Goal: Task Accomplishment & Management: Use online tool/utility

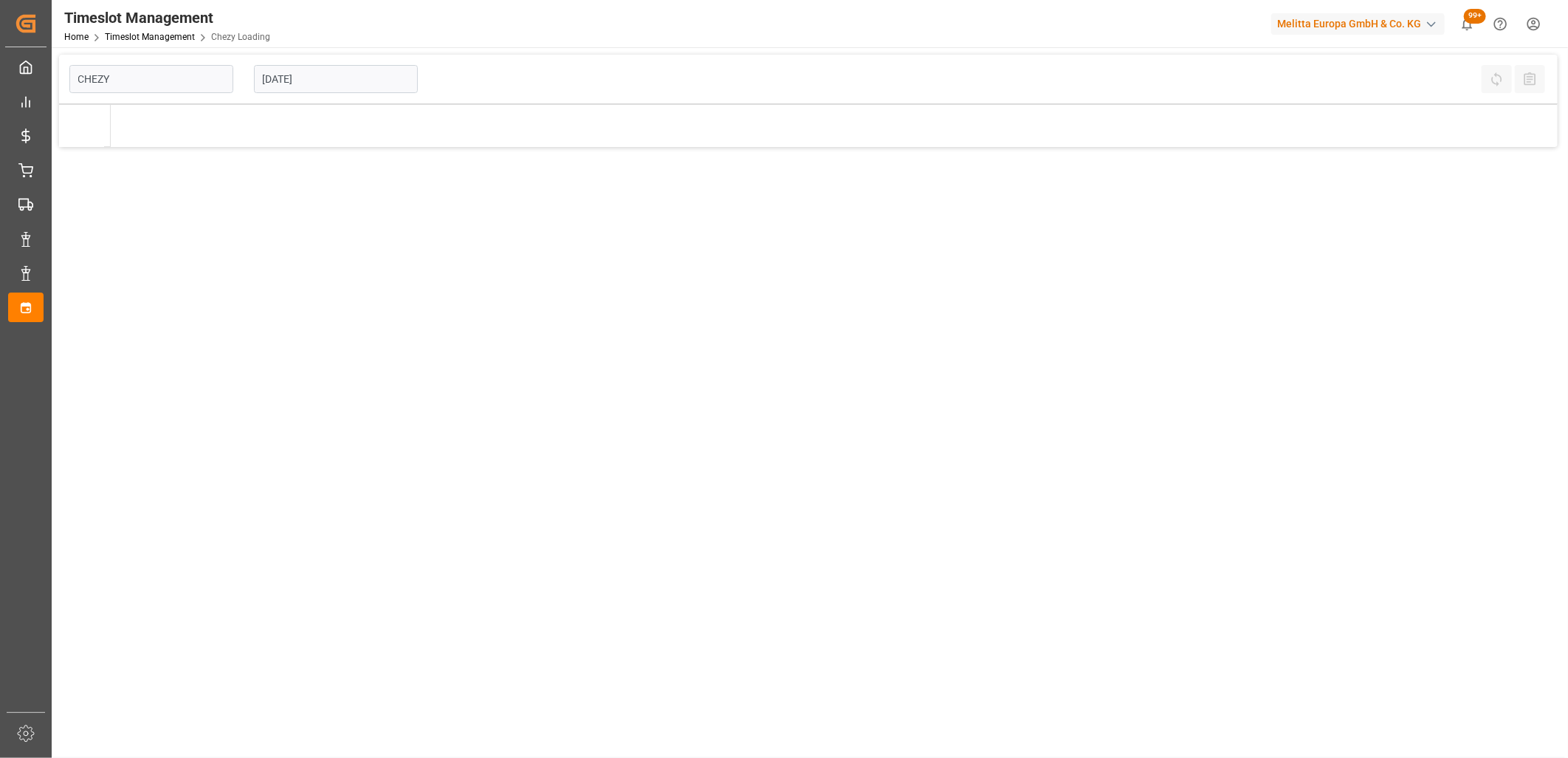
type input "Chezy Loading"
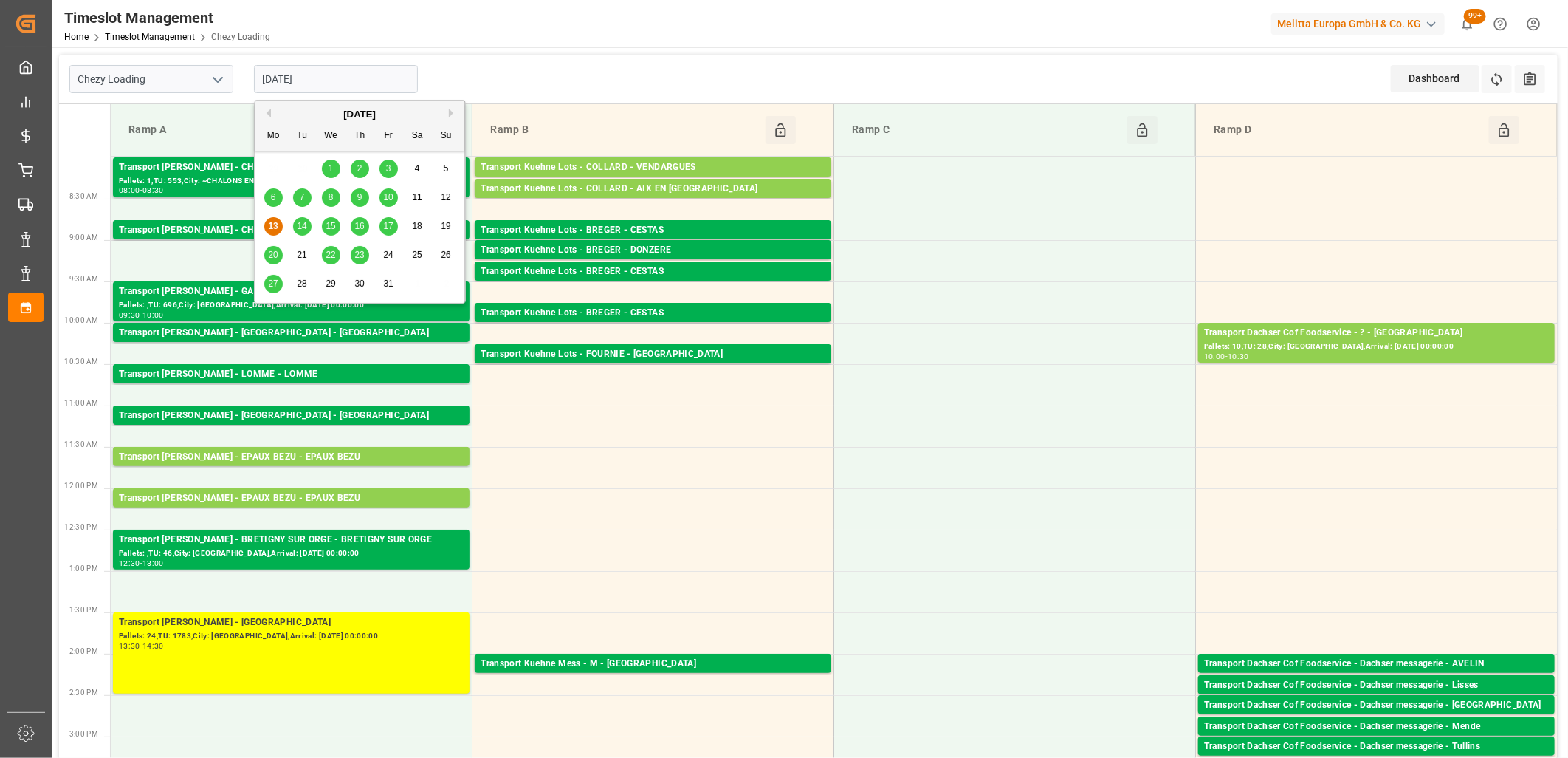
click at [330, 75] on input "[DATE]" at bounding box center [336, 79] width 164 height 28
click at [299, 227] on span "14" at bounding box center [301, 225] width 9 height 10
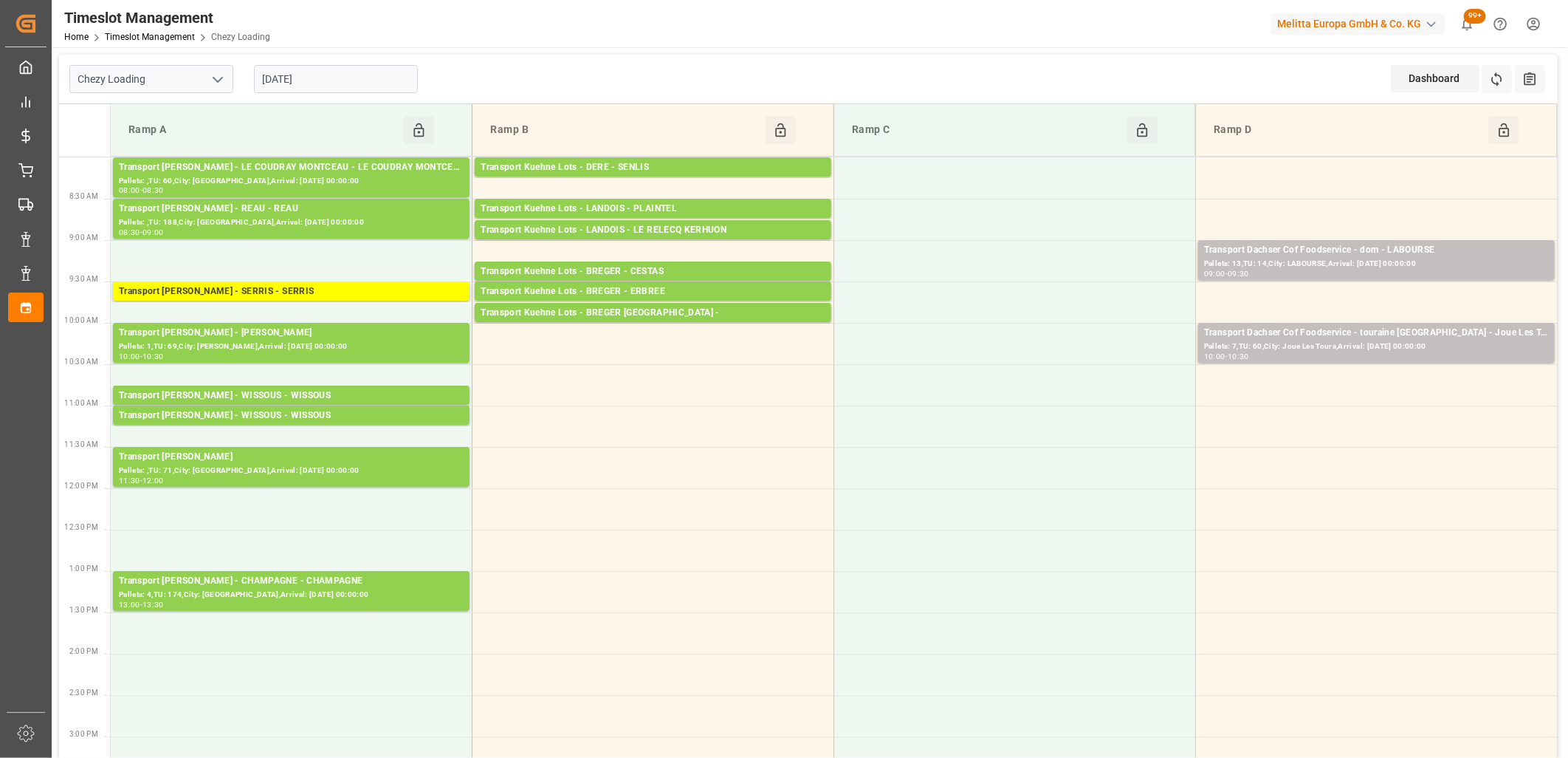
click at [333, 79] on input "14-10-2025" at bounding box center [336, 79] width 164 height 28
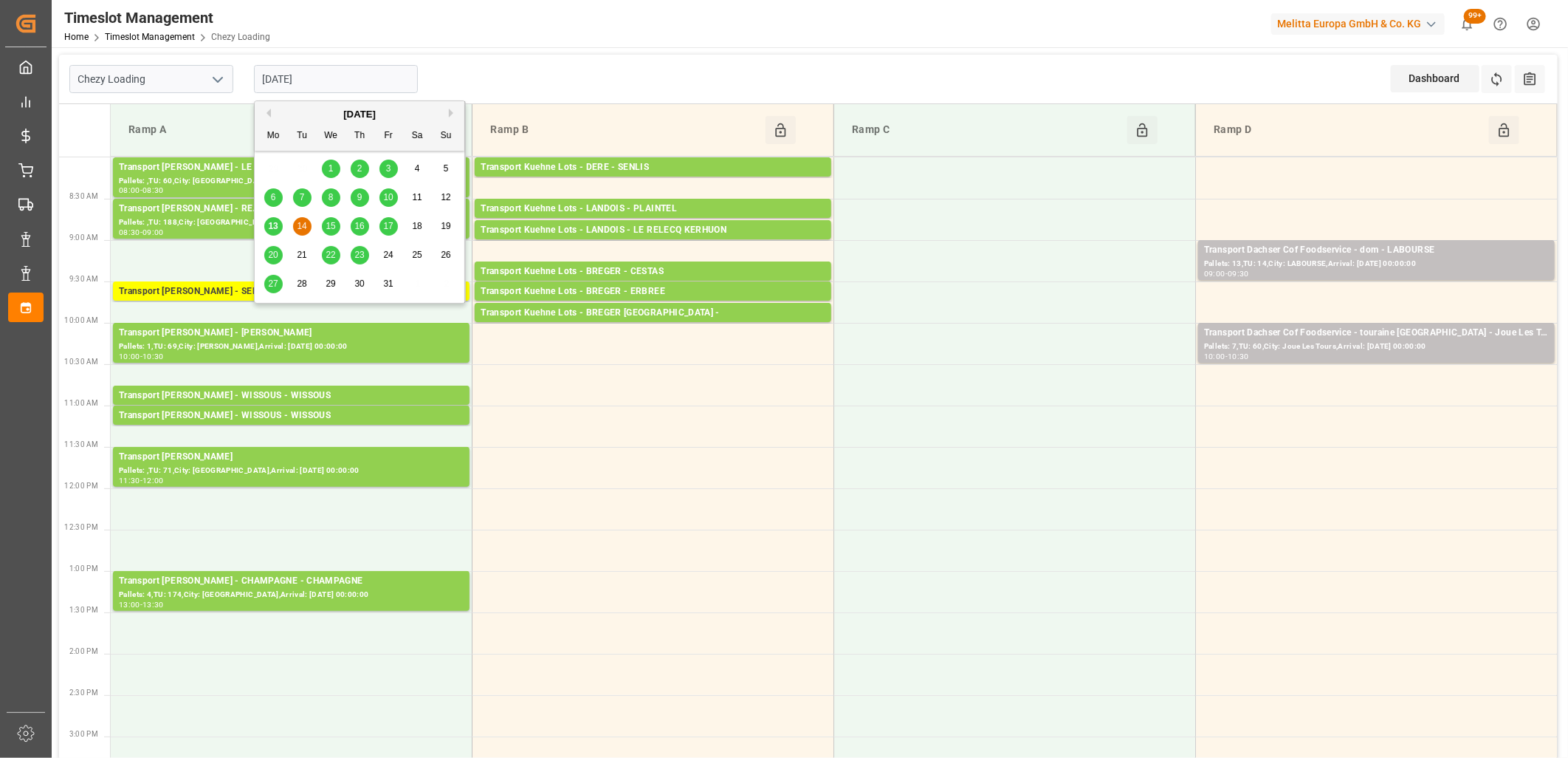
click at [327, 229] on span "15" at bounding box center [330, 225] width 9 height 10
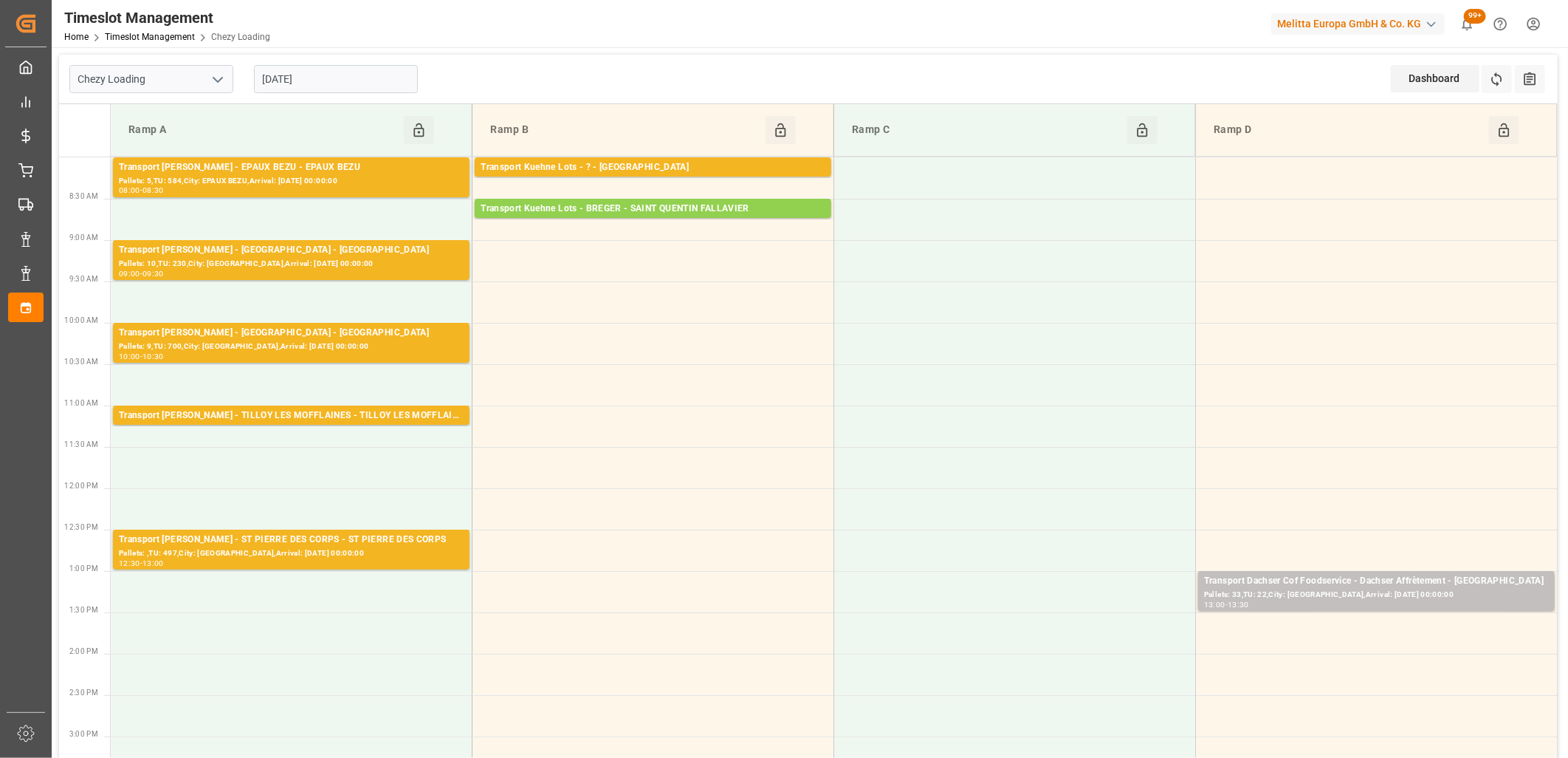
click at [360, 79] on input "[DATE]" at bounding box center [336, 79] width 164 height 28
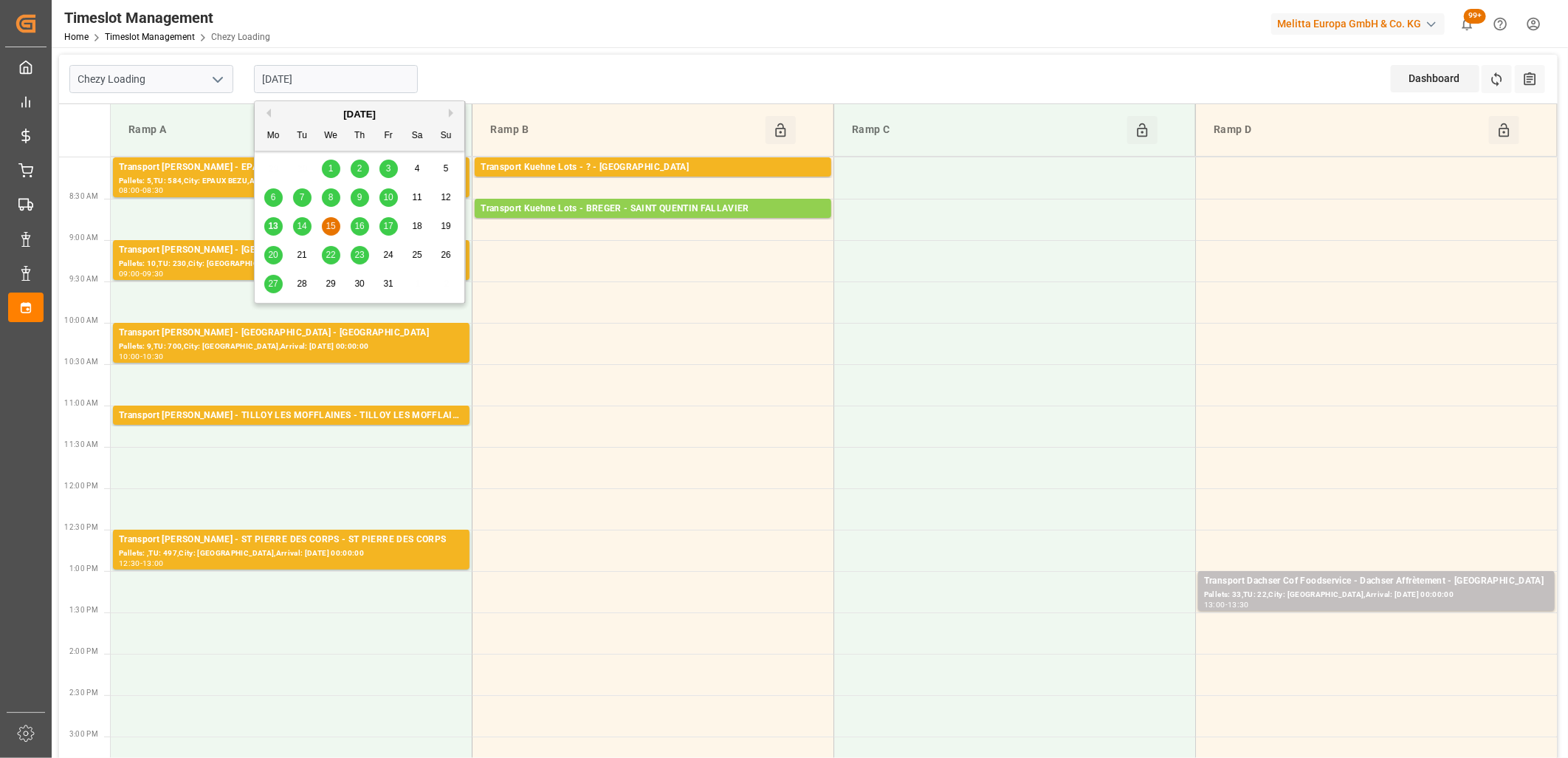
click at [269, 227] on span "13" at bounding box center [273, 225] width 9 height 10
type input "[DATE]"
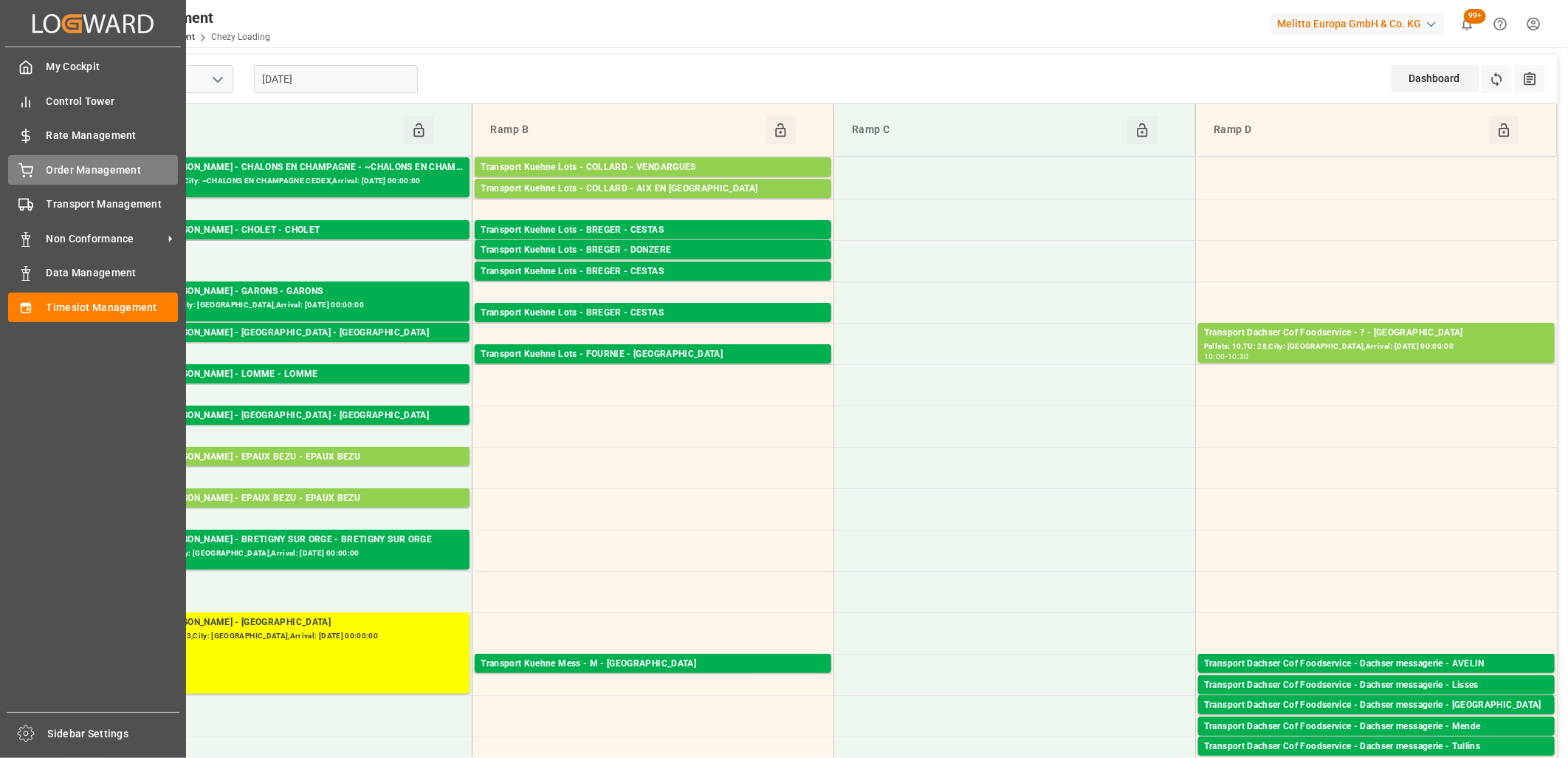
click at [50, 167] on div "Created by potrace 1.15, written by Peter Selinger 2001-2017 Created by potrace…" at bounding box center [93, 374] width 186 height 749
click at [27, 158] on div "Order Management Order Management" at bounding box center [93, 169] width 170 height 29
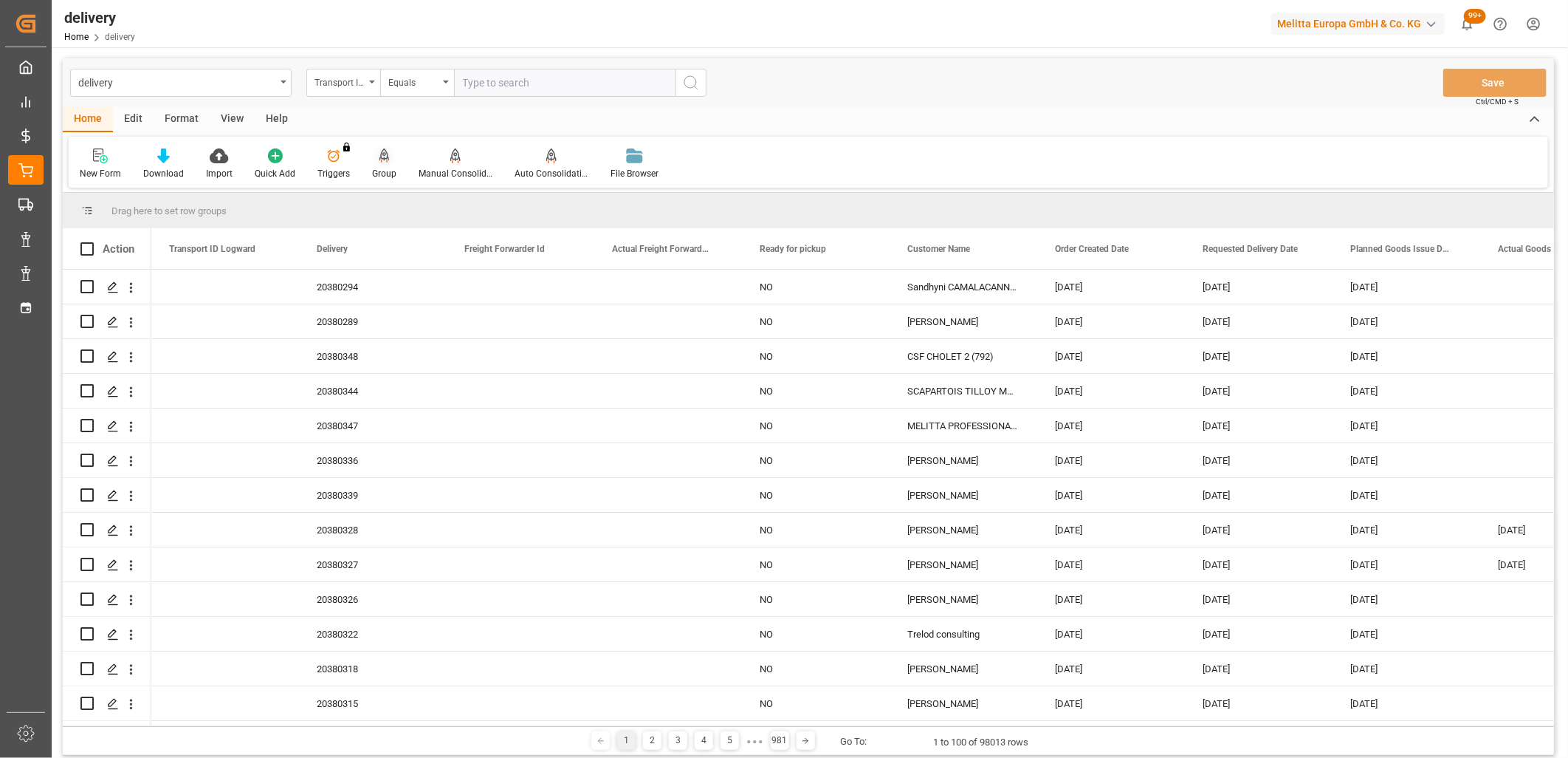
click at [379, 152] on icon at bounding box center [384, 156] width 10 height 15
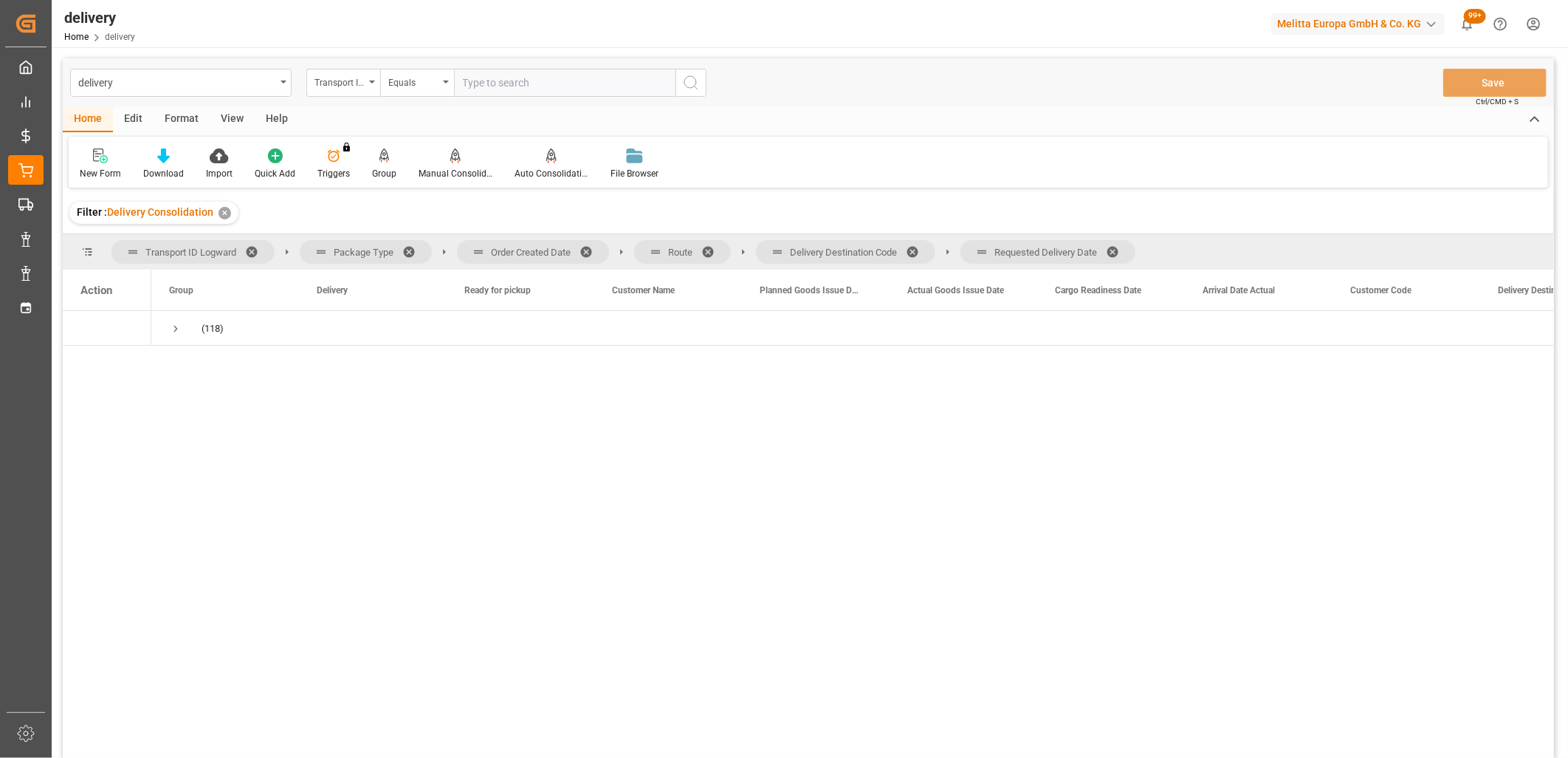
click at [1119, 250] on span at bounding box center [1118, 251] width 24 height 13
click at [914, 248] on span at bounding box center [917, 251] width 24 height 13
click at [708, 249] on span at bounding box center [713, 251] width 24 height 13
click at [589, 250] on span at bounding box center [591, 251] width 24 height 13
click at [170, 330] on div "(124)" at bounding box center [225, 328] width 148 height 34
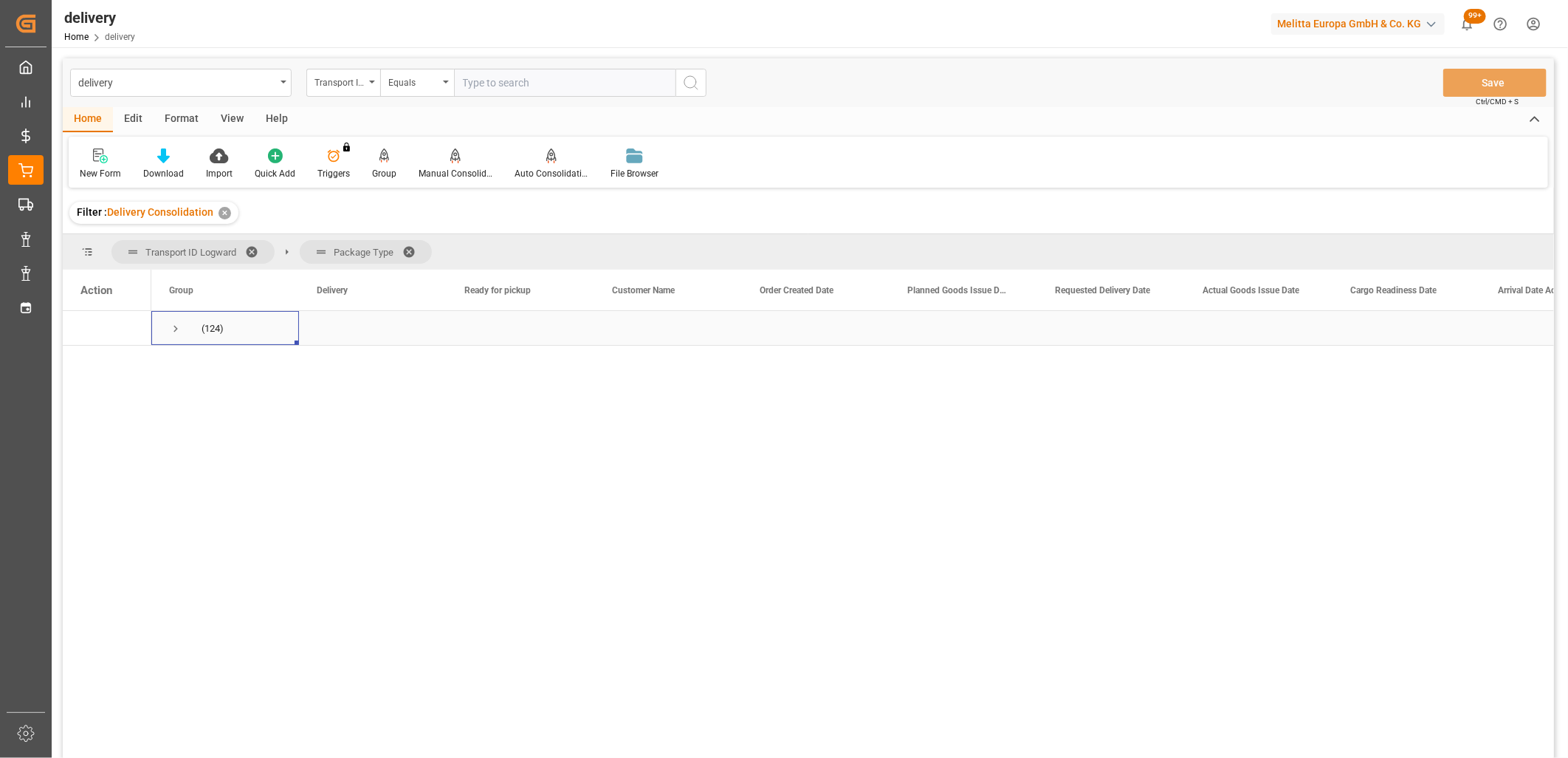
click at [173, 328] on span "Press SPACE to select this row." at bounding box center [175, 328] width 13 height 13
click at [208, 399] on span "Press SPACE to select this row." at bounding box center [207, 398] width 13 height 13
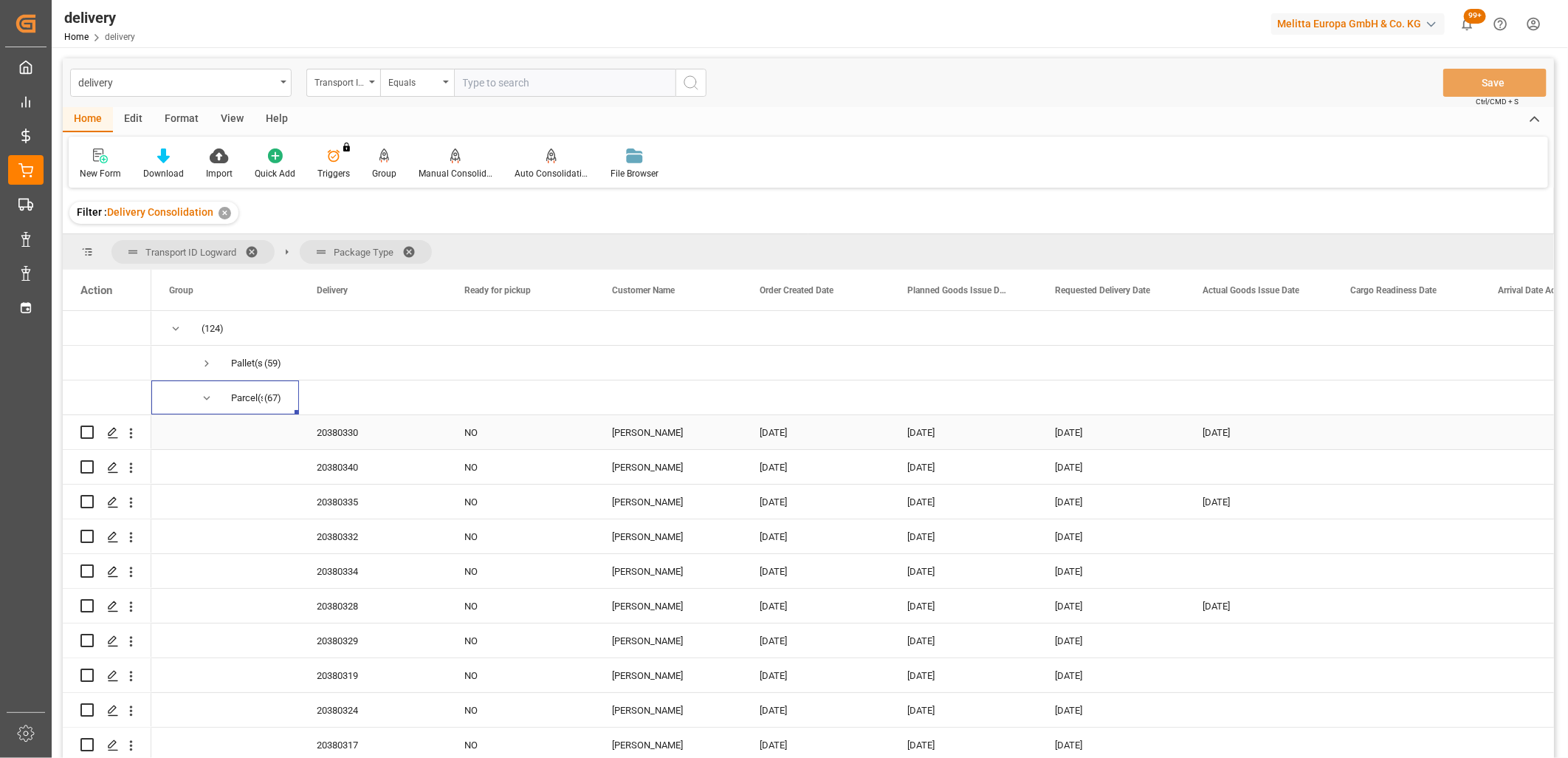
click at [82, 432] on input "Press Space to toggle row selection (unchecked)" at bounding box center [86, 432] width 13 height 13
checkbox input "true"
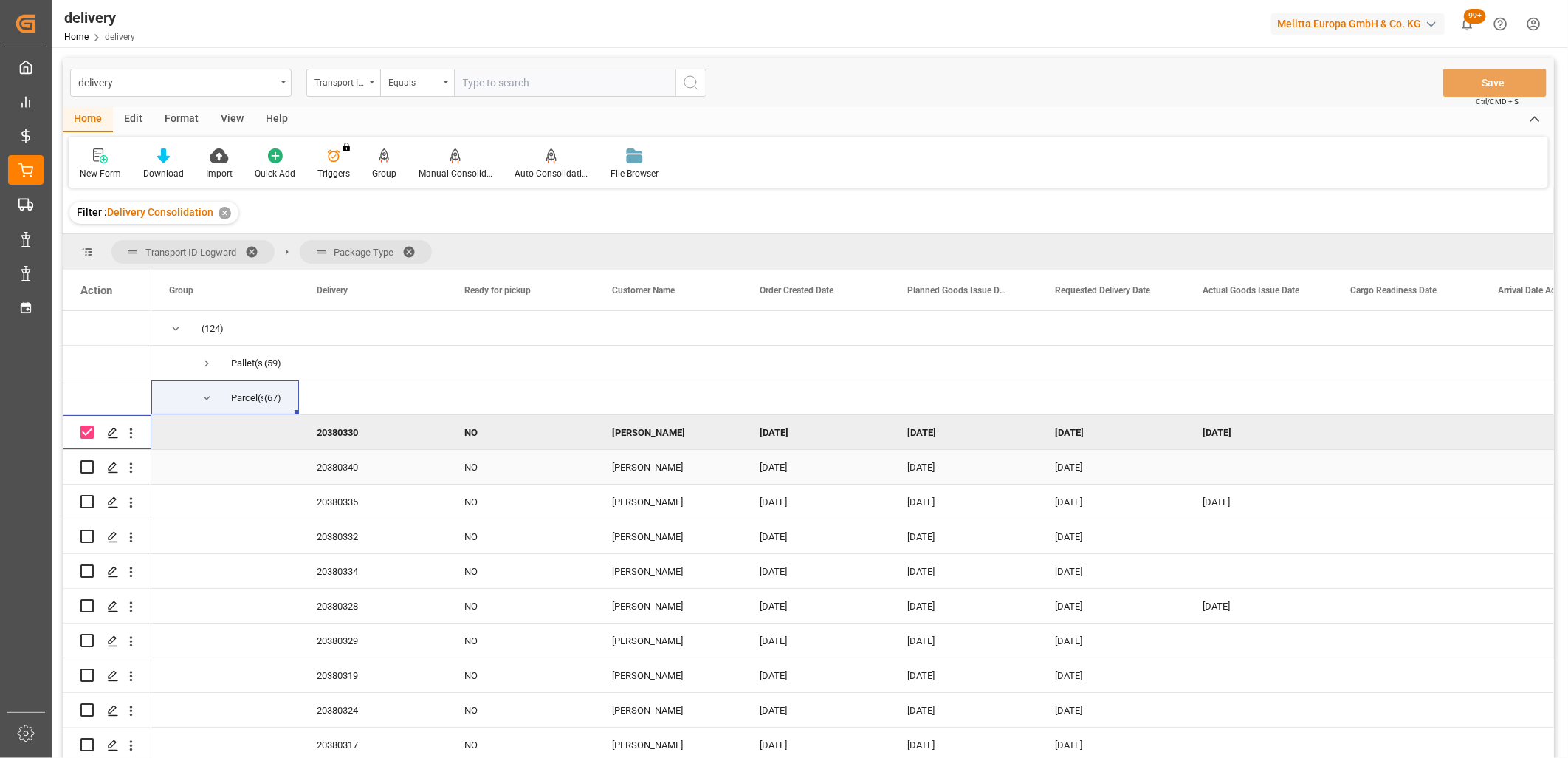
click at [89, 460] on input "Press Space to toggle row selection (unchecked)" at bounding box center [86, 467] width 13 height 13
checkbox input "true"
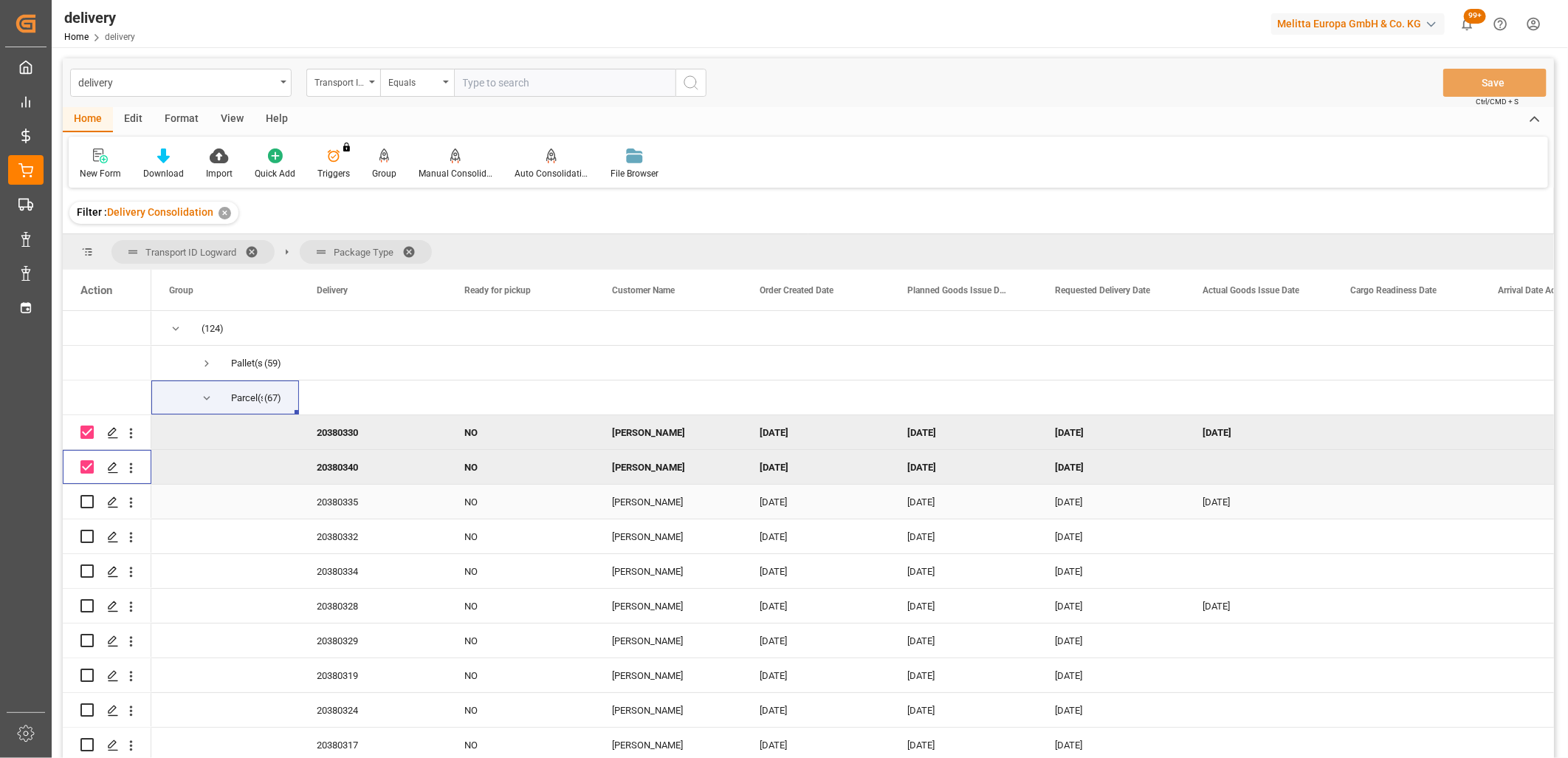
click at [86, 497] on input "Press Space to toggle row selection (unchecked)" at bounding box center [86, 501] width 13 height 13
checkbox input "true"
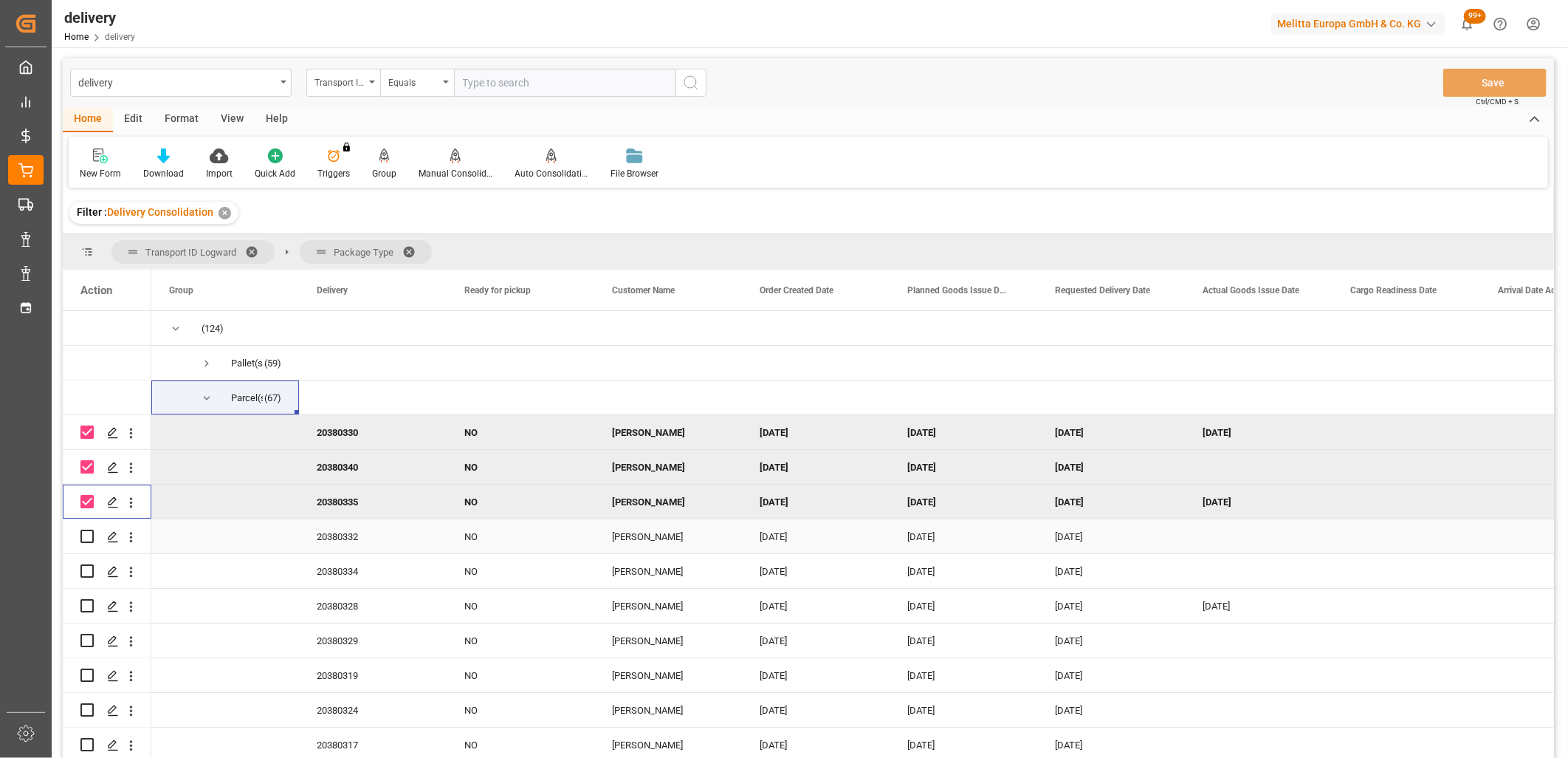
click at [83, 534] on input "Press Space to toggle row selection (unchecked)" at bounding box center [86, 536] width 13 height 13
checkbox input "true"
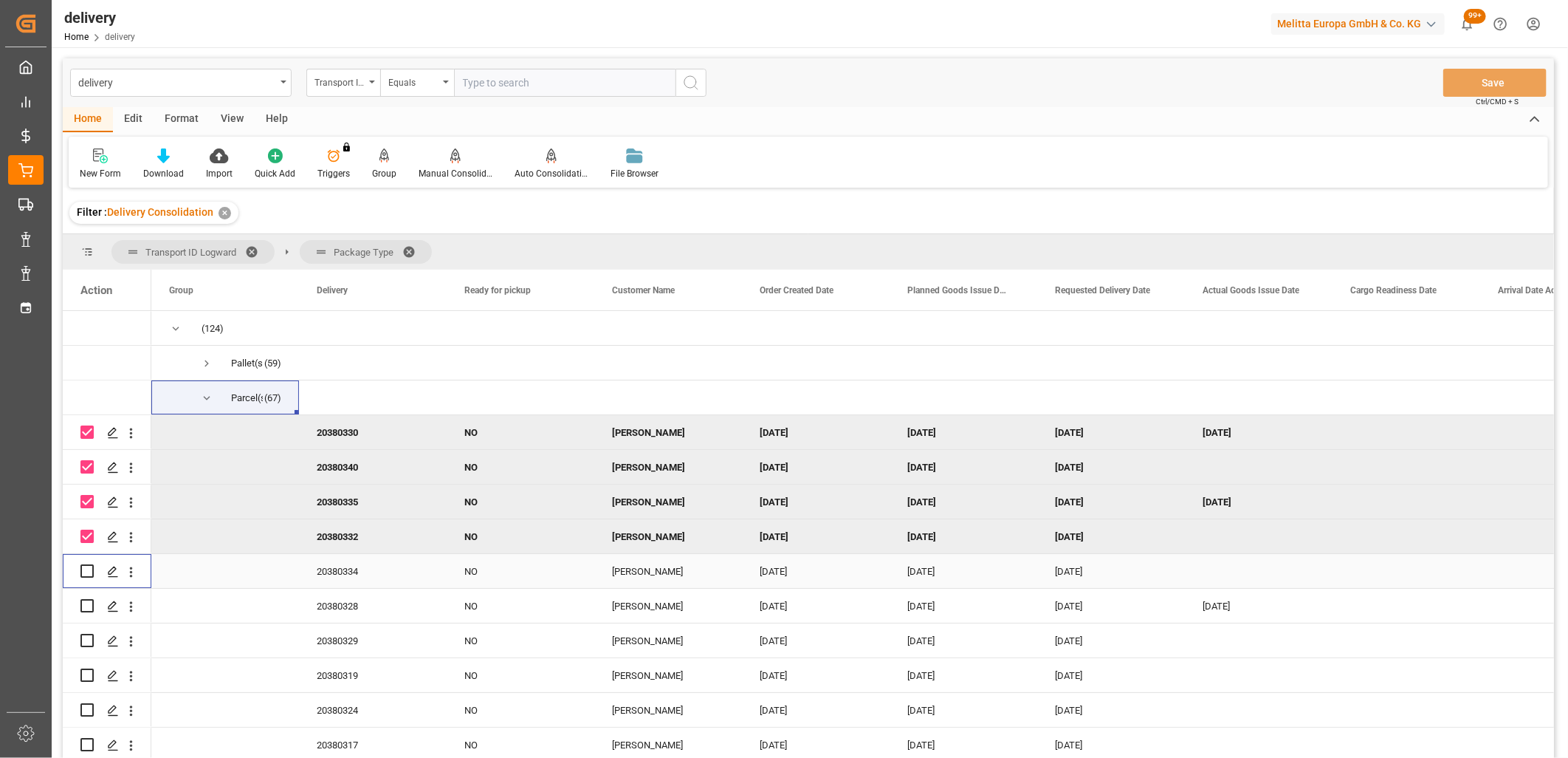
click at [85, 564] on input "Press Space to toggle row selection (unchecked)" at bounding box center [86, 571] width 13 height 13
checkbox input "true"
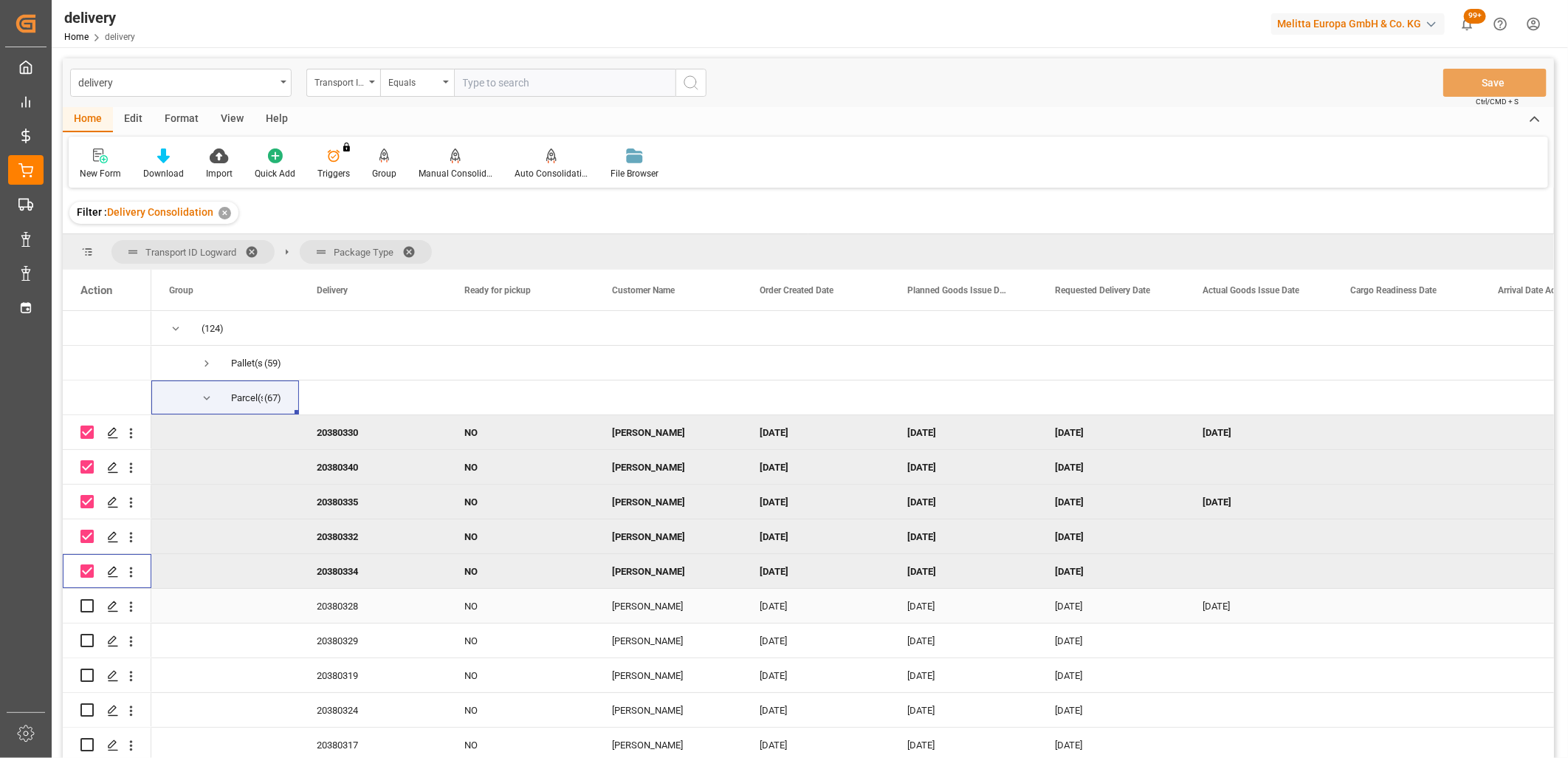
click at [85, 601] on input "Press Space to toggle row selection (unchecked)" at bounding box center [86, 605] width 13 height 13
checkbox input "true"
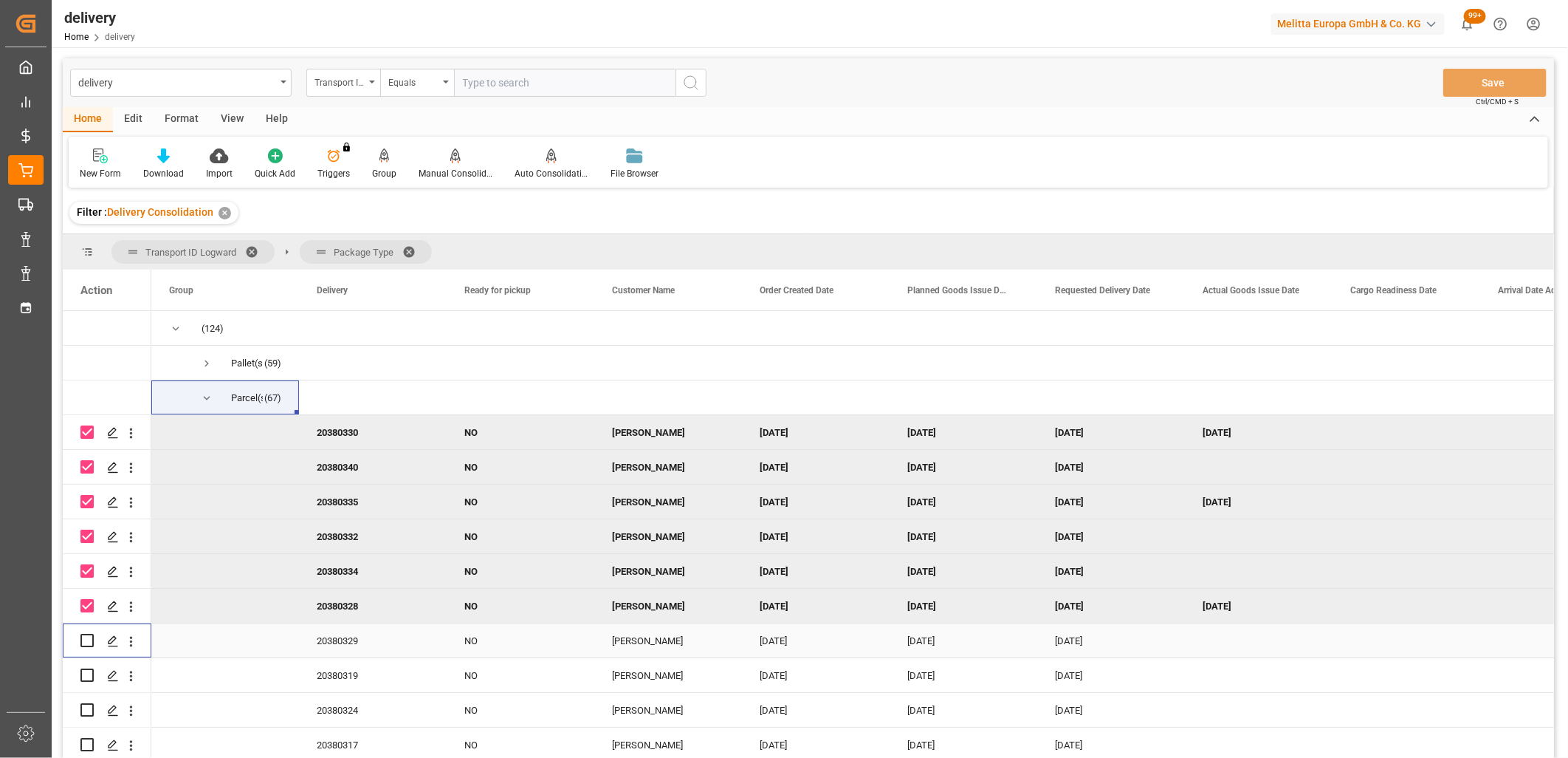
click at [86, 646] on input "Press Space to toggle row selection (unchecked)" at bounding box center [86, 640] width 13 height 13
checkbox input "true"
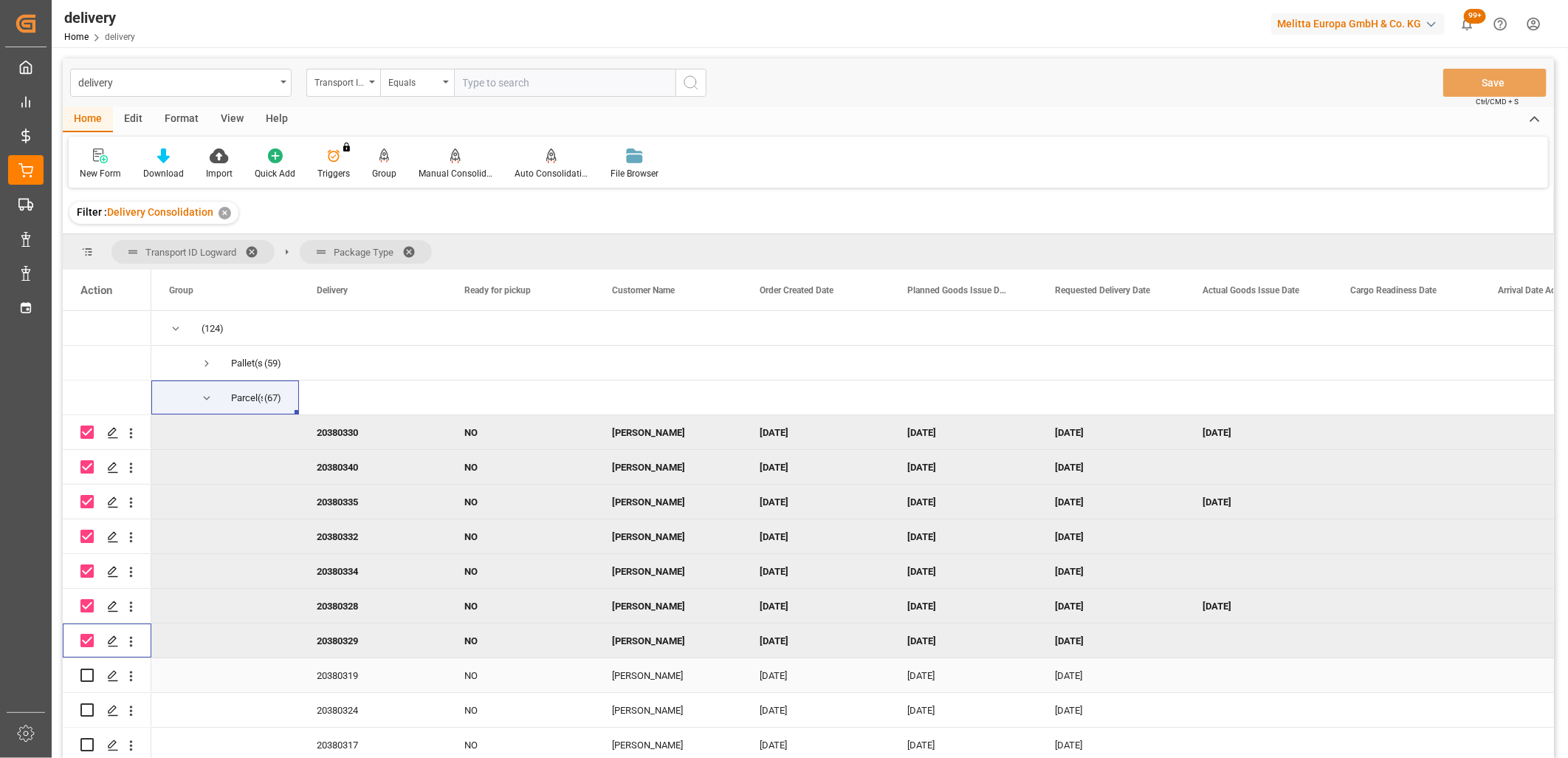
click at [86, 670] on input "Press Space to toggle row selection (unchecked)" at bounding box center [86, 675] width 13 height 13
checkbox input "true"
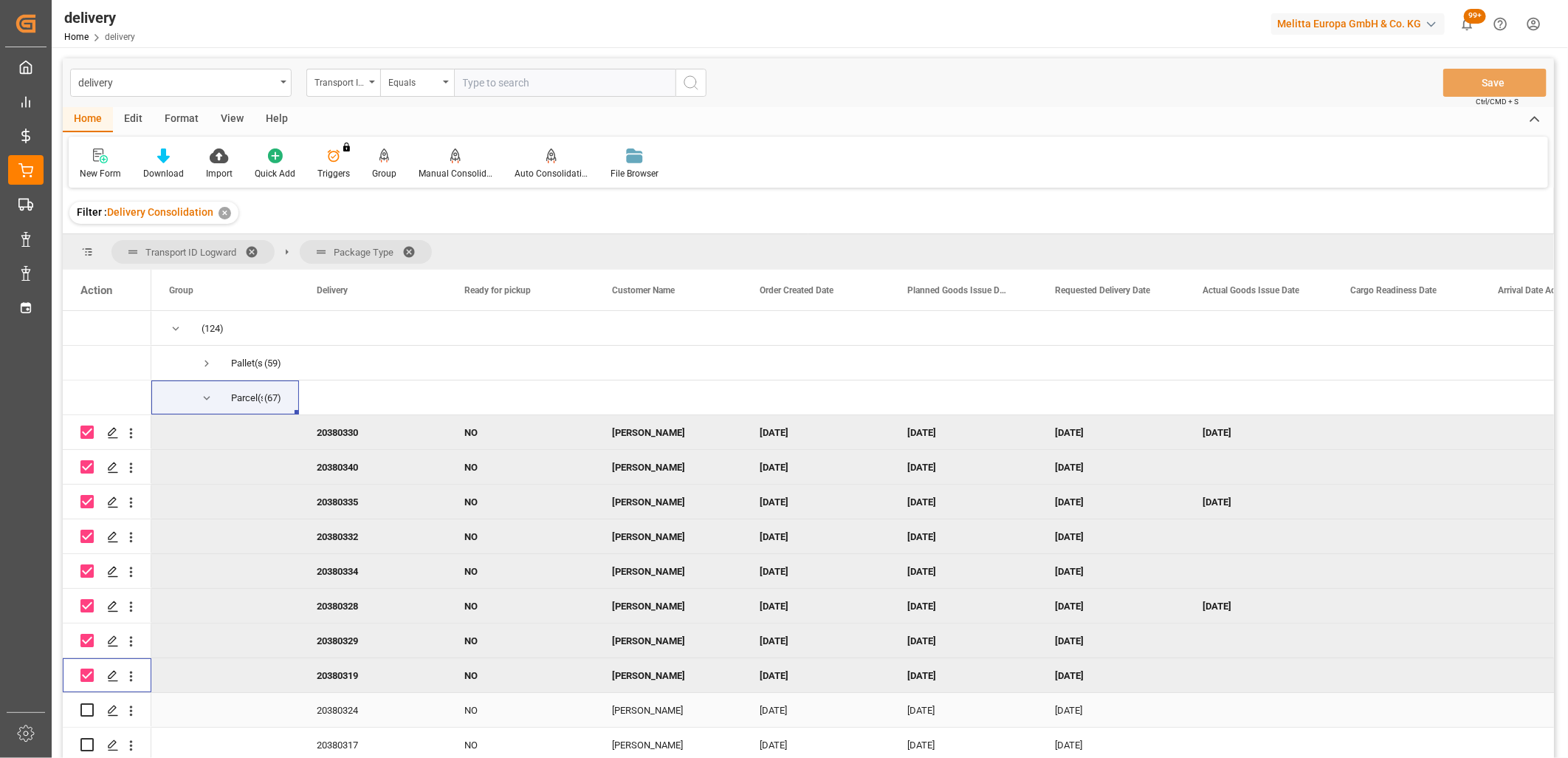
click at [86, 704] on input "Press Space to toggle row selection (unchecked)" at bounding box center [86, 709] width 13 height 13
checkbox input "true"
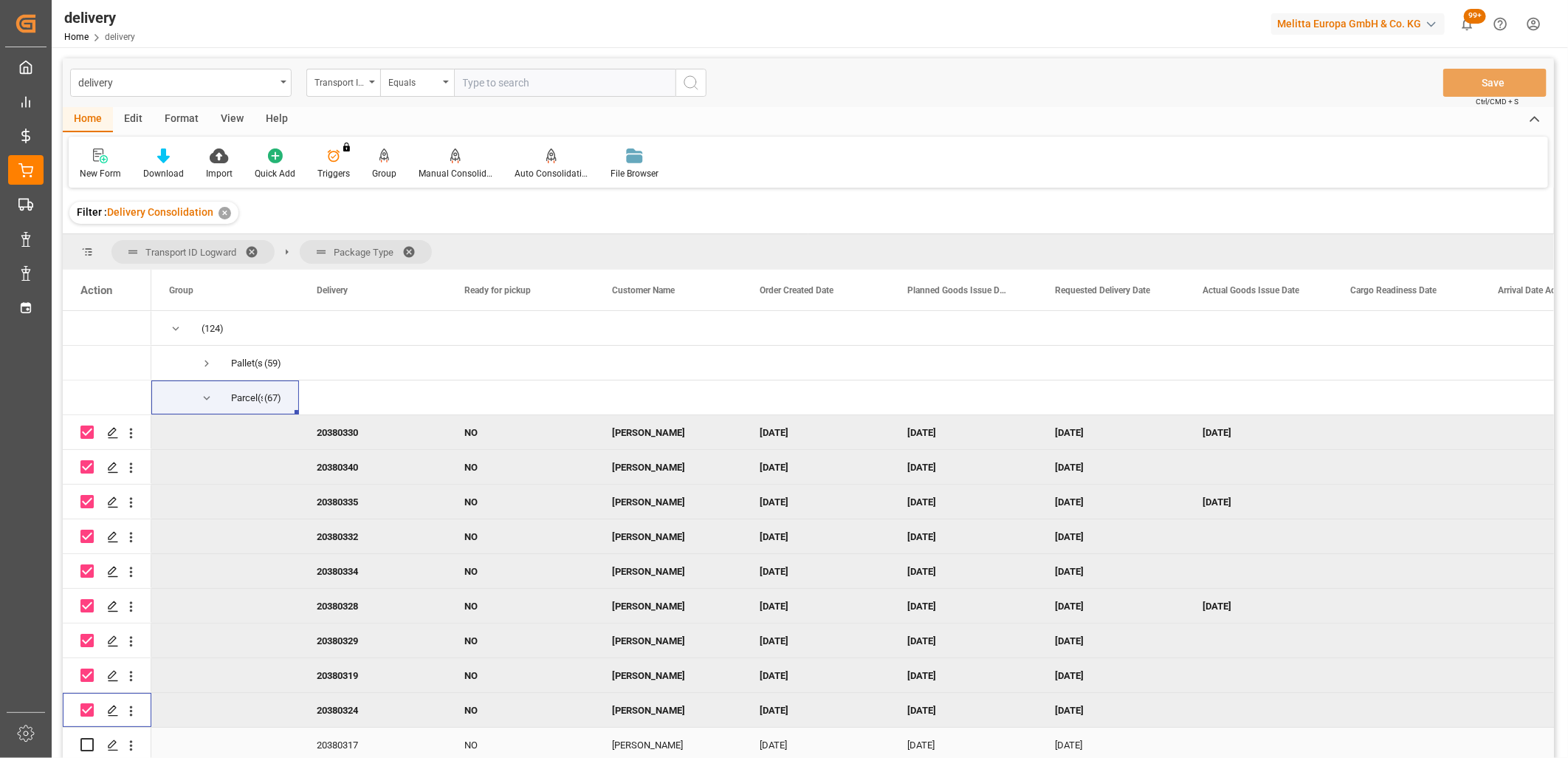
click at [89, 743] on input "Press Space to toggle row selection (unchecked)" at bounding box center [86, 744] width 13 height 13
checkbox input "true"
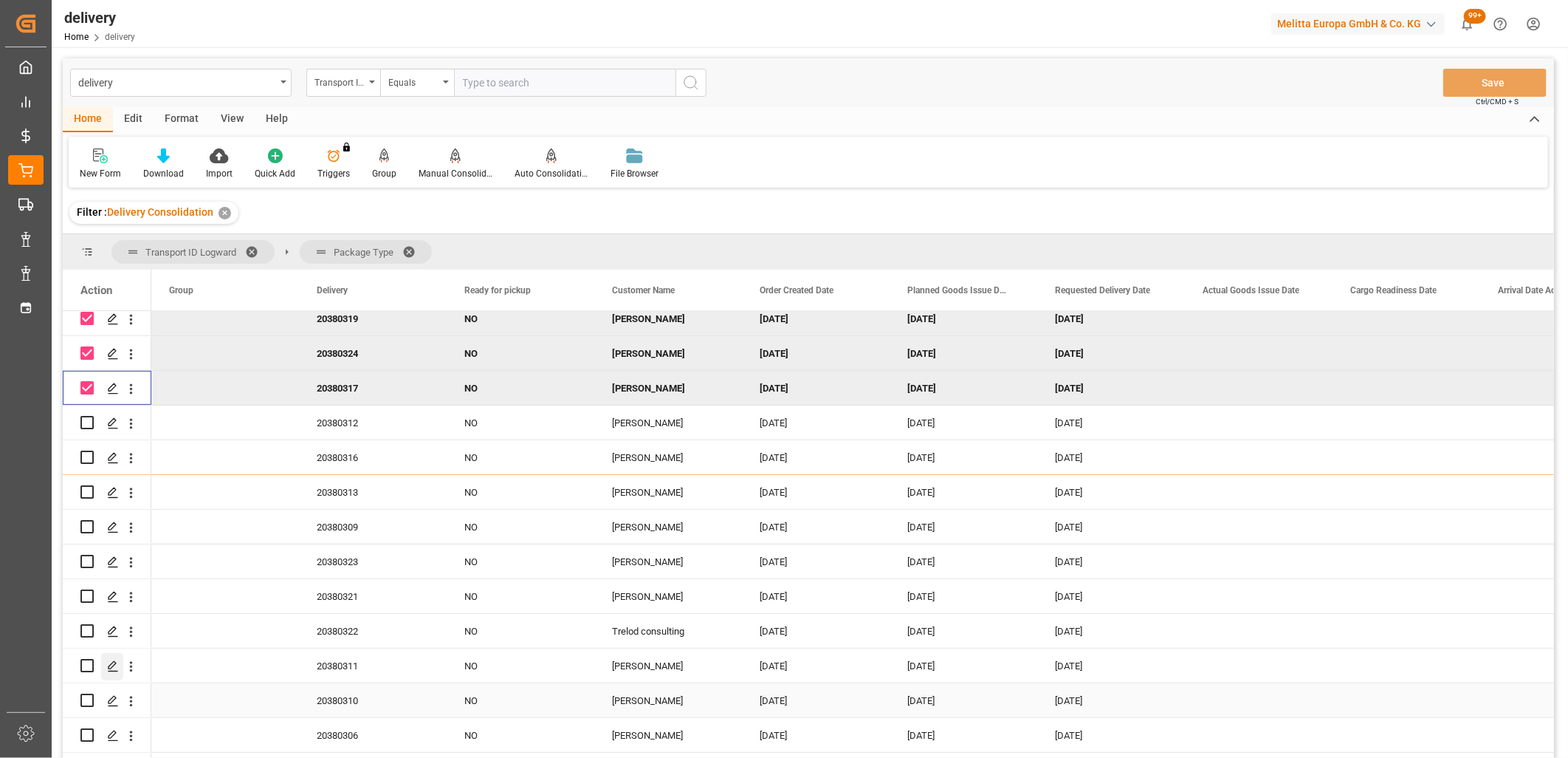
scroll to position [410, 0]
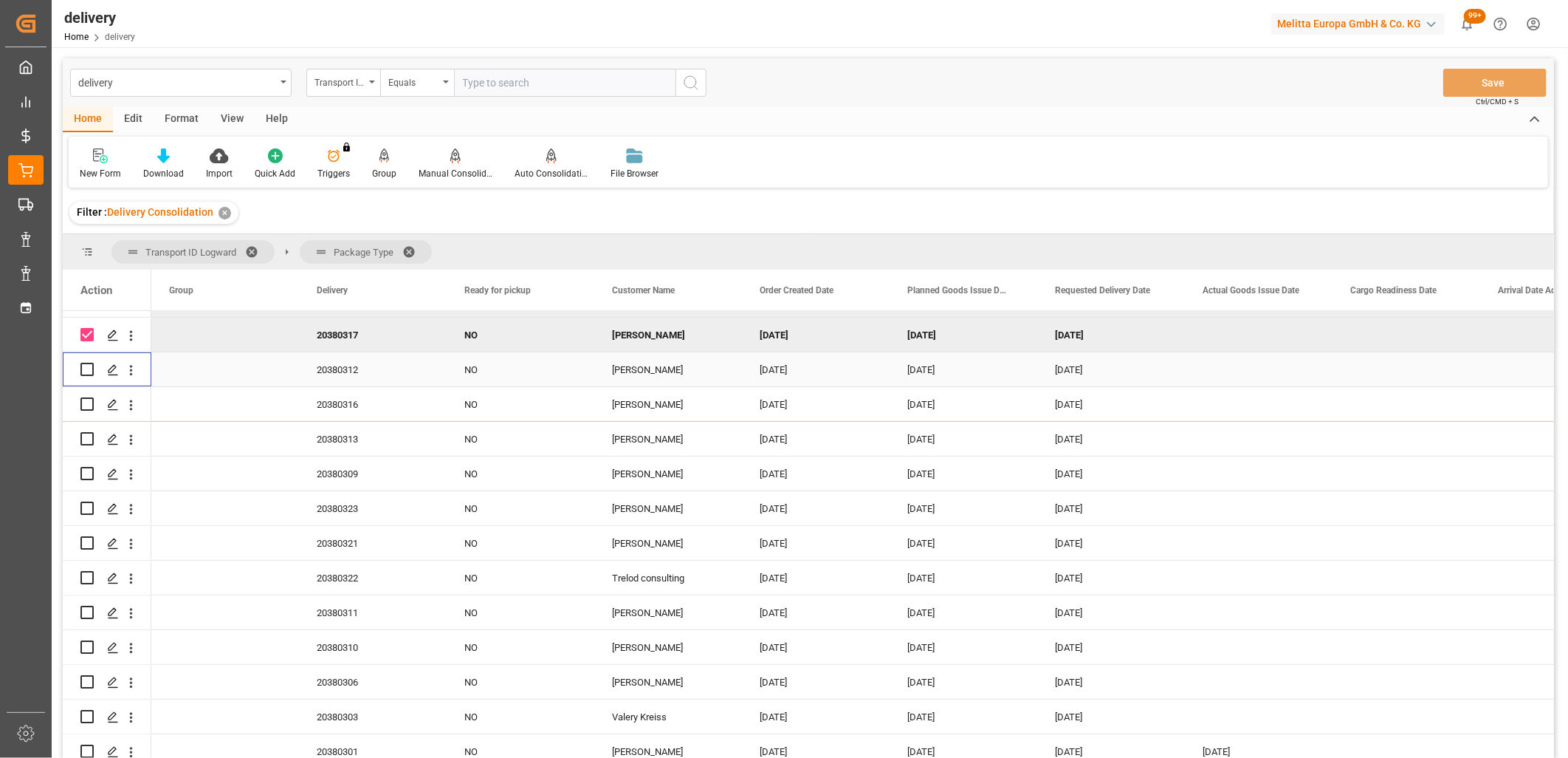
click at [89, 373] on input "Press Space to toggle row selection (unchecked)" at bounding box center [86, 369] width 13 height 13
checkbox input "true"
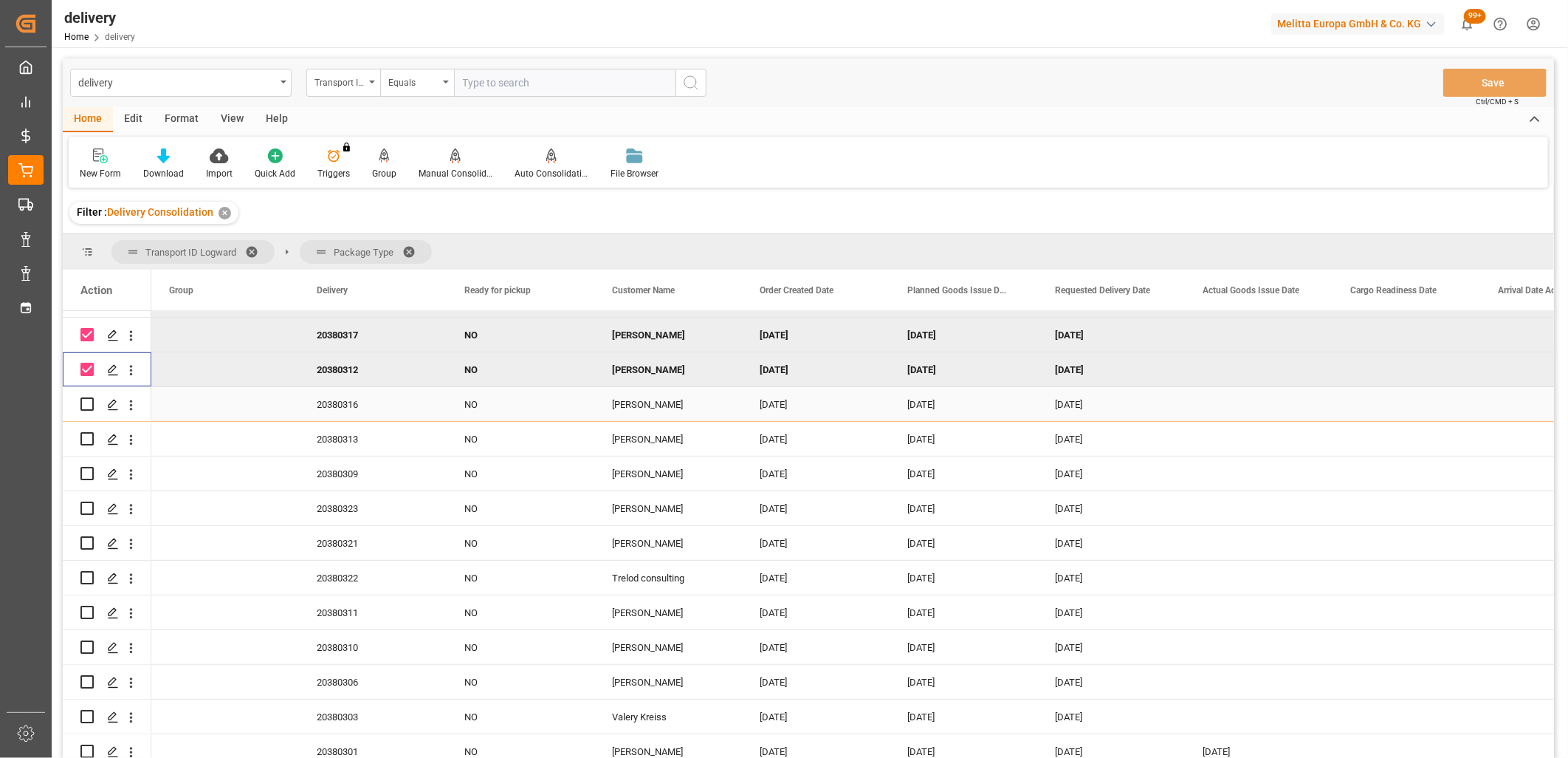
click at [85, 402] on input "Press Space to toggle row selection (unchecked)" at bounding box center [86, 403] width 13 height 13
checkbox input "true"
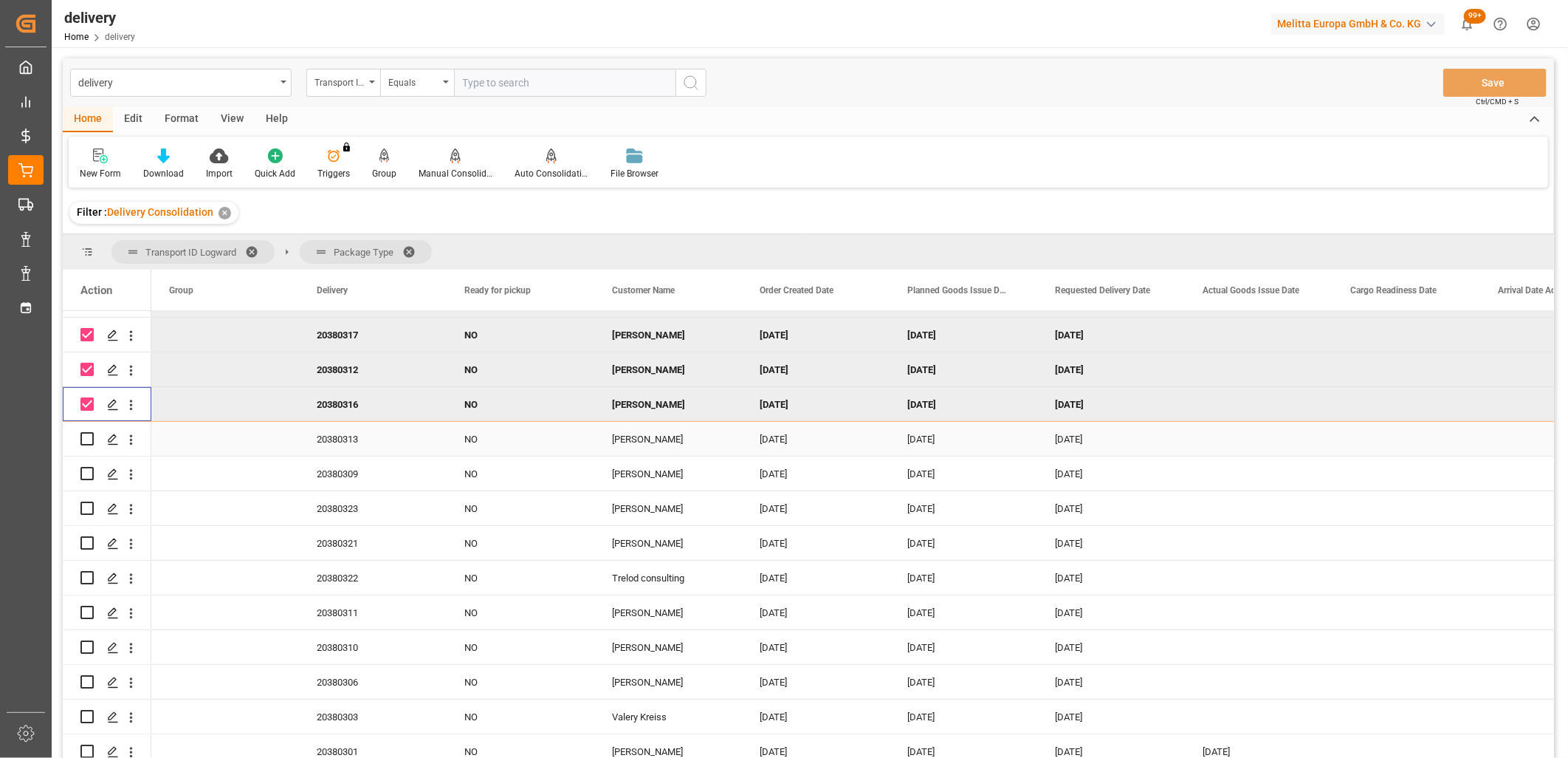
click at [85, 441] on input "Press Space to toggle row selection (unchecked)" at bounding box center [86, 438] width 13 height 13
checkbox input "true"
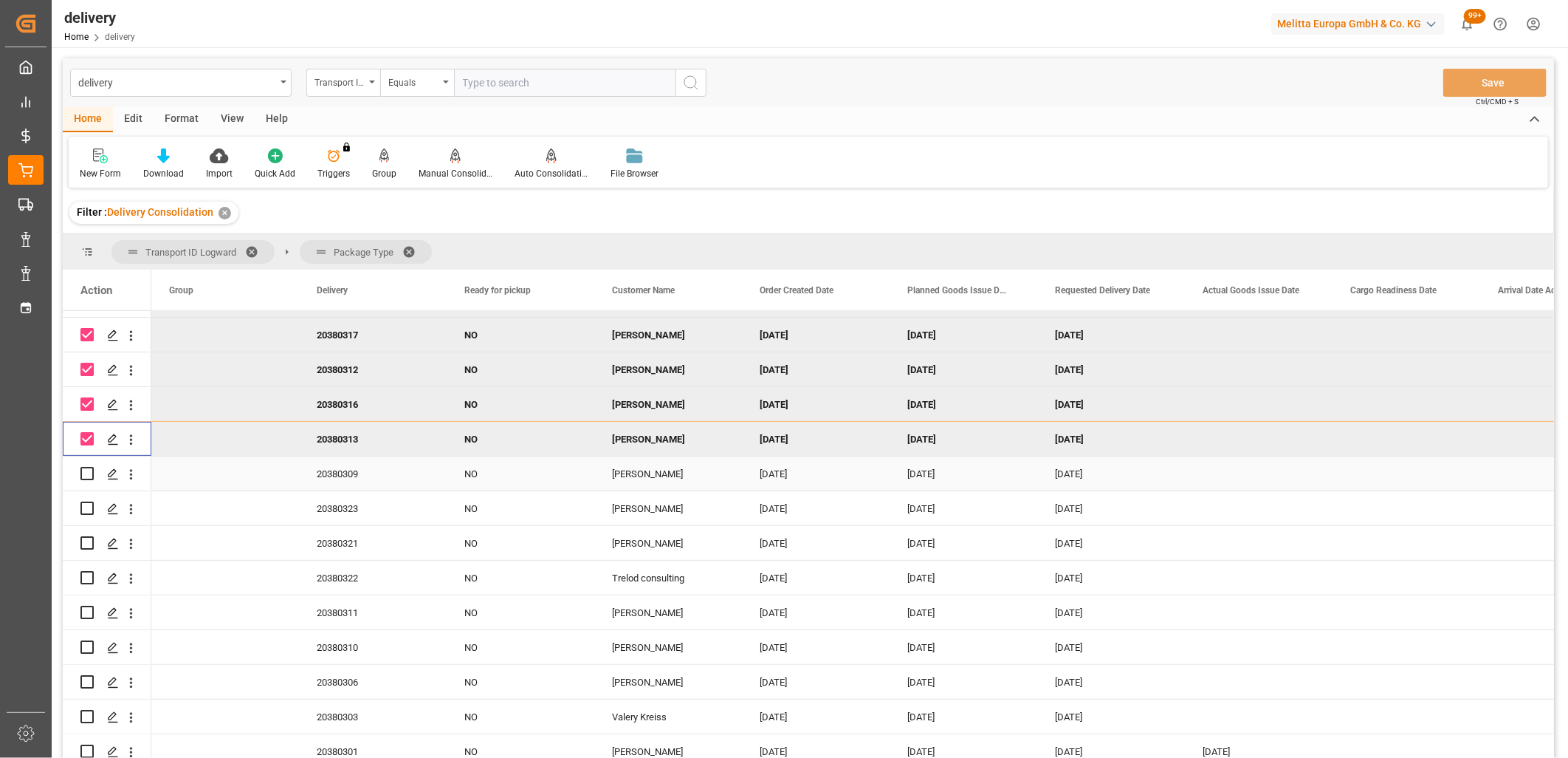
click at [85, 477] on input "Press Space to toggle row selection (unchecked)" at bounding box center [86, 473] width 13 height 13
checkbox input "true"
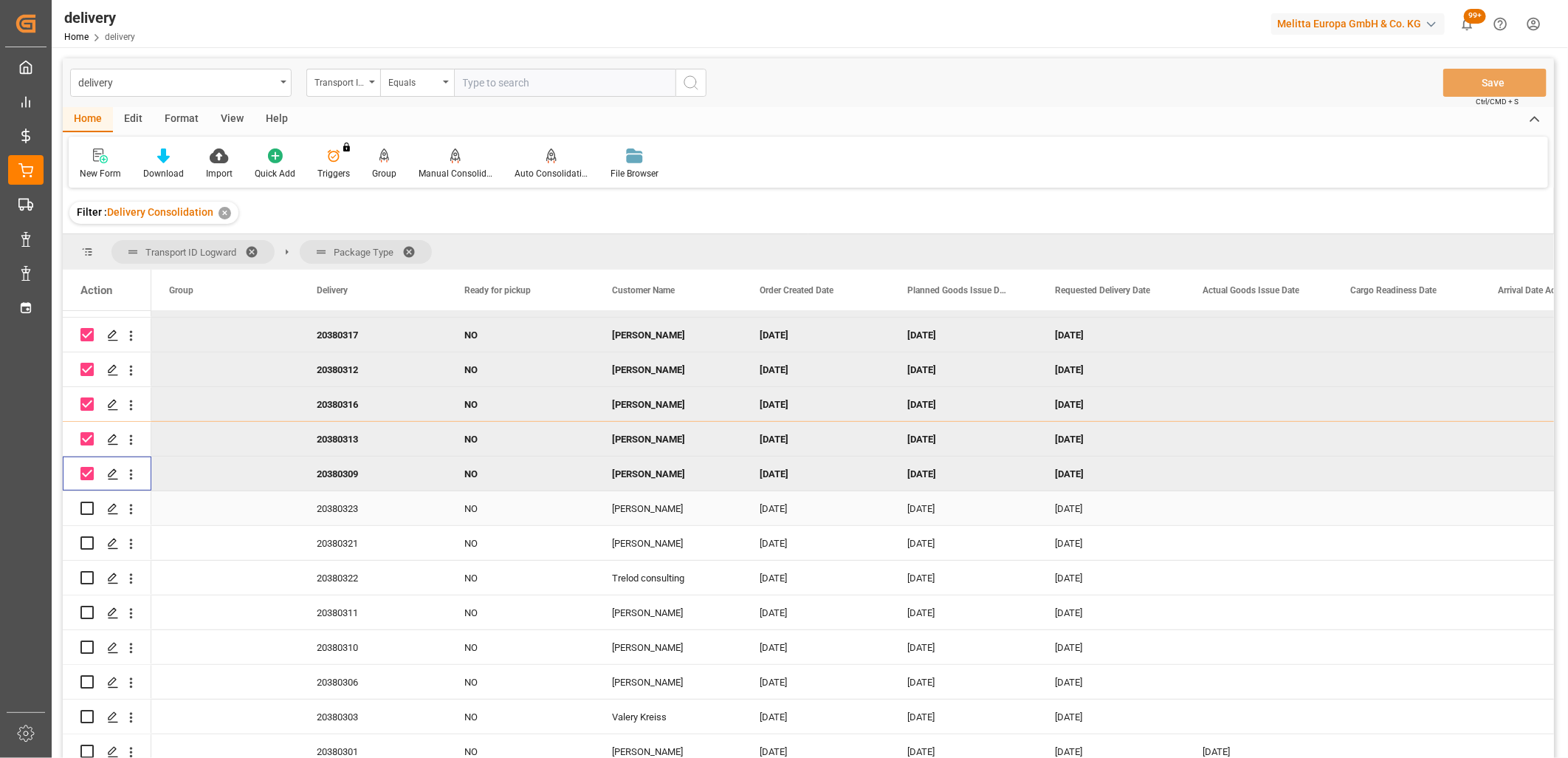
drag, startPoint x: 89, startPoint y: 506, endPoint x: 84, endPoint y: 520, distance: 14.9
click at [86, 508] on input "Press Space to toggle row selection (unchecked)" at bounding box center [86, 507] width 13 height 13
checkbox input "true"
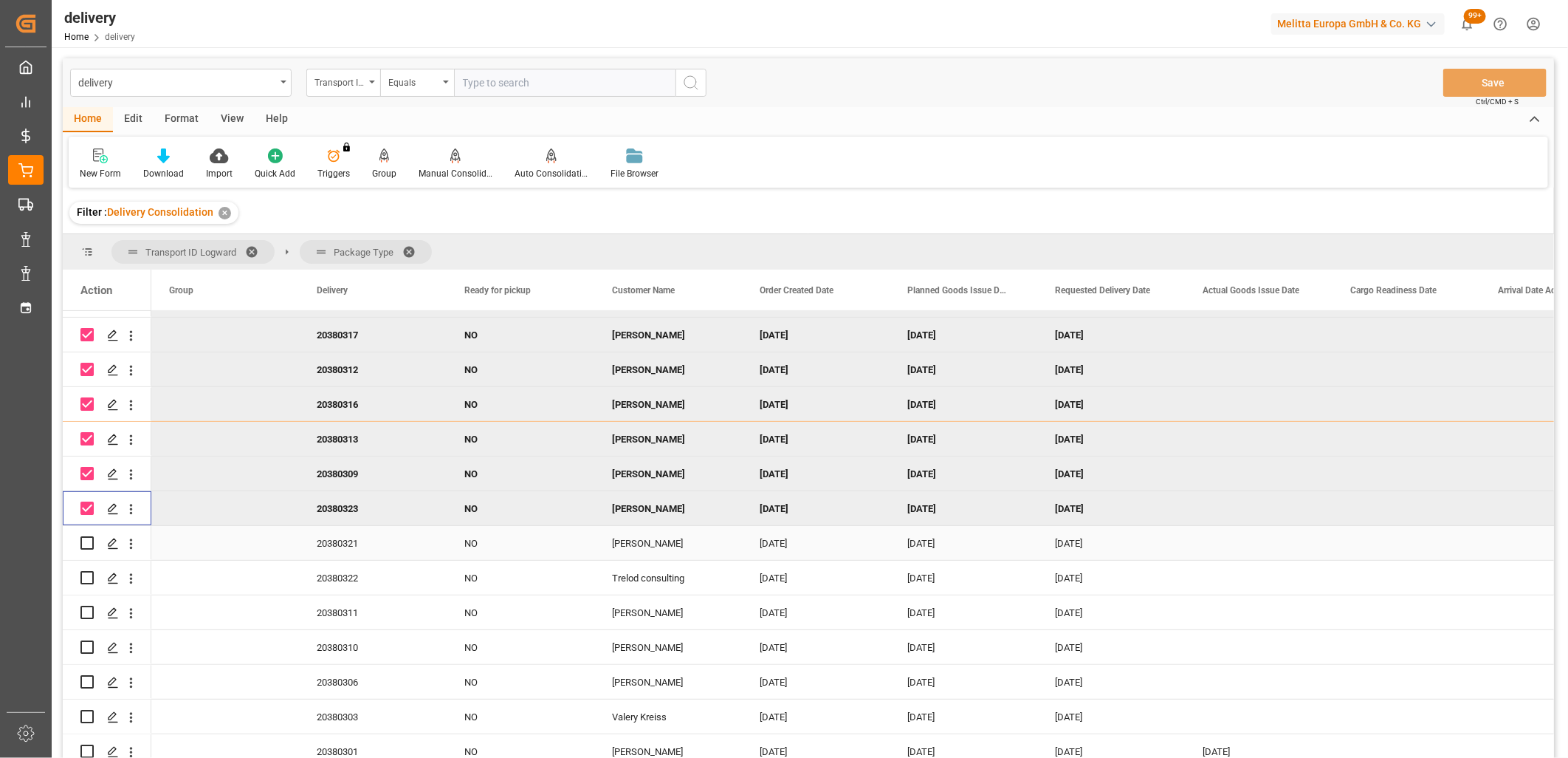
click at [82, 544] on input "Press Space to toggle row selection (unchecked)" at bounding box center [86, 542] width 13 height 13
checkbox input "true"
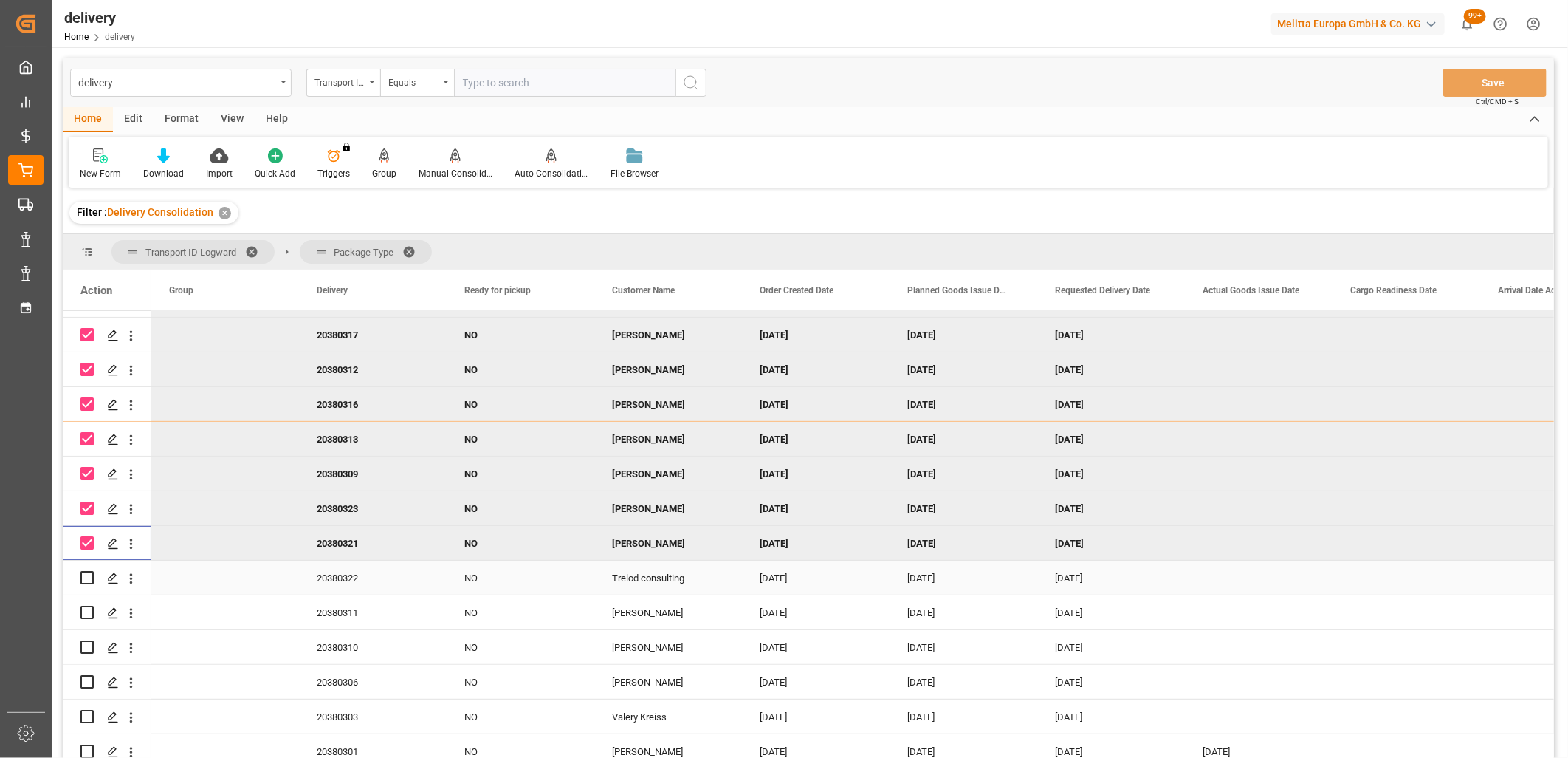
click at [84, 572] on input "Press Space to toggle row selection (unchecked)" at bounding box center [86, 577] width 13 height 13
checkbox input "true"
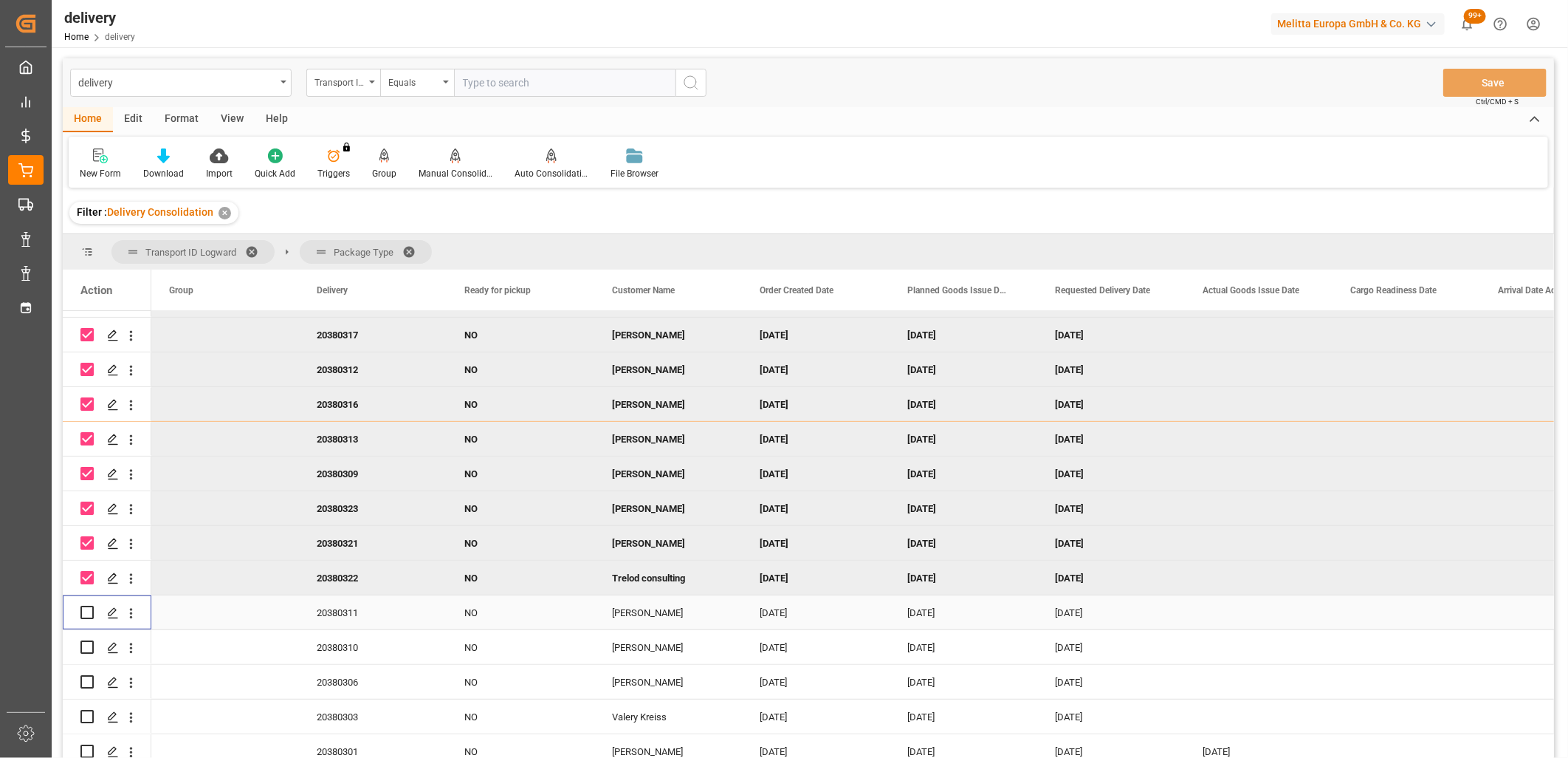
click at [93, 611] on input "Press Space to toggle row selection (unchecked)" at bounding box center [86, 611] width 13 height 13
checkbox input "true"
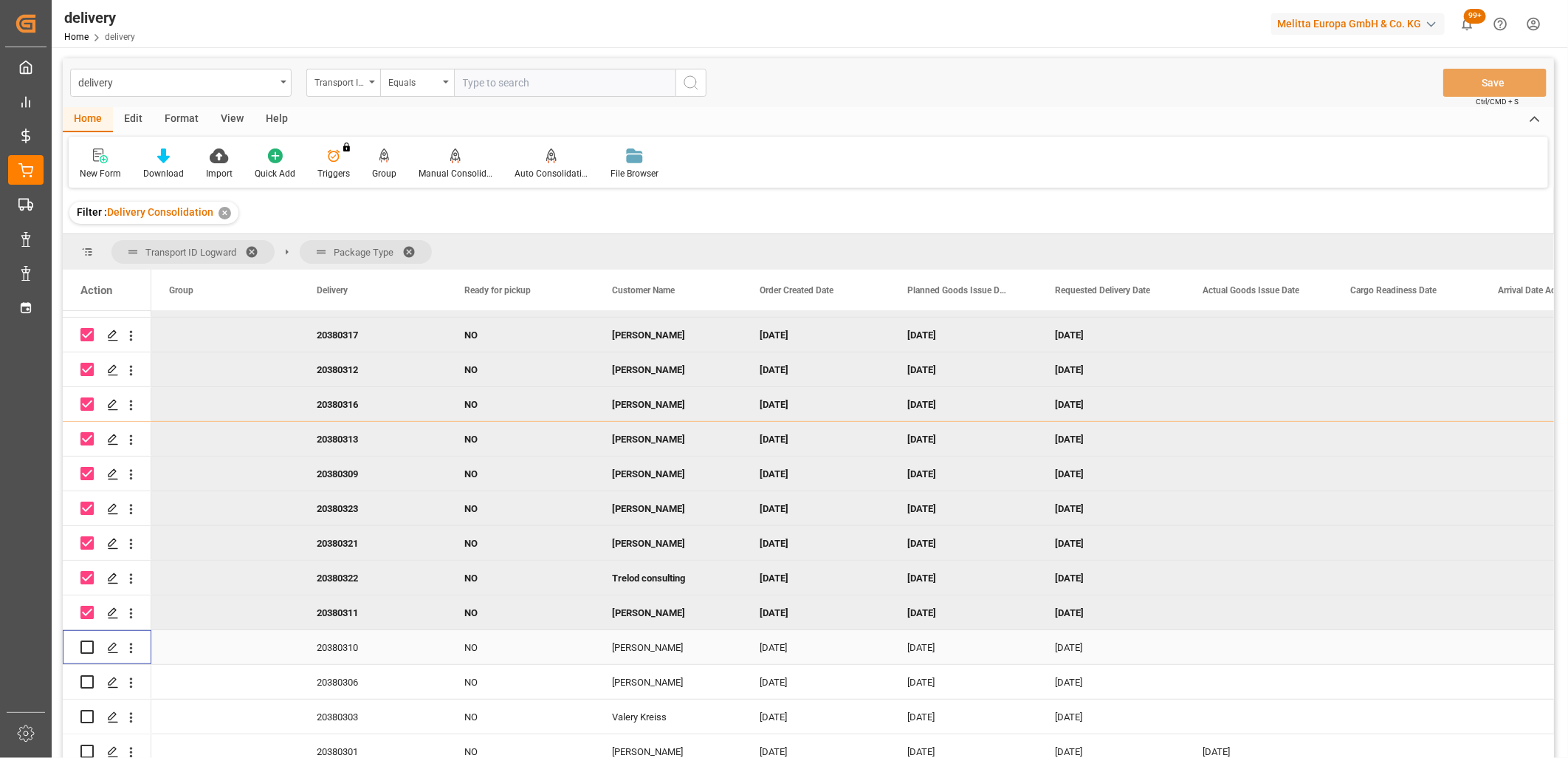
click at [86, 645] on input "Press Space to toggle row selection (unchecked)" at bounding box center [86, 646] width 13 height 13
checkbox input "true"
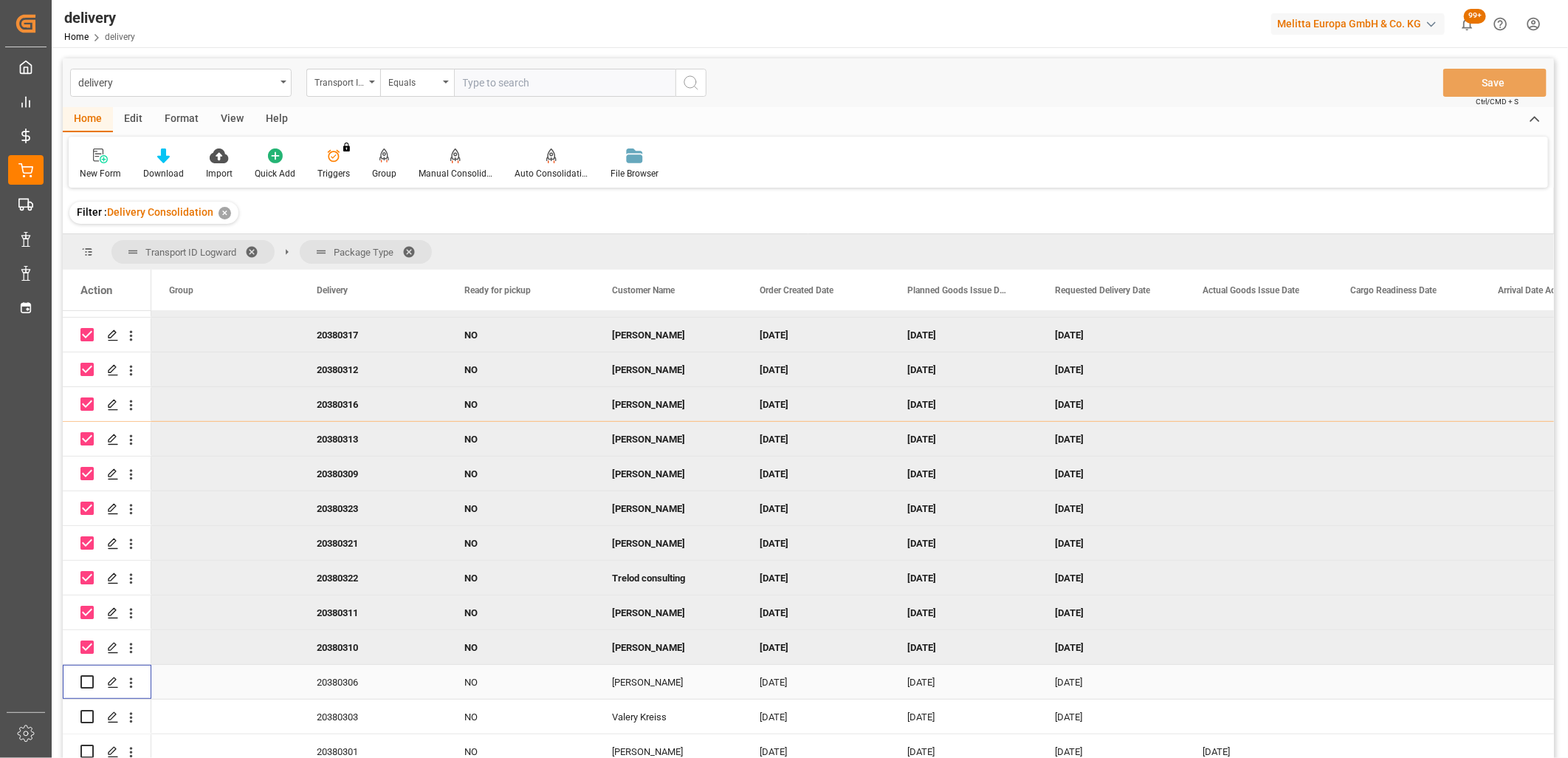
click at [83, 680] on input "Press Space to toggle row selection (unchecked)" at bounding box center [86, 681] width 13 height 13
checkbox input "true"
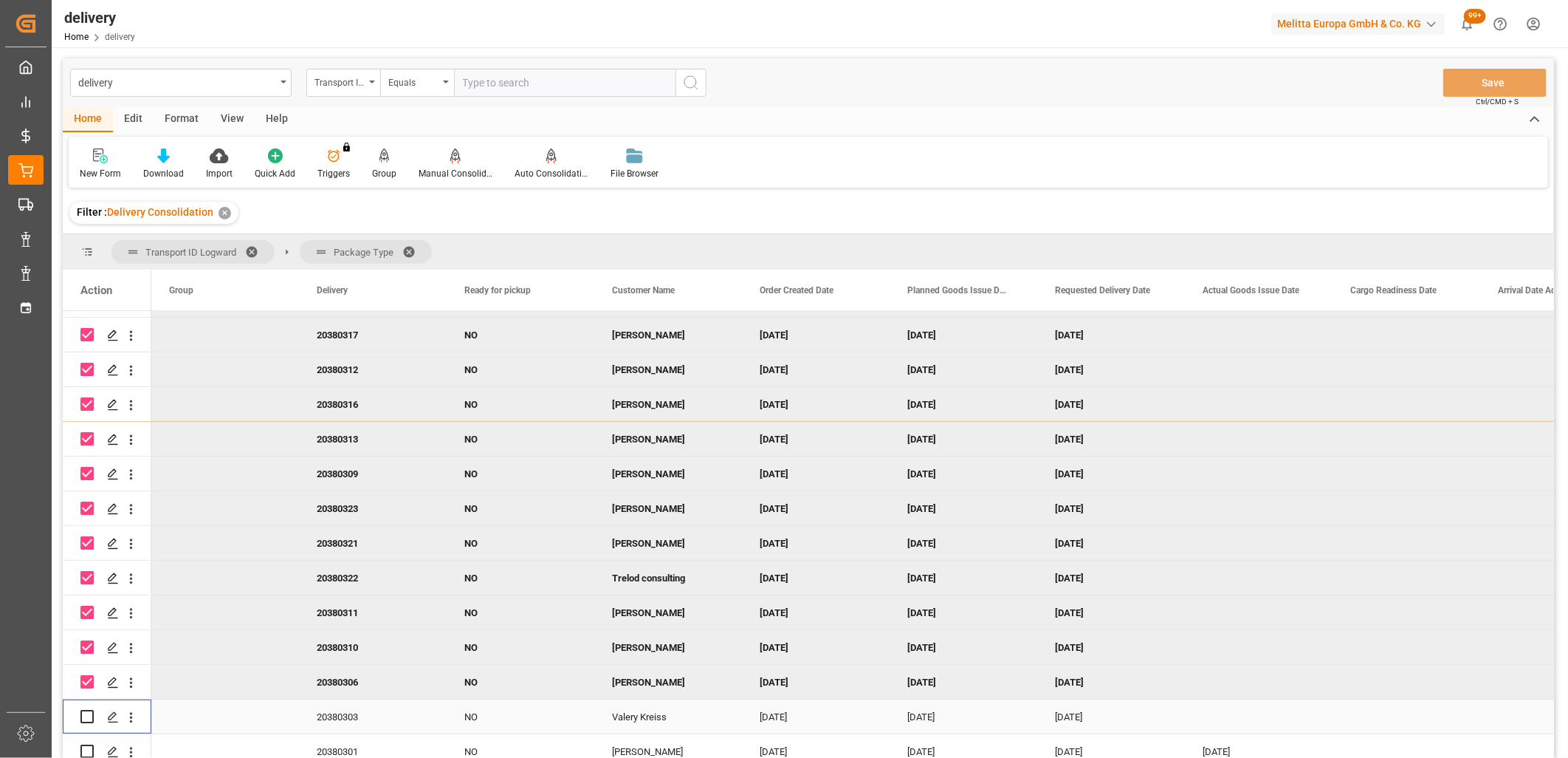
click at [82, 714] on input "Press Space to toggle row selection (unchecked)" at bounding box center [86, 716] width 13 height 13
checkbox input "true"
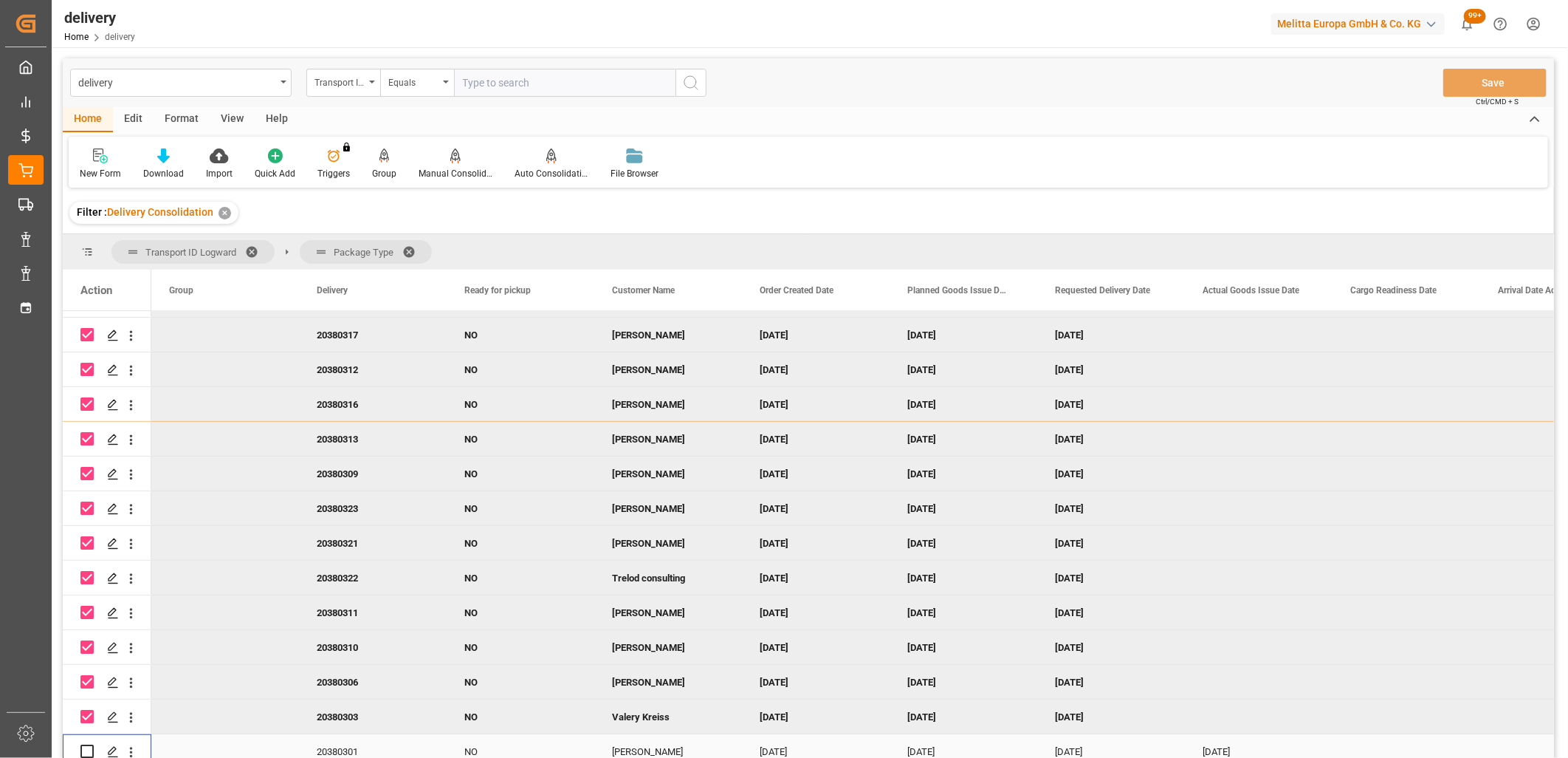
click at [79, 745] on div "Press SPACE to select this row." at bounding box center [106, 751] width 89 height 34
click at [82, 747] on input "Press Space to toggle row selection (unchecked)" at bounding box center [86, 751] width 13 height 13
checkbox input "true"
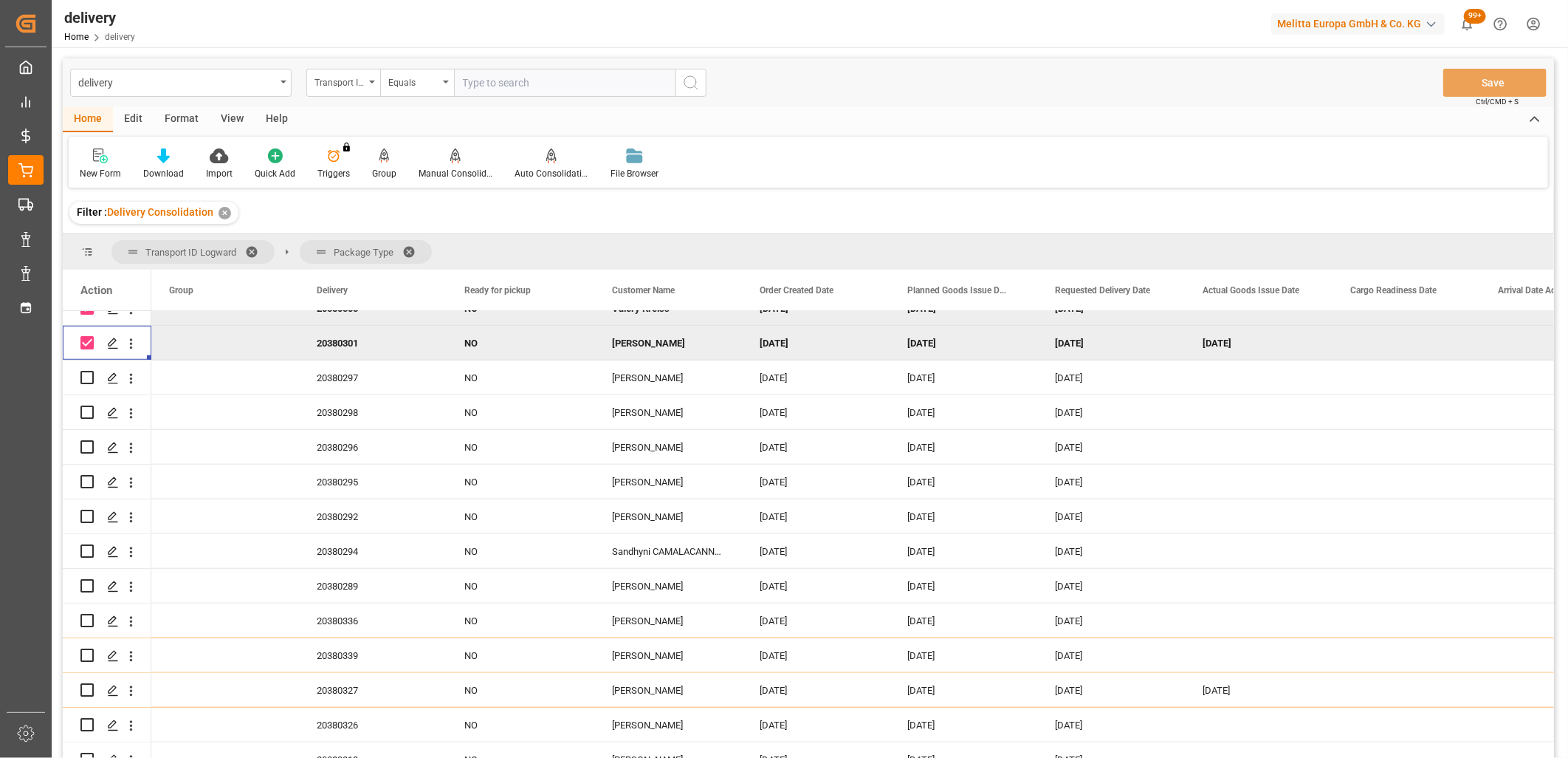
scroll to position [820, 0]
click at [87, 376] on input "Press Space to toggle row selection (unchecked)" at bounding box center [86, 375] width 13 height 13
checkbox input "true"
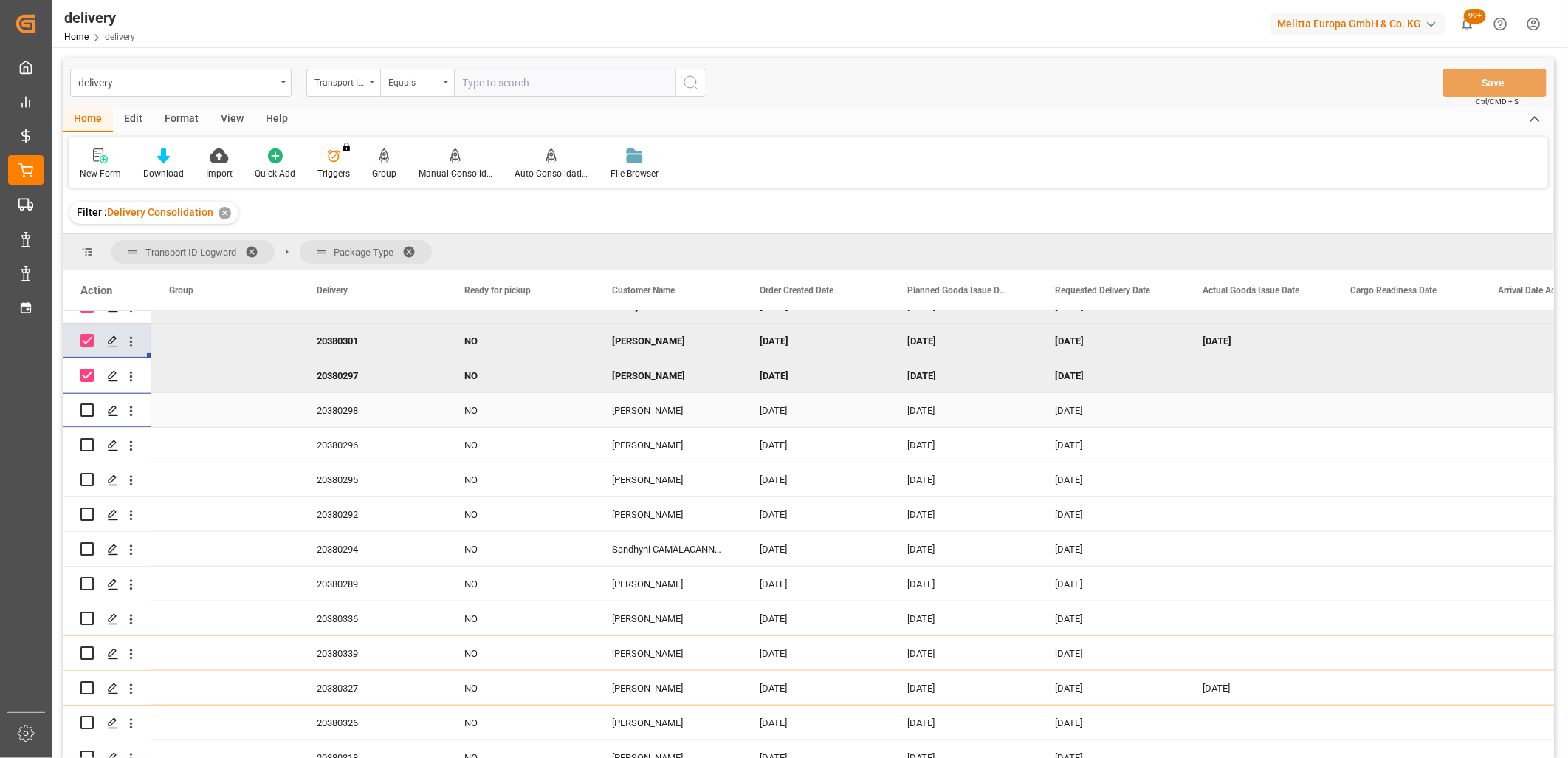
click at [87, 410] on input "Press Space to toggle row selection (unchecked)" at bounding box center [86, 409] width 13 height 13
checkbox input "true"
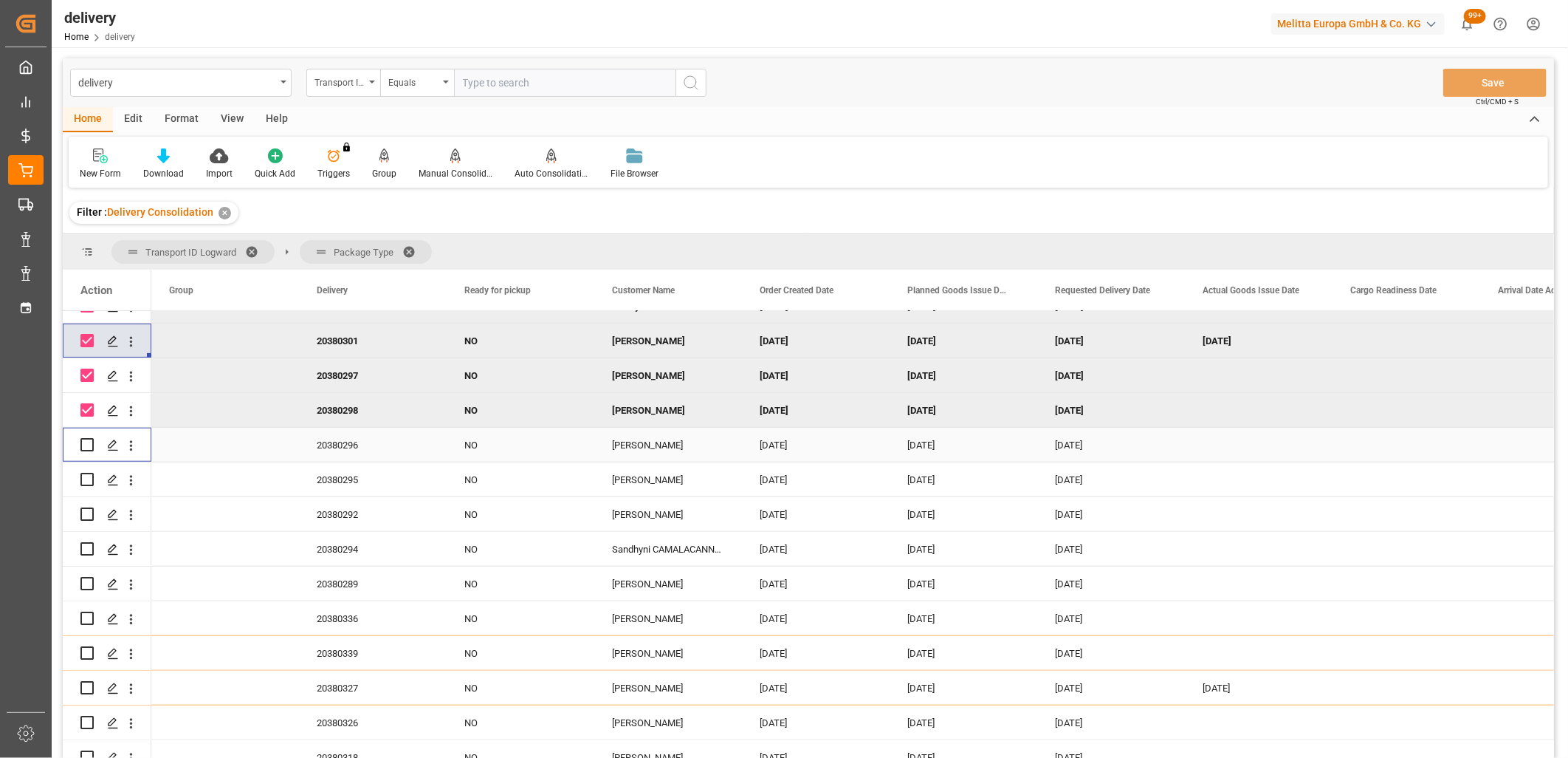
click at [86, 441] on input "Press Space to toggle row selection (unchecked)" at bounding box center [86, 444] width 13 height 13
checkbox input "true"
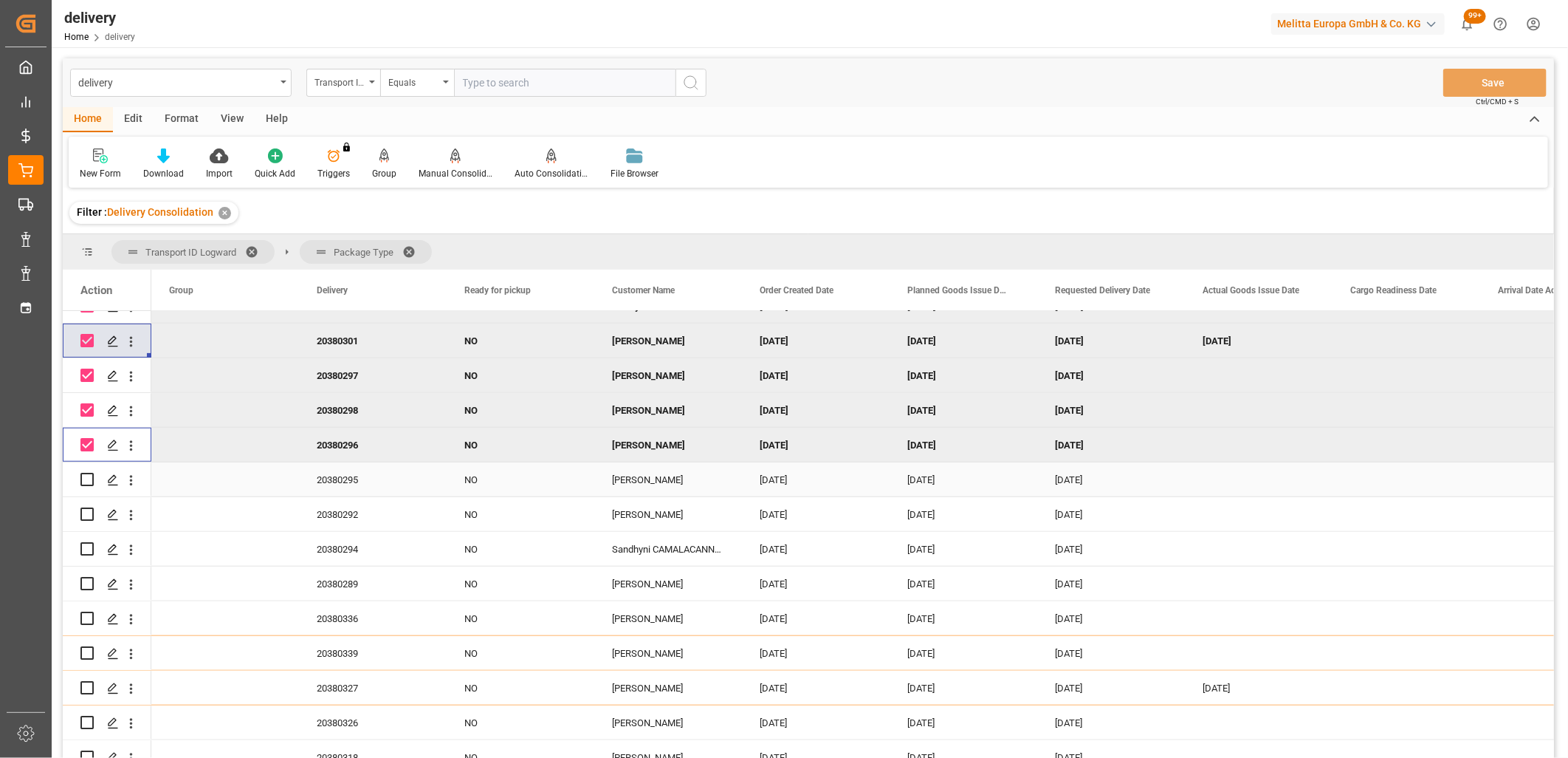
click at [86, 477] on input "Press Space to toggle row selection (unchecked)" at bounding box center [86, 479] width 13 height 13
checkbox input "true"
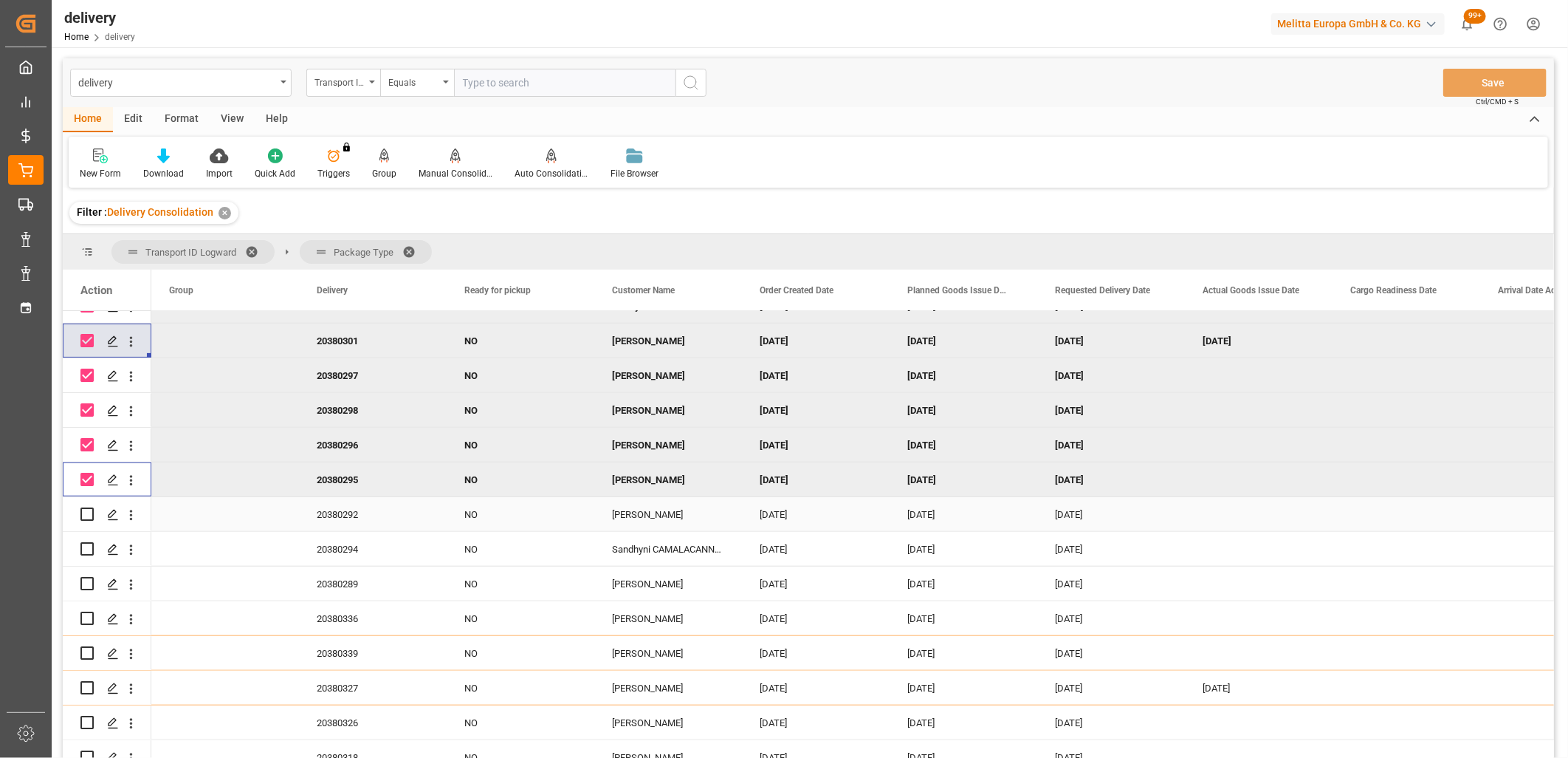
click at [85, 519] on input "Press Space to toggle row selection (unchecked)" at bounding box center [86, 514] width 13 height 13
checkbox input "true"
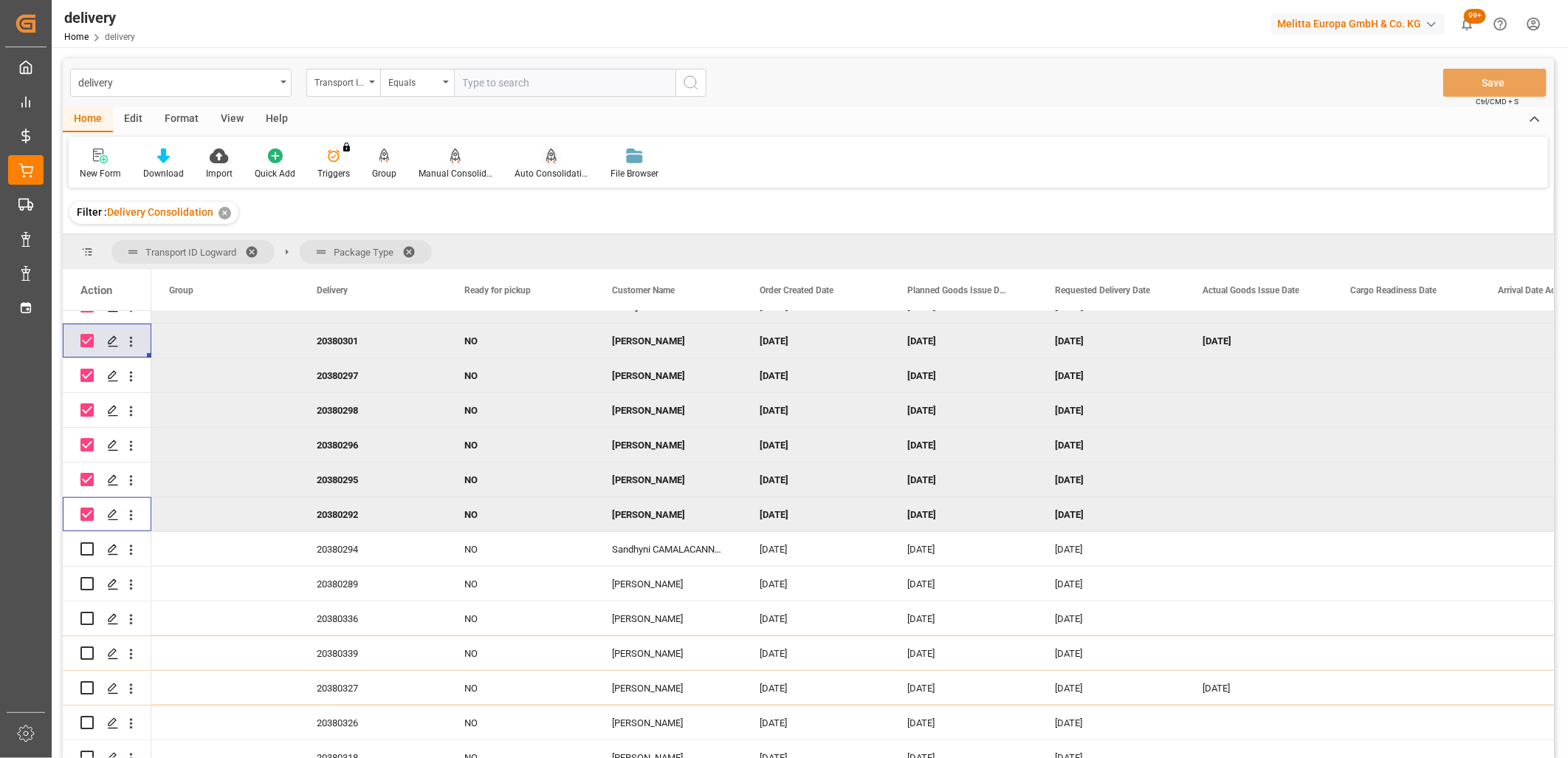
click at [550, 170] on div "Auto Consolidation" at bounding box center [552, 173] width 74 height 13
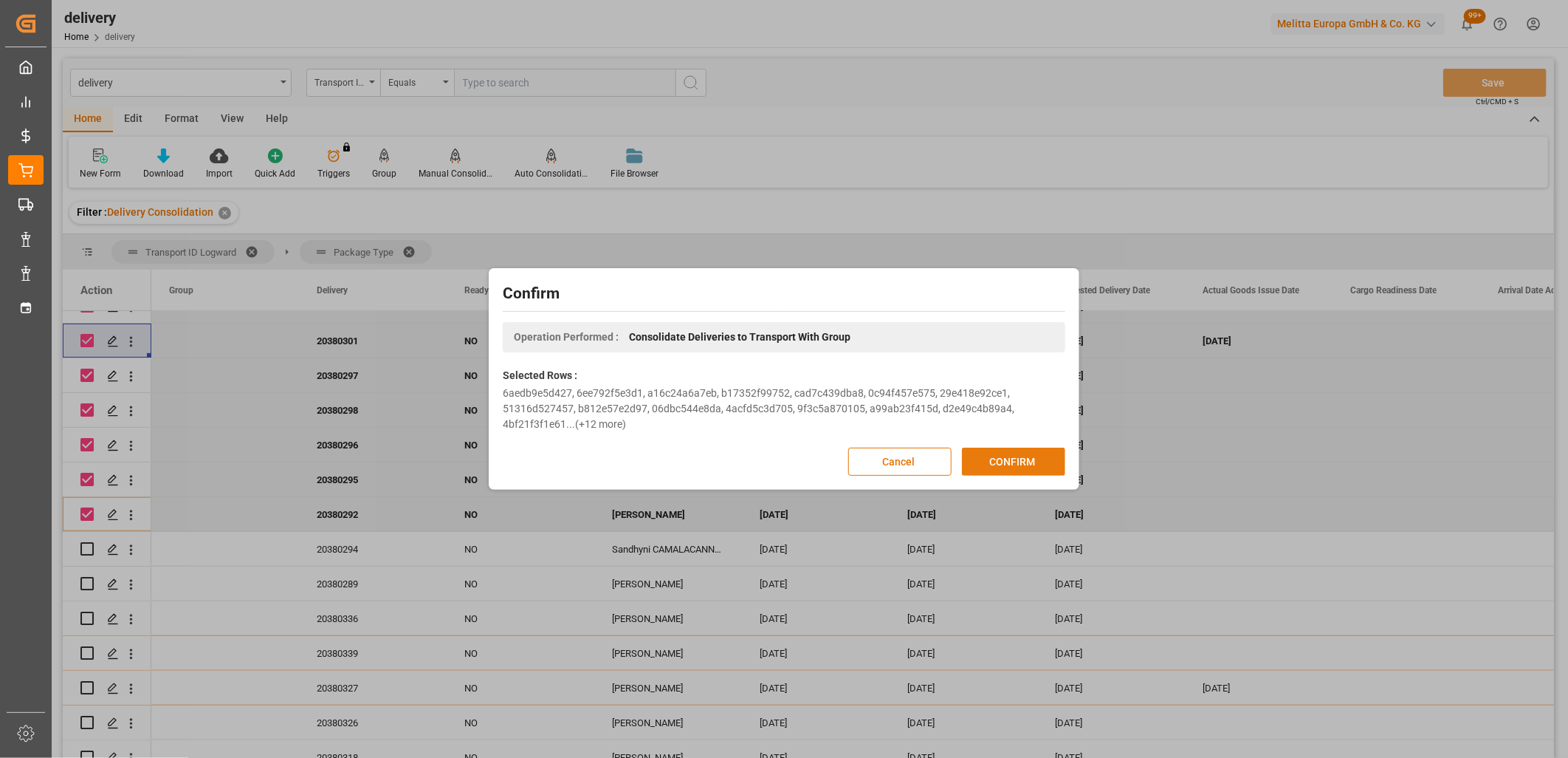
click at [1006, 456] on button "CONFIRM" at bounding box center [1014, 461] width 103 height 28
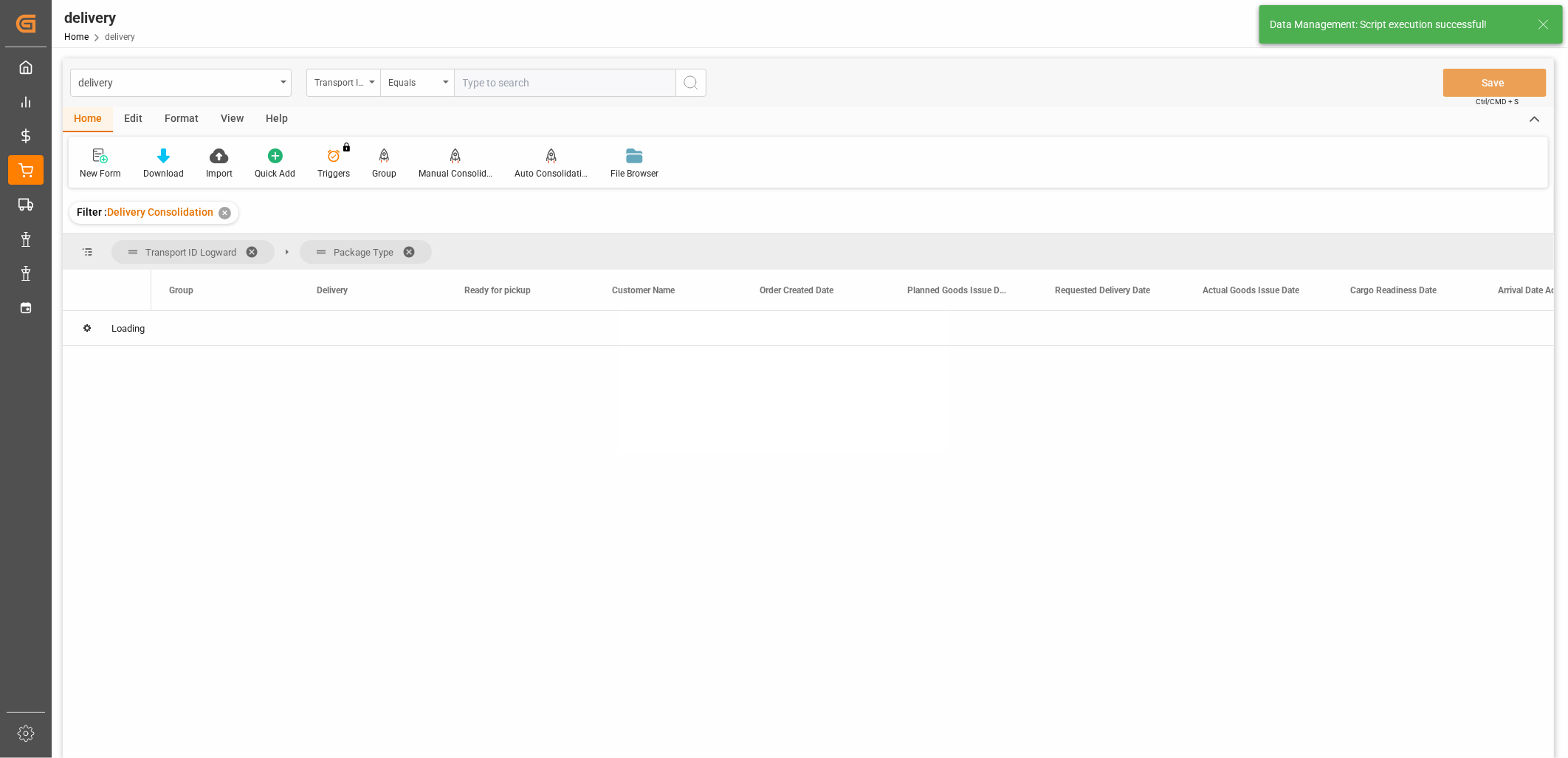
scroll to position [0, 0]
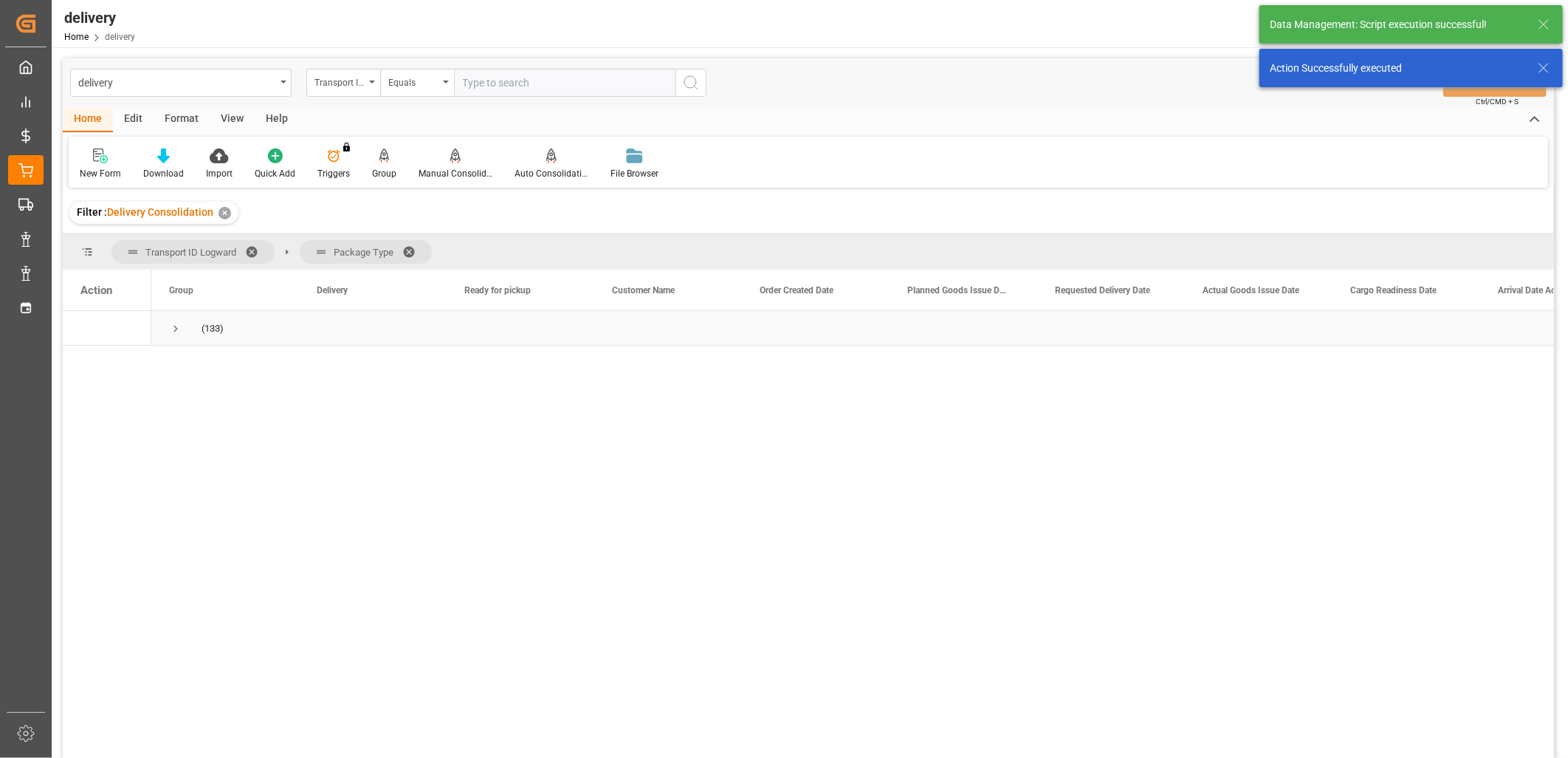
click at [177, 326] on span "Press SPACE to select this row." at bounding box center [175, 328] width 13 height 13
click at [204, 399] on span "Press SPACE to select this row." at bounding box center [207, 398] width 13 height 13
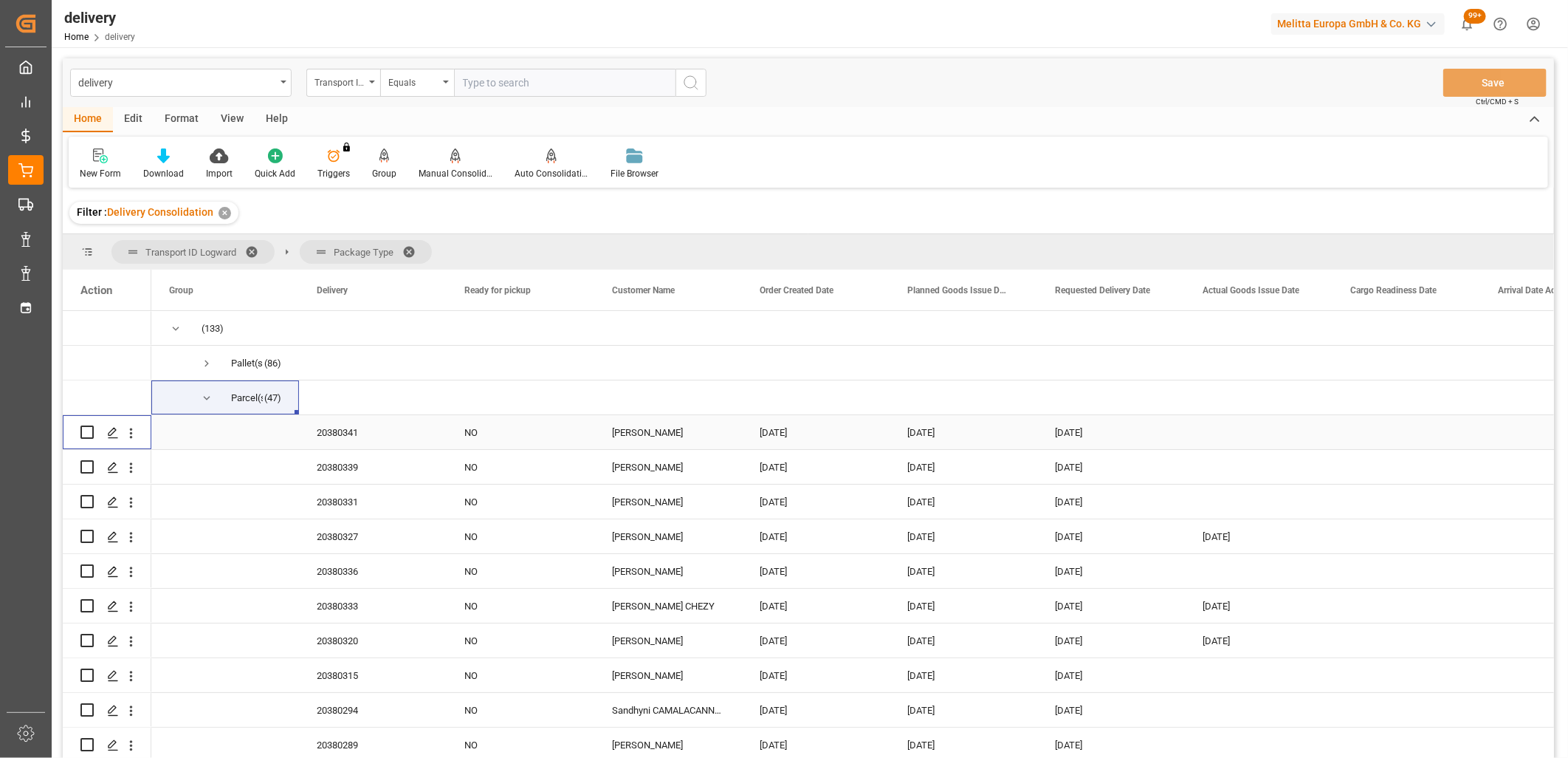
click at [86, 434] on input "Press Space to toggle row selection (unchecked)" at bounding box center [86, 432] width 13 height 13
checkbox input "true"
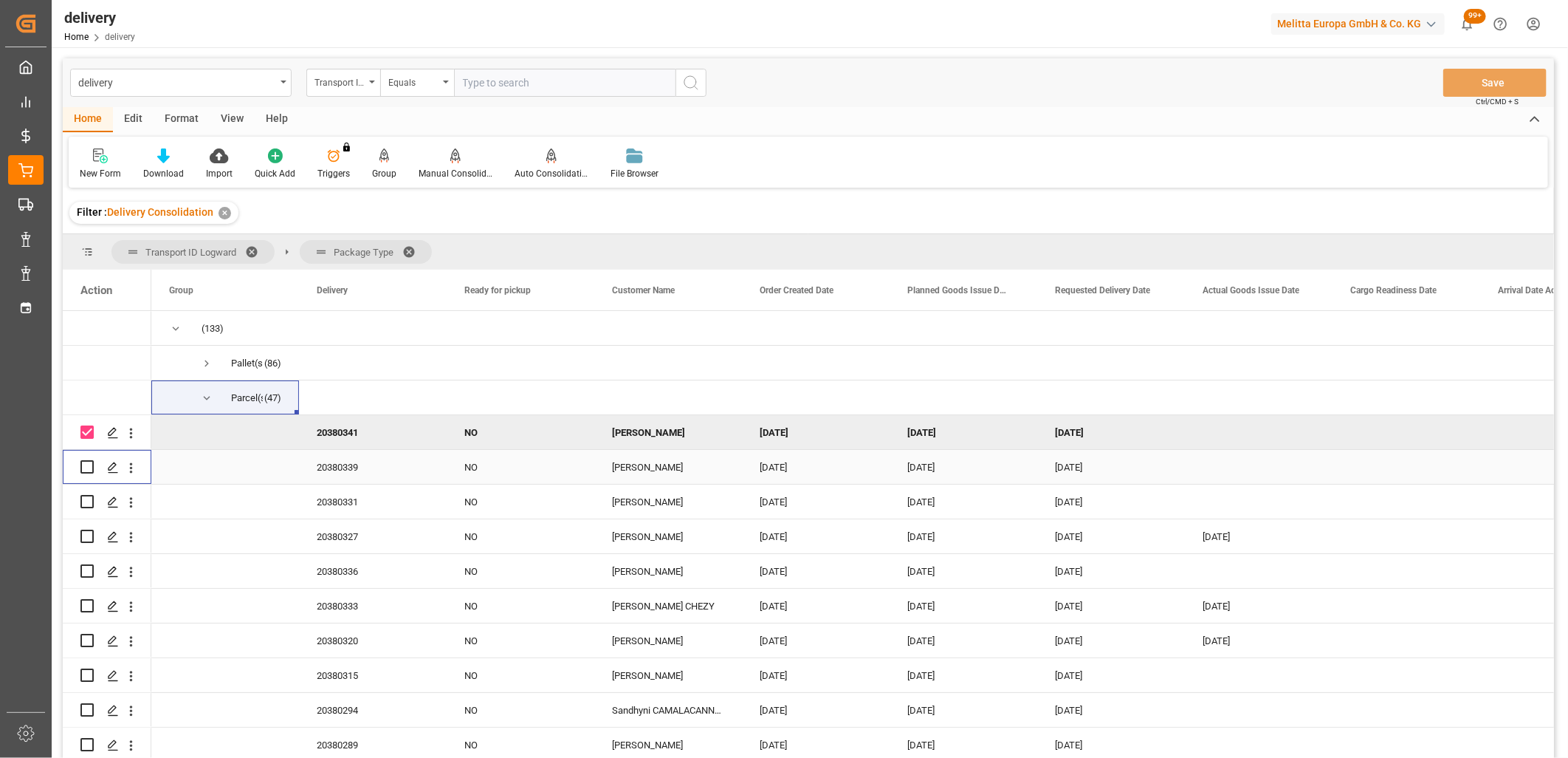
click at [86, 462] on input "Press Space to toggle row selection (unchecked)" at bounding box center [86, 467] width 13 height 13
checkbox input "true"
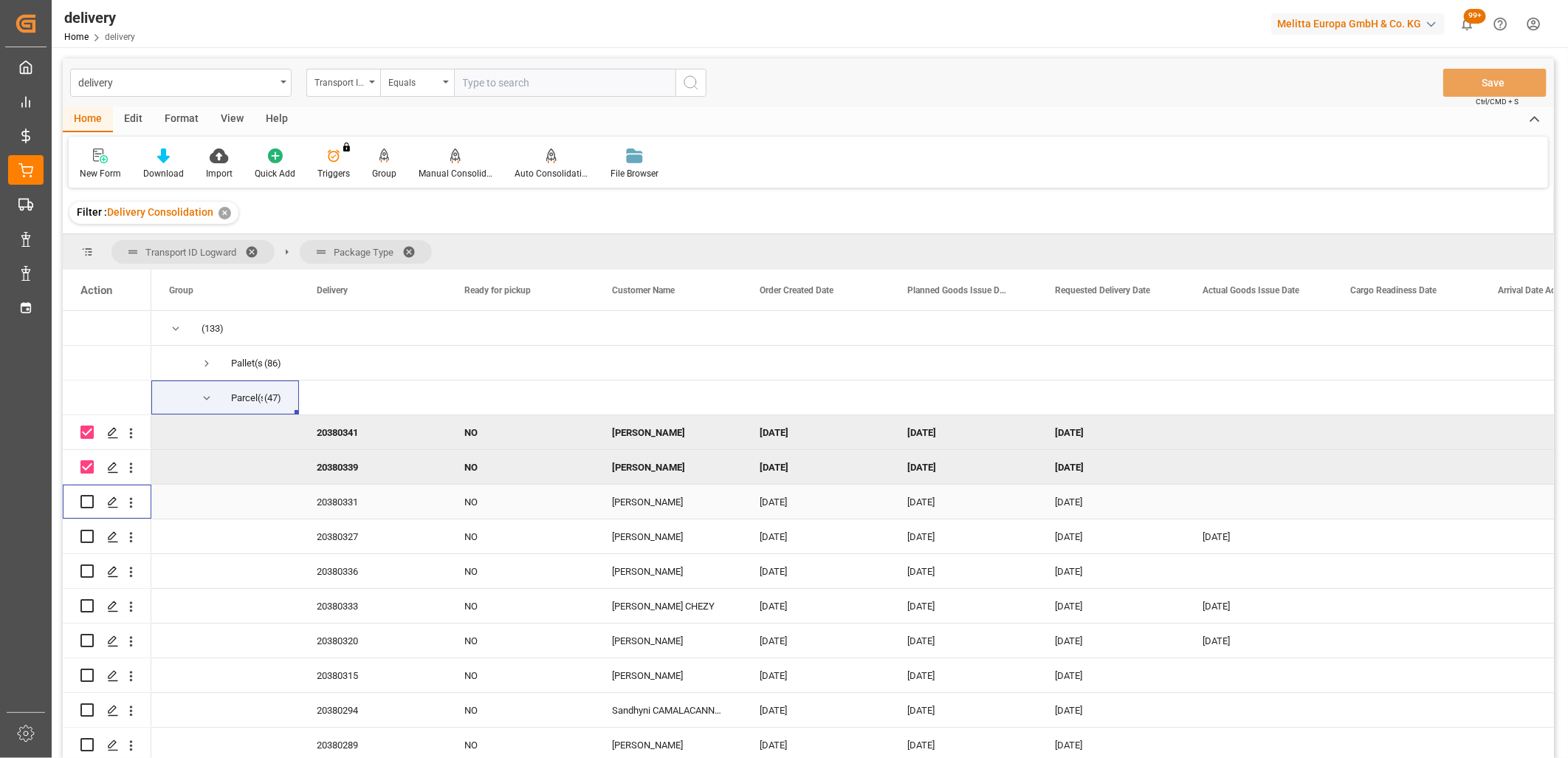
click at [93, 505] on input "Press Space to toggle row selection (unchecked)" at bounding box center [86, 501] width 13 height 13
checkbox input "true"
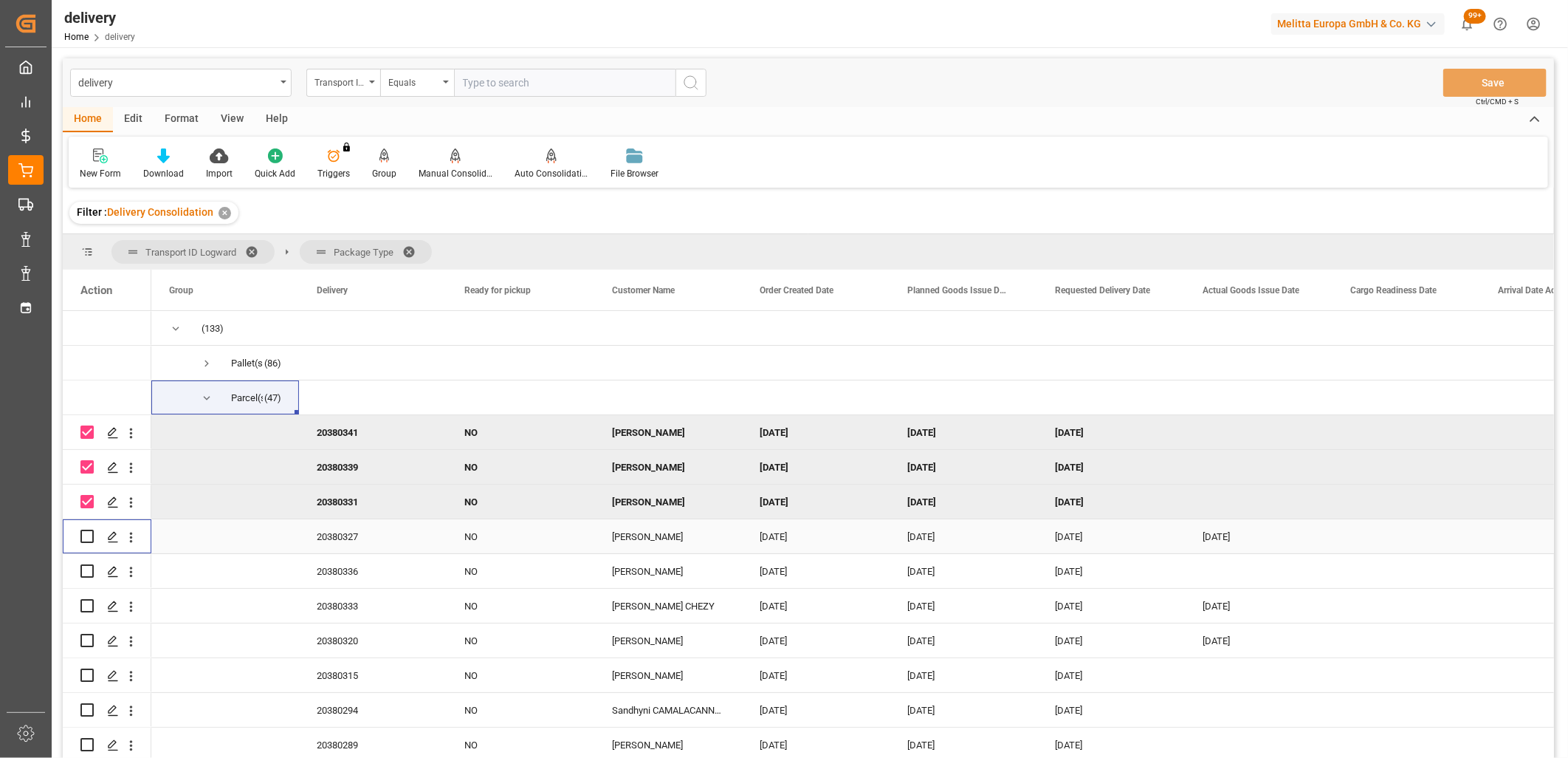
click at [87, 534] on input "Press Space to toggle row selection (unchecked)" at bounding box center [86, 536] width 13 height 13
checkbox input "true"
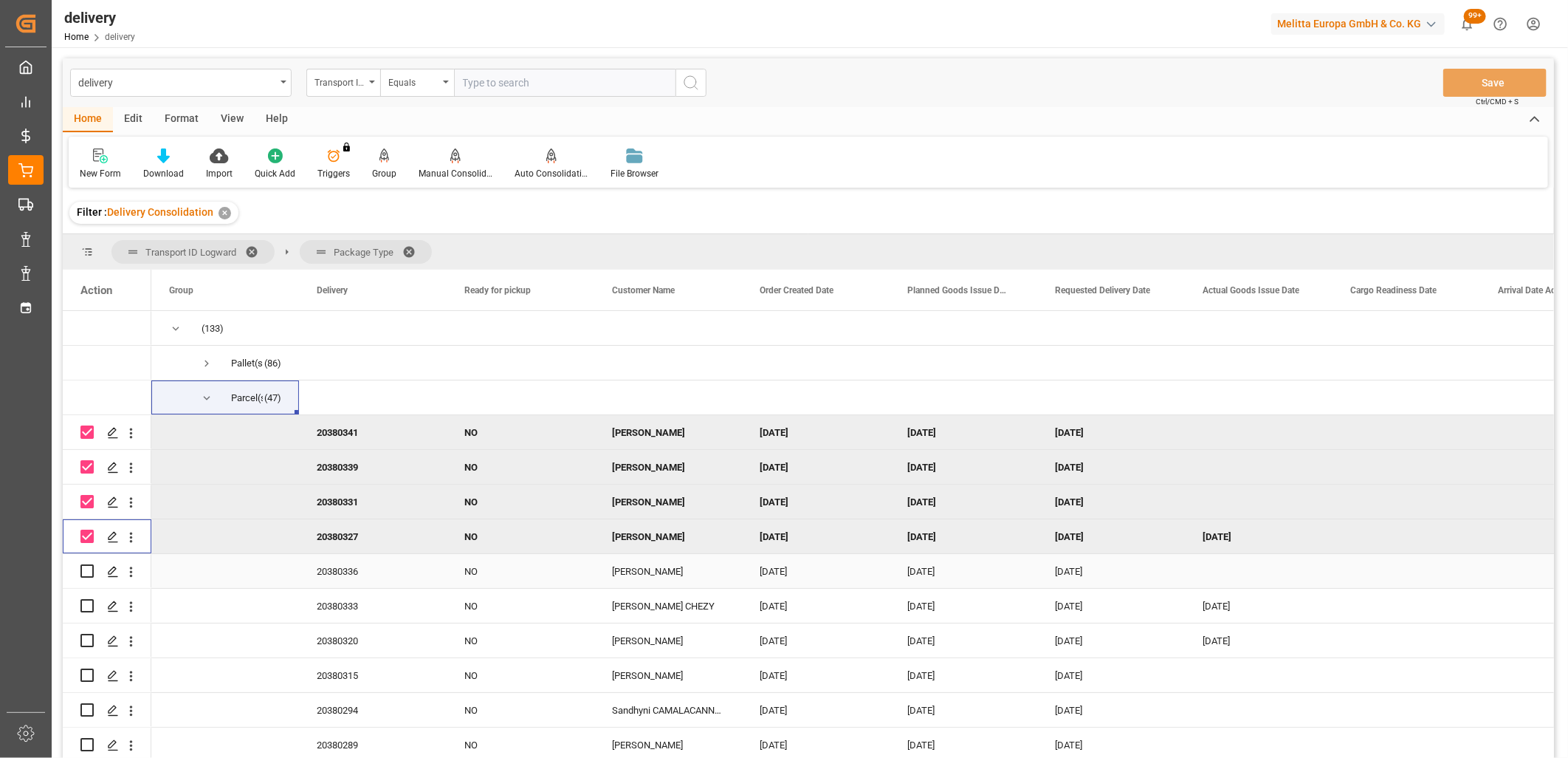
click at [86, 569] on input "Press Space to toggle row selection (unchecked)" at bounding box center [86, 571] width 13 height 13
checkbox input "true"
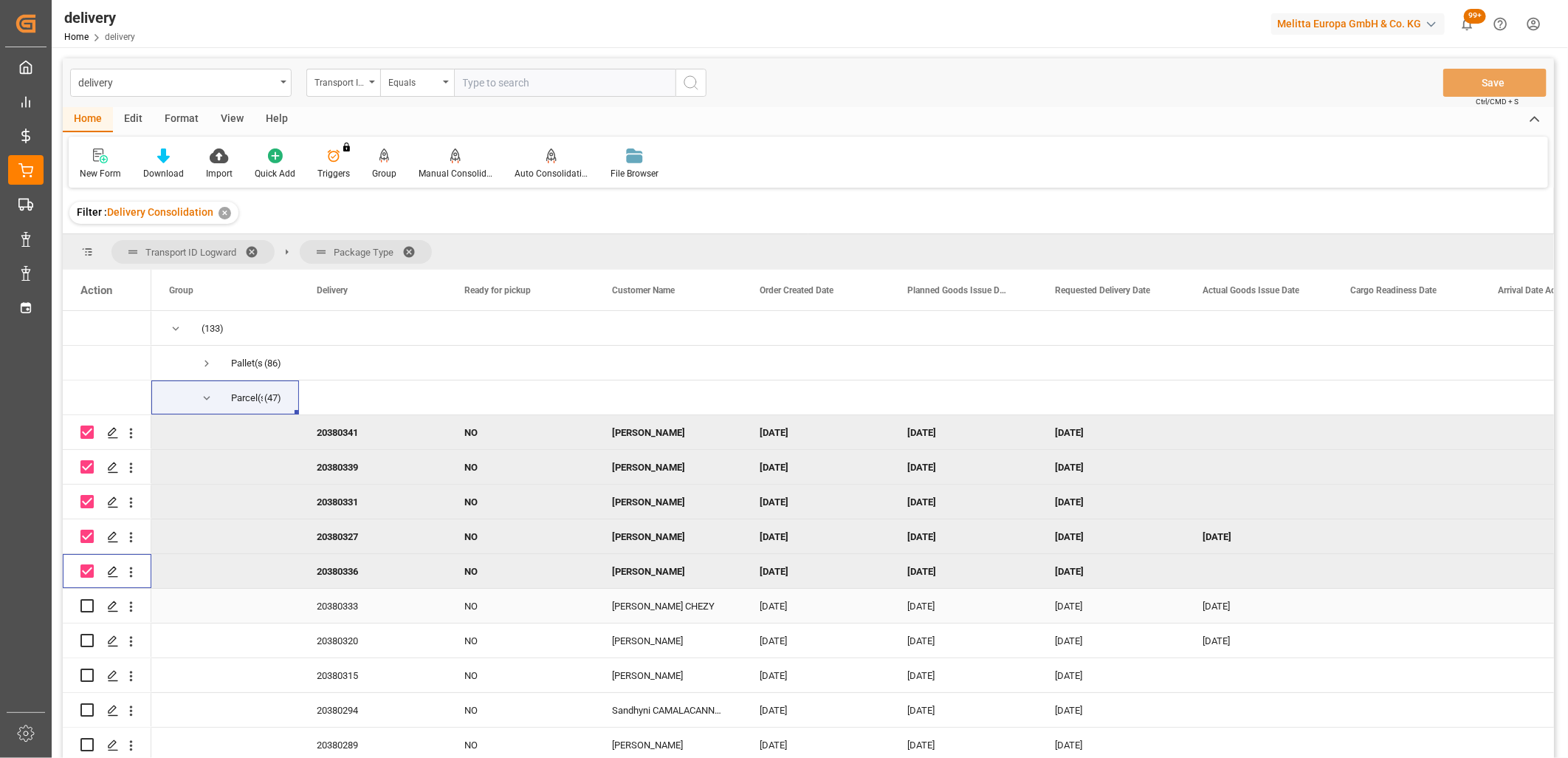
click at [89, 602] on input "Press Space to toggle row selection (unchecked)" at bounding box center [86, 605] width 13 height 13
checkbox input "true"
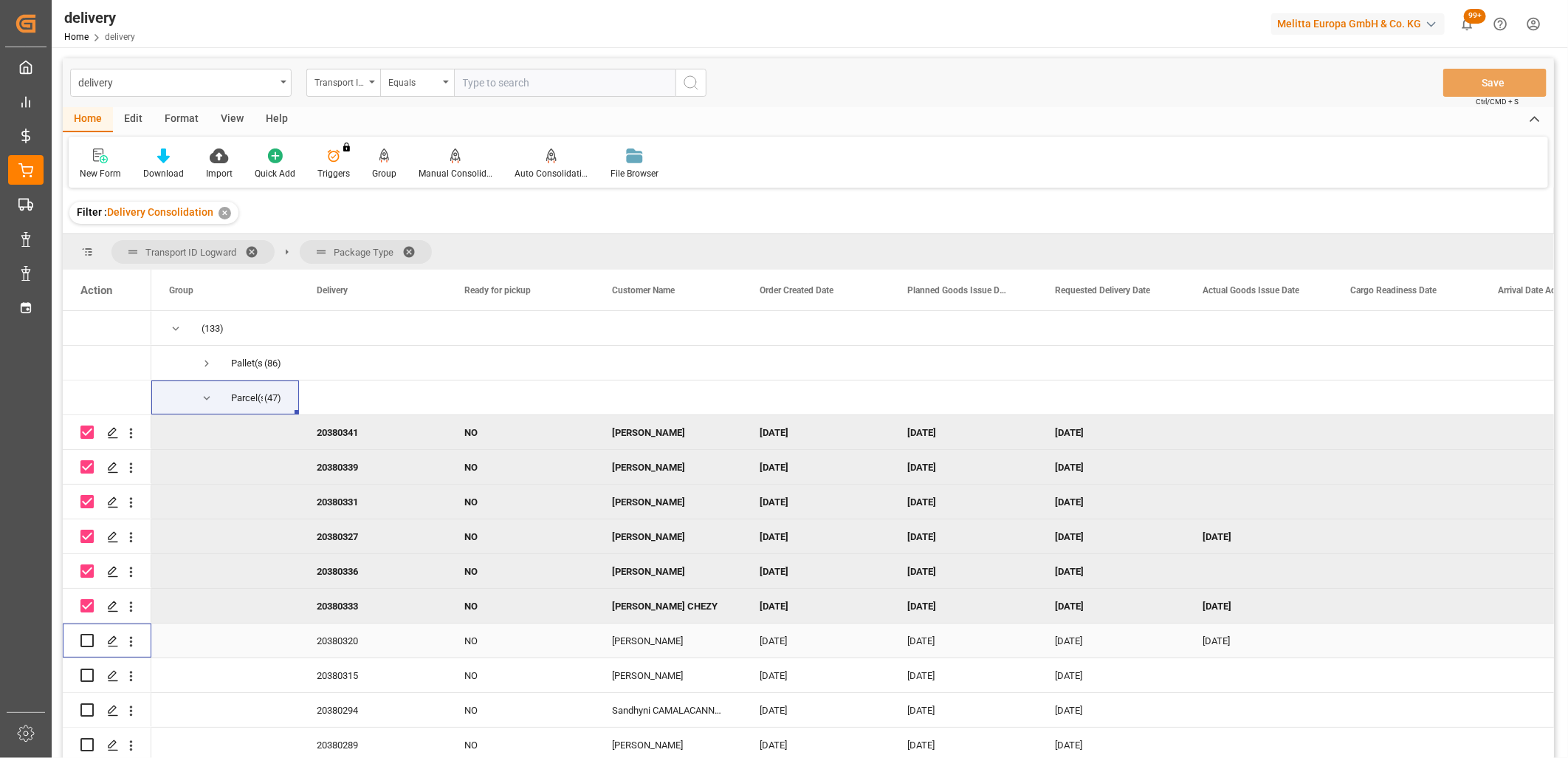
click at [86, 637] on input "Press Space to toggle row selection (unchecked)" at bounding box center [86, 640] width 13 height 13
checkbox input "true"
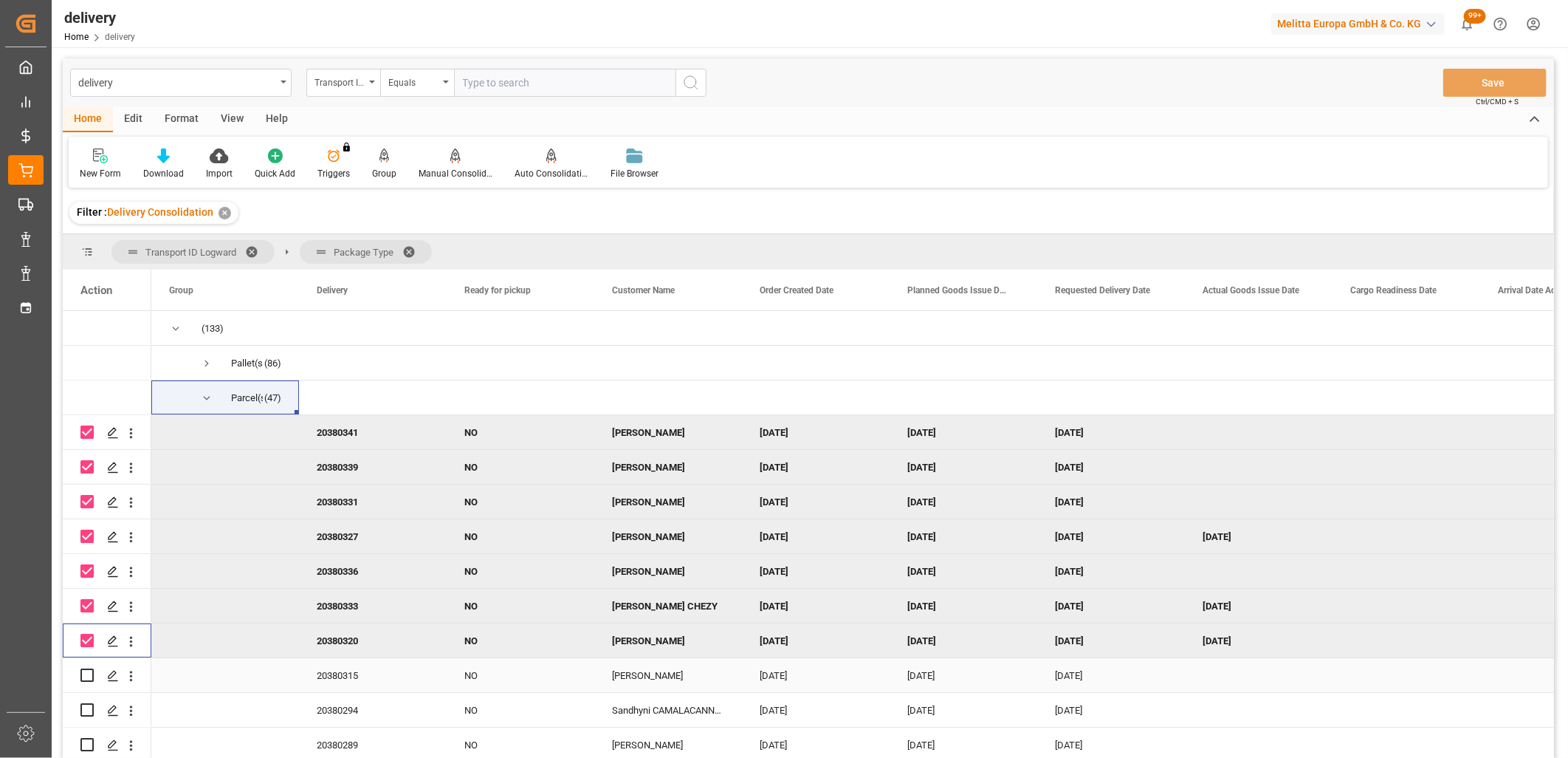
click at [86, 679] on input "Press Space to toggle row selection (unchecked)" at bounding box center [86, 675] width 13 height 13
checkbox input "true"
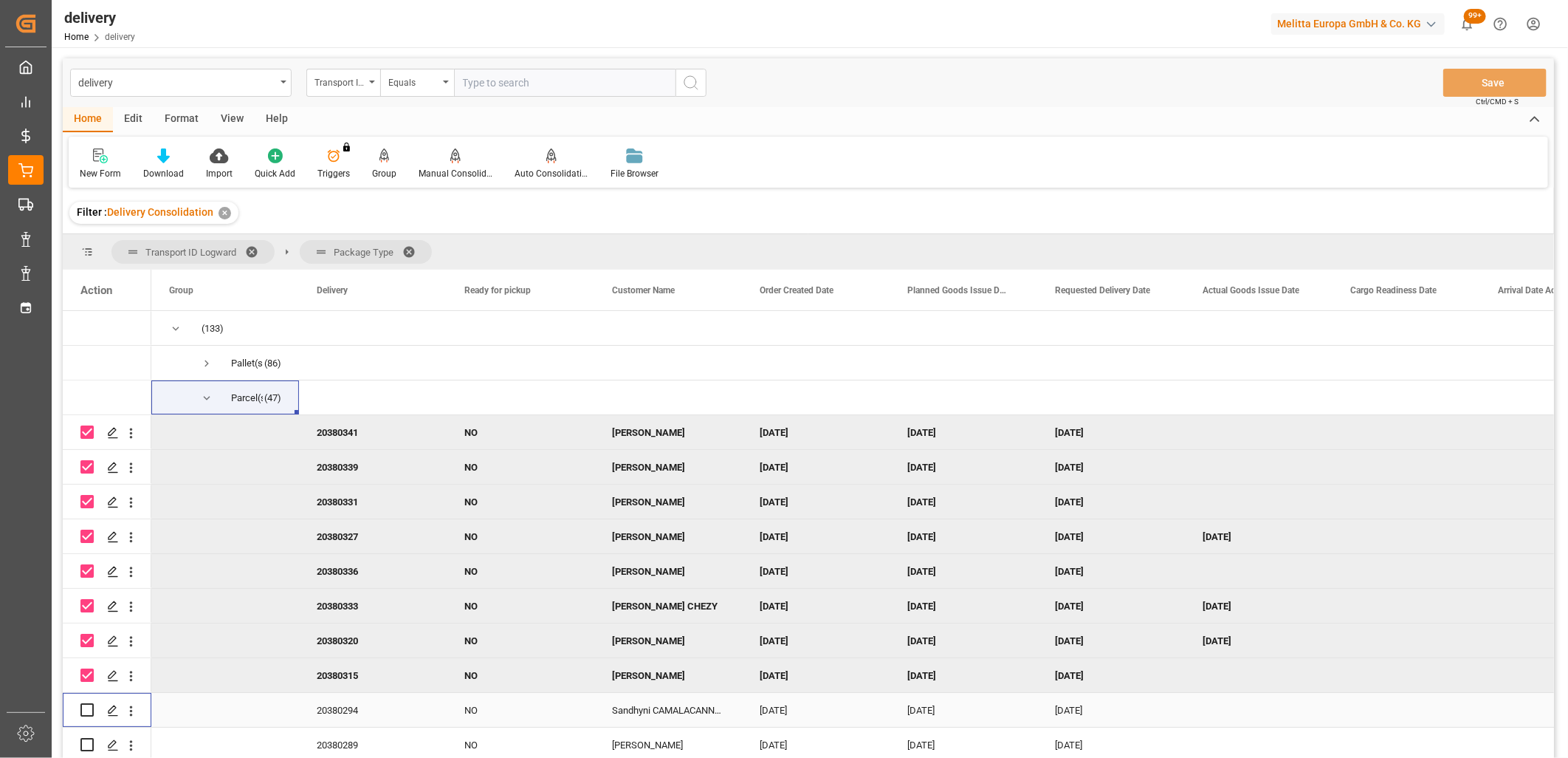
click at [83, 712] on input "Press Space to toggle row selection (unchecked)" at bounding box center [86, 709] width 13 height 13
checkbox input "true"
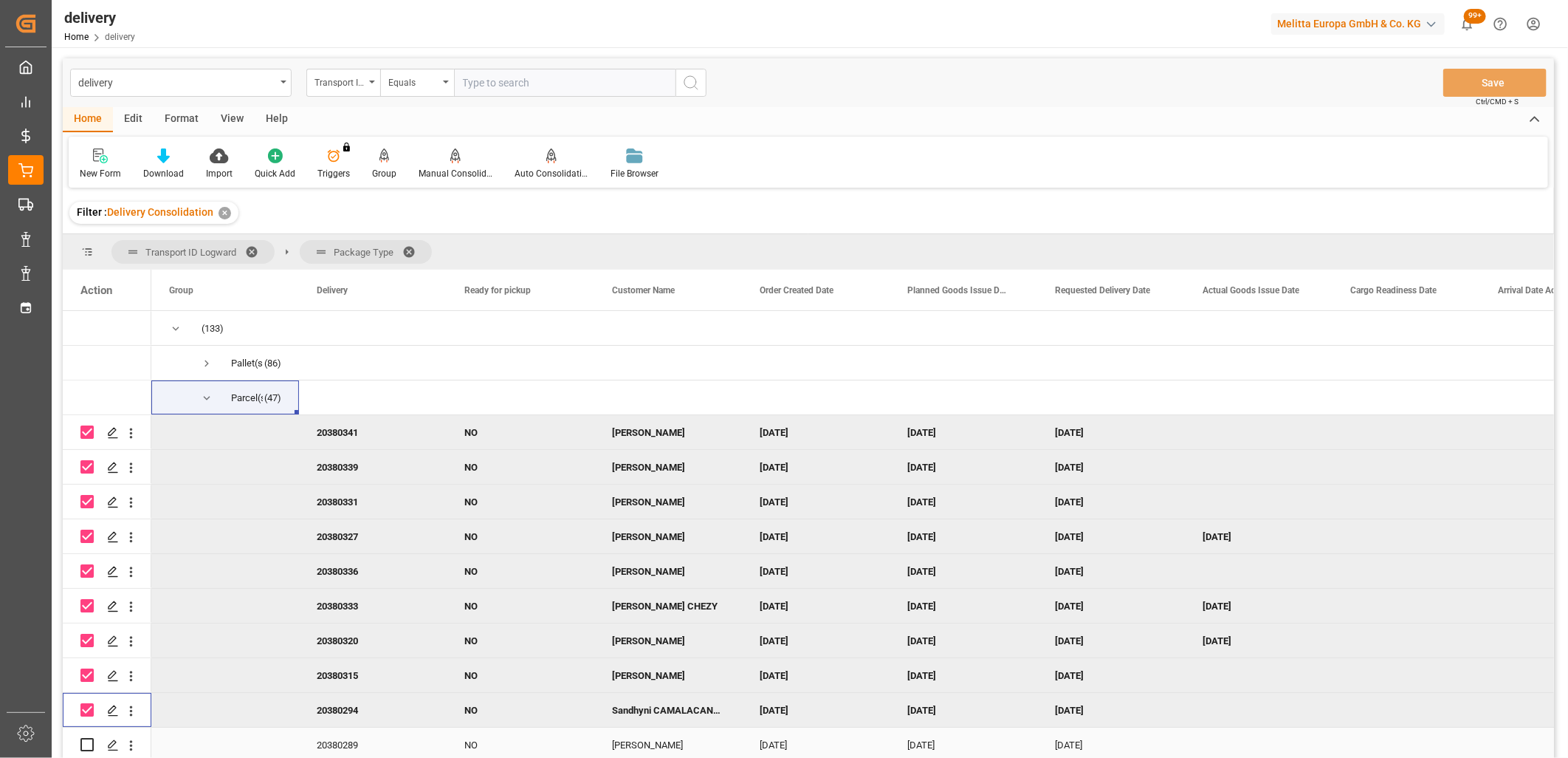
click at [86, 743] on input "Press Space to toggle row selection (unchecked)" at bounding box center [86, 744] width 13 height 13
checkbox input "true"
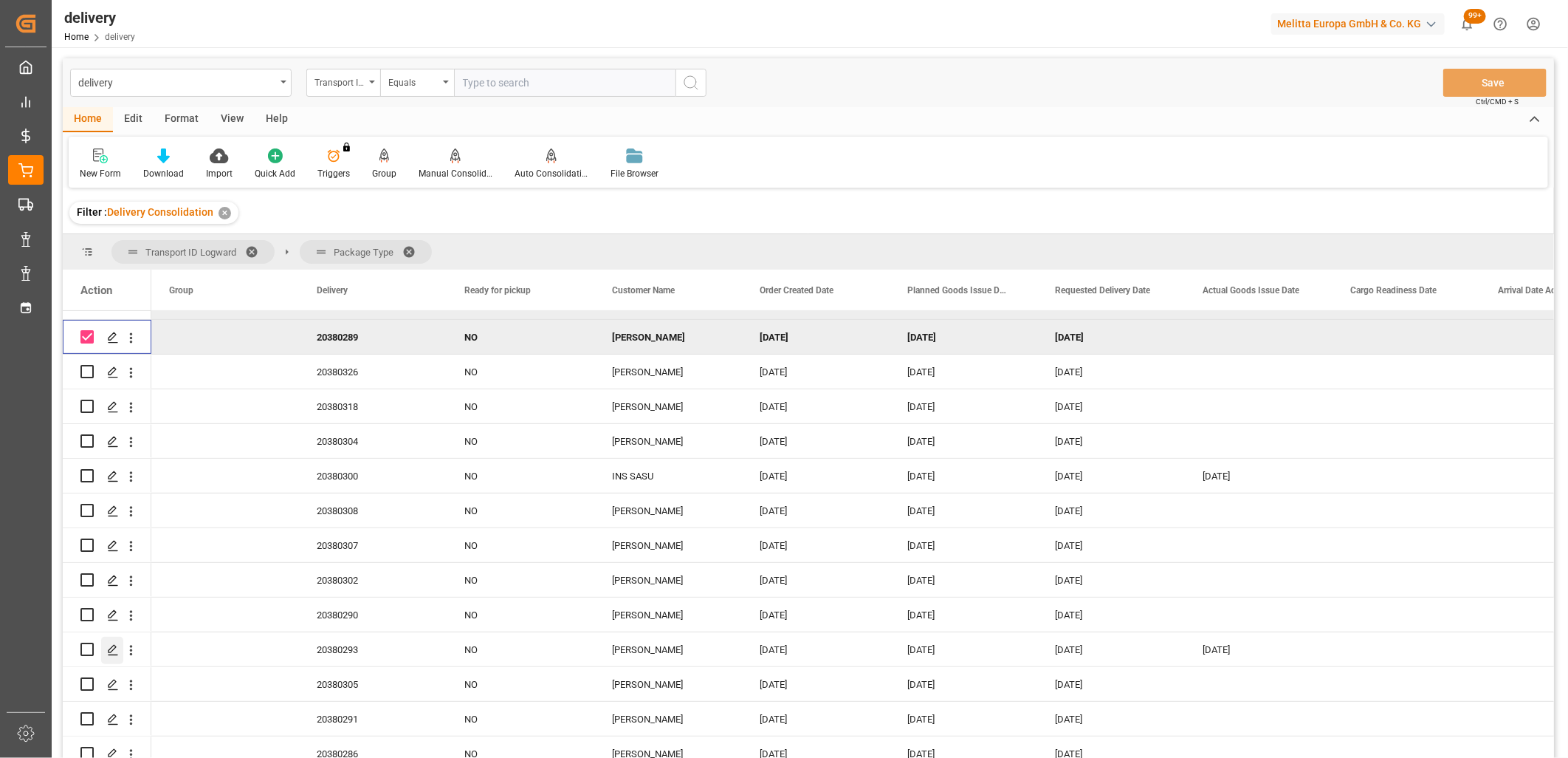
scroll to position [410, 0]
click at [84, 374] on input "Press Space to toggle row selection (unchecked)" at bounding box center [86, 369] width 13 height 13
checkbox input "true"
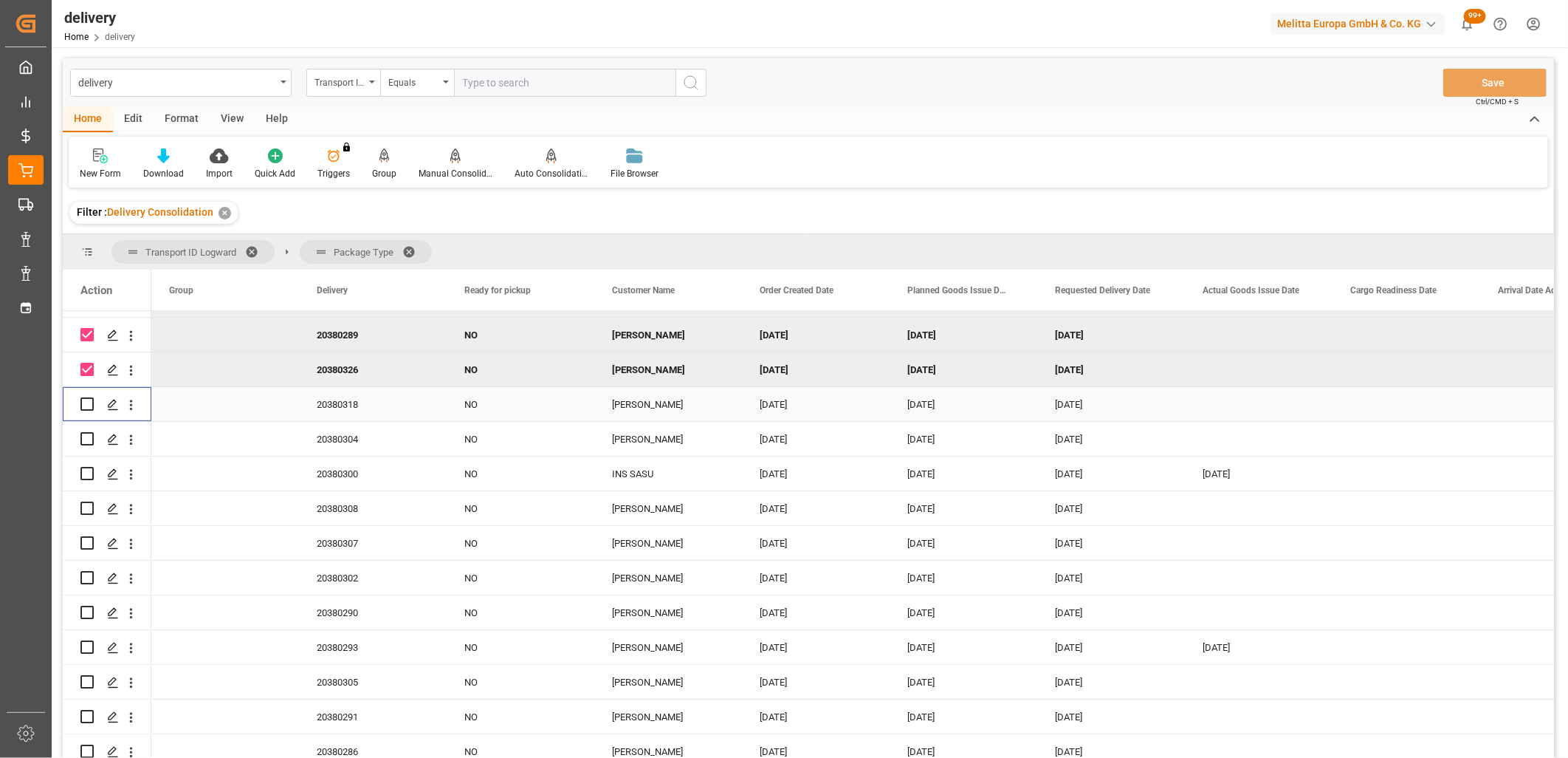
click at [87, 401] on input "Press Space to toggle row selection (unchecked)" at bounding box center [86, 403] width 13 height 13
checkbox input "true"
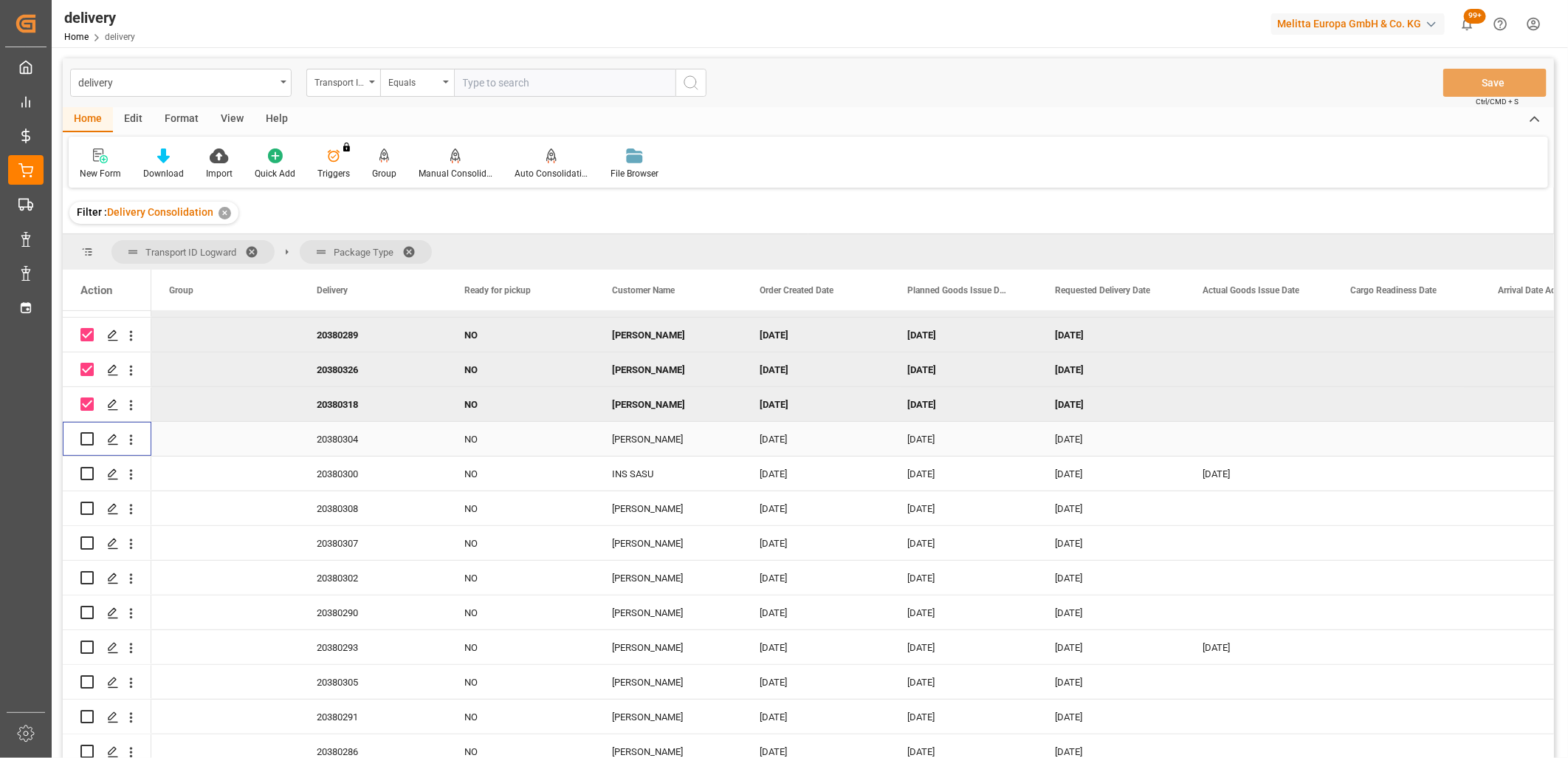
click at [86, 434] on input "Press Space to toggle row selection (unchecked)" at bounding box center [86, 438] width 13 height 13
checkbox input "true"
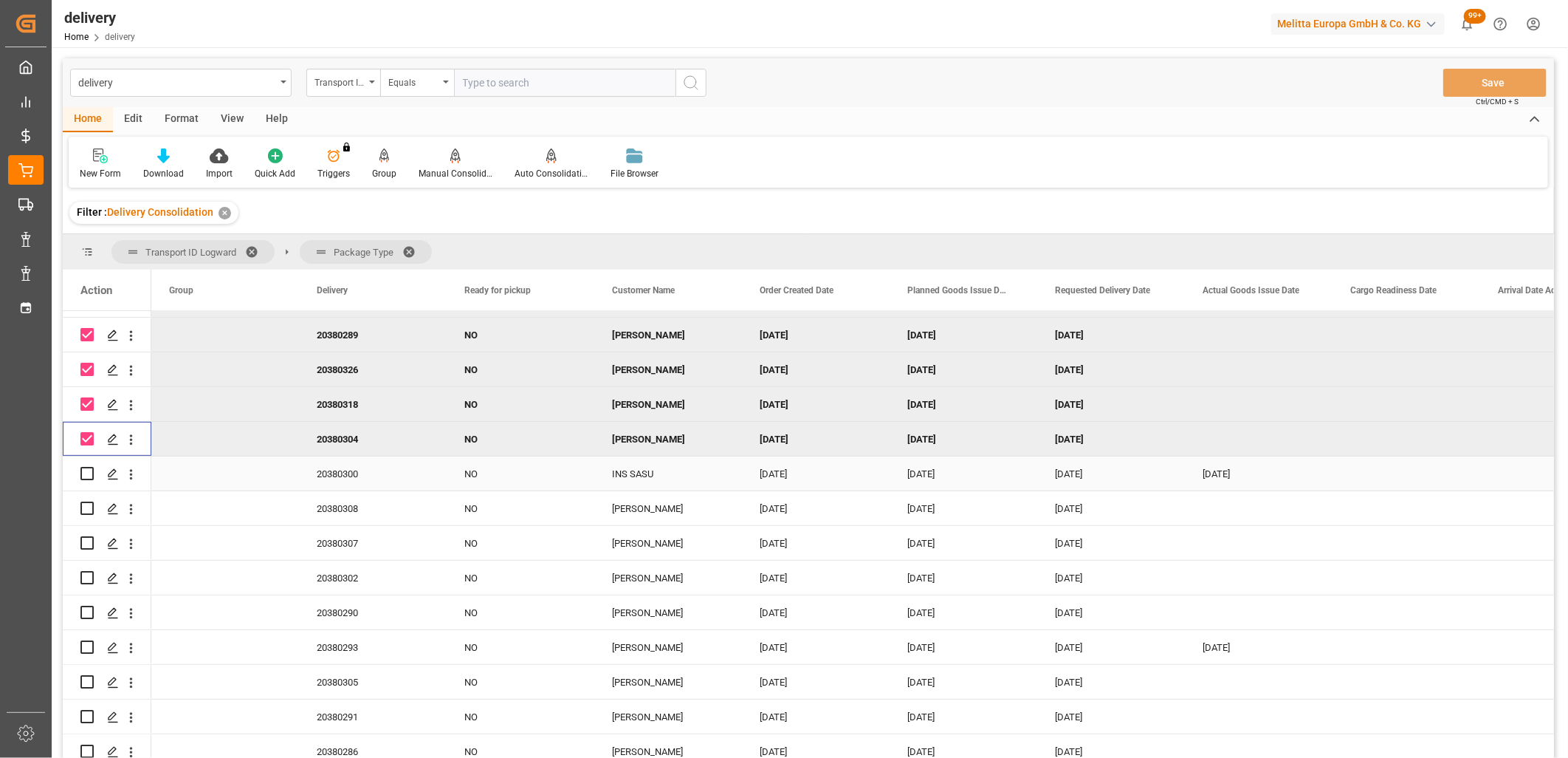
click at [86, 473] on input "Press Space to toggle row selection (unchecked)" at bounding box center [86, 473] width 13 height 13
checkbox input "true"
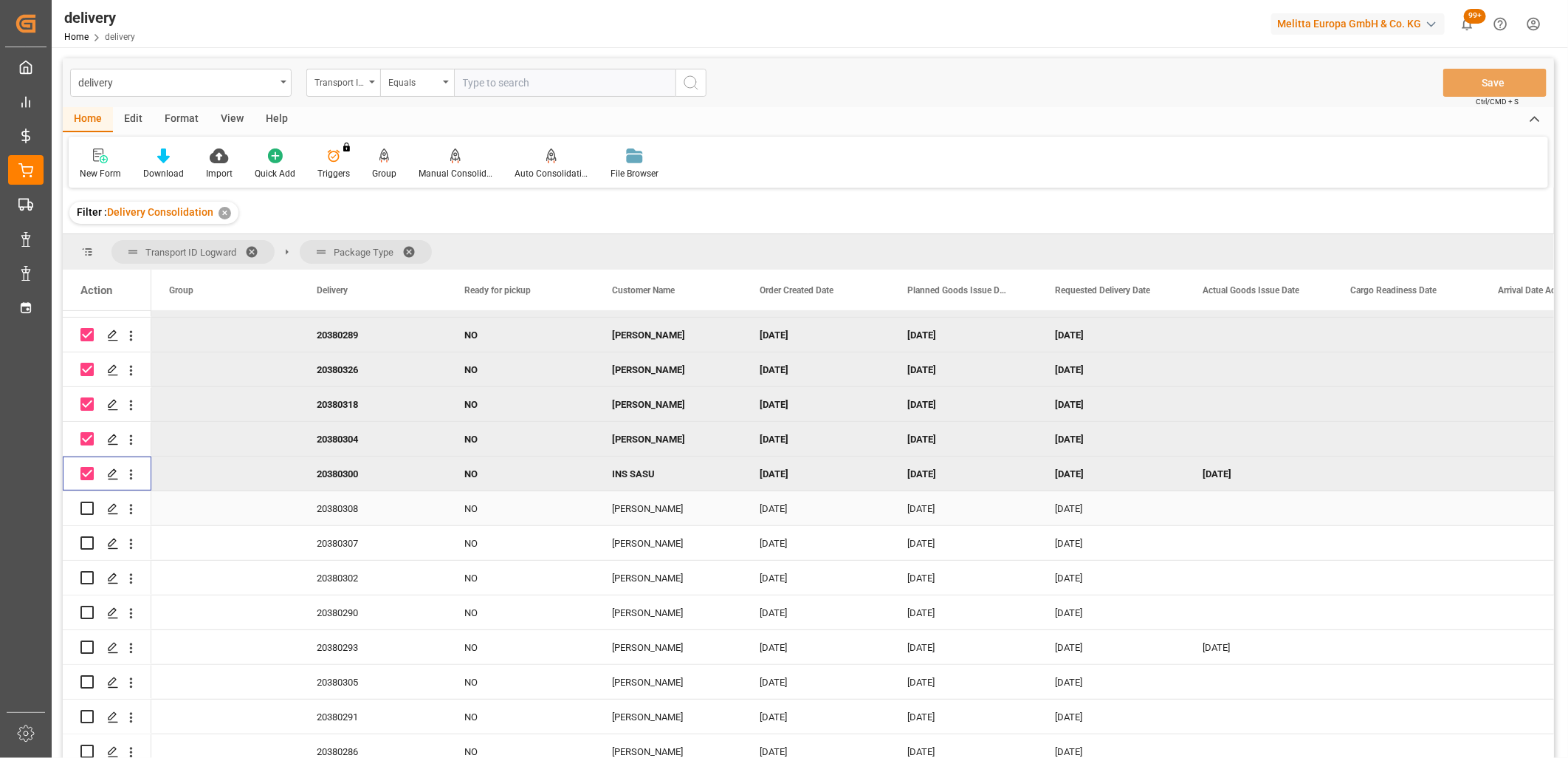
drag, startPoint x: 85, startPoint y: 505, endPoint x: 90, endPoint y: 527, distance: 22.6
click at [85, 507] on input "Press Space to toggle row selection (unchecked)" at bounding box center [86, 507] width 13 height 13
checkbox input "true"
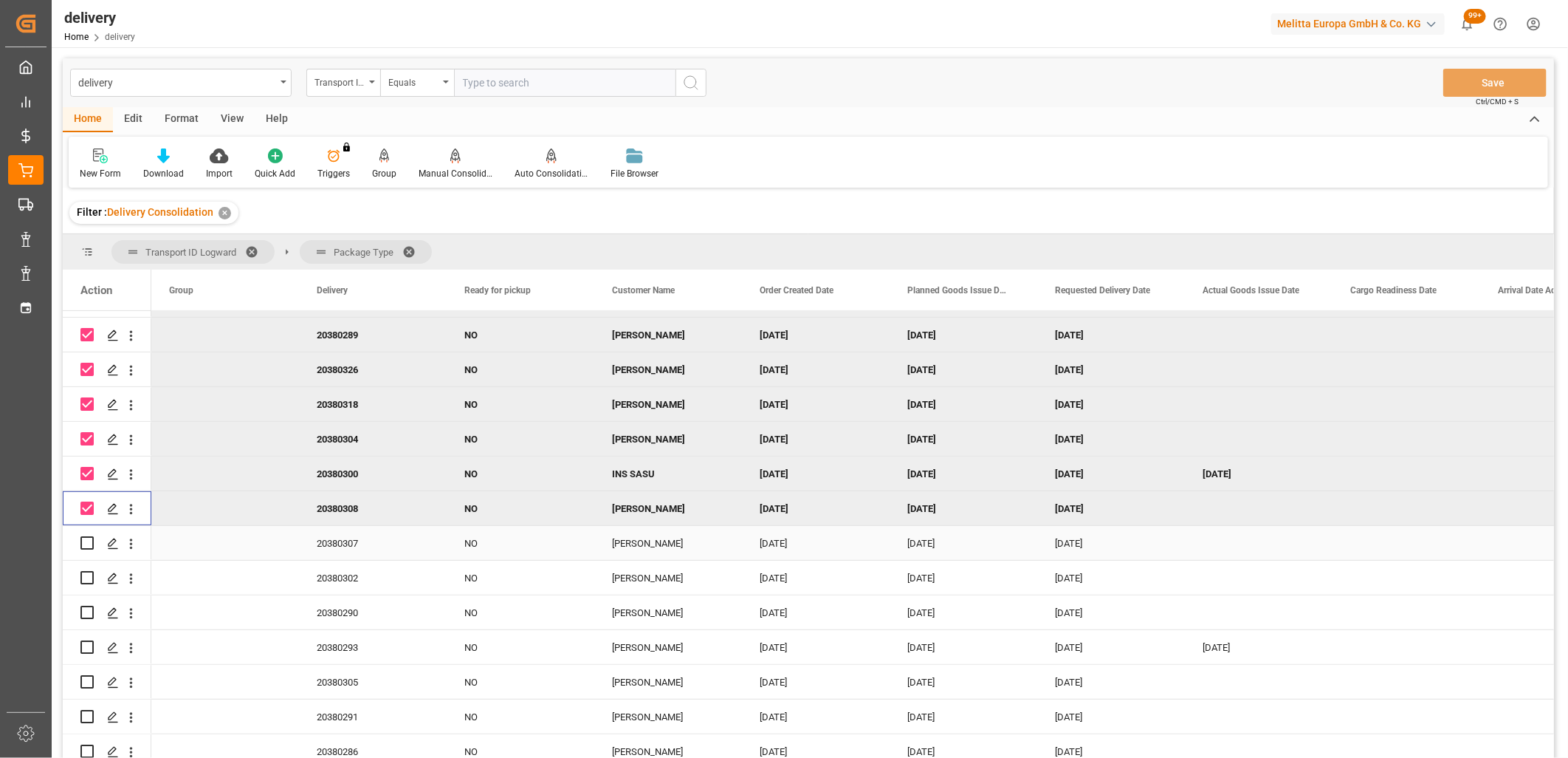
click at [90, 541] on input "Press Space to toggle row selection (unchecked)" at bounding box center [86, 542] width 13 height 13
checkbox input "true"
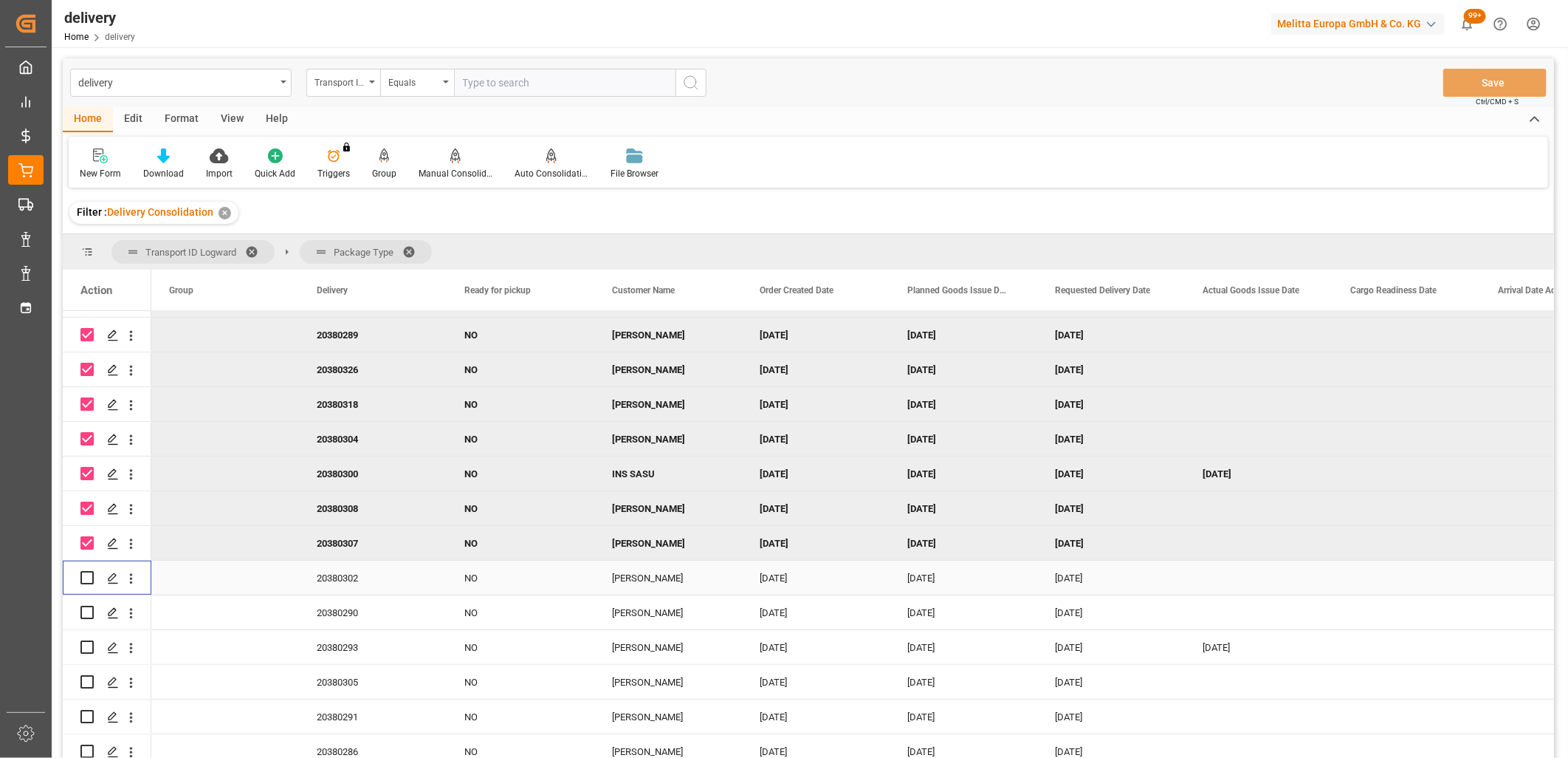
click at [89, 574] on input "Press Space to toggle row selection (unchecked)" at bounding box center [86, 577] width 13 height 13
checkbox input "true"
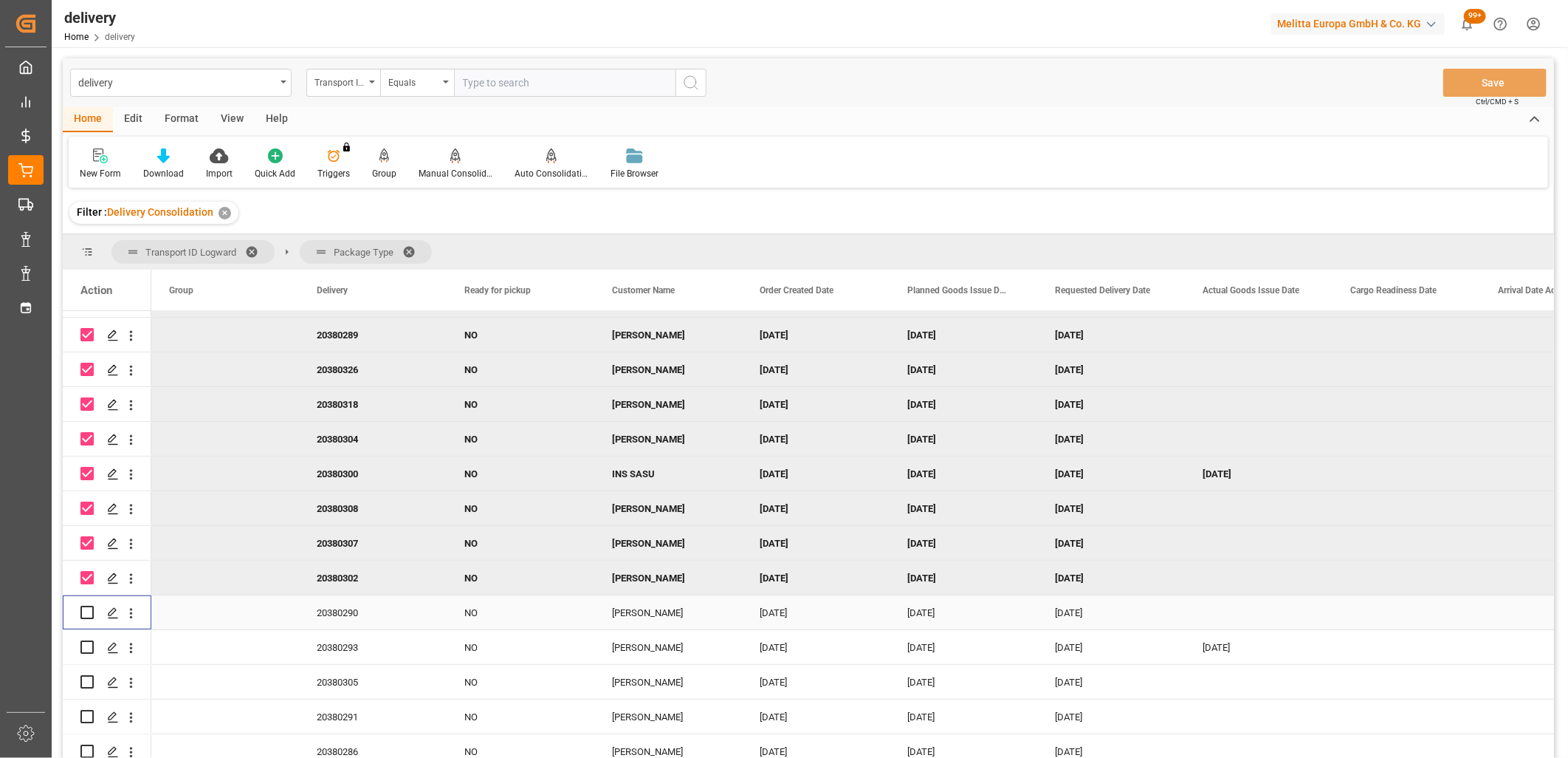
drag, startPoint x: 92, startPoint y: 608, endPoint x: 92, endPoint y: 632, distance: 24.0
click at [92, 609] on input "Press Space to toggle row selection (unchecked)" at bounding box center [86, 611] width 13 height 13
checkbox input "true"
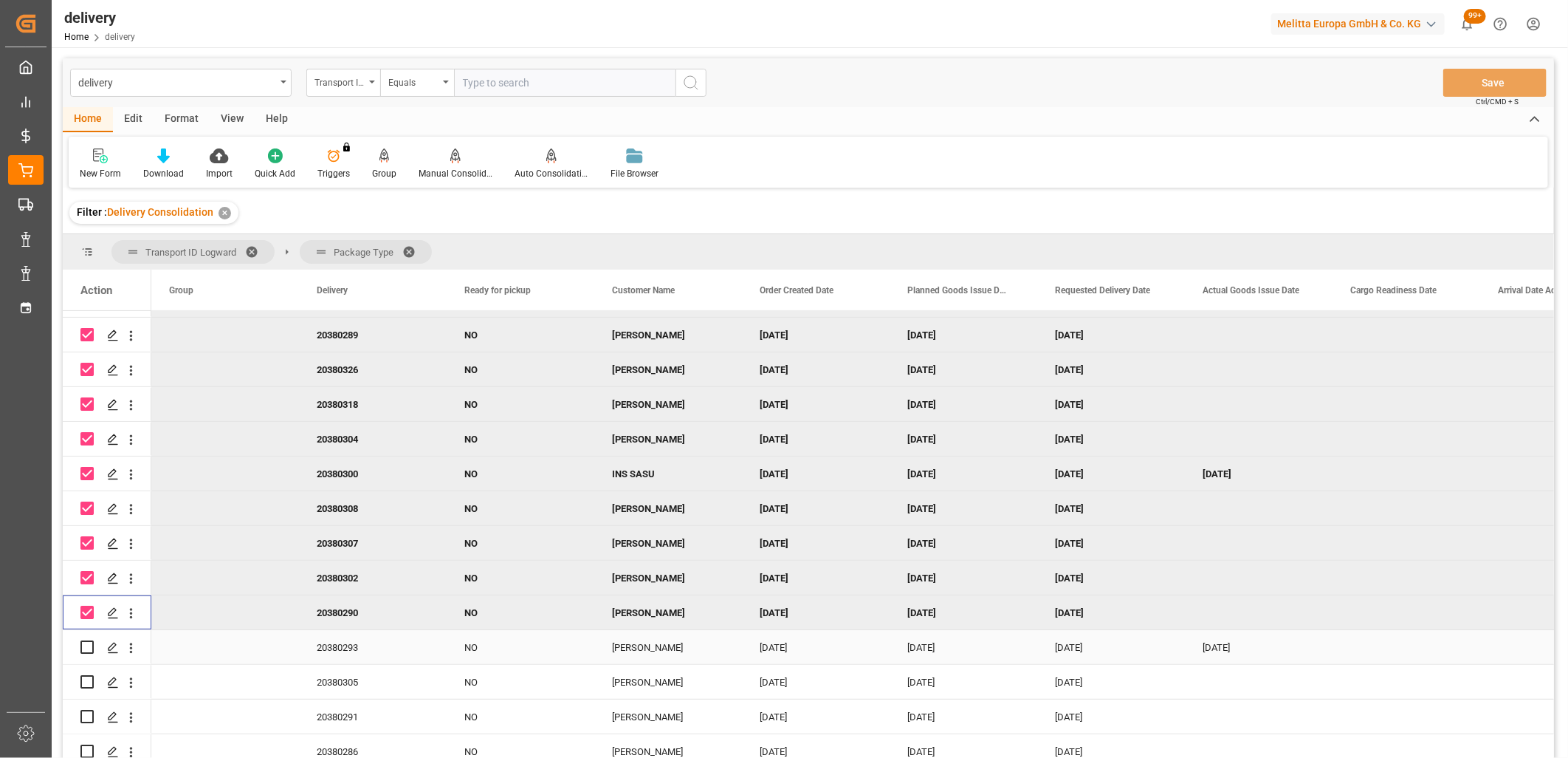
click at [92, 645] on input "Press Space to toggle row selection (unchecked)" at bounding box center [86, 646] width 13 height 13
checkbox input "true"
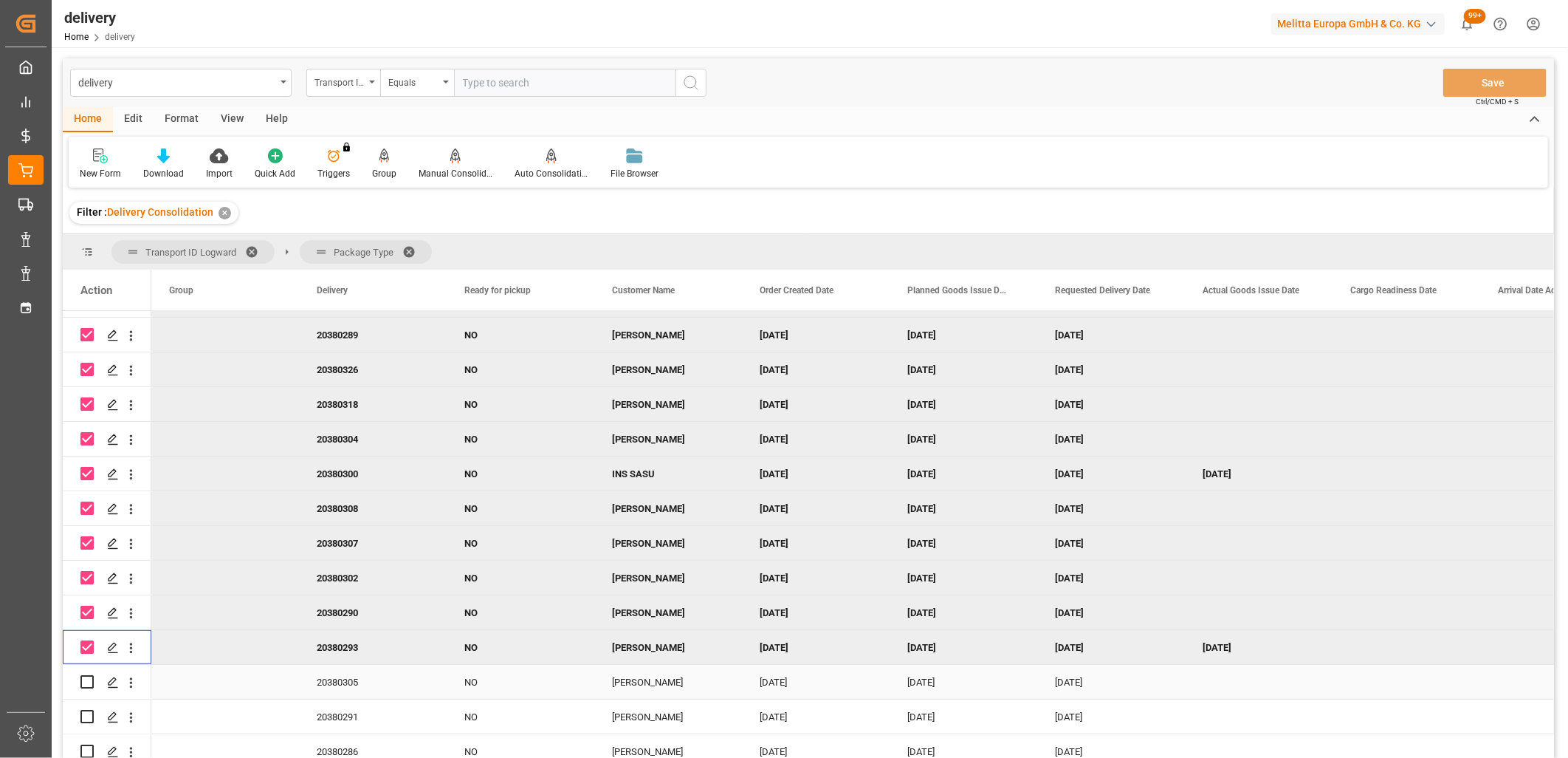
click at [87, 675] on input "Press Space to toggle row selection (unchecked)" at bounding box center [86, 681] width 13 height 13
checkbox input "true"
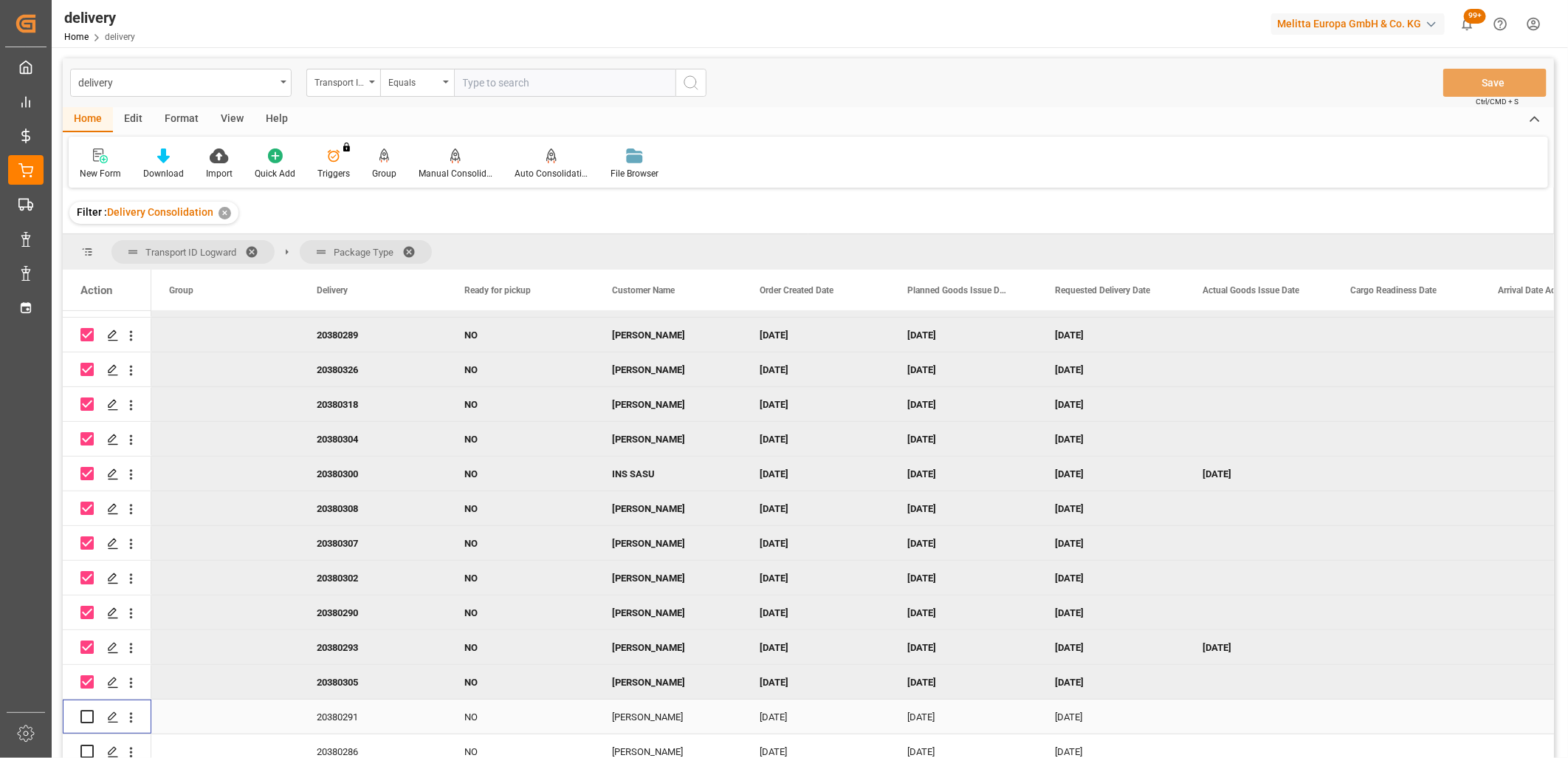
click at [85, 712] on input "Press Space to toggle row selection (unchecked)" at bounding box center [86, 716] width 13 height 13
checkbox input "true"
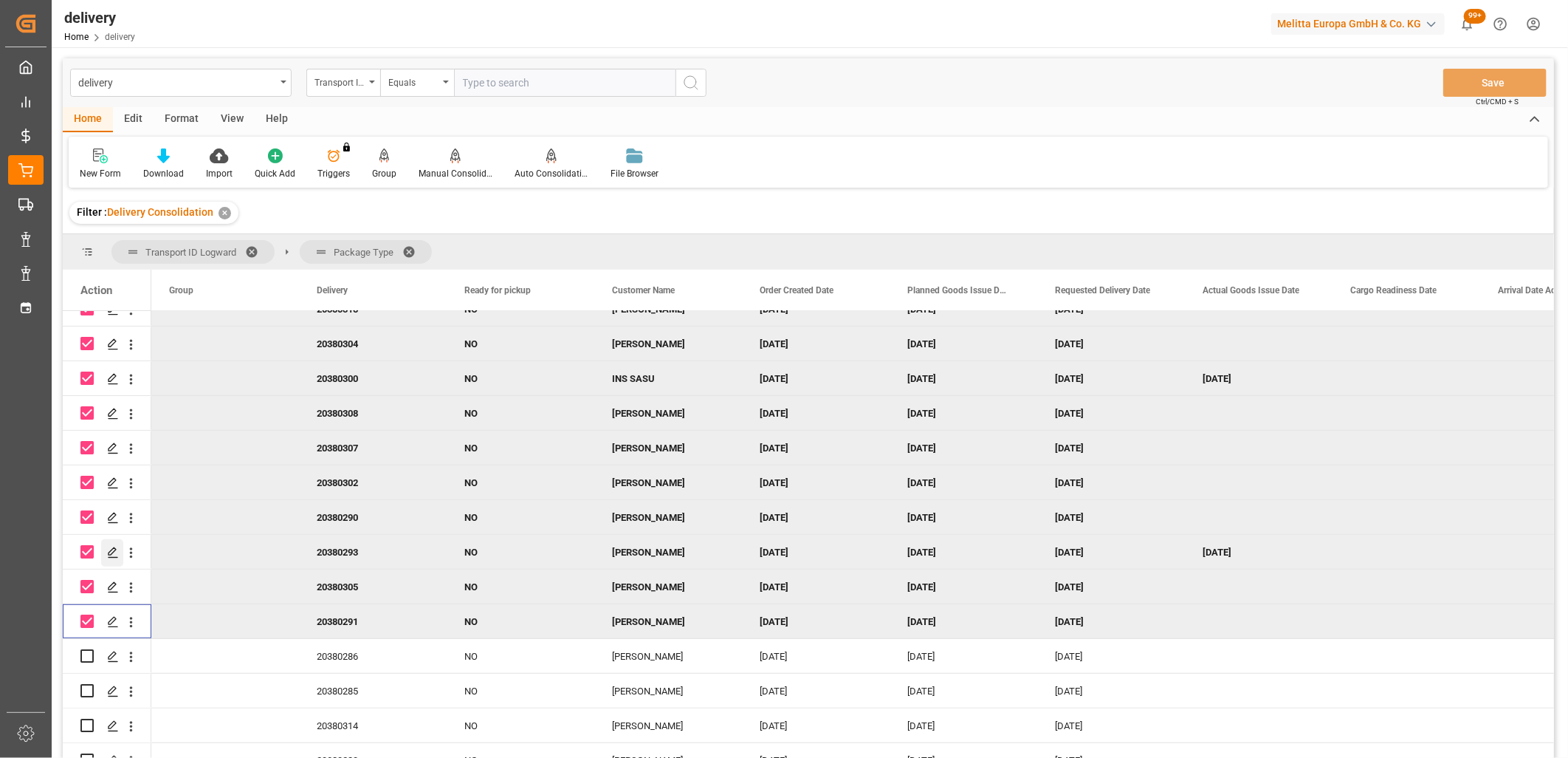
scroll to position [820, 0]
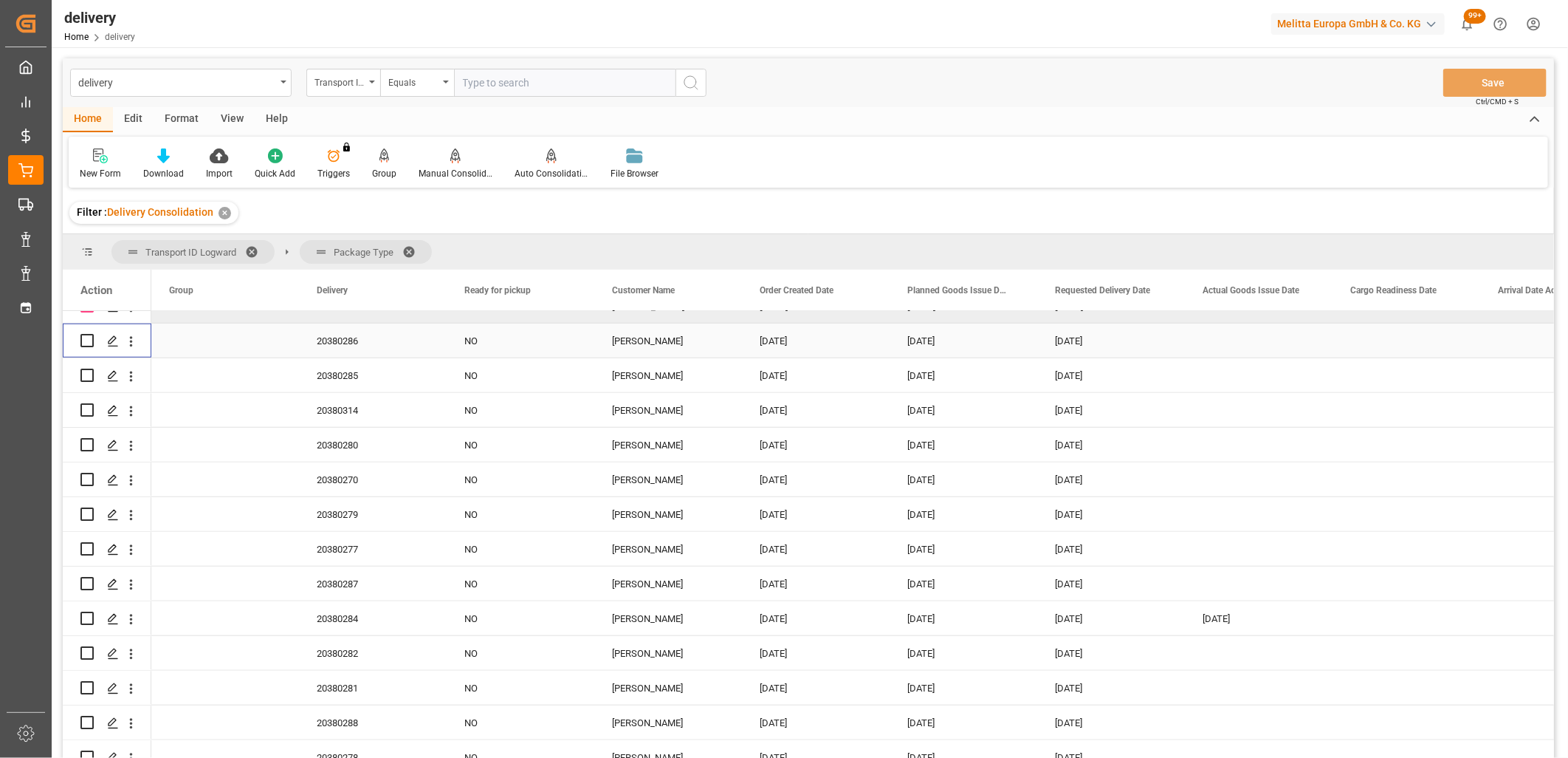
click at [86, 342] on input "Press Space to toggle row selection (unchecked)" at bounding box center [86, 340] width 13 height 13
checkbox input "true"
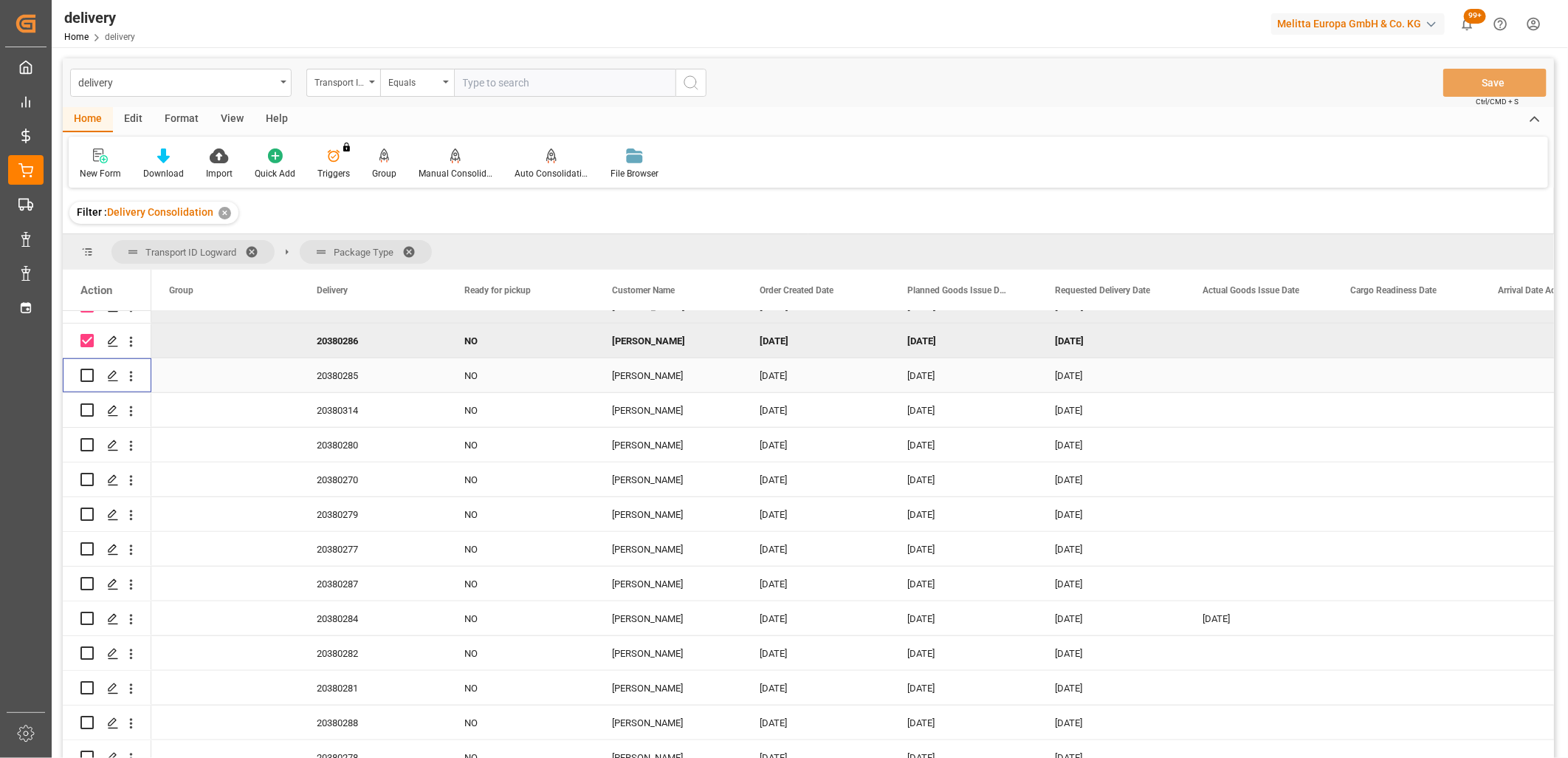
click at [87, 379] on input "Press Space to toggle row selection (unchecked)" at bounding box center [86, 375] width 13 height 13
checkbox input "true"
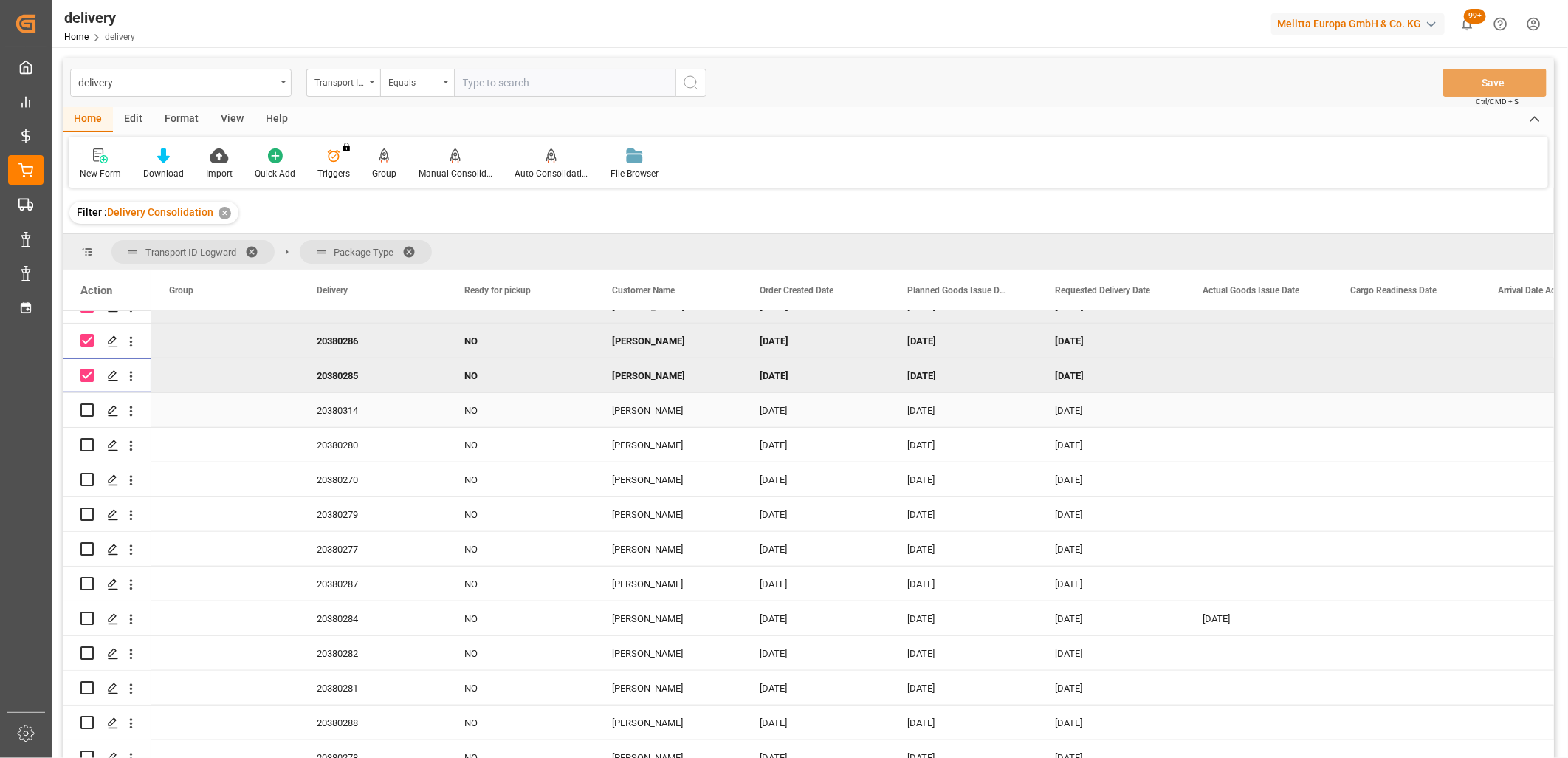
click at [87, 407] on input "Press Space to toggle row selection (unchecked)" at bounding box center [86, 409] width 13 height 13
checkbox input "true"
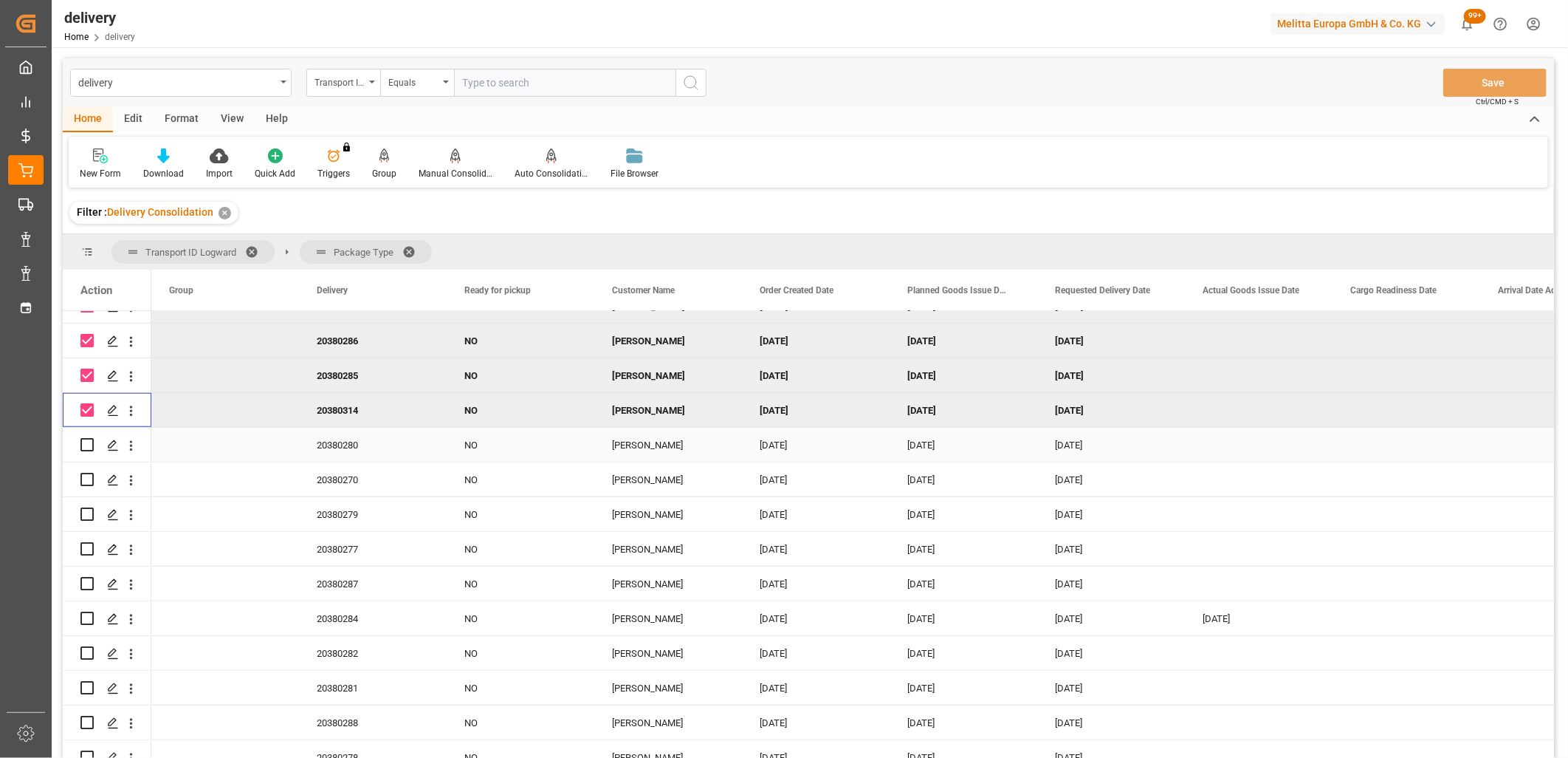
click at [87, 442] on input "Press Space to toggle row selection (unchecked)" at bounding box center [86, 444] width 13 height 13
checkbox input "true"
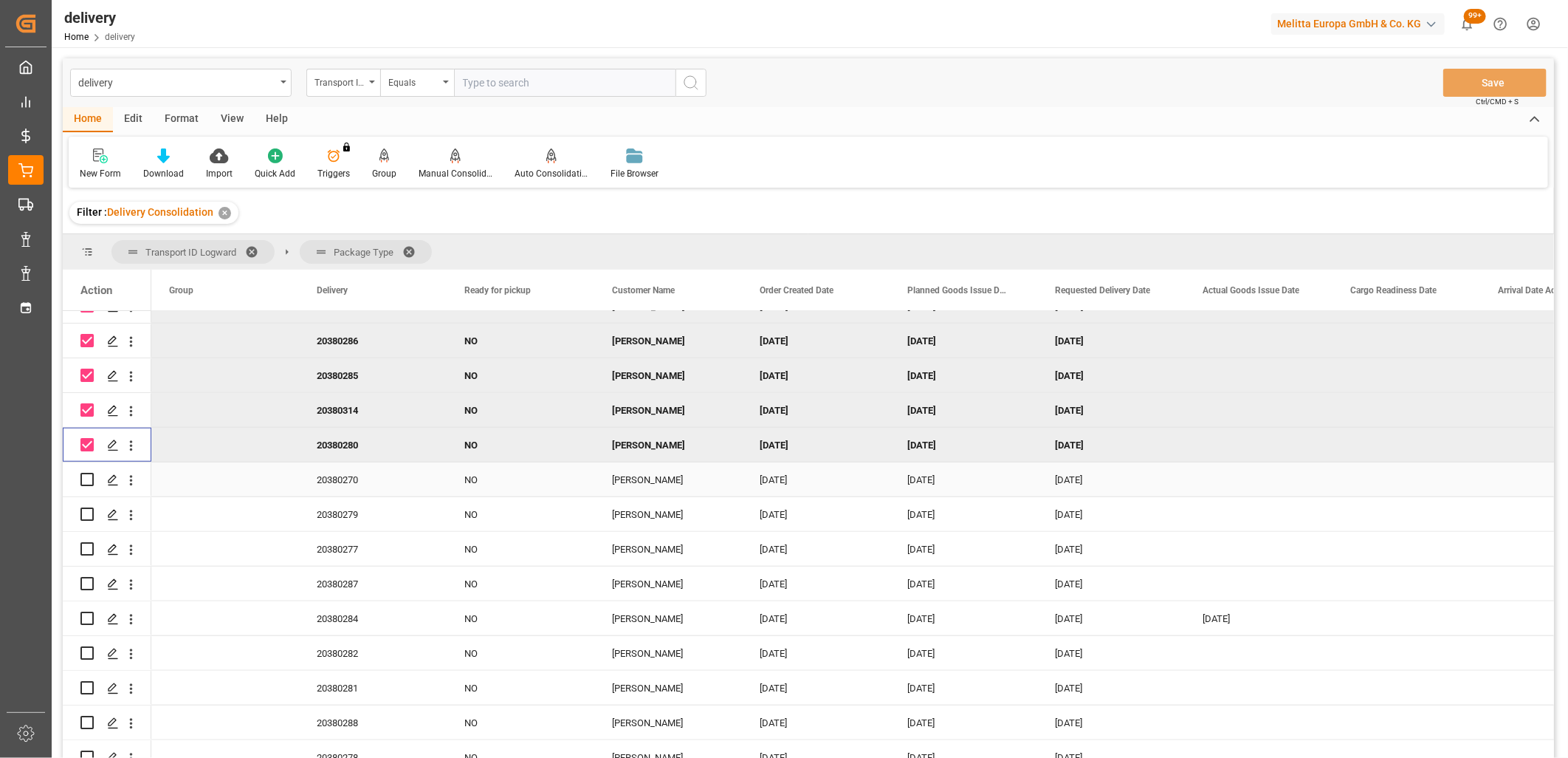
click at [87, 479] on input "Press Space to toggle row selection (unchecked)" at bounding box center [86, 479] width 13 height 13
checkbox input "true"
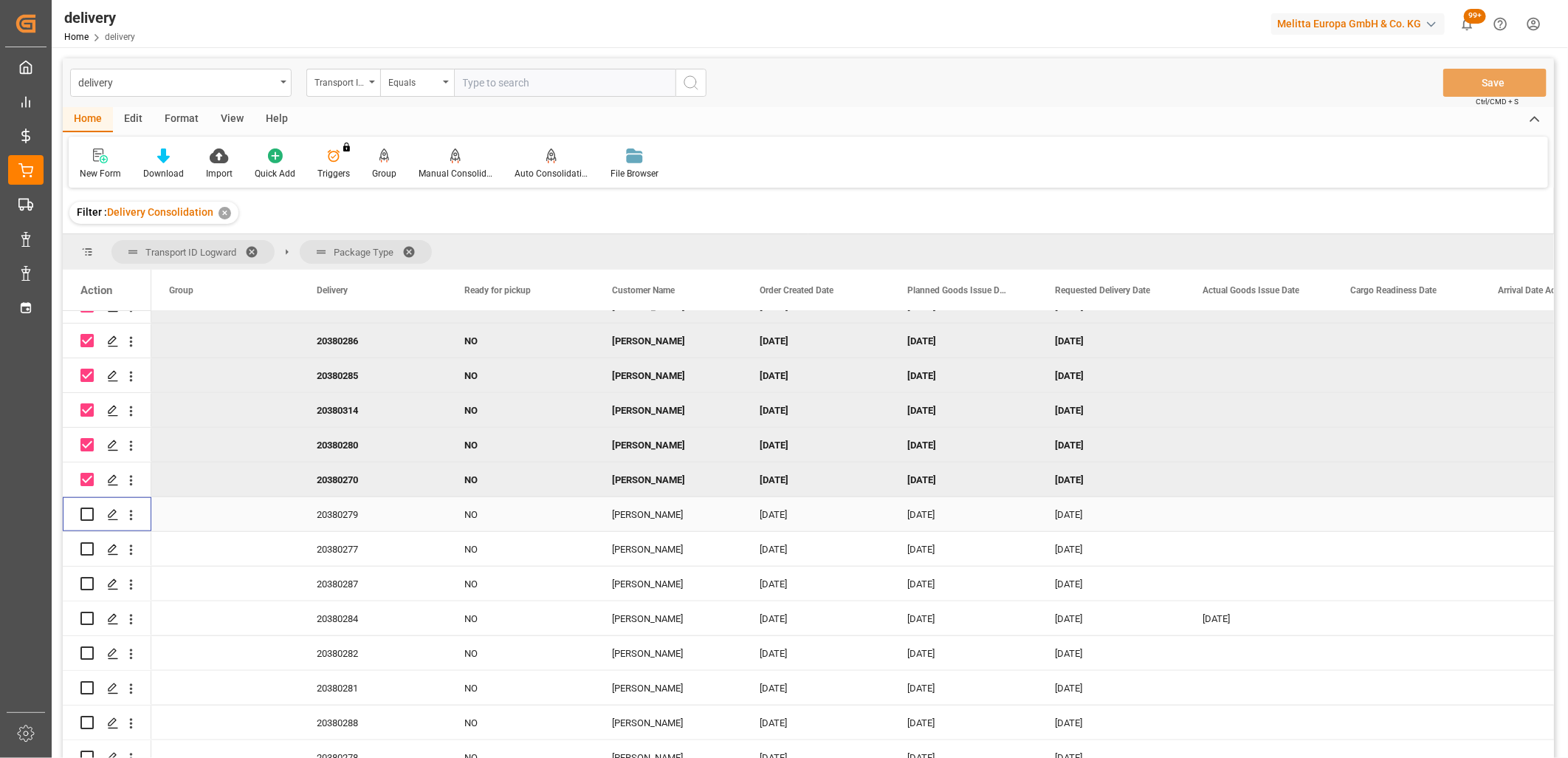
drag, startPoint x: 83, startPoint y: 513, endPoint x: 84, endPoint y: 537, distance: 24.0
click at [83, 516] on input "Press Space to toggle row selection (unchecked)" at bounding box center [86, 514] width 13 height 13
checkbox input "true"
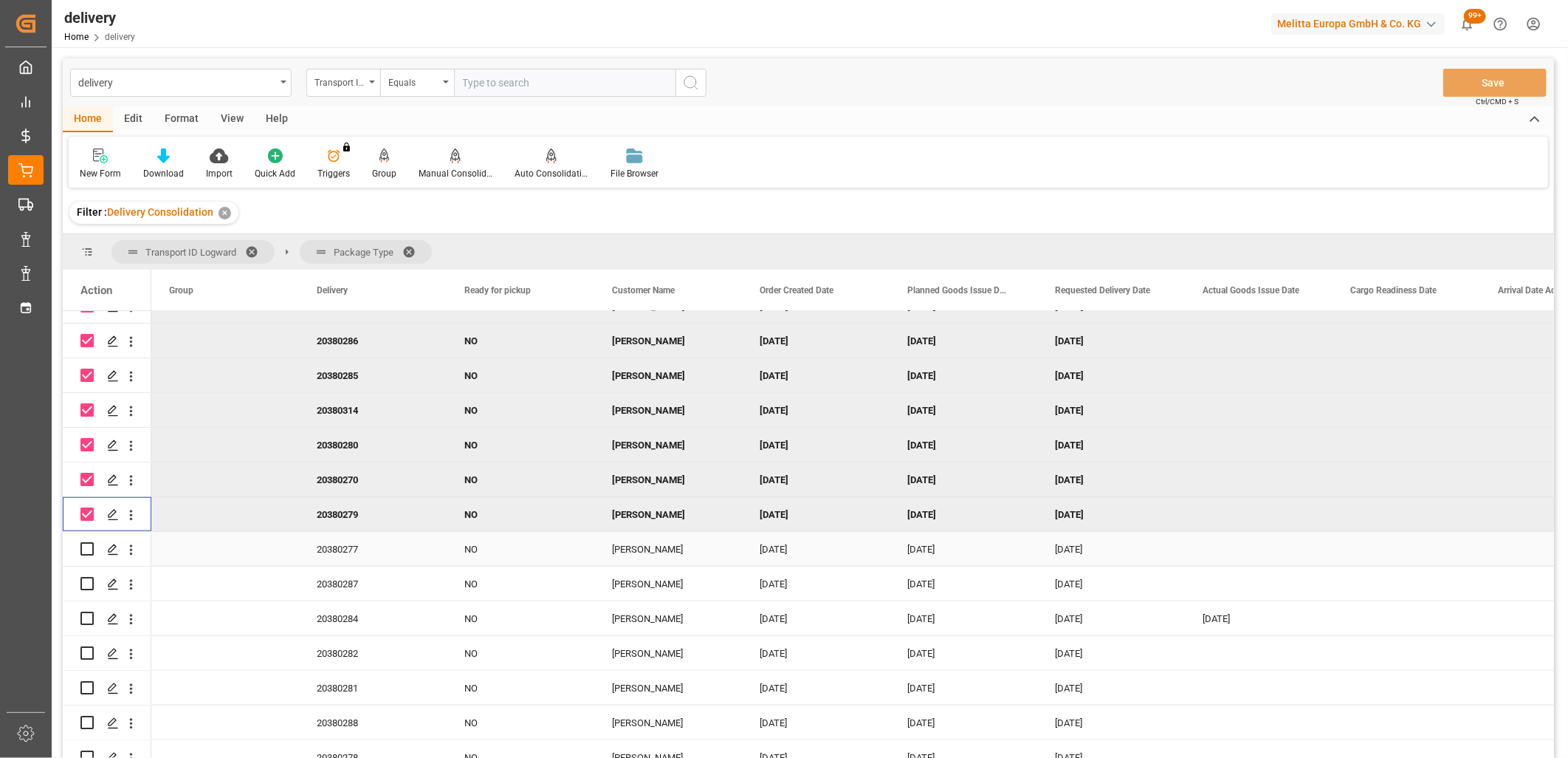
click at [84, 547] on input "Press Space to toggle row selection (unchecked)" at bounding box center [86, 548] width 13 height 13
checkbox input "true"
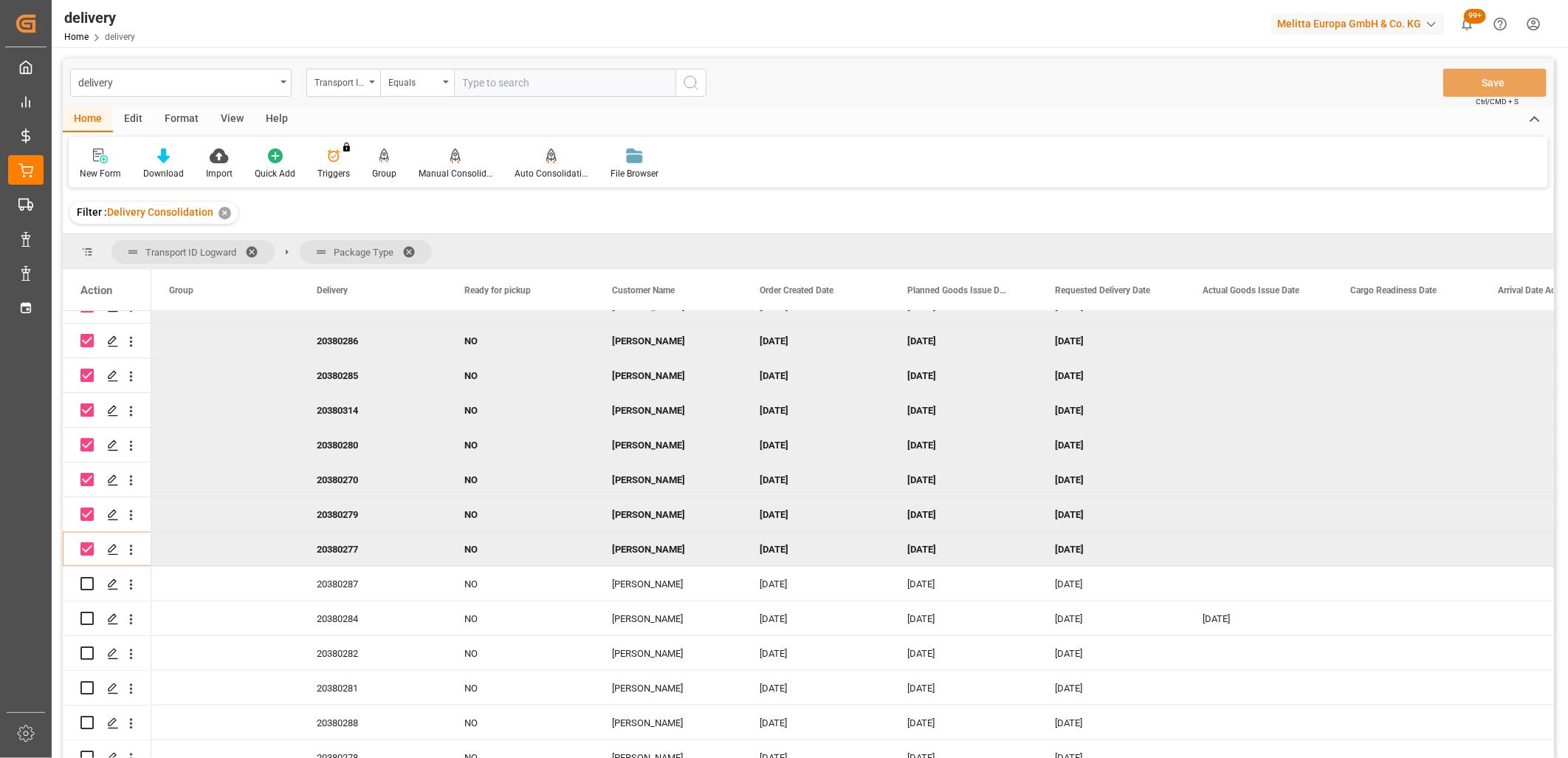
click at [547, 172] on div "Auto Consolidation" at bounding box center [552, 173] width 74 height 13
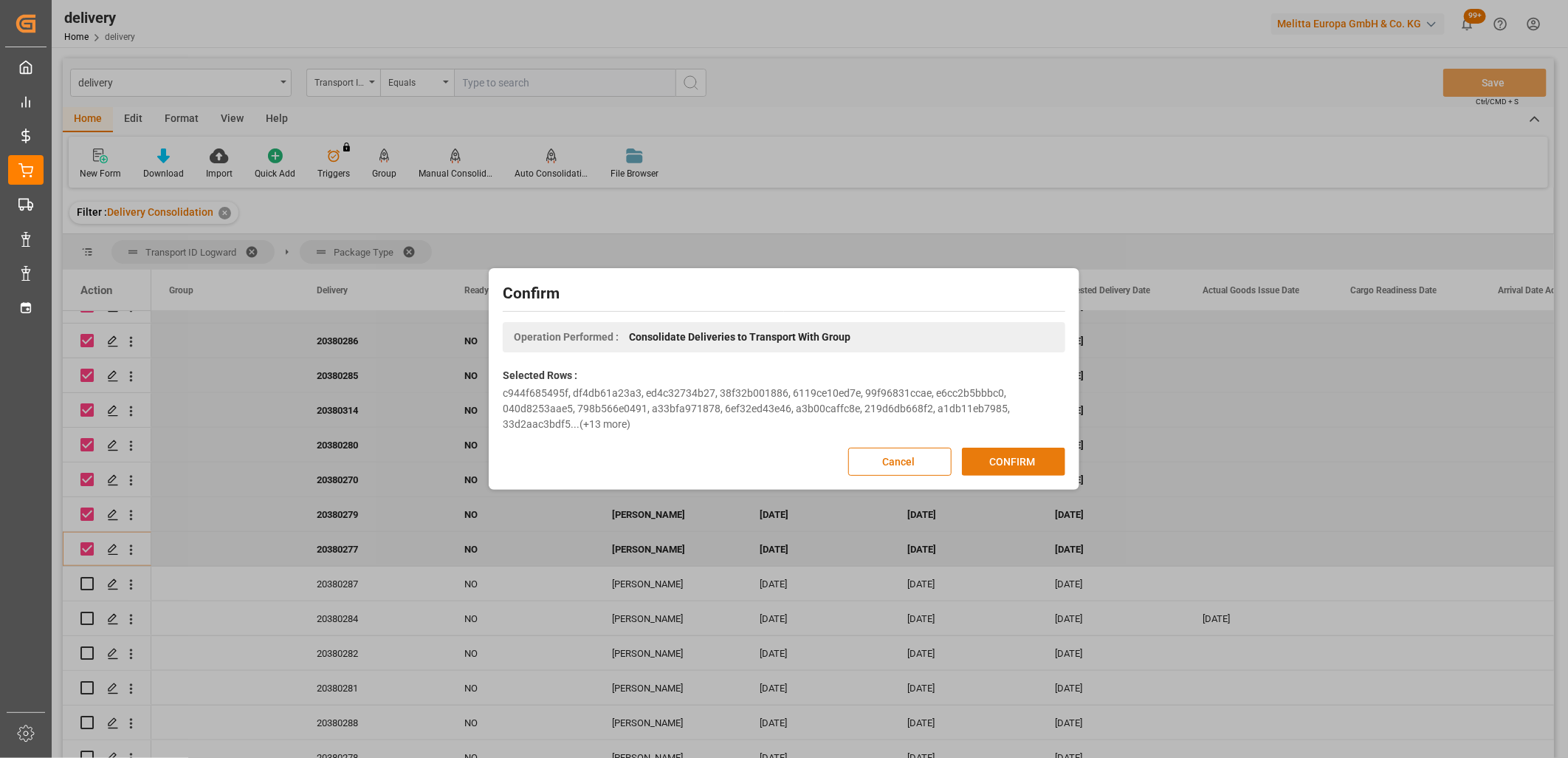
click at [994, 459] on button "CONFIRM" at bounding box center [1014, 461] width 103 height 28
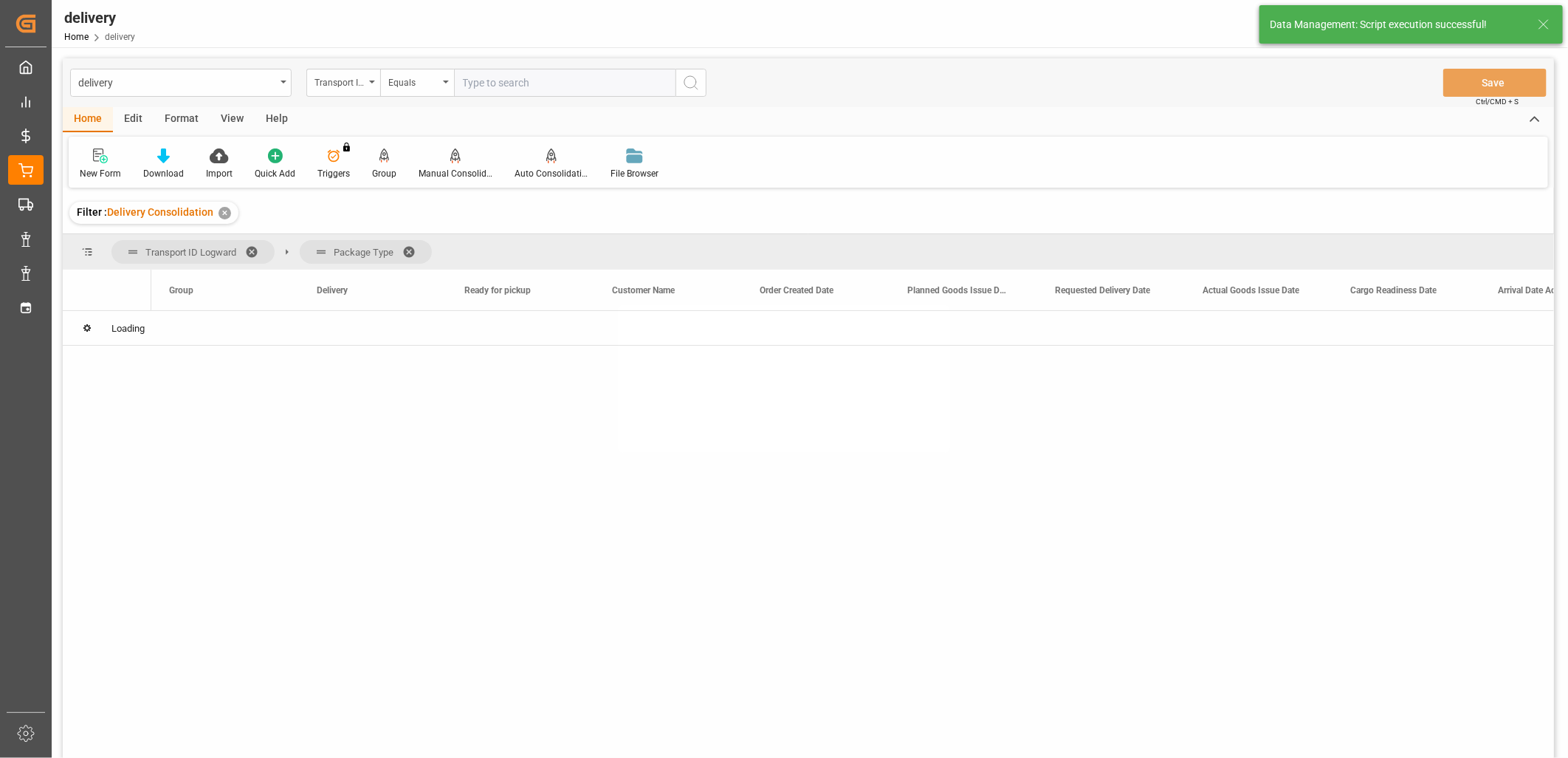
scroll to position [0, 0]
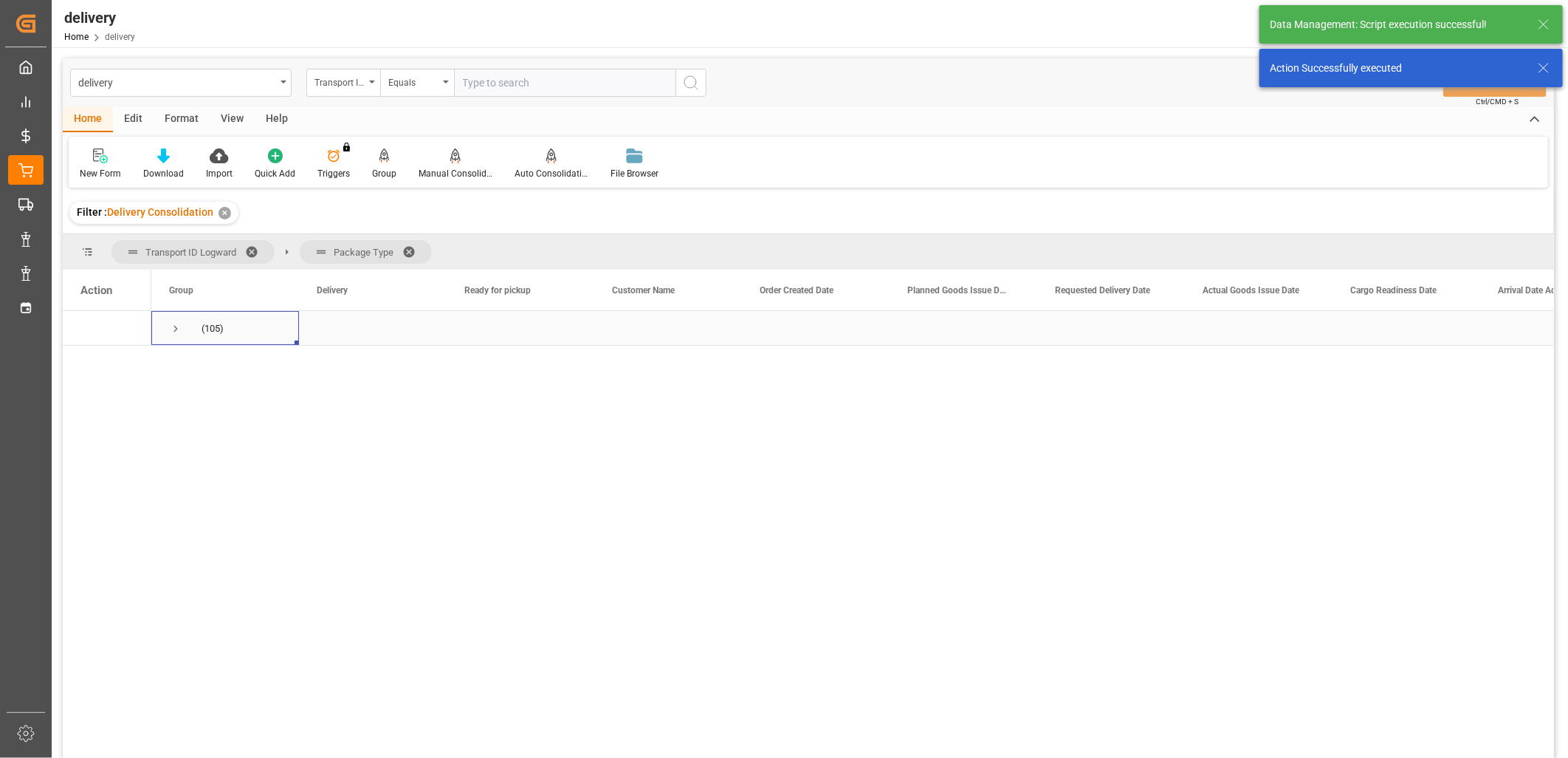
click at [181, 328] on span "Press SPACE to select this row." at bounding box center [175, 328] width 13 height 13
click at [210, 399] on span "Press SPACE to select this row." at bounding box center [207, 398] width 13 height 13
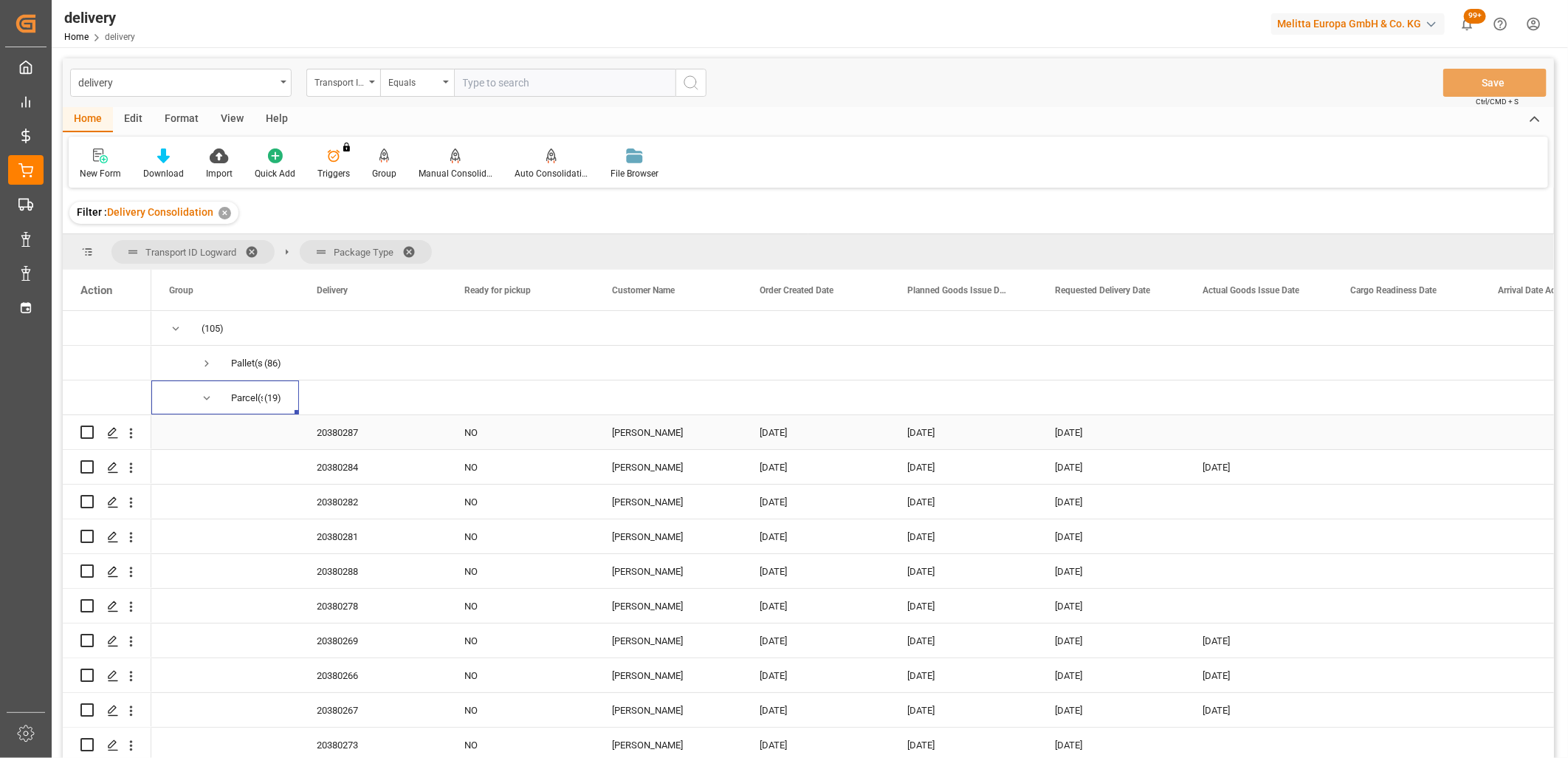
click at [90, 432] on input "Press Space to toggle row selection (unchecked)" at bounding box center [86, 432] width 13 height 13
checkbox input "true"
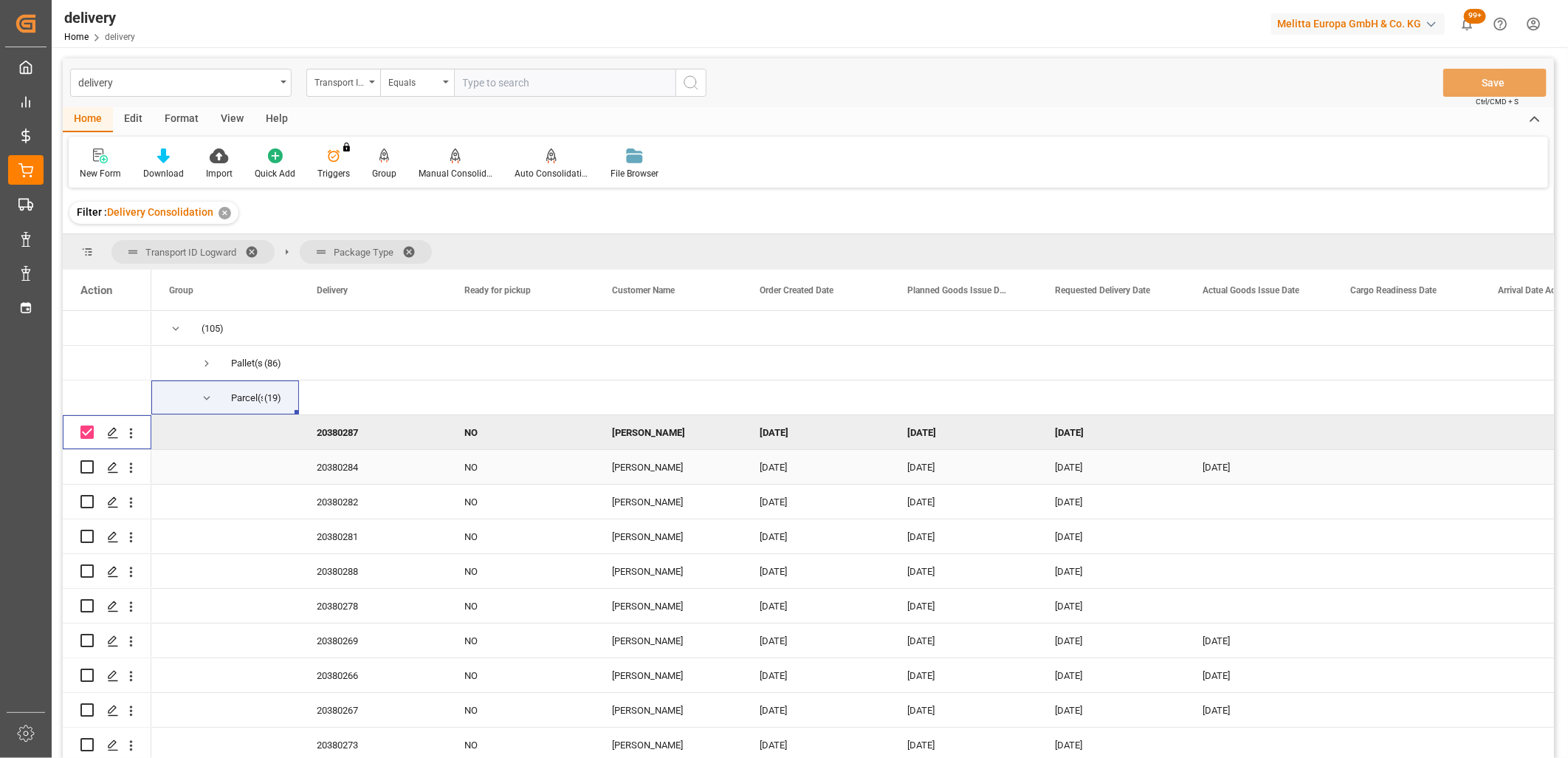
click at [85, 473] on input "Press Space to toggle row selection (unchecked)" at bounding box center [86, 467] width 13 height 13
checkbox input "true"
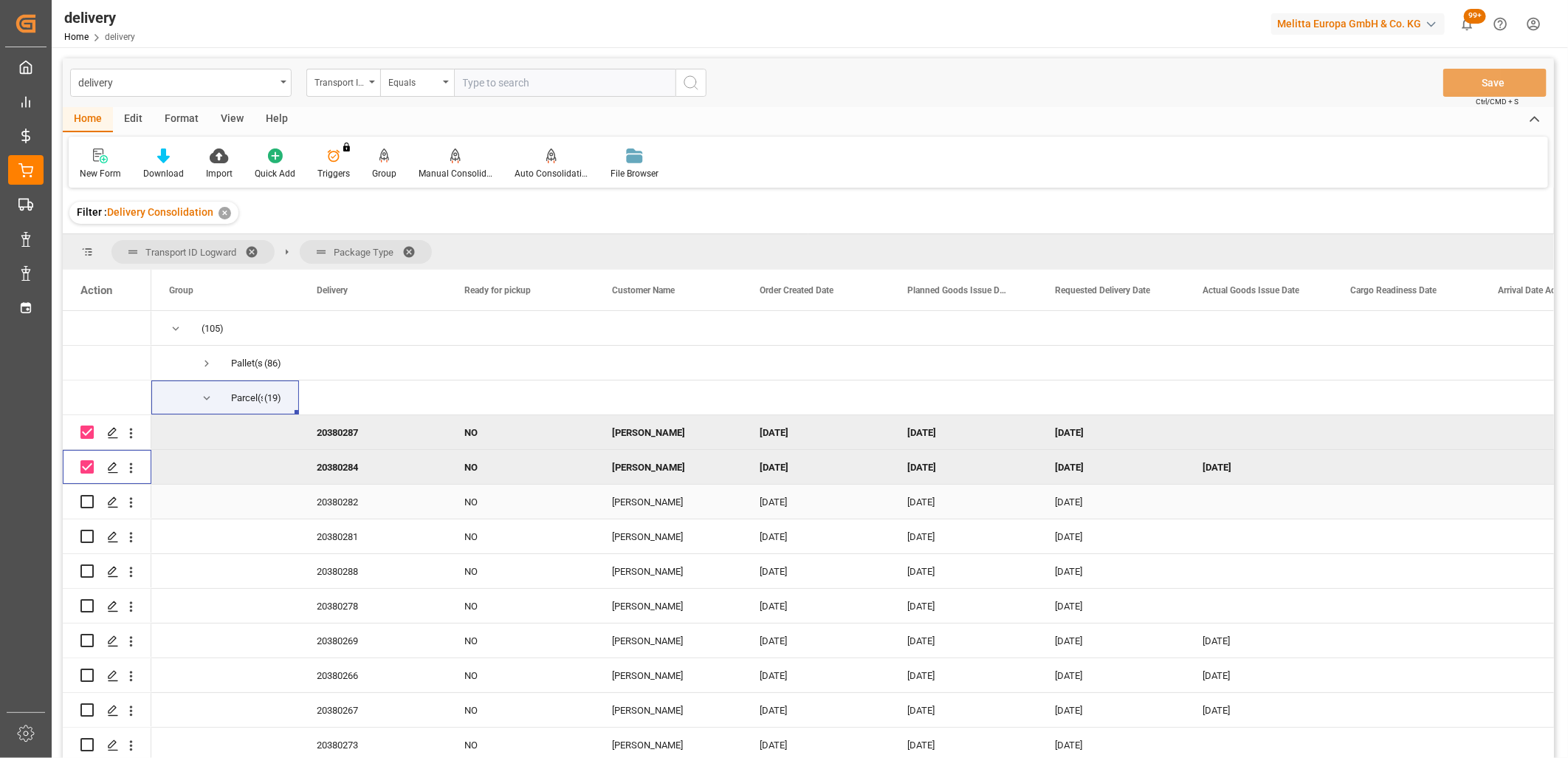
click at [84, 506] on input "Press Space to toggle row selection (unchecked)" at bounding box center [86, 501] width 13 height 13
checkbox input "true"
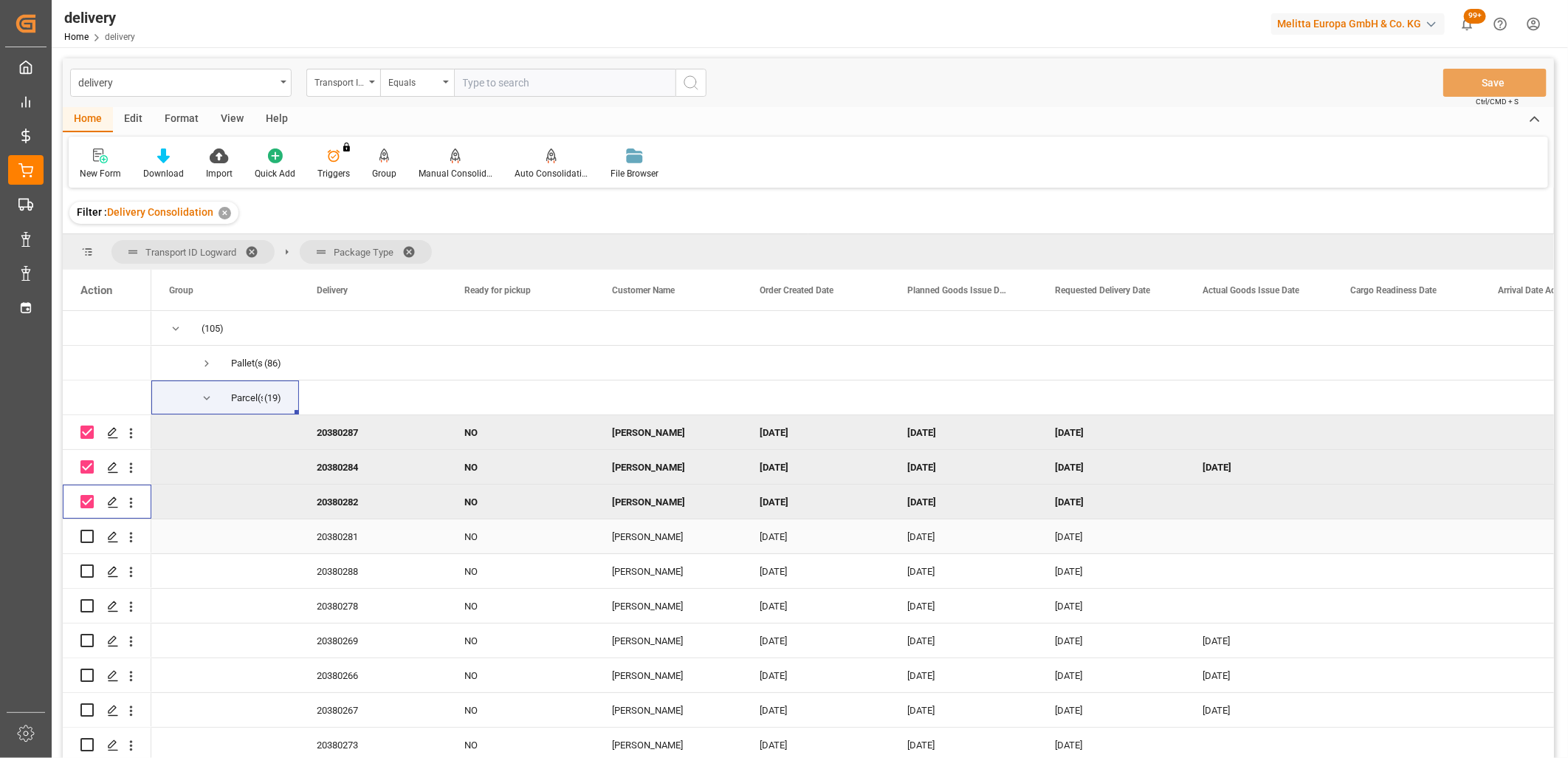
click at [84, 541] on input "Press Space to toggle row selection (unchecked)" at bounding box center [86, 536] width 13 height 13
checkbox input "true"
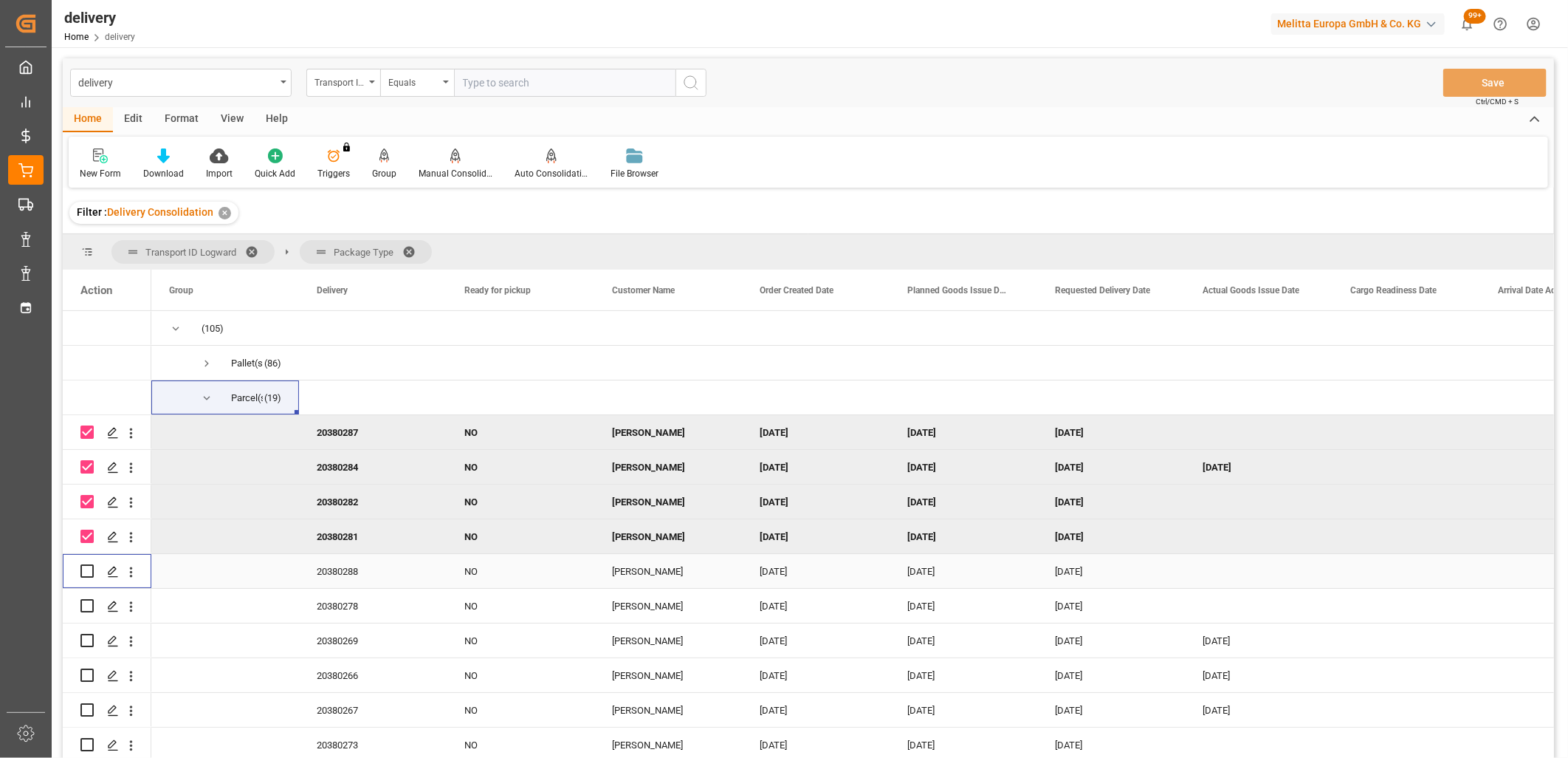
click at [82, 565] on input "Press Space to toggle row selection (unchecked)" at bounding box center [86, 571] width 13 height 13
checkbox input "true"
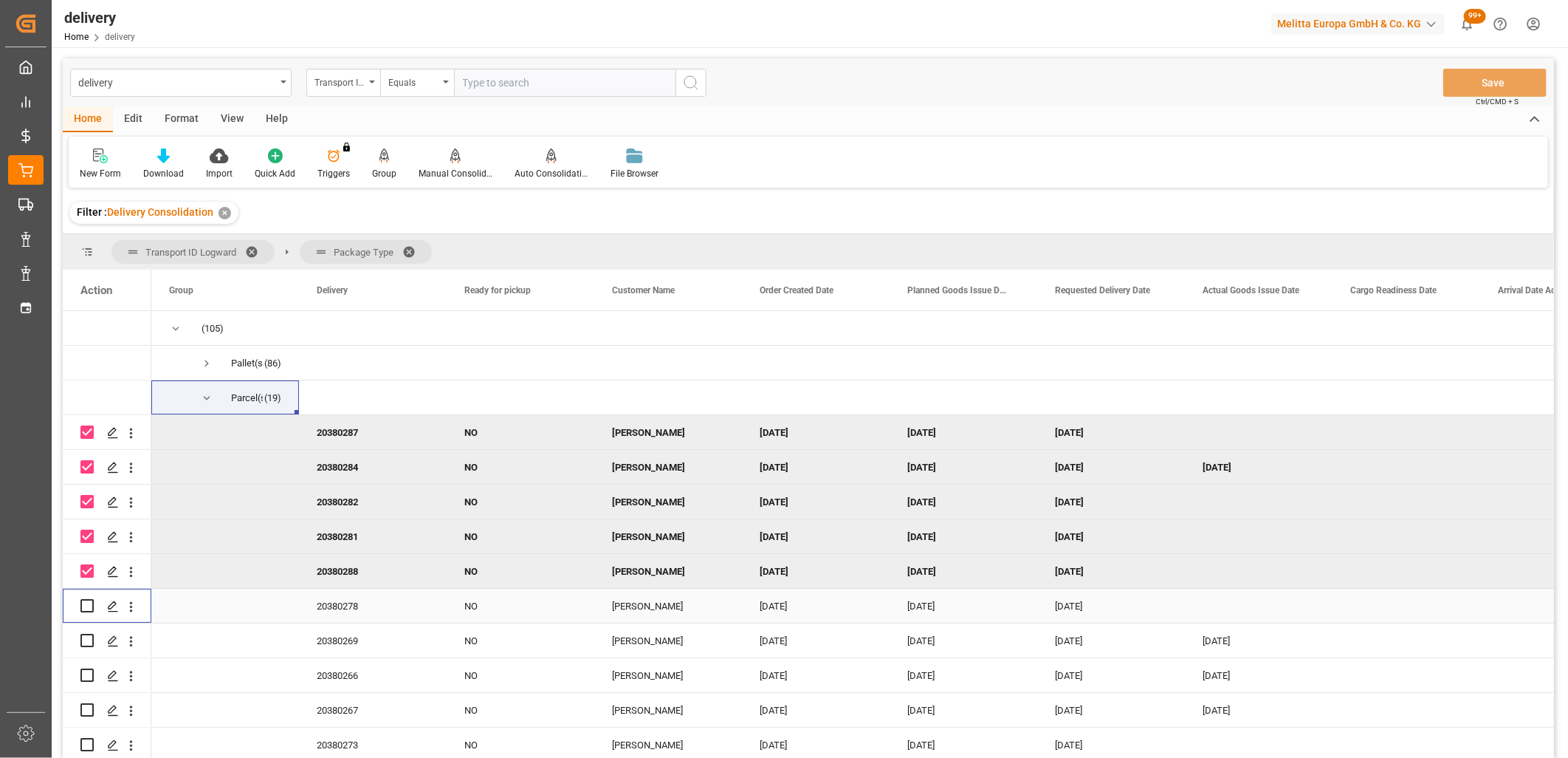
click at [84, 606] on input "Press Space to toggle row selection (unchecked)" at bounding box center [86, 605] width 13 height 13
checkbox input "true"
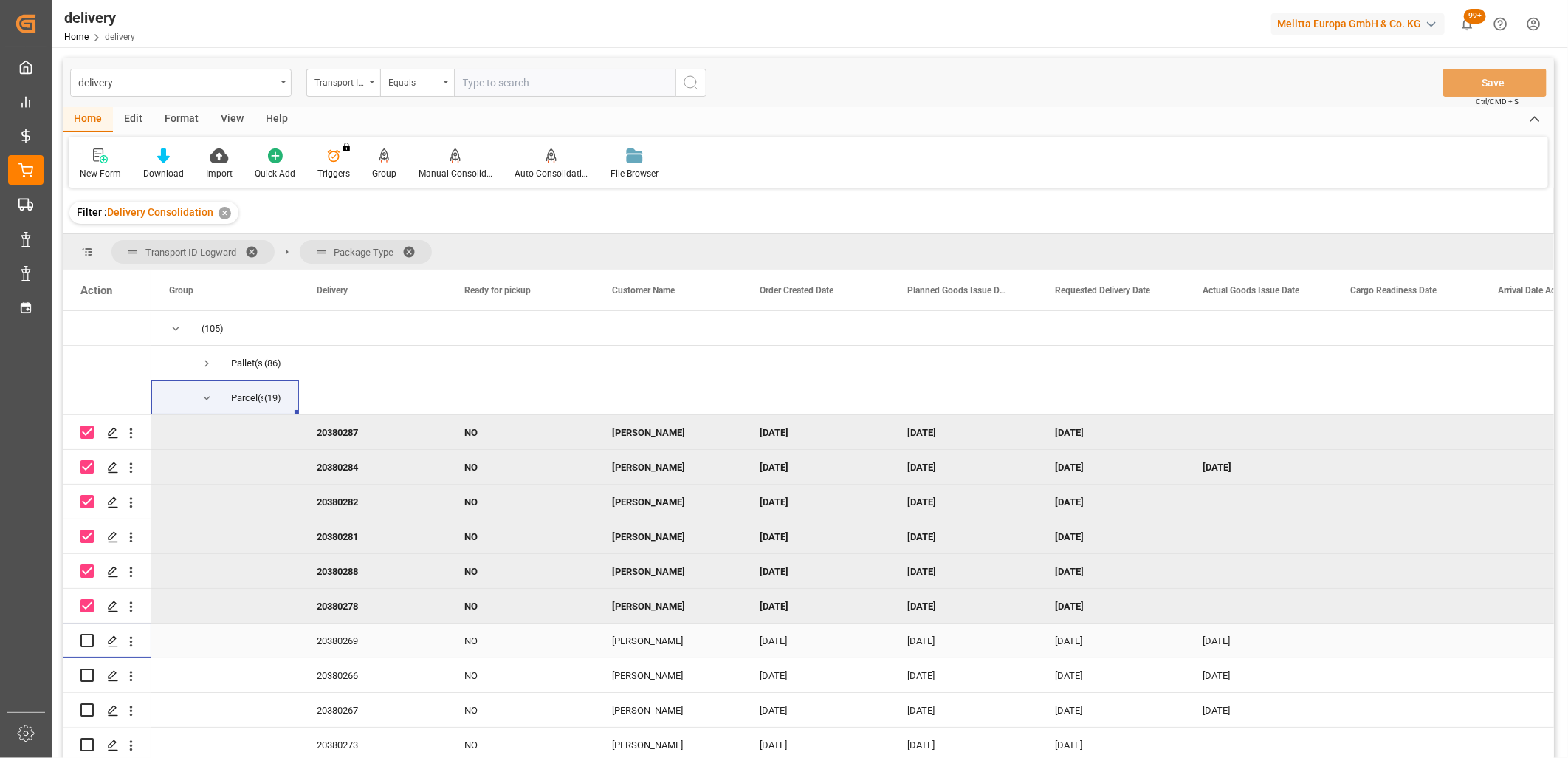
click at [85, 646] on input "Press Space to toggle row selection (unchecked)" at bounding box center [86, 640] width 13 height 13
checkbox input "true"
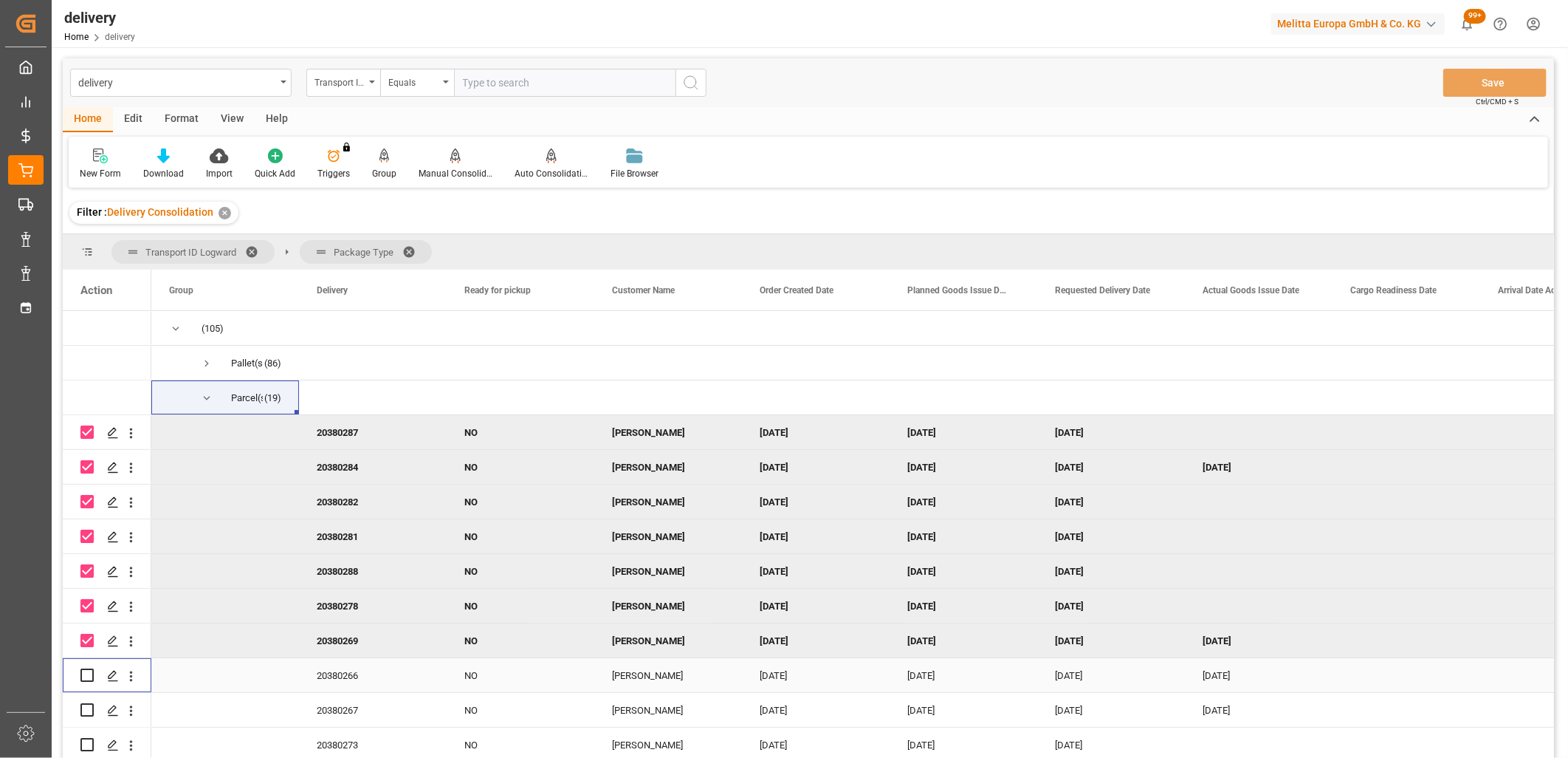
click at [85, 678] on input "Press Space to toggle row selection (unchecked)" at bounding box center [86, 675] width 13 height 13
checkbox input "true"
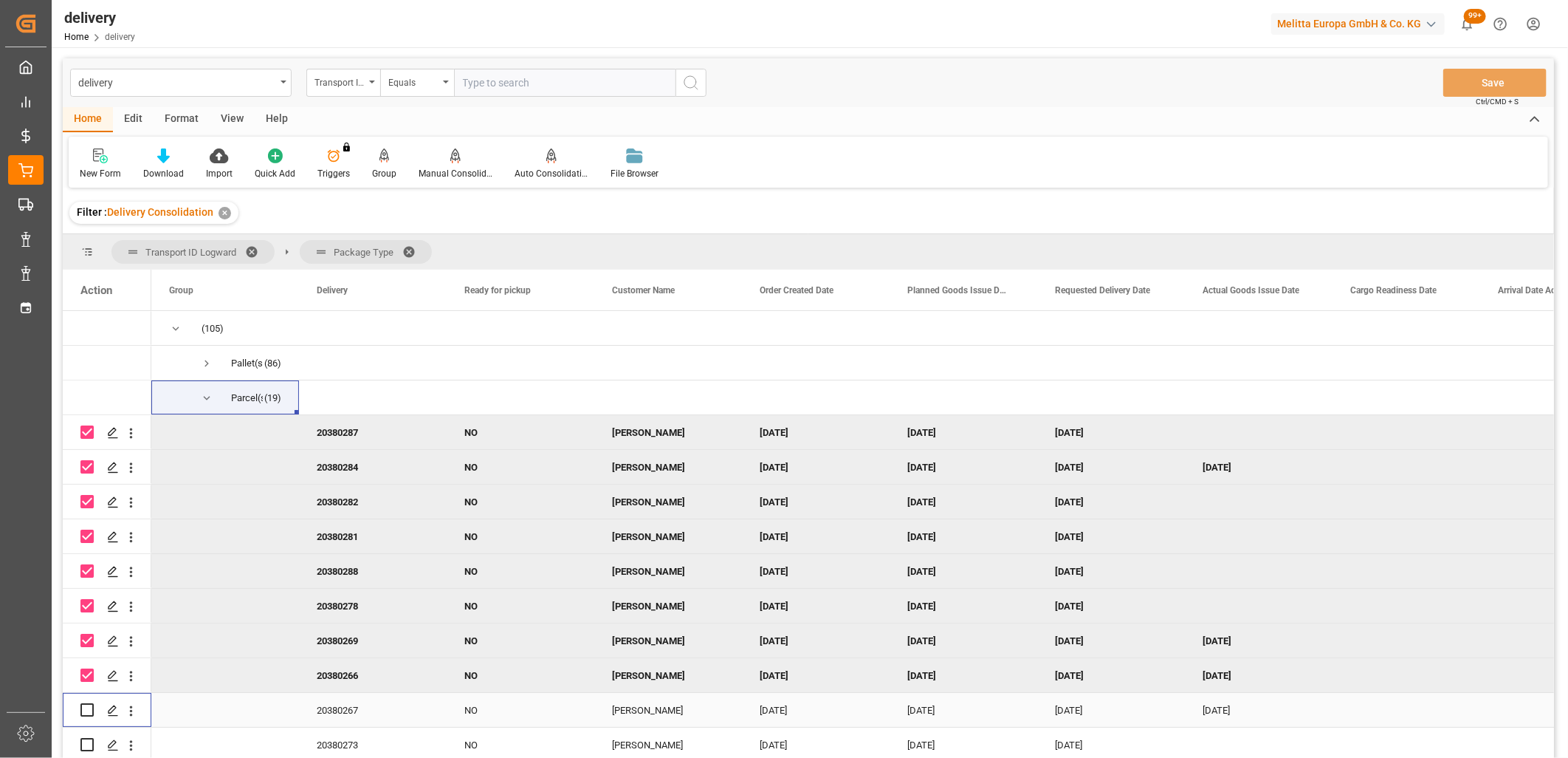
click at [83, 707] on input "Press Space to toggle row selection (unchecked)" at bounding box center [86, 709] width 13 height 13
checkbox input "true"
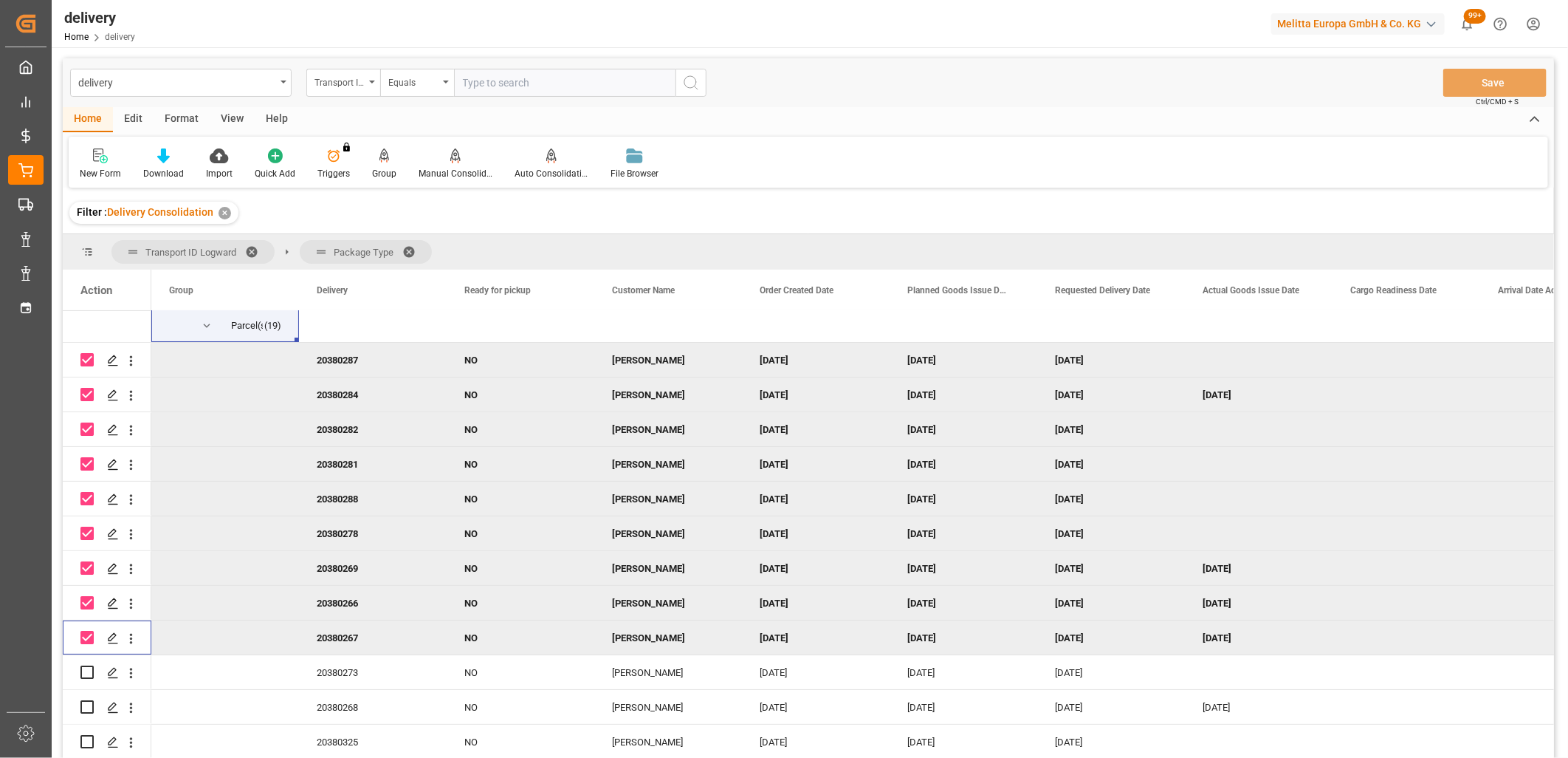
scroll to position [316, 0]
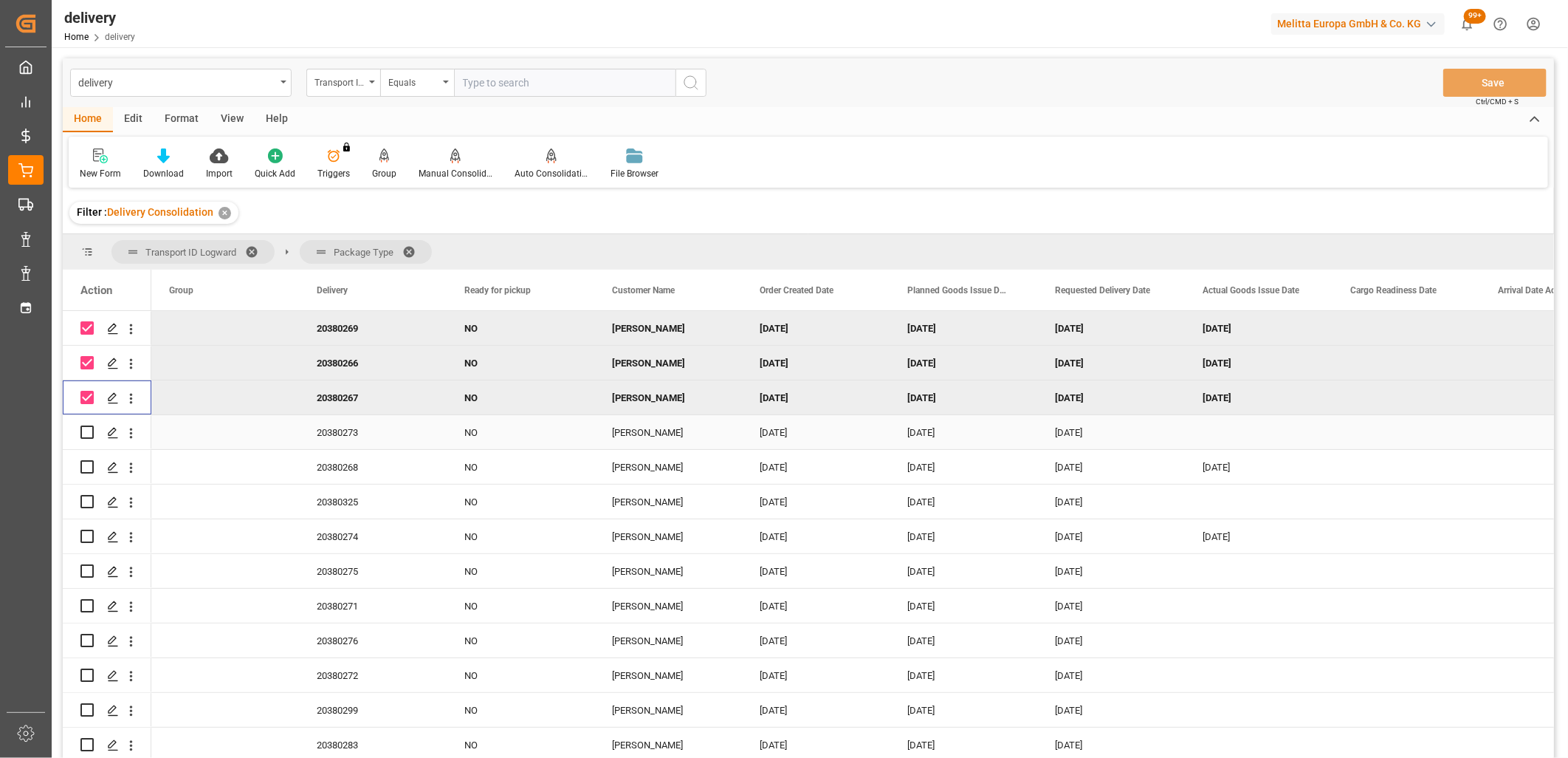
click at [86, 430] on input "Press Space to toggle row selection (unchecked)" at bounding box center [86, 432] width 13 height 13
checkbox input "true"
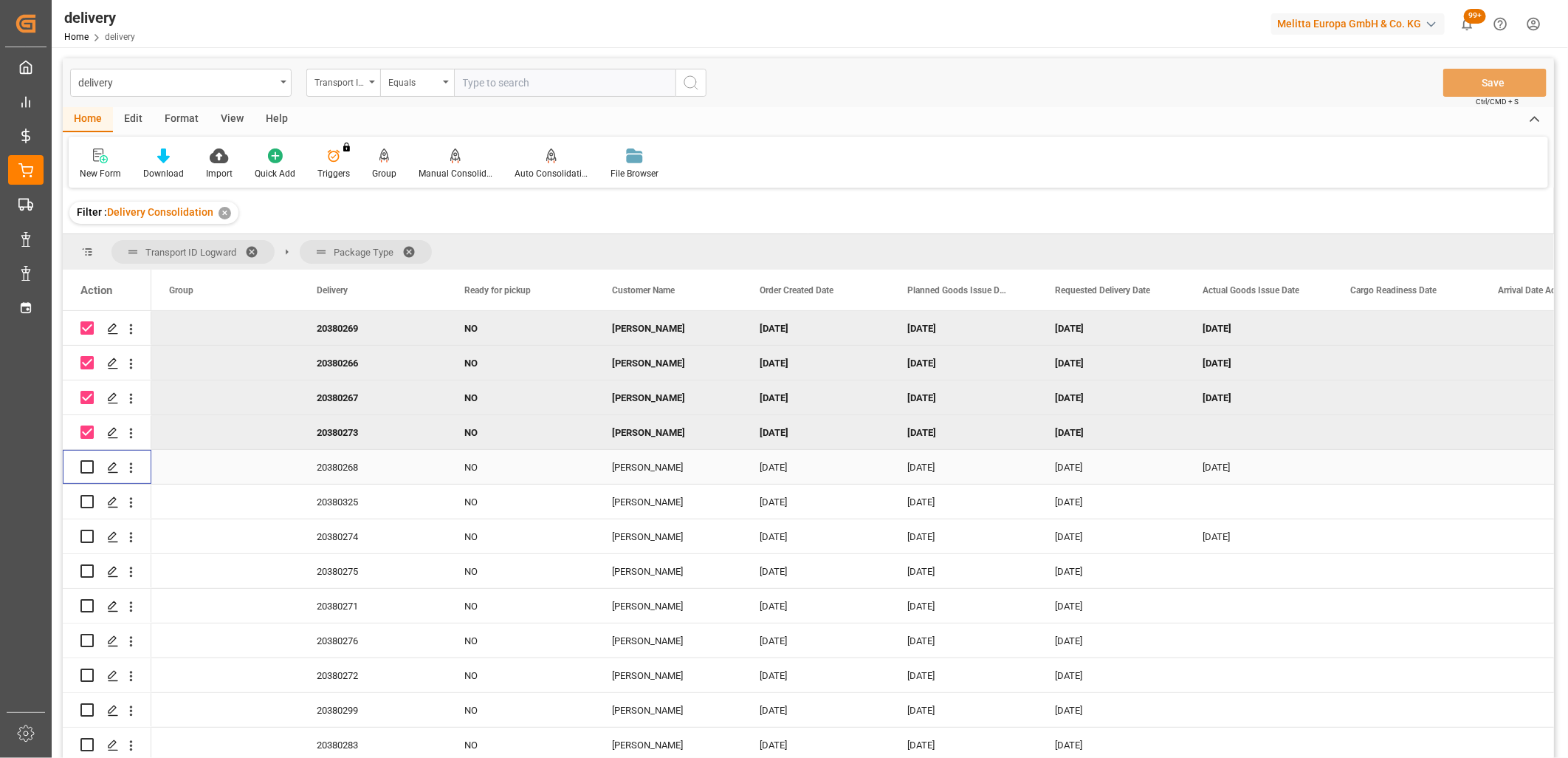
click at [86, 462] on input "Press Space to toggle row selection (unchecked)" at bounding box center [86, 467] width 13 height 13
checkbox input "true"
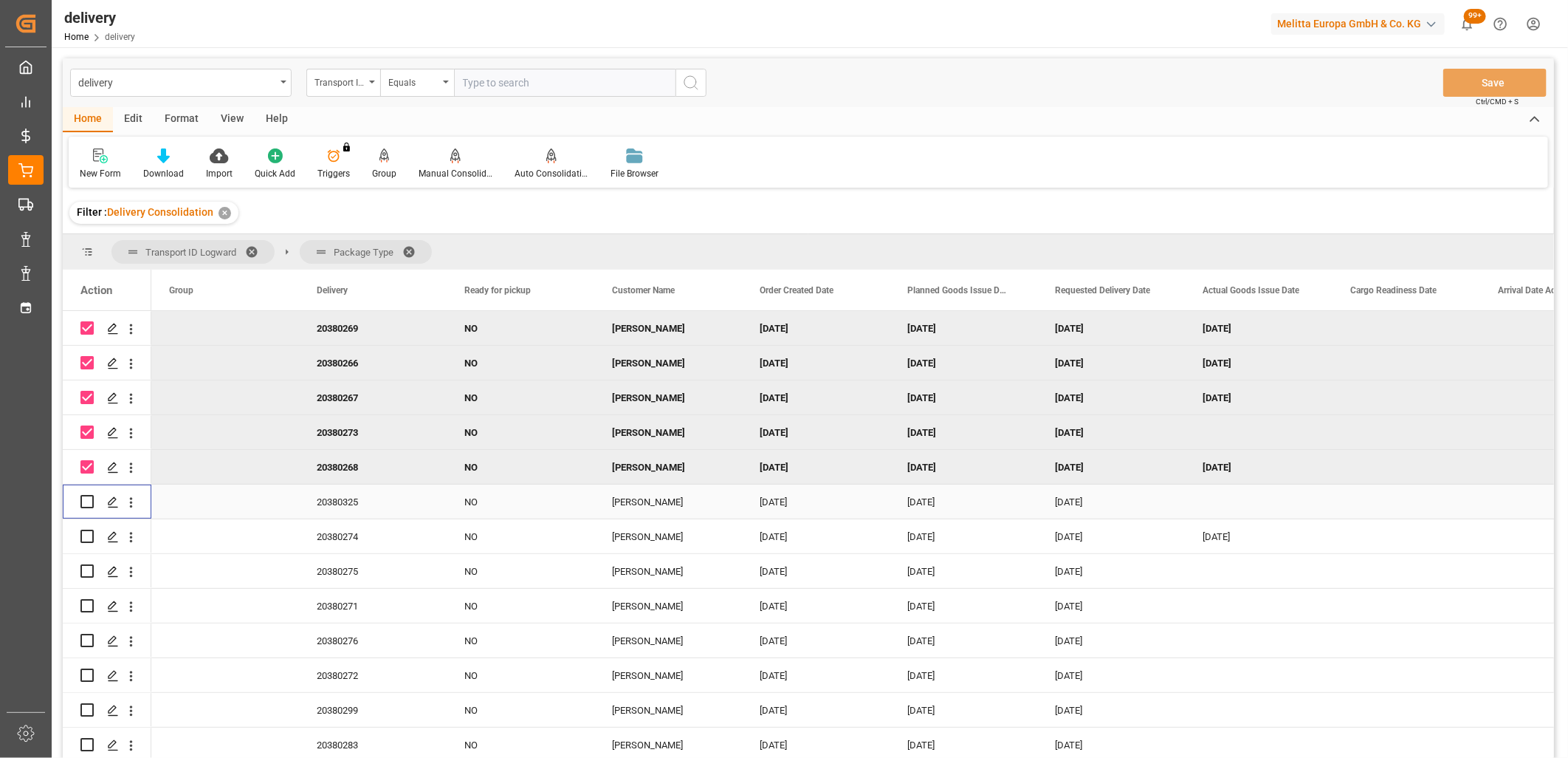
click at [87, 495] on input "Press Space to toggle row selection (unchecked)" at bounding box center [86, 501] width 13 height 13
checkbox input "true"
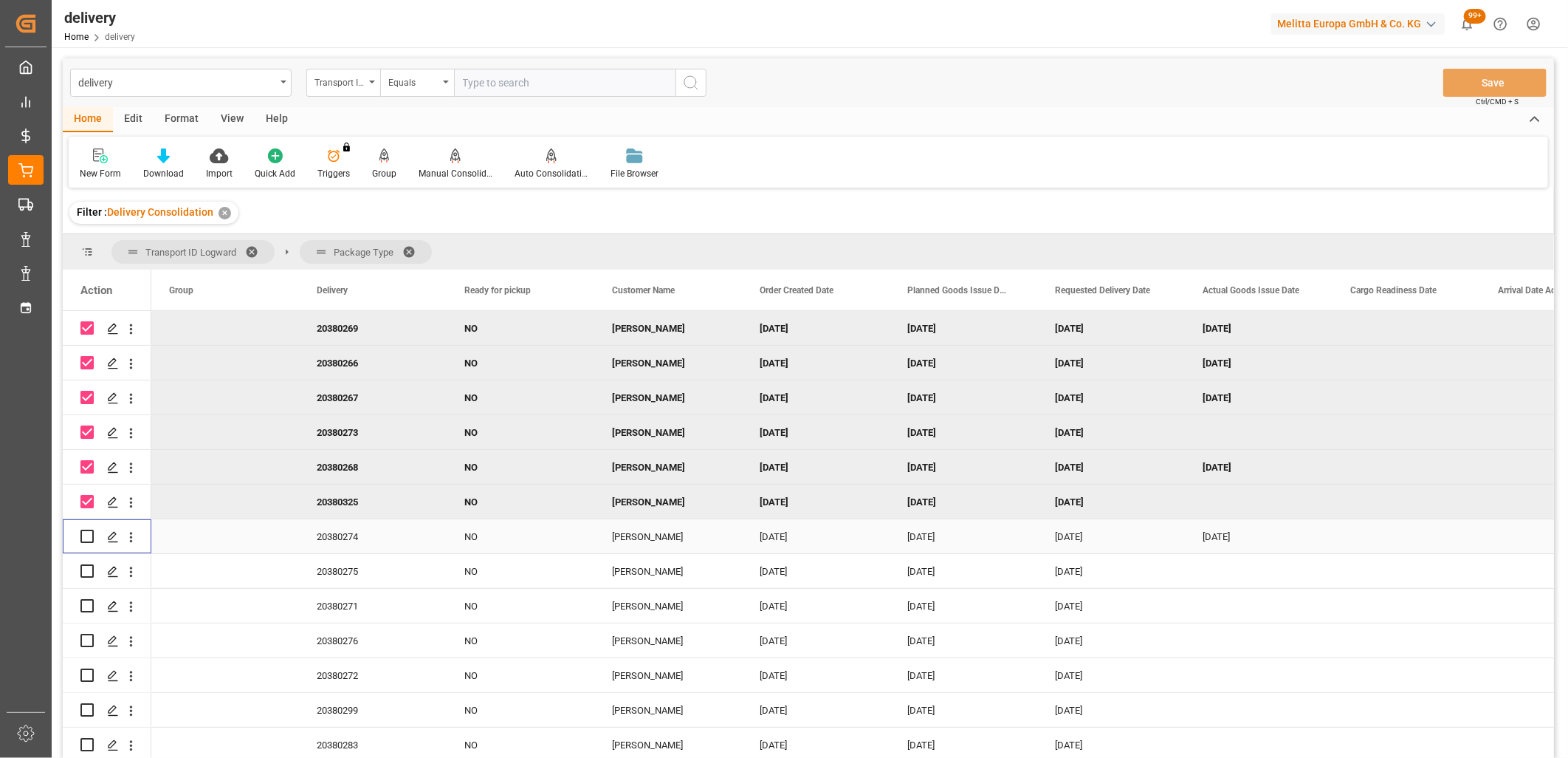
click at [86, 530] on input "Press Space to toggle row selection (unchecked)" at bounding box center [86, 536] width 13 height 13
checkbox input "true"
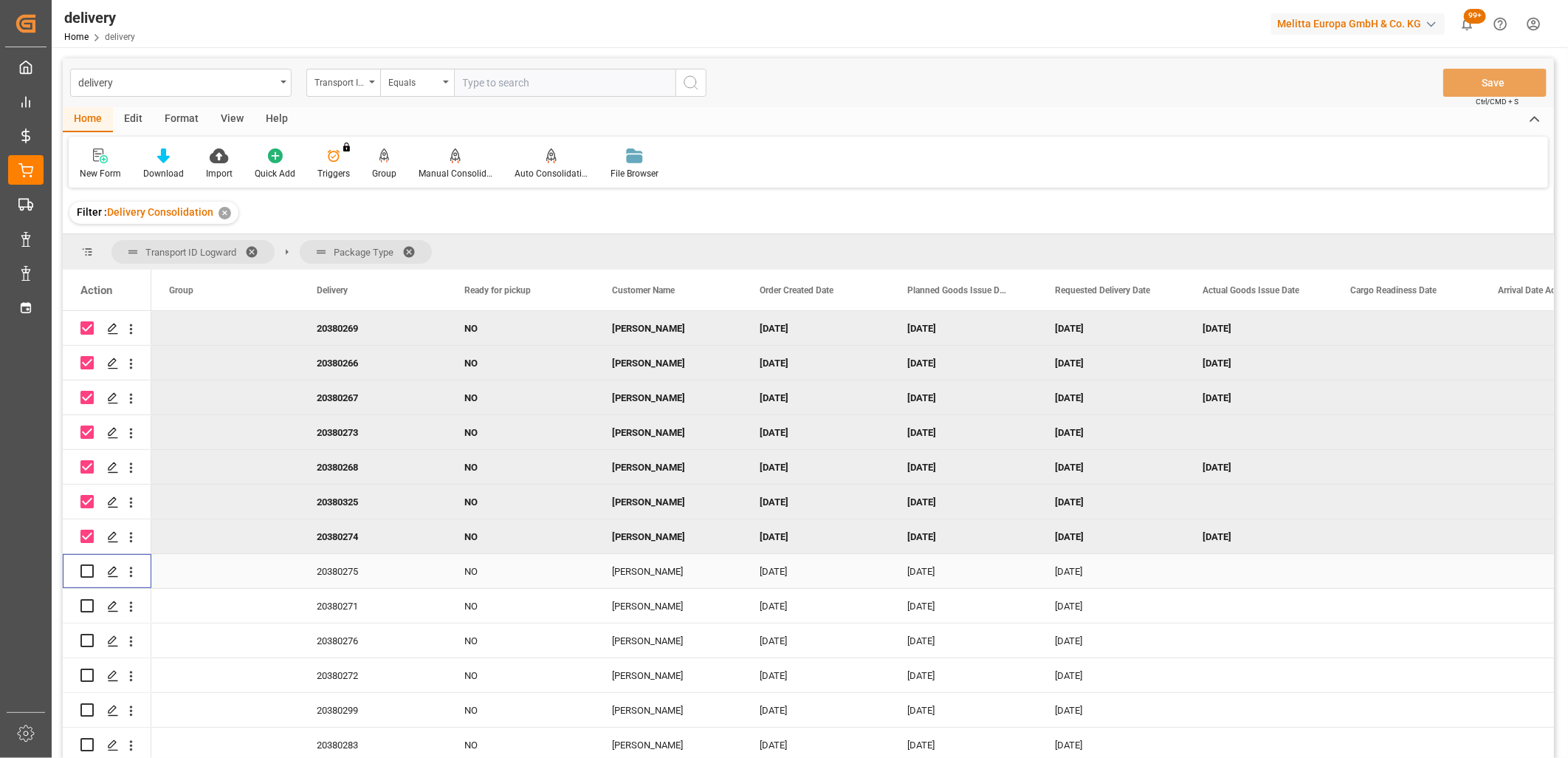
click at [84, 568] on input "Press Space to toggle row selection (unchecked)" at bounding box center [86, 571] width 13 height 13
checkbox input "true"
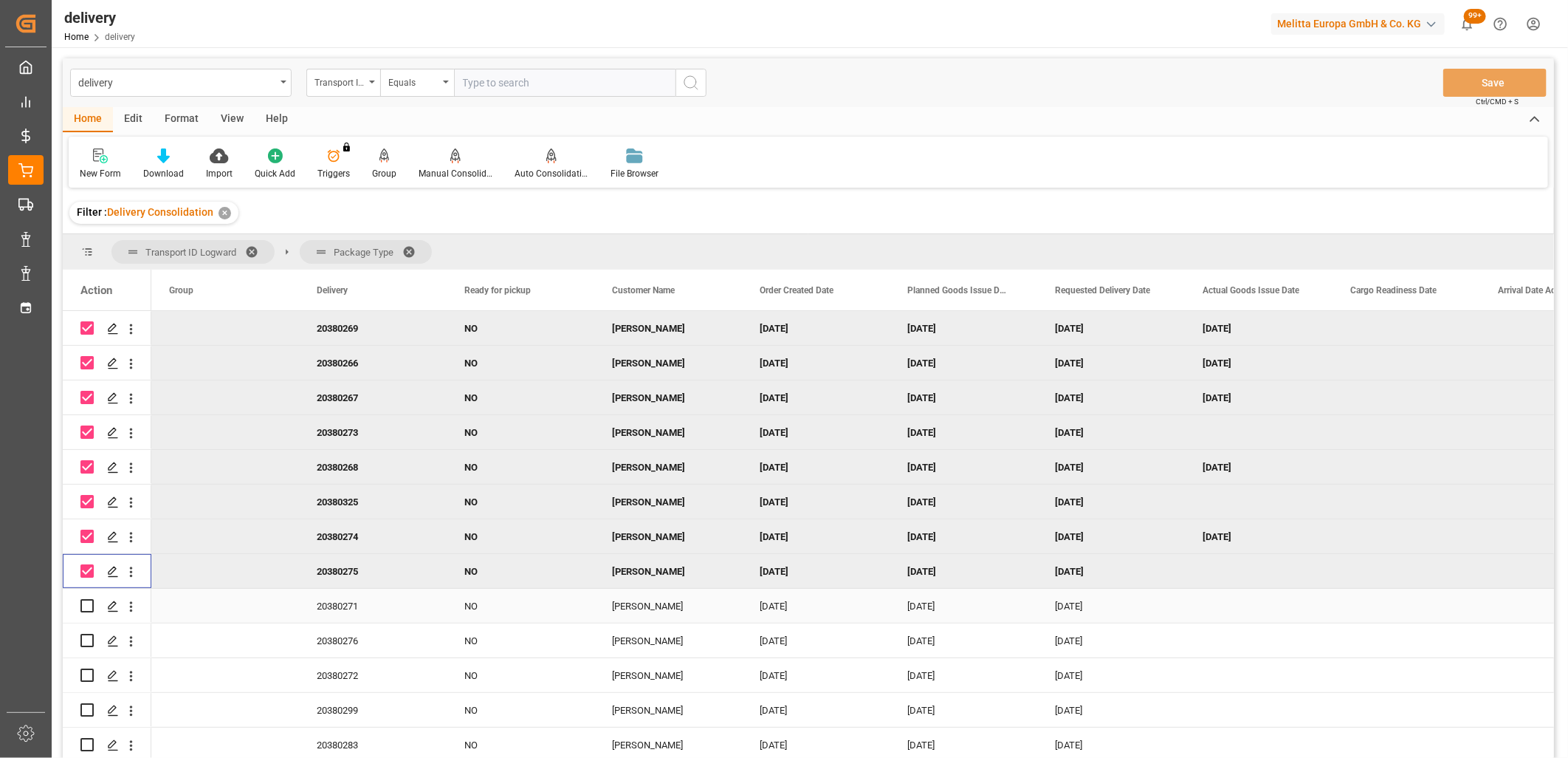
click at [81, 599] on input "Press Space to toggle row selection (unchecked)" at bounding box center [86, 605] width 13 height 13
checkbox input "true"
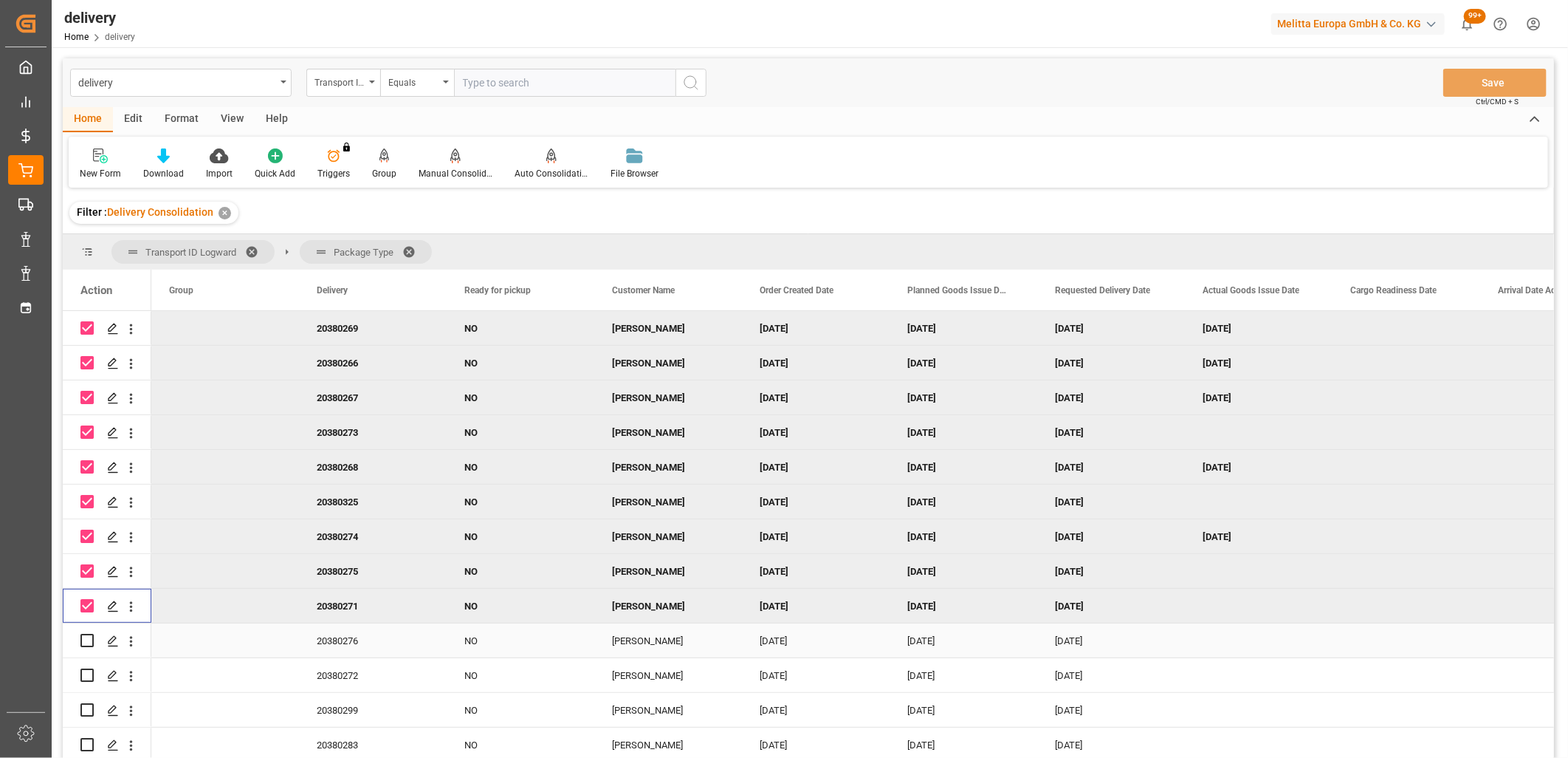
click at [86, 634] on input "Press Space to toggle row selection (unchecked)" at bounding box center [86, 640] width 13 height 13
checkbox input "true"
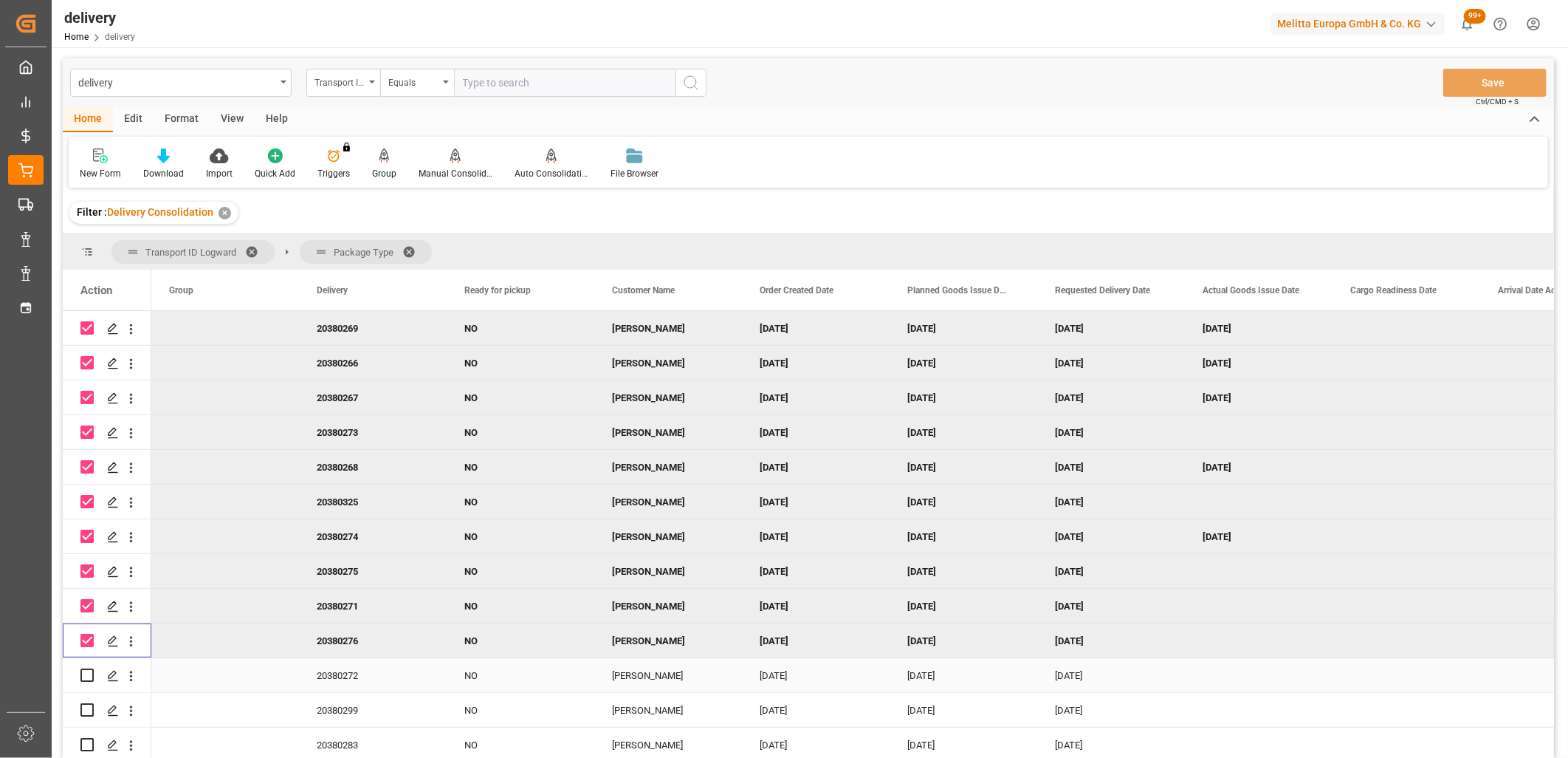
click at [89, 669] on input "Press Space to toggle row selection (unchecked)" at bounding box center [86, 675] width 13 height 13
checkbox input "true"
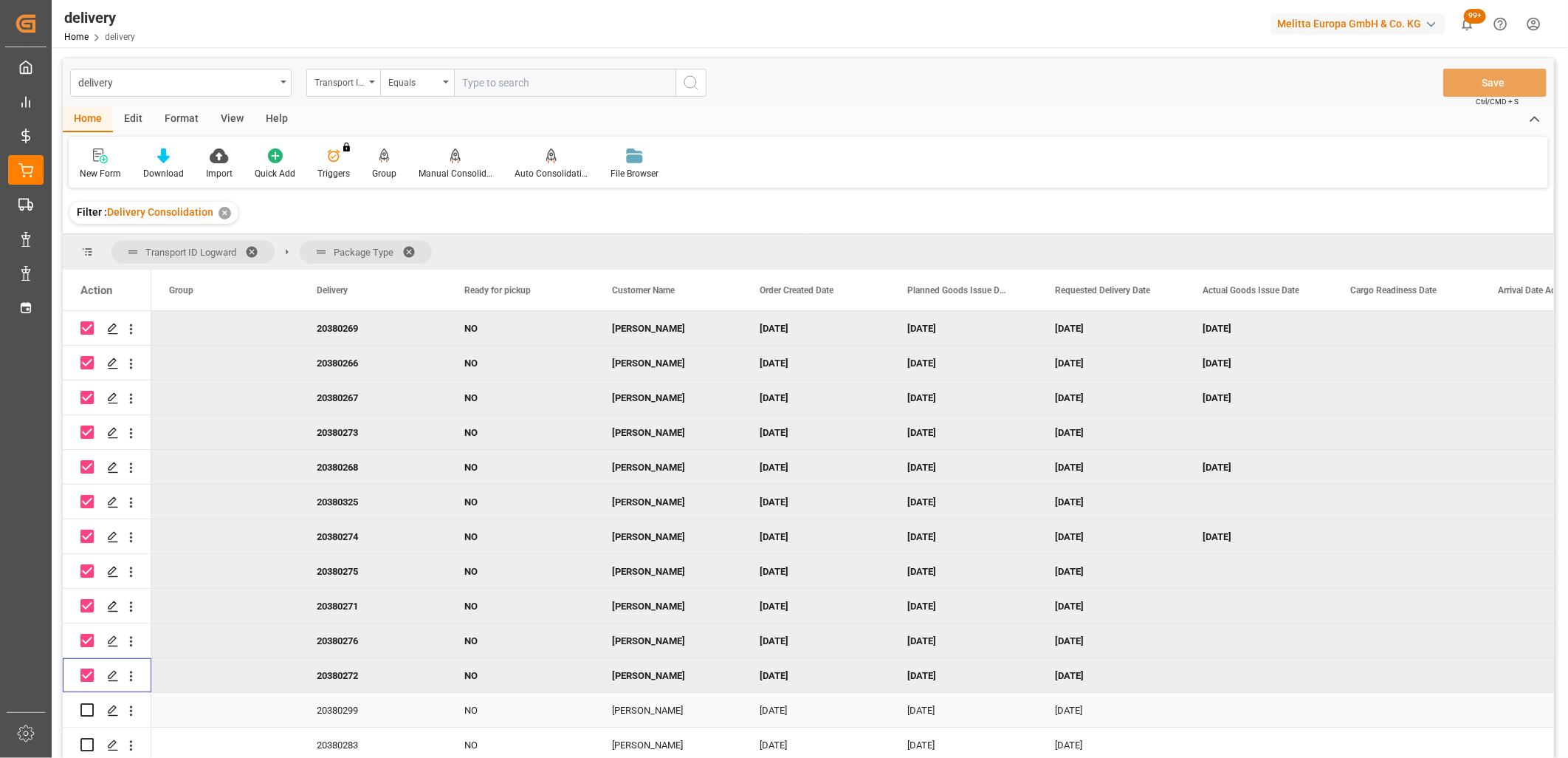
click at [86, 709] on input "Press Space to toggle row selection (unchecked)" at bounding box center [86, 709] width 13 height 13
checkbox input "true"
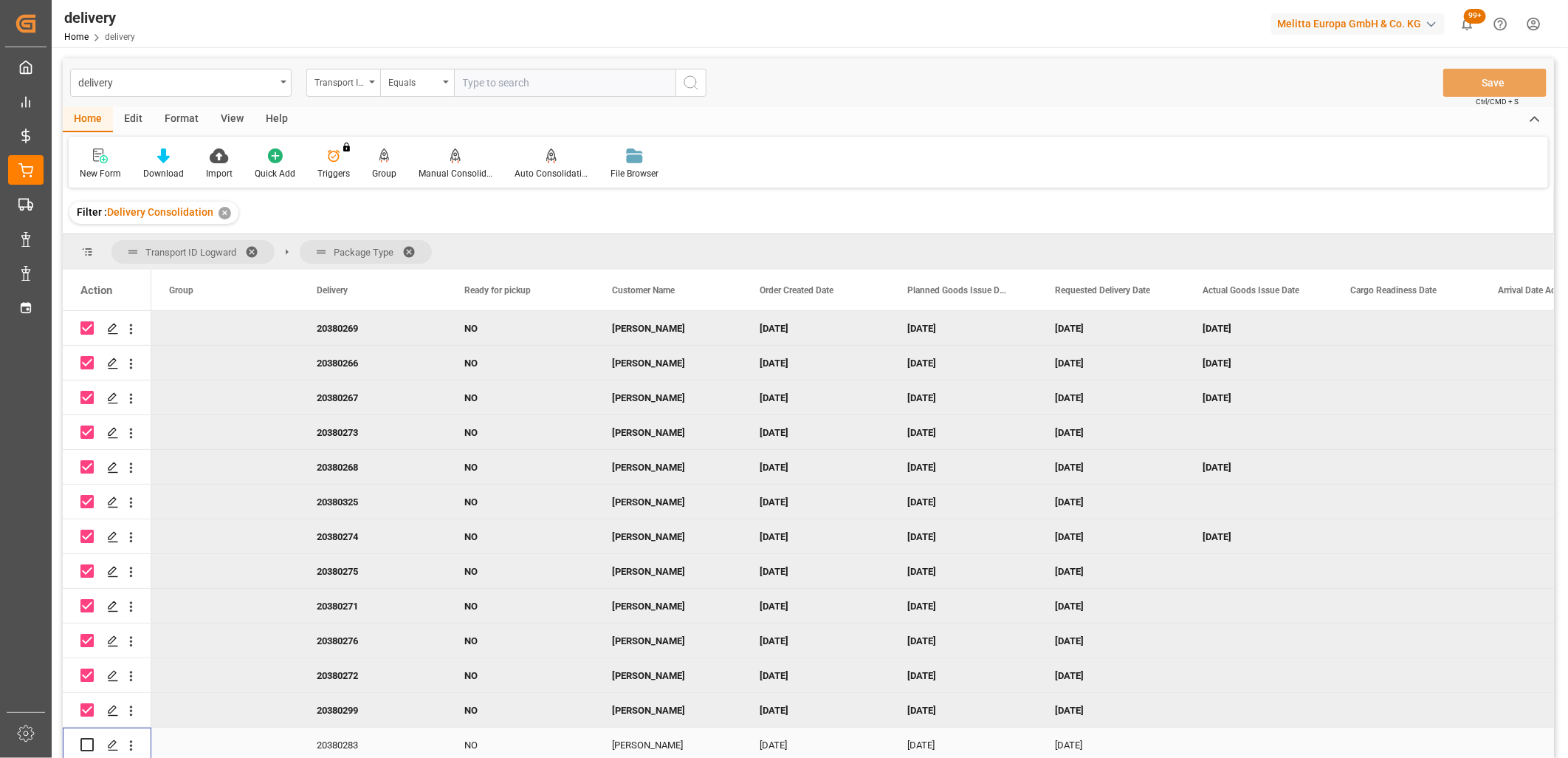
click at [84, 738] on input "Press Space to toggle row selection (unchecked)" at bounding box center [86, 744] width 13 height 13
checkbox input "true"
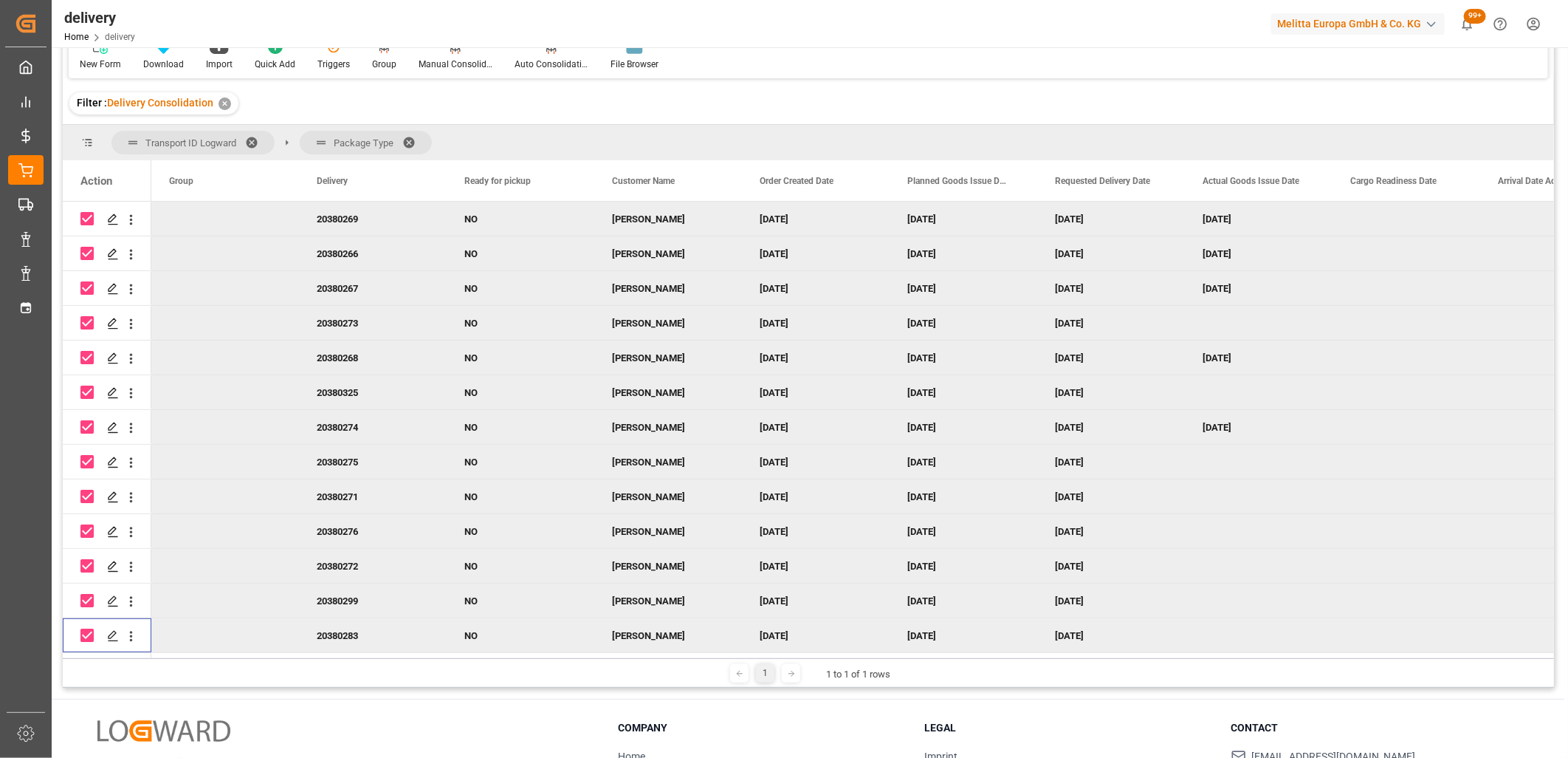
scroll to position [0, 0]
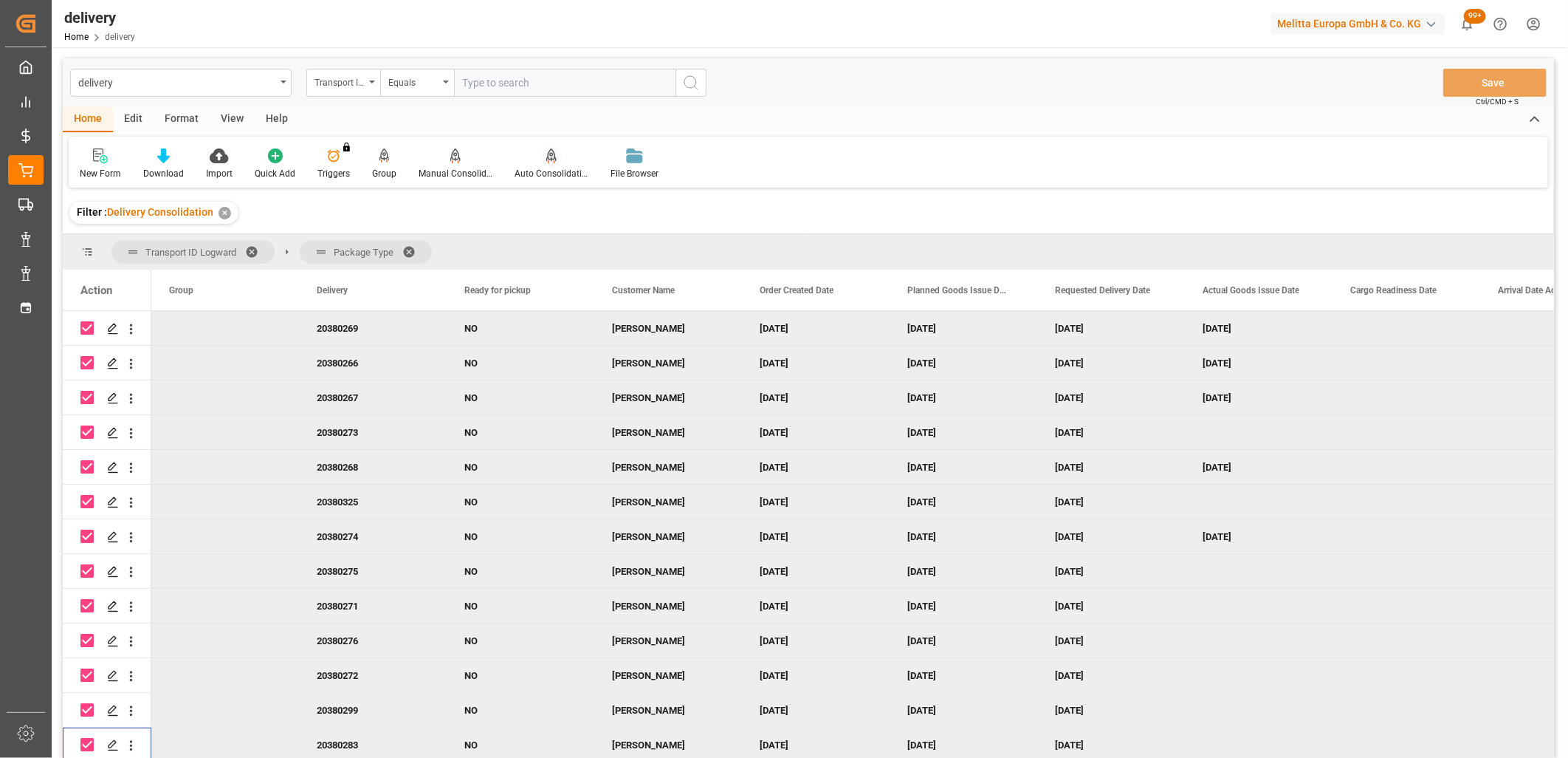
click at [543, 164] on div "Auto Consolidation" at bounding box center [551, 164] width 96 height 32
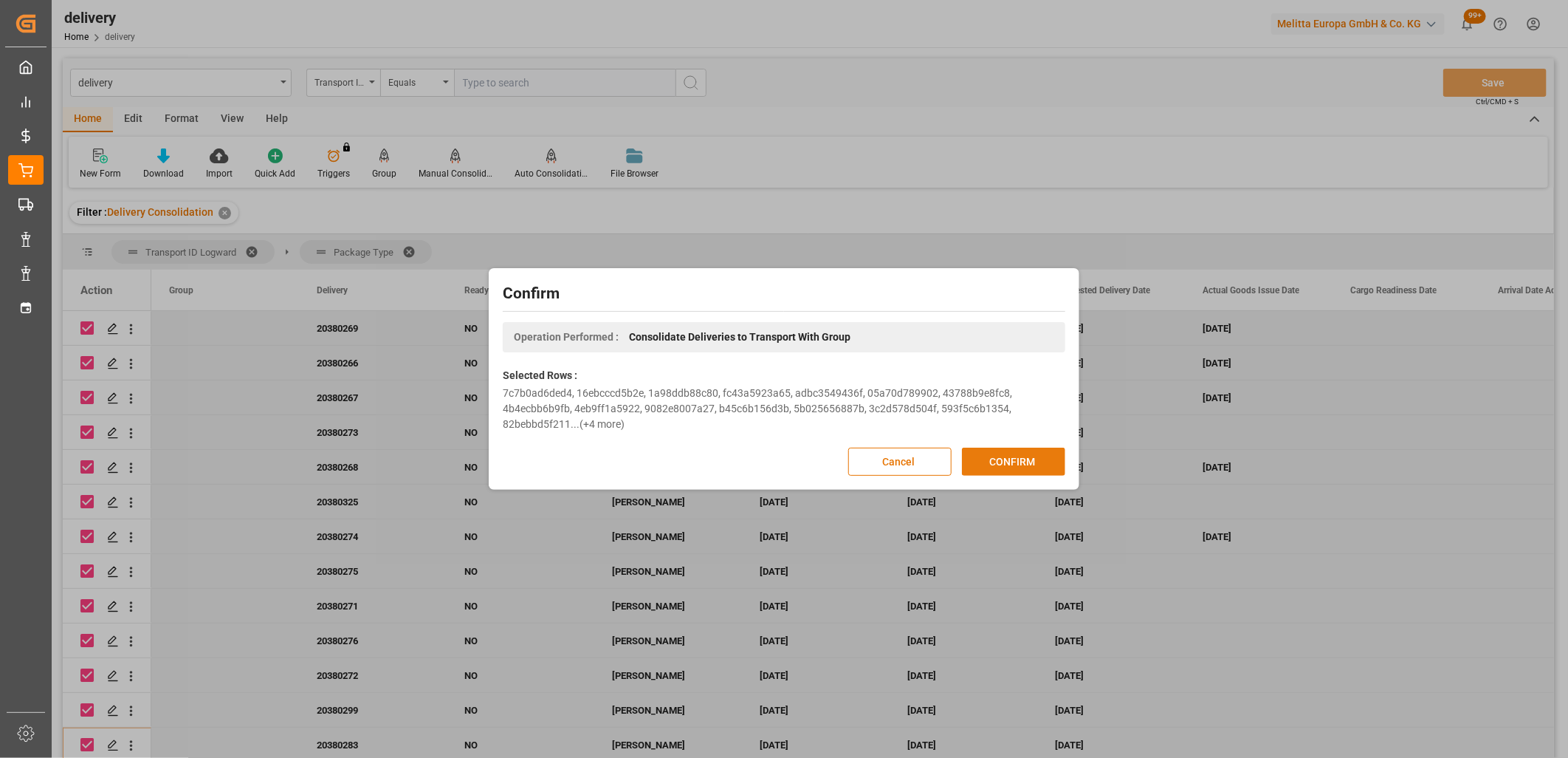
click at [1004, 464] on button "CONFIRM" at bounding box center [1014, 461] width 103 height 28
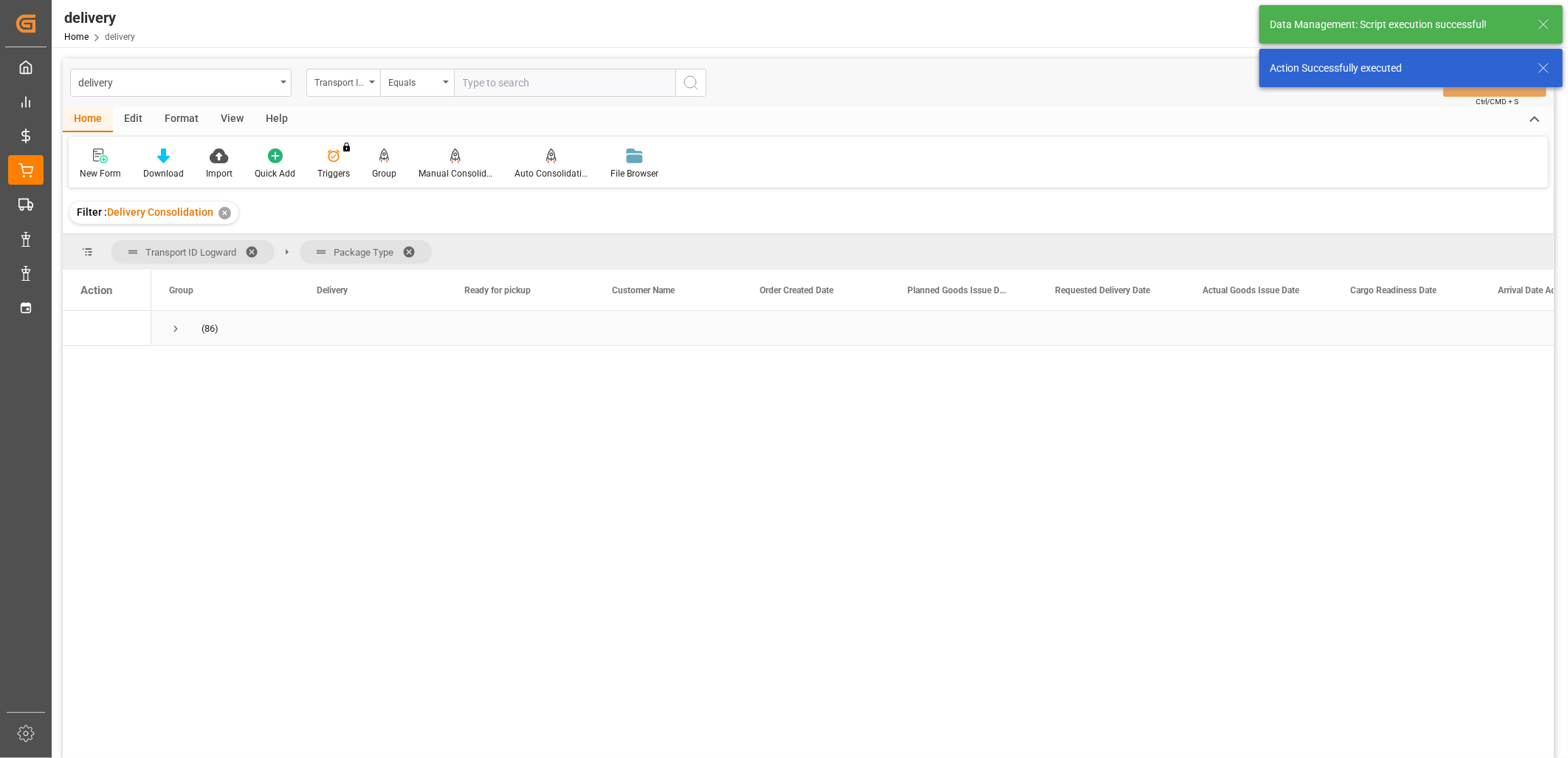
click at [178, 330] on span "Press SPACE to select this row." at bounding box center [175, 328] width 13 height 13
click at [202, 363] on span "Press SPACE to select this row." at bounding box center [207, 363] width 13 height 13
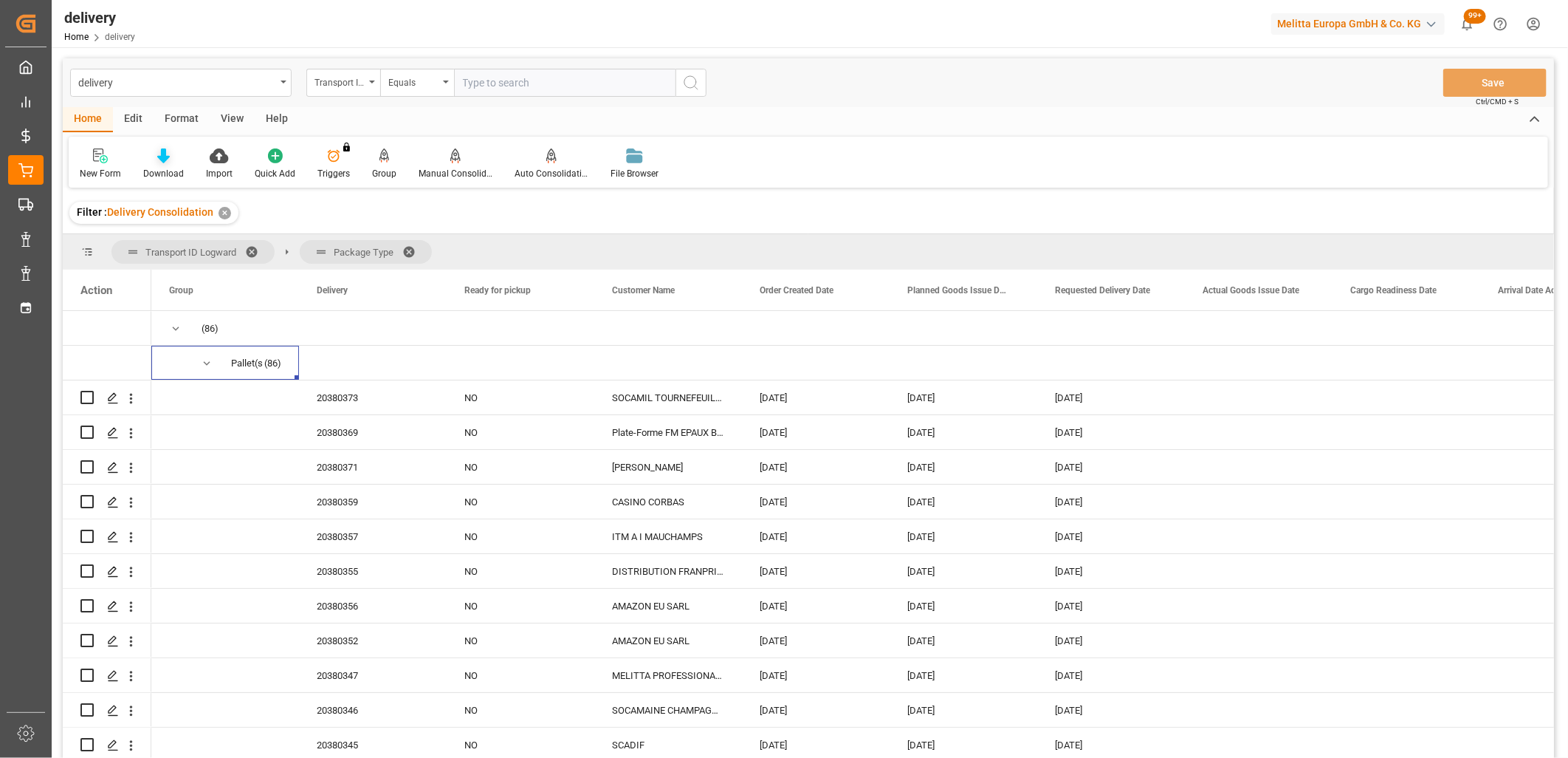
click at [163, 152] on icon at bounding box center [163, 156] width 12 height 15
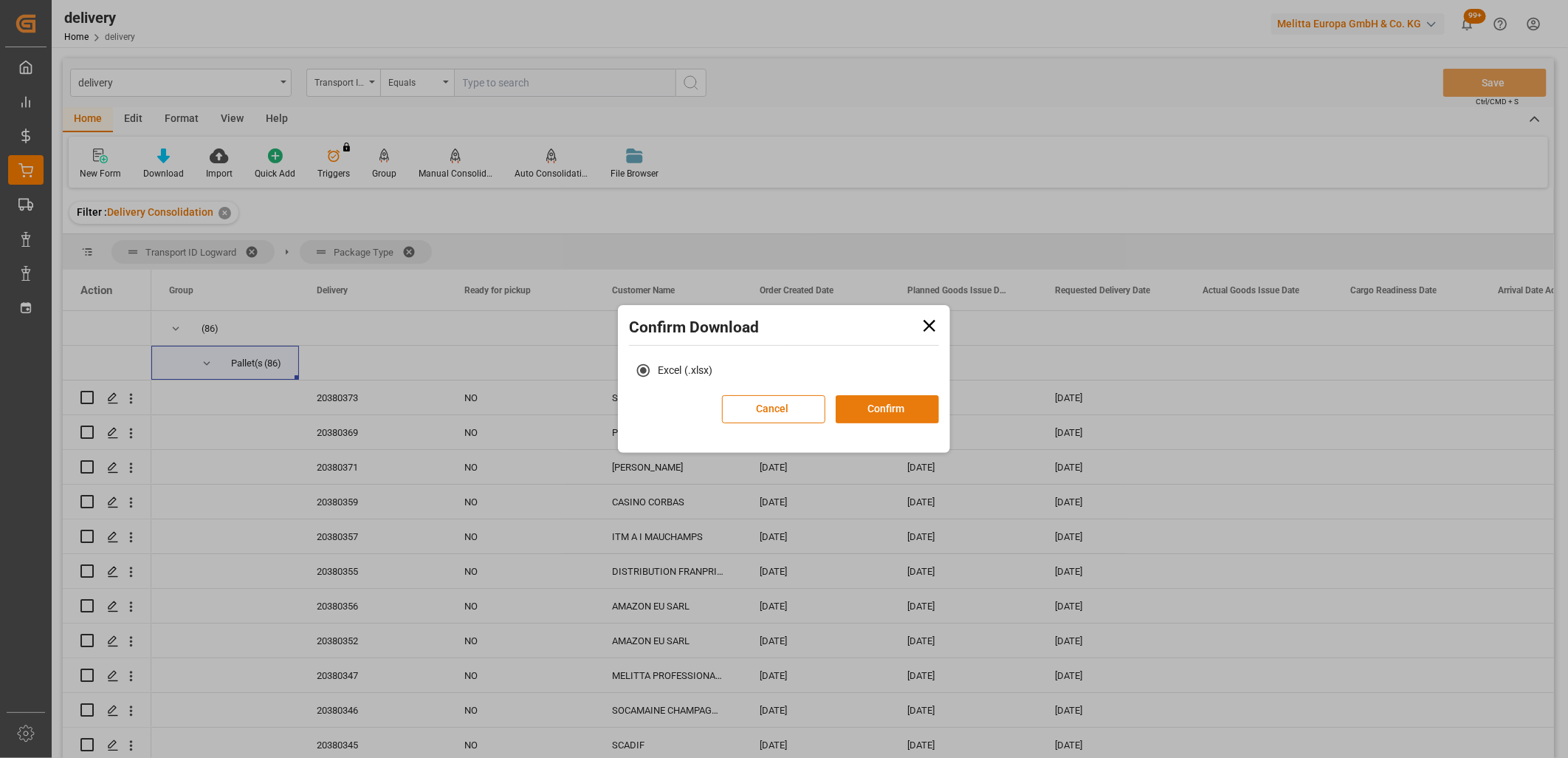
click at [840, 403] on button "Confirm" at bounding box center [887, 409] width 103 height 28
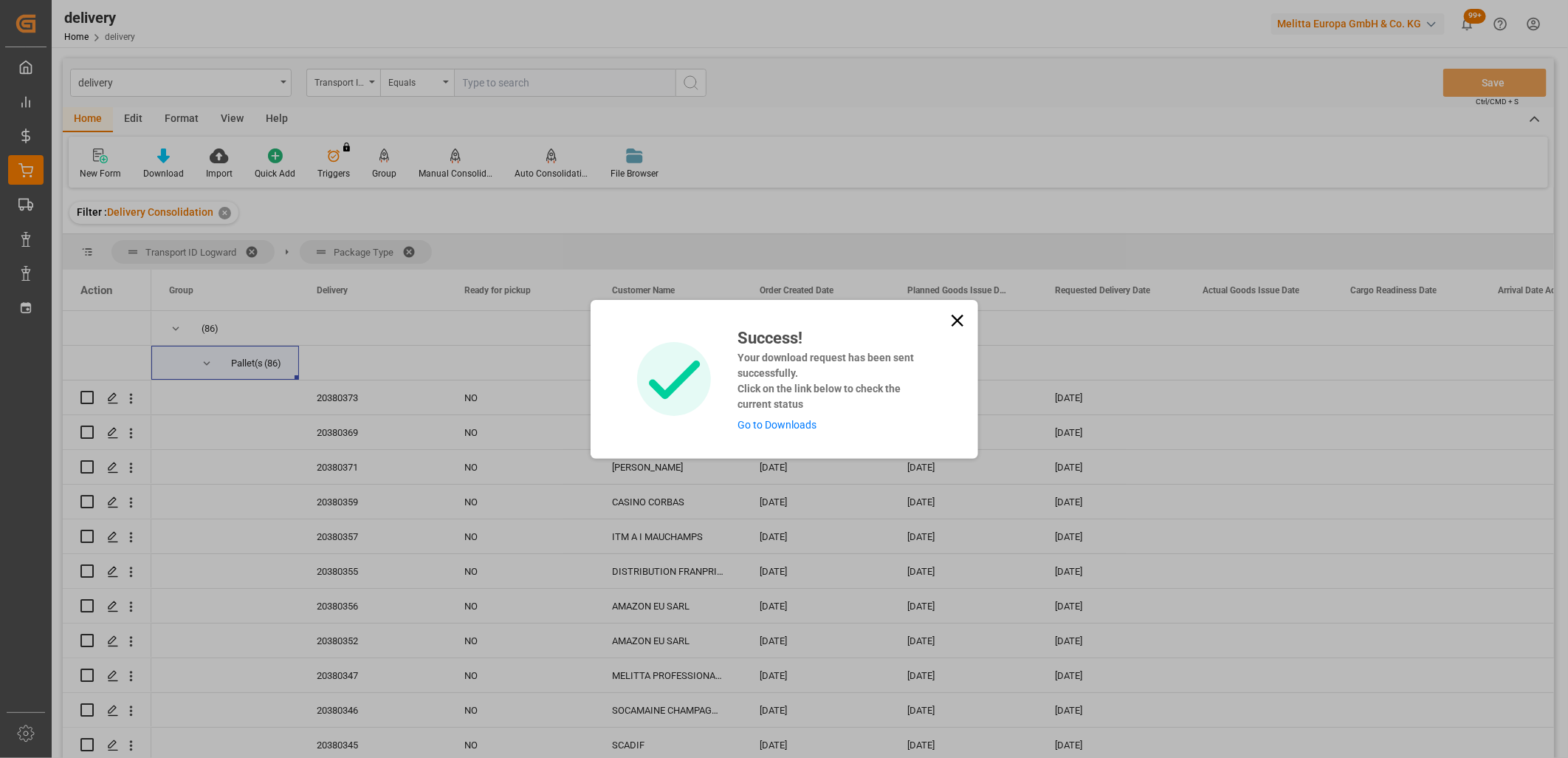
click at [795, 425] on link "Go to Downloads" at bounding box center [777, 424] width 79 height 12
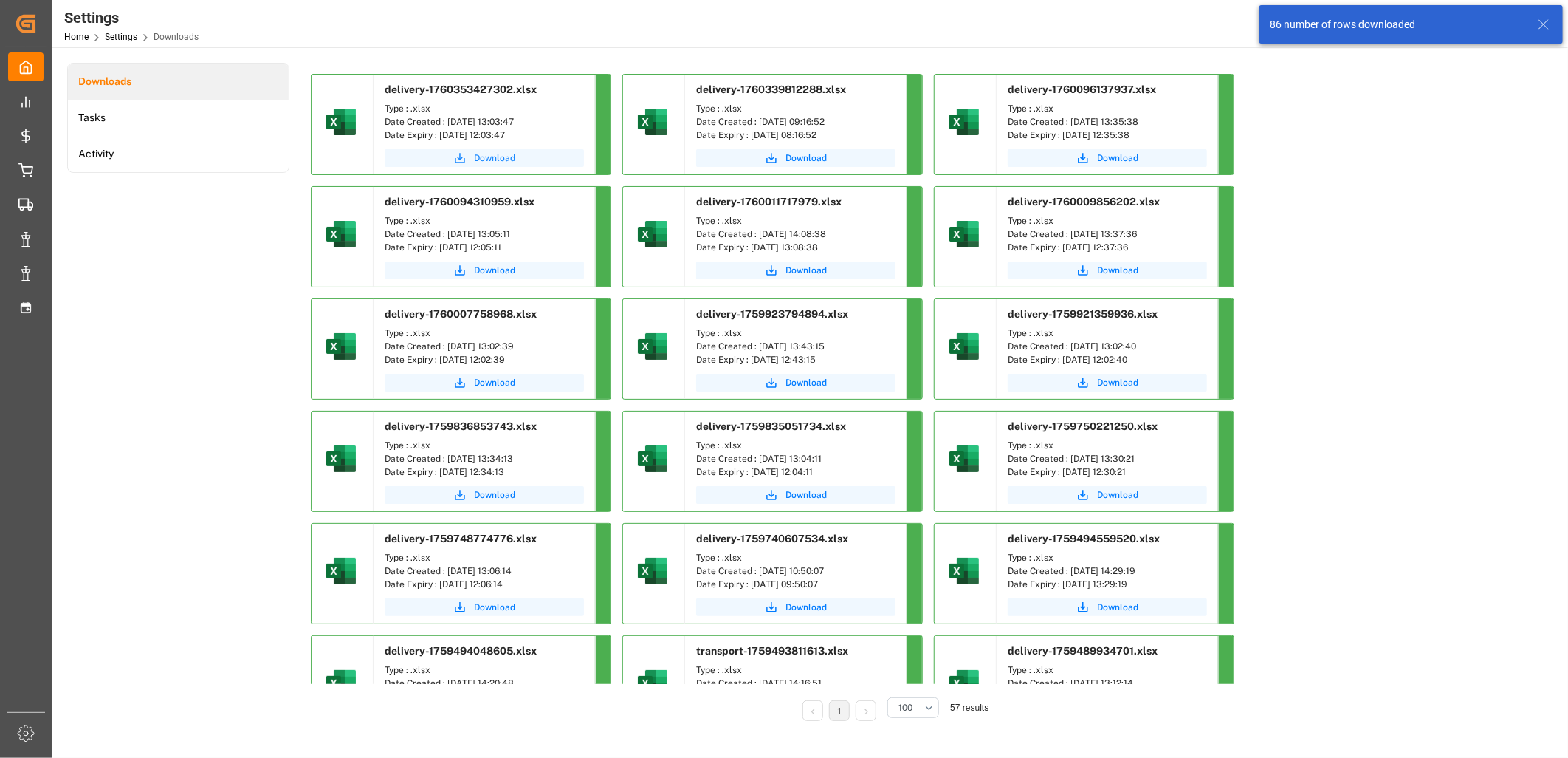
click at [475, 159] on span "Download" at bounding box center [495, 157] width 42 height 13
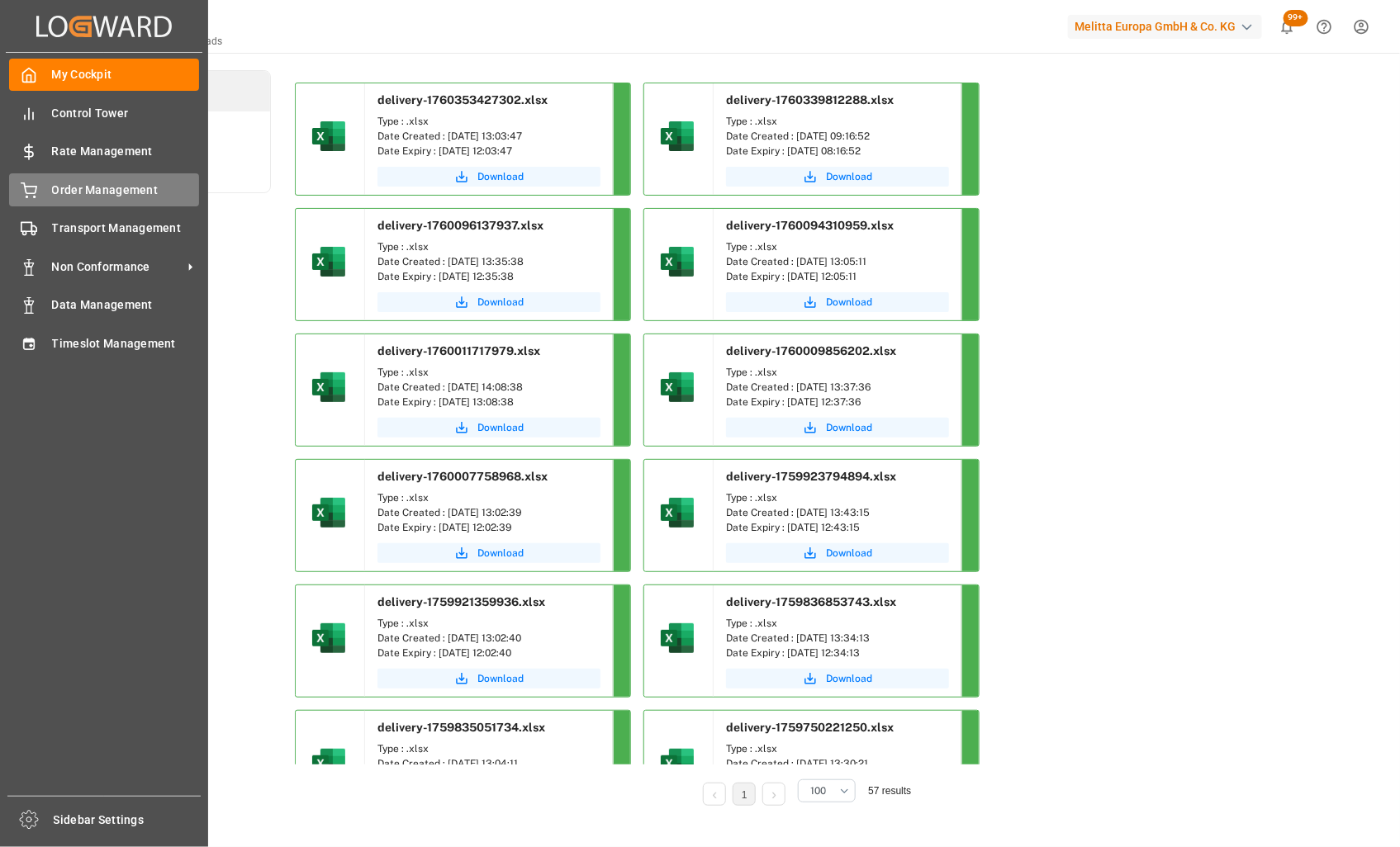
click at [25, 184] on icon at bounding box center [28, 189] width 15 height 10
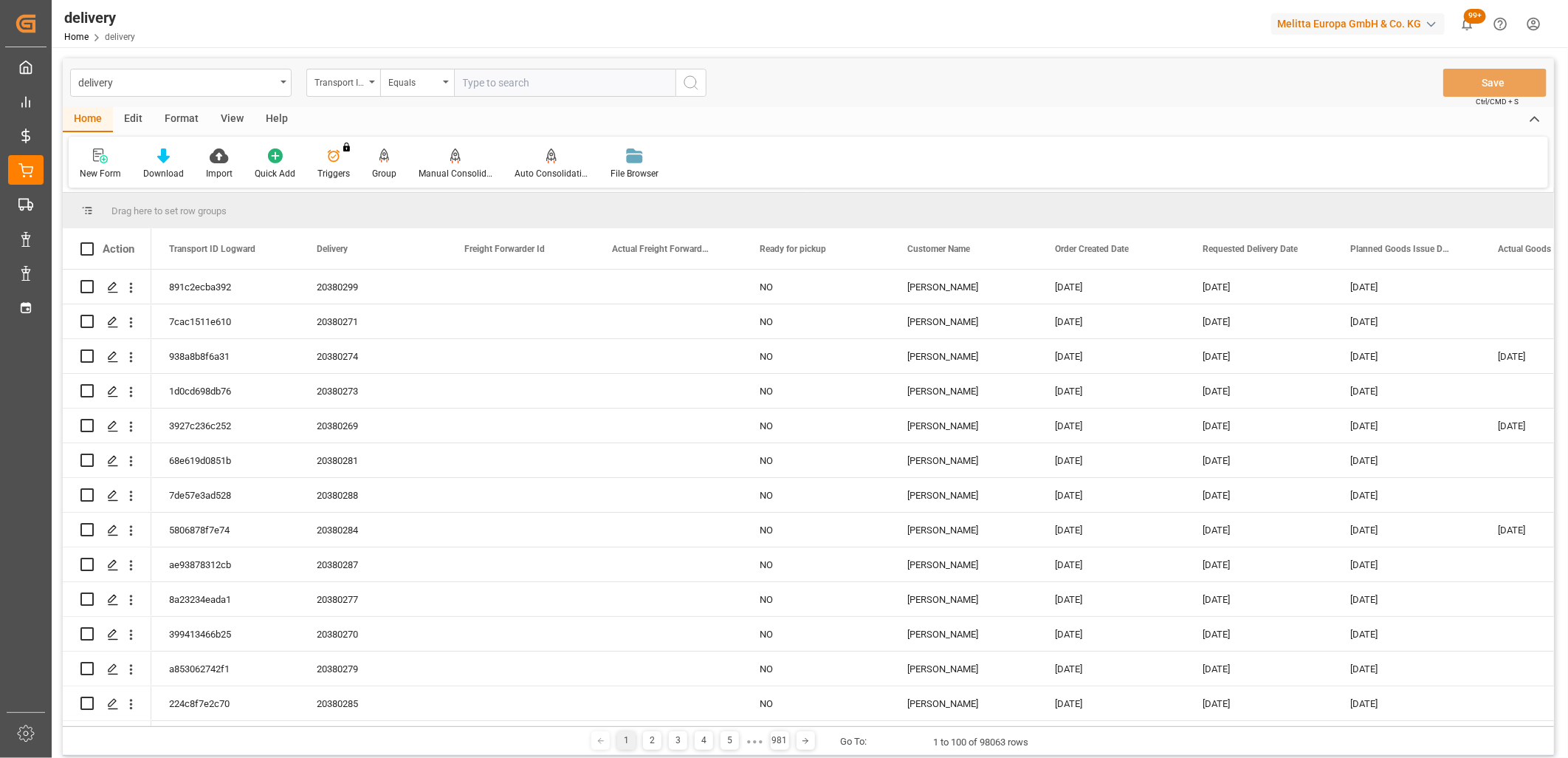
click at [341, 79] on div "Transport ID Logward" at bounding box center [339, 81] width 50 height 17
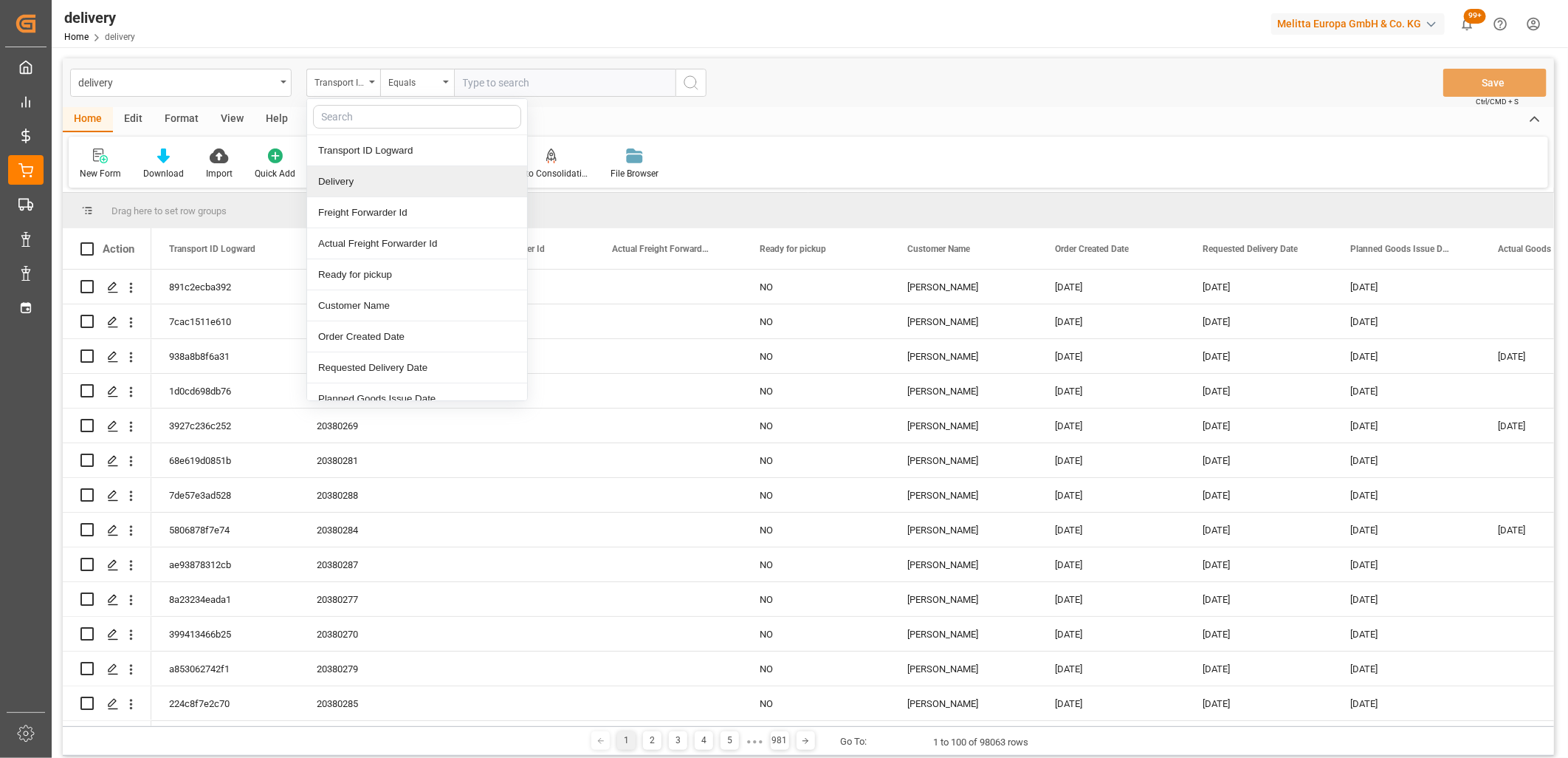
click at [342, 190] on div "Delivery" at bounding box center [416, 182] width 220 height 31
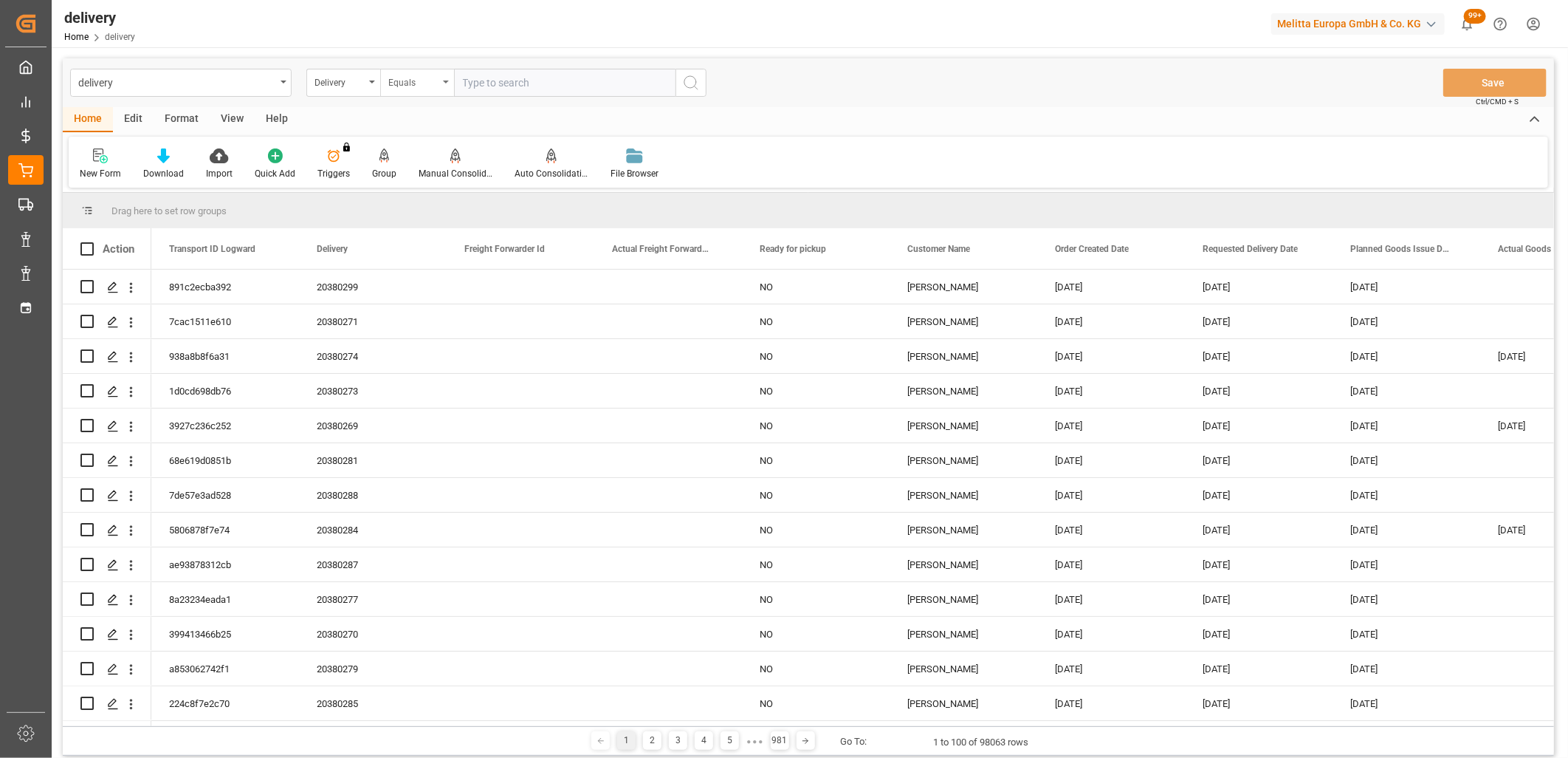
click at [414, 79] on div "Equals" at bounding box center [413, 81] width 50 height 17
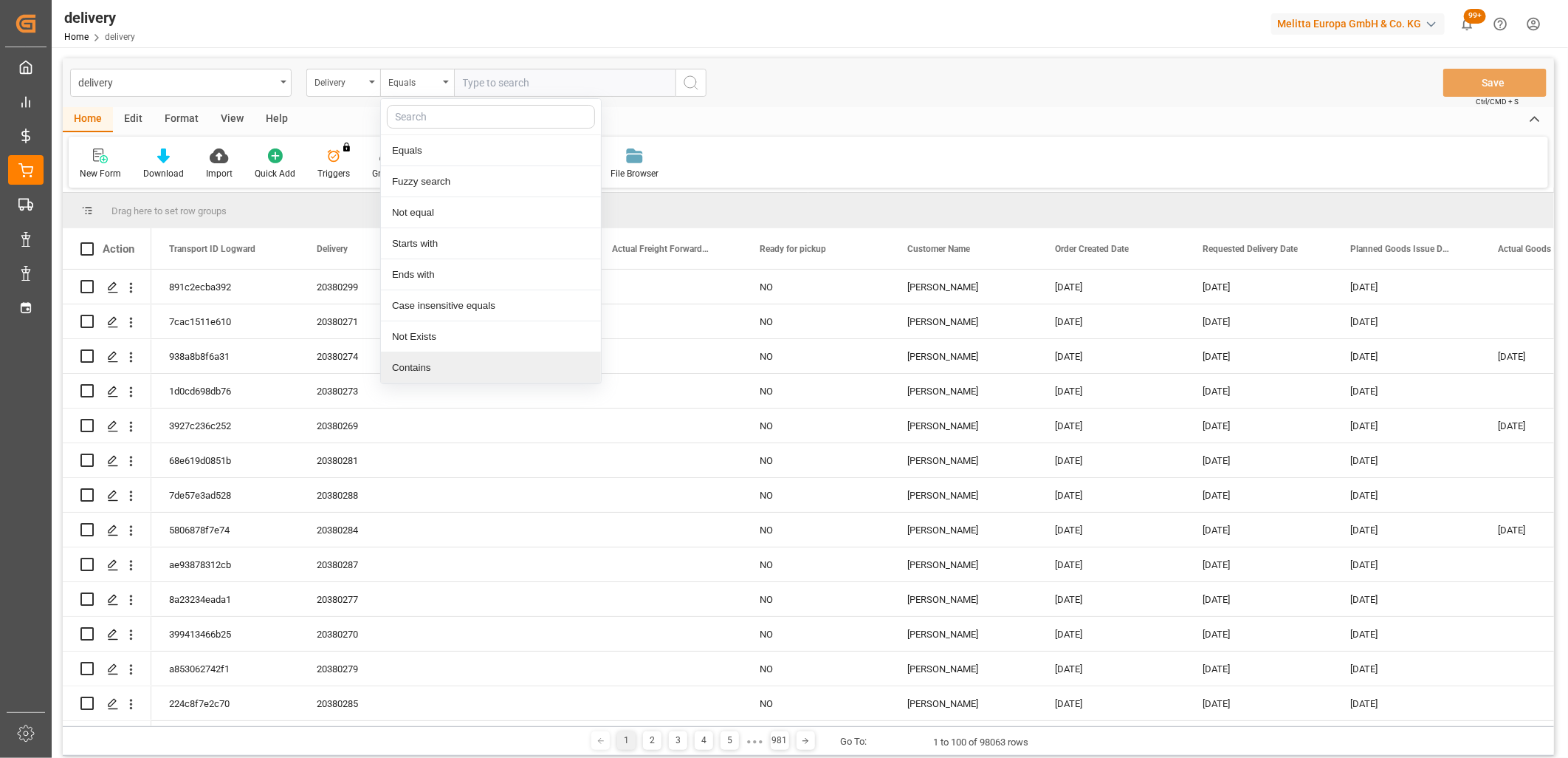
click at [412, 364] on div "Contains" at bounding box center [490, 368] width 220 height 31
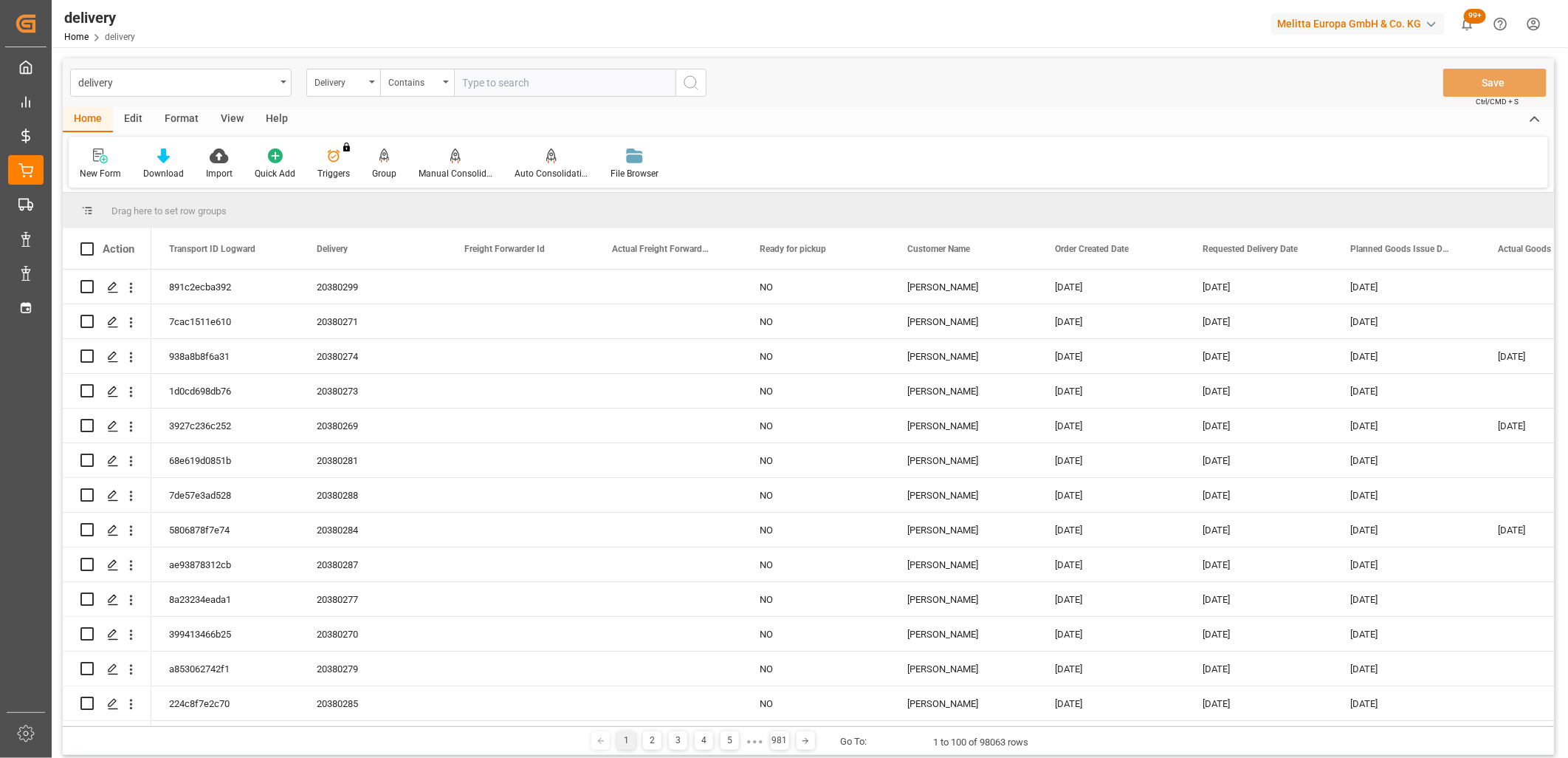
click at [482, 75] on input "text" at bounding box center [564, 83] width 221 height 28
paste input "20380354,20380352,20380349,20380353,20380351,20380350,20380162,20380161,2038036…"
type input "20380354,20380352,20380349,20380353,20380351,20380350,20380162,20380161,2038036…"
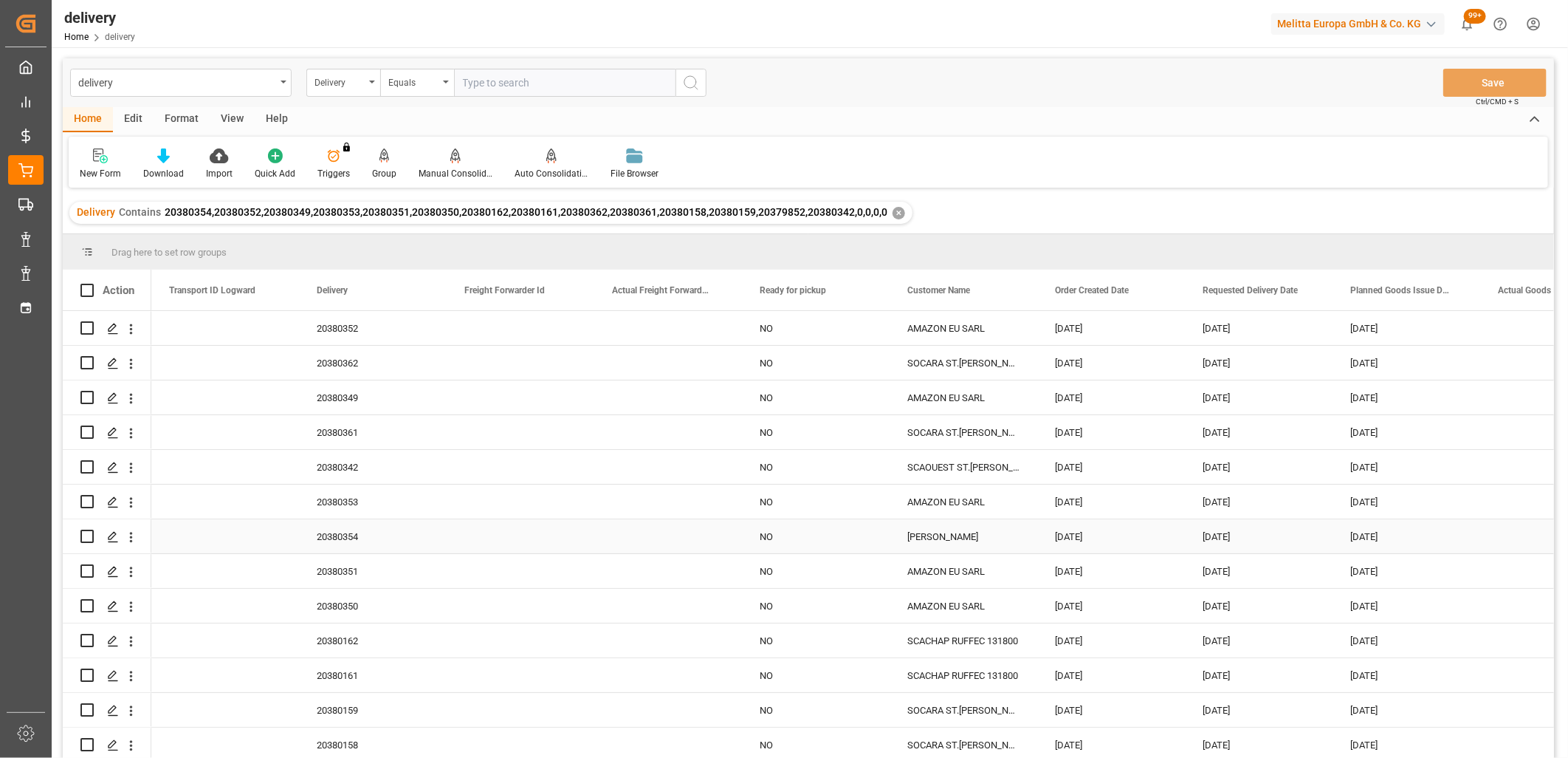
click at [90, 537] on input "Press Space to toggle row selection (unchecked)" at bounding box center [86, 536] width 13 height 13
checkbox input "true"
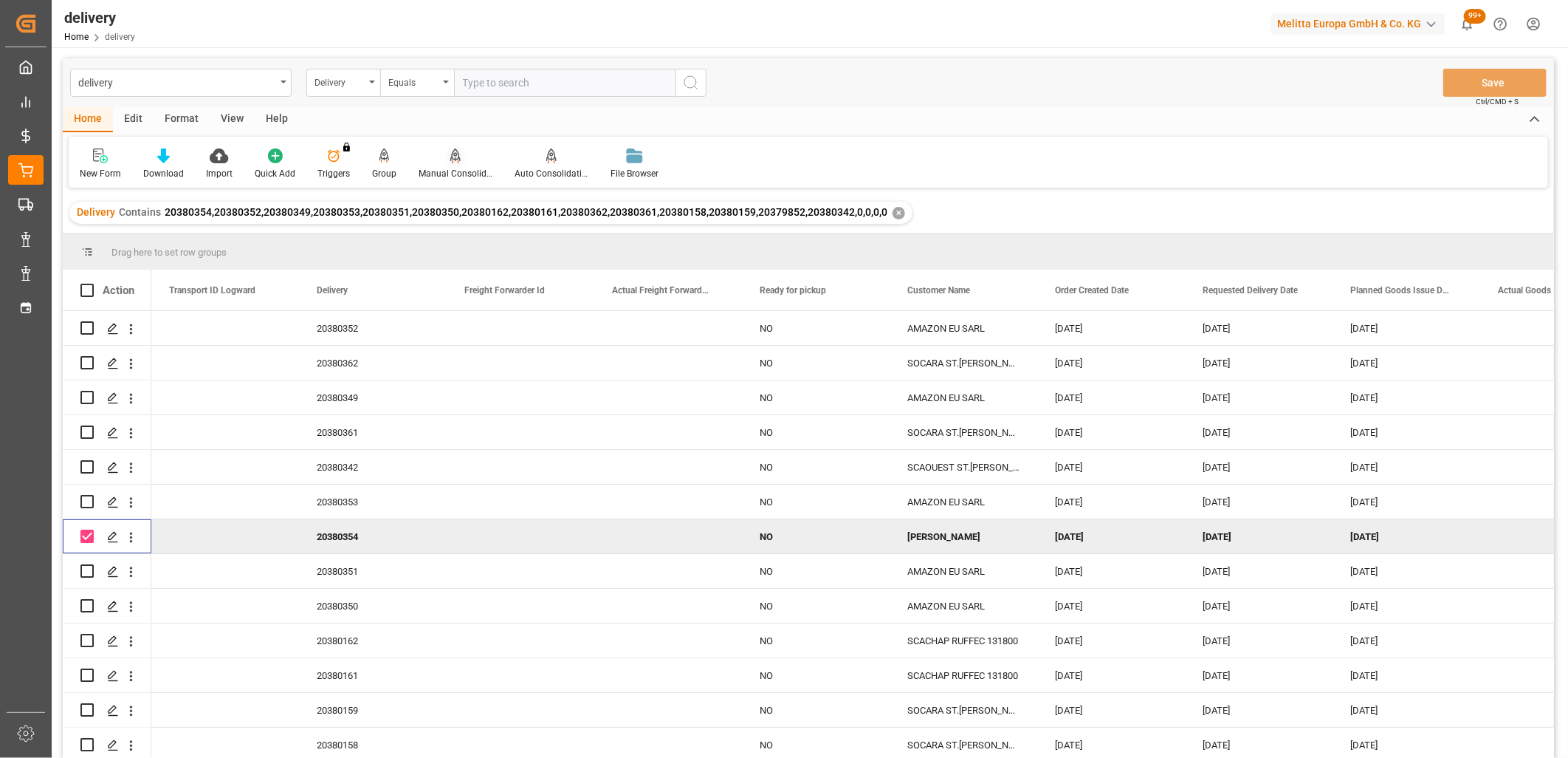
click at [450, 160] on icon at bounding box center [455, 156] width 10 height 15
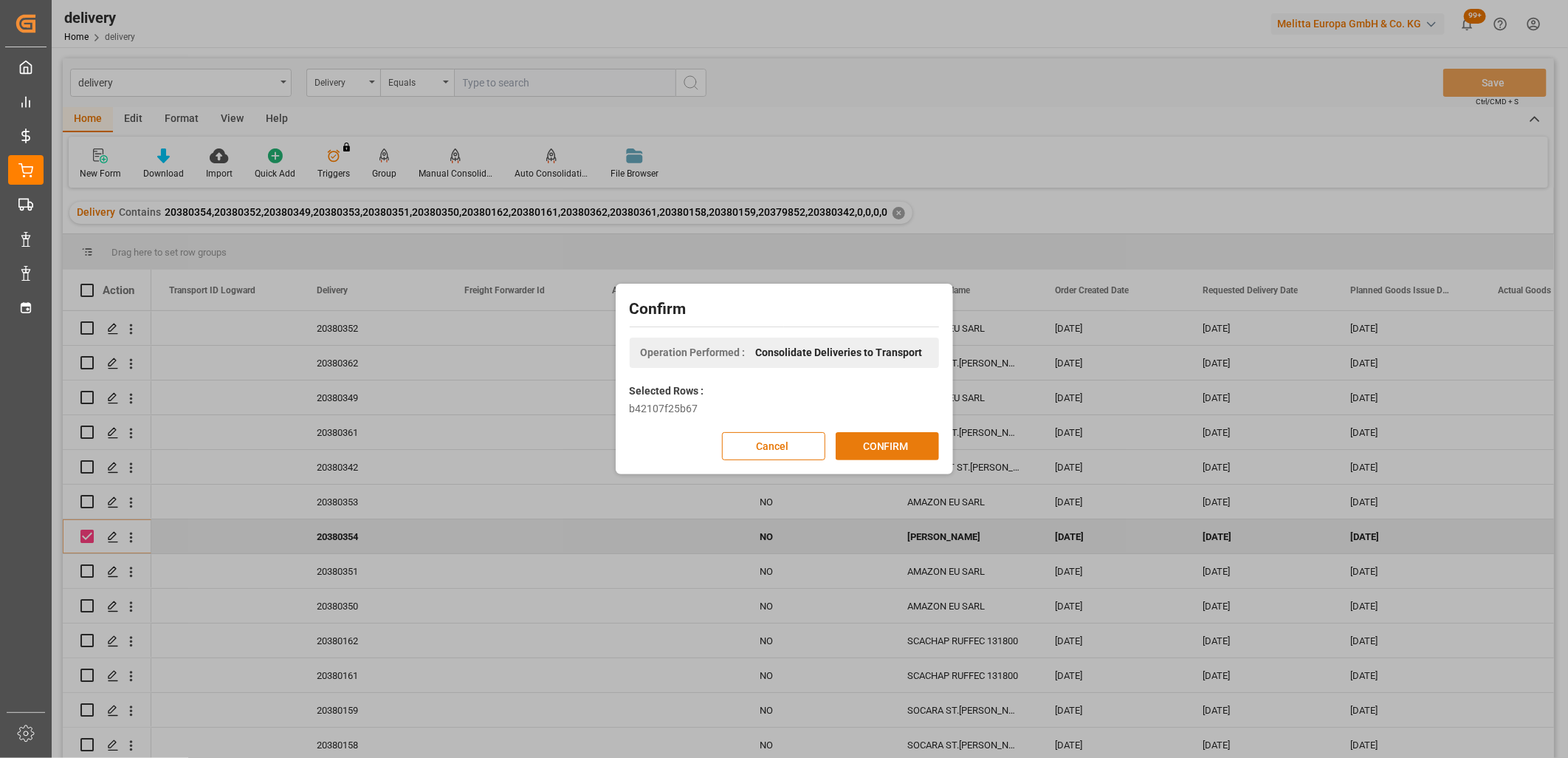
click at [860, 447] on button "CONFIRM" at bounding box center [887, 446] width 103 height 28
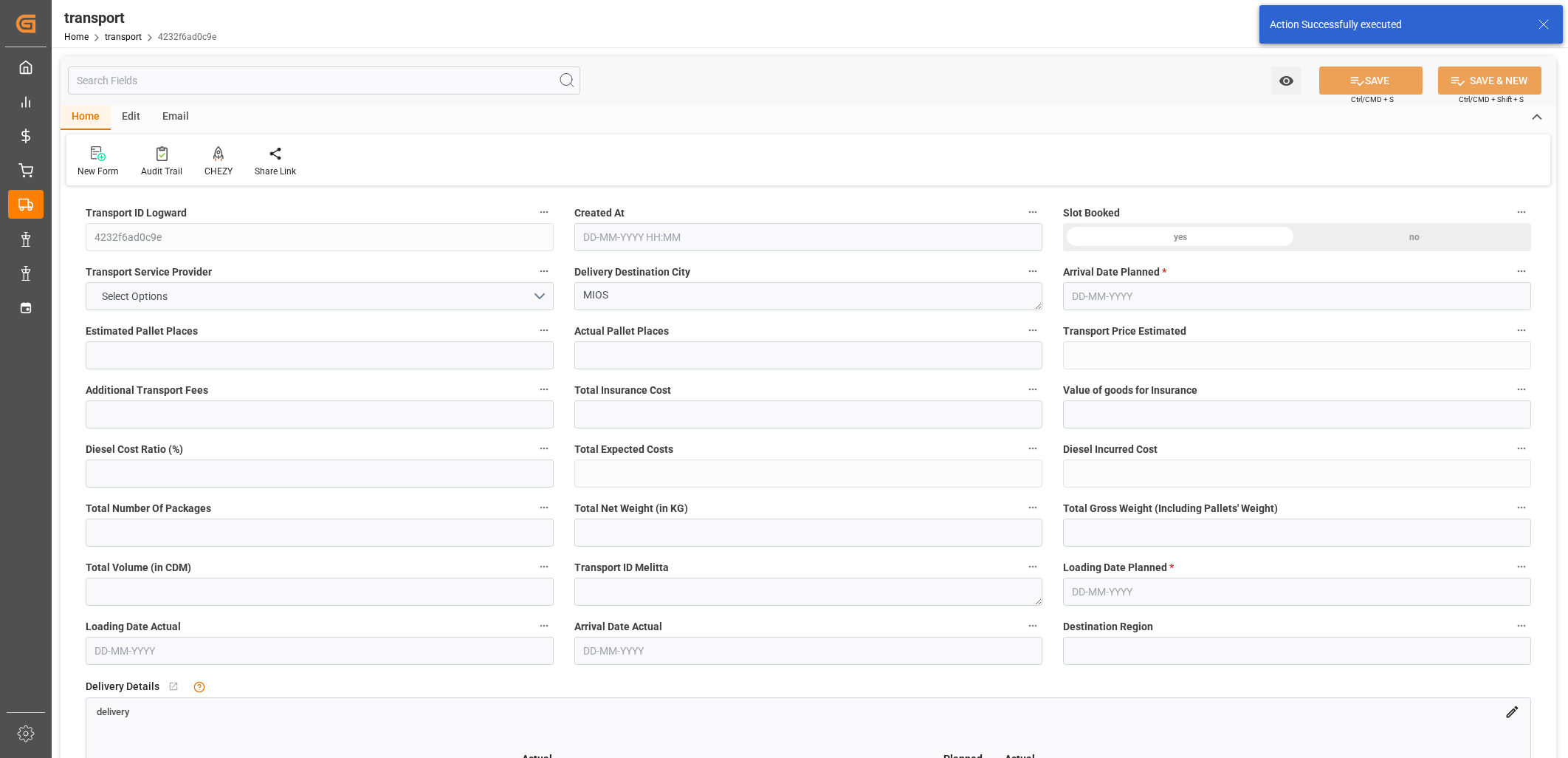
type input "3"
type input "247.36"
type input "0"
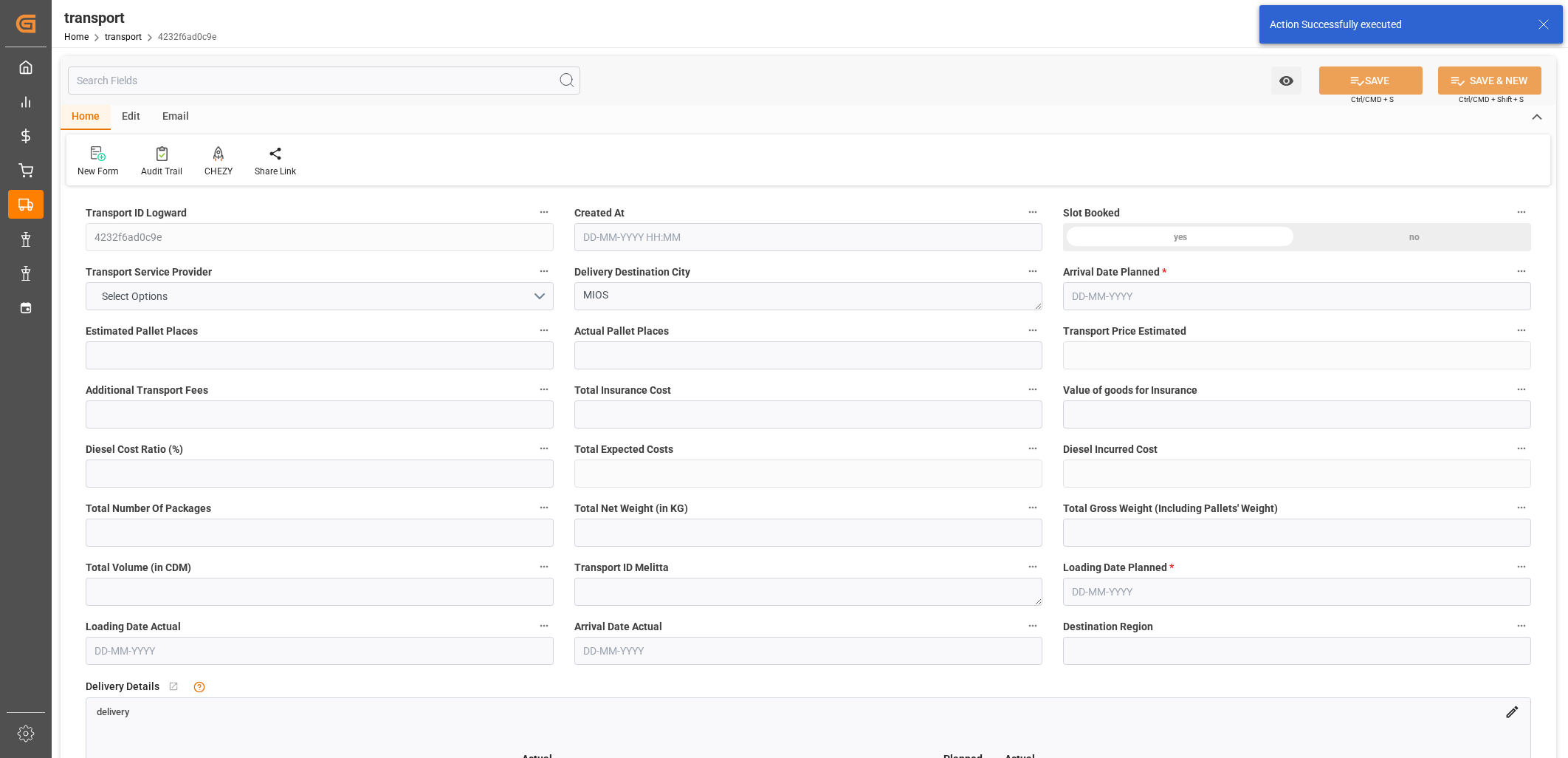
type input "247.36"
type input "0"
type input "432.742"
type input "599.827"
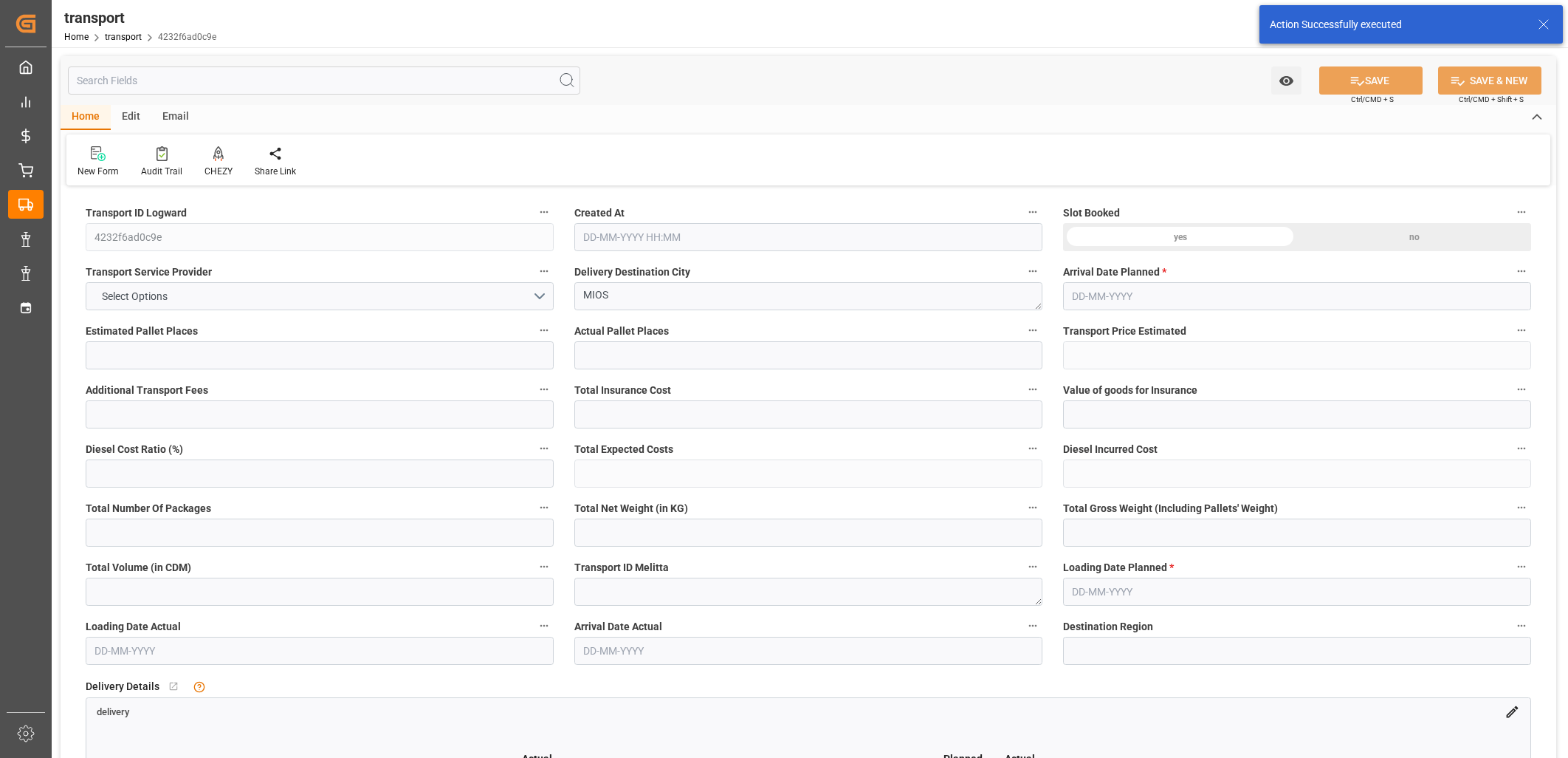
type input "3538.186"
type input "33"
type input "0"
type input "305"
type input "3"
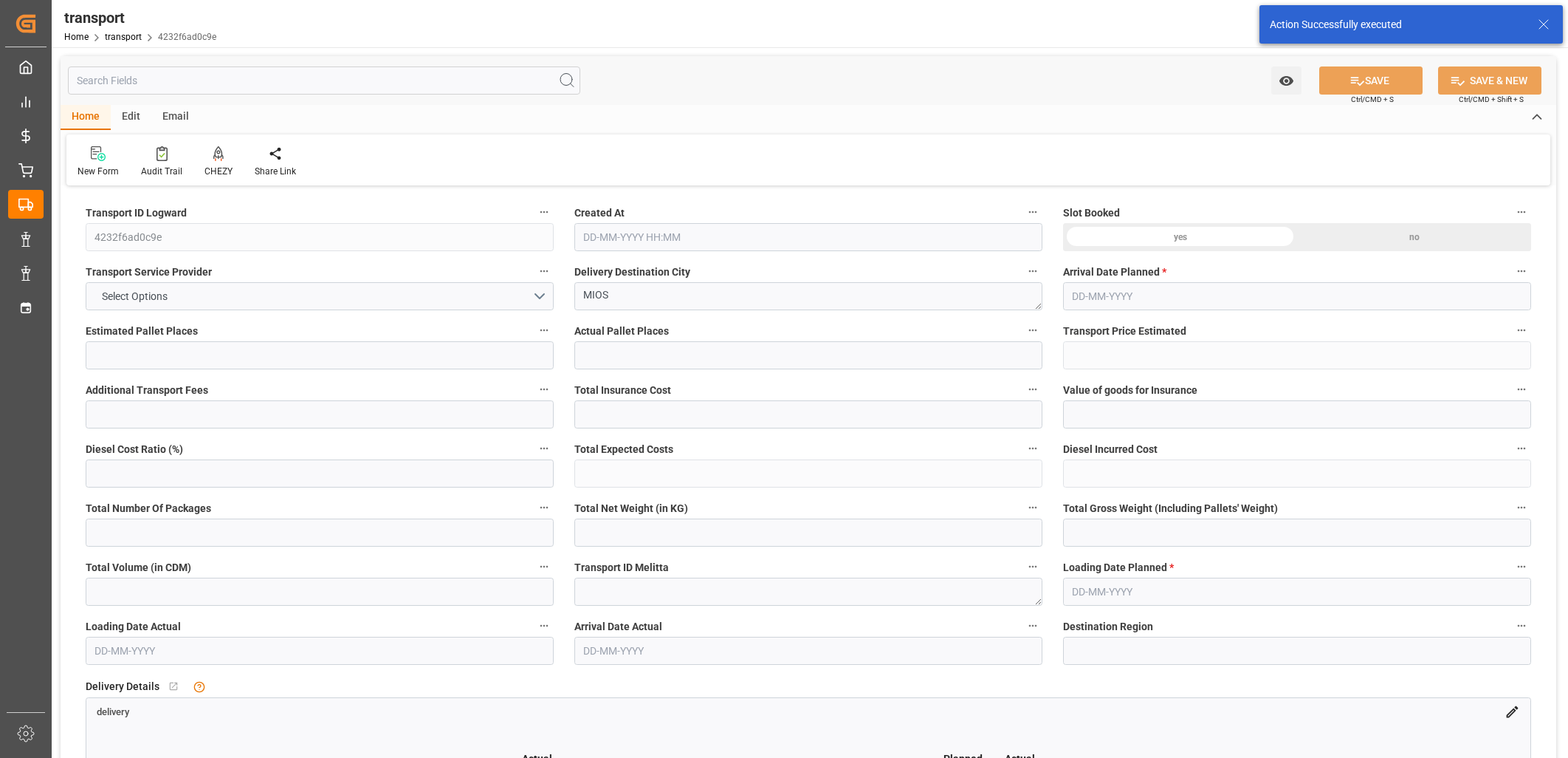
type input "101"
type input "530.827"
type input "0"
type input "4710.8598"
type input "0"
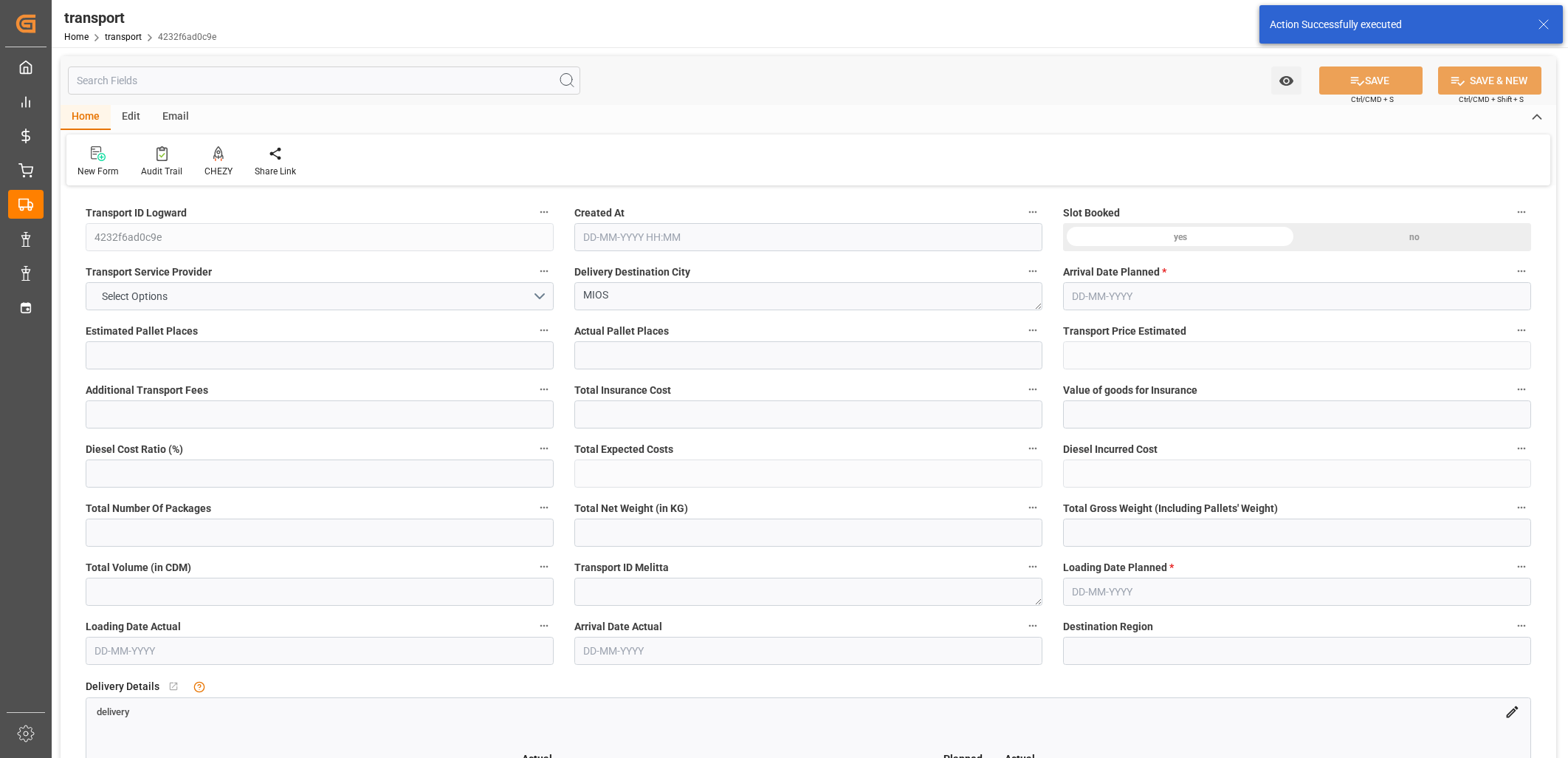
type input "0"
type input "21"
type input "35"
type input "13-10-2025 11:15"
type input "[DATE]"
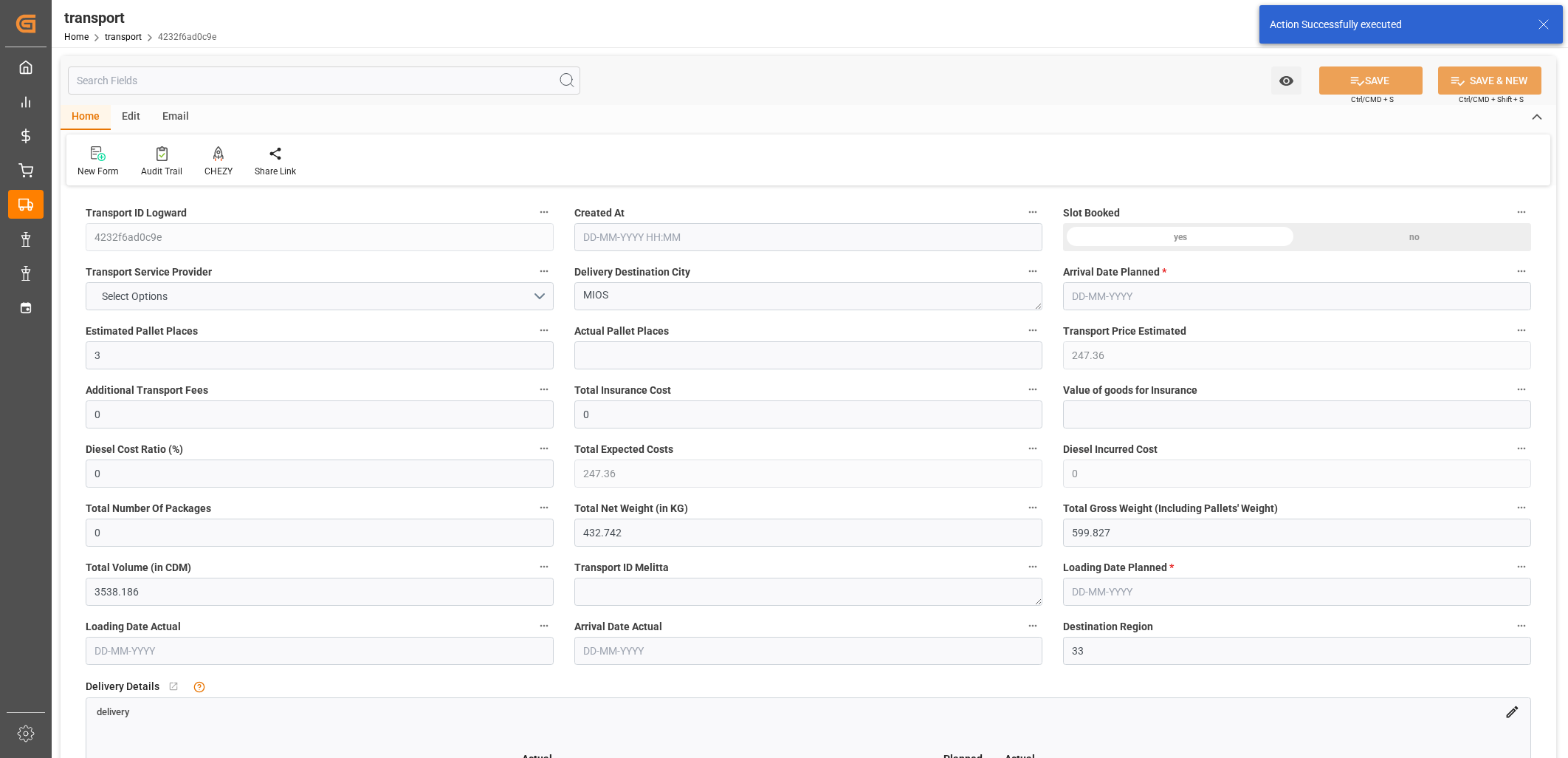
type input "[DATE]"
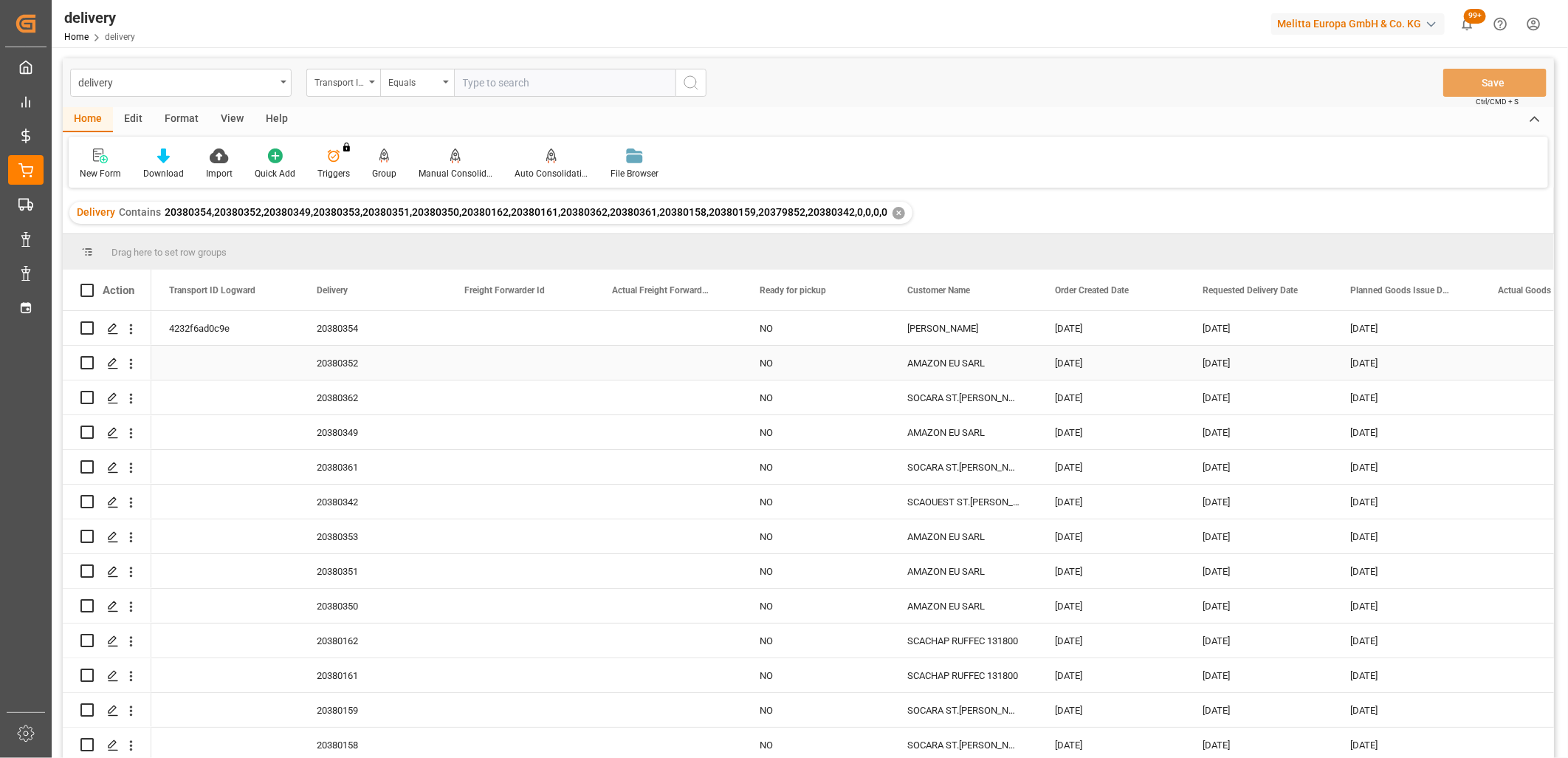
click at [86, 362] on input "Press Space to toggle row selection (unchecked)" at bounding box center [86, 362] width 13 height 13
checkbox input "true"
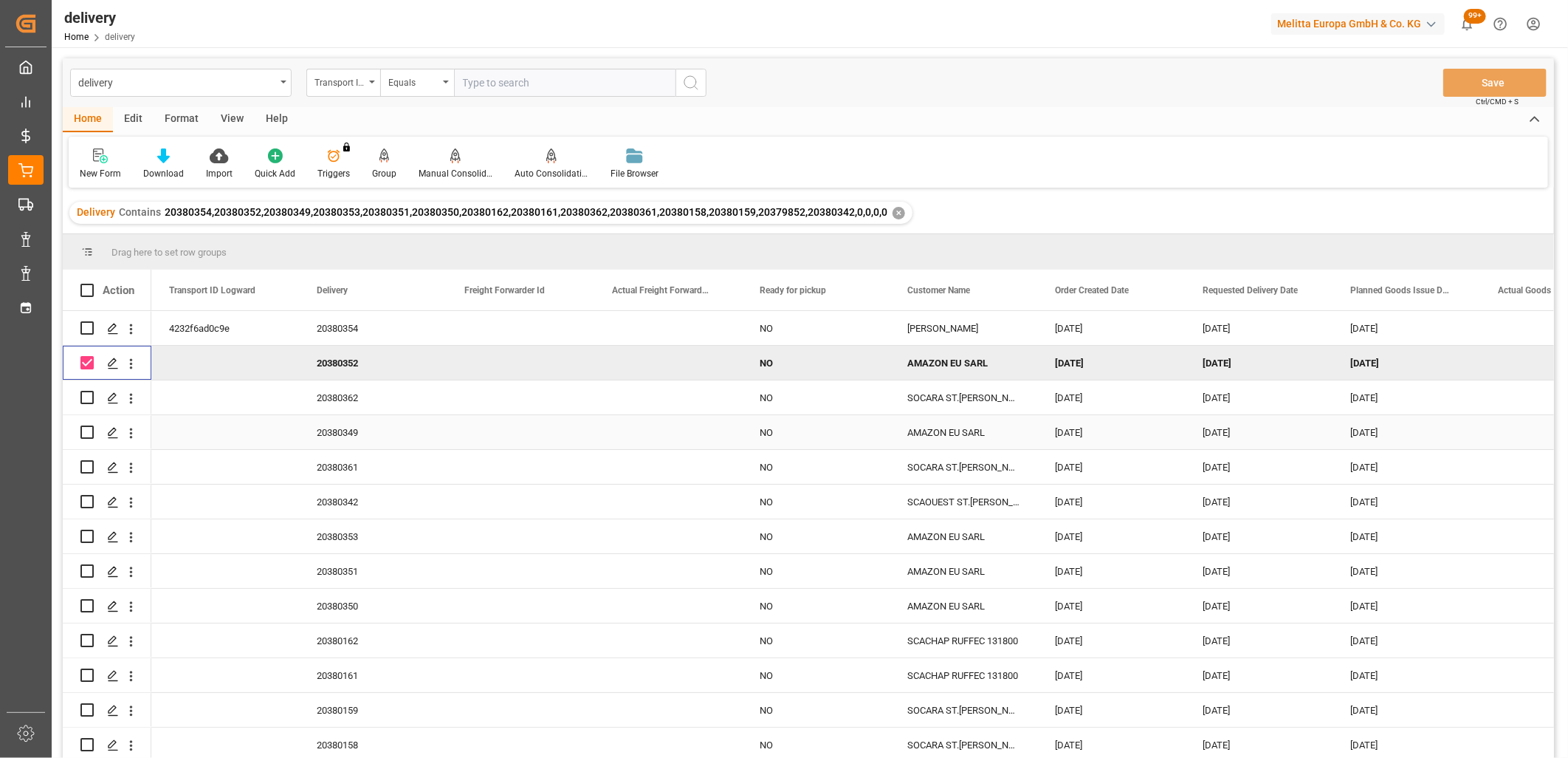
click at [86, 429] on input "Press Space to toggle row selection (unchecked)" at bounding box center [86, 432] width 13 height 13
checkbox input "true"
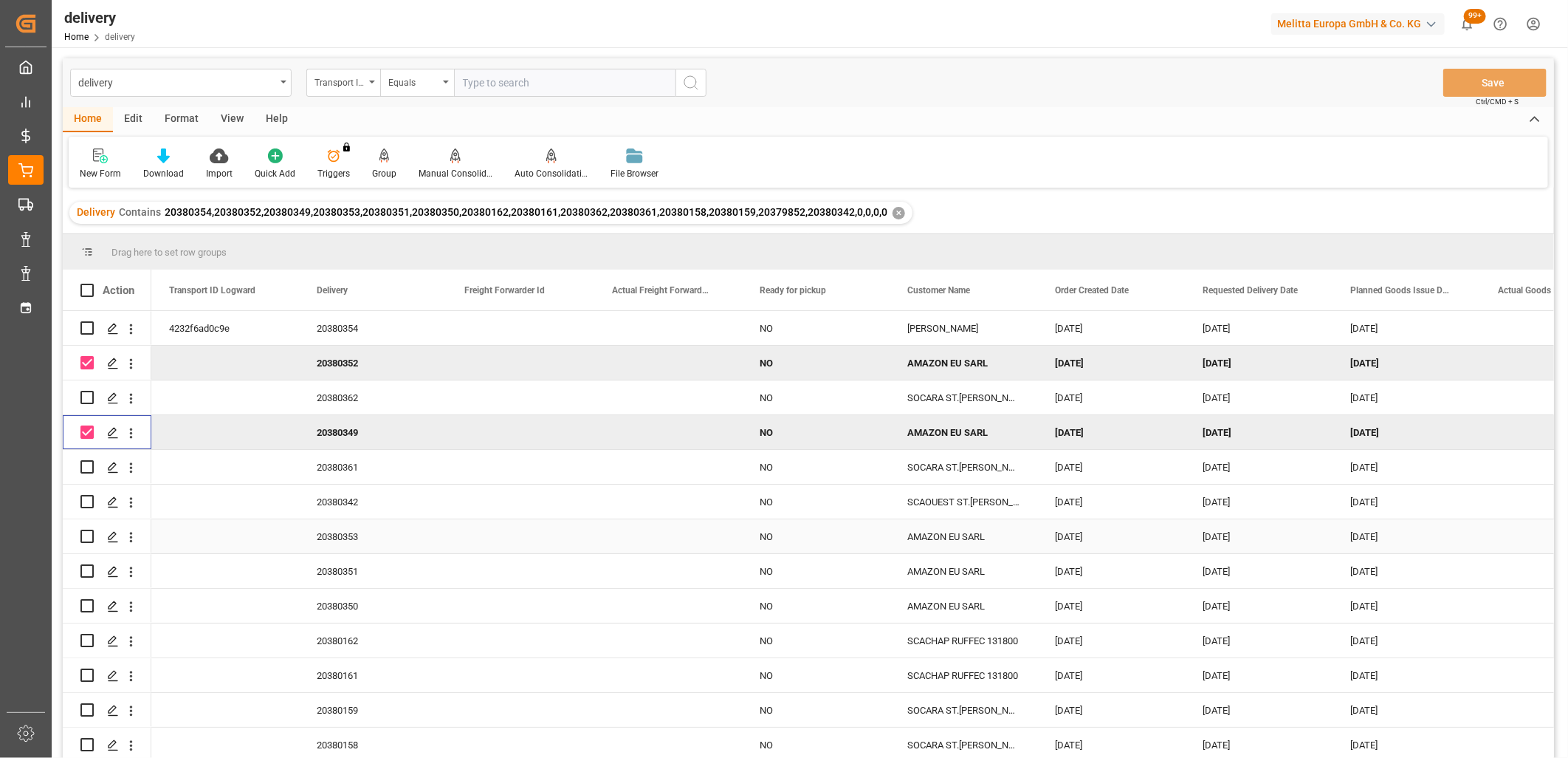
click at [86, 537] on input "Press Space to toggle row selection (unchecked)" at bounding box center [86, 536] width 13 height 13
checkbox input "true"
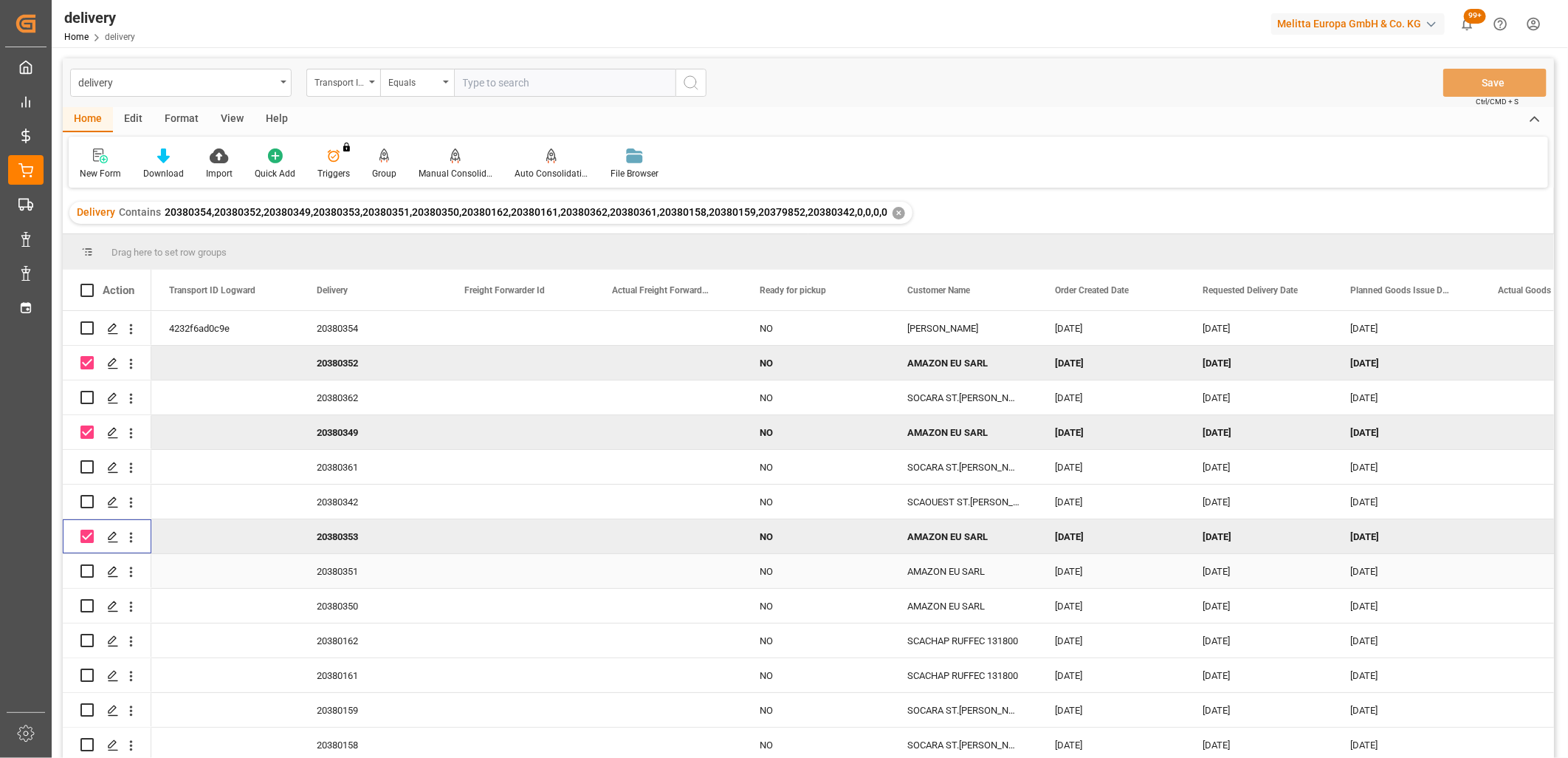
click at [86, 567] on input "Press Space to toggle row selection (unchecked)" at bounding box center [86, 571] width 13 height 13
checkbox input "true"
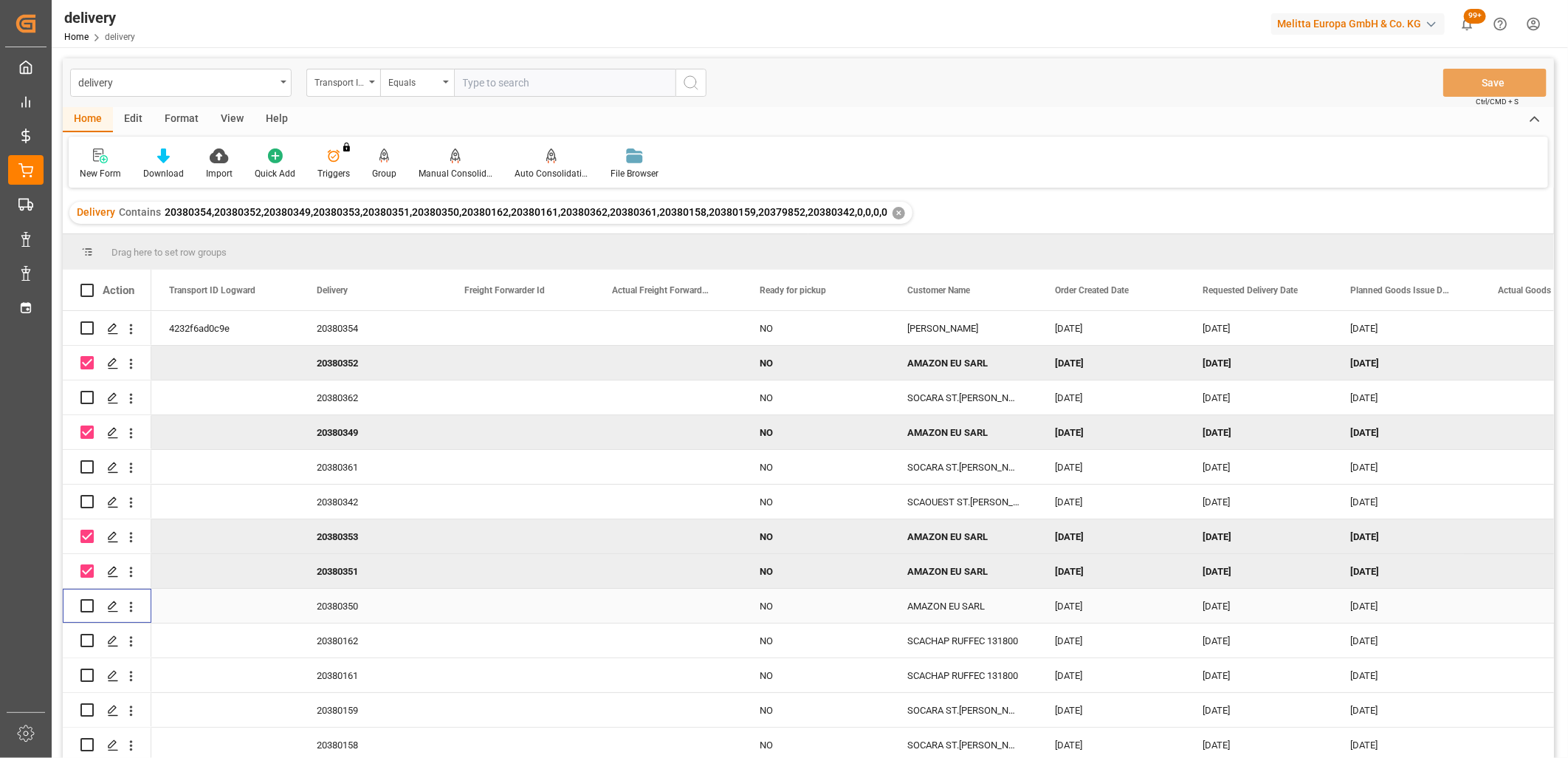
click at [82, 602] on input "Press Space to toggle row selection (unchecked)" at bounding box center [86, 605] width 13 height 13
checkbox input "true"
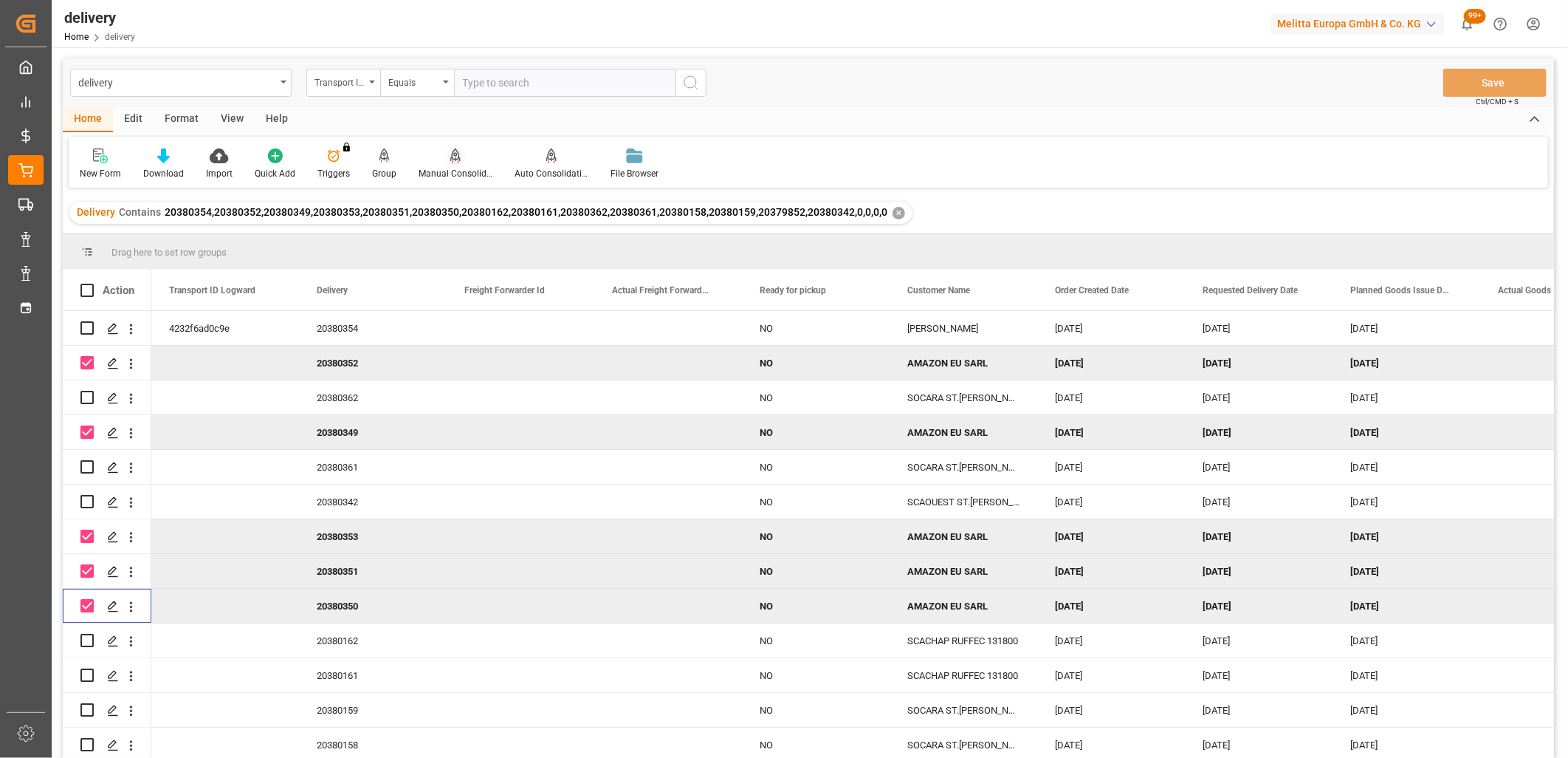
click at [455, 161] on icon at bounding box center [455, 163] width 7 height 3
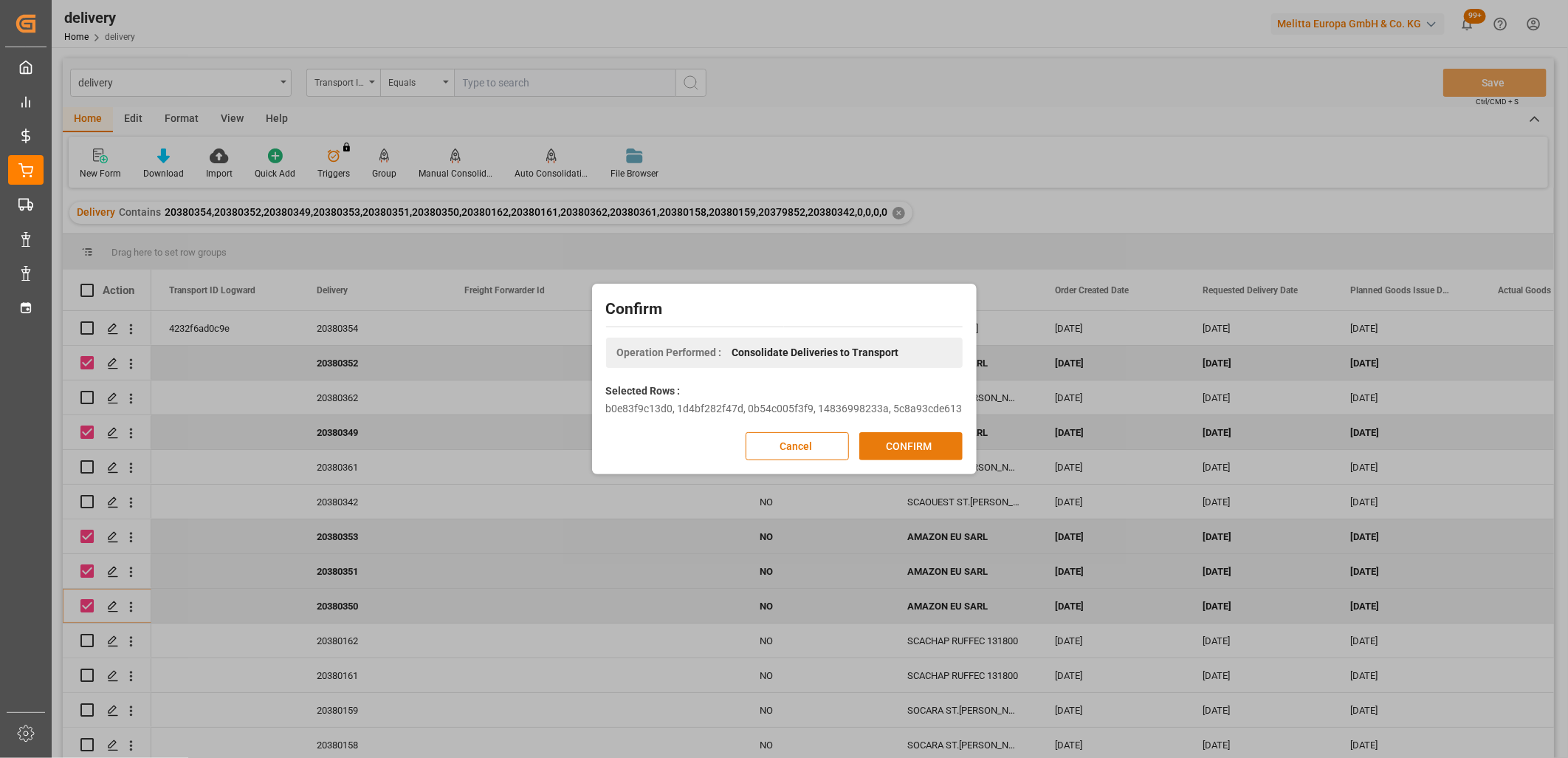
click at [906, 446] on button "CONFIRM" at bounding box center [911, 446] width 103 height 28
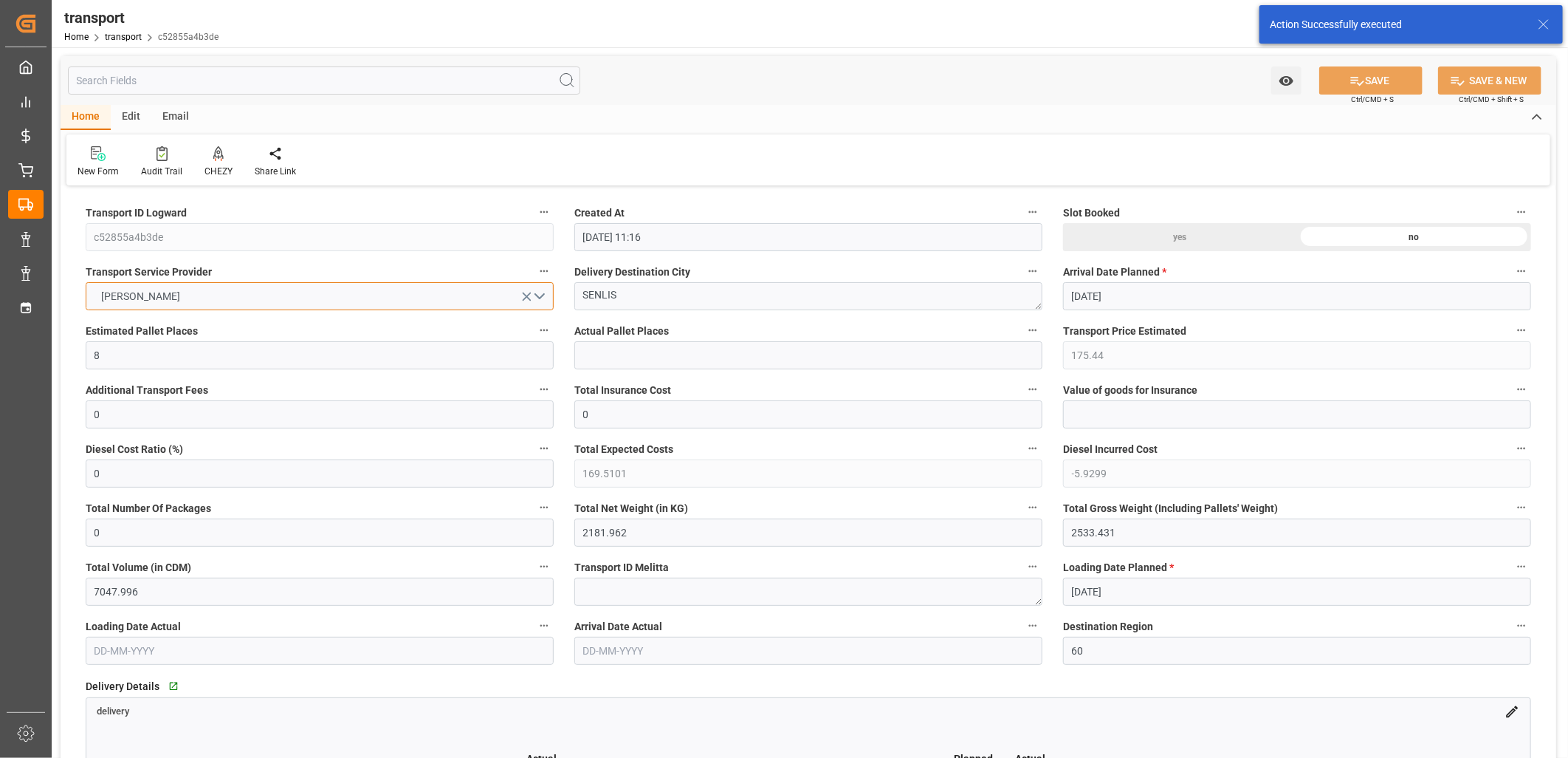
click at [348, 297] on button "DELISLE" at bounding box center [319, 296] width 468 height 28
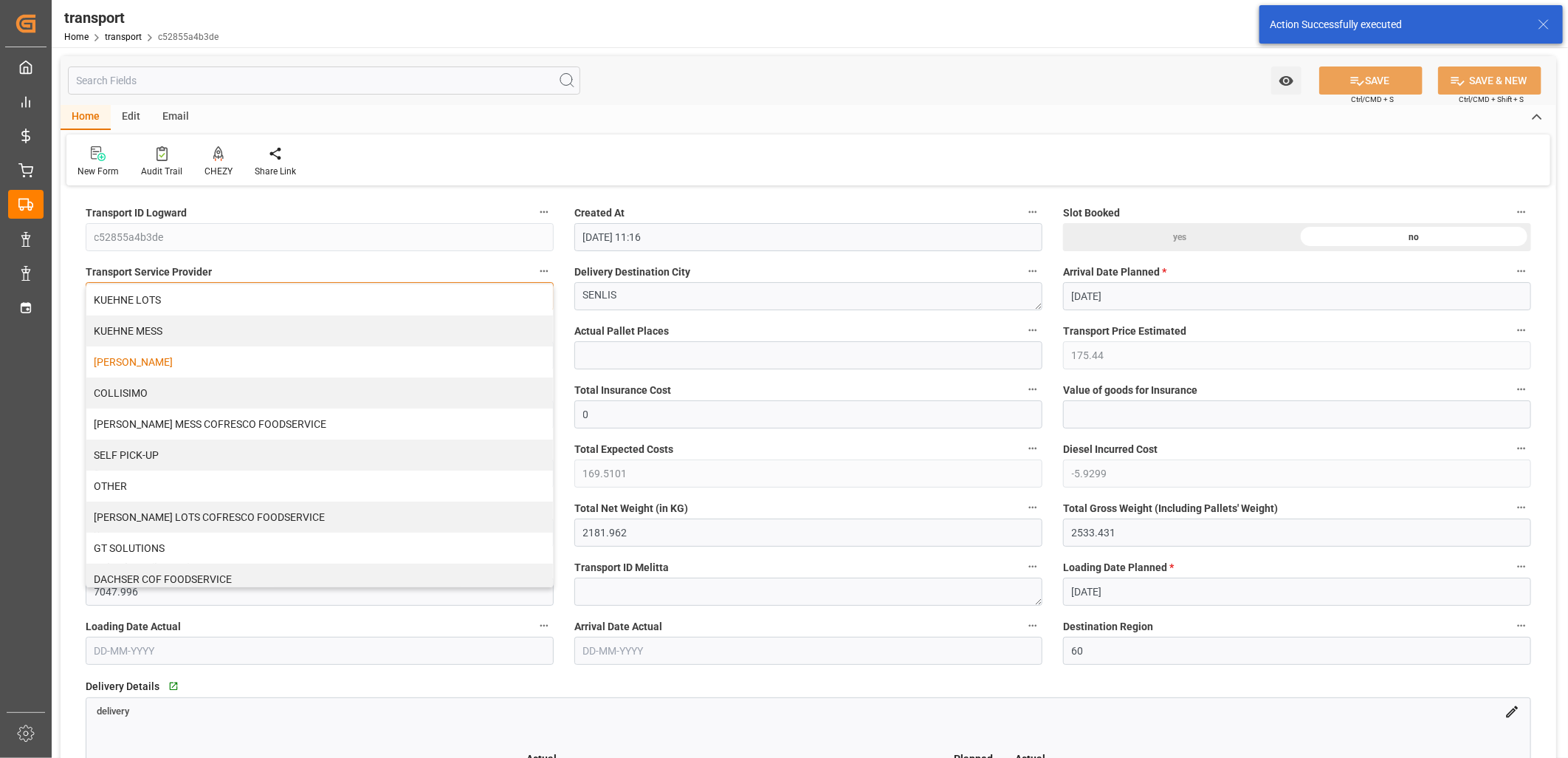
click at [348, 297] on div "KUEHNE LOTS" at bounding box center [319, 300] width 466 height 31
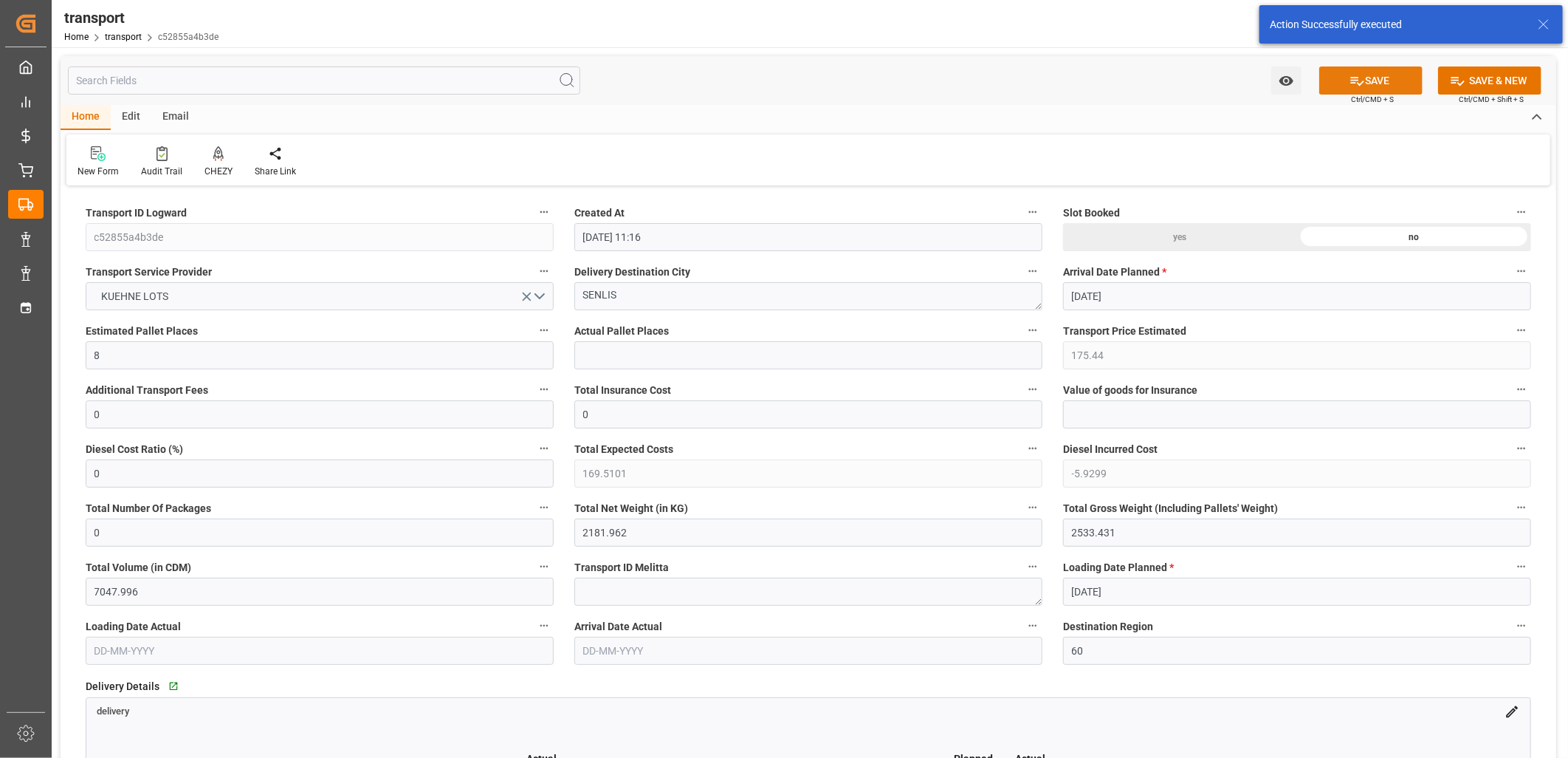
click at [1396, 82] on button "SAVE" at bounding box center [1371, 80] width 103 height 28
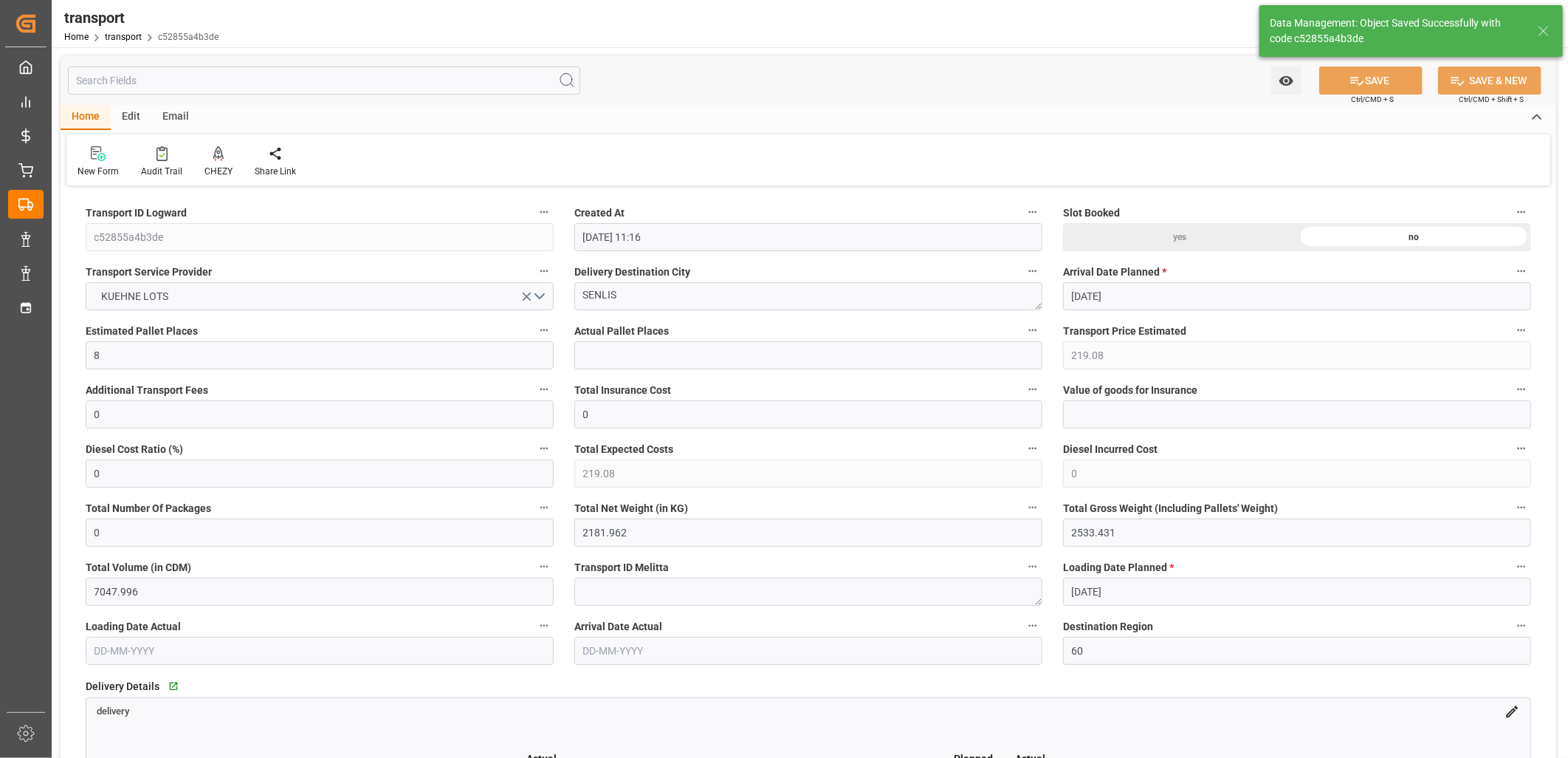
type input "219.08"
type input "0"
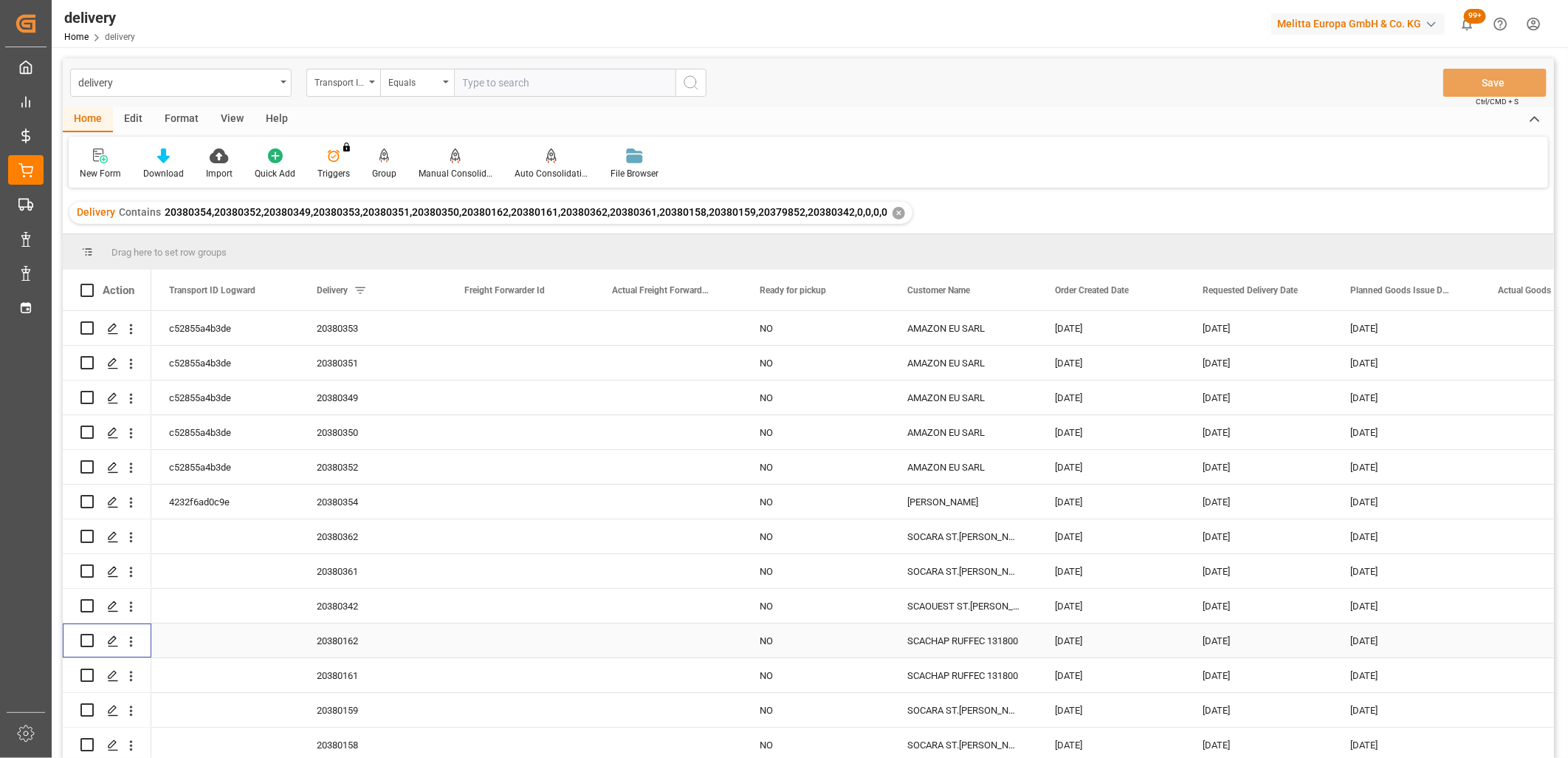
click at [84, 645] on input "Press Space to toggle row selection (unchecked)" at bounding box center [86, 640] width 13 height 13
checkbox input "true"
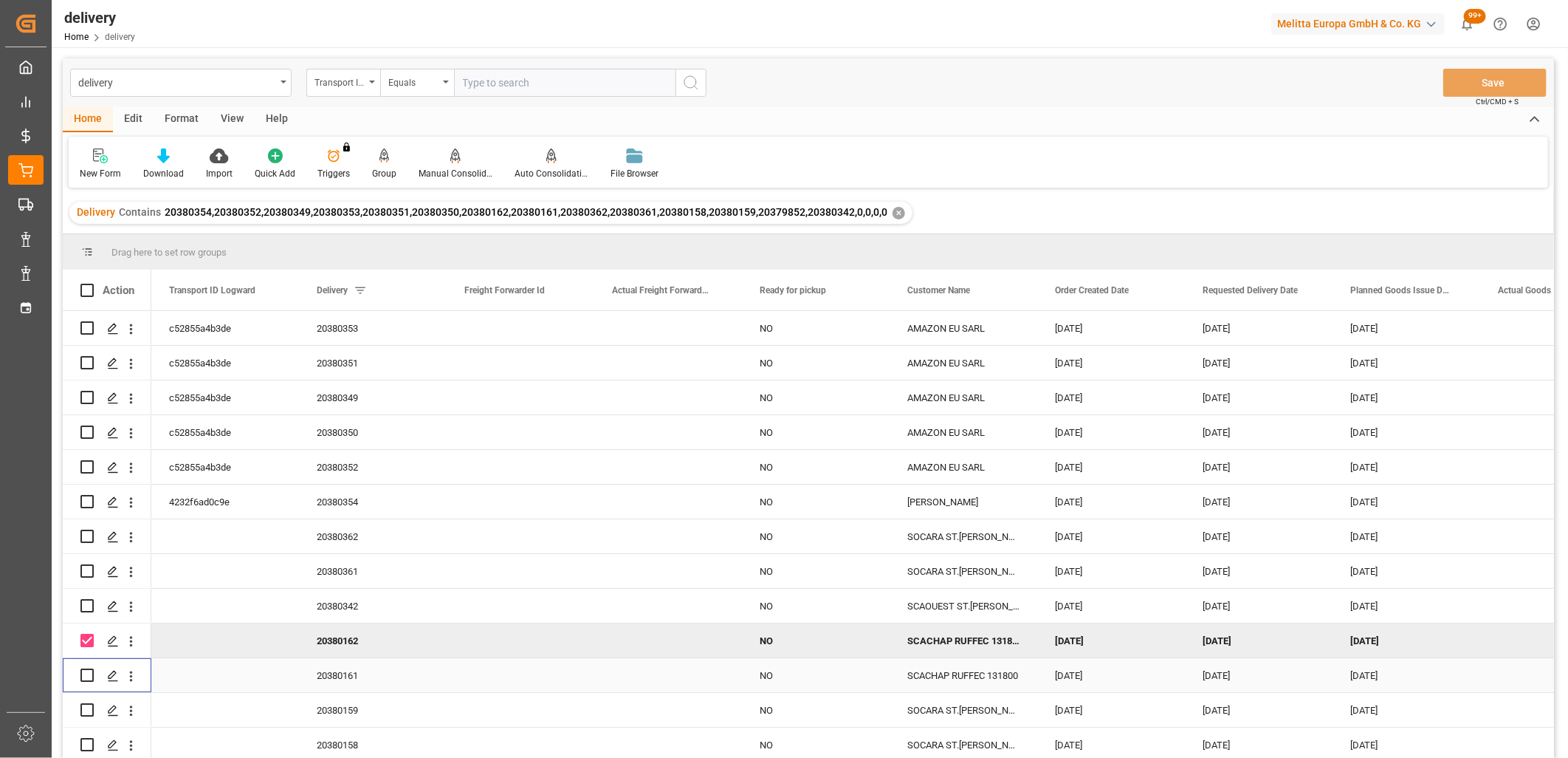
click at [89, 668] on div "Press SPACE to select this row." at bounding box center [86, 675] width 13 height 34
click at [89, 669] on input "Press Space to toggle row selection (unchecked)" at bounding box center [86, 675] width 13 height 13
checkbox input "true"
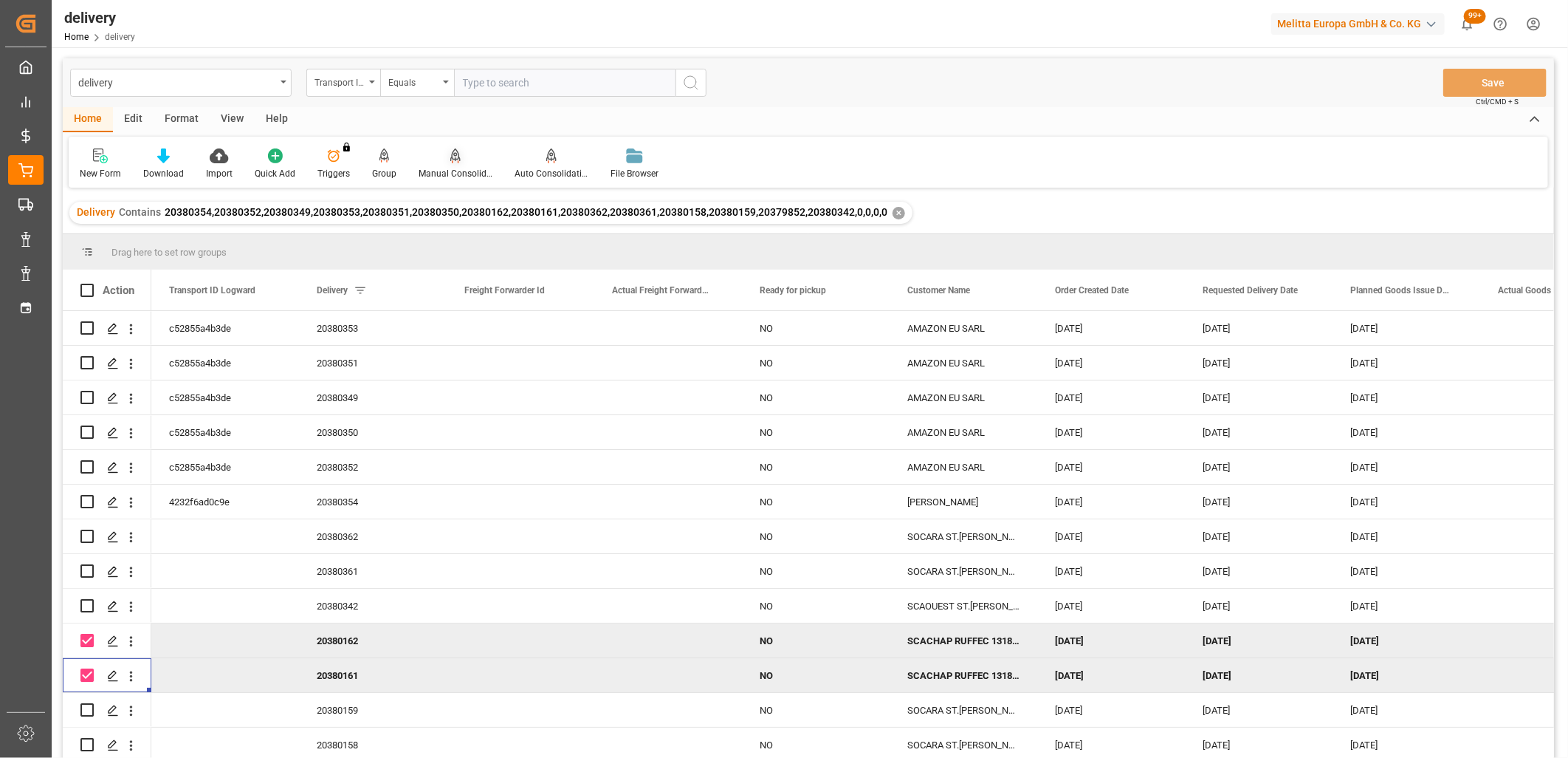
click at [451, 163] on icon at bounding box center [455, 156] width 10 height 15
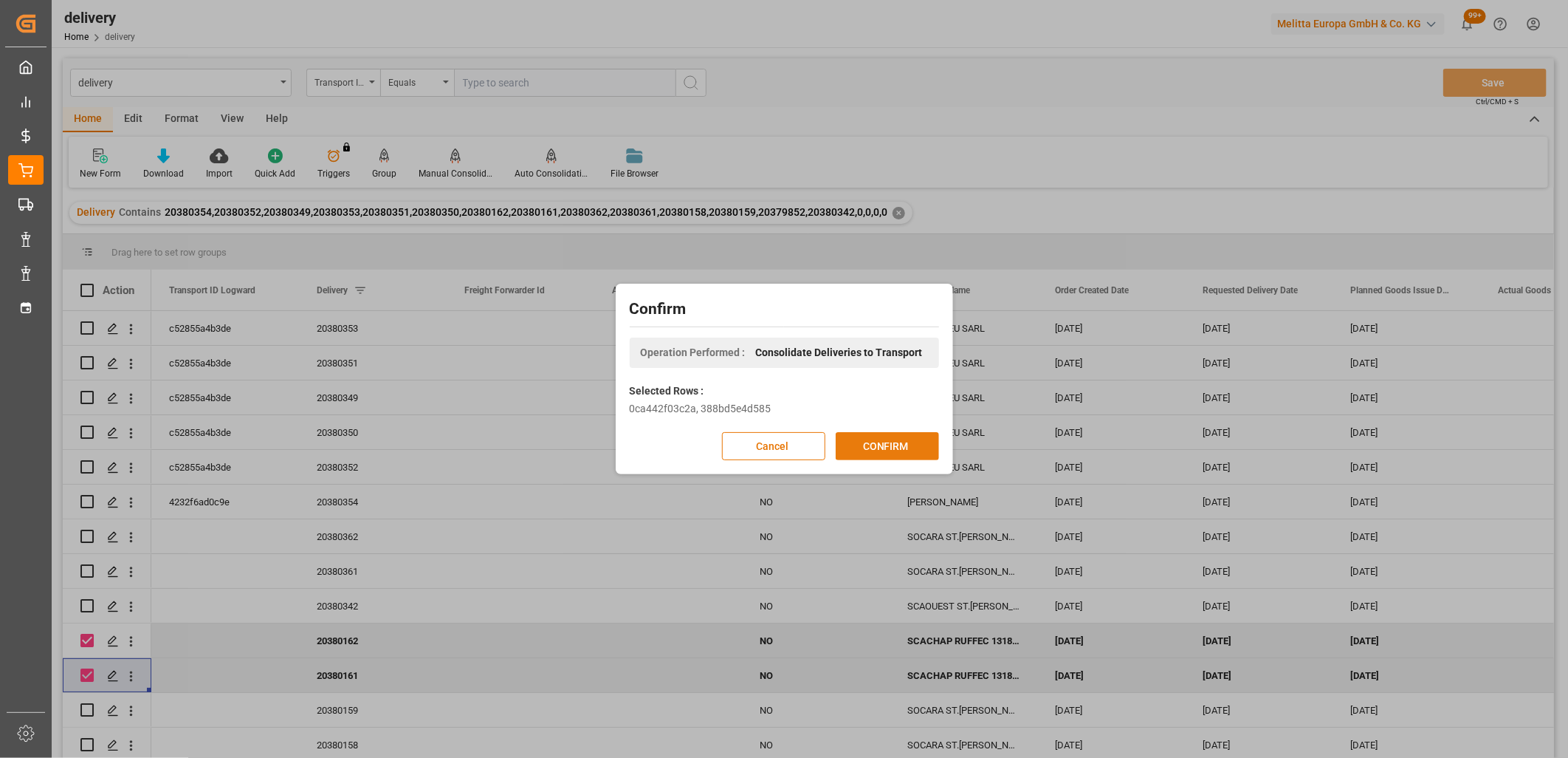
click at [880, 446] on button "CONFIRM" at bounding box center [887, 446] width 103 height 28
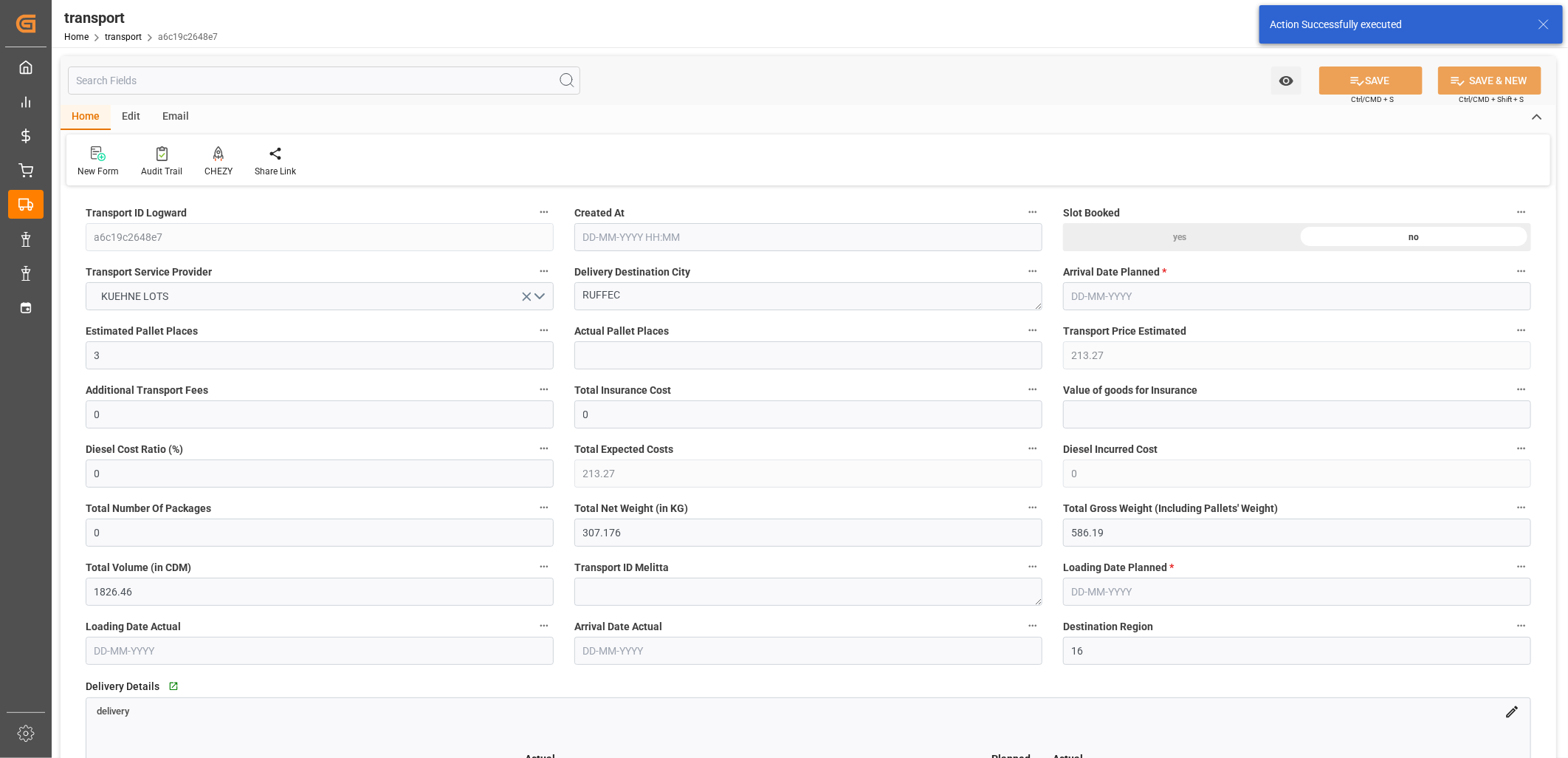
type input "[DATE] 11:16"
type input "20-10-2025"
type input "16-10-2025"
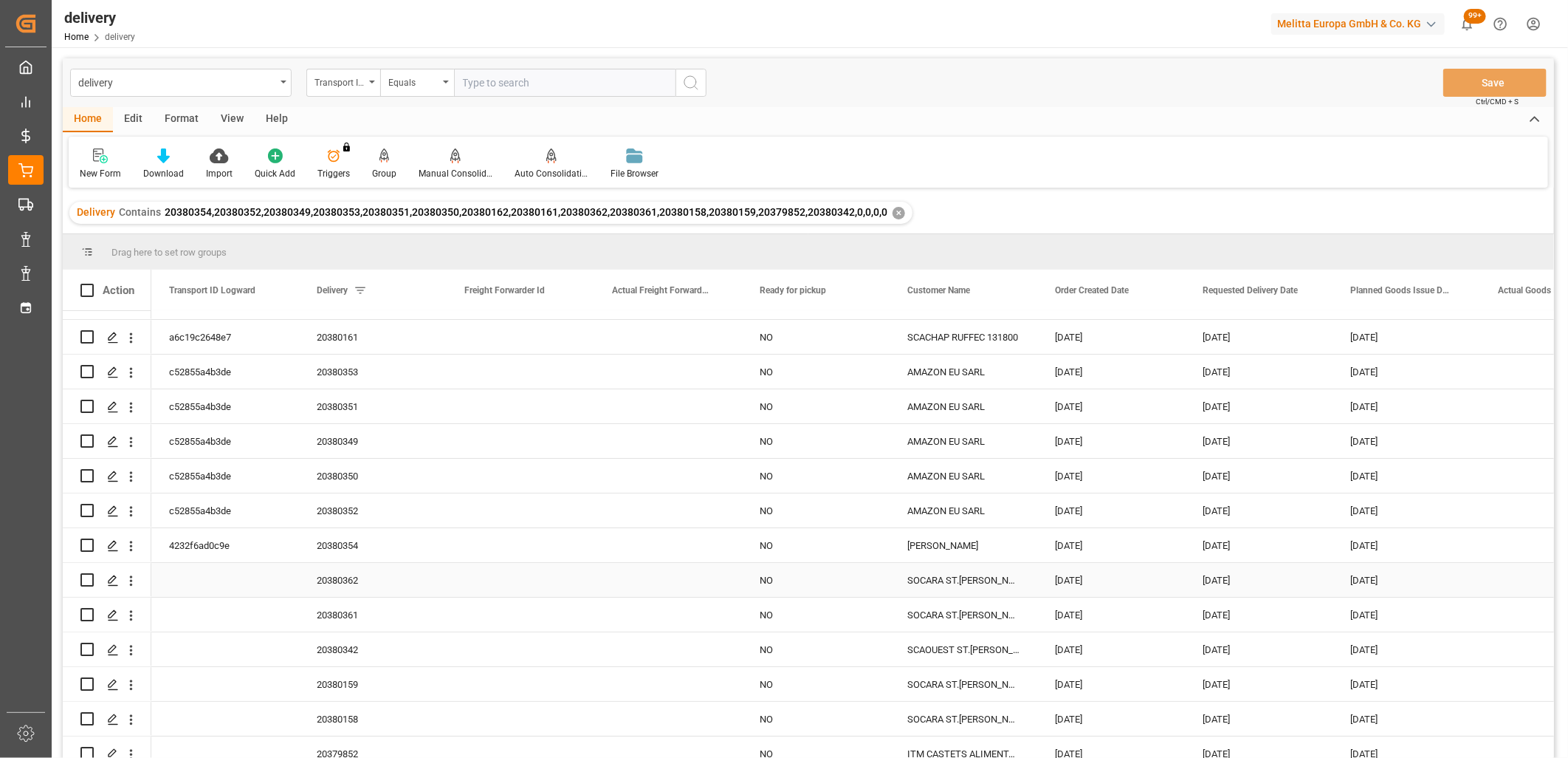
scroll to position [39, 0]
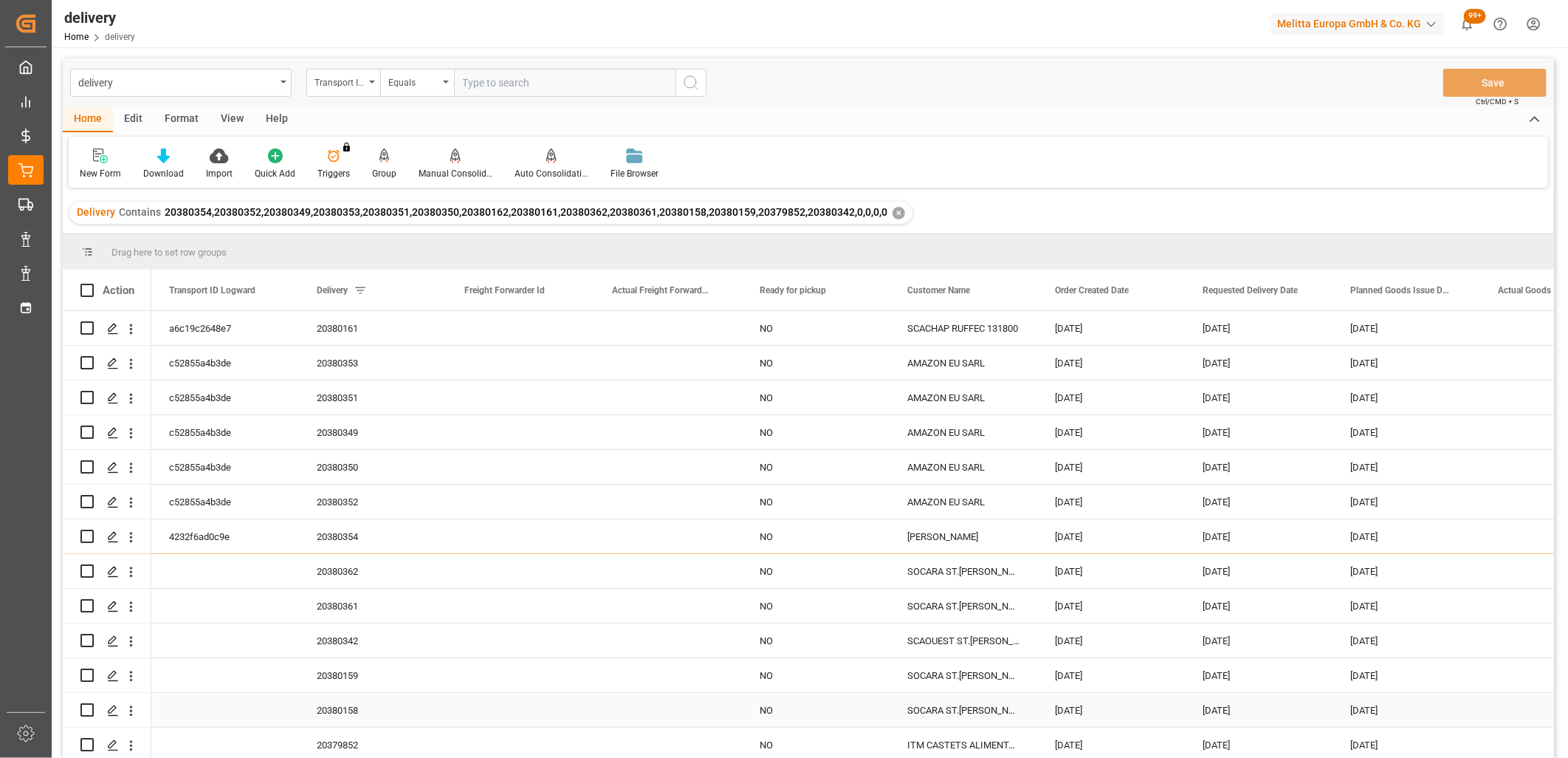
click at [81, 710] on input "Press Space to toggle row selection (unchecked)" at bounding box center [86, 709] width 13 height 13
checkbox input "true"
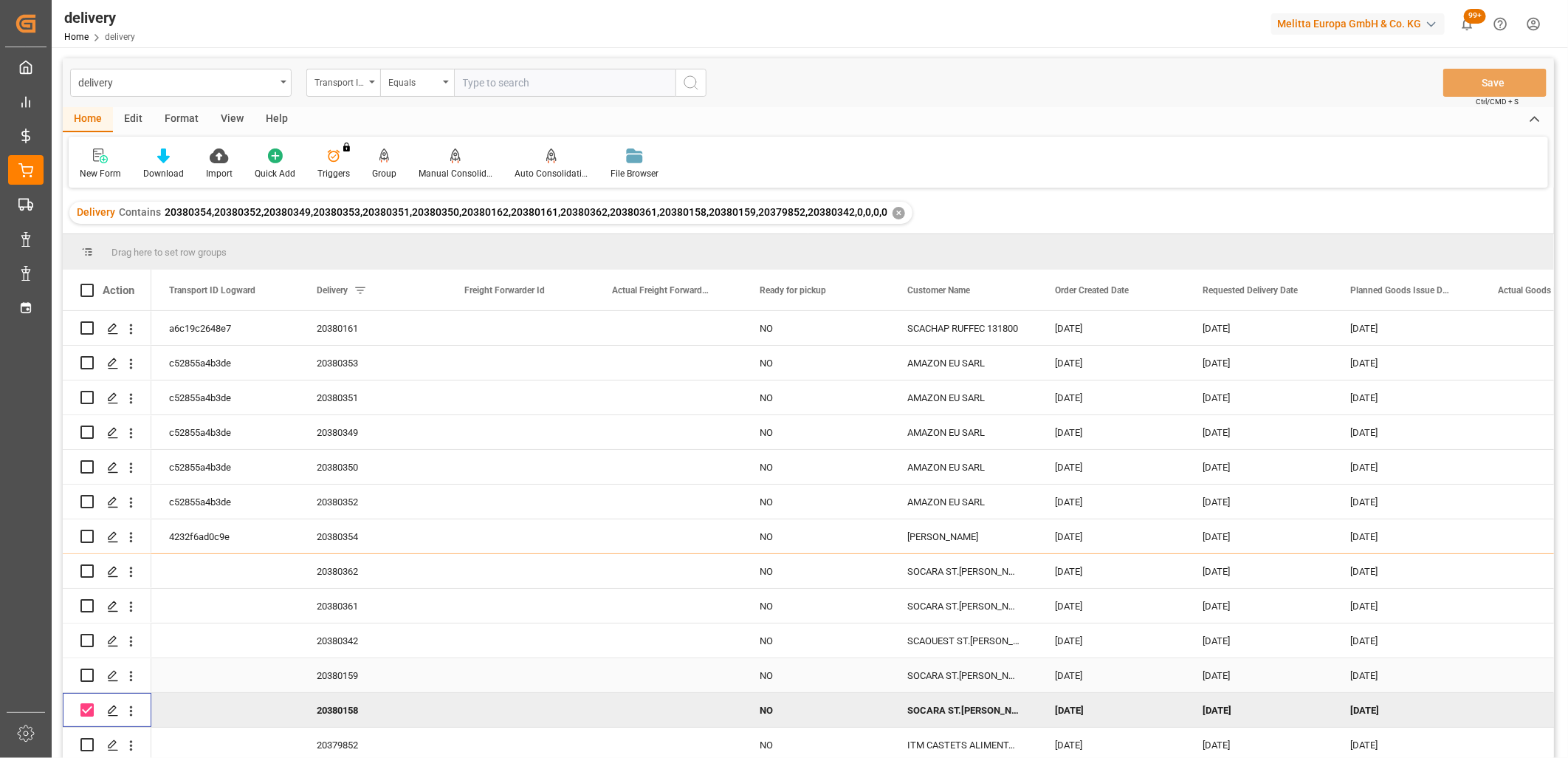
click at [85, 673] on input "Press Space to toggle row selection (unchecked)" at bounding box center [86, 675] width 13 height 13
checkbox input "true"
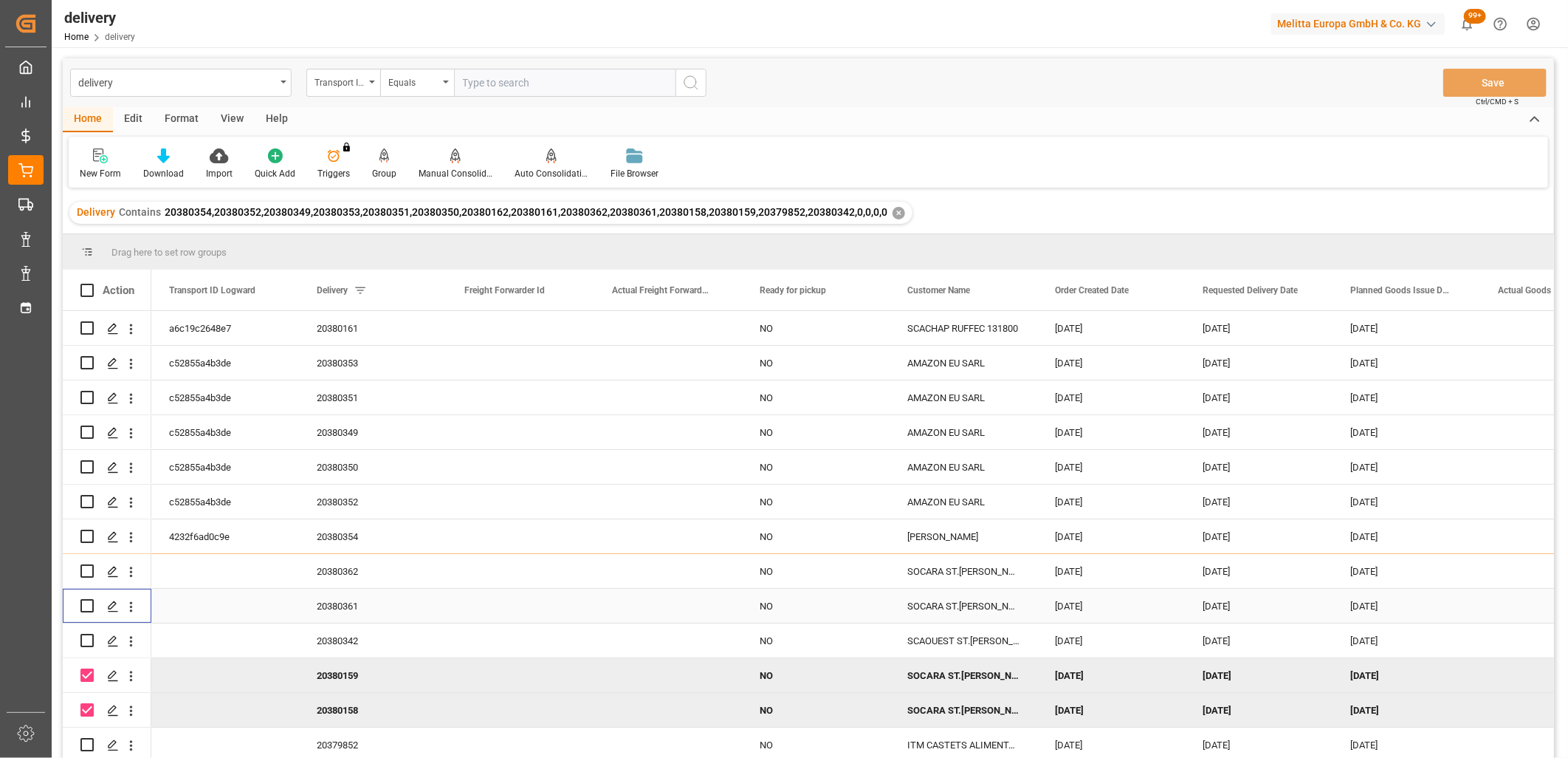
click at [93, 601] on input "Press Space to toggle row selection (unchecked)" at bounding box center [86, 605] width 13 height 13
checkbox input "true"
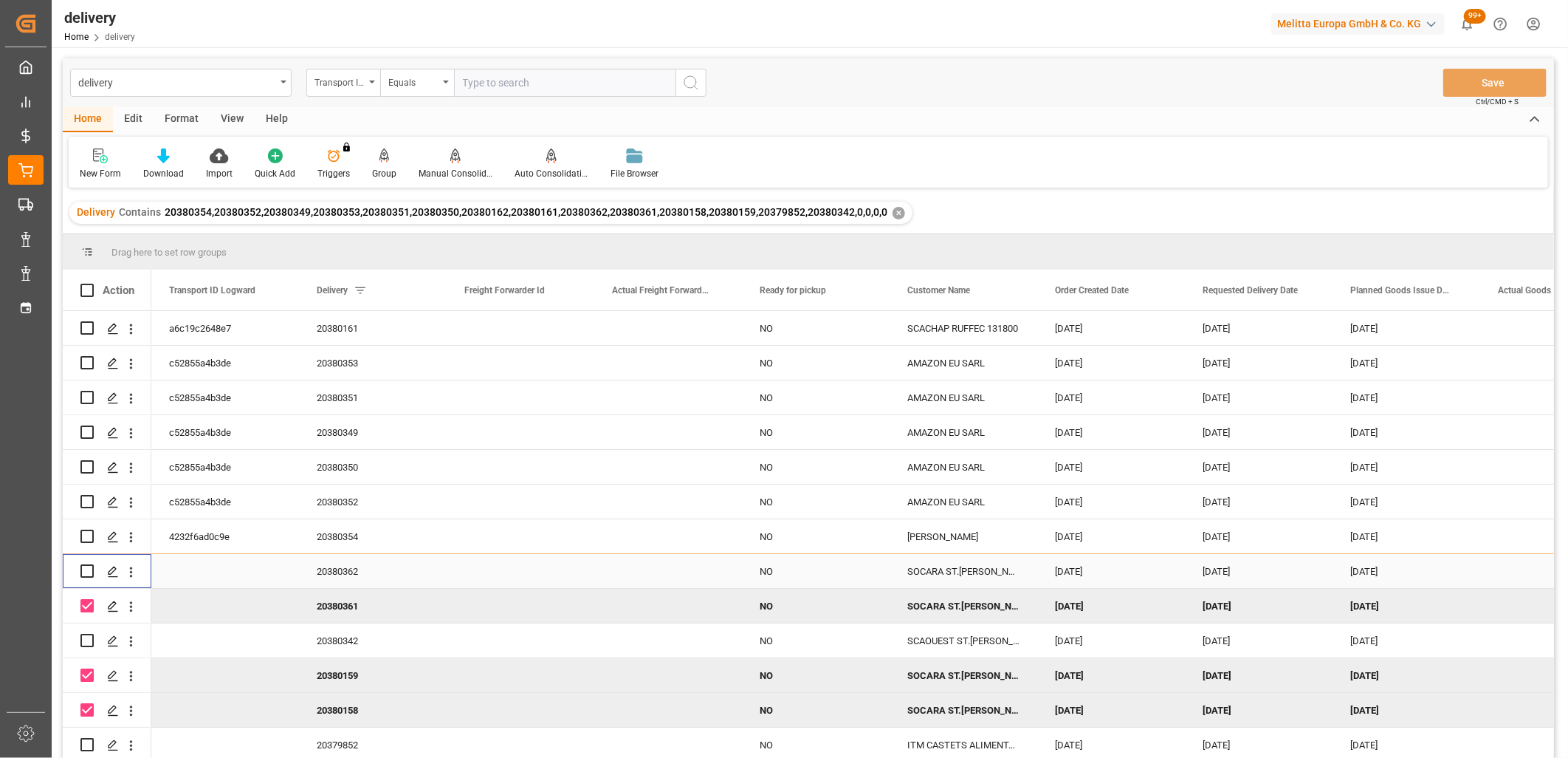
click at [89, 570] on input "Press Space to toggle row selection (unchecked)" at bounding box center [86, 571] width 13 height 13
checkbox input "true"
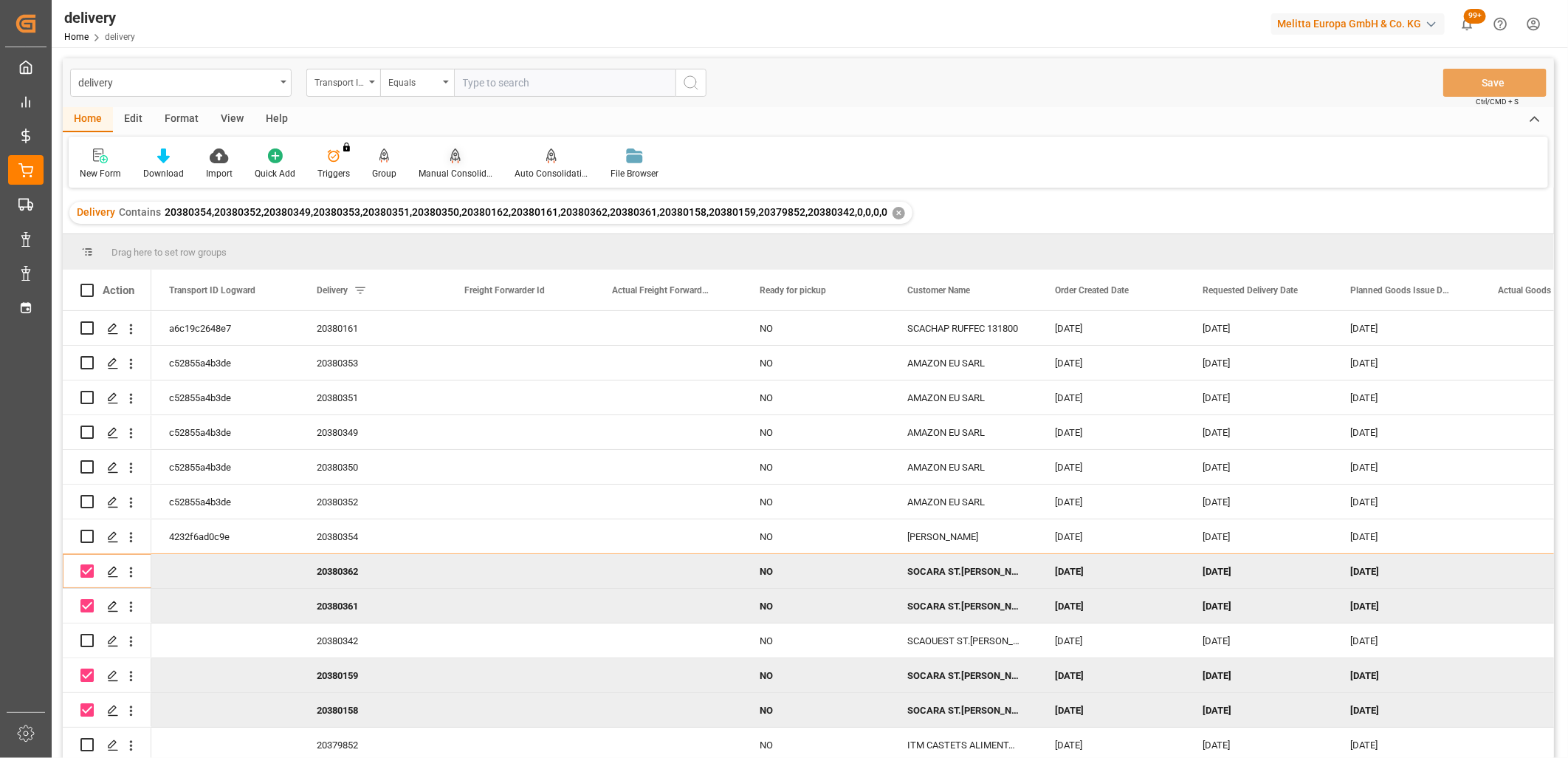
click at [451, 160] on icon at bounding box center [455, 156] width 10 height 15
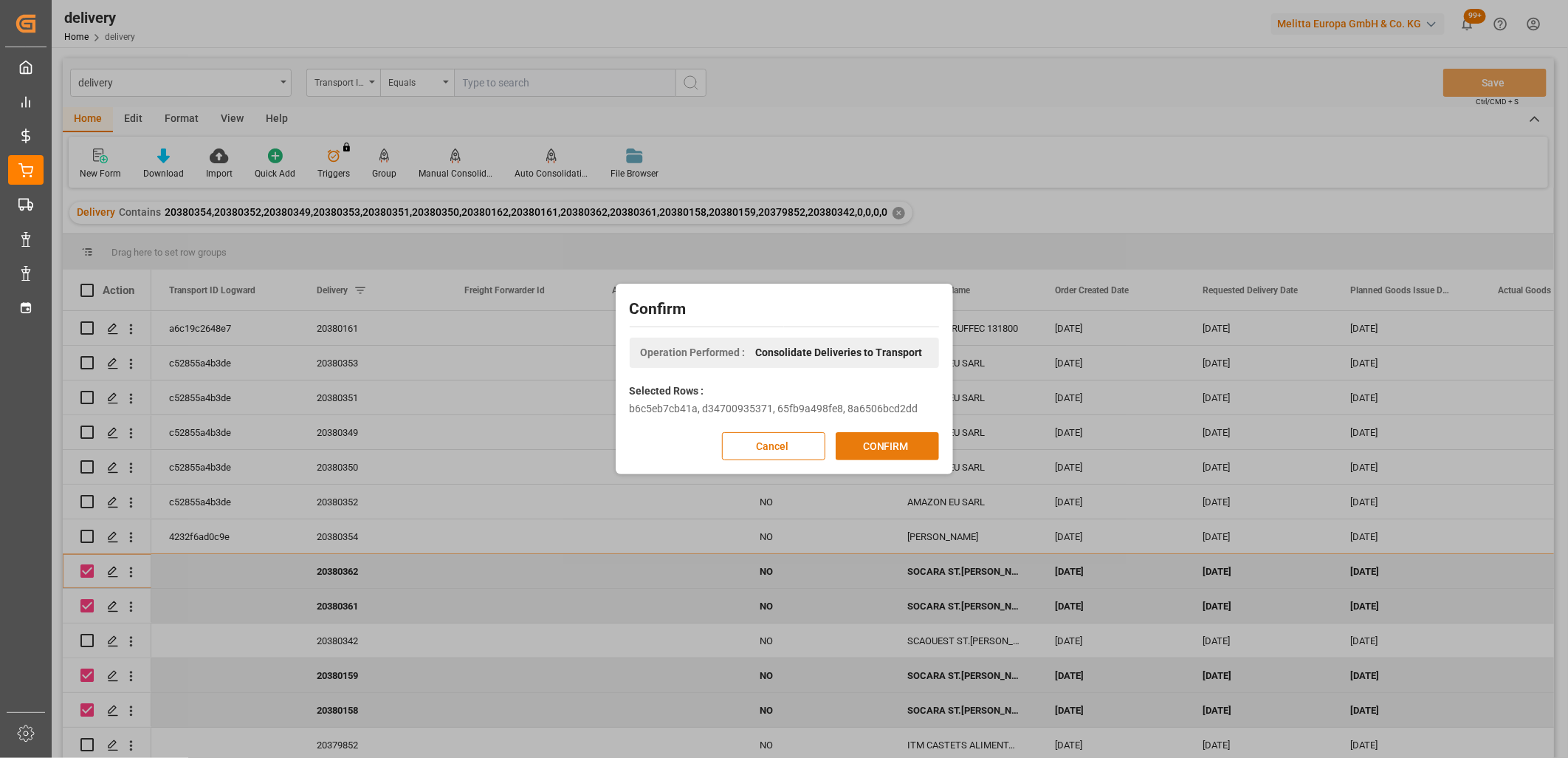
click at [858, 446] on button "CONFIRM" at bounding box center [887, 446] width 103 height 28
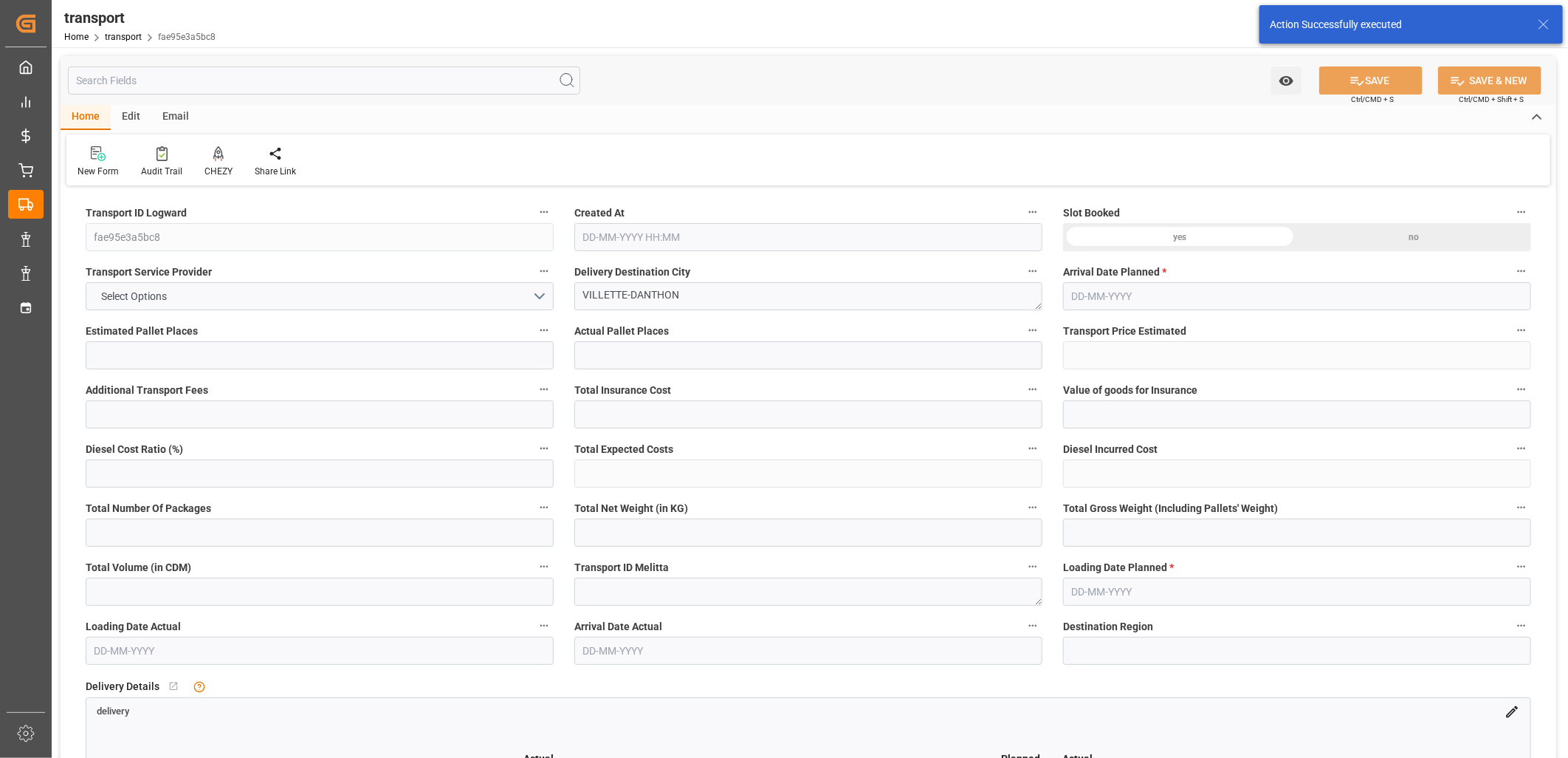
type input "11"
type input "441.54"
type input "0"
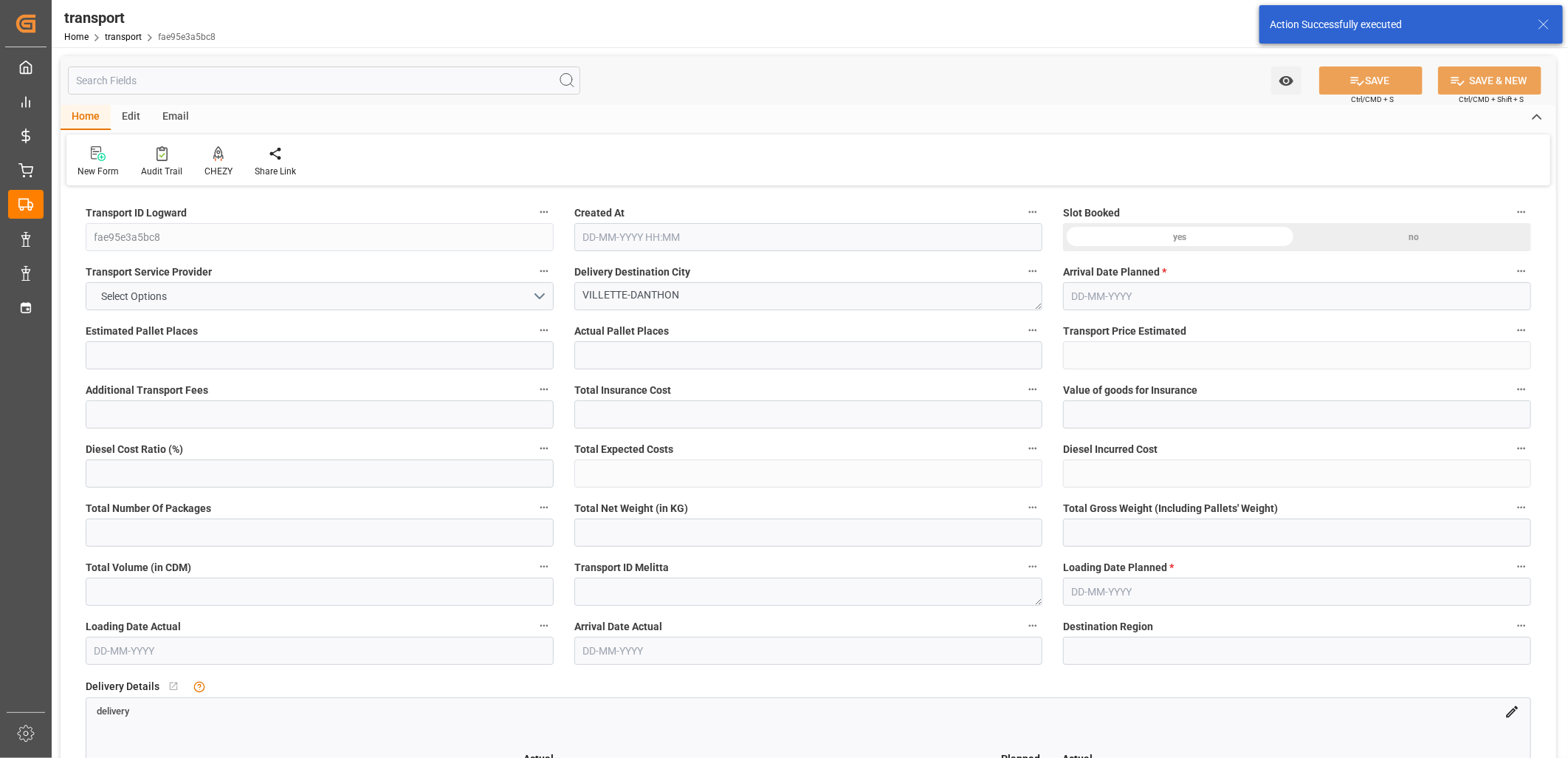
type input "441.54"
type input "0"
type input "1247.94"
type input "2176.816"
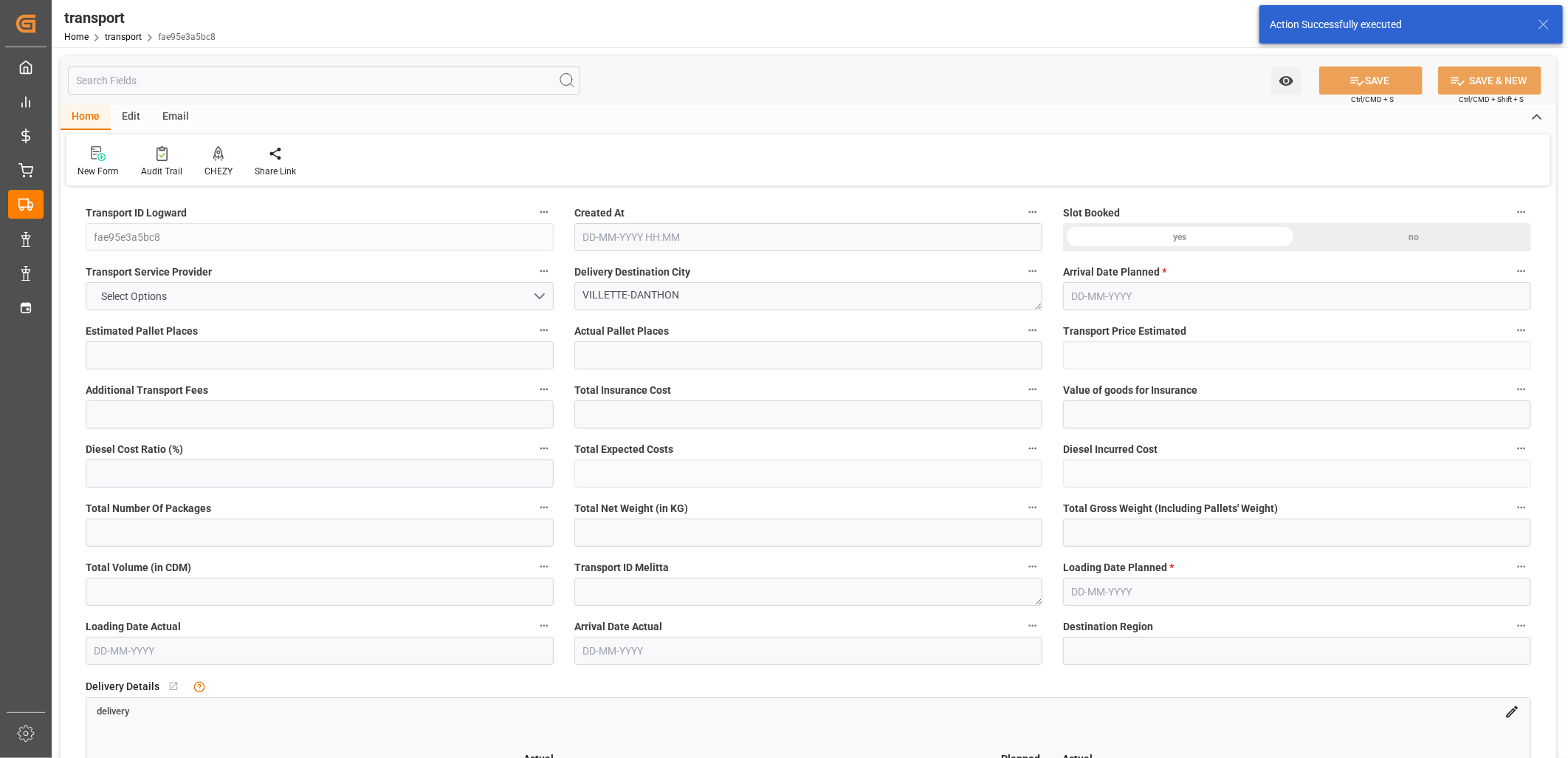
type input "7834.928"
type input "38"
type input "3"
type input "637"
type input "18"
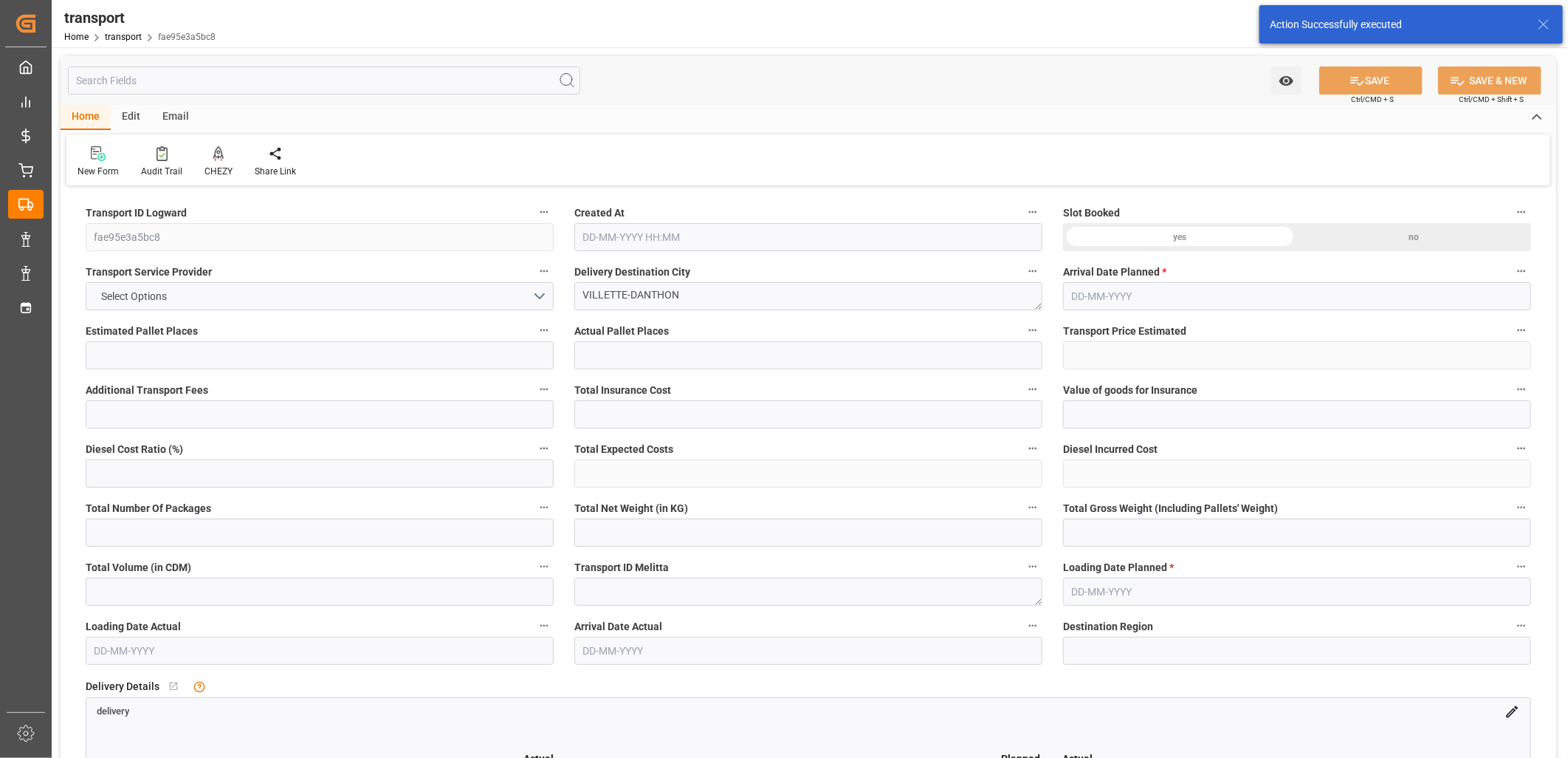
type input "101"
type input "1711.88"
type input "0"
type input "4710.8598"
type input "0"
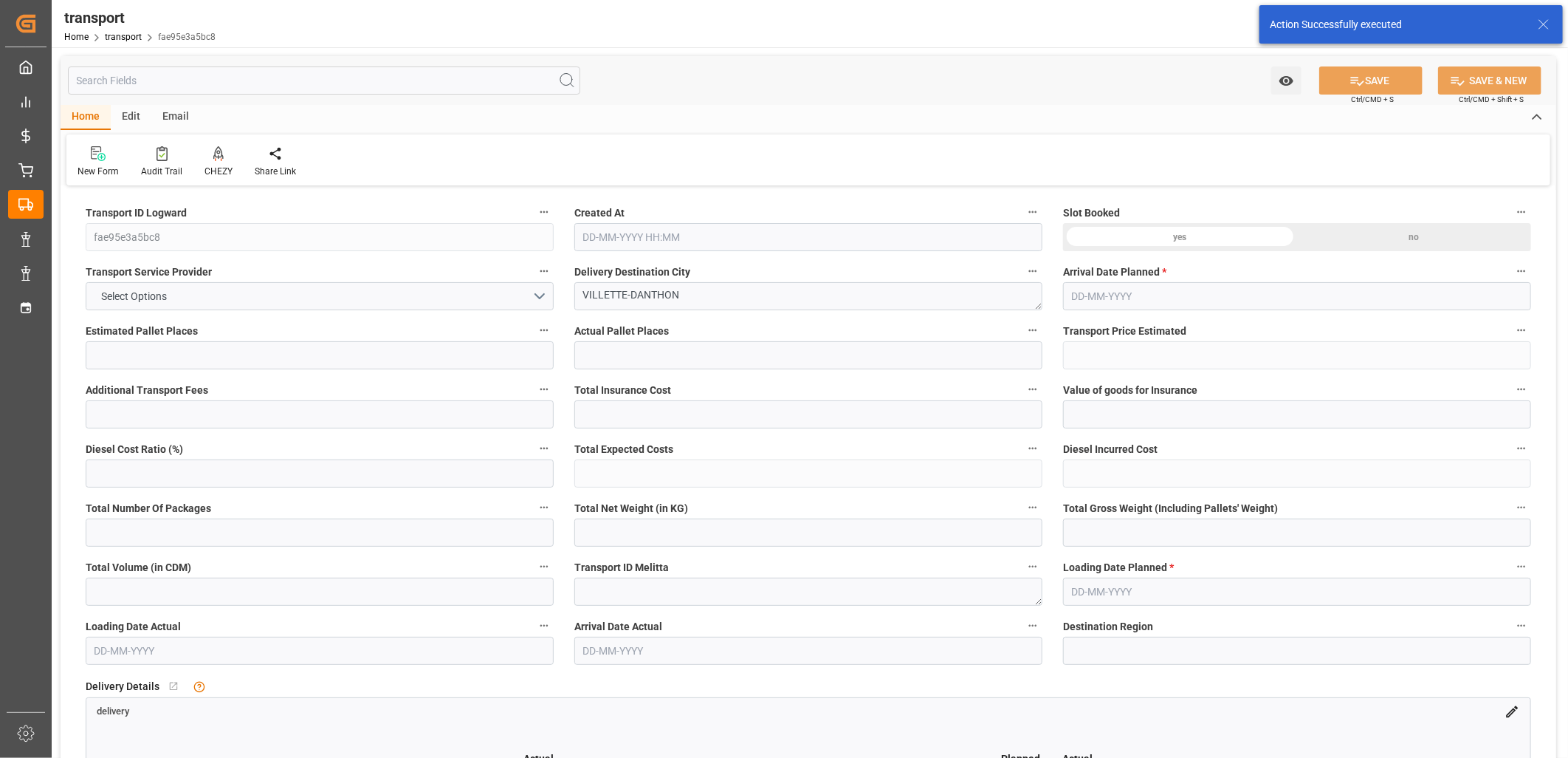
type input "0"
type input "21"
type input "35"
type input "13-10-2025 11:16"
type input "[DATE]"
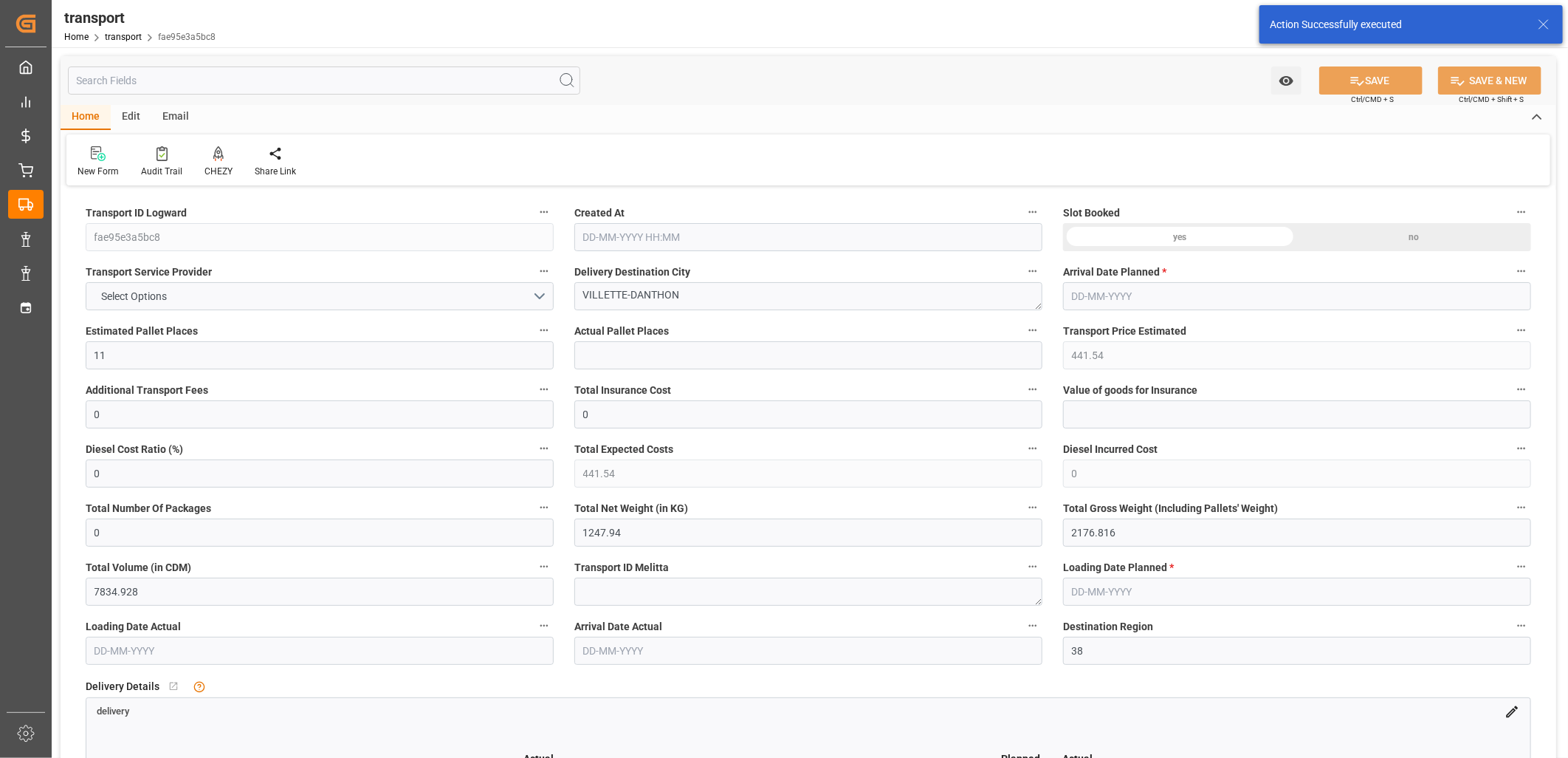
type input "[DATE]"
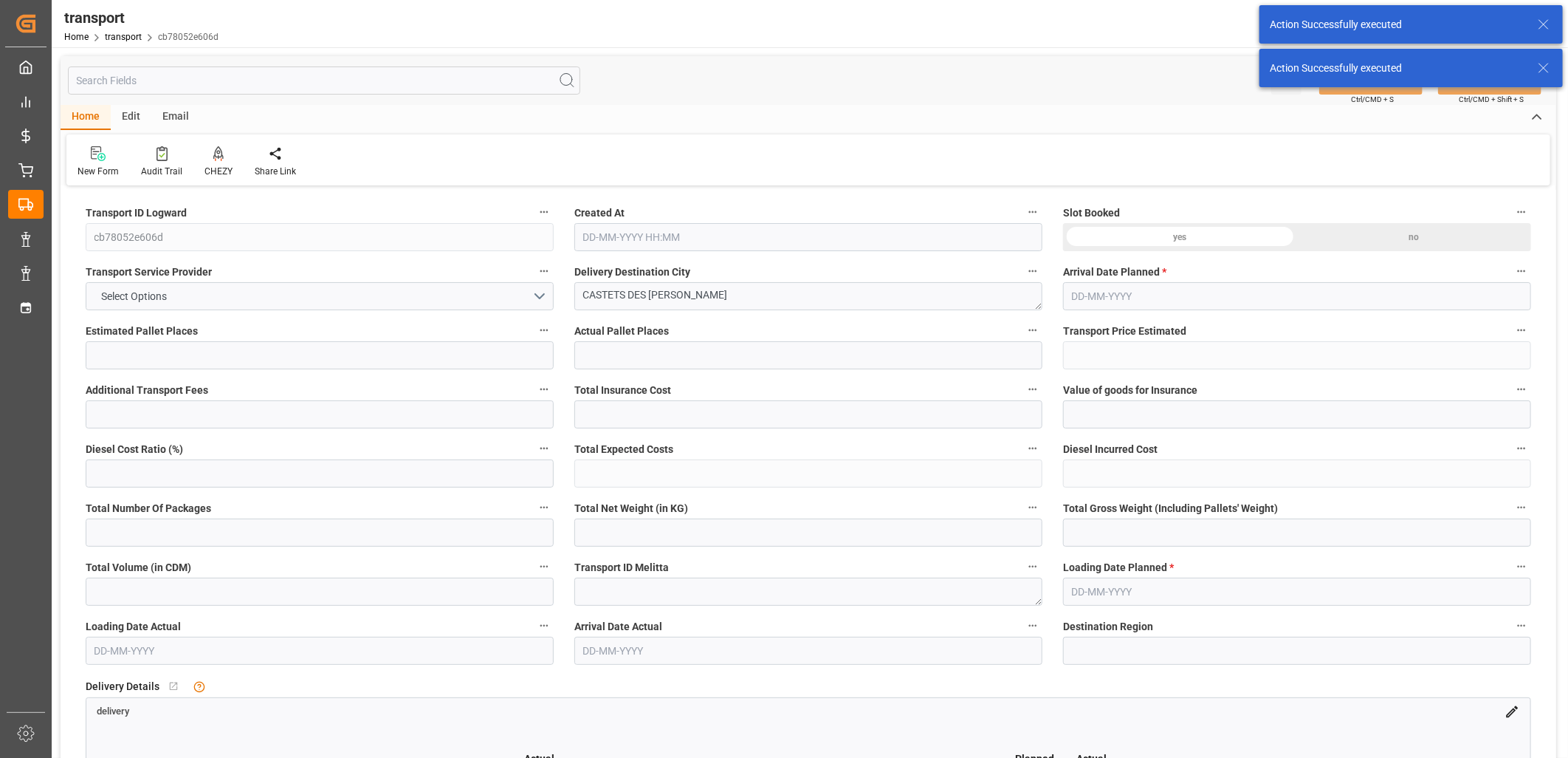
type input "5"
type input "390.64"
type input "0"
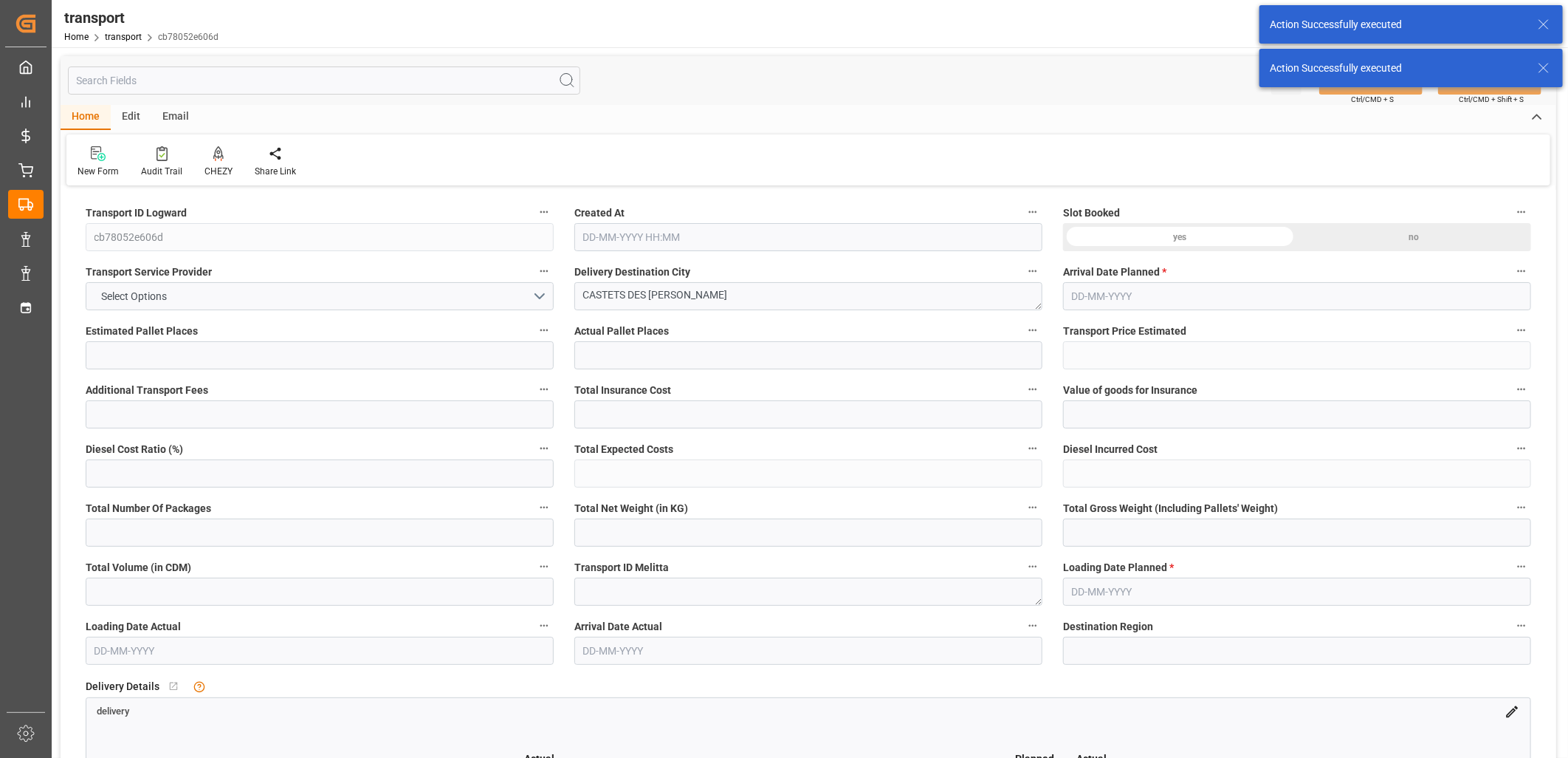
type input "390.64"
type input "0"
type input "1813.056"
type input "2064.62"
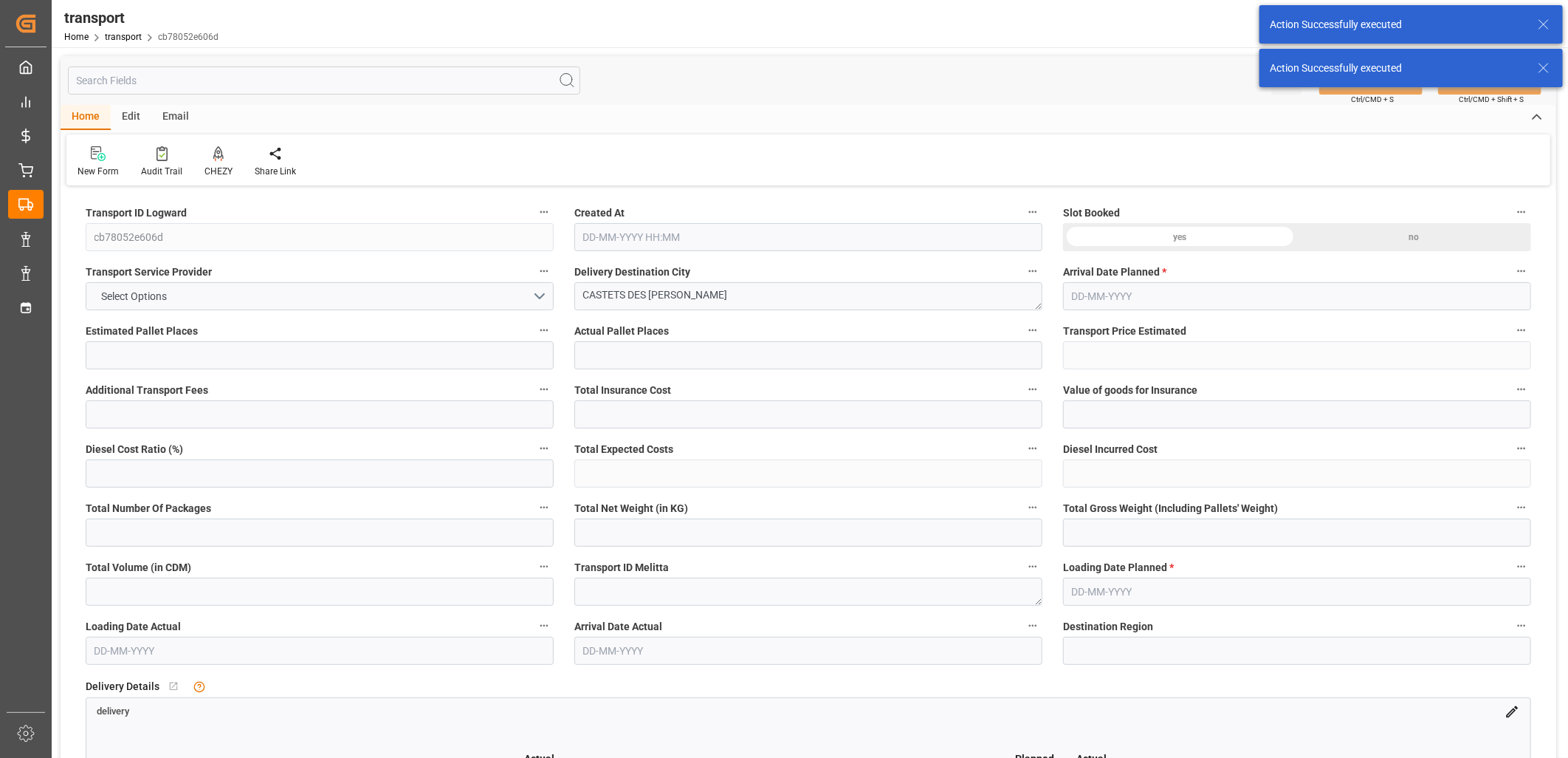
type input "4555.632"
type input "40"
type input "4"
type input "13"
type input "5"
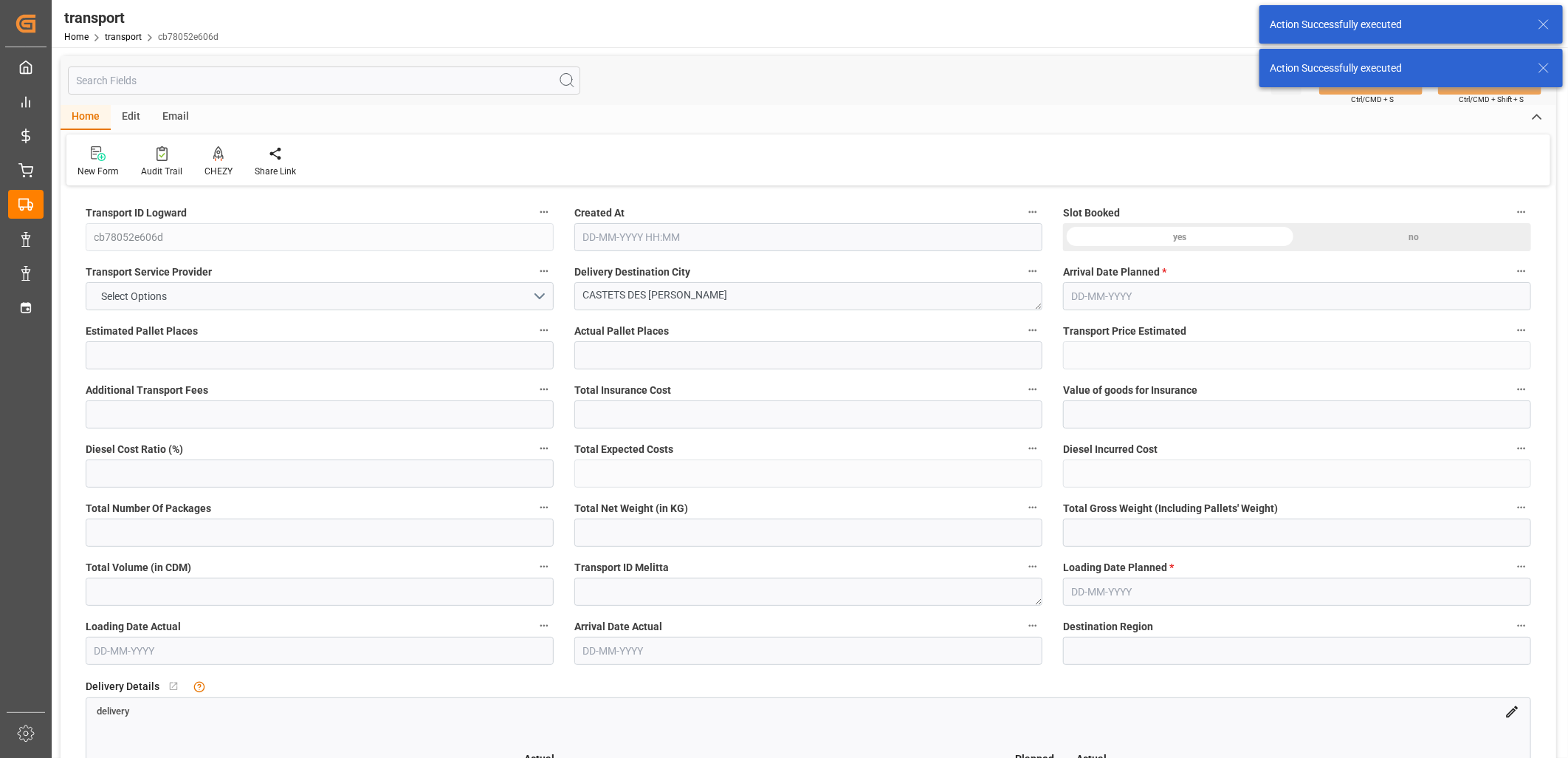
type input "101"
type input "1844.628"
type input "0"
type input "4710.8598"
type input "0"
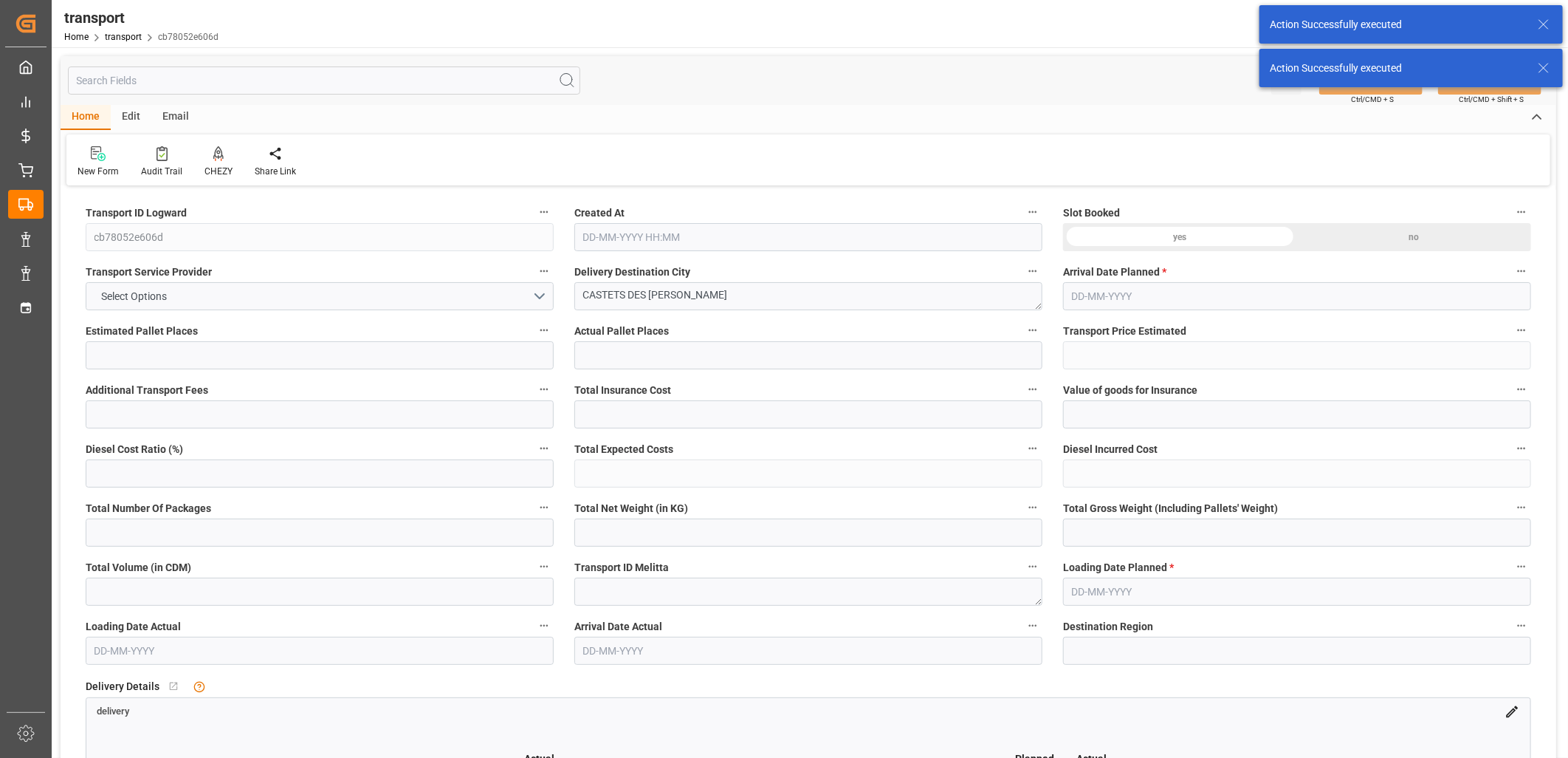
type input "0"
type input "21"
type input "35"
type input "[DATE] 11:17"
type input "[DATE]"
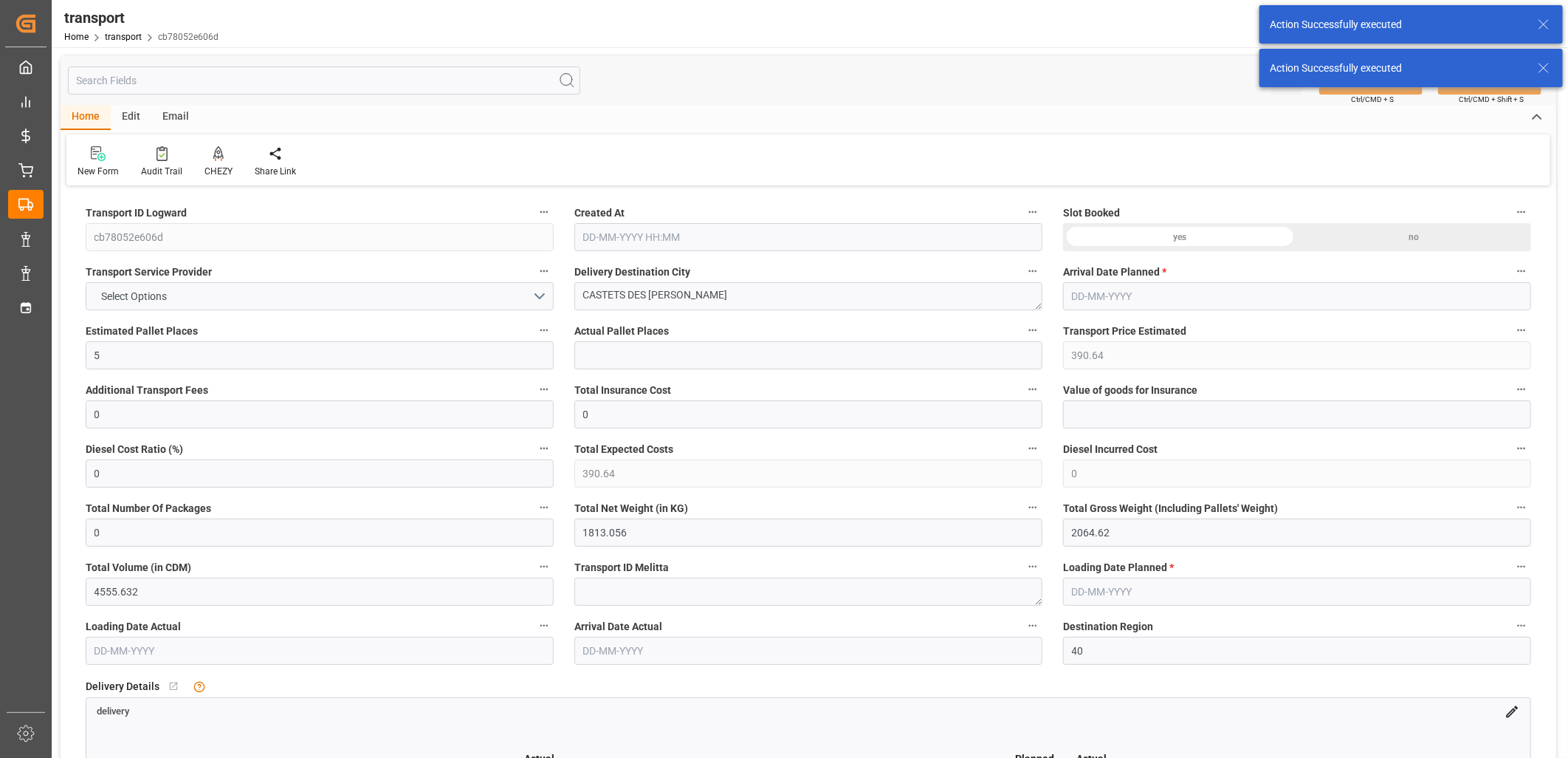
type input "[DATE]"
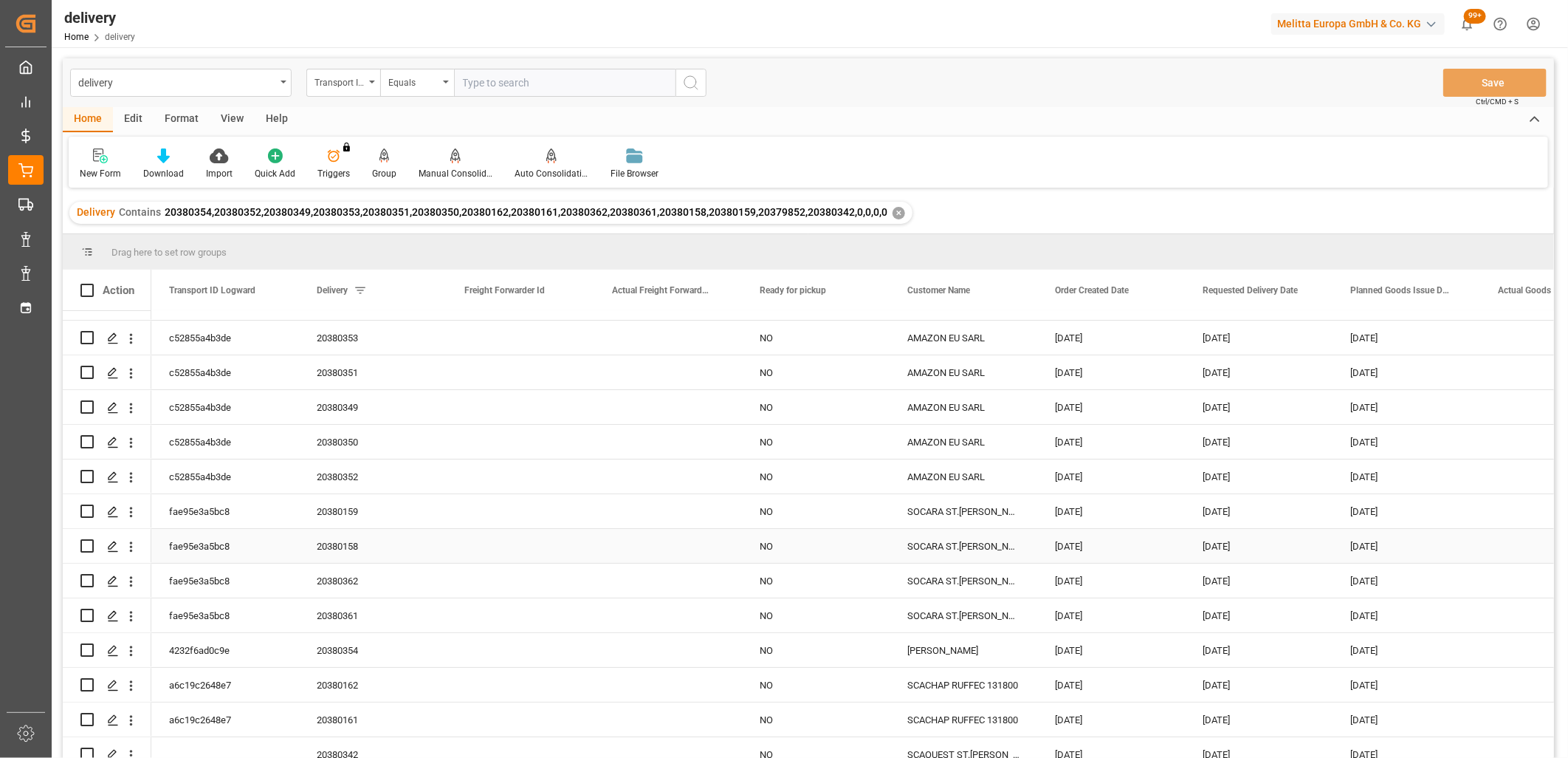
scroll to position [39, 0]
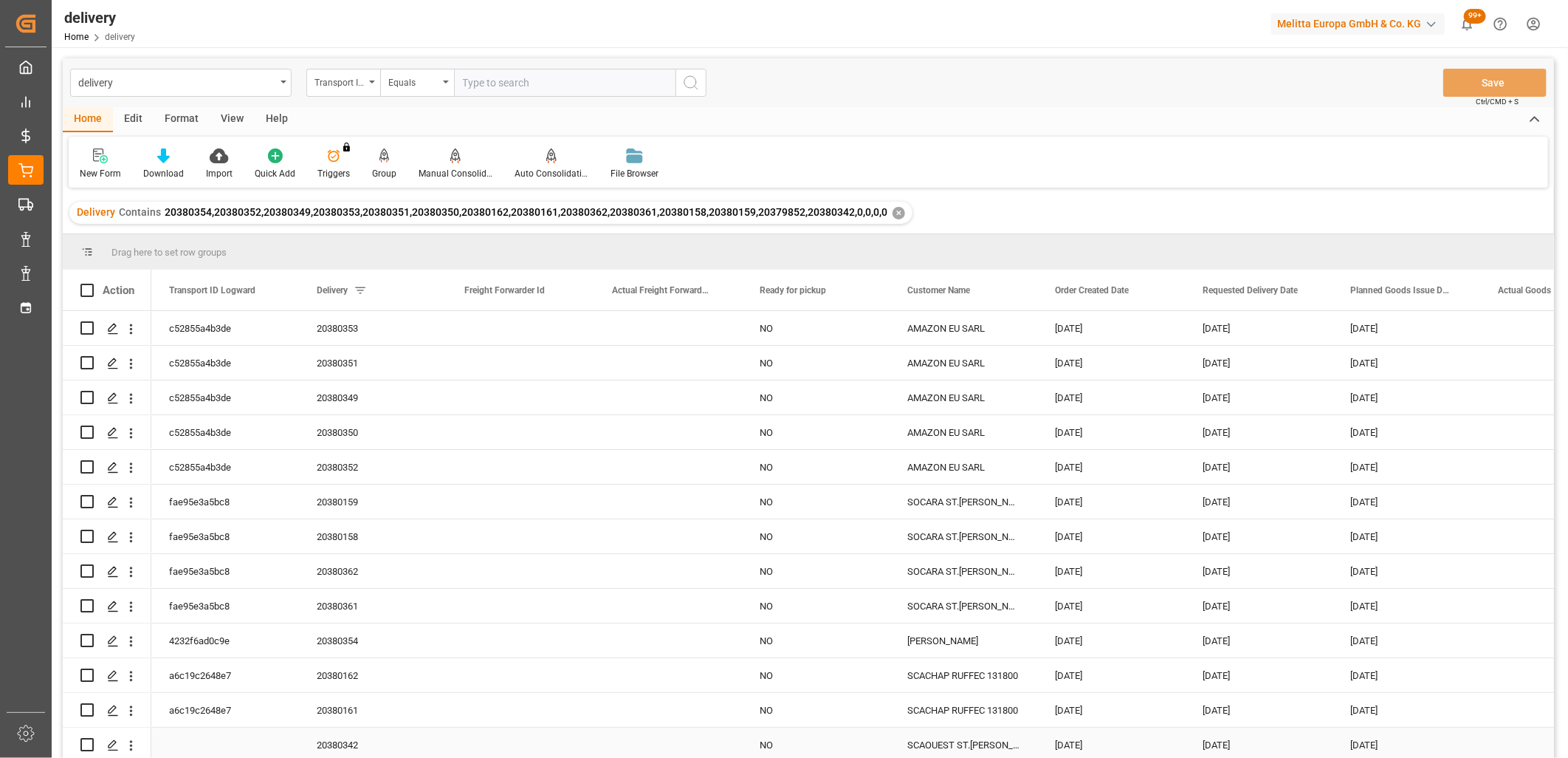
click at [83, 743] on input "Press Space to toggle row selection (unchecked)" at bounding box center [86, 744] width 13 height 13
checkbox input "true"
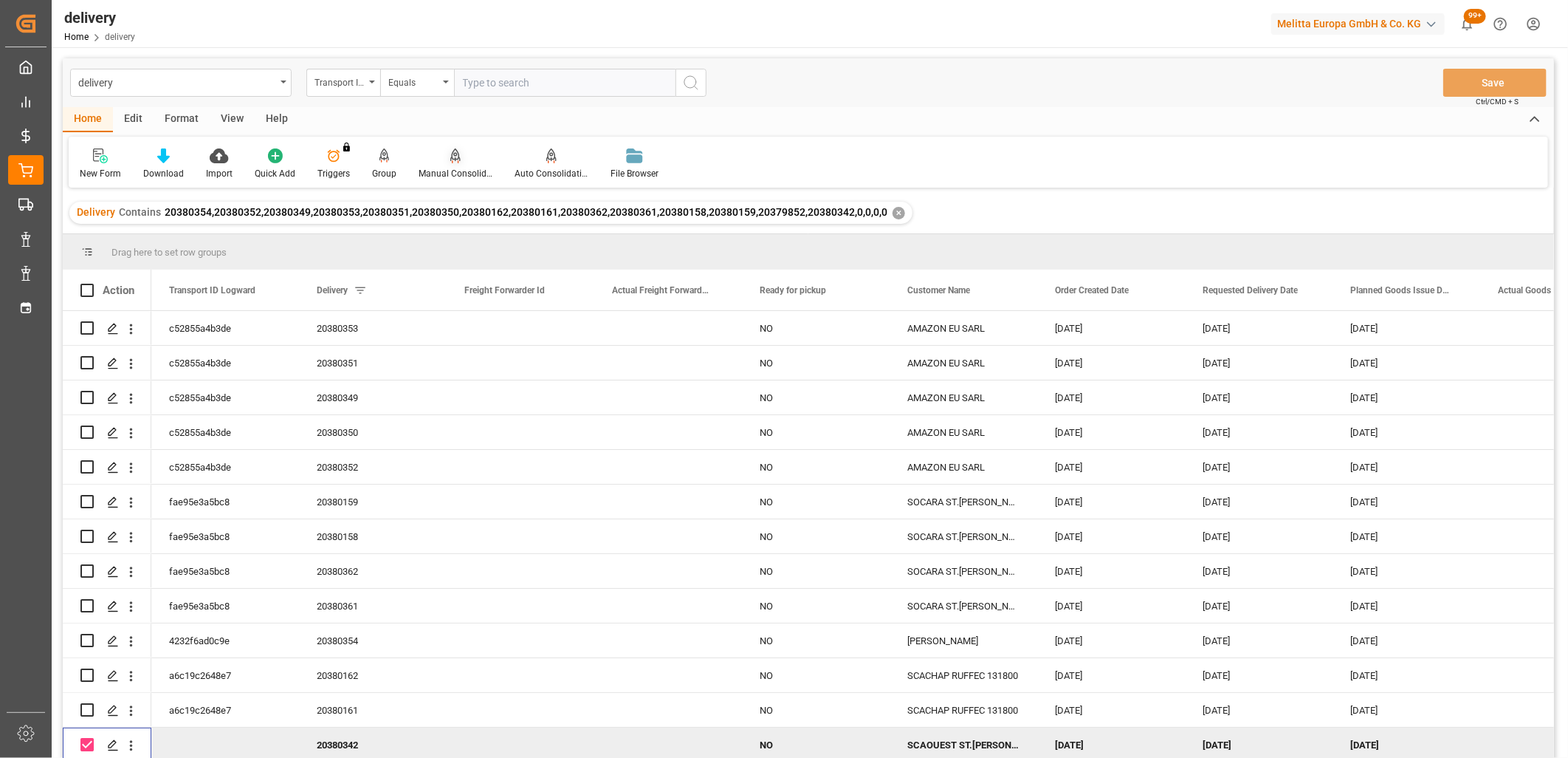
click at [452, 153] on icon at bounding box center [455, 156] width 10 height 15
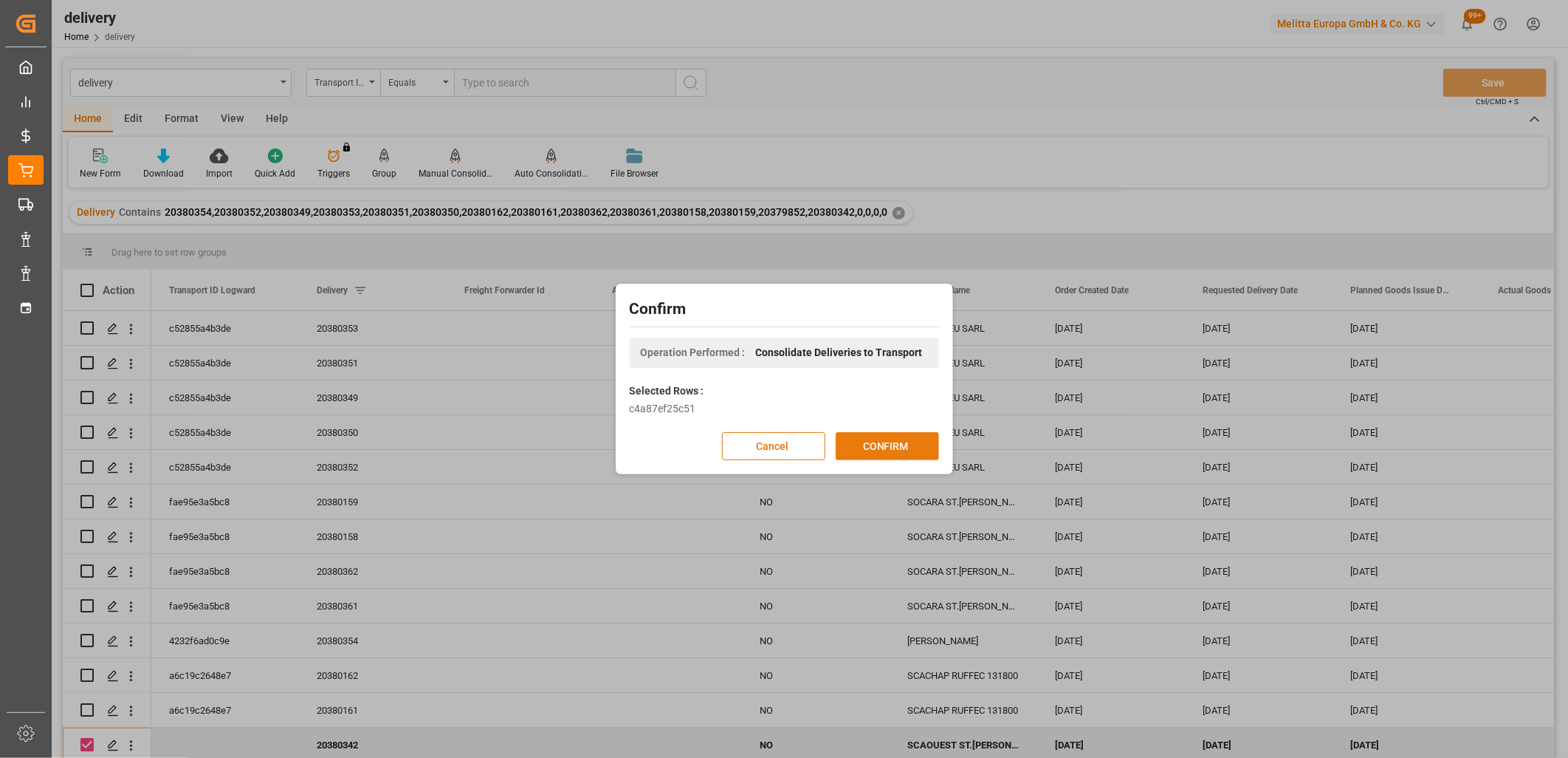
click at [869, 444] on button "CONFIRM" at bounding box center [887, 446] width 103 height 28
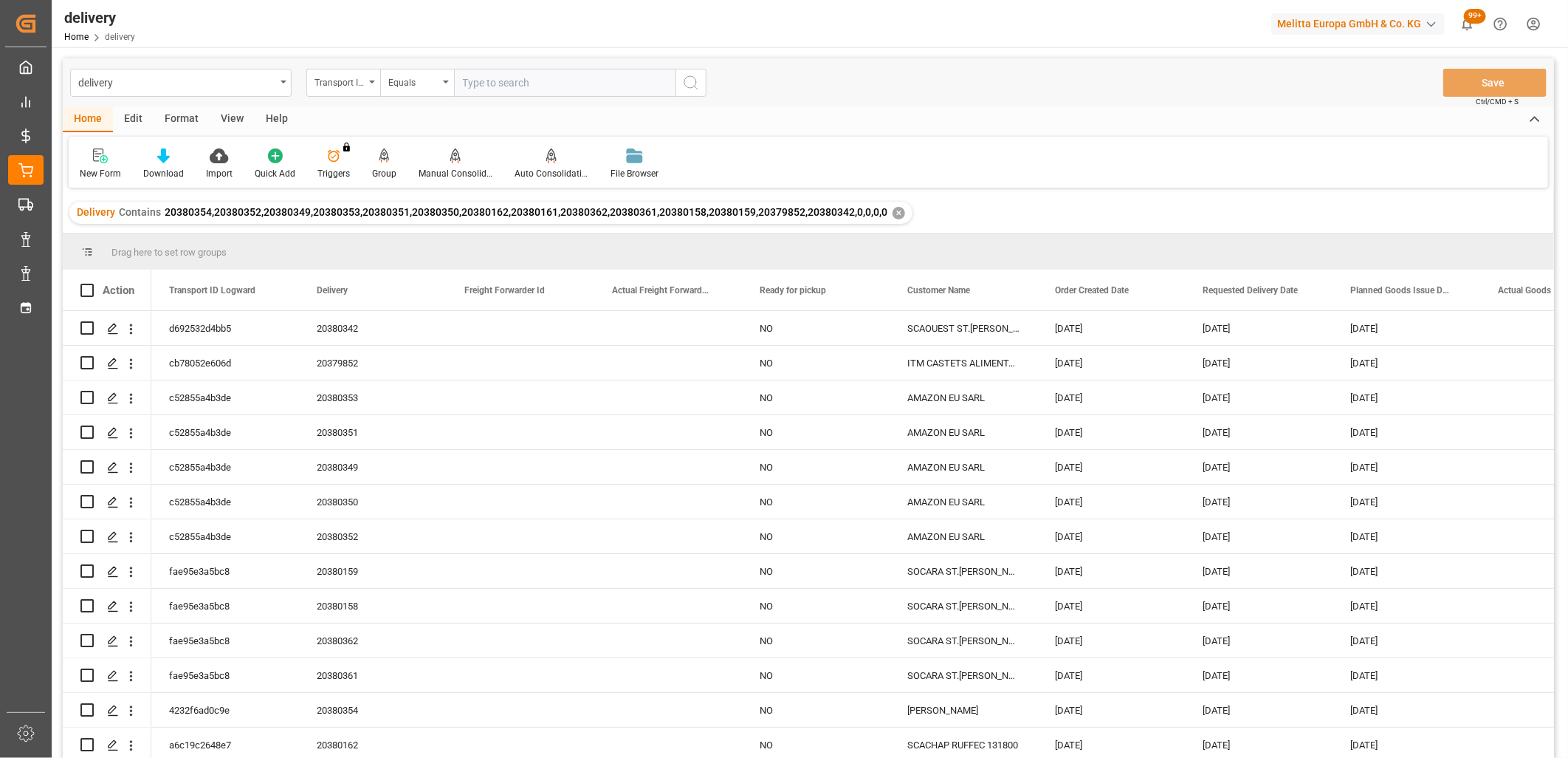
click at [893, 211] on div "✕" at bounding box center [899, 213] width 12 height 12
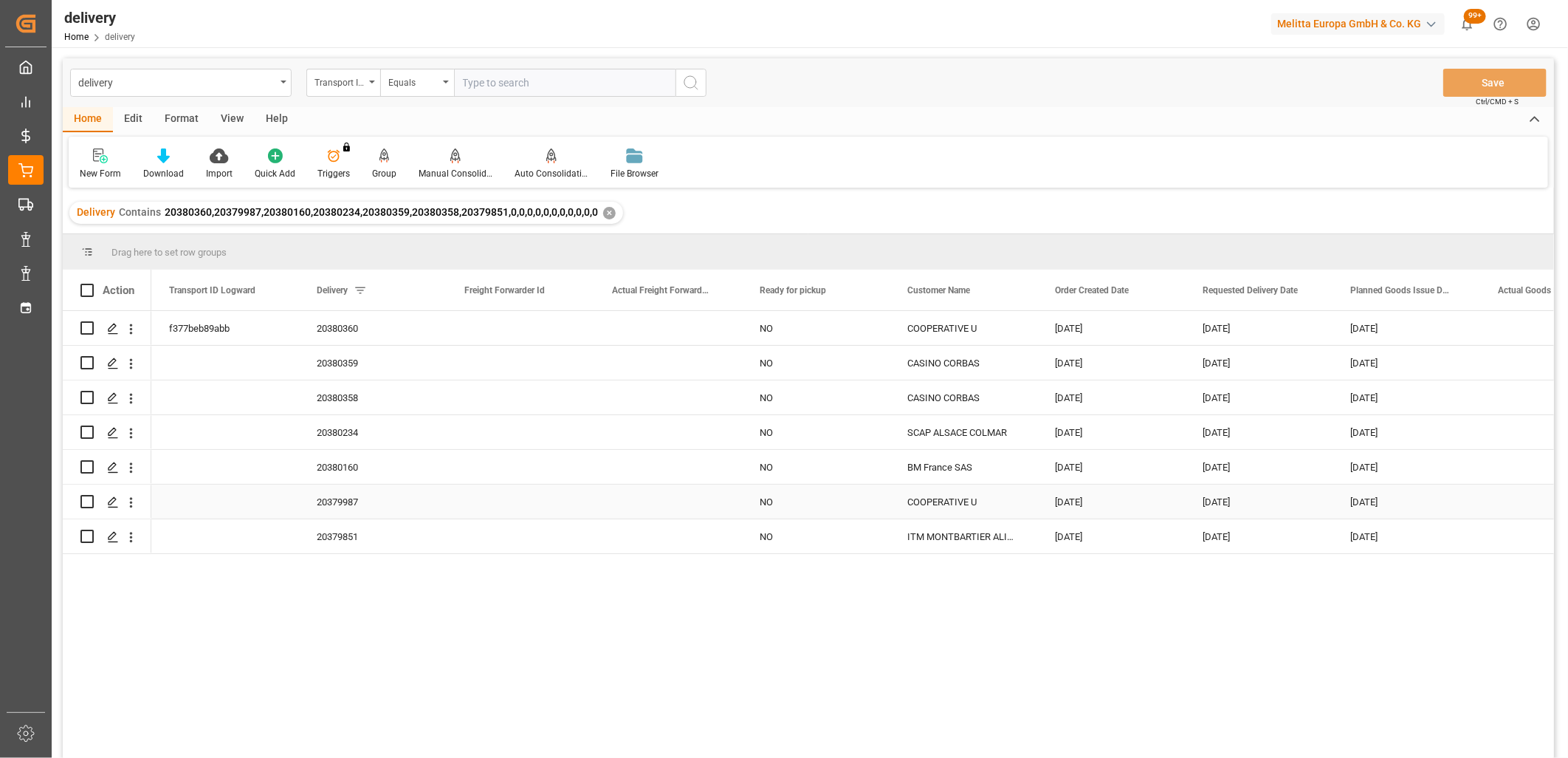
click at [87, 500] on input "Press Space to toggle row selection (unchecked)" at bounding box center [86, 501] width 13 height 13
checkbox input "true"
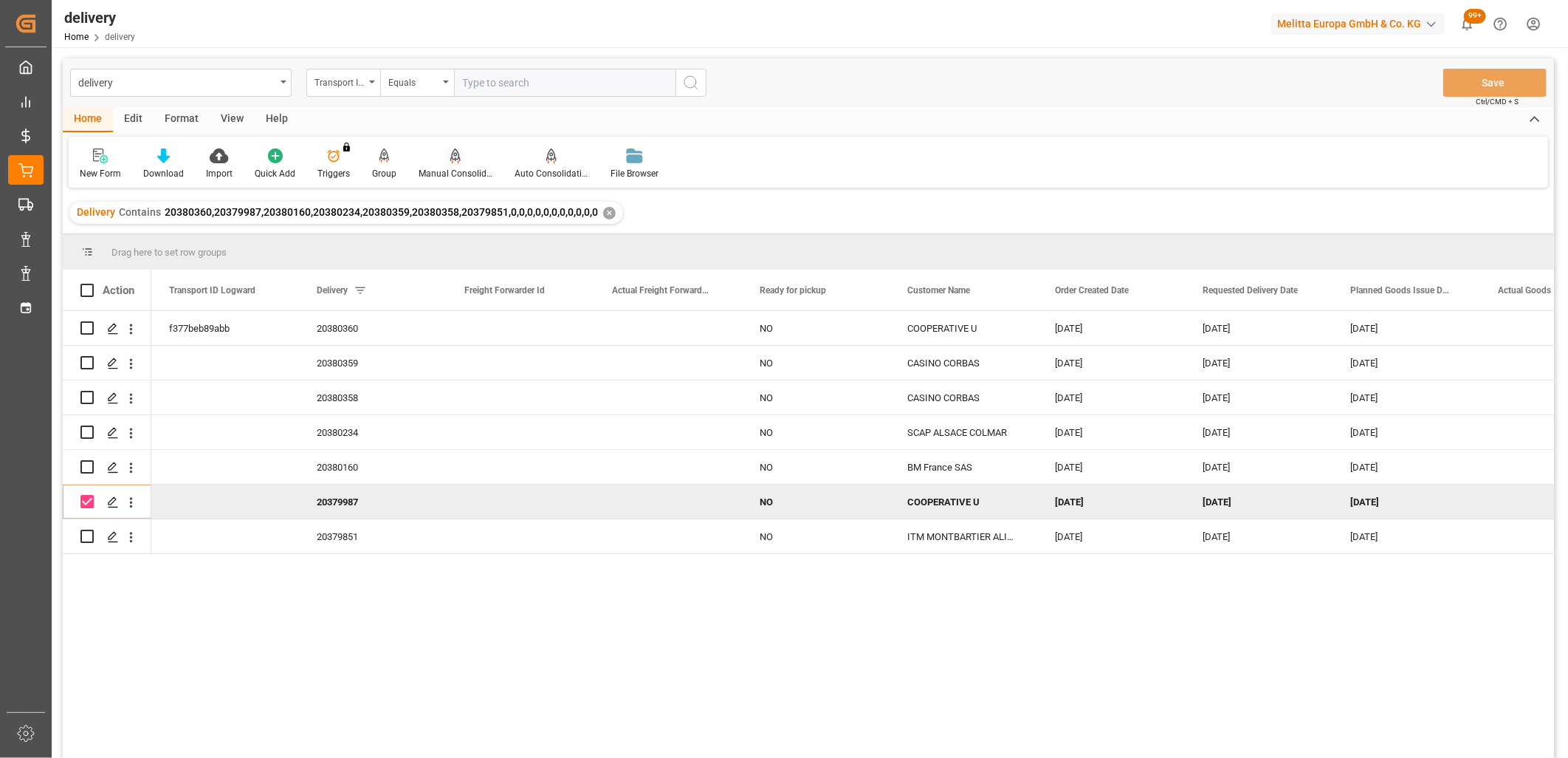
click at [450, 153] on icon at bounding box center [455, 155] width 10 height 12
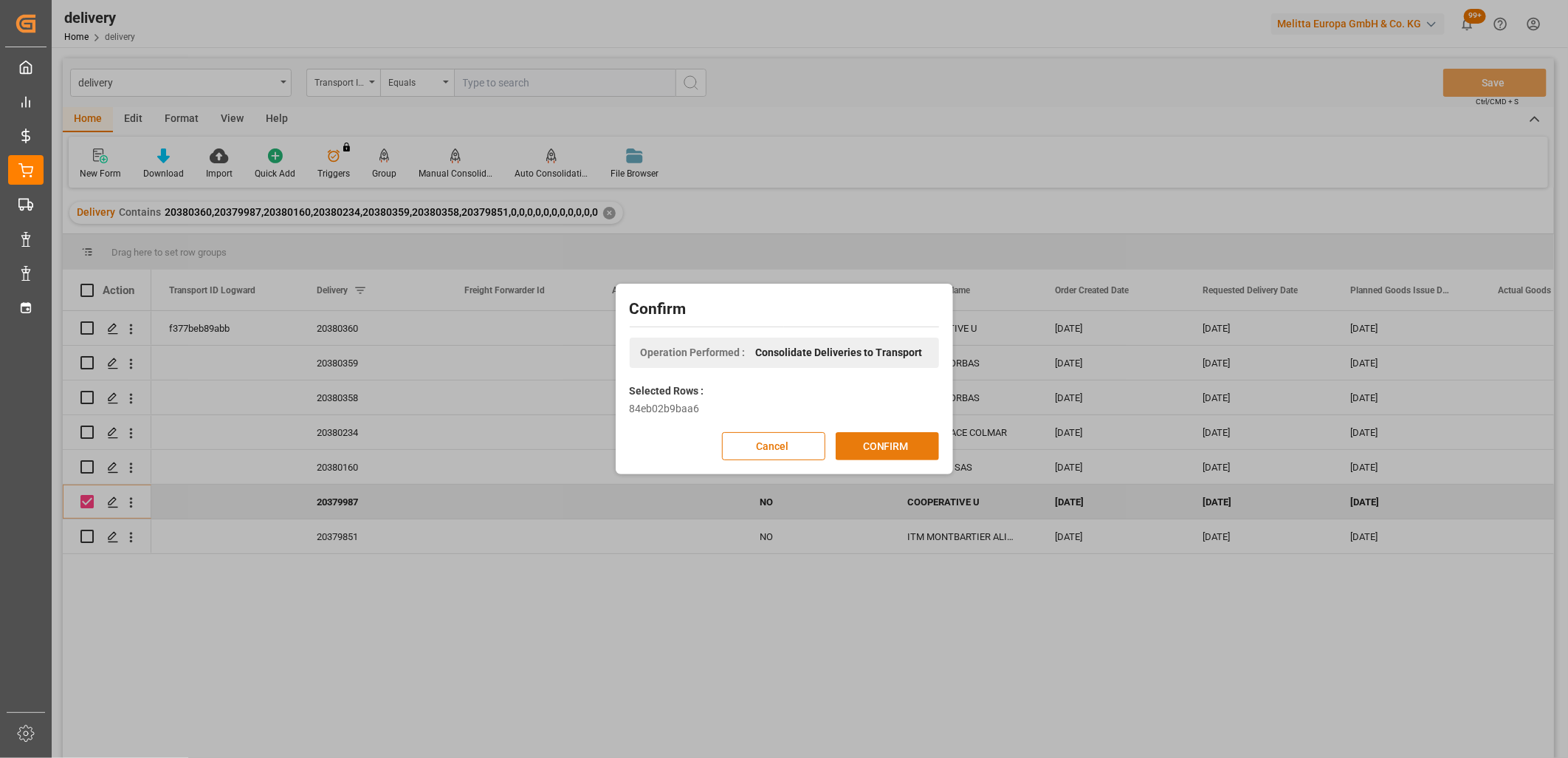
click at [885, 443] on button "CONFIRM" at bounding box center [887, 446] width 103 height 28
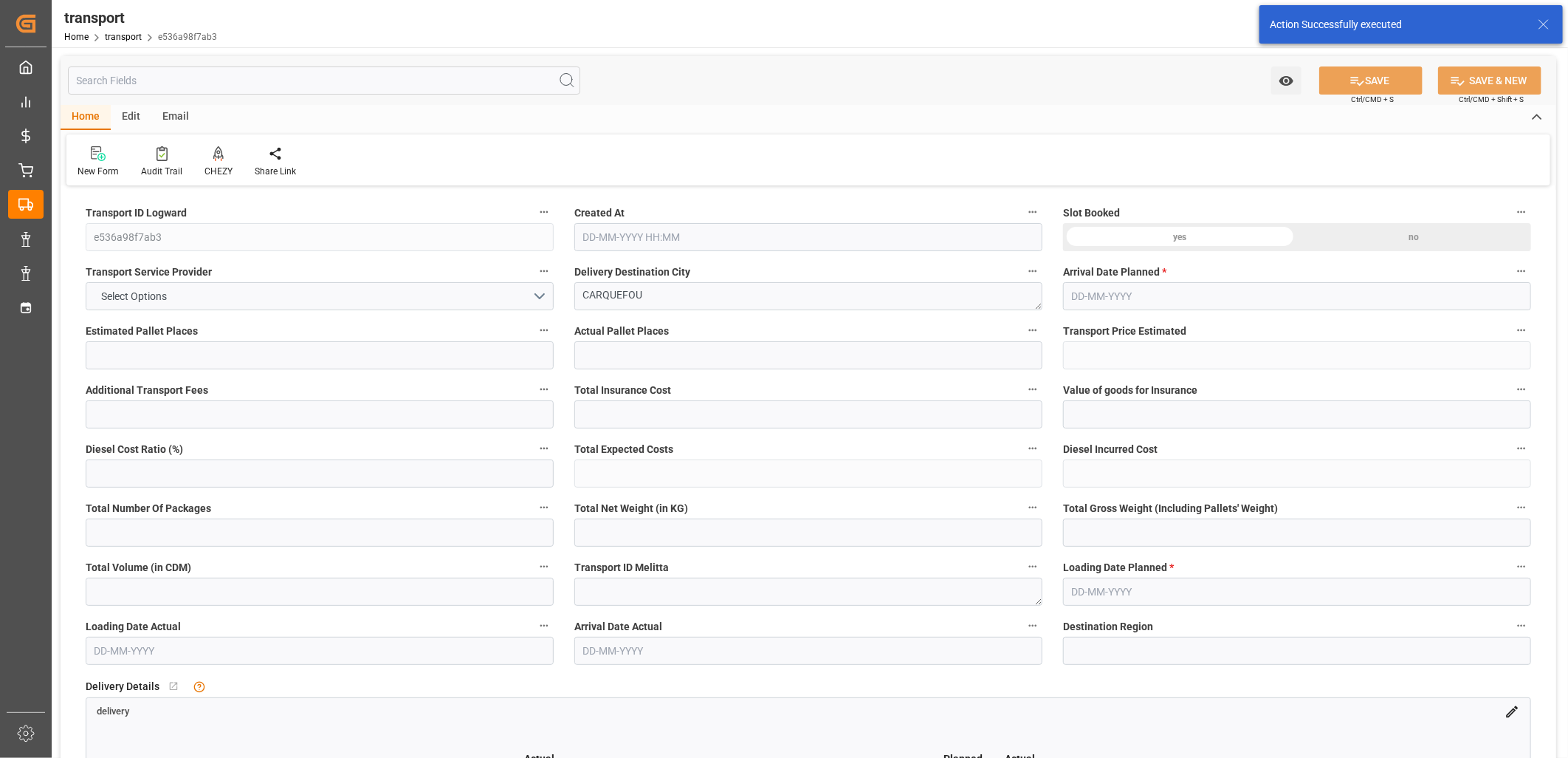
type input "33"
type input "729.75"
type input "0"
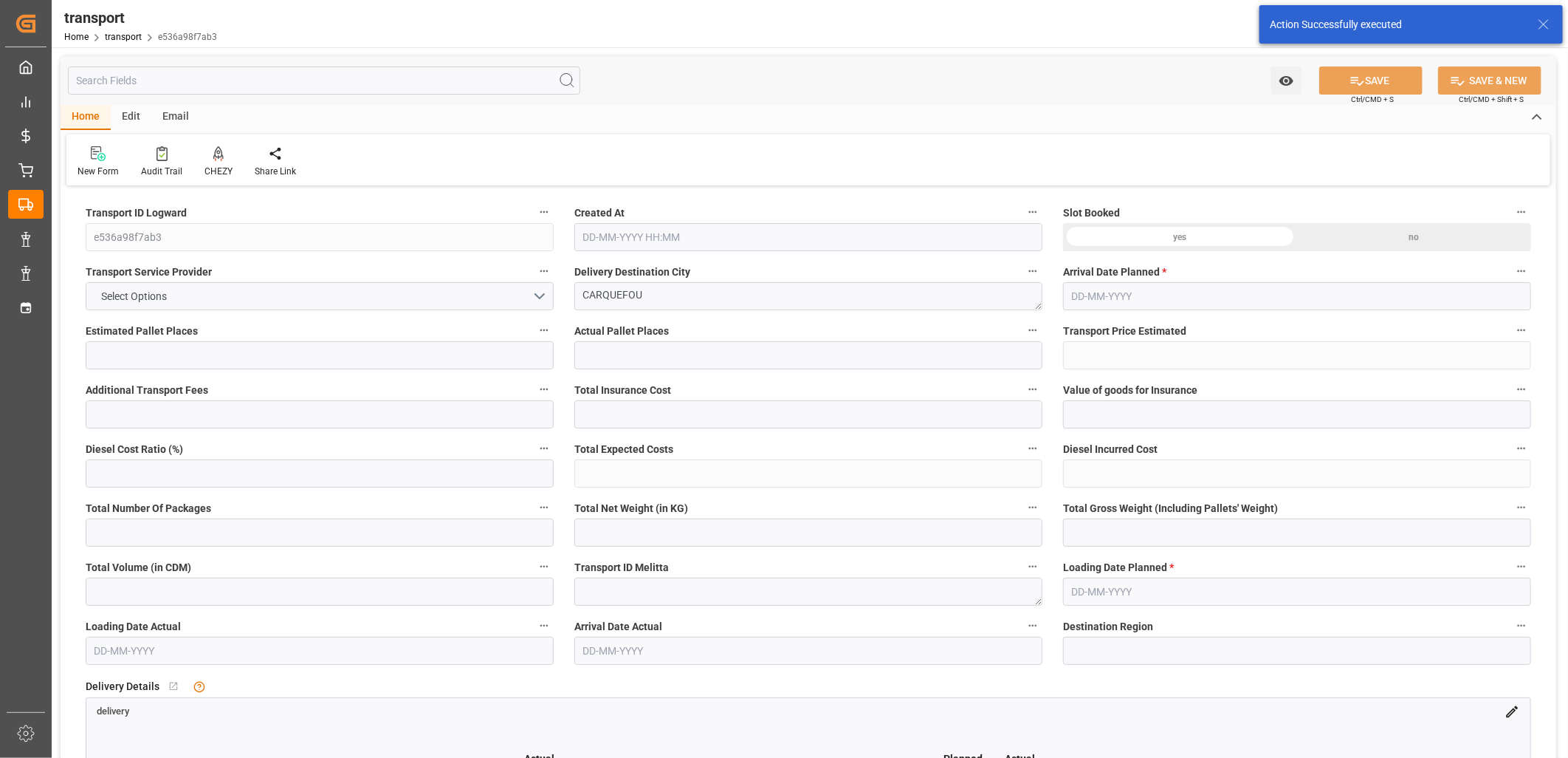
type input "729.75"
type input "0"
type input "4790.016"
type input "9438"
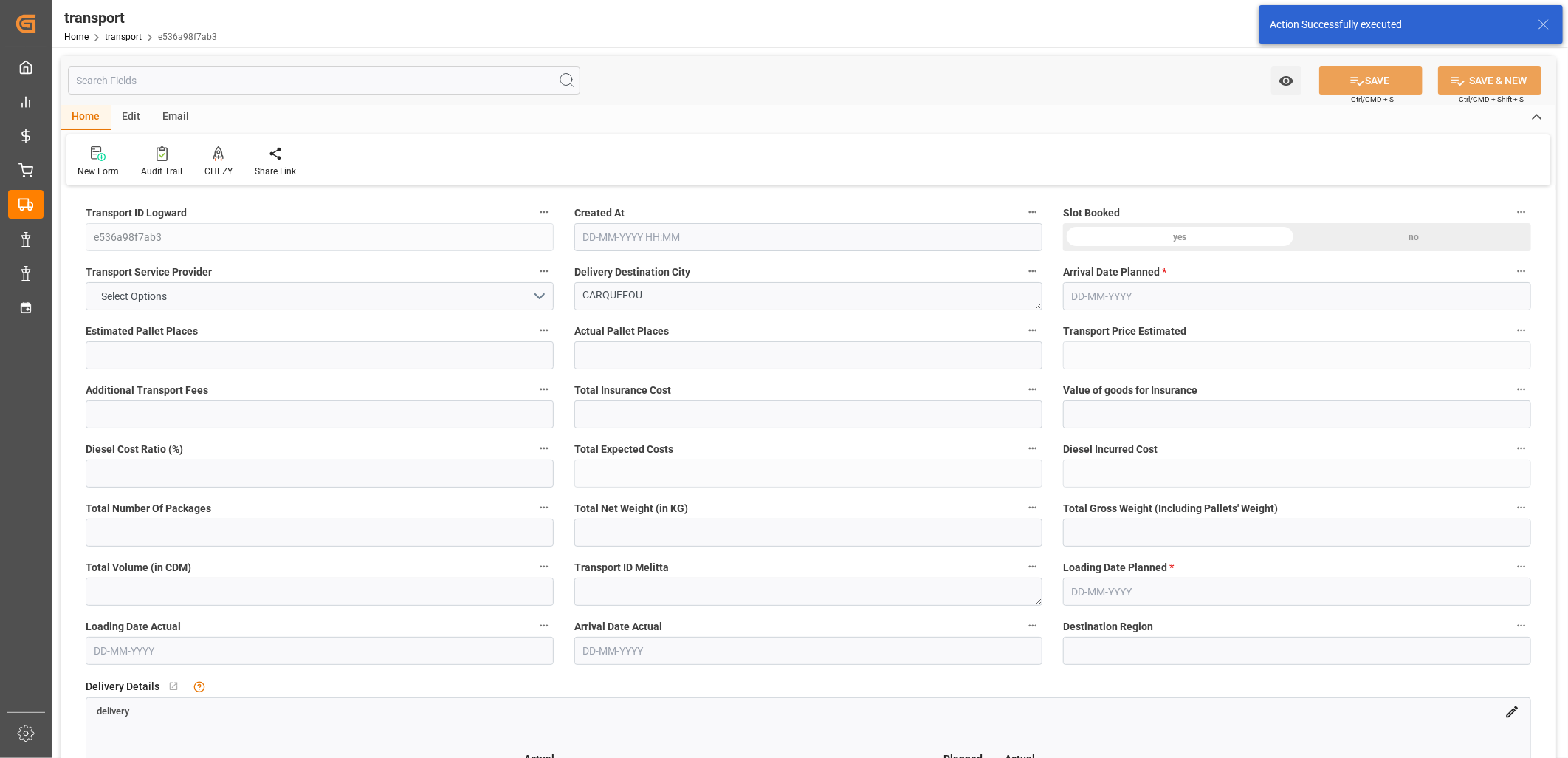
type input "35481.6"
type input "44"
type input "0"
type input "1848"
type input "33"
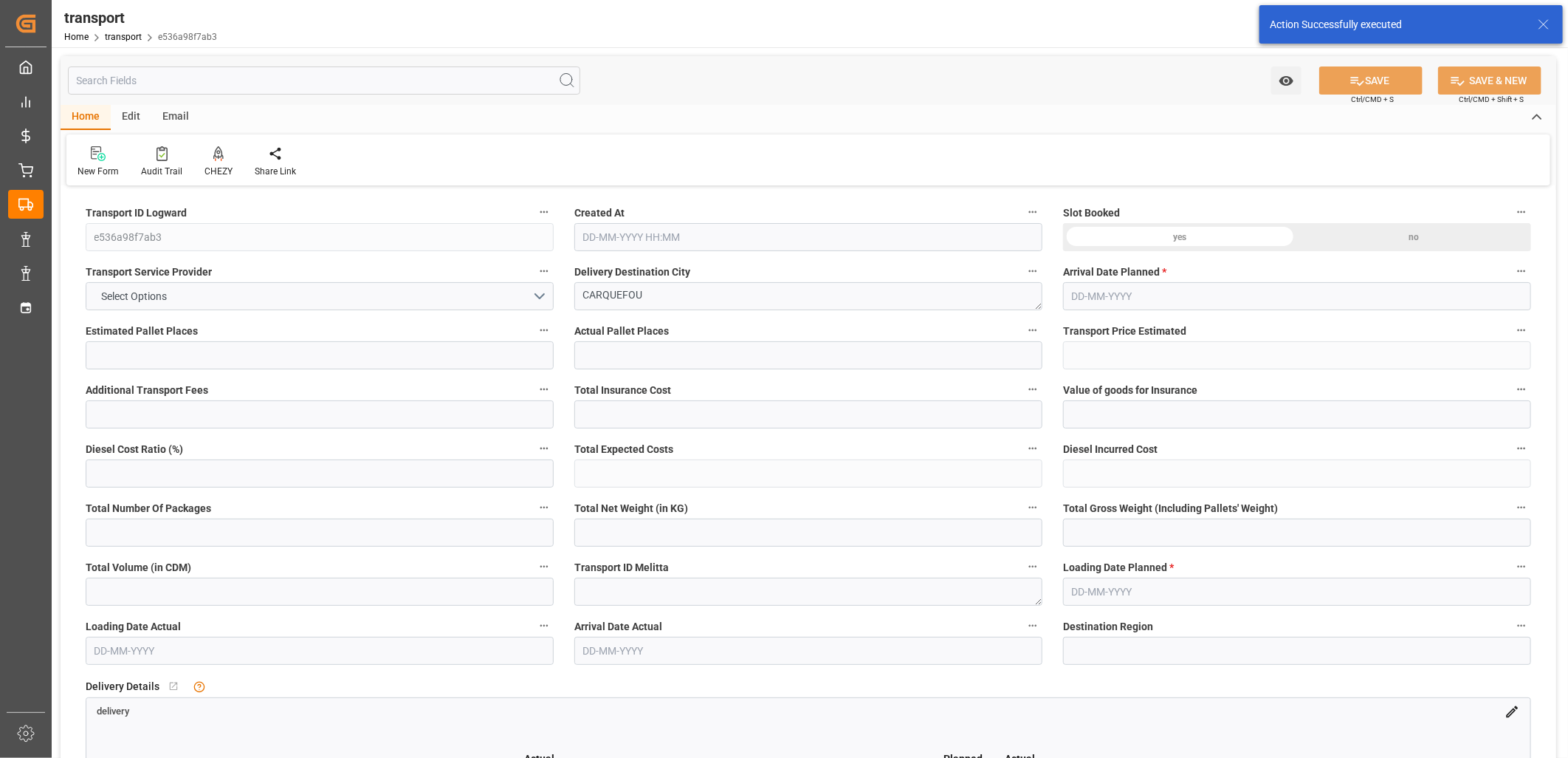
type input "101"
type input "8160.768"
type input "0"
type input "4710.8598"
type input "0"
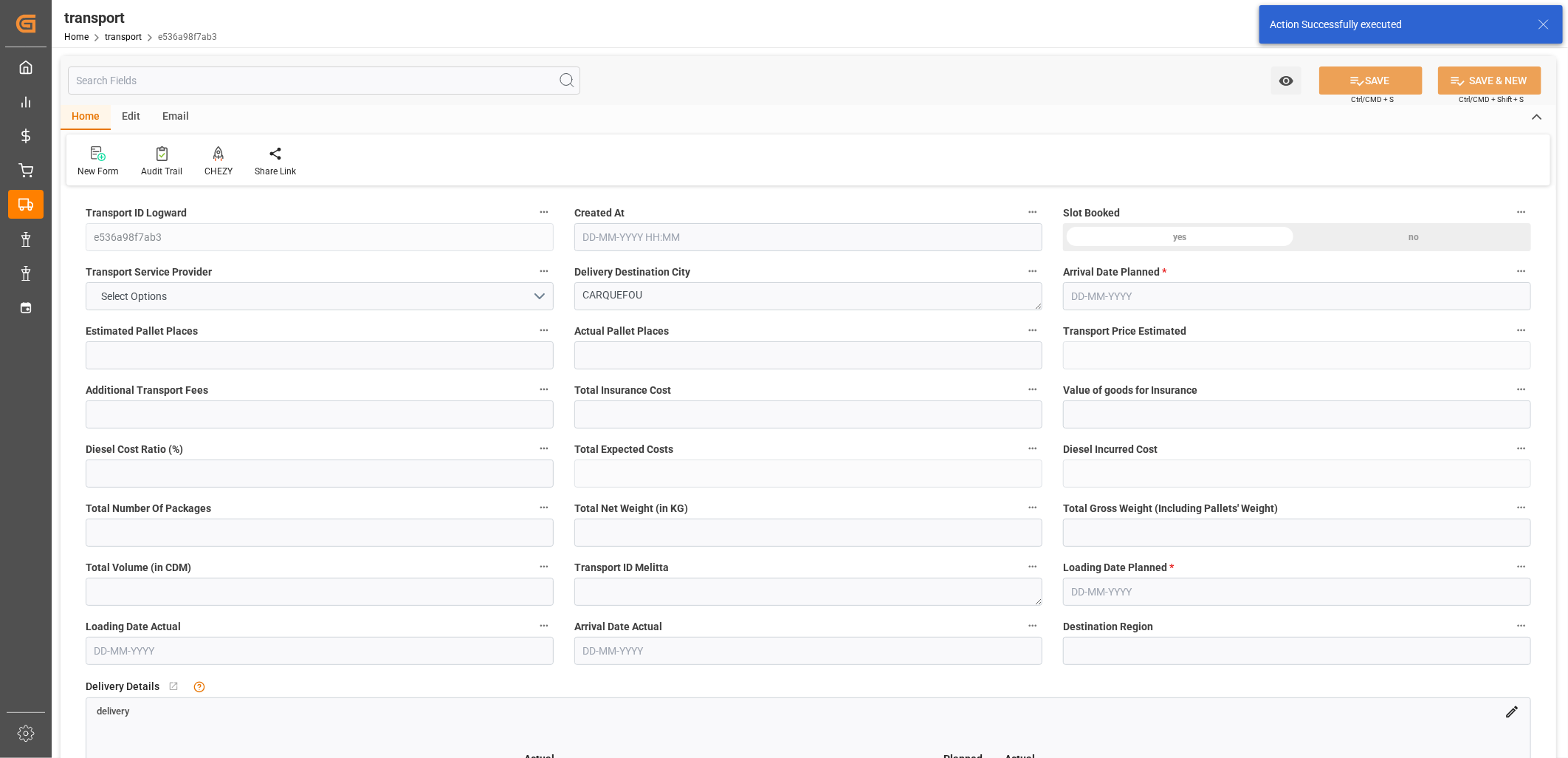
type input "0"
type input "21"
type input "35"
type input "[DATE] 11:18"
type input "[DATE]"
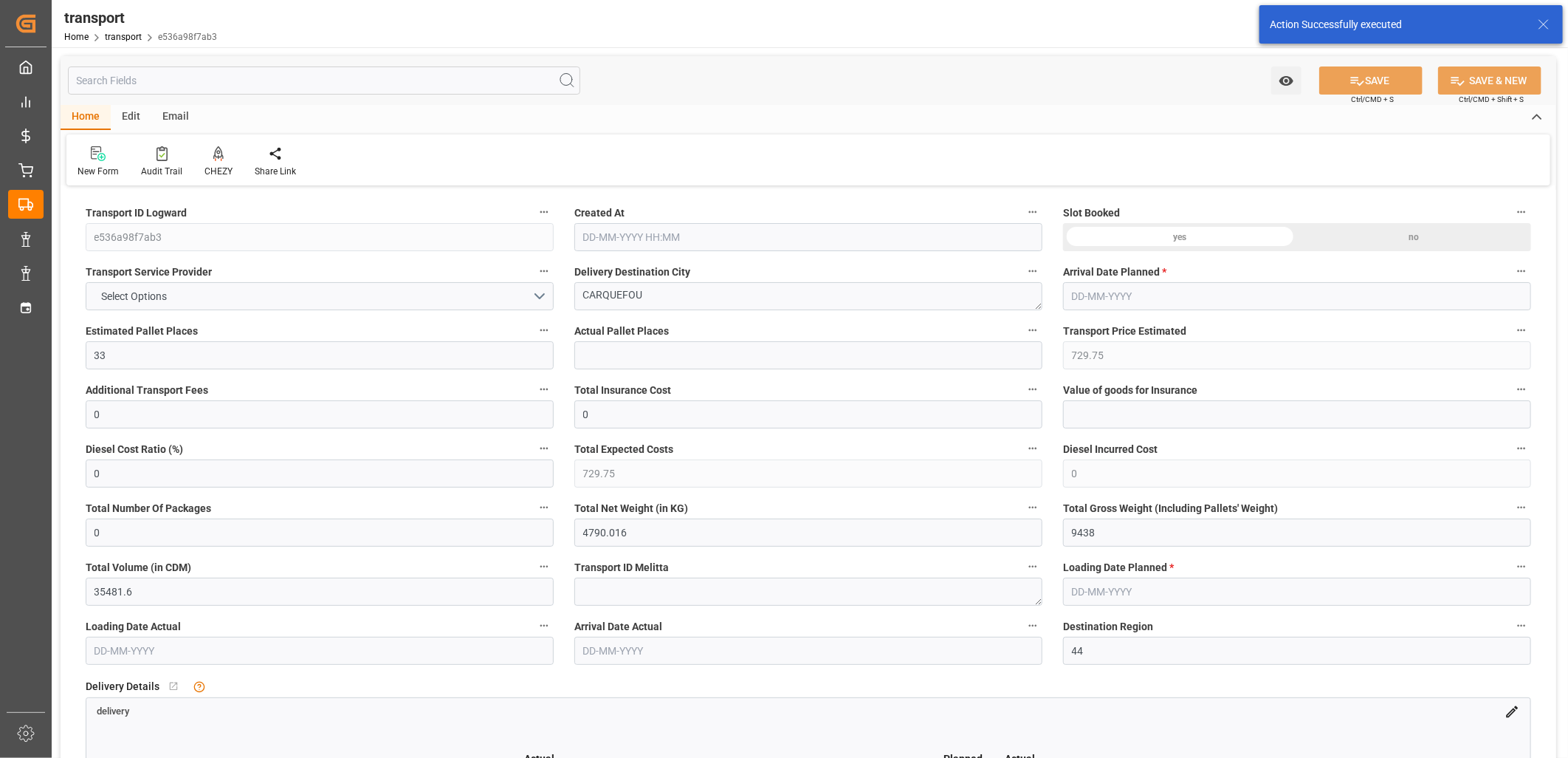
type input "[DATE]"
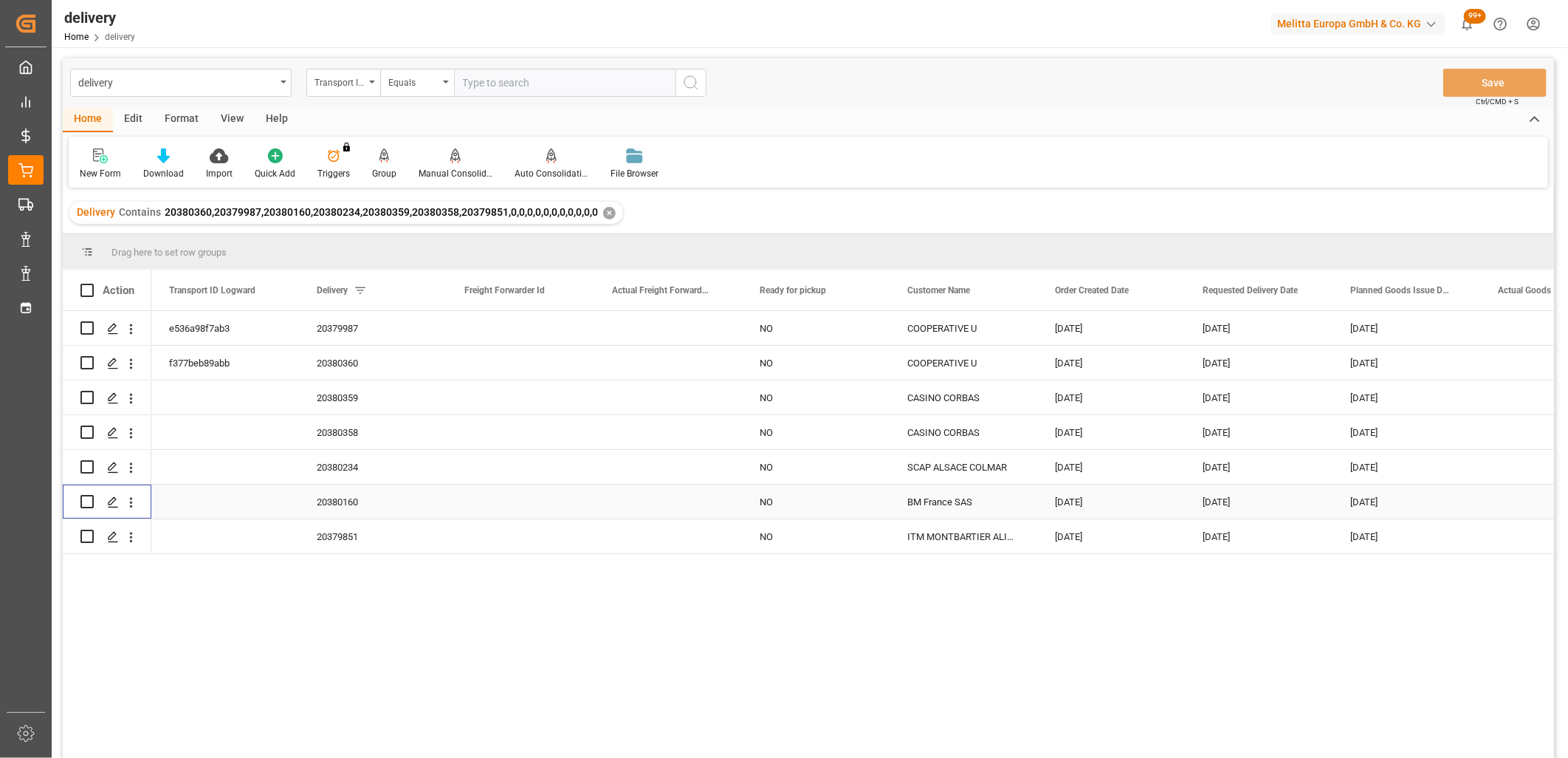
click at [87, 500] on input "Press Space to toggle row selection (unchecked)" at bounding box center [86, 501] width 13 height 13
checkbox input "true"
click at [84, 503] on input "Press Space to toggle row selection (unchecked)" at bounding box center [86, 501] width 13 height 13
checkbox input "true"
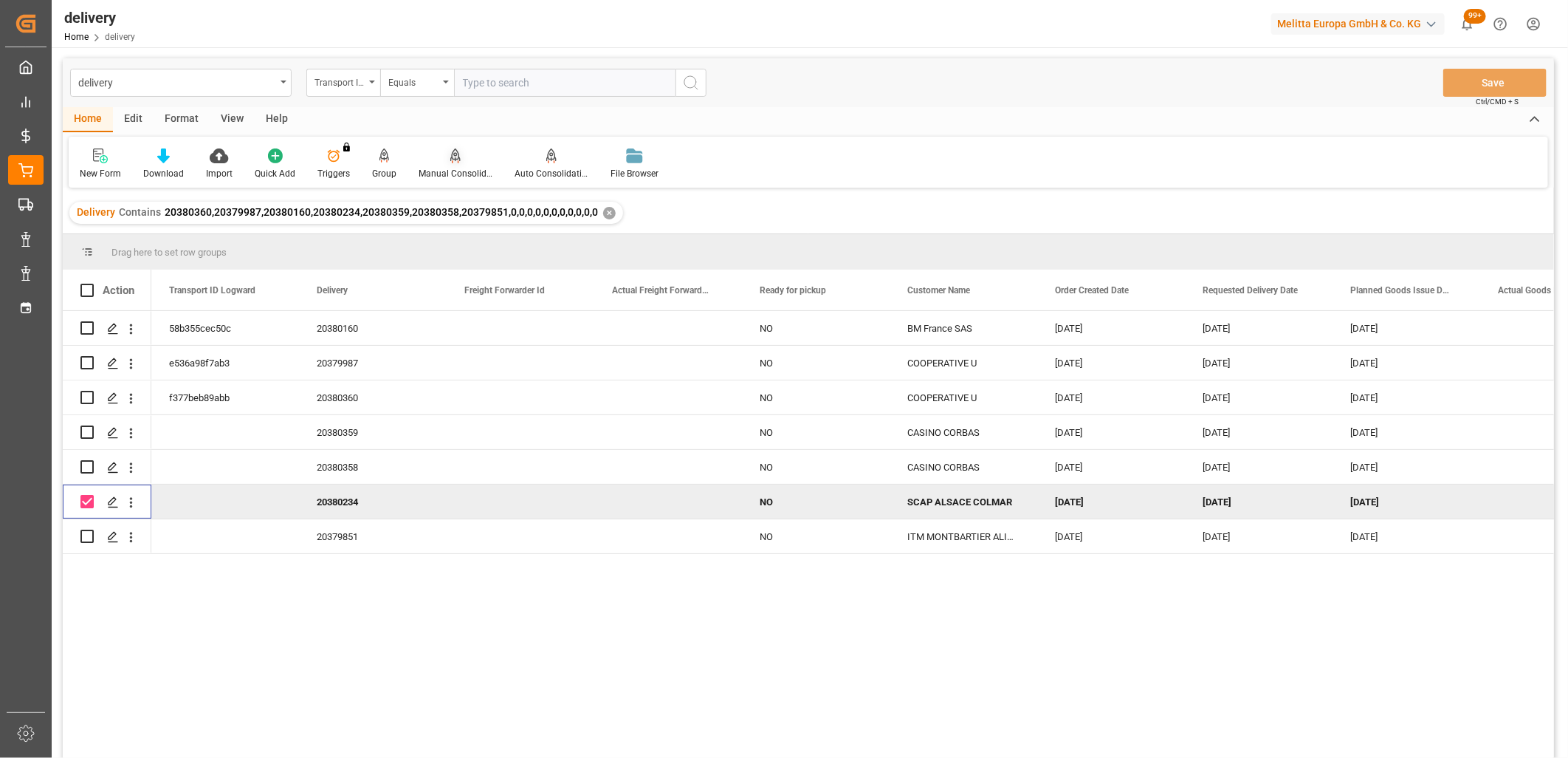
click at [451, 159] on icon at bounding box center [455, 155] width 10 height 12
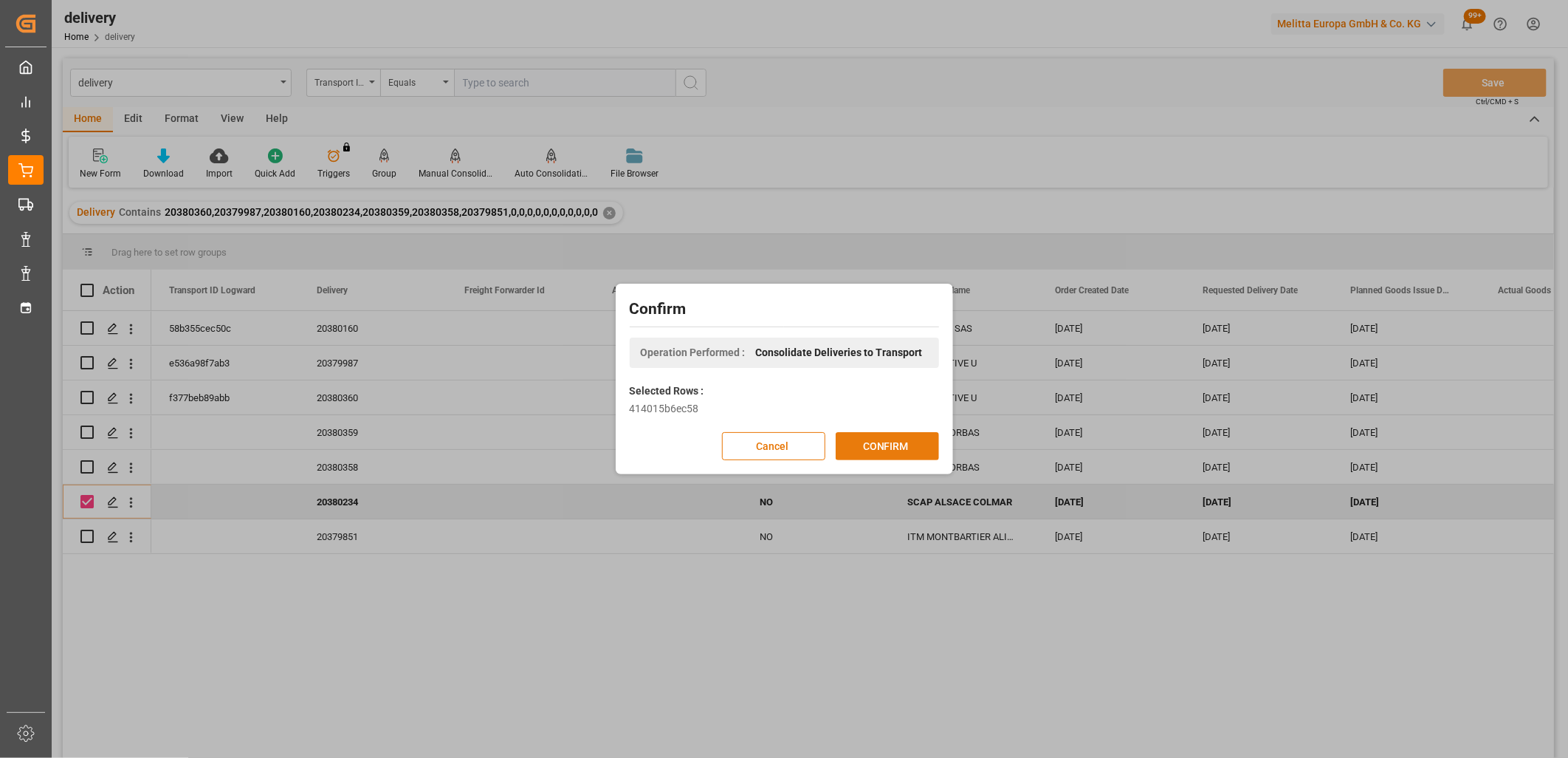
click at [872, 438] on button "CONFIRM" at bounding box center [887, 446] width 103 height 28
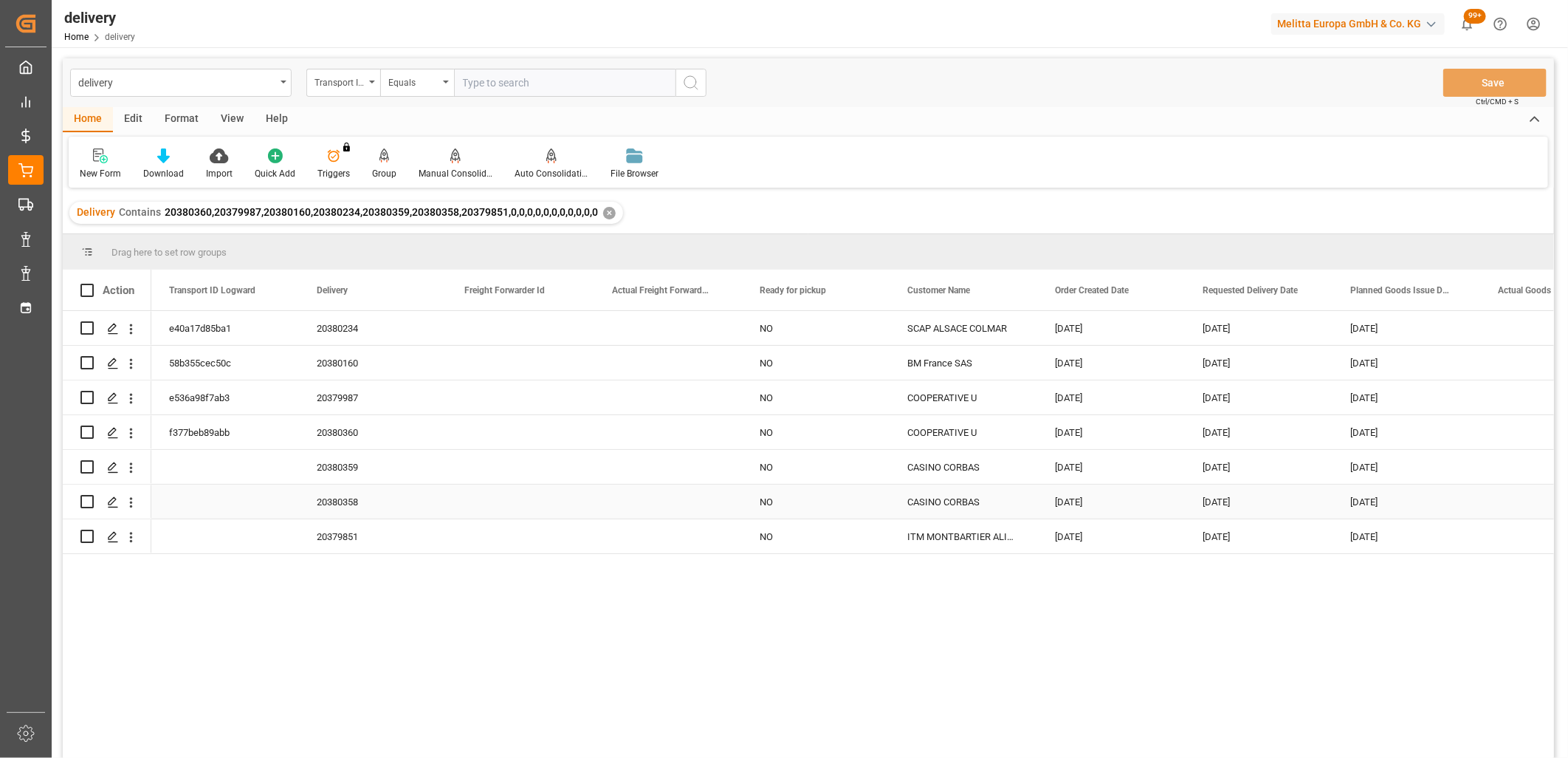
click at [90, 500] on input "Press Space to toggle row selection (unchecked)" at bounding box center [86, 501] width 13 height 13
checkbox input "true"
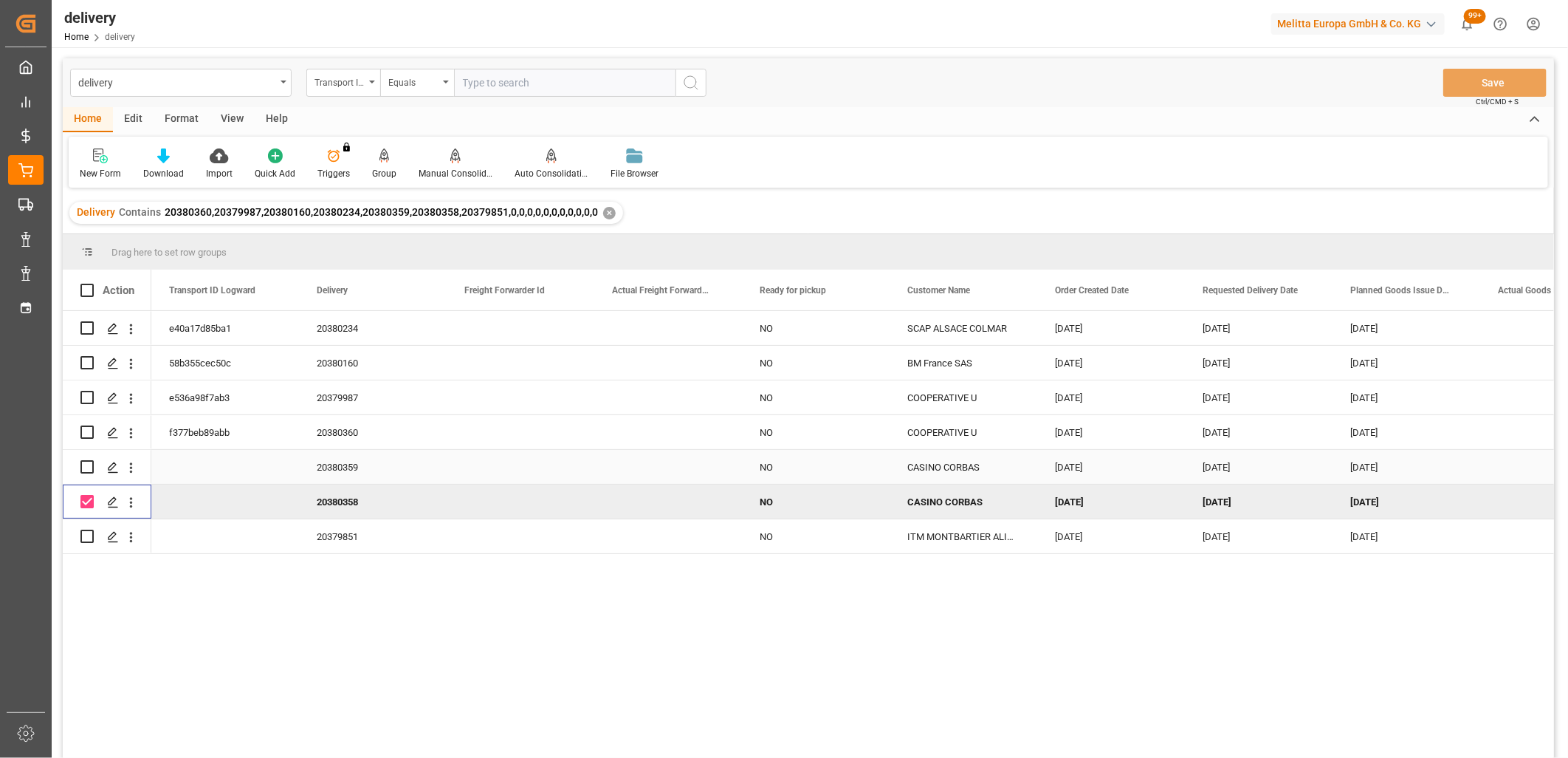
click at [87, 469] on input "Press Space to toggle row selection (unchecked)" at bounding box center [86, 467] width 13 height 13
checkbox input "true"
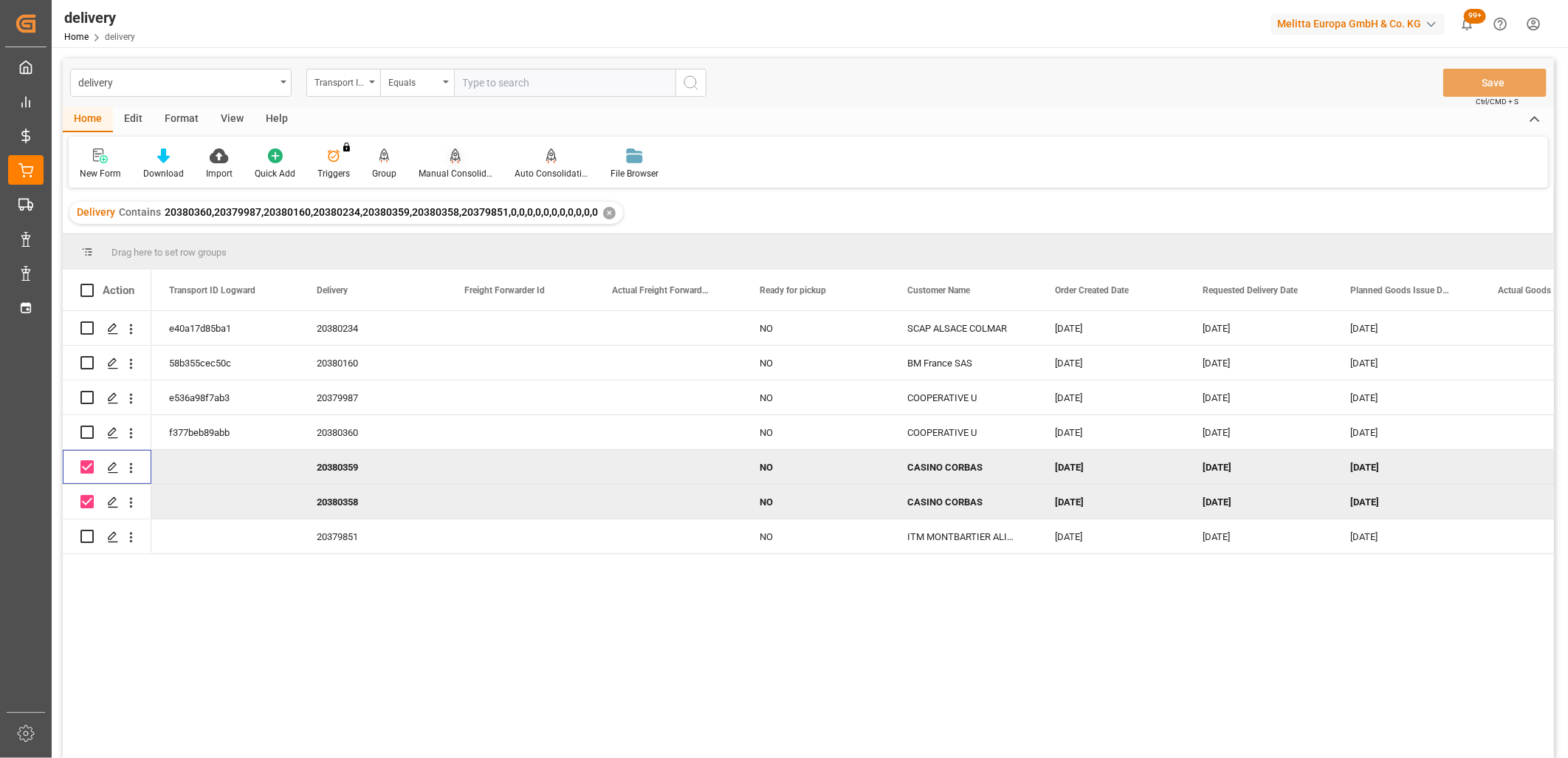
click at [454, 158] on icon at bounding box center [455, 156] width 10 height 15
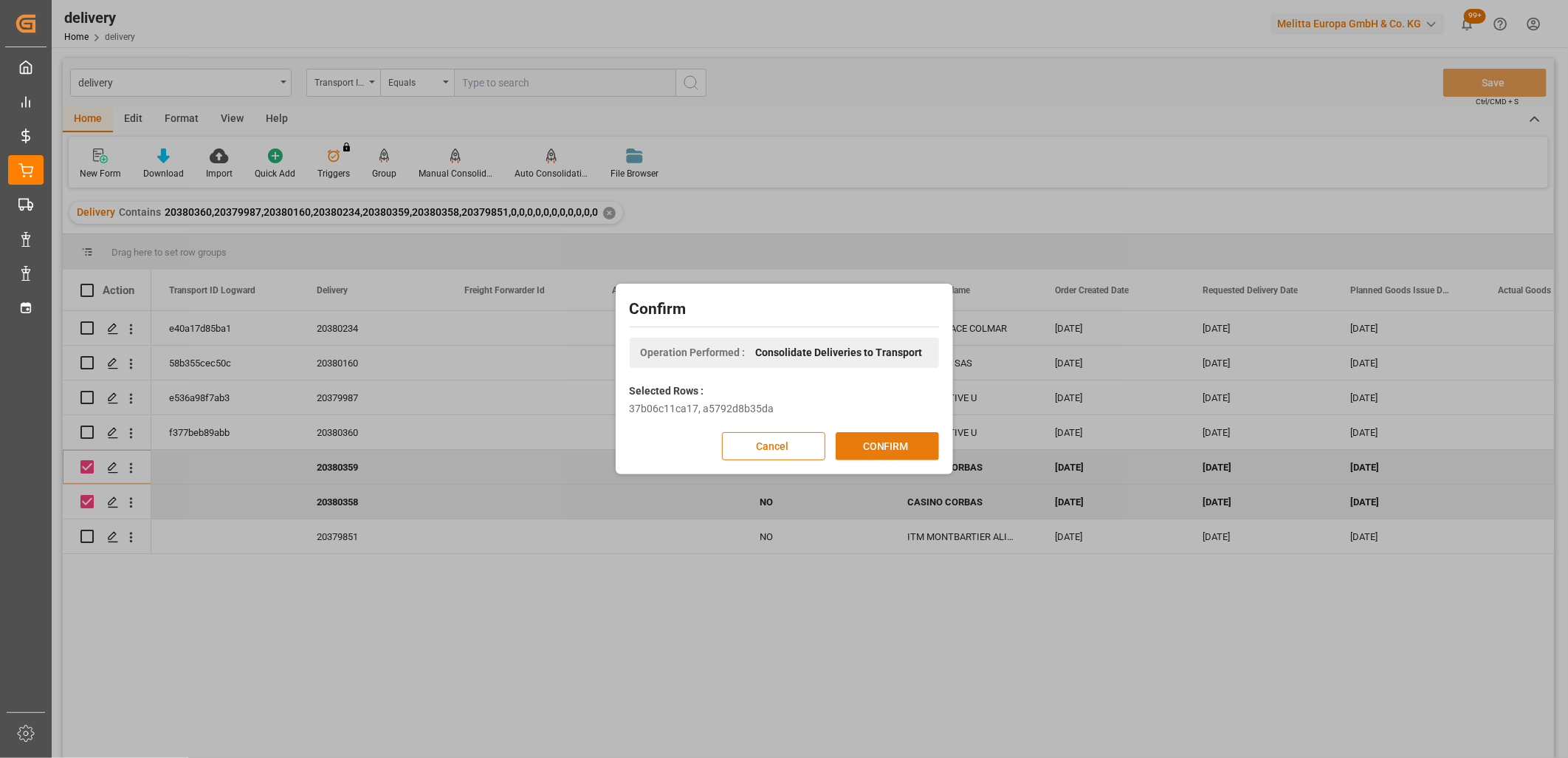
click at [876, 450] on button "CONFIRM" at bounding box center [887, 446] width 103 height 28
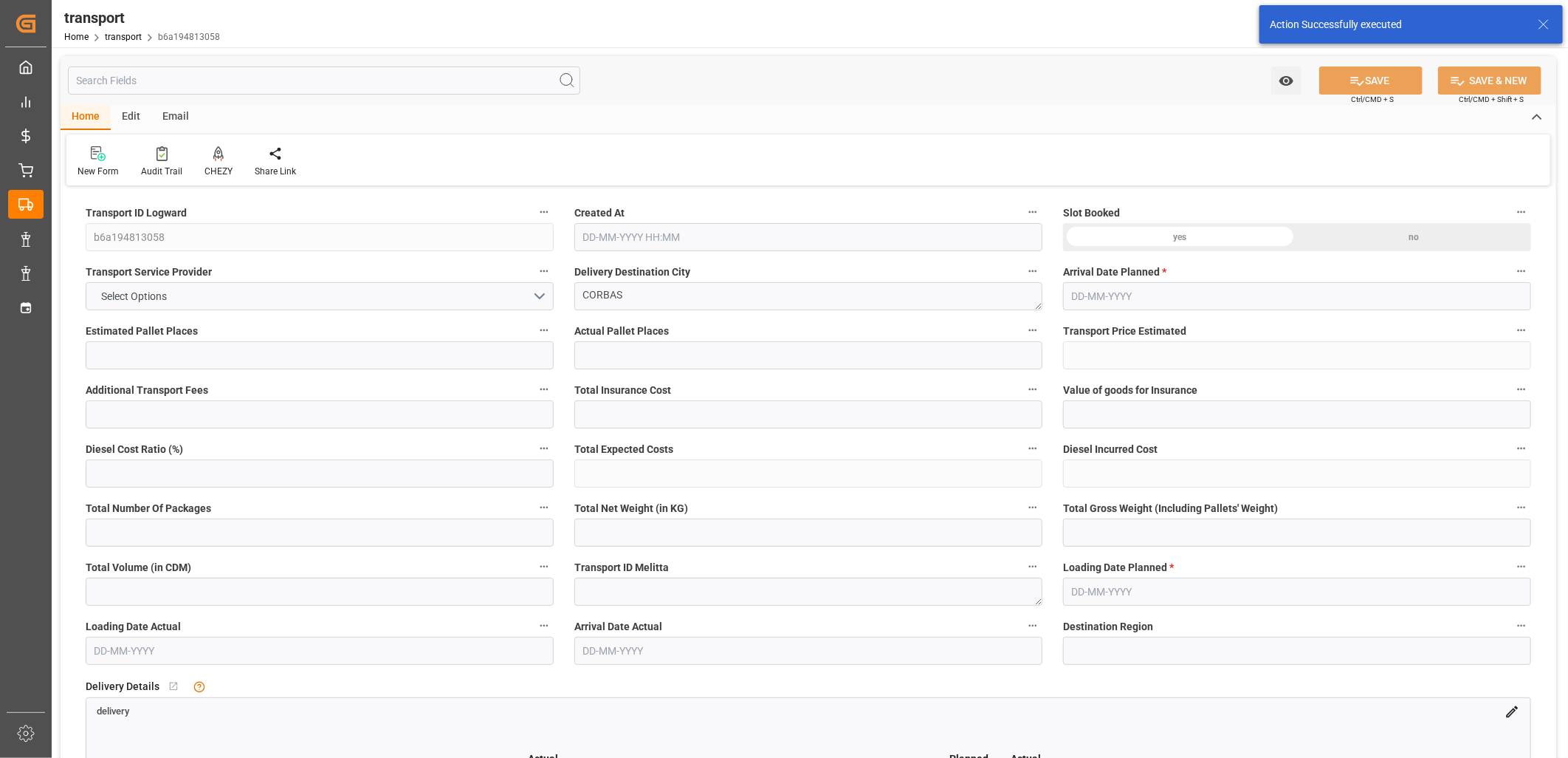
type input "5"
type input "248.29"
type input "0"
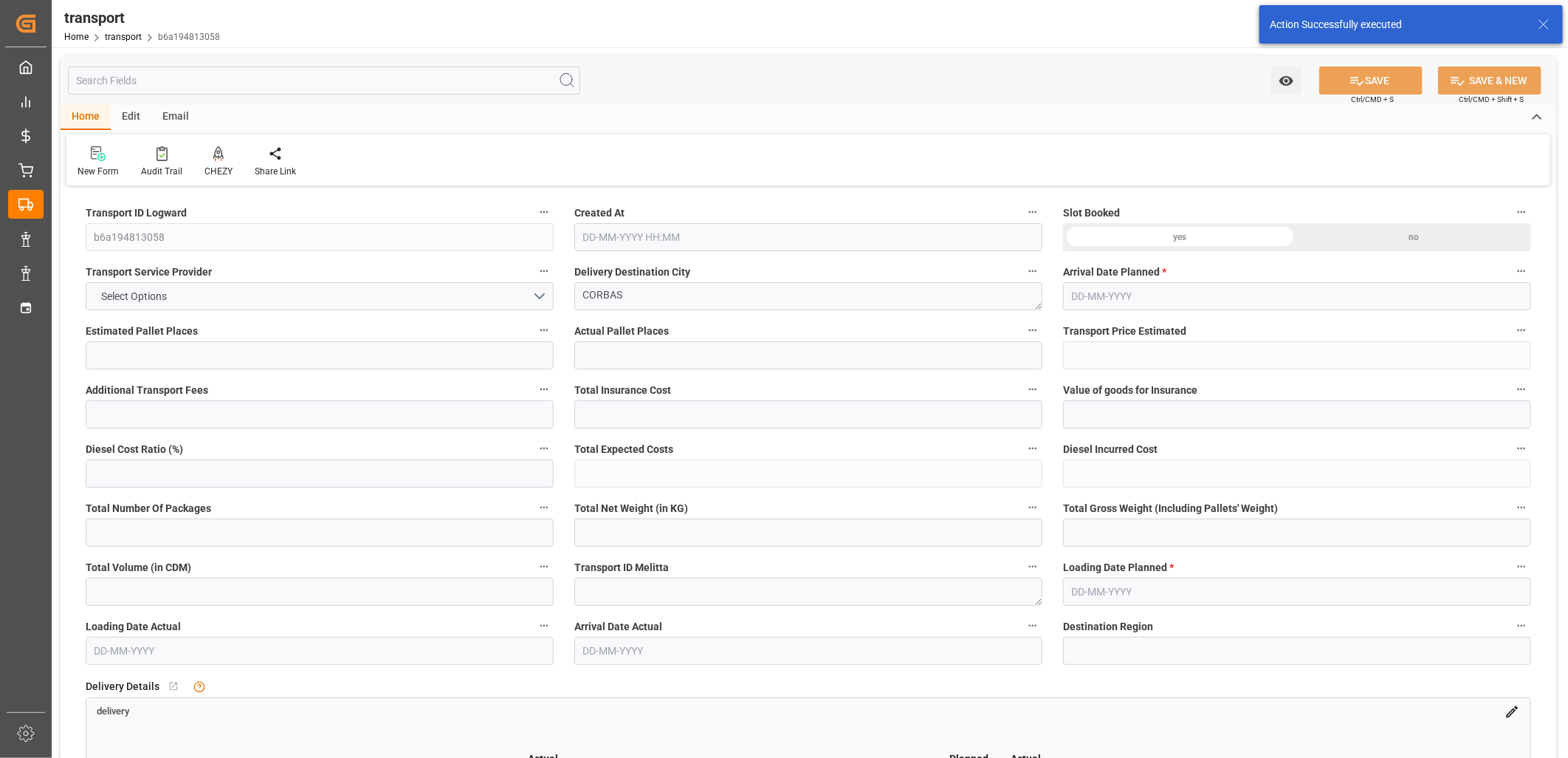
type input "248.29"
type input "0"
type input "1016.672"
type input "1550.944"
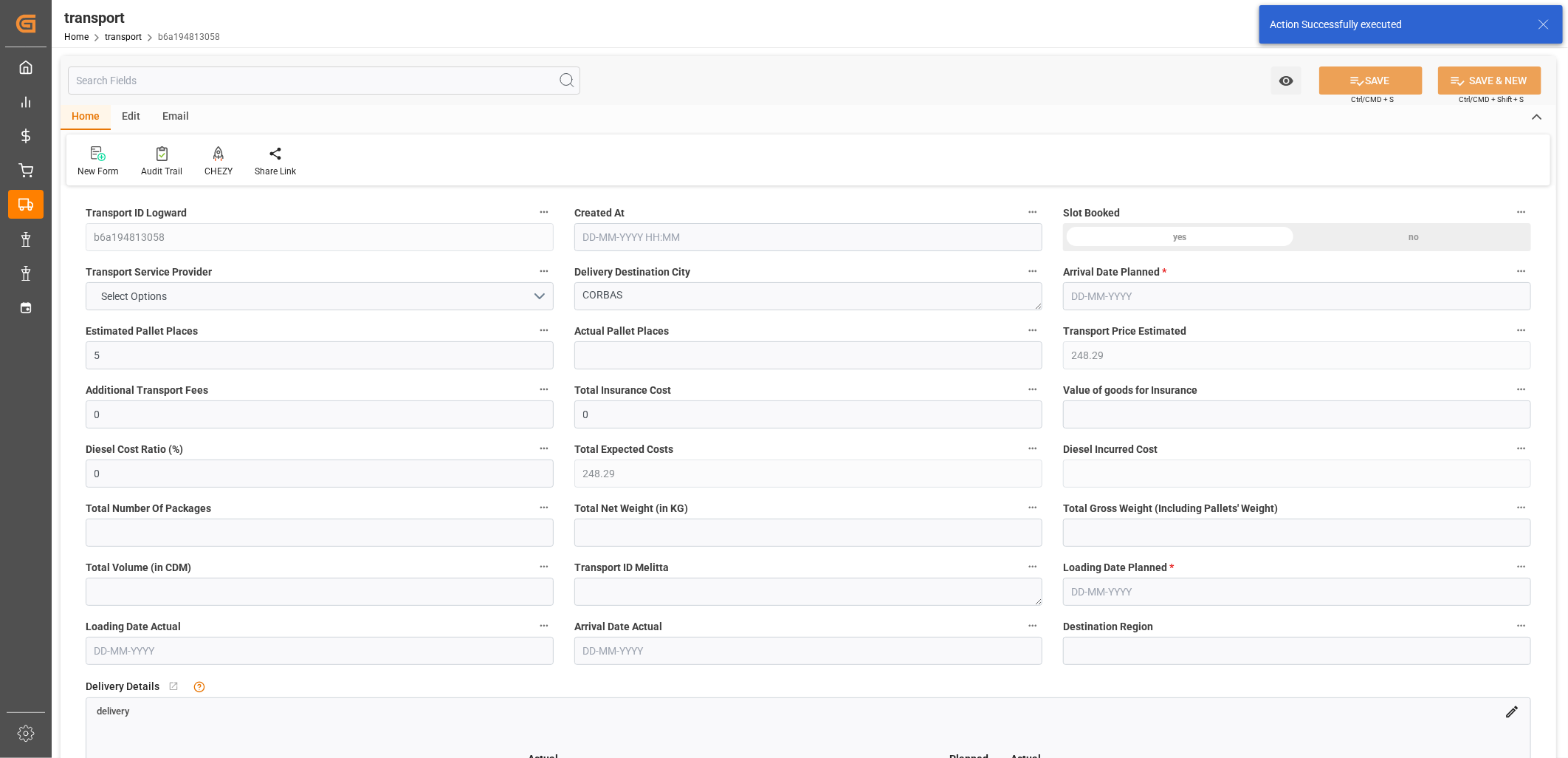
type input "5820.032"
type input "69"
type input "7"
type input "136"
type input "8"
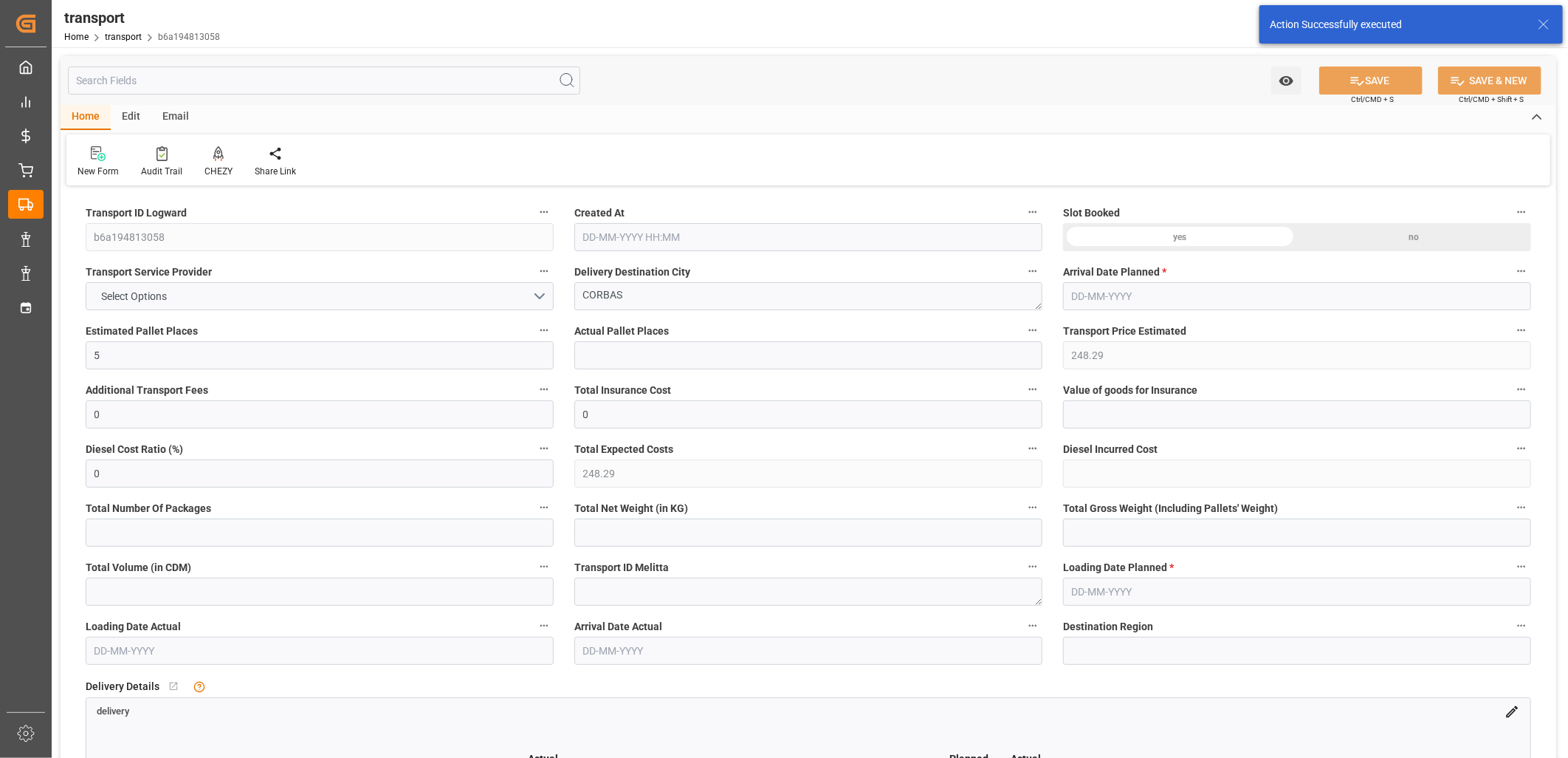
type input "101"
type input "1325.728"
type input "0"
type input "4710.8598"
type input "0"
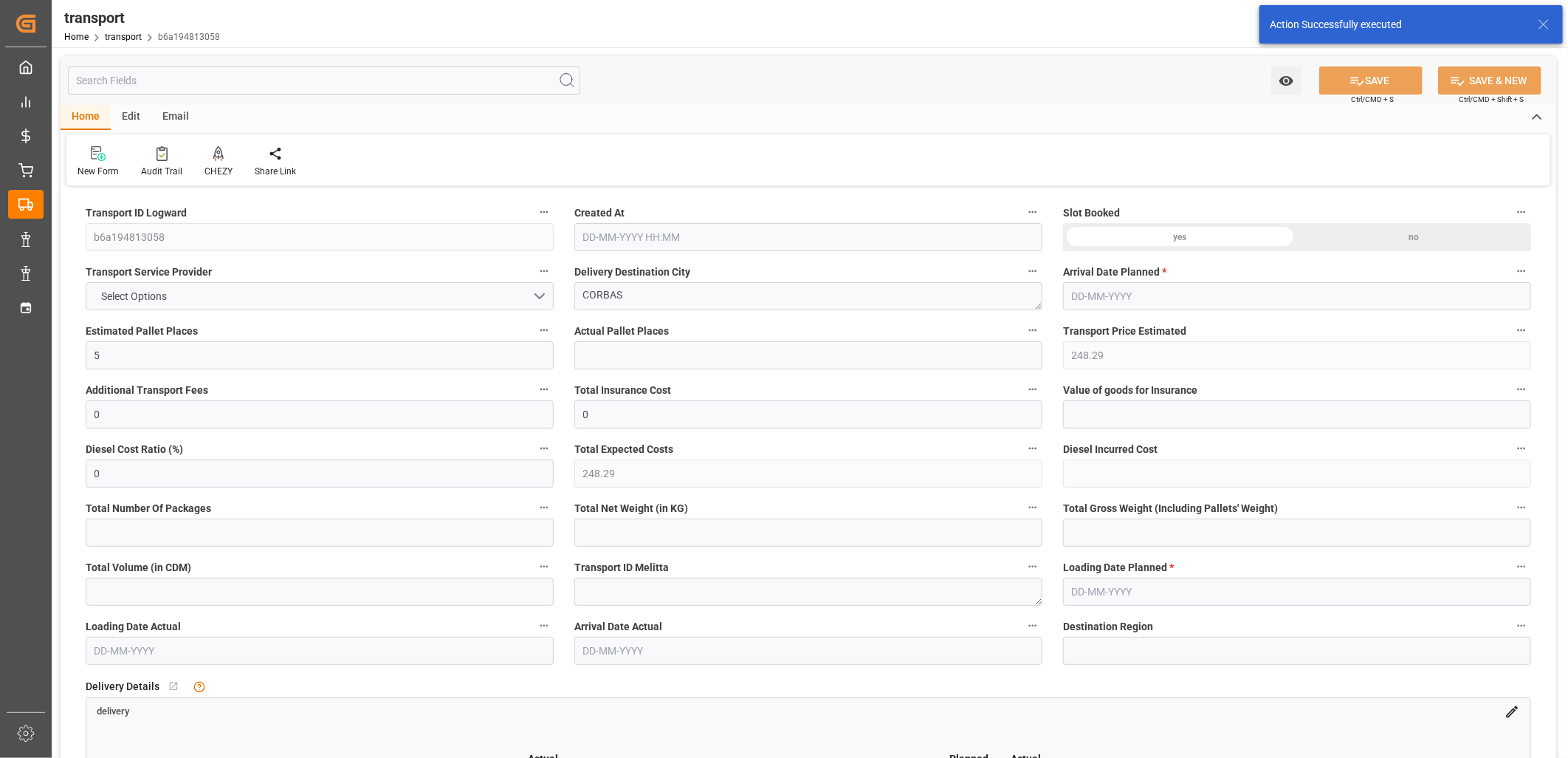
type input "0"
type input "21"
type input "35"
type input "13-10-2025 11:18"
type input "20-10-2025"
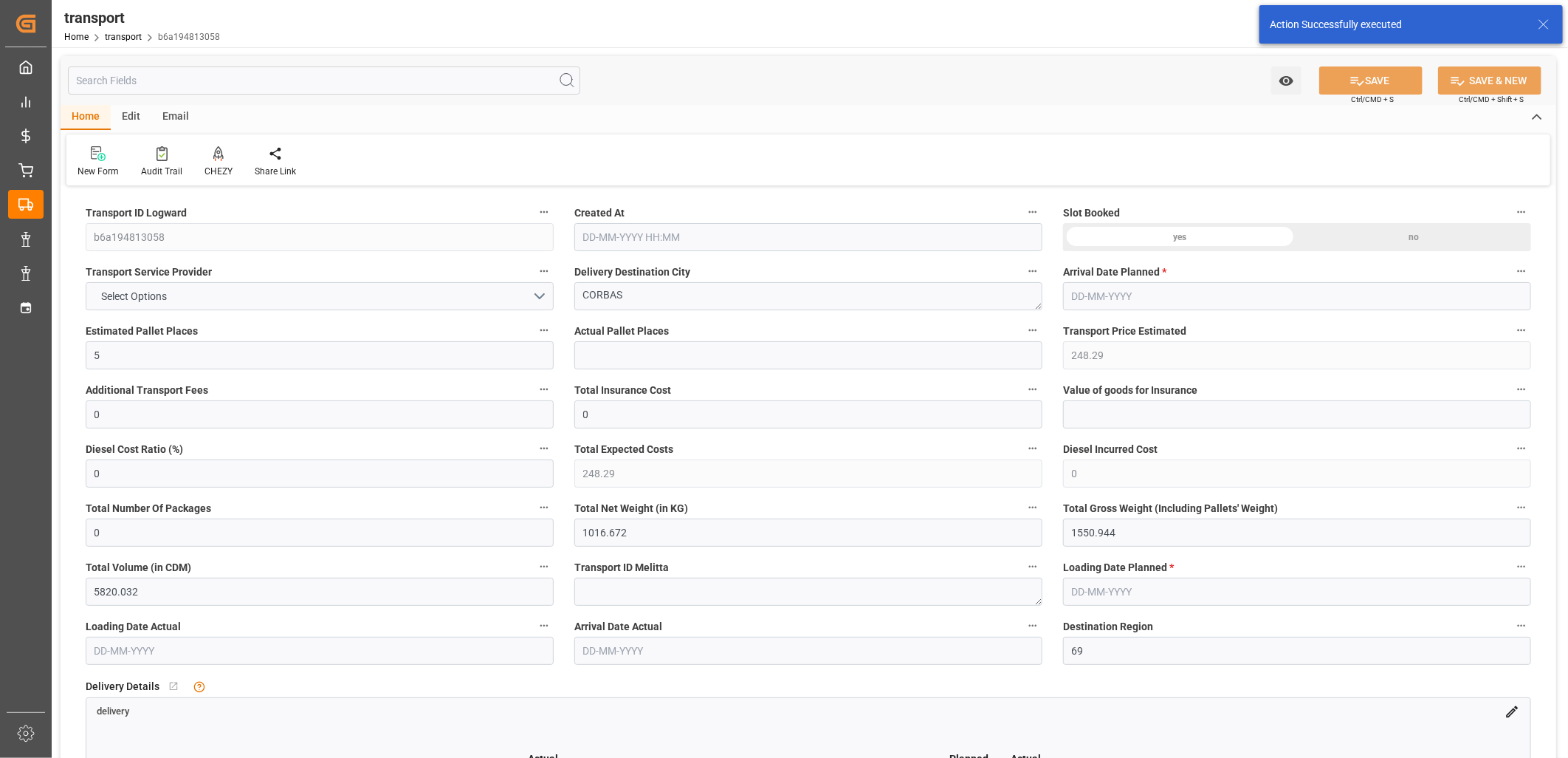
type input "[DATE]"
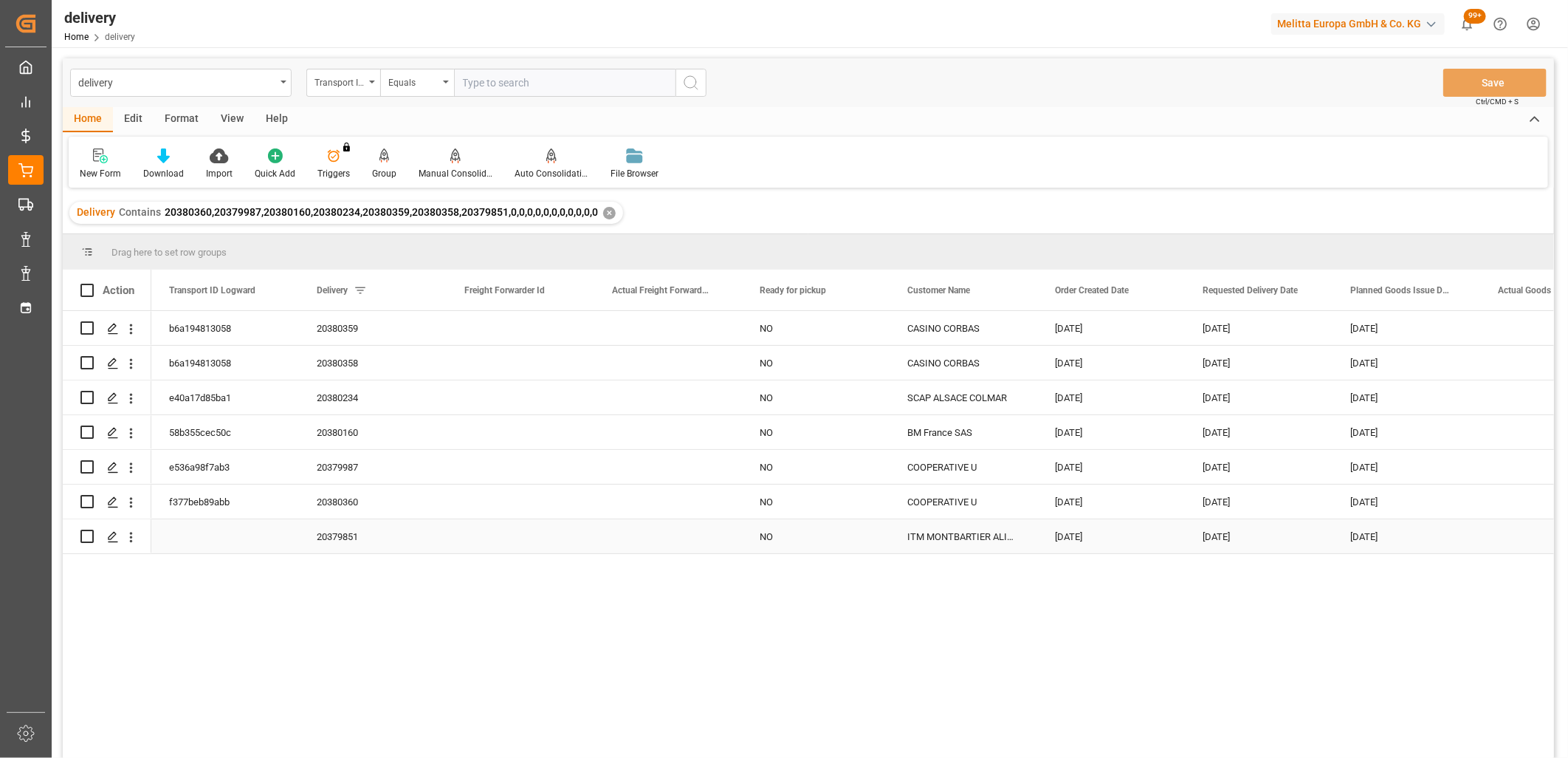
click at [89, 537] on input "Press Space to toggle row selection (unchecked)" at bounding box center [86, 536] width 13 height 13
checkbox input "true"
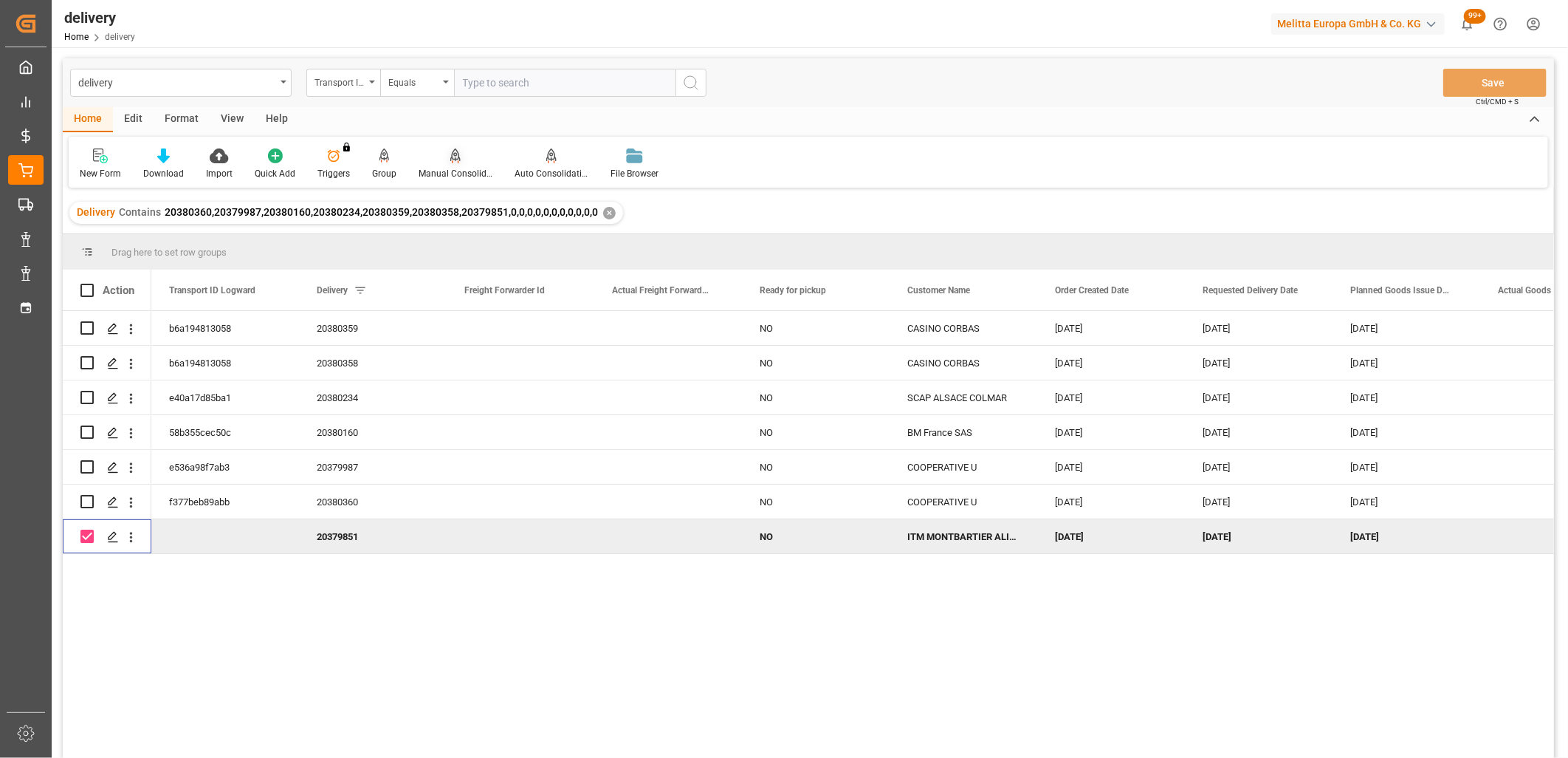
click at [452, 153] on icon at bounding box center [455, 156] width 10 height 15
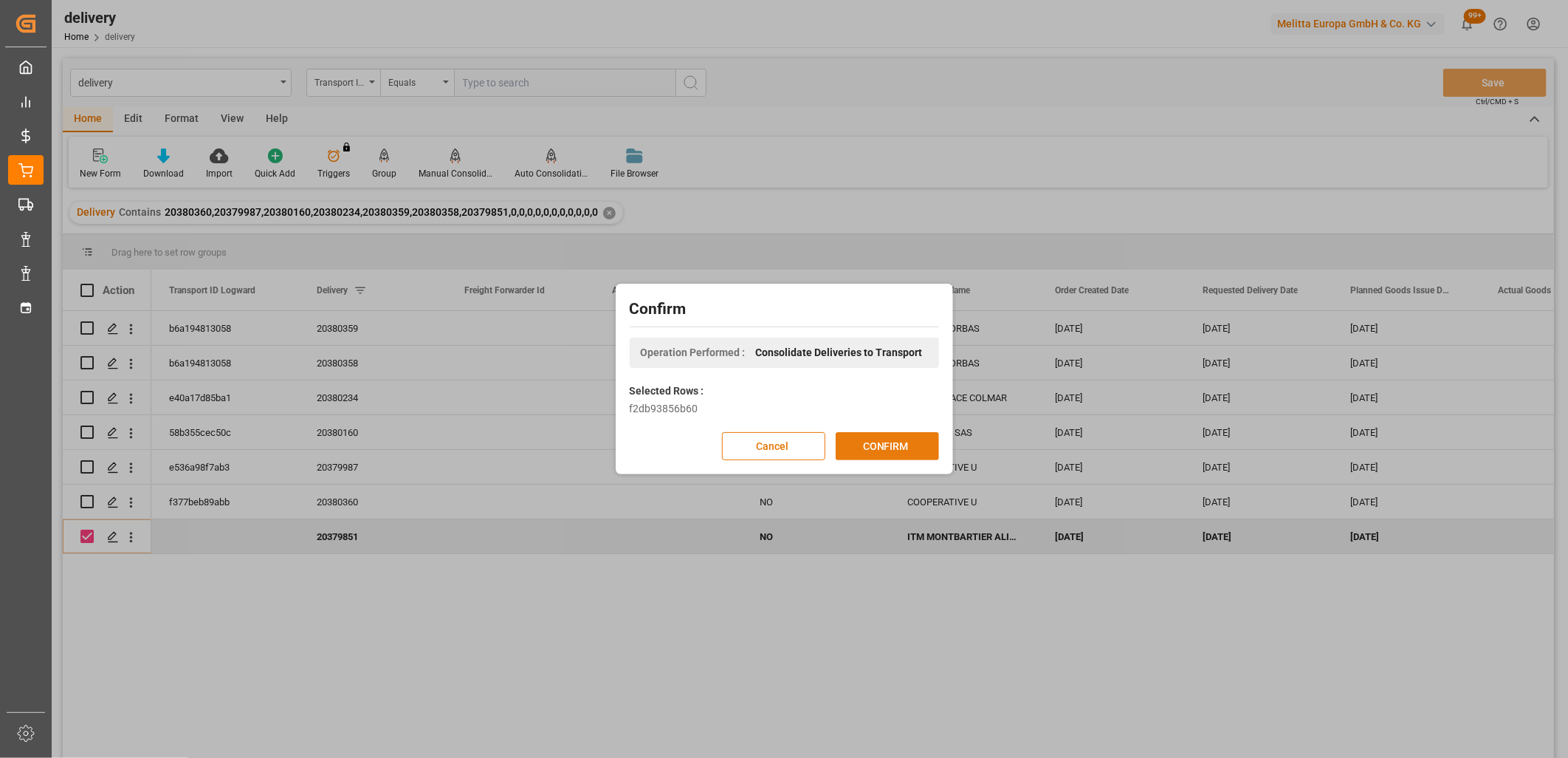
click at [853, 441] on button "CONFIRM" at bounding box center [887, 446] width 103 height 28
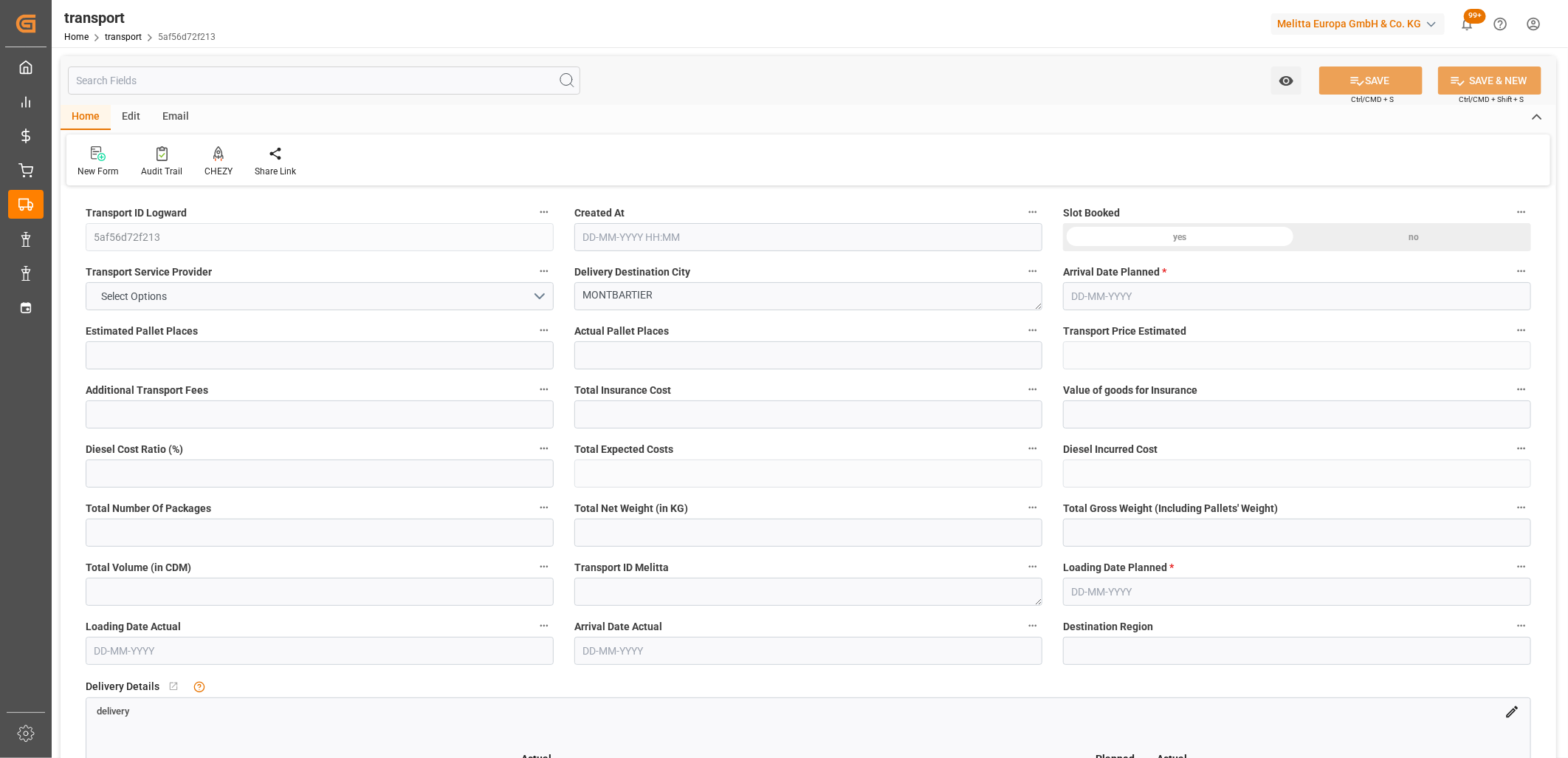
type input "9"
type input "523.55"
type input "0"
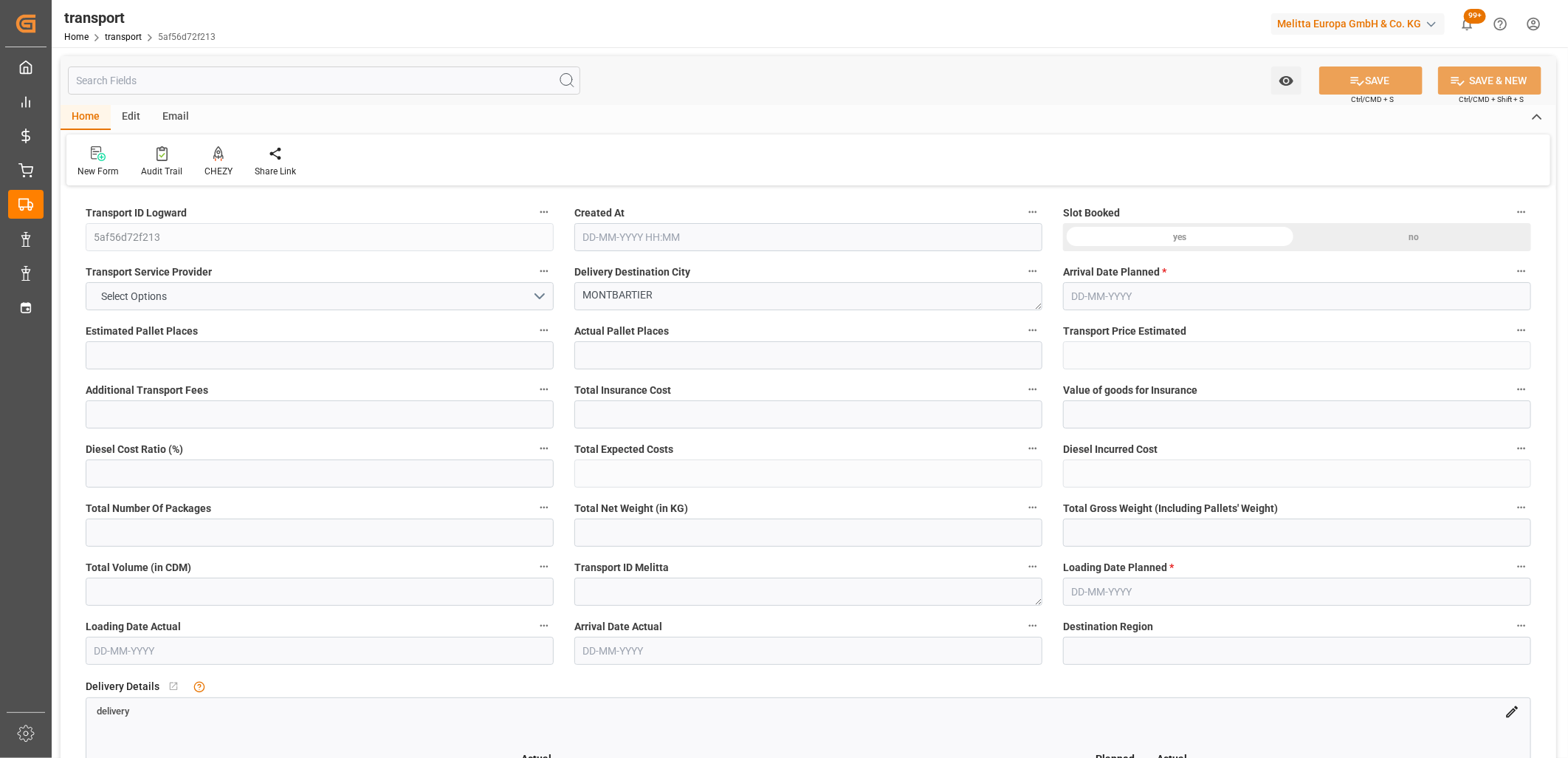
type input "523.55"
type input "0"
type input "1093.536"
type input "2256"
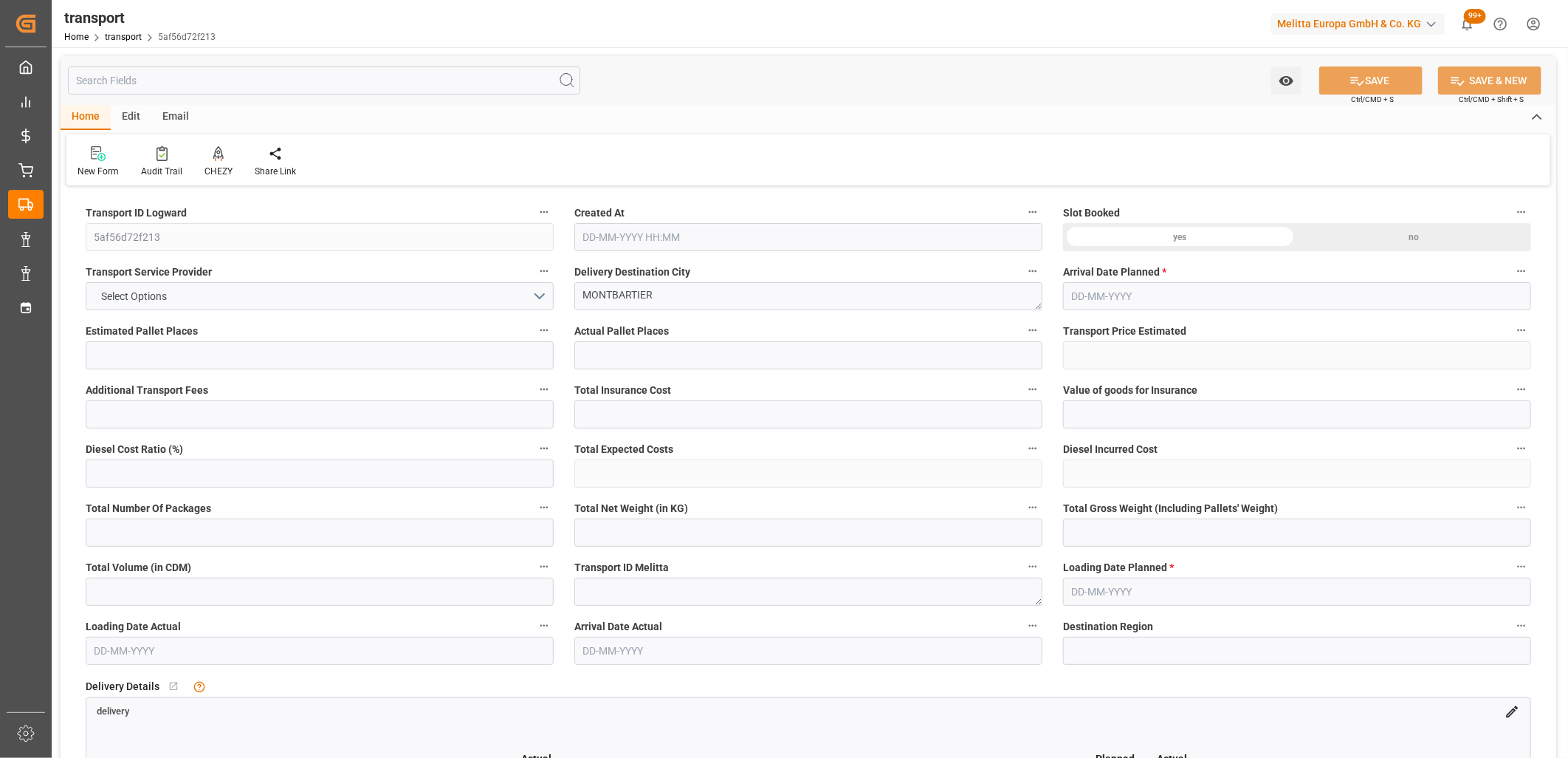
type input "9404.352"
type input "82"
type input "5"
type input "190"
type input "9"
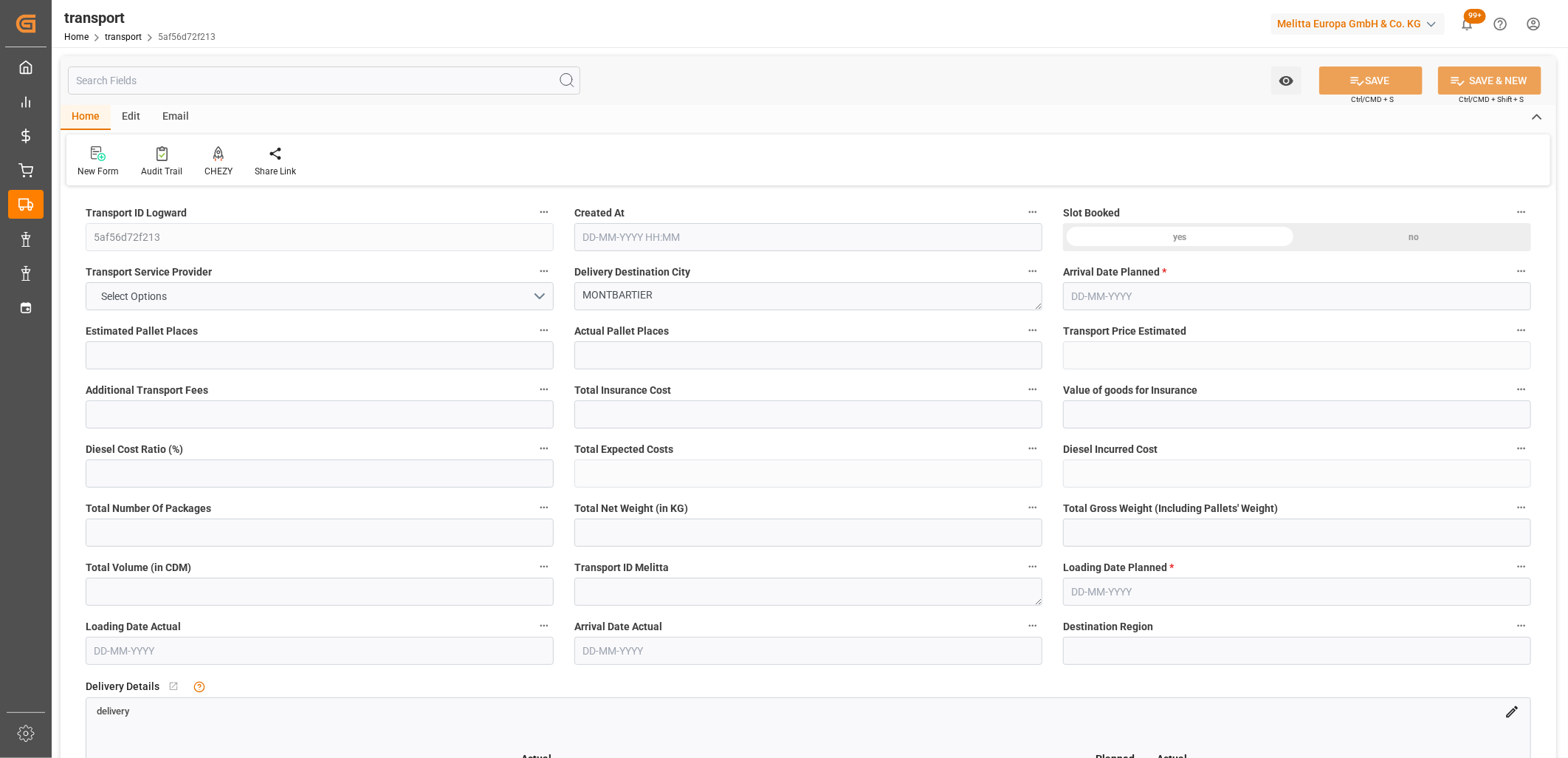
type input "101"
type input "1914.744"
type input "0"
type input "4710.8598"
type input "0"
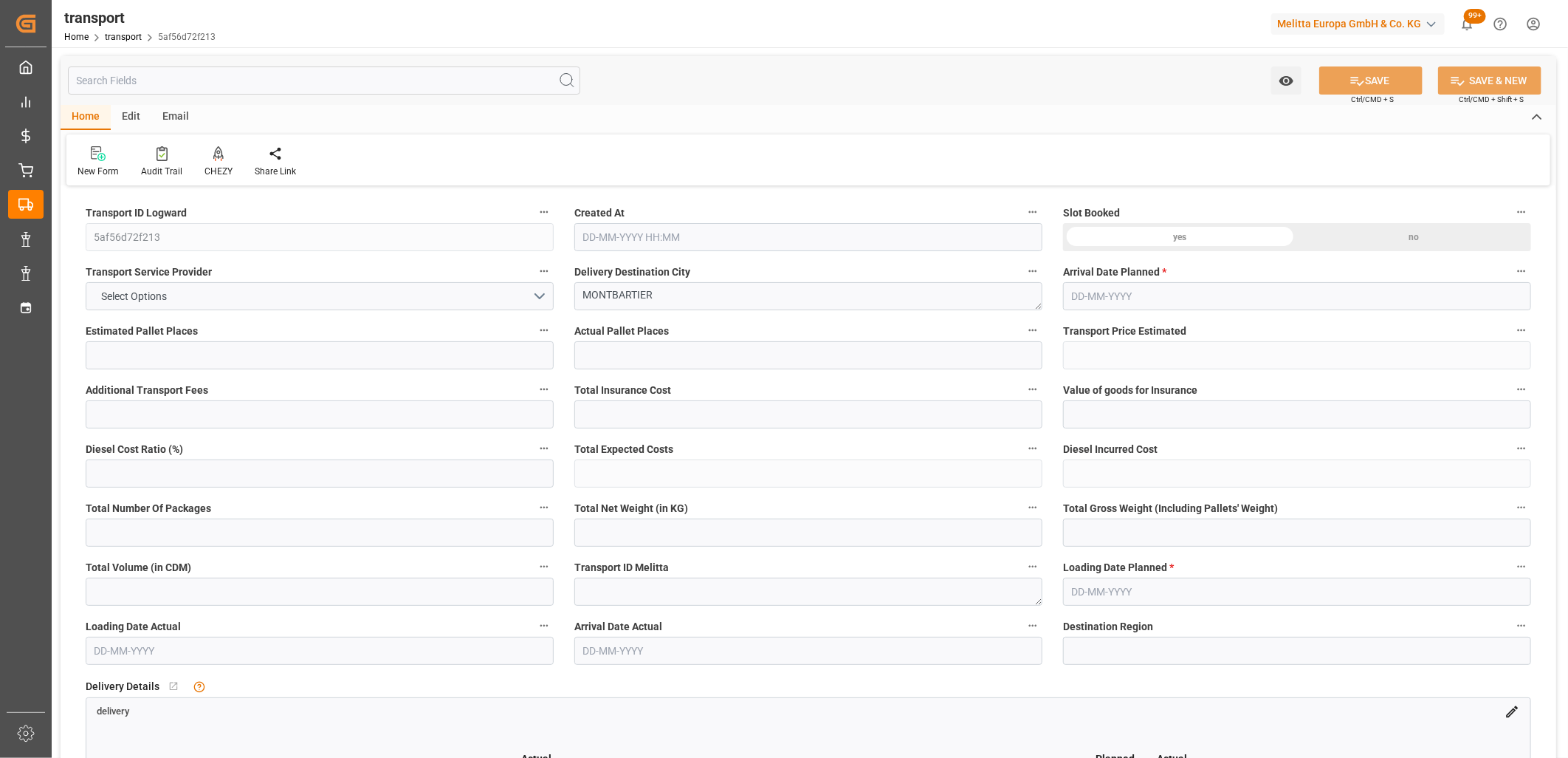
type input "0"
type input "21"
type input "35"
type input "13-10-2025 11:19"
type input "[DATE]"
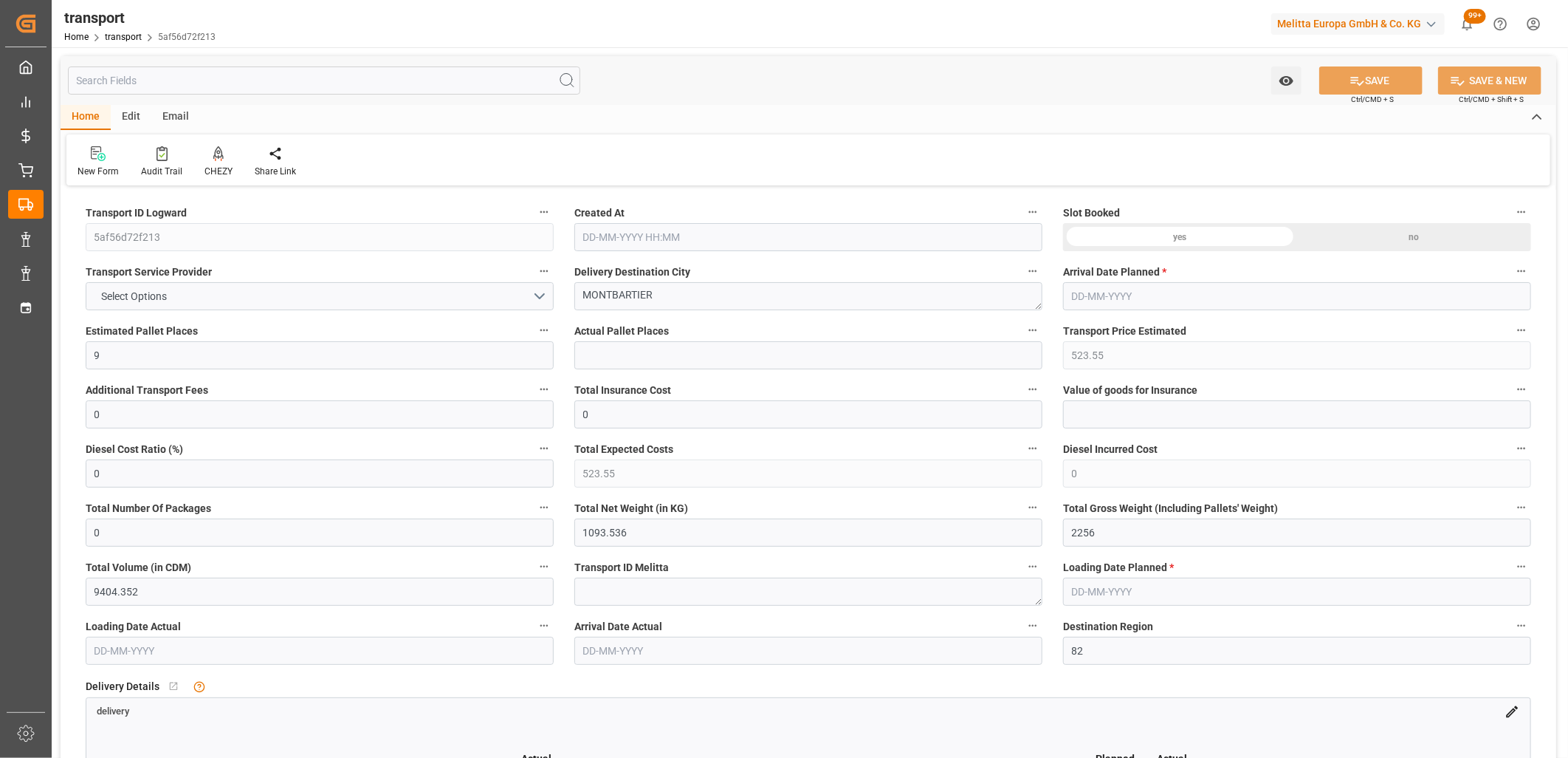
type input "[DATE]"
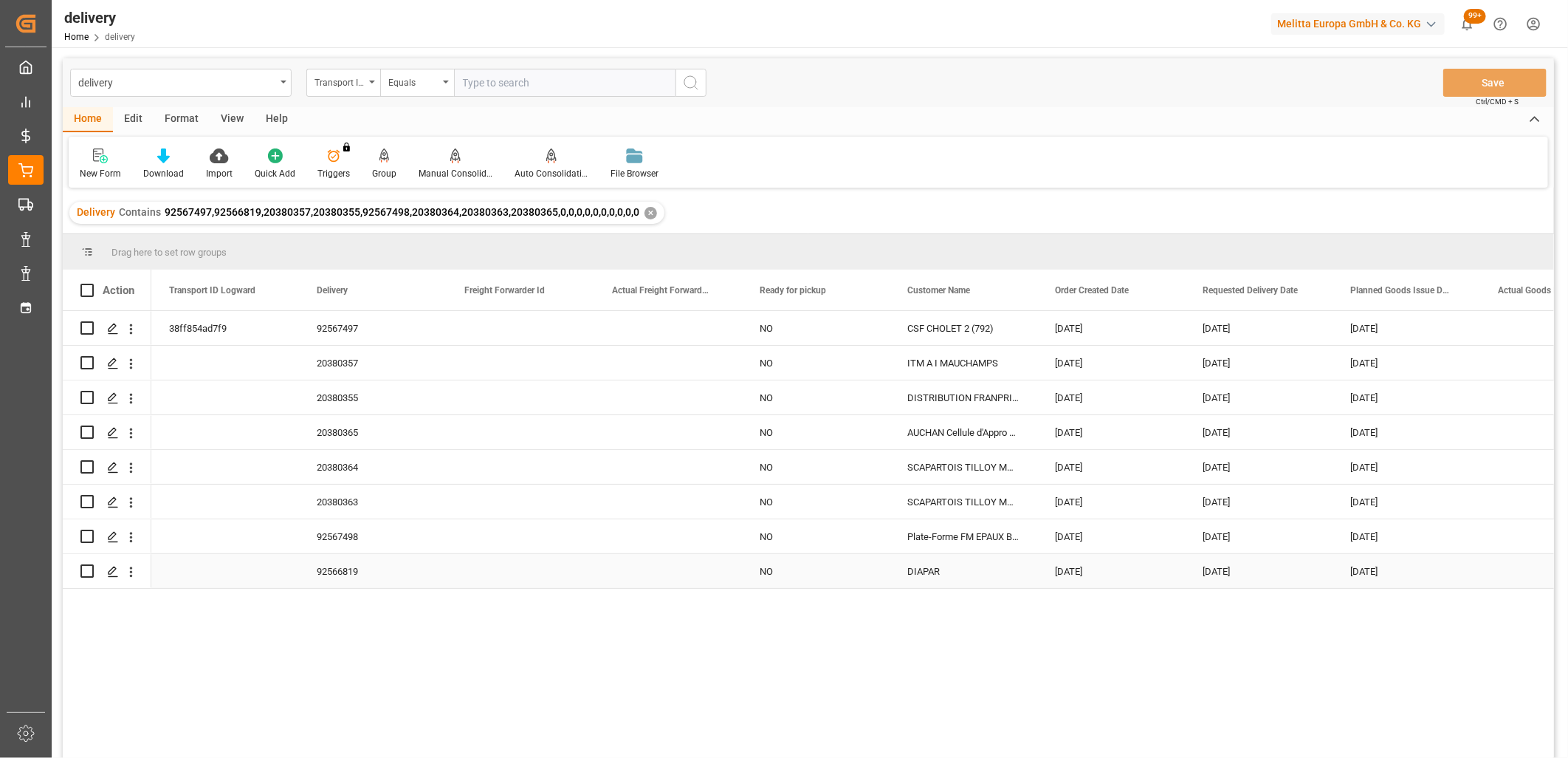
click at [89, 570] on input "Press Space to toggle row selection (unchecked)" at bounding box center [86, 571] width 13 height 13
checkbox input "true"
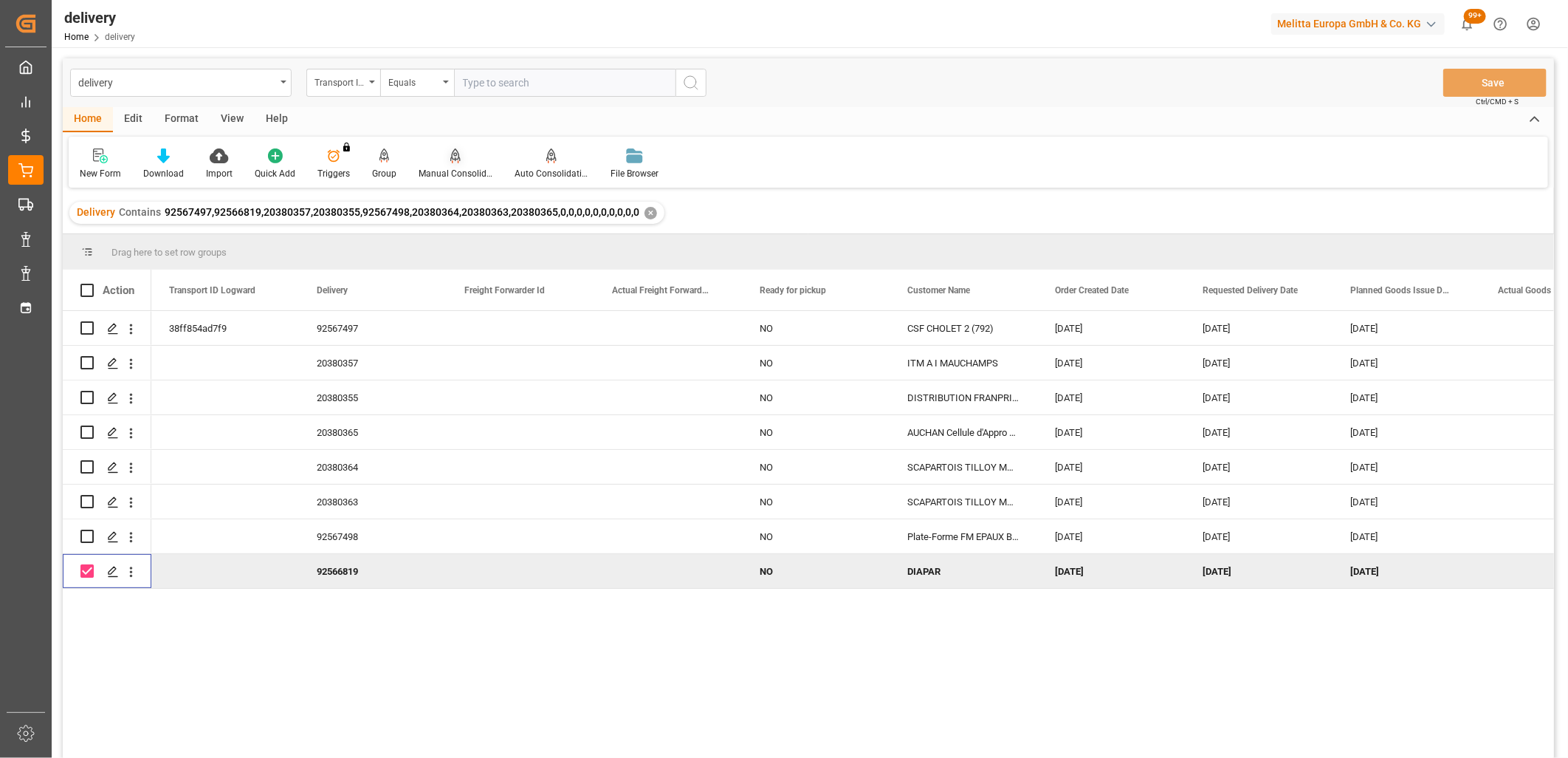
click at [452, 160] on icon at bounding box center [455, 155] width 10 height 12
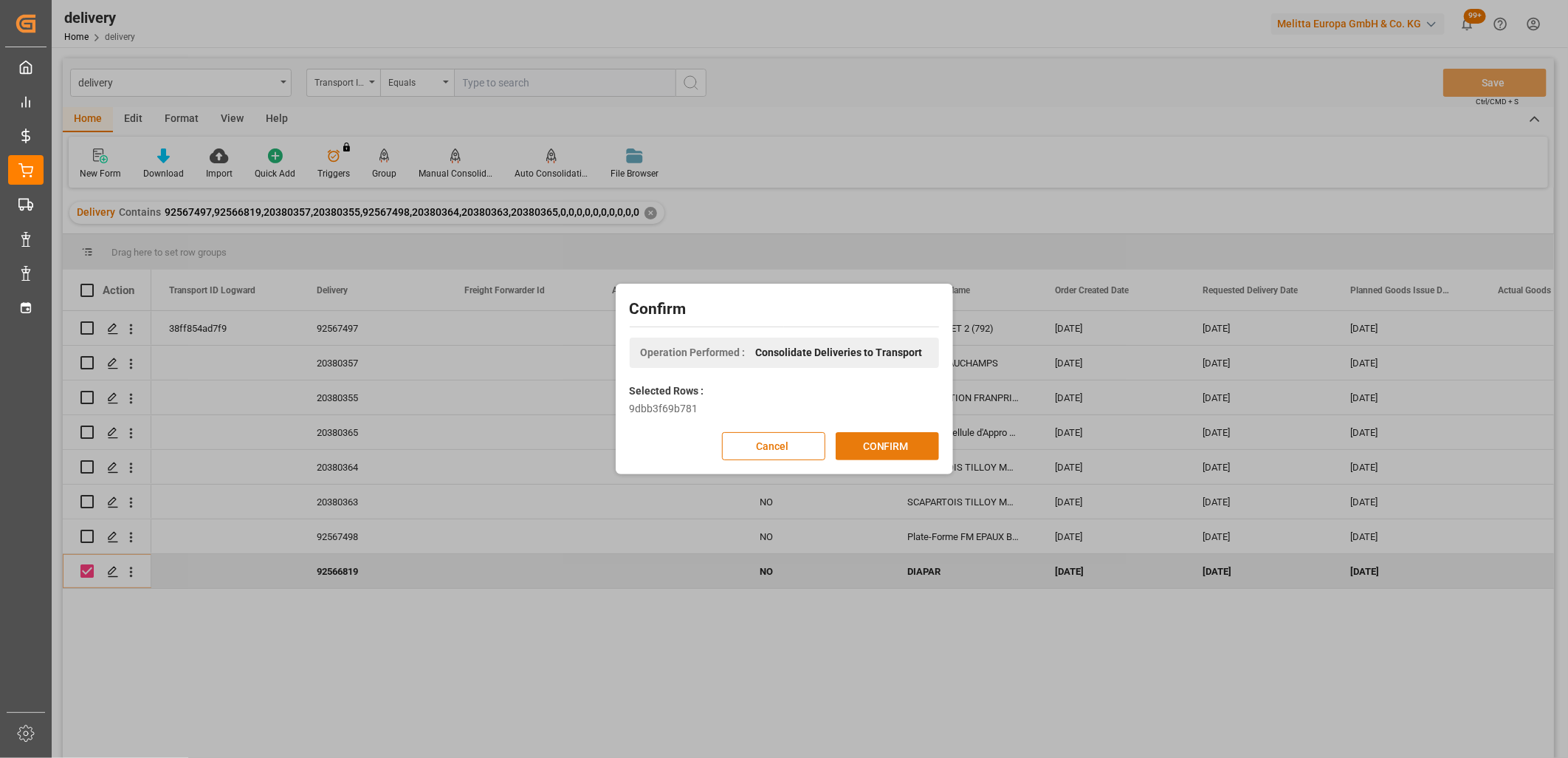
click at [884, 441] on button "CONFIRM" at bounding box center [887, 446] width 103 height 28
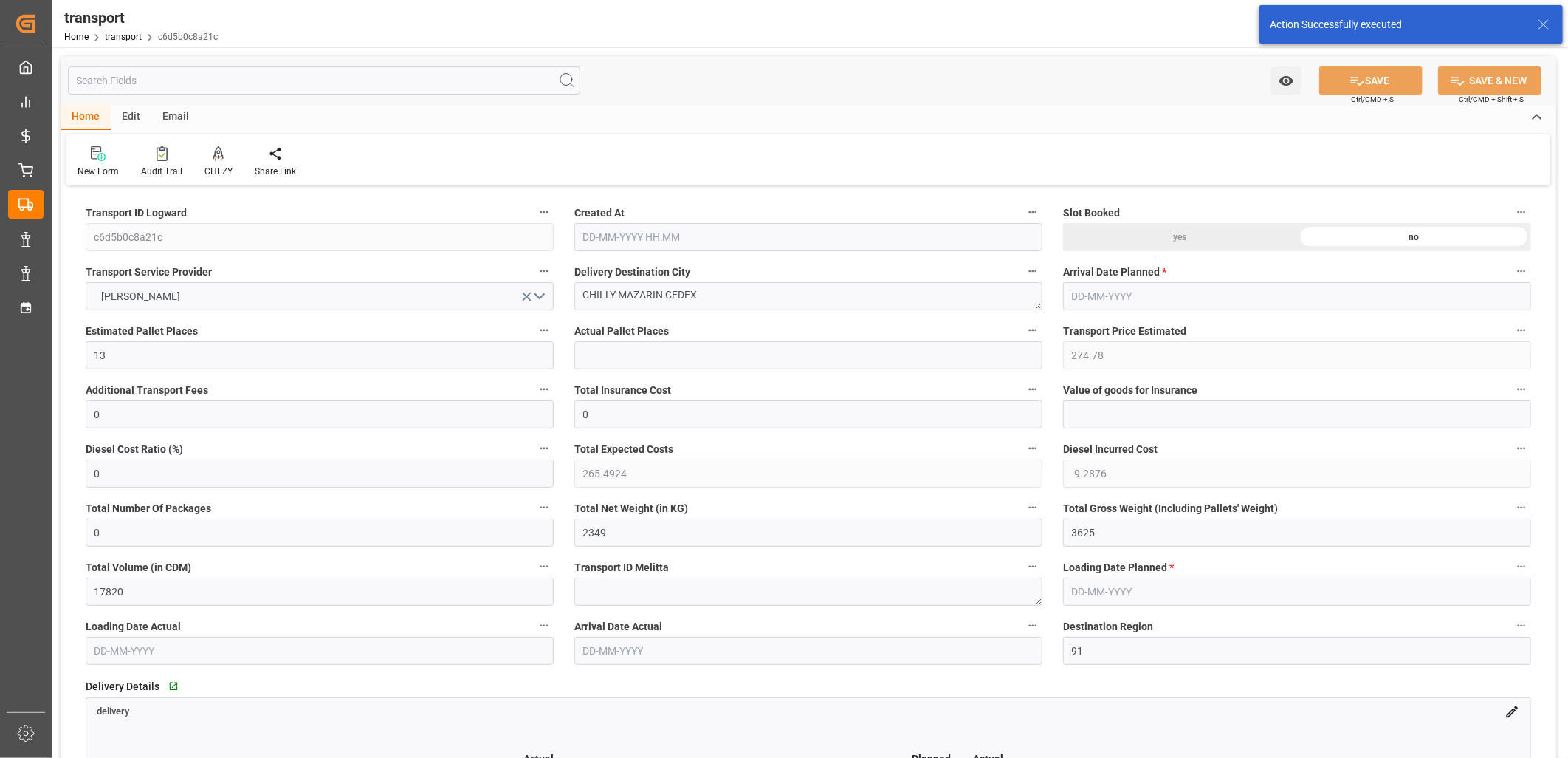
type input "13-10-2025 11:21"
type input "[DATE]"
type input "15-10-2025"
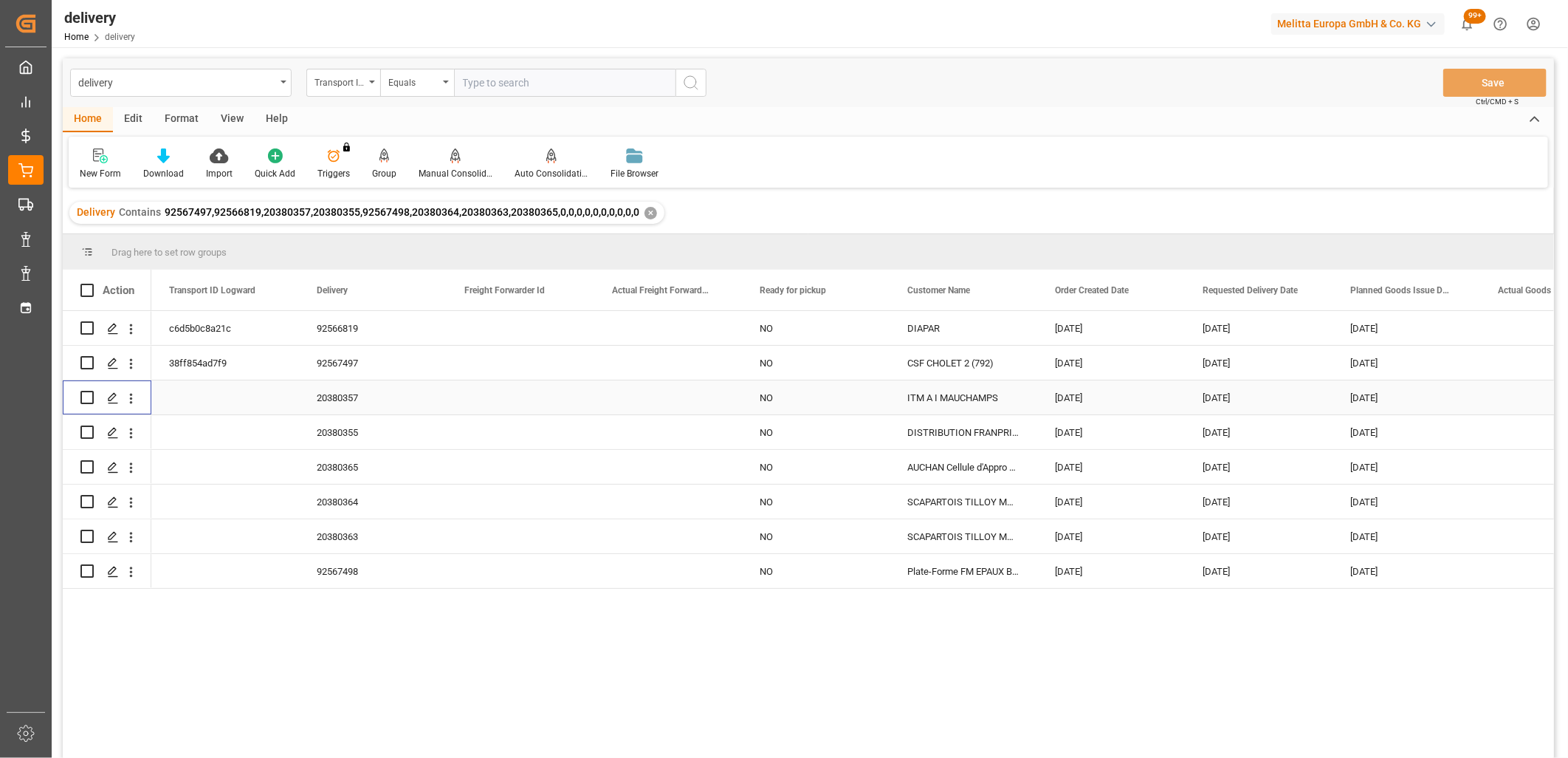
click at [86, 399] on input "Press Space to toggle row selection (unchecked)" at bounding box center [86, 397] width 13 height 13
checkbox input "true"
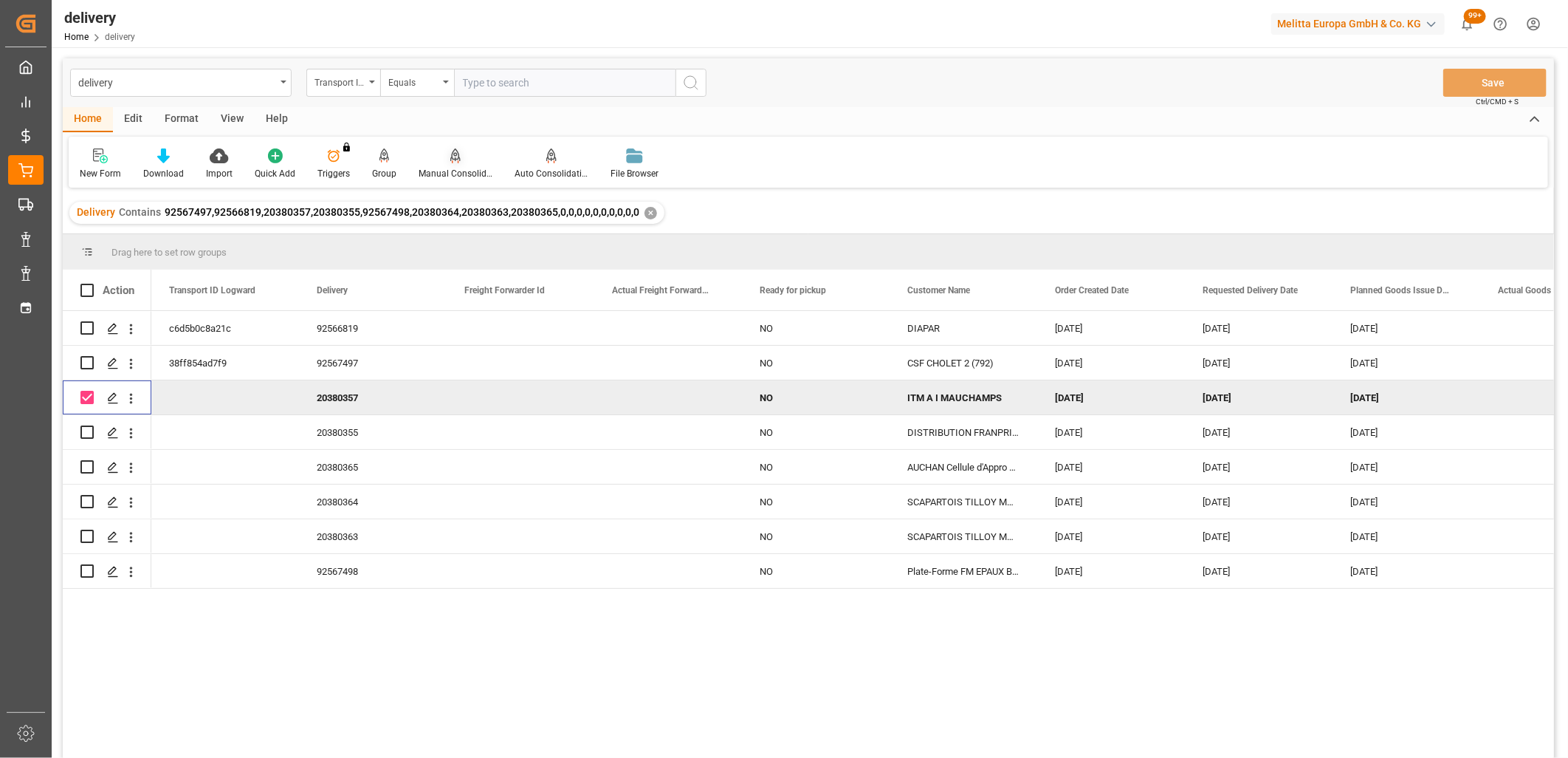
click at [450, 155] on icon at bounding box center [455, 156] width 10 height 15
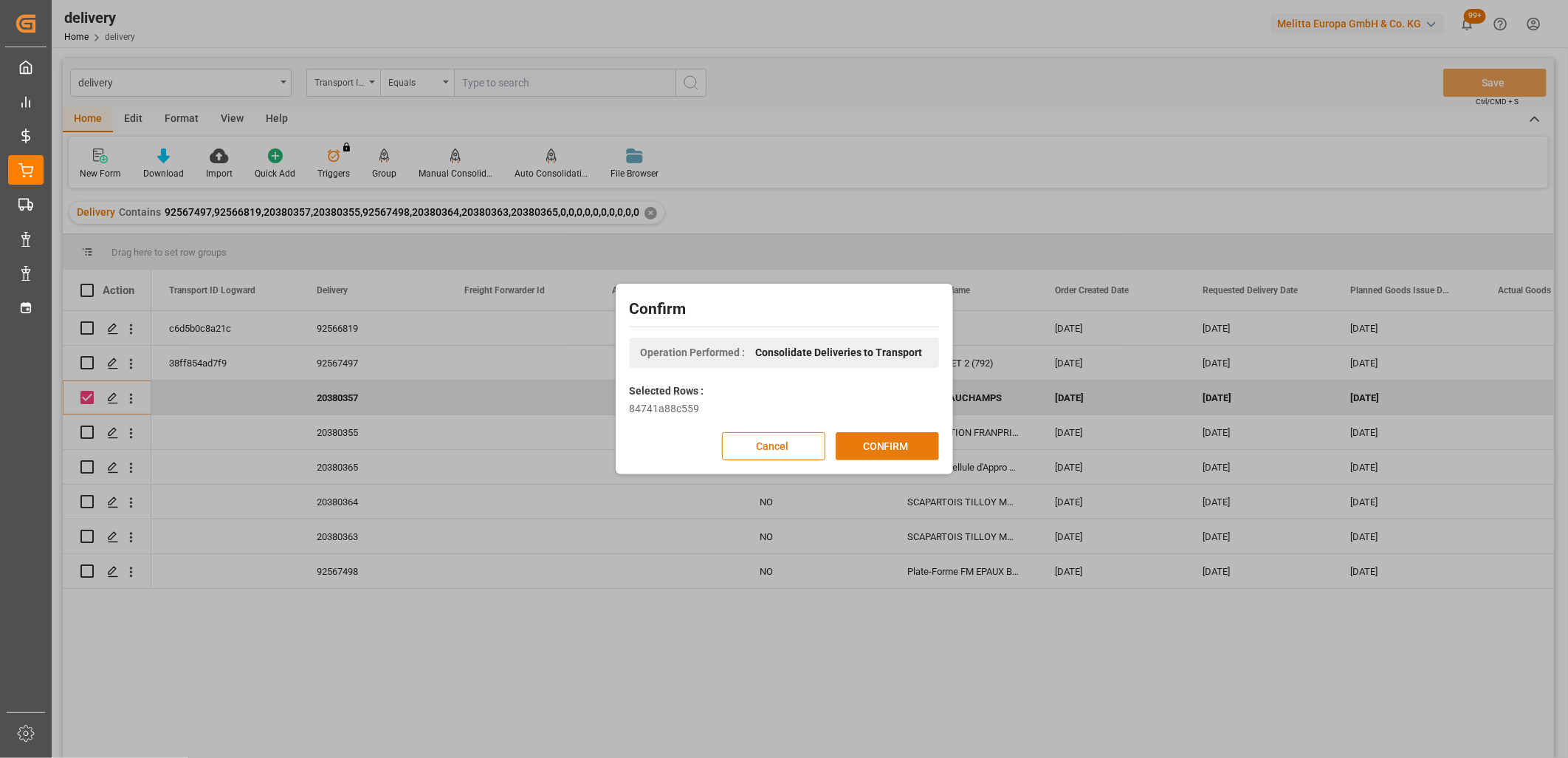
click at [872, 436] on button "CONFIRM" at bounding box center [887, 446] width 103 height 28
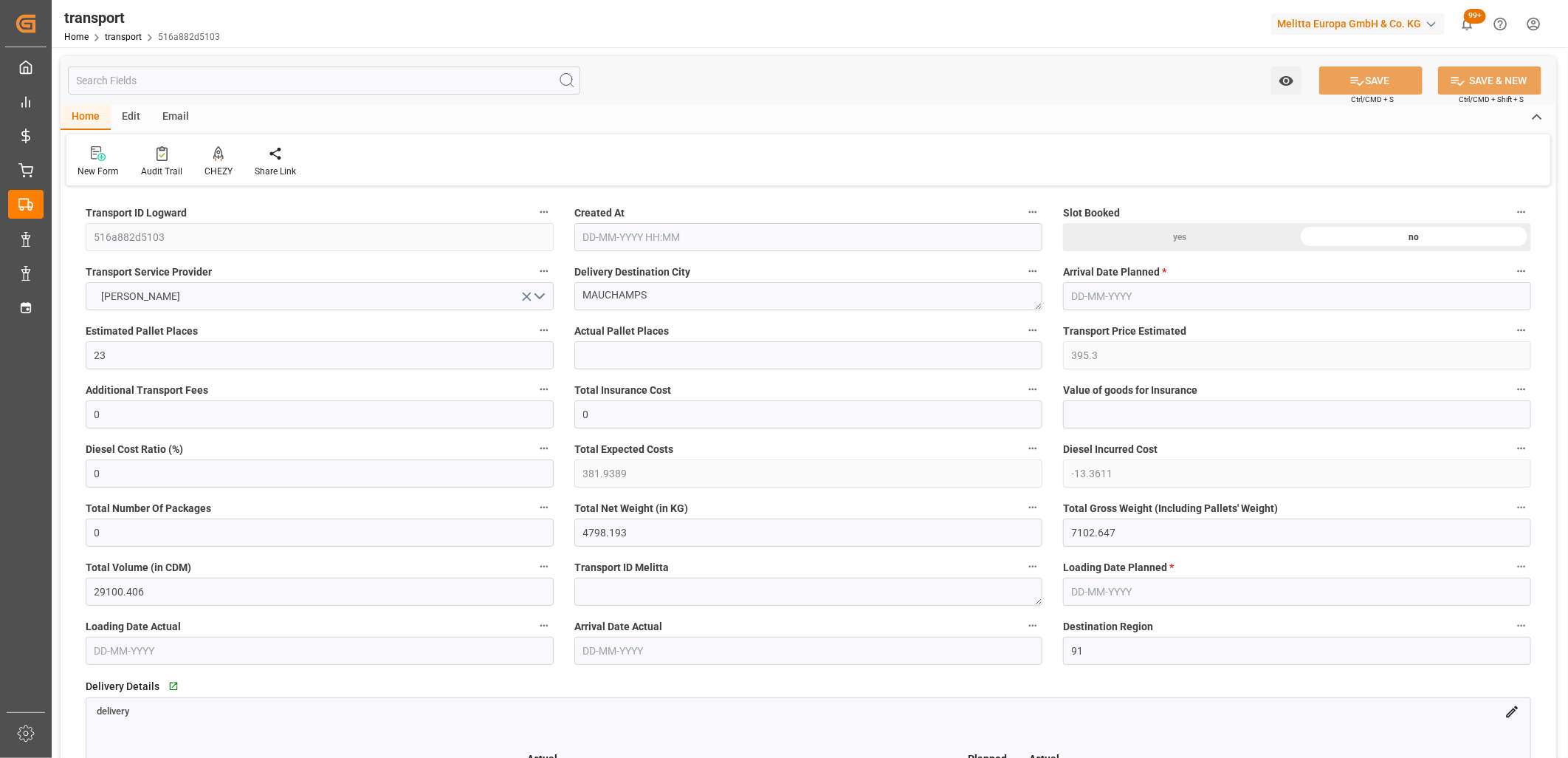
type input "[DATE] 11:21"
type input "[DATE]"
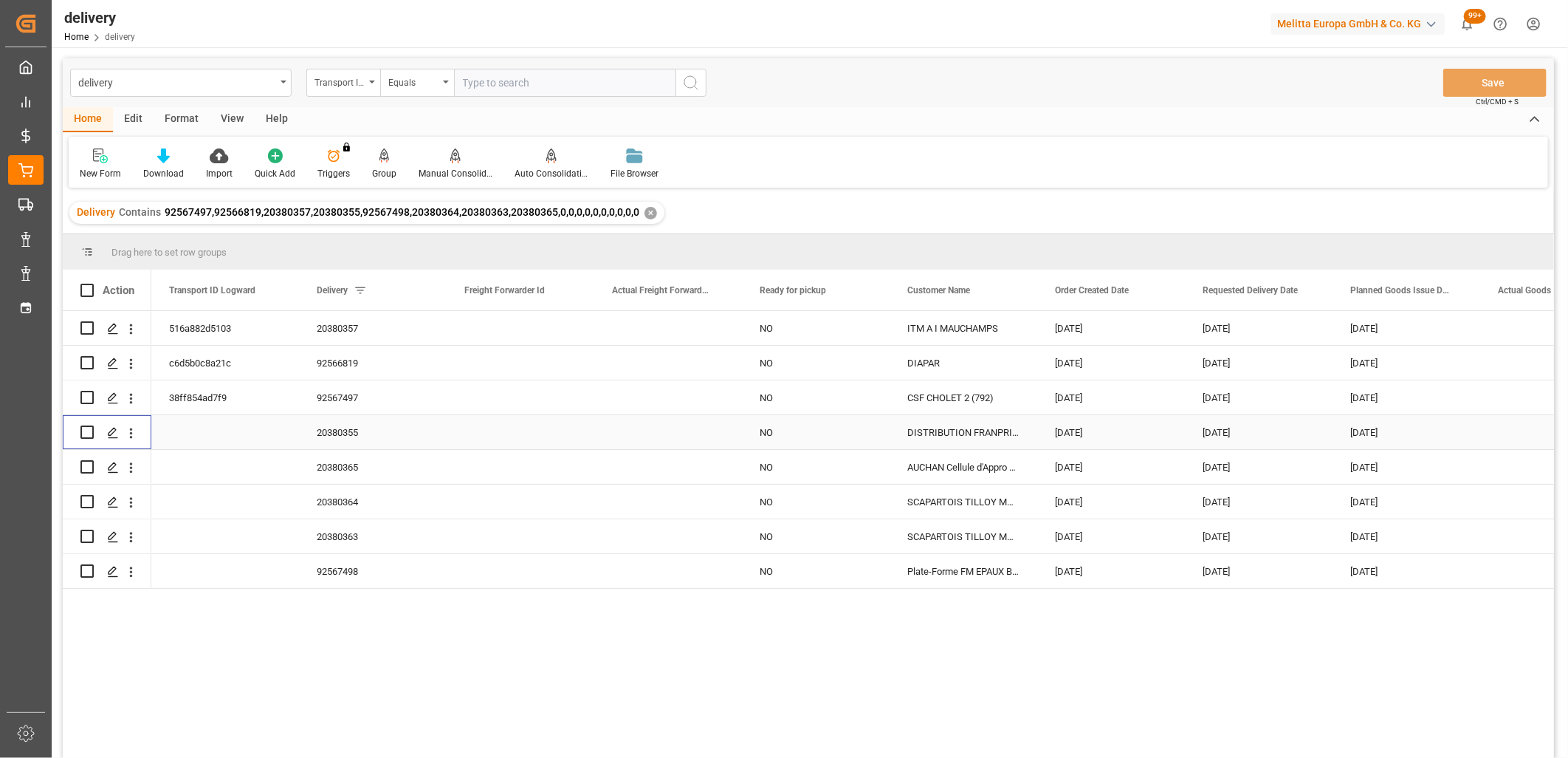
click at [87, 433] on input "Press Space to toggle row selection (unchecked)" at bounding box center [86, 432] width 13 height 13
checkbox input "true"
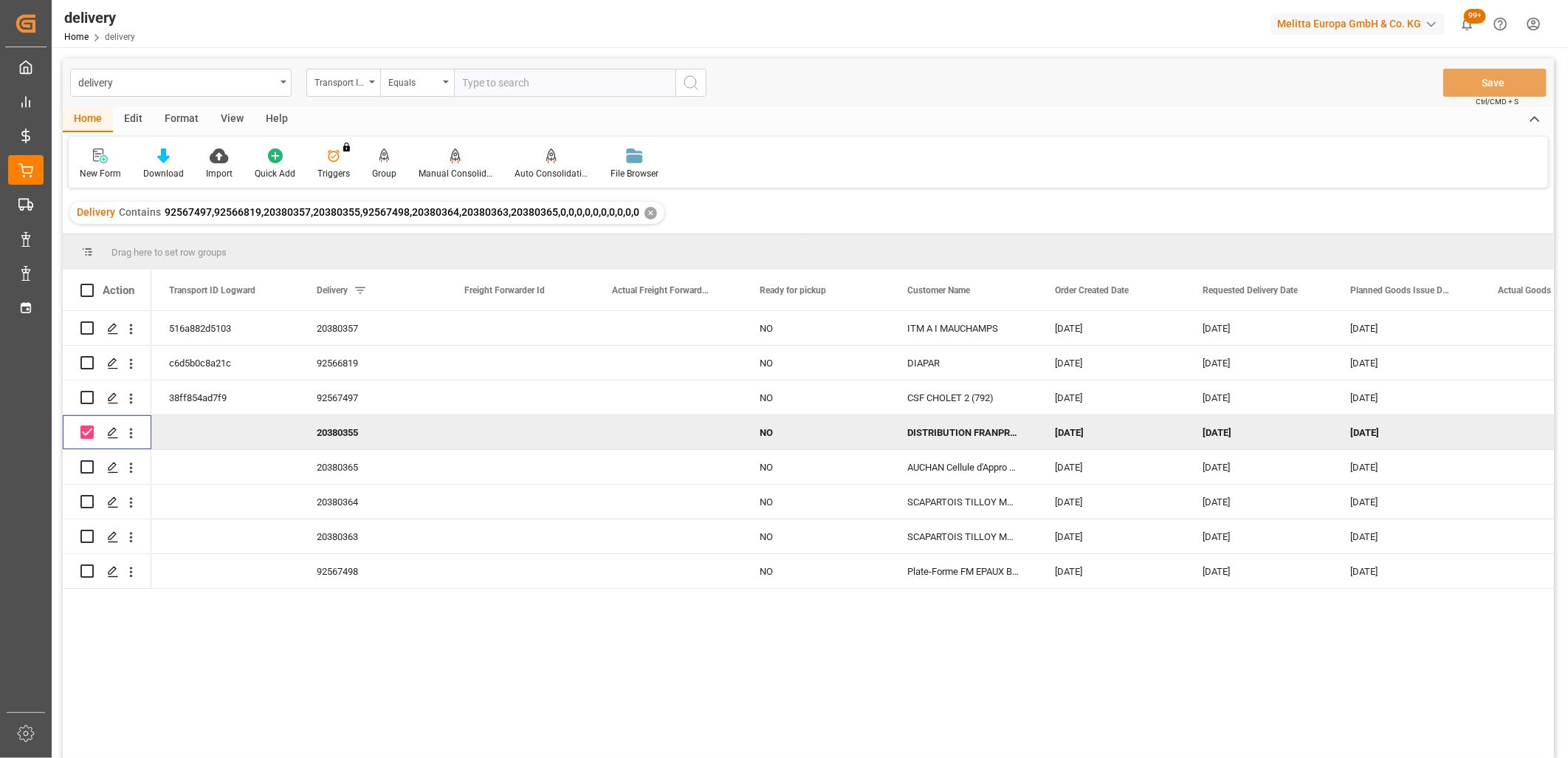
click at [450, 158] on icon at bounding box center [455, 156] width 10 height 15
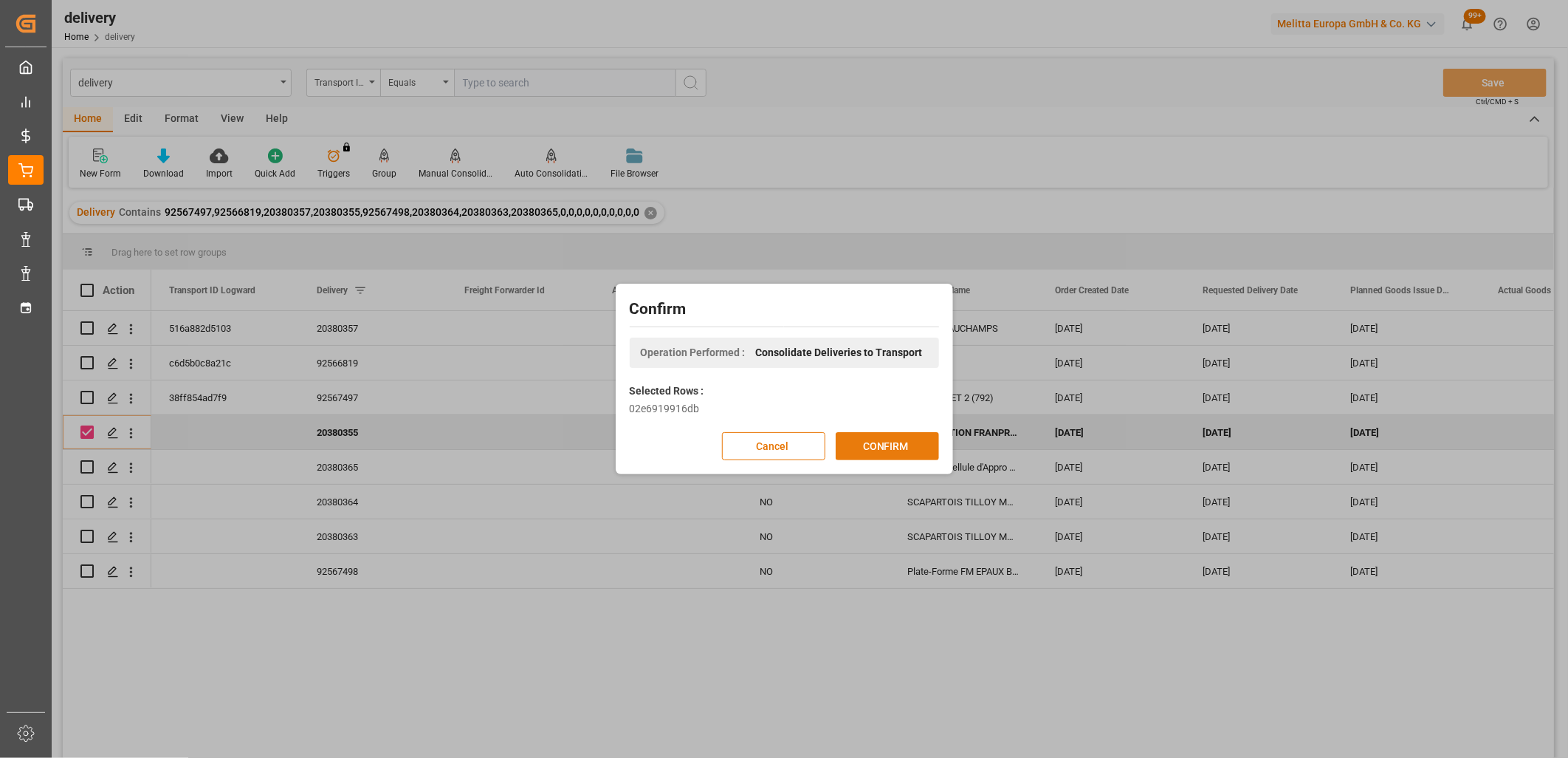
click at [869, 446] on button "CONFIRM" at bounding box center [887, 446] width 103 height 28
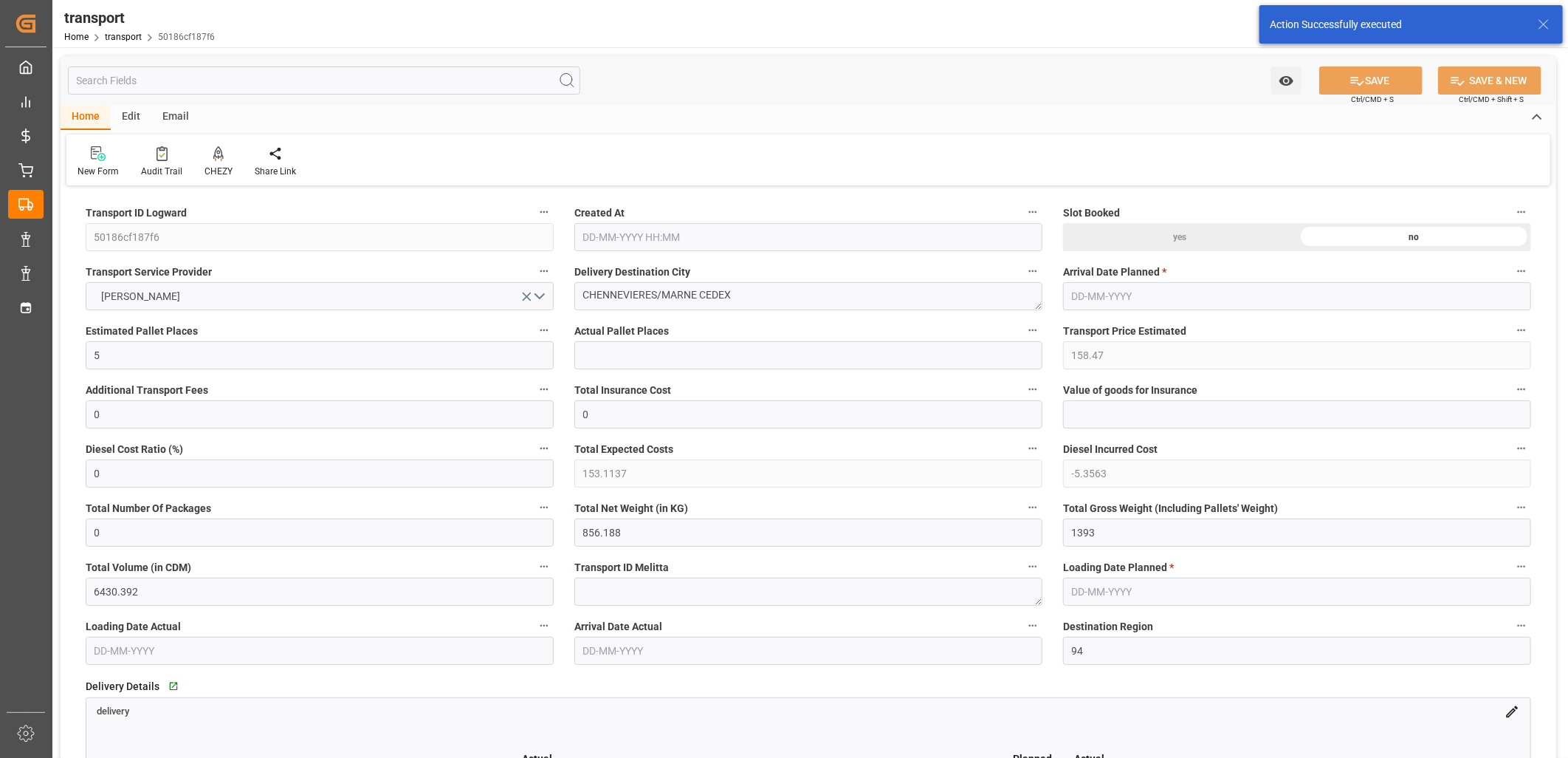
type input "[DATE] 11:21"
type input "[DATE]"
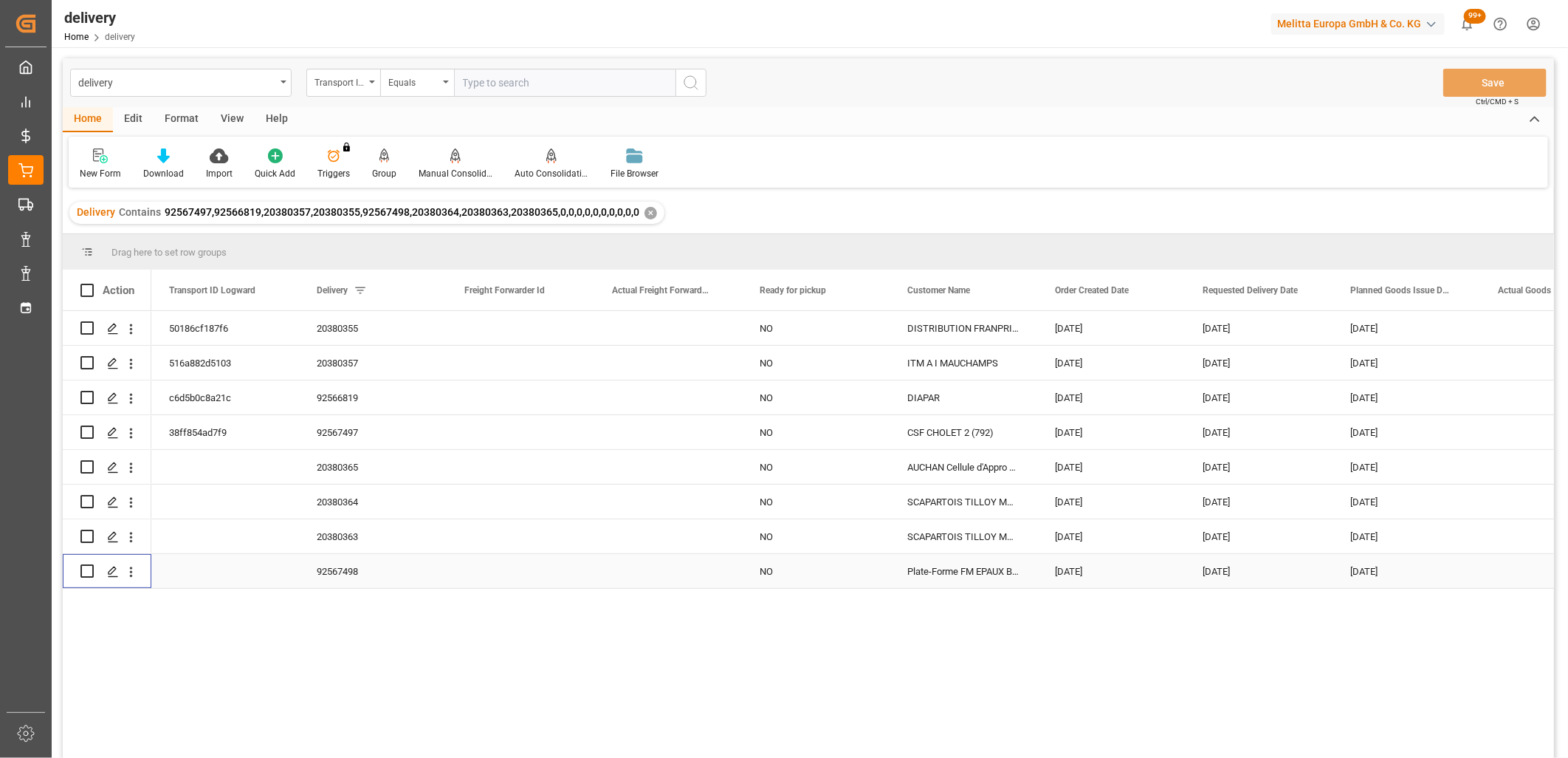
click at [86, 572] on input "Press Space to toggle row selection (unchecked)" at bounding box center [86, 571] width 13 height 13
checkbox input "true"
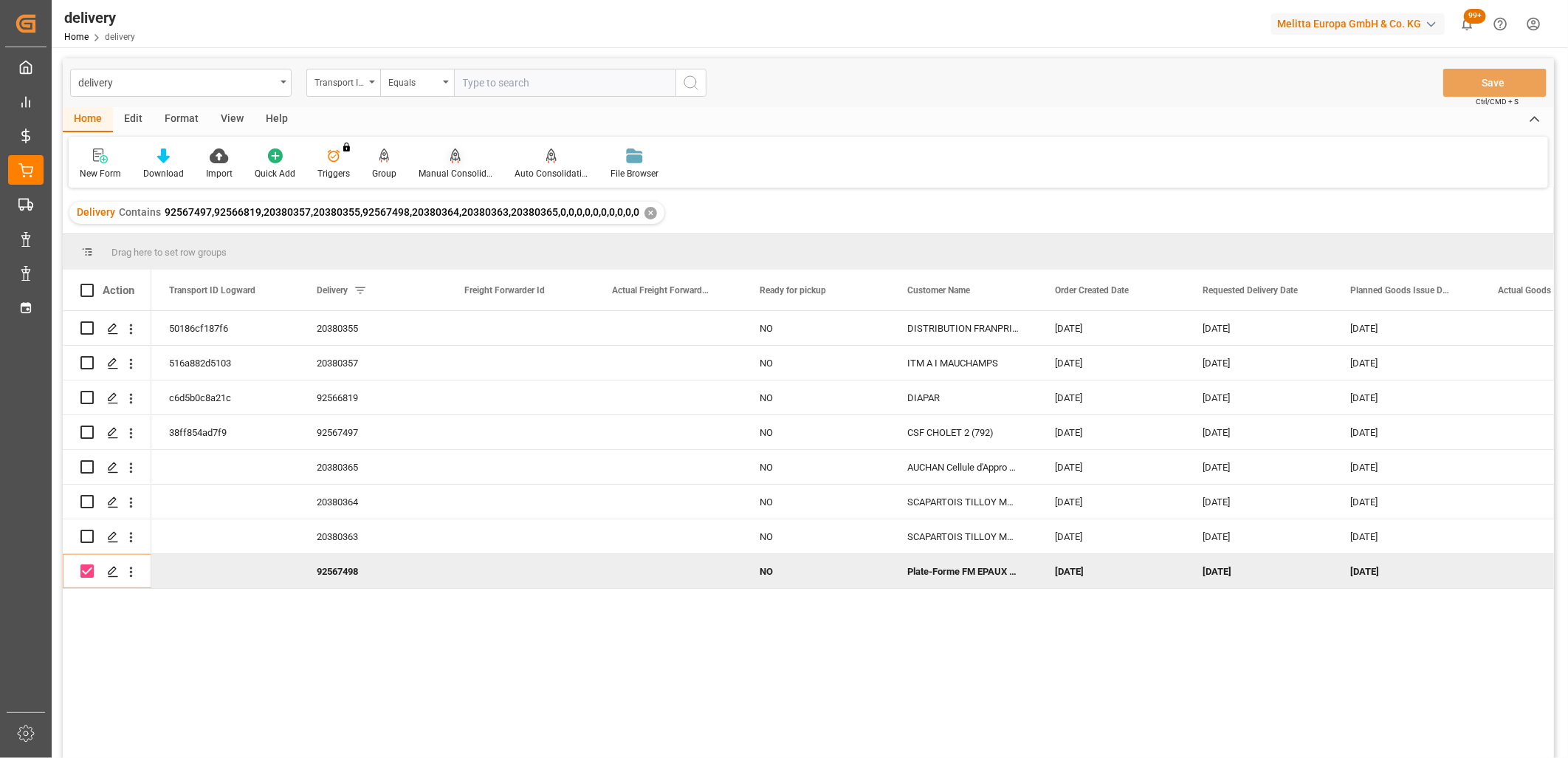
click at [450, 158] on icon at bounding box center [455, 155] width 10 height 12
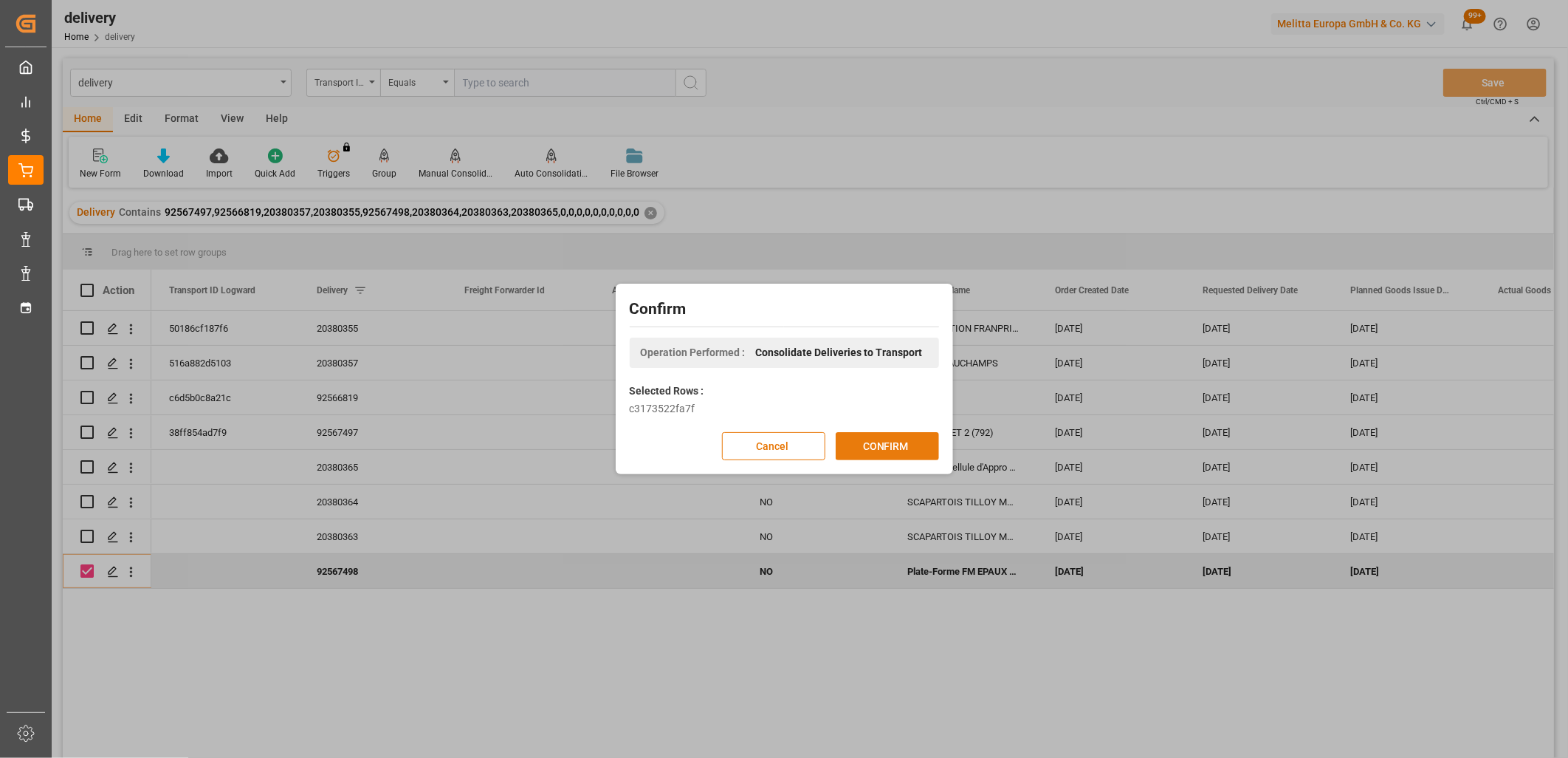
click at [867, 449] on button "CONFIRM" at bounding box center [887, 446] width 103 height 28
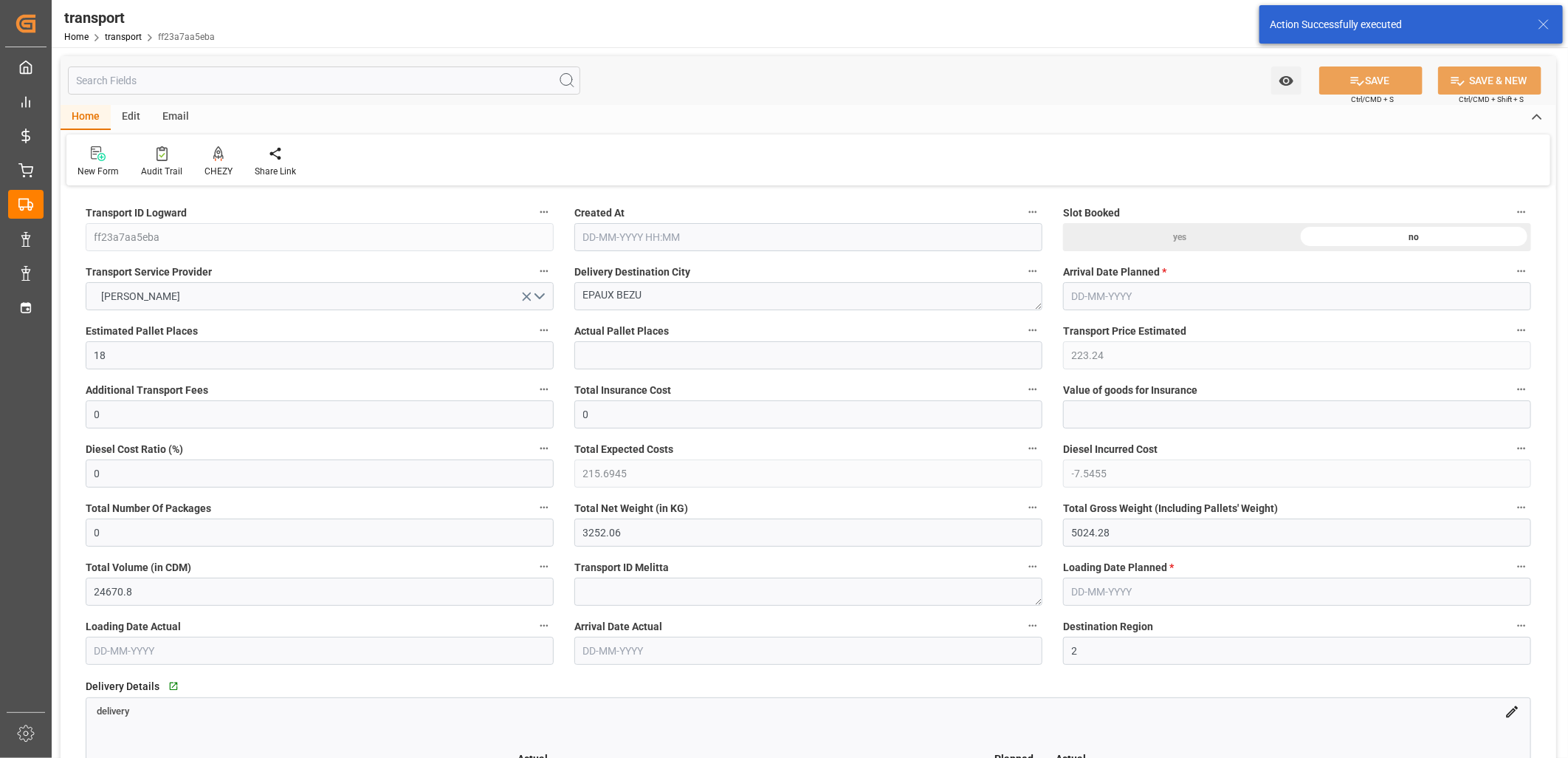
type input "[DATE] 11:21"
type input "[DATE]"
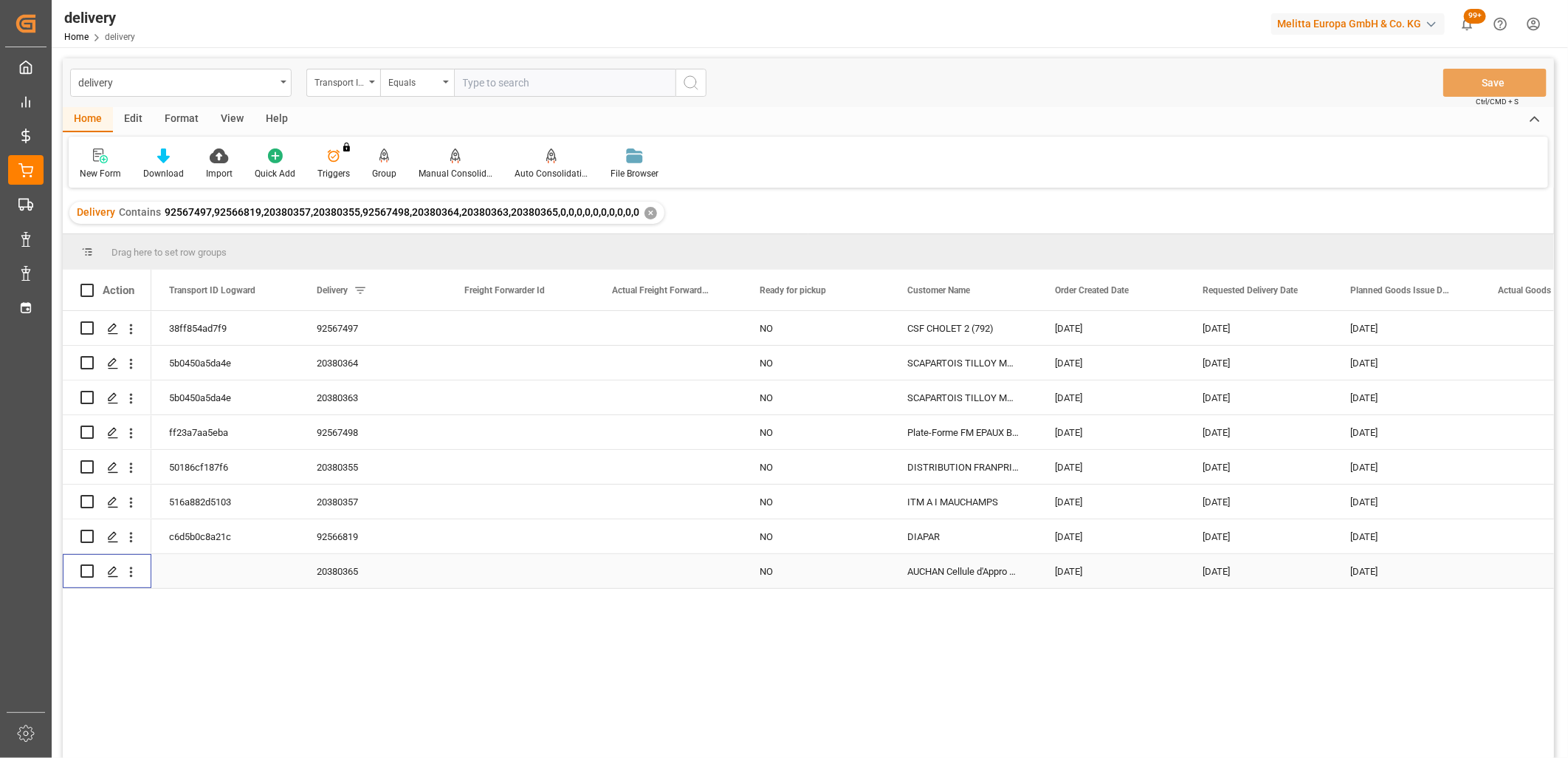
click at [83, 570] on input "Press Space to toggle row selection (unchecked)" at bounding box center [86, 571] width 13 height 13
checkbox input "true"
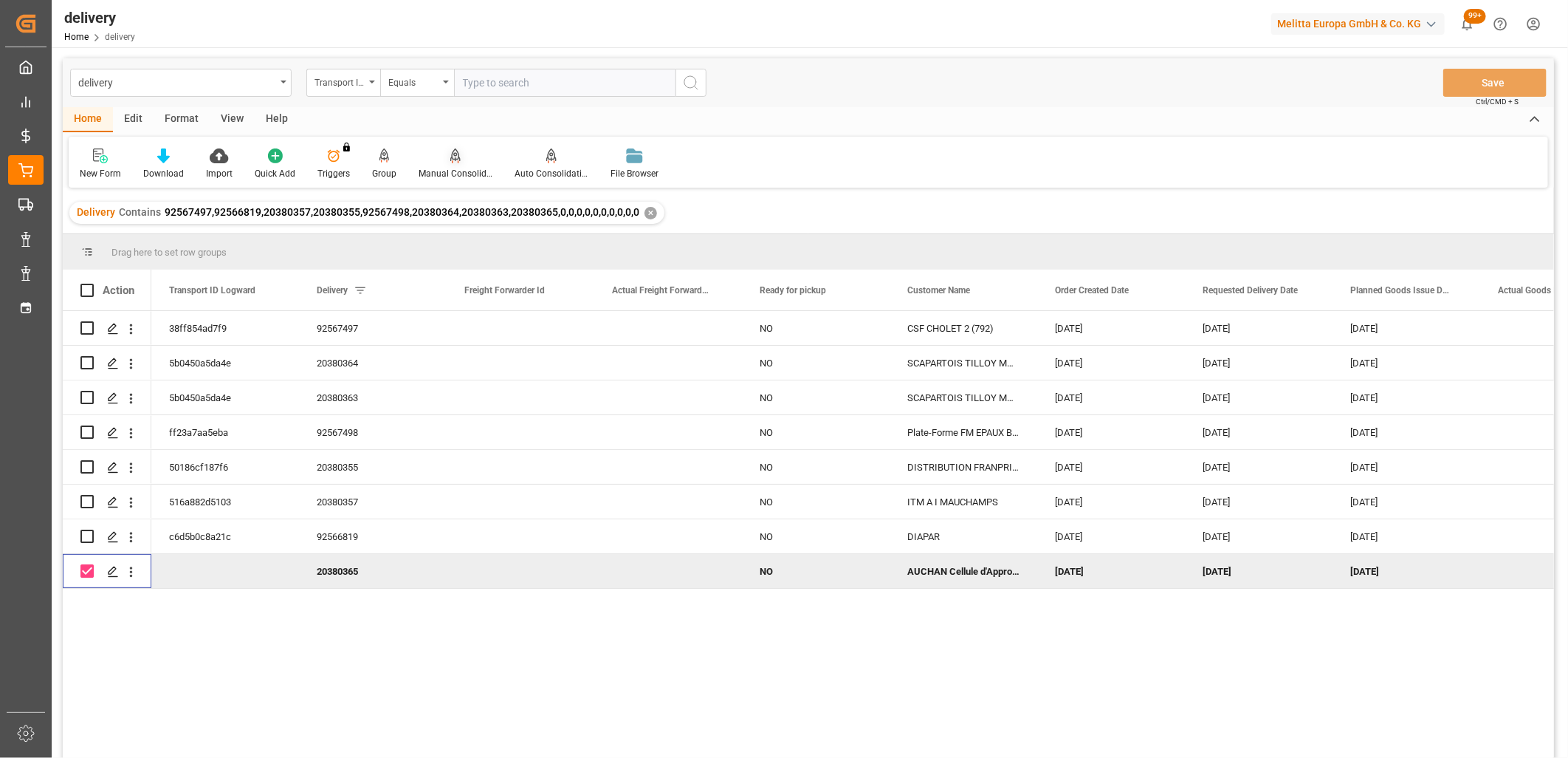
click at [450, 152] on icon at bounding box center [455, 156] width 10 height 15
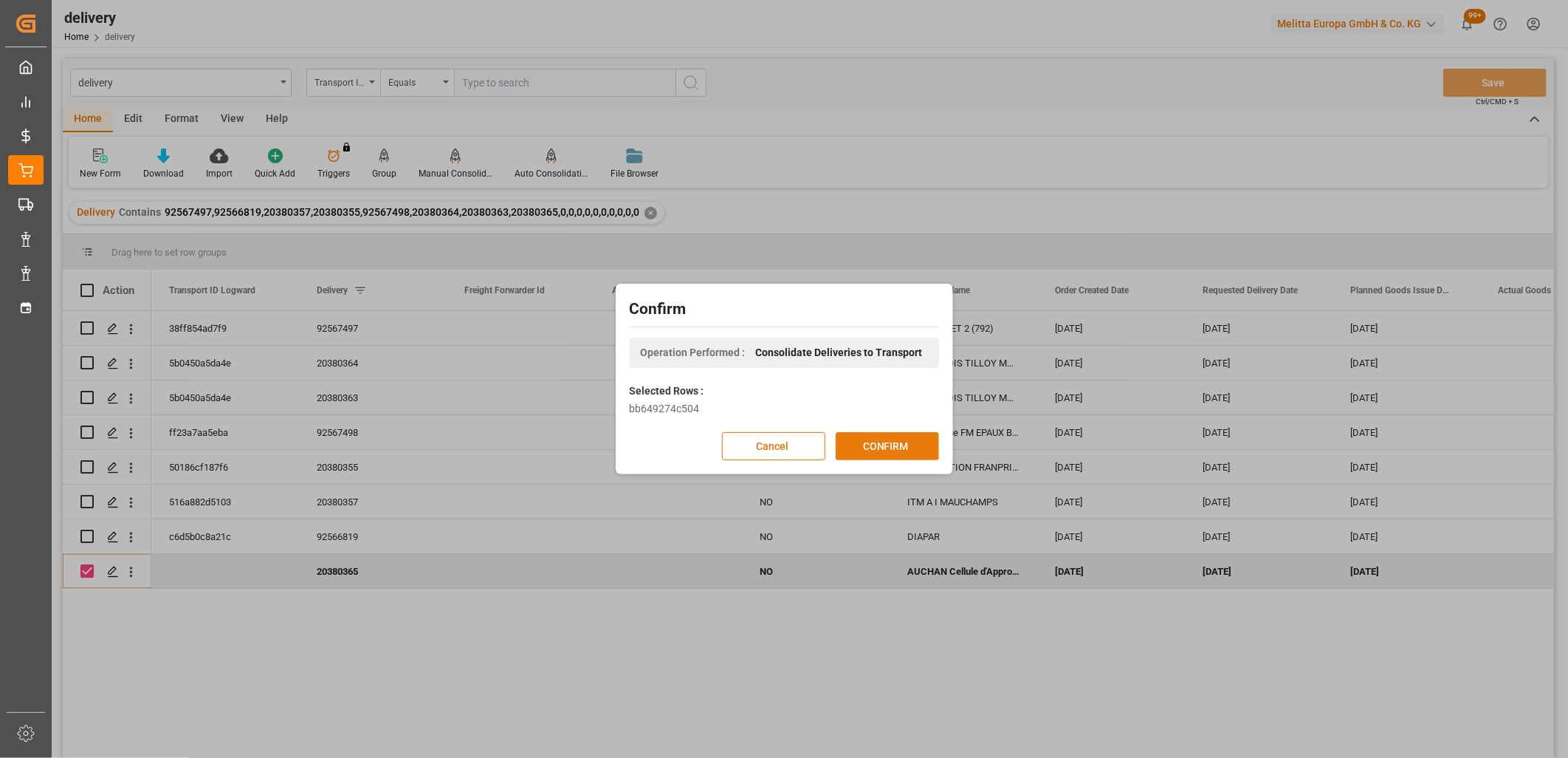
click at [880, 440] on button "CONFIRM" at bounding box center [887, 446] width 103 height 28
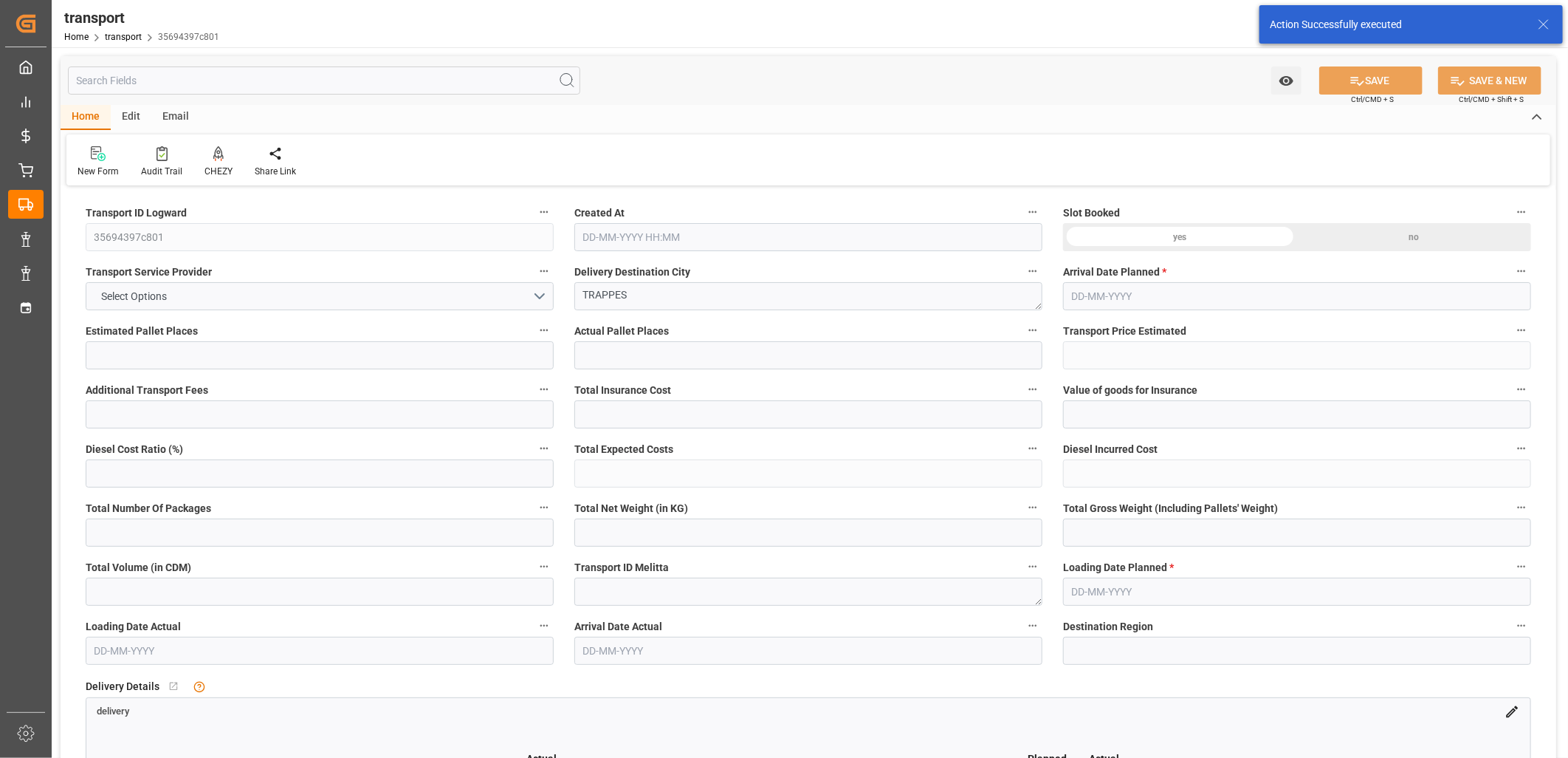
type input "2"
type input "141.62"
type input "0"
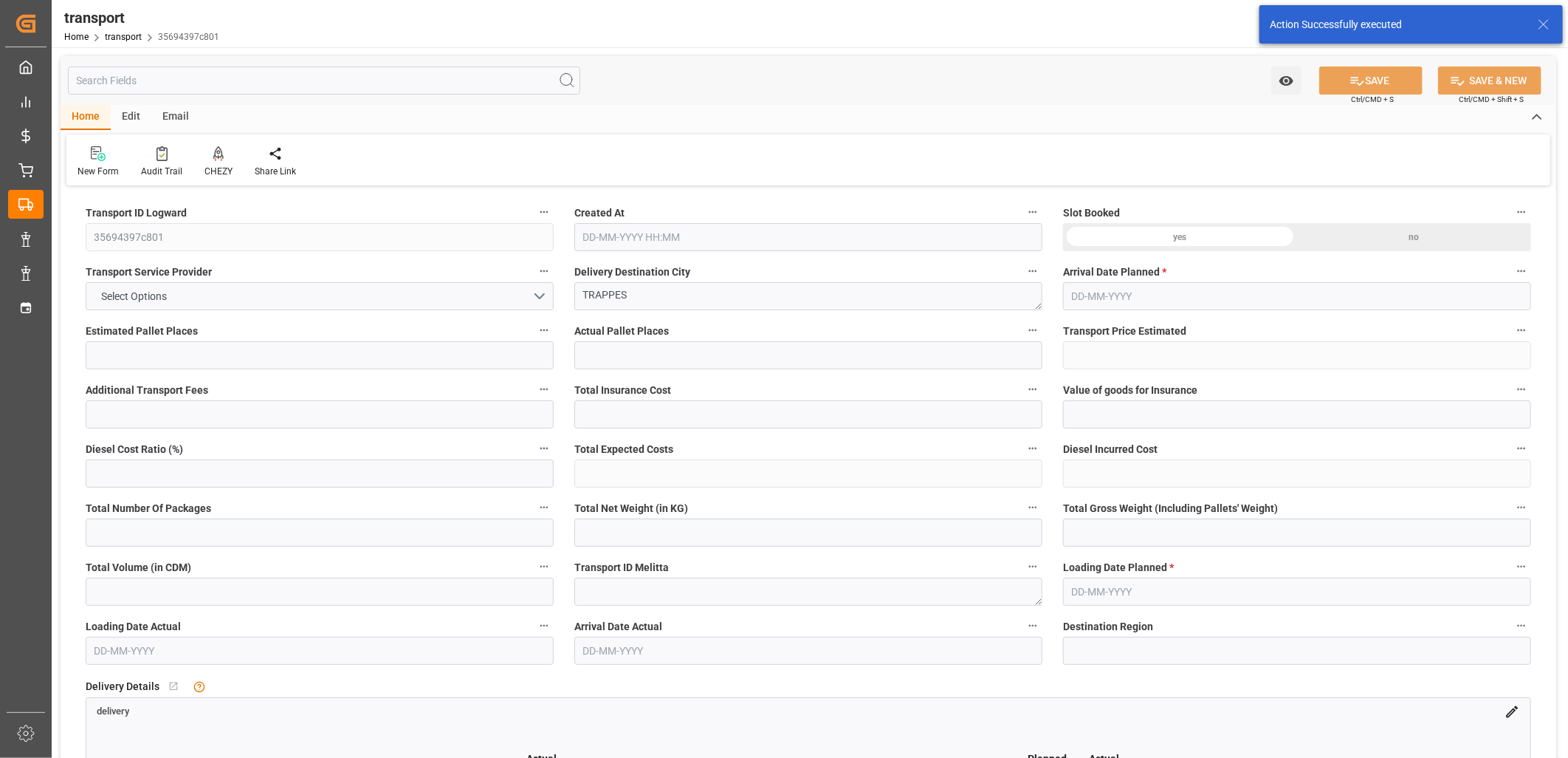
type input "136.8332"
type input "-4.7868"
type input "0"
type input "182.996"
type input "433.13"
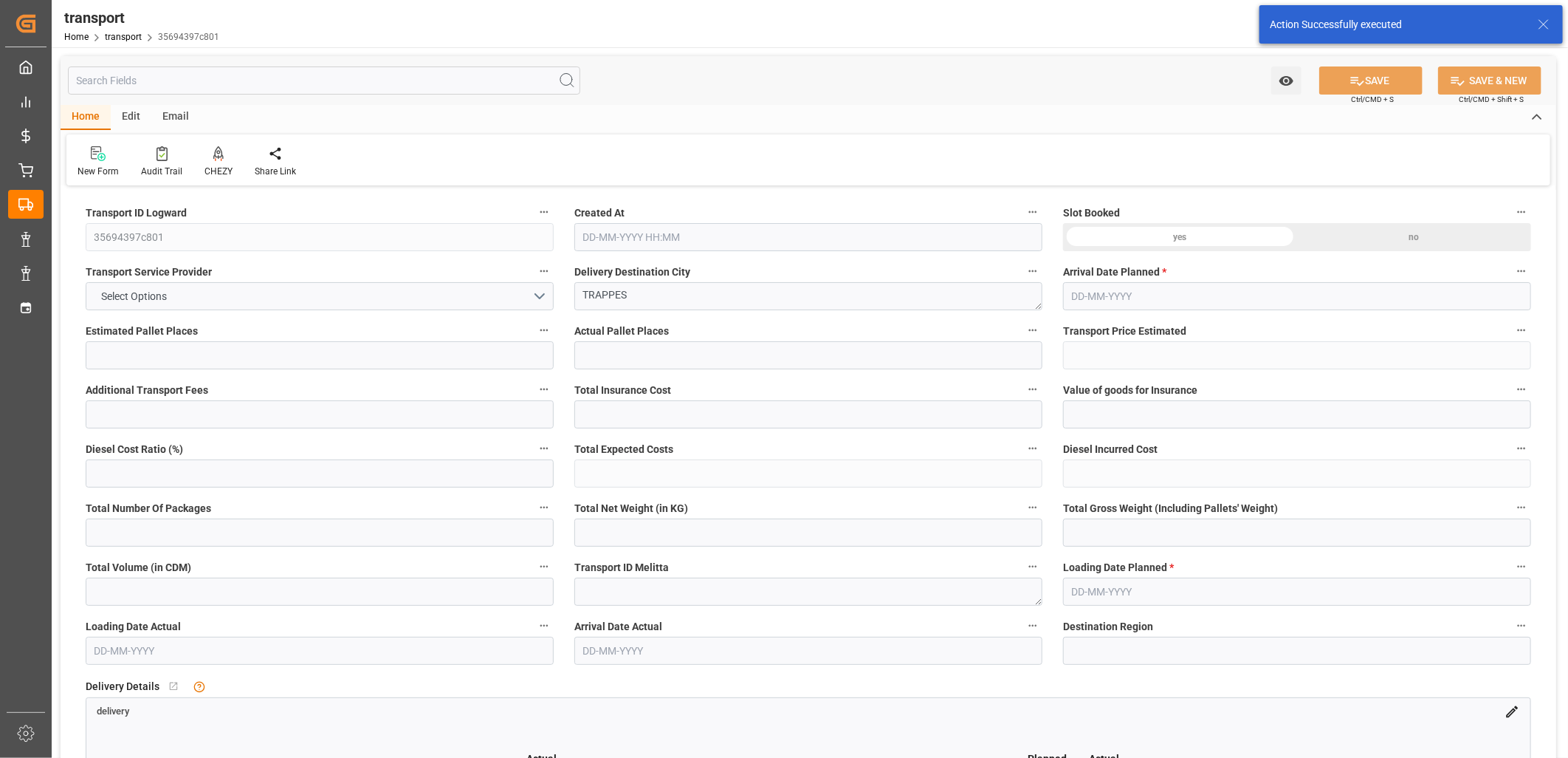
type input "1113.519"
type input "78"
type input "0"
type input "127"
type input "9"
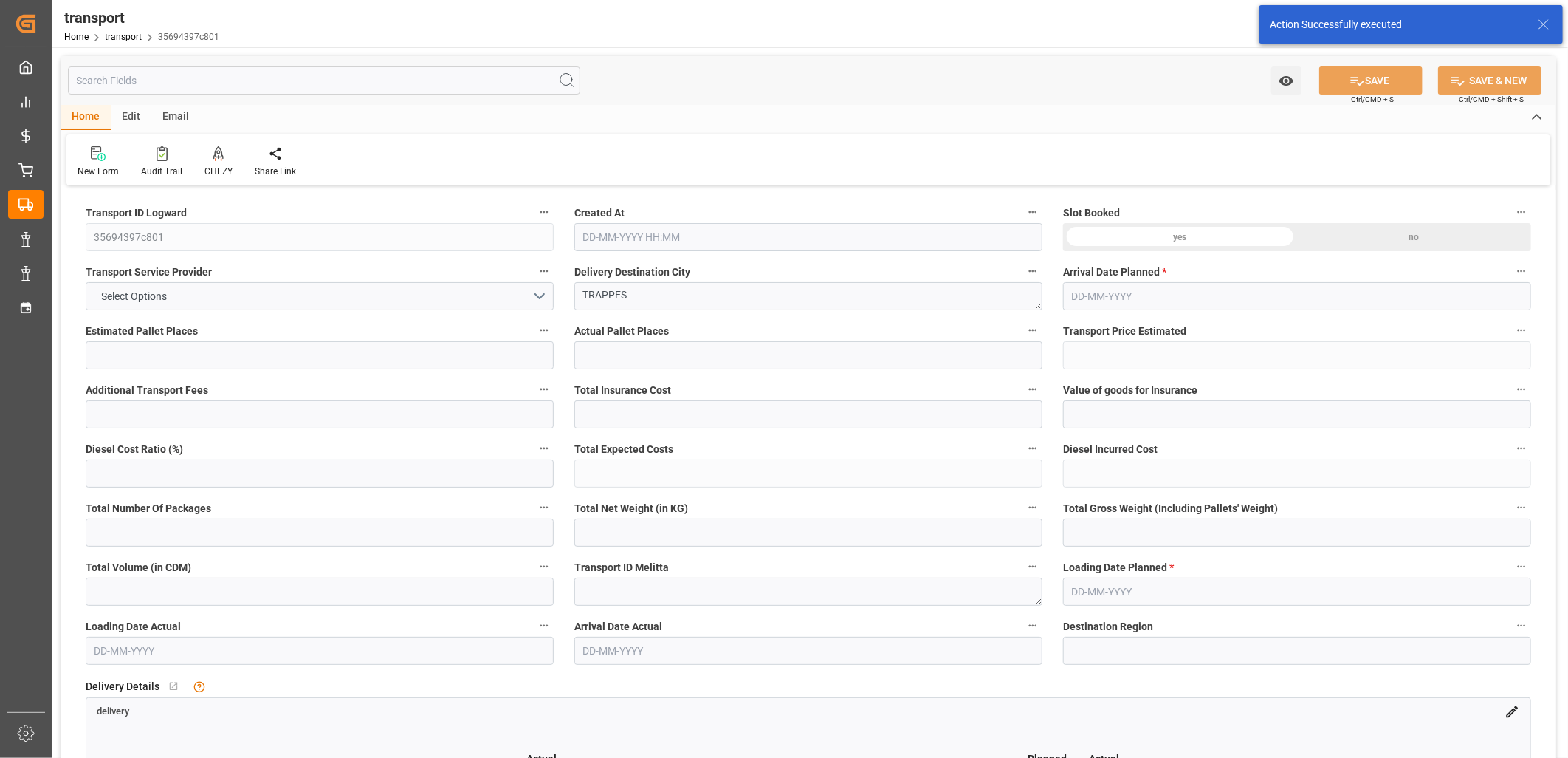
type input "101"
type input "226.13"
type input "0"
type input "4710.8598"
type input "0"
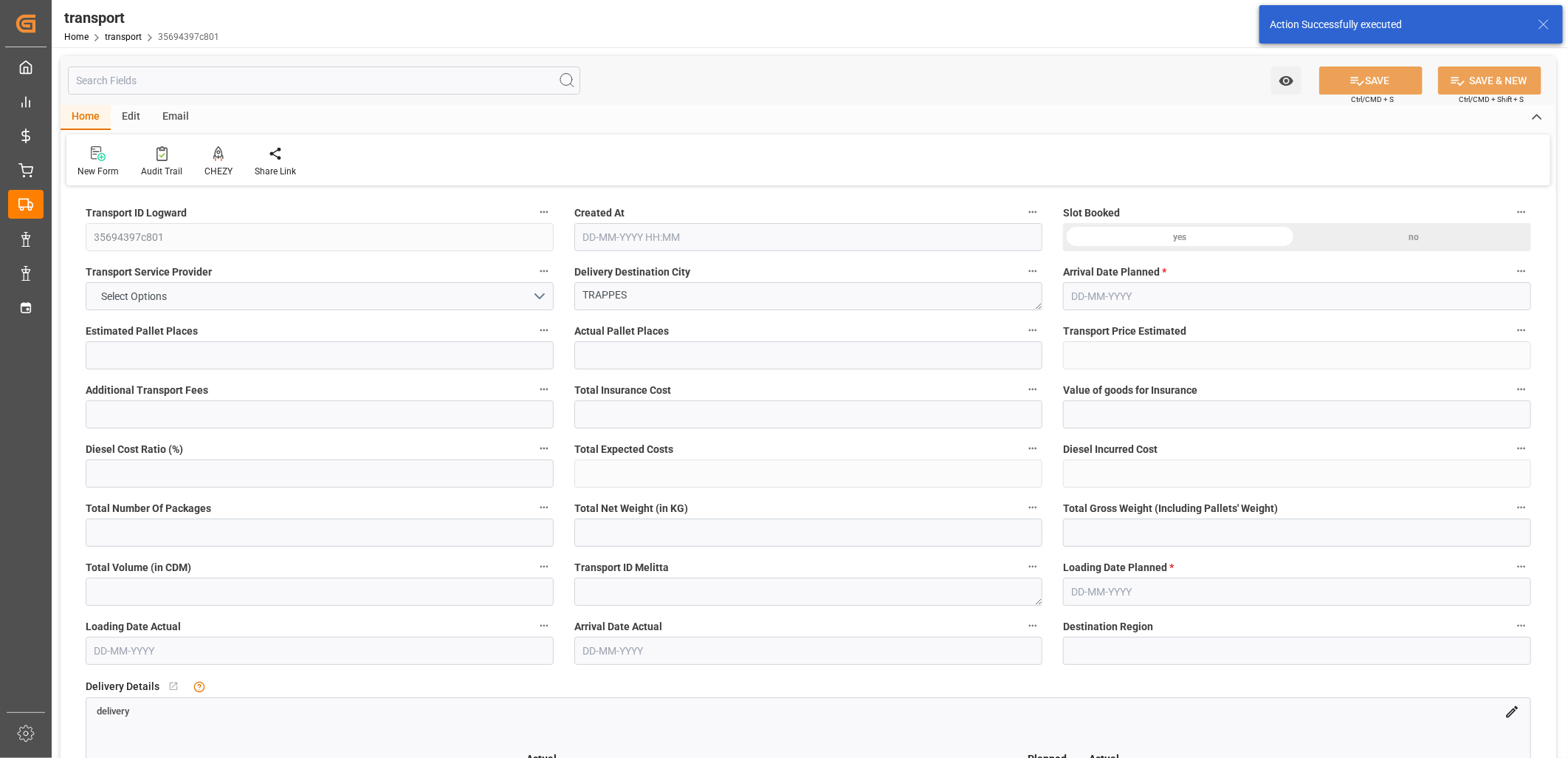
type input "0"
type input "21"
type input "35"
type input "13-10-2025 11:22"
type input "20-10-2025"
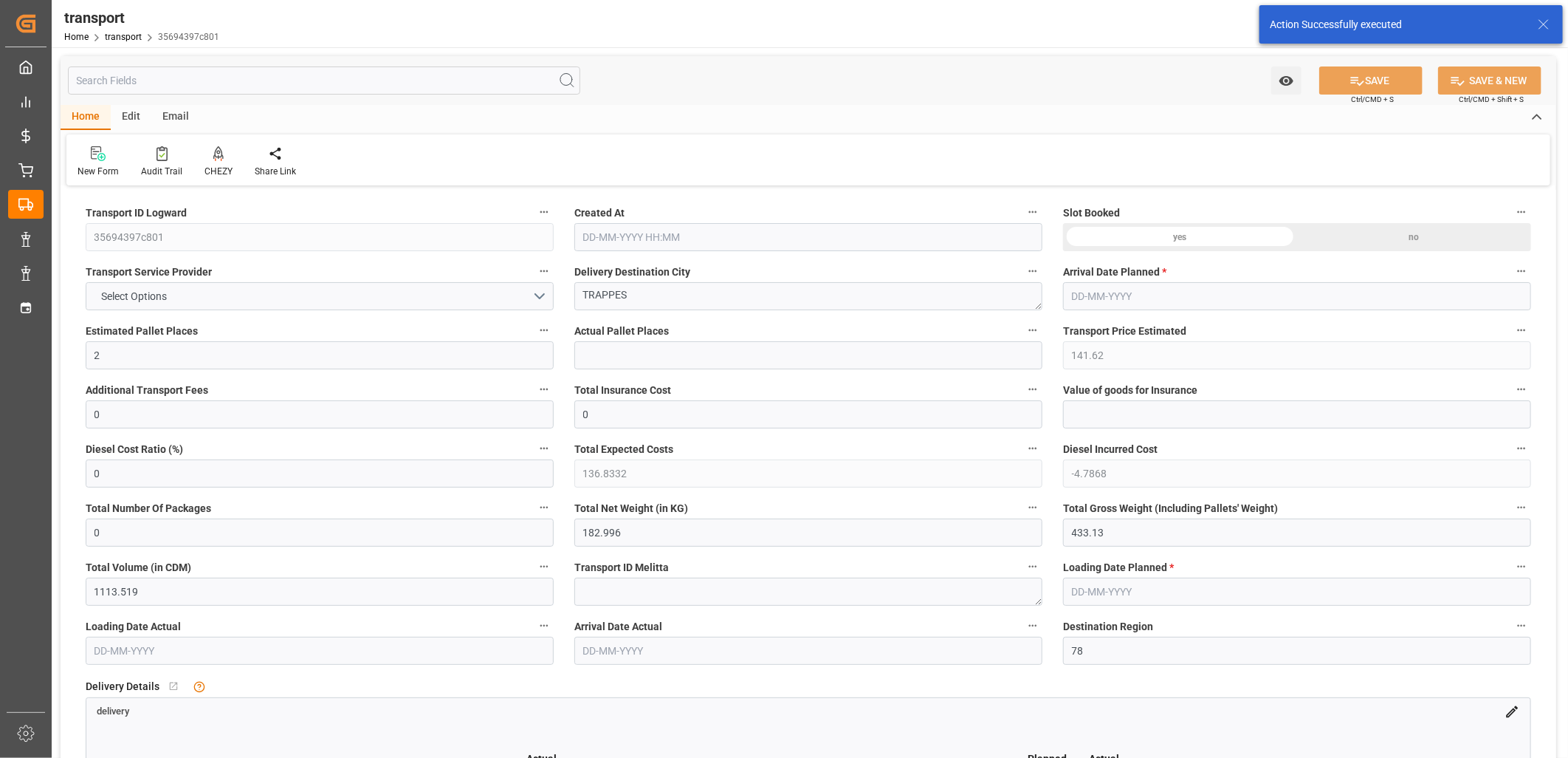
type input "[DATE]"
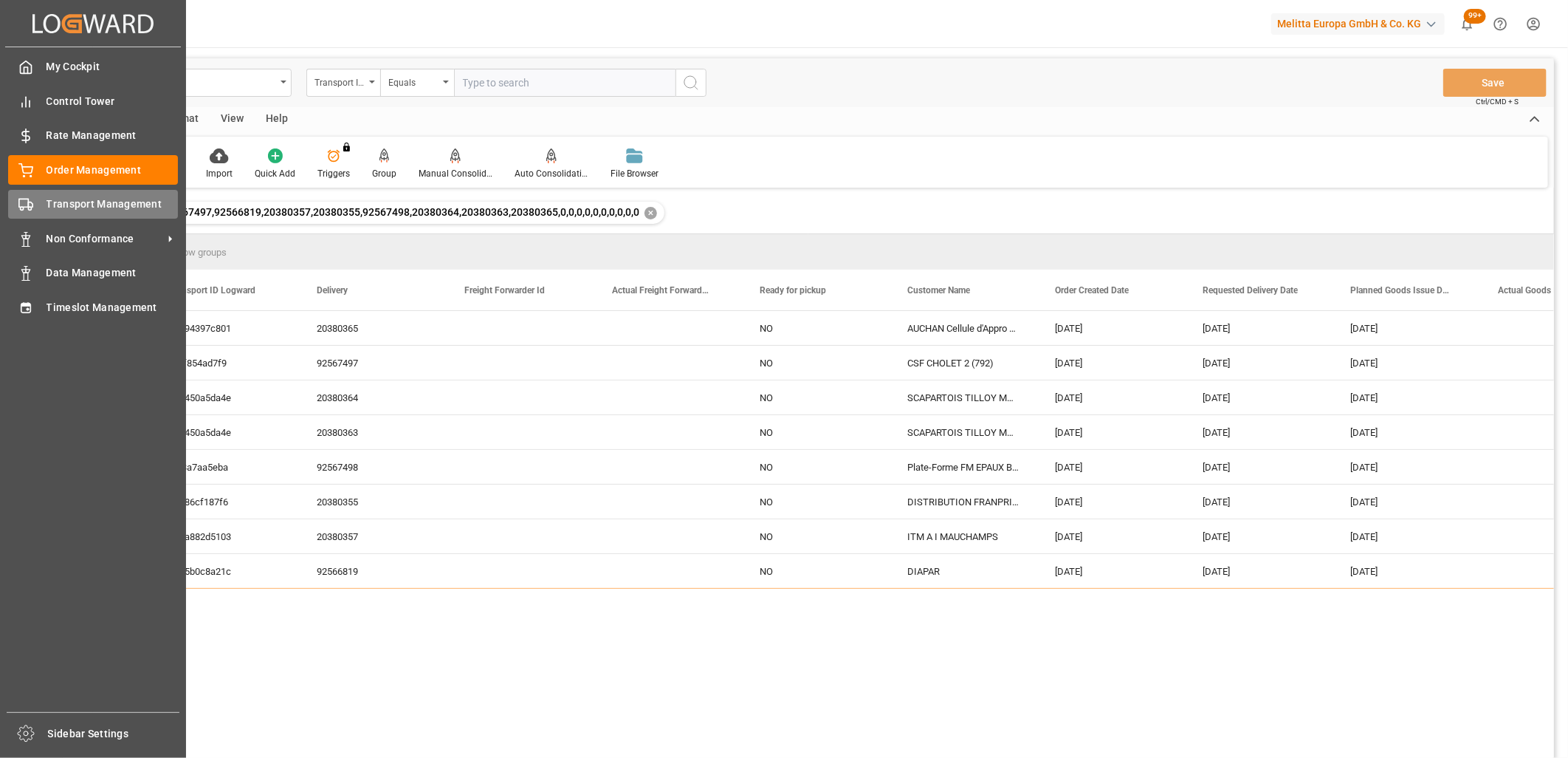
click at [15, 197] on div at bounding box center [21, 204] width 25 height 15
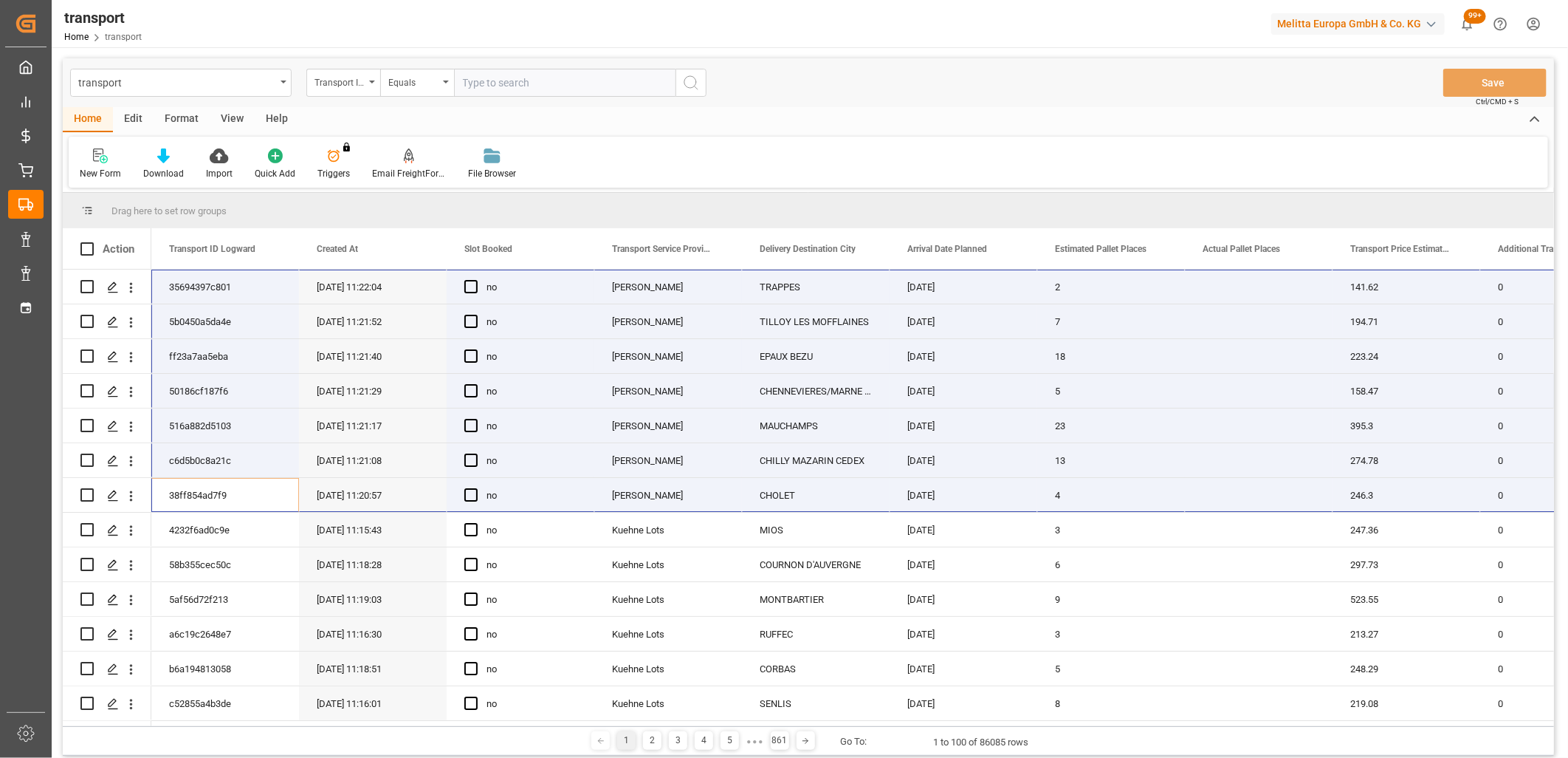
scroll to position [0, 295]
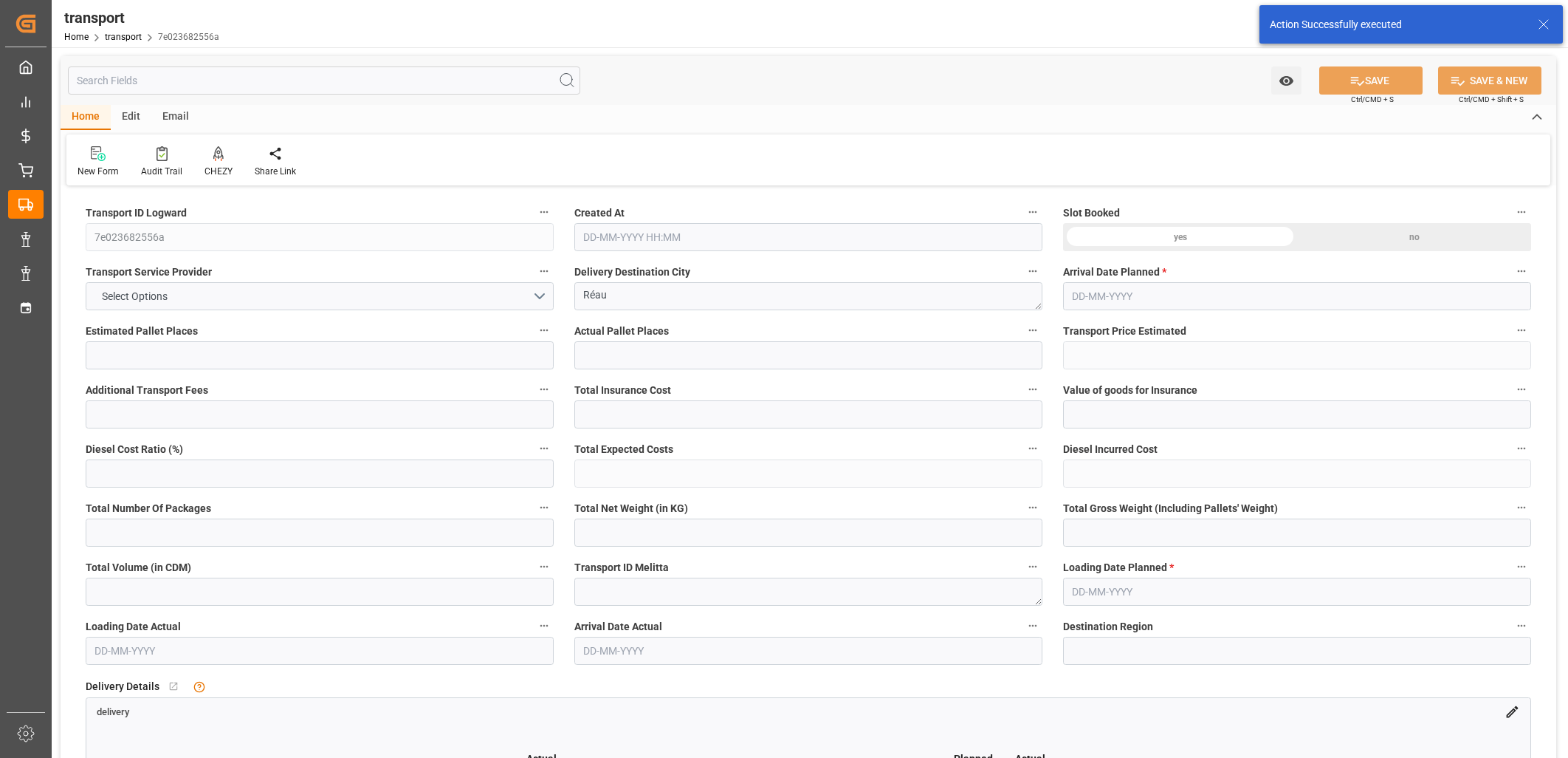
type input "1"
type input "47.0589"
type input "0"
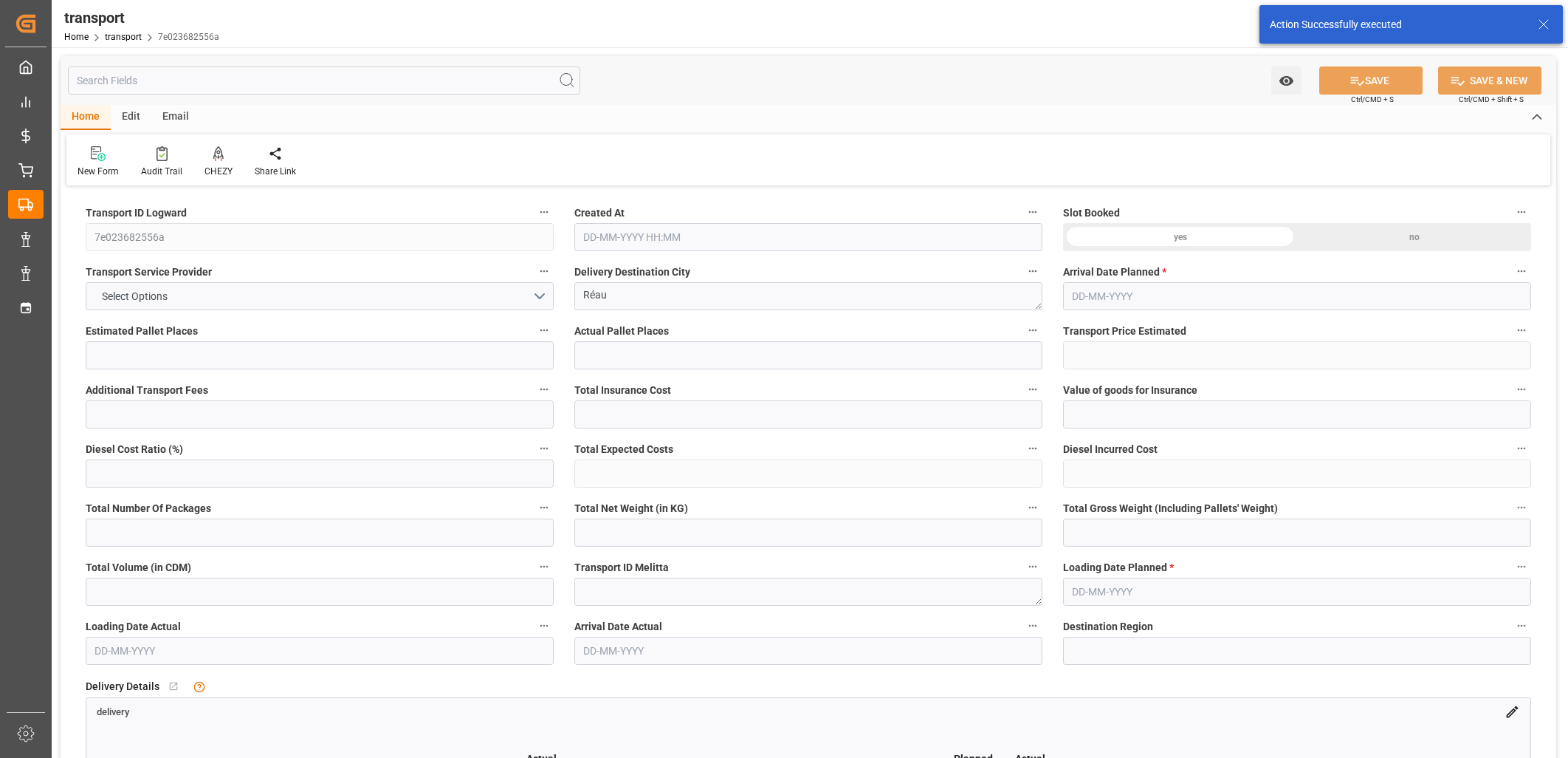
type input "47.0589"
type input "0"
type input "96.748"
type input "147.243"
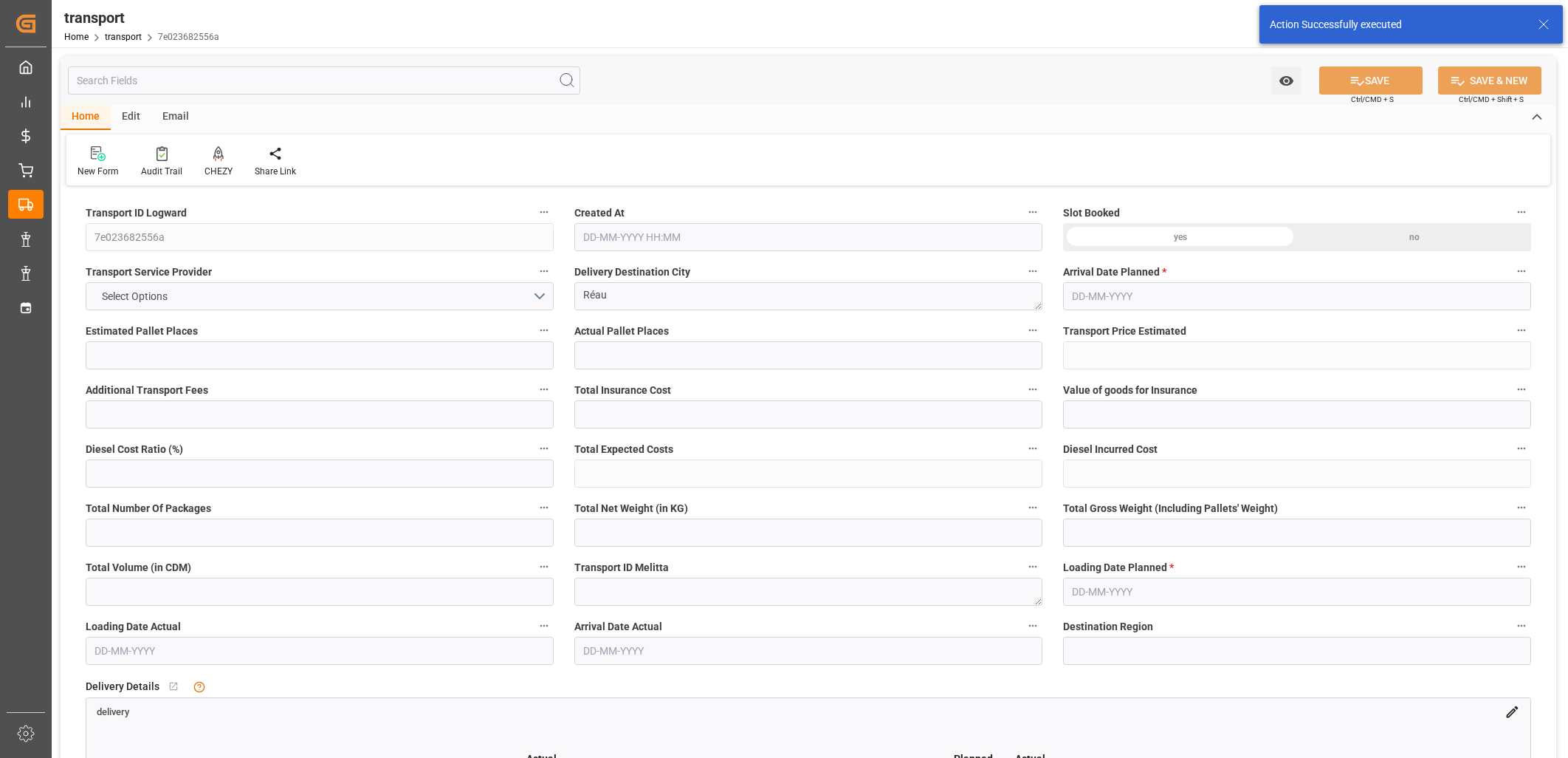
type input "1039.913"
type input "77"
type input "0"
type input "35"
type input "1"
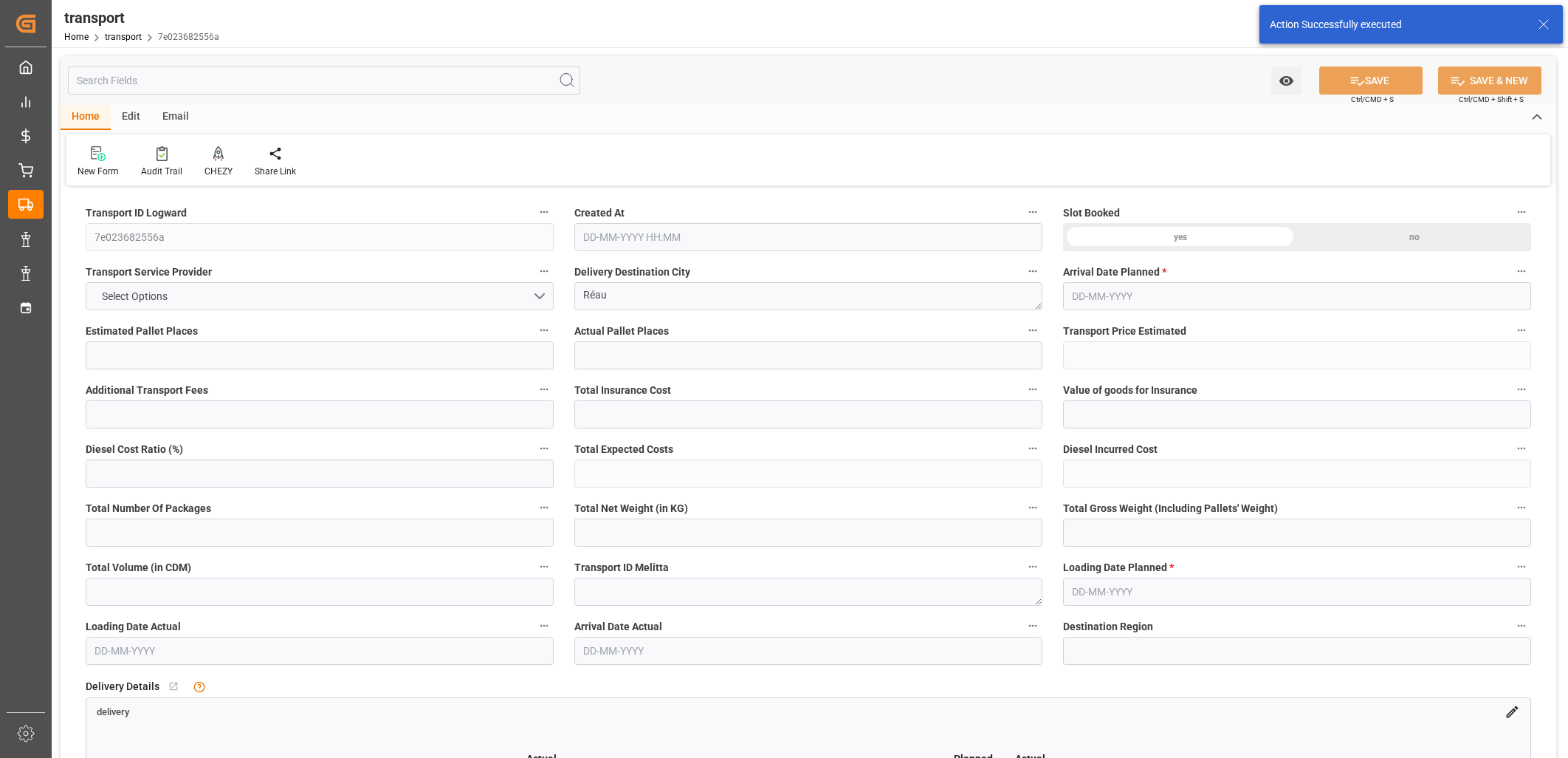
type input "101"
type input "124.243"
type input "0"
type input "4710.8598"
type input "0"
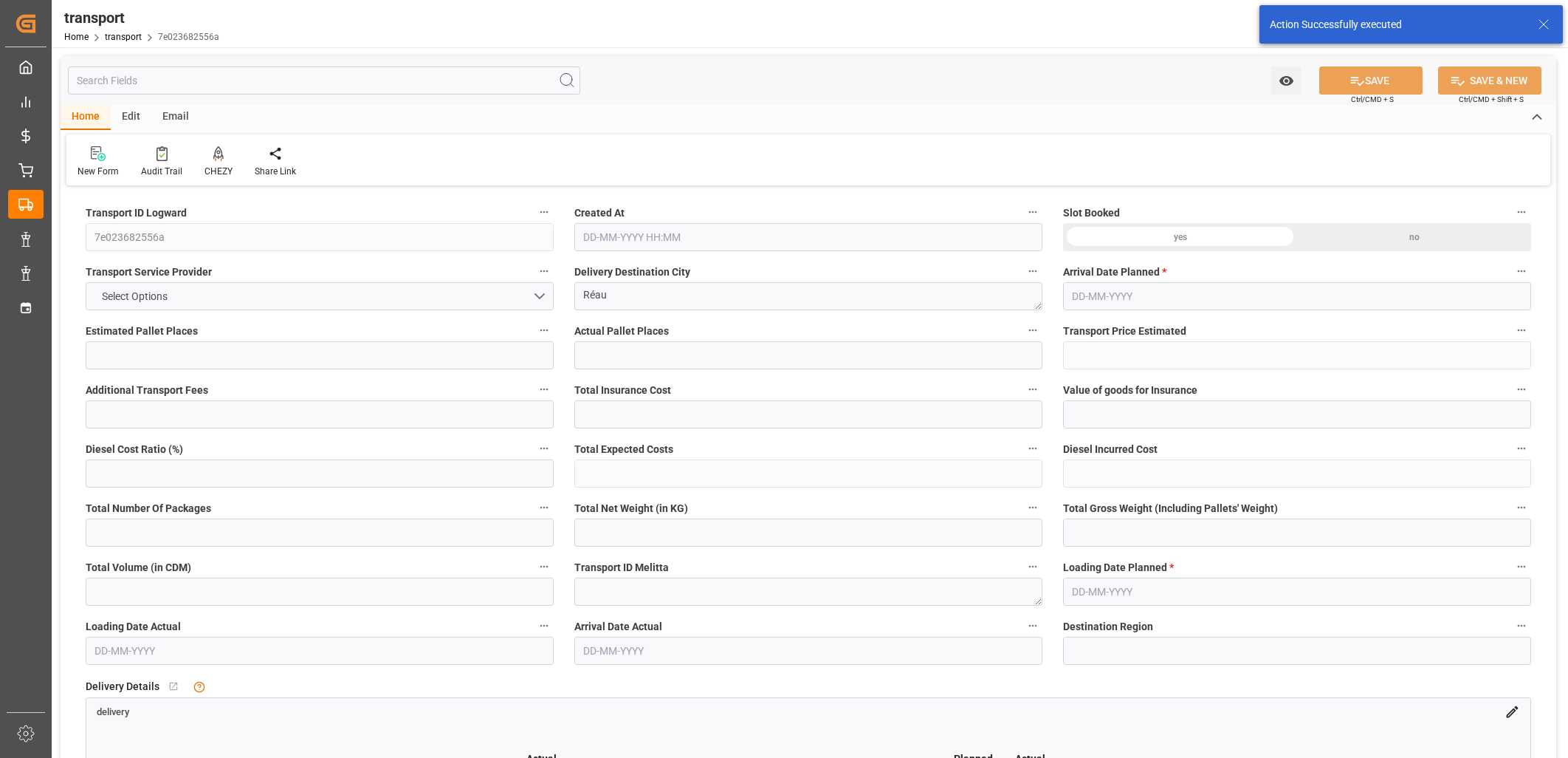
type input "0"
type input "21"
type input "35"
type input "13-10-2025 11:29"
type input "[DATE]"
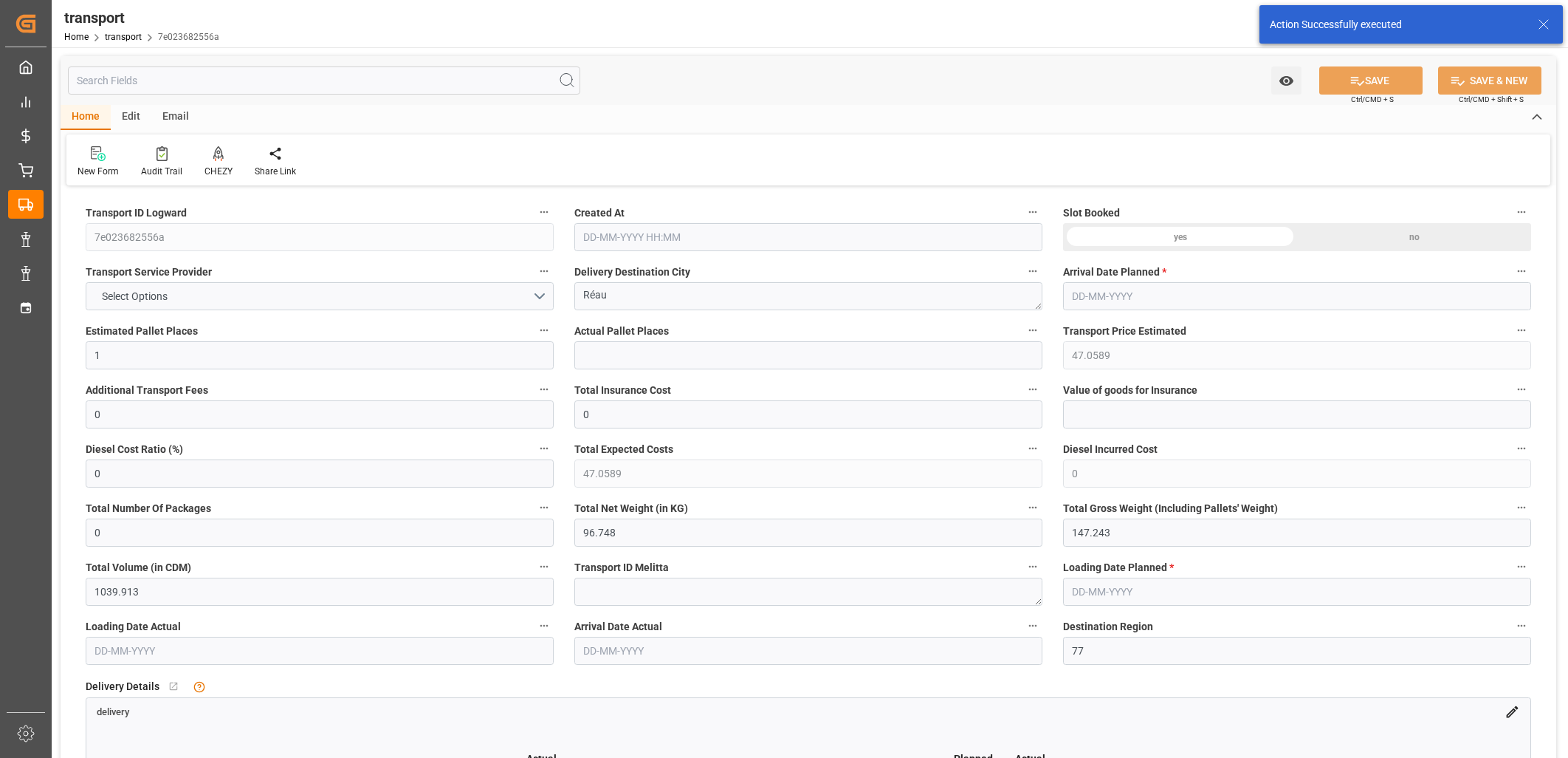
type input "[DATE]"
click at [219, 153] on icon at bounding box center [218, 153] width 10 height 12
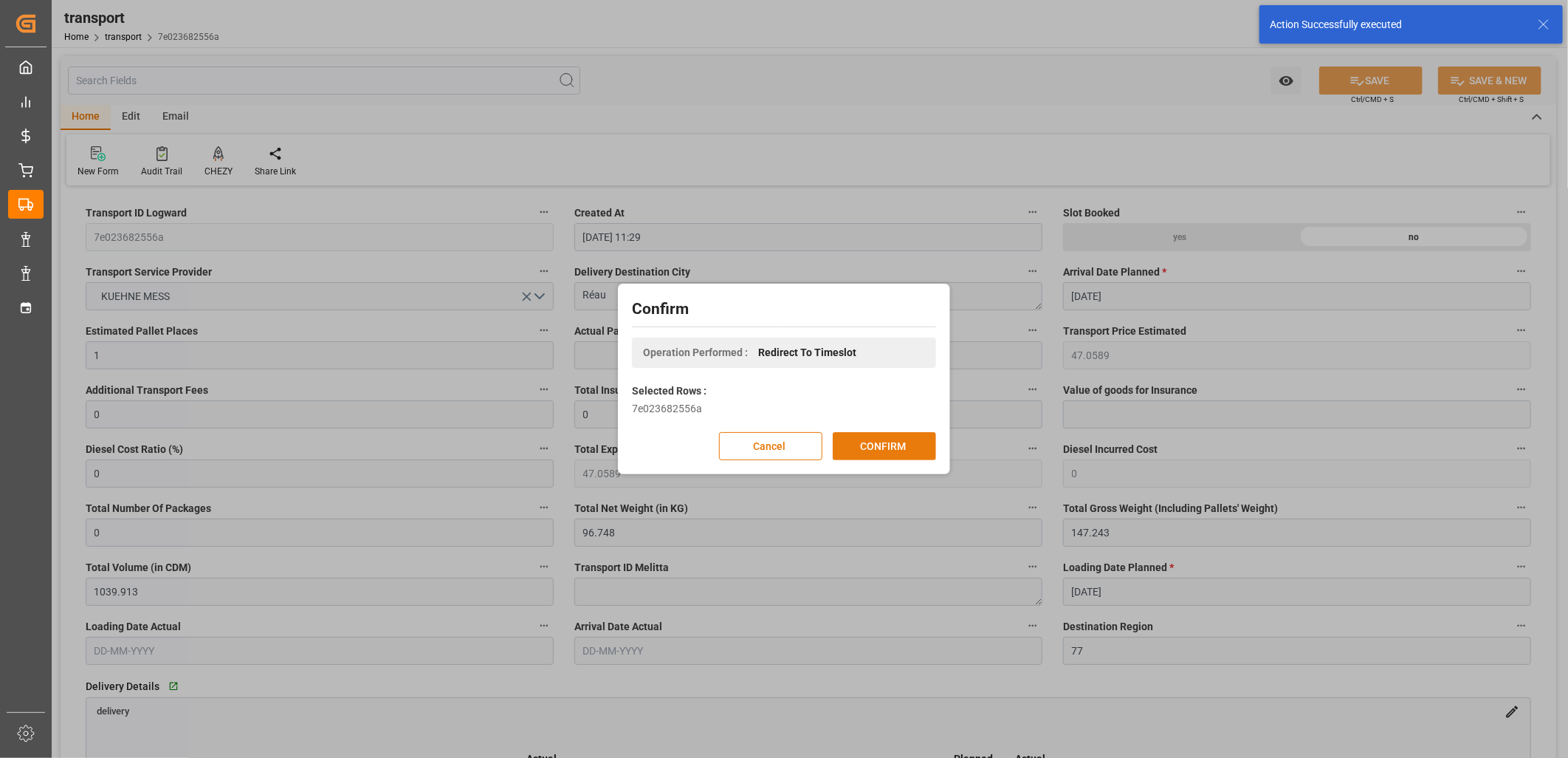
click at [861, 439] on button "CONFIRM" at bounding box center [884, 446] width 103 height 28
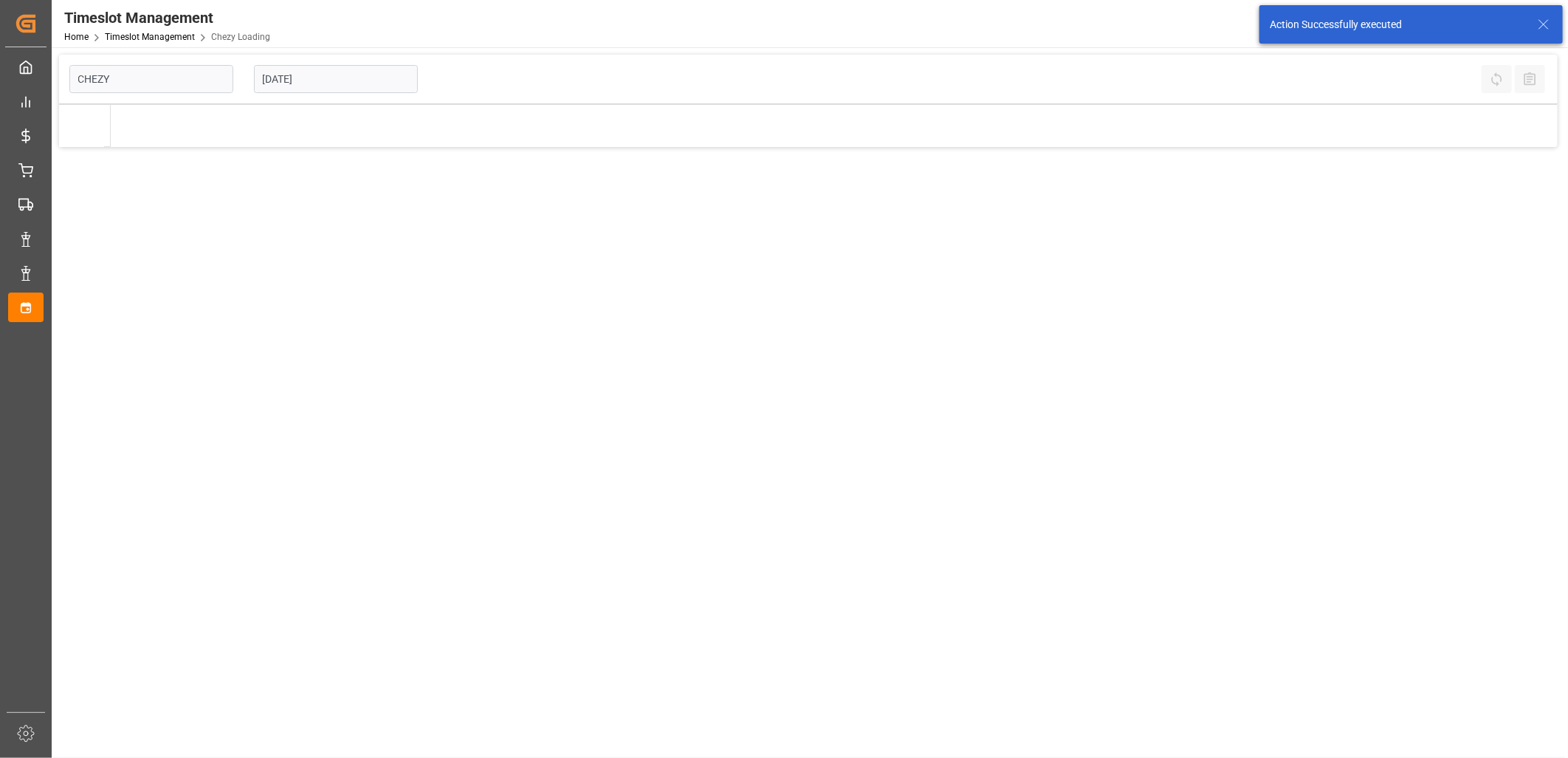
type input "Chezy Loading"
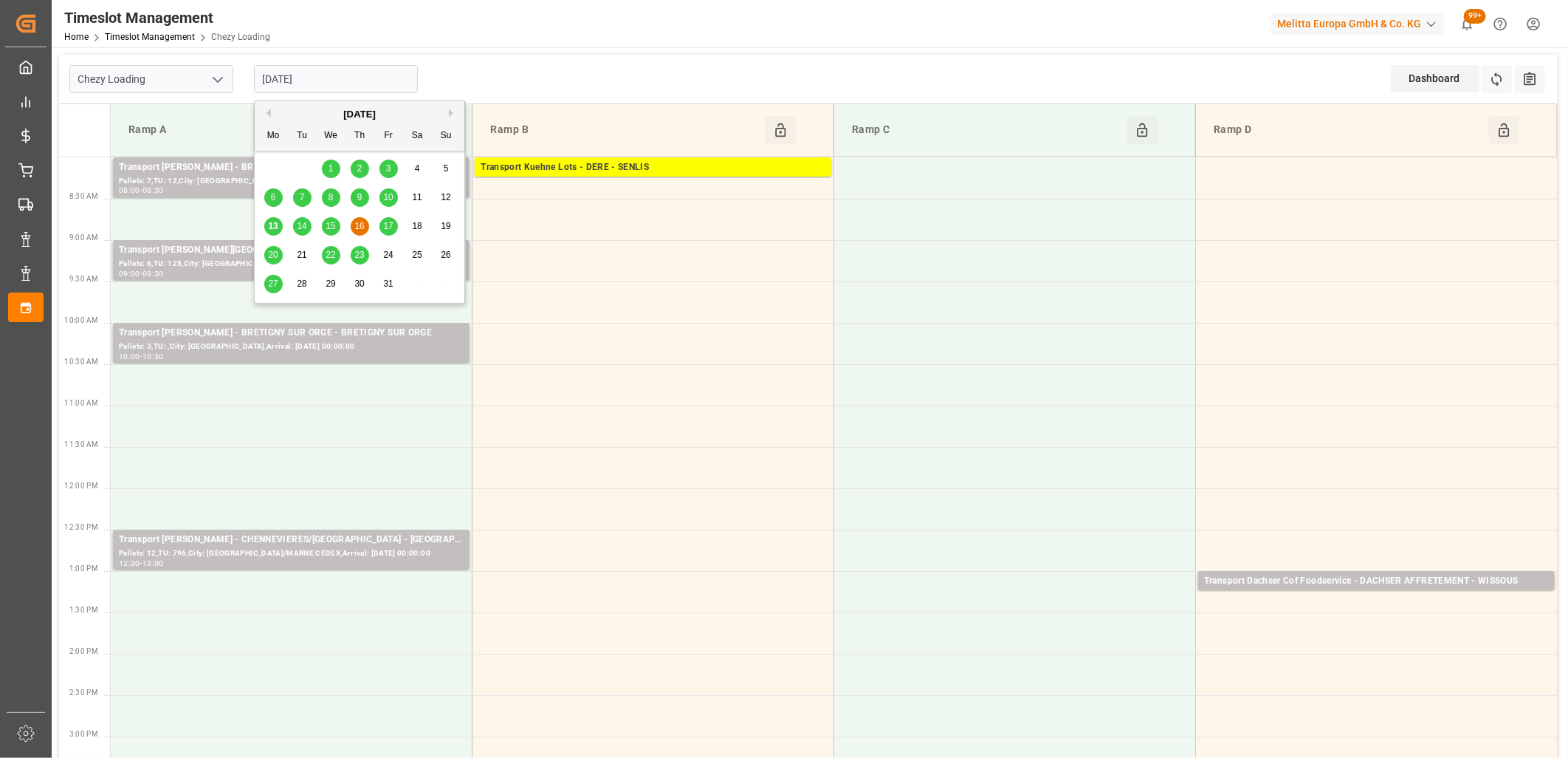
click at [324, 67] on input "[DATE]" at bounding box center [336, 79] width 164 height 28
click at [303, 222] on span "14" at bounding box center [301, 225] width 9 height 10
type input "14-10-2025"
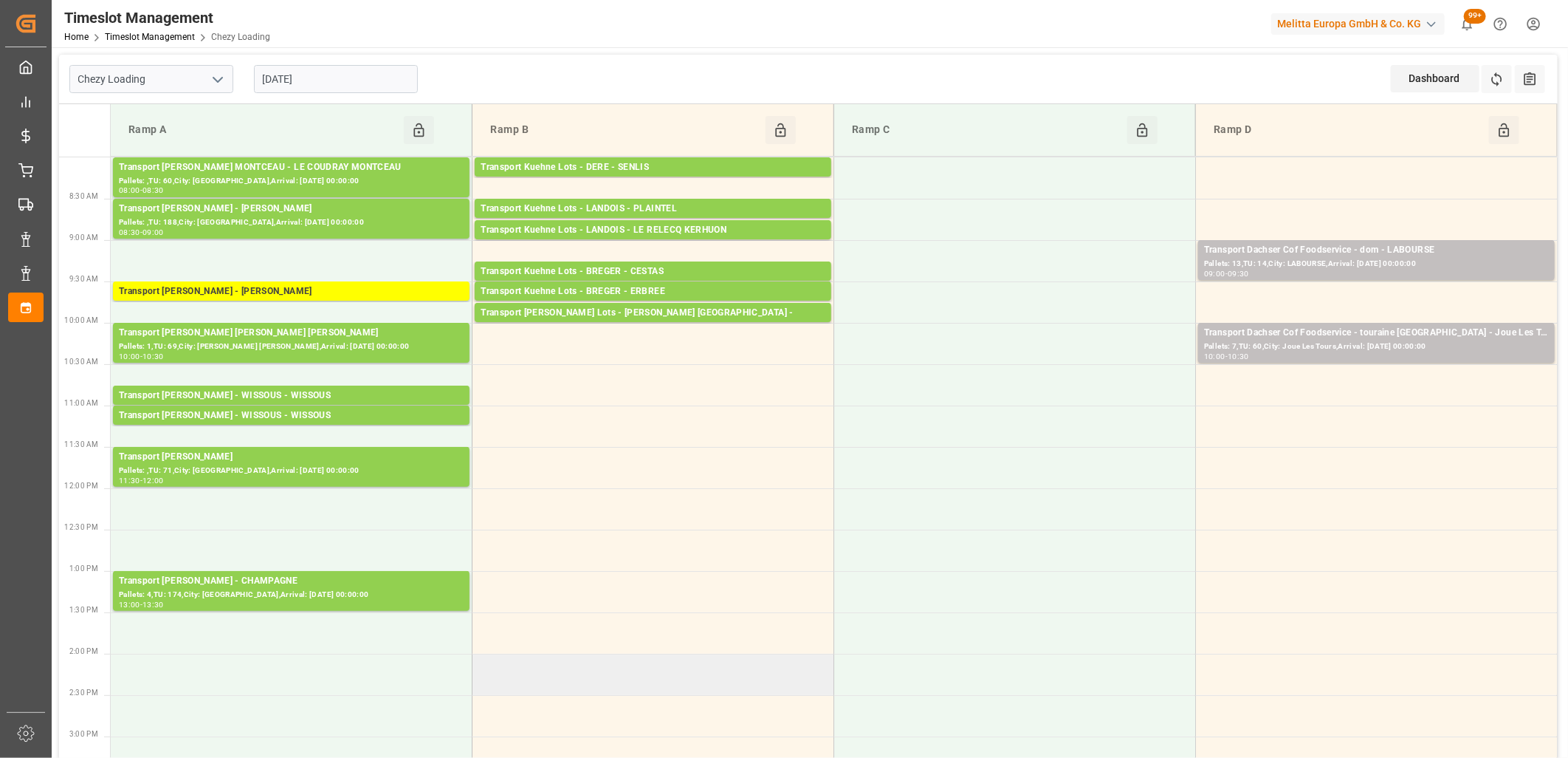
click at [604, 661] on td at bounding box center [653, 675] width 362 height 42
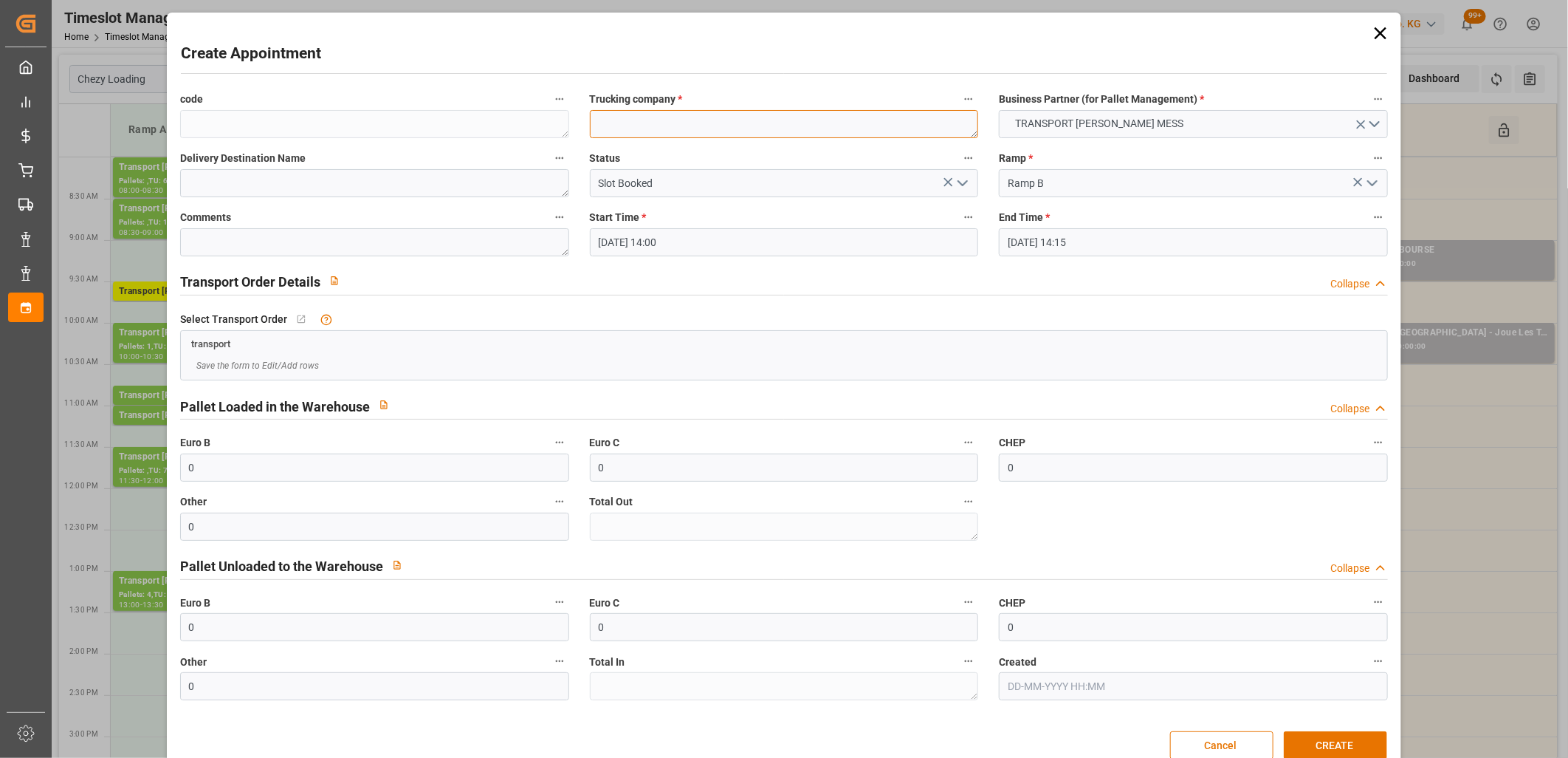
click at [615, 127] on textarea at bounding box center [784, 124] width 389 height 28
type textarea "m"
click at [1344, 746] on button "CREATE" at bounding box center [1336, 745] width 103 height 28
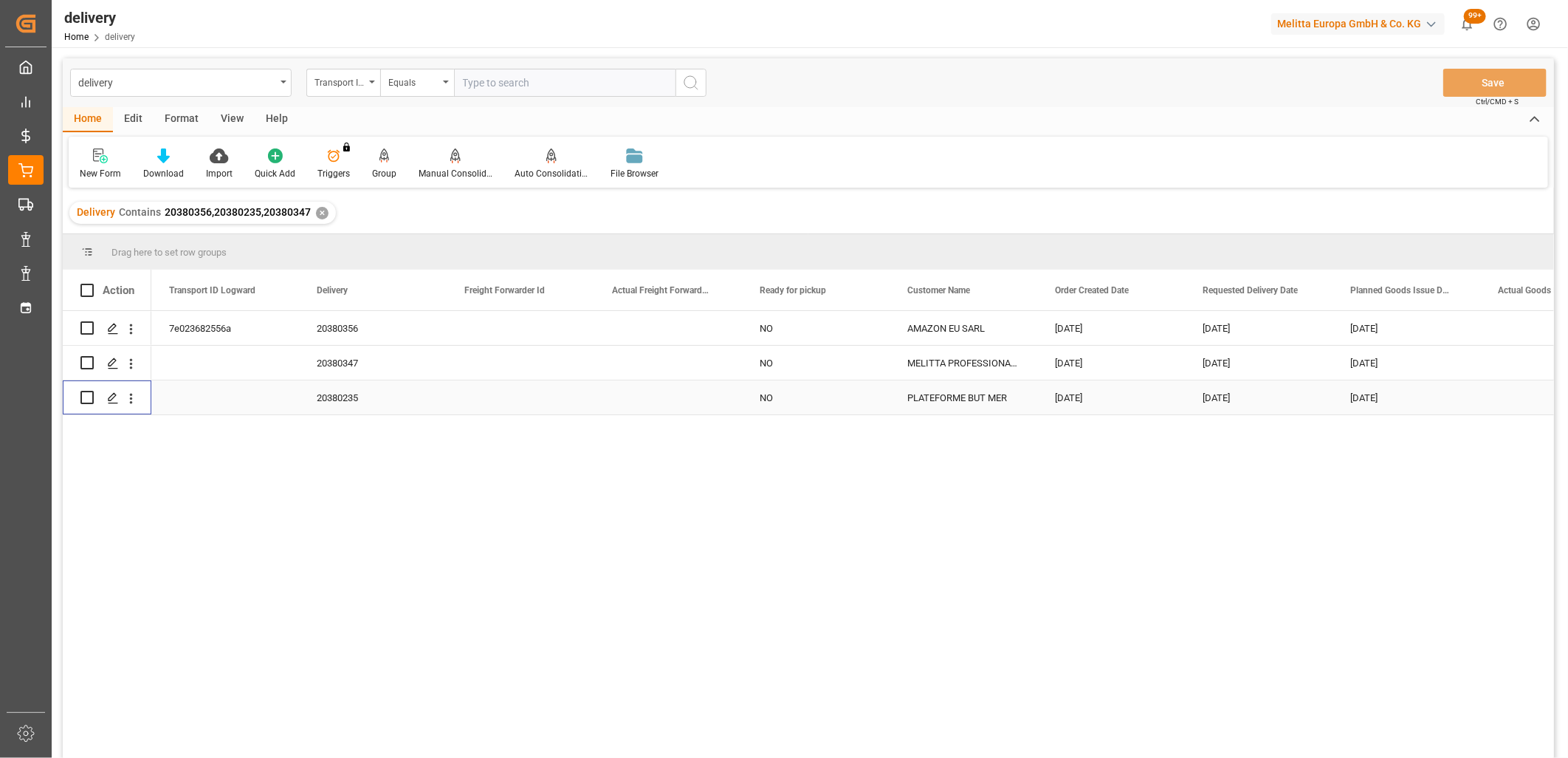
click at [86, 394] on input "Press Space to toggle row selection (unchecked)" at bounding box center [86, 397] width 13 height 13
checkbox input "true"
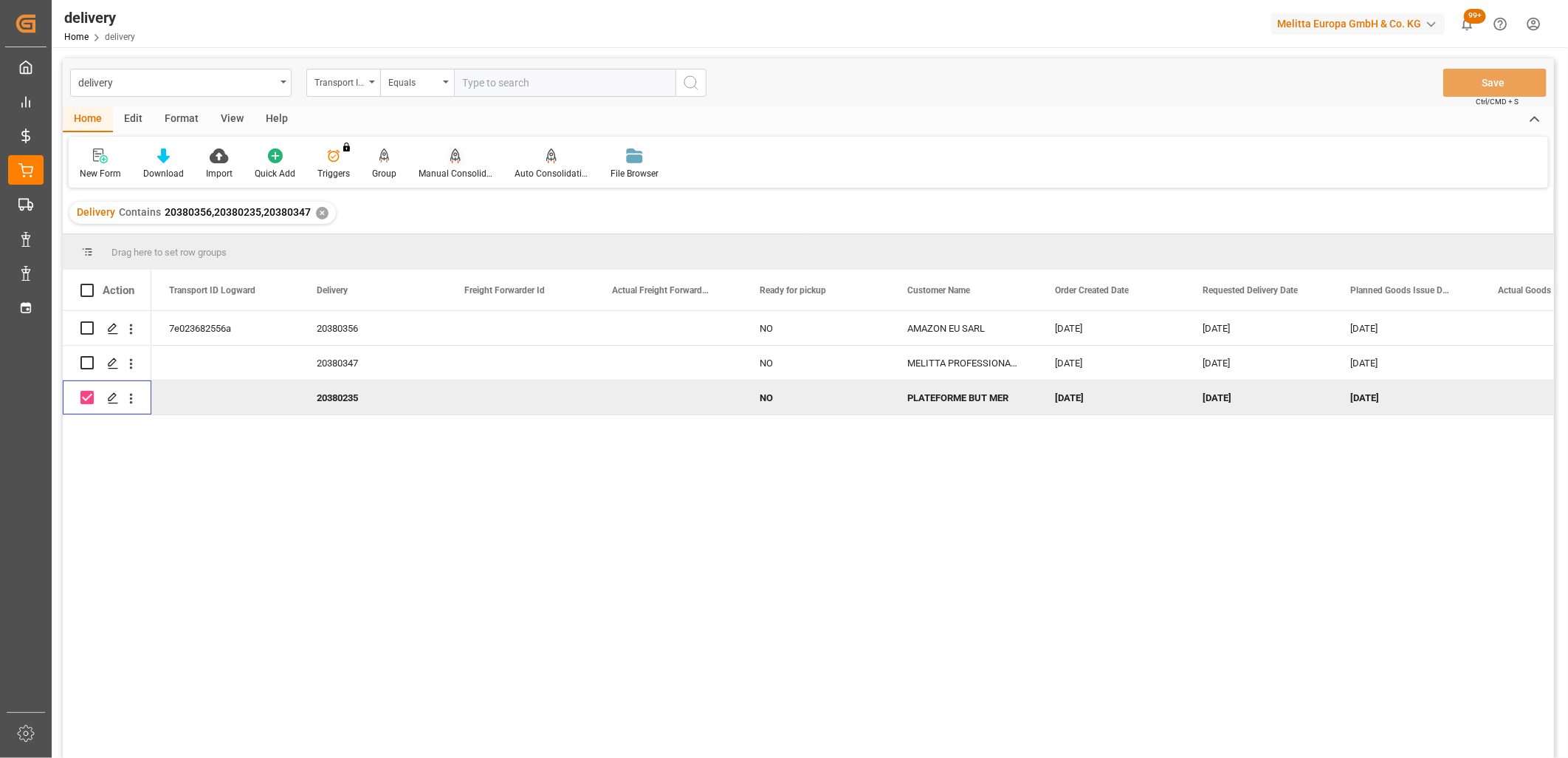
click at [451, 153] on icon at bounding box center [455, 155] width 10 height 12
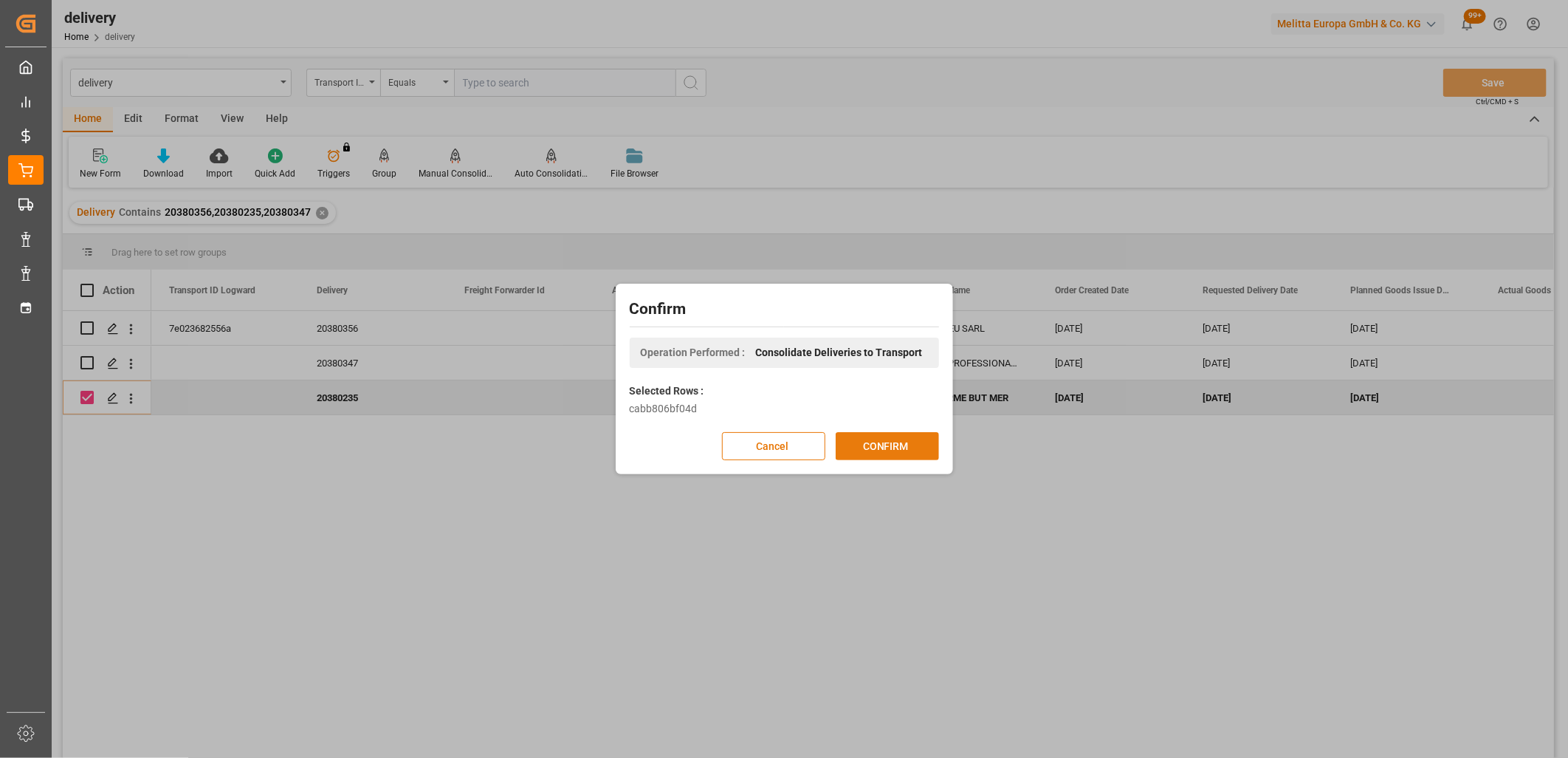
click at [851, 443] on button "CONFIRM" at bounding box center [887, 446] width 103 height 28
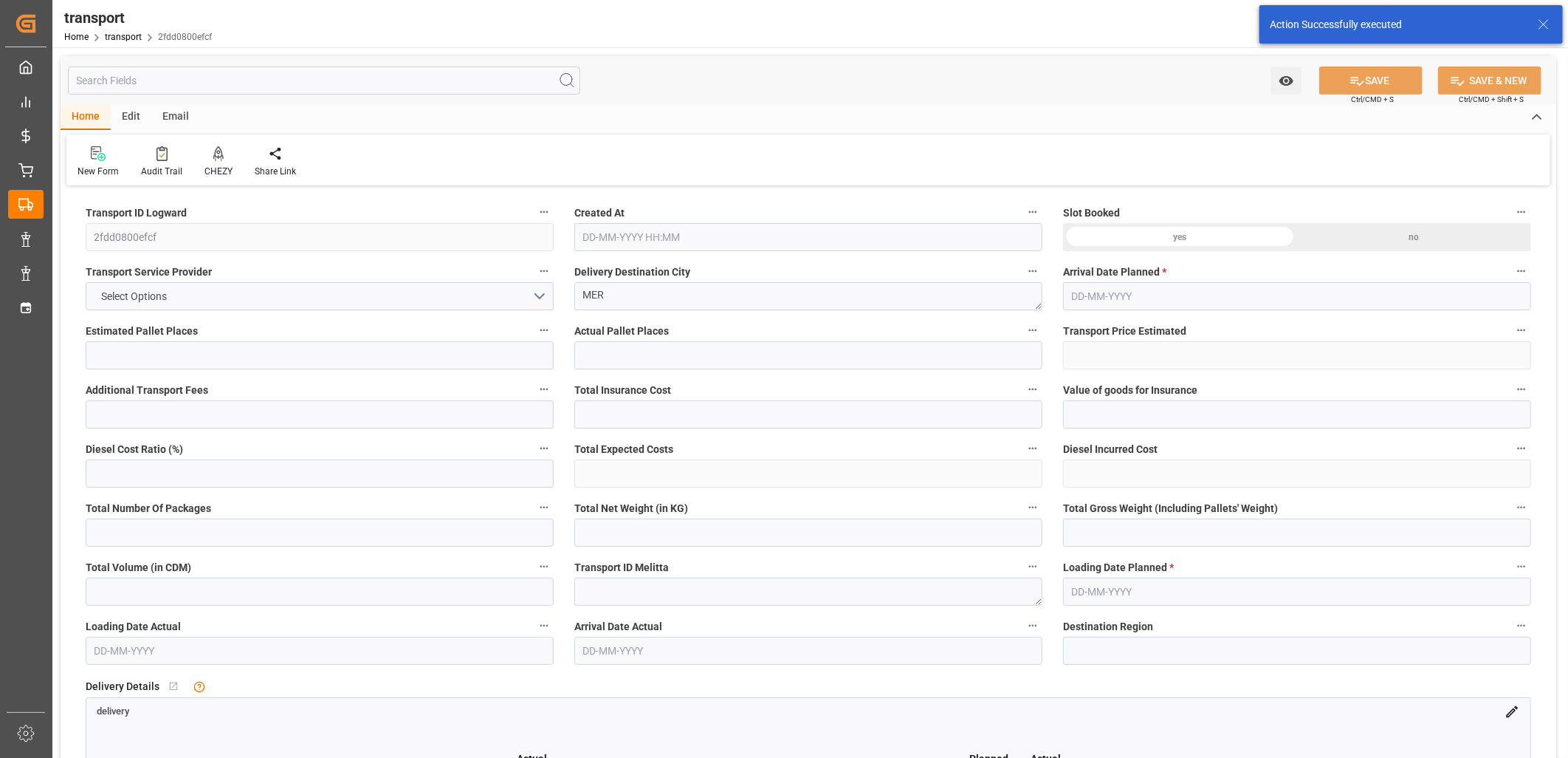
type input "1"
type input "134.23"
type input "0"
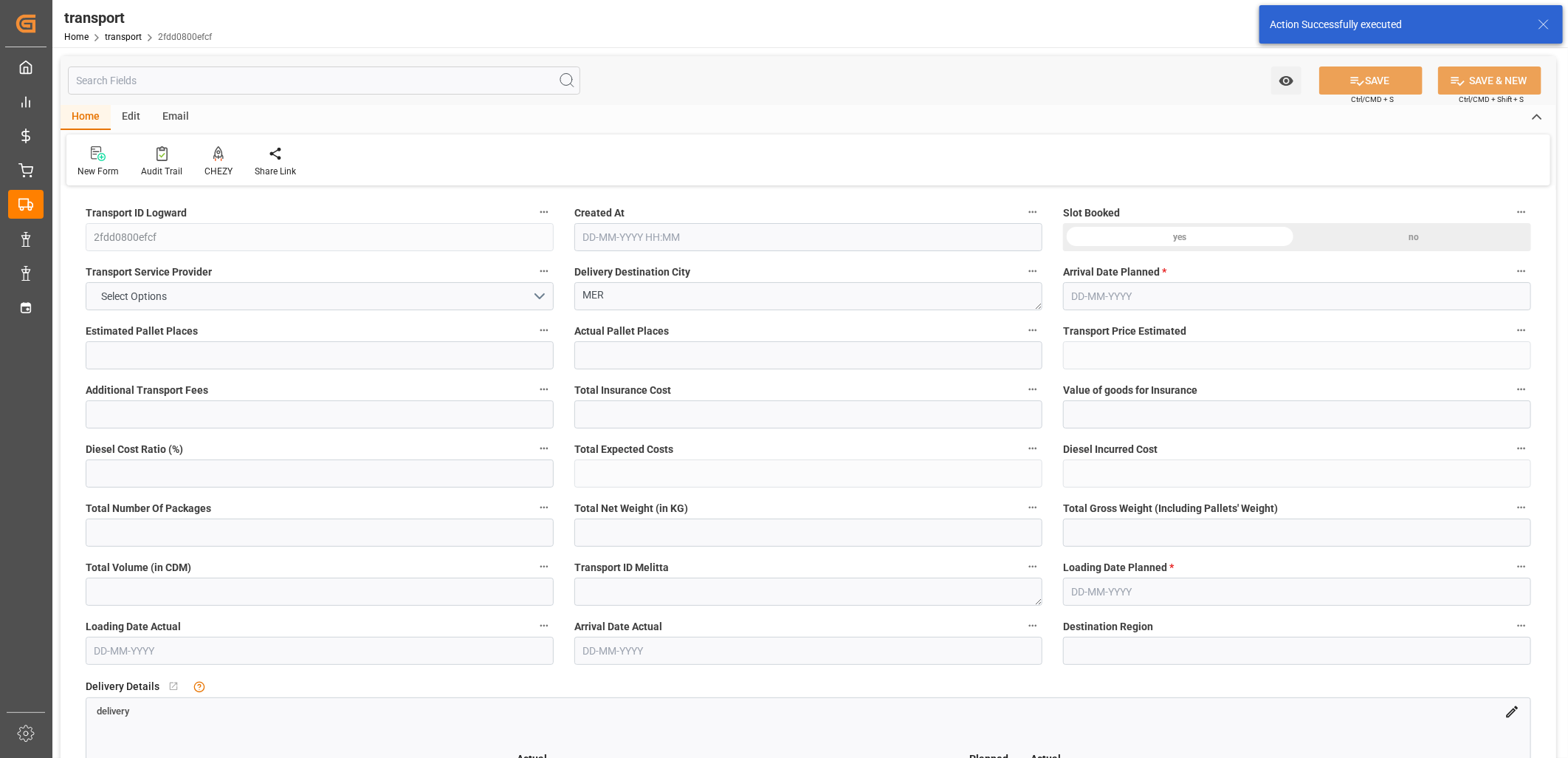
type input "134.23"
type input "0"
type input "46.08"
type input "75.332"
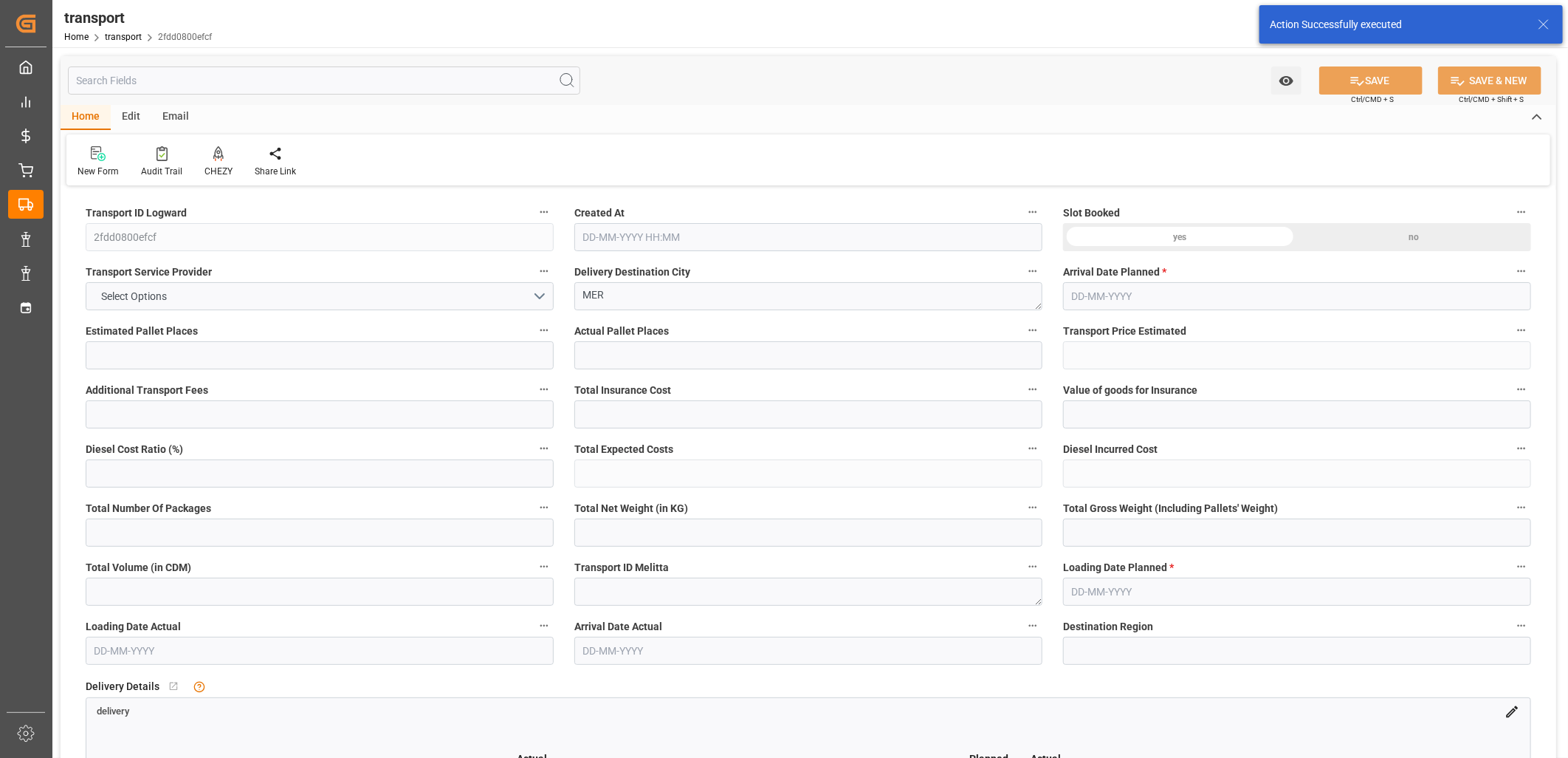
type input "372.6"
type input "41"
type input "0"
type input "6"
type input "1"
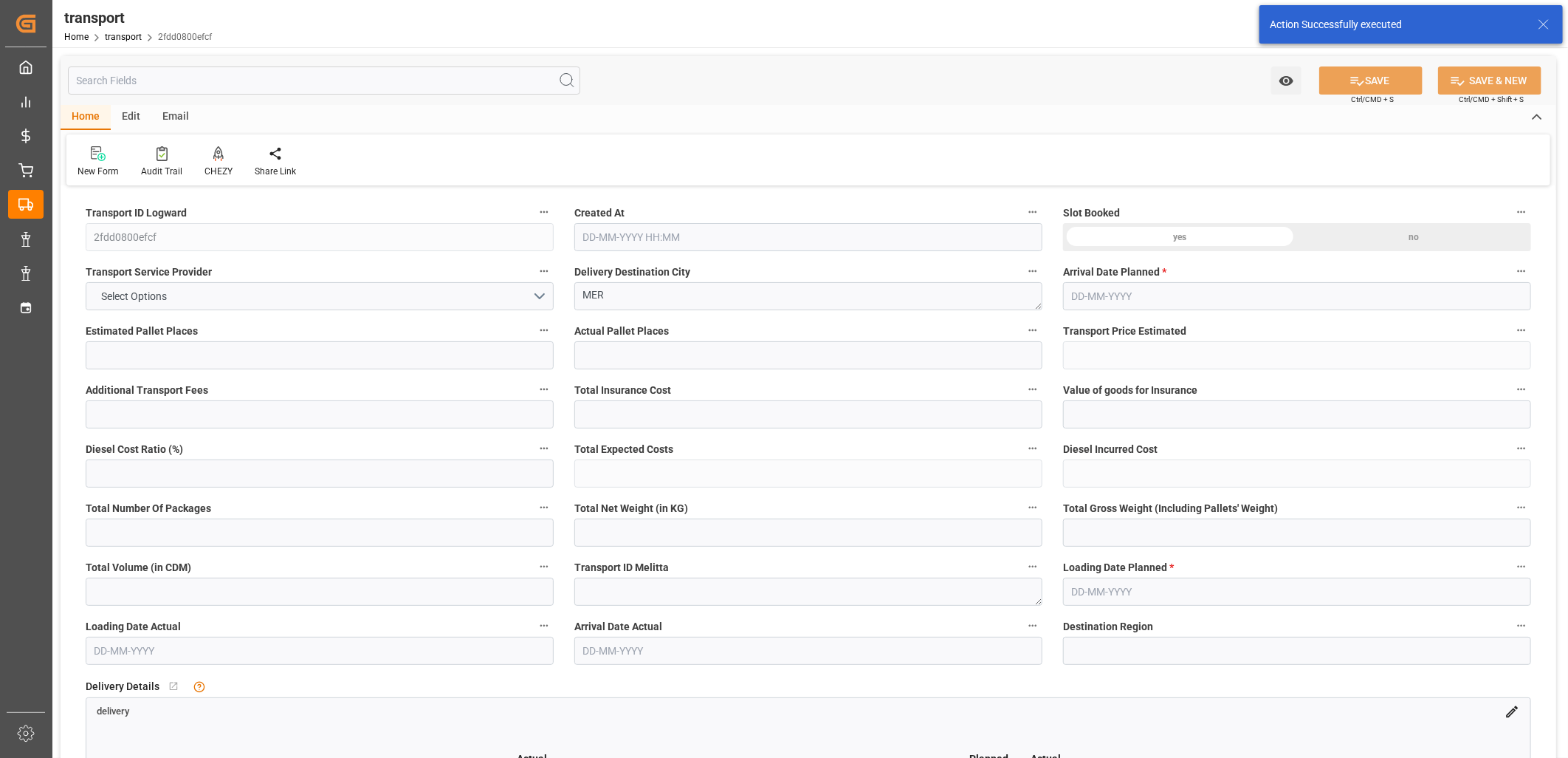
type input "101"
type input "52.332"
type input "0"
type input "4710.8598"
type input "0"
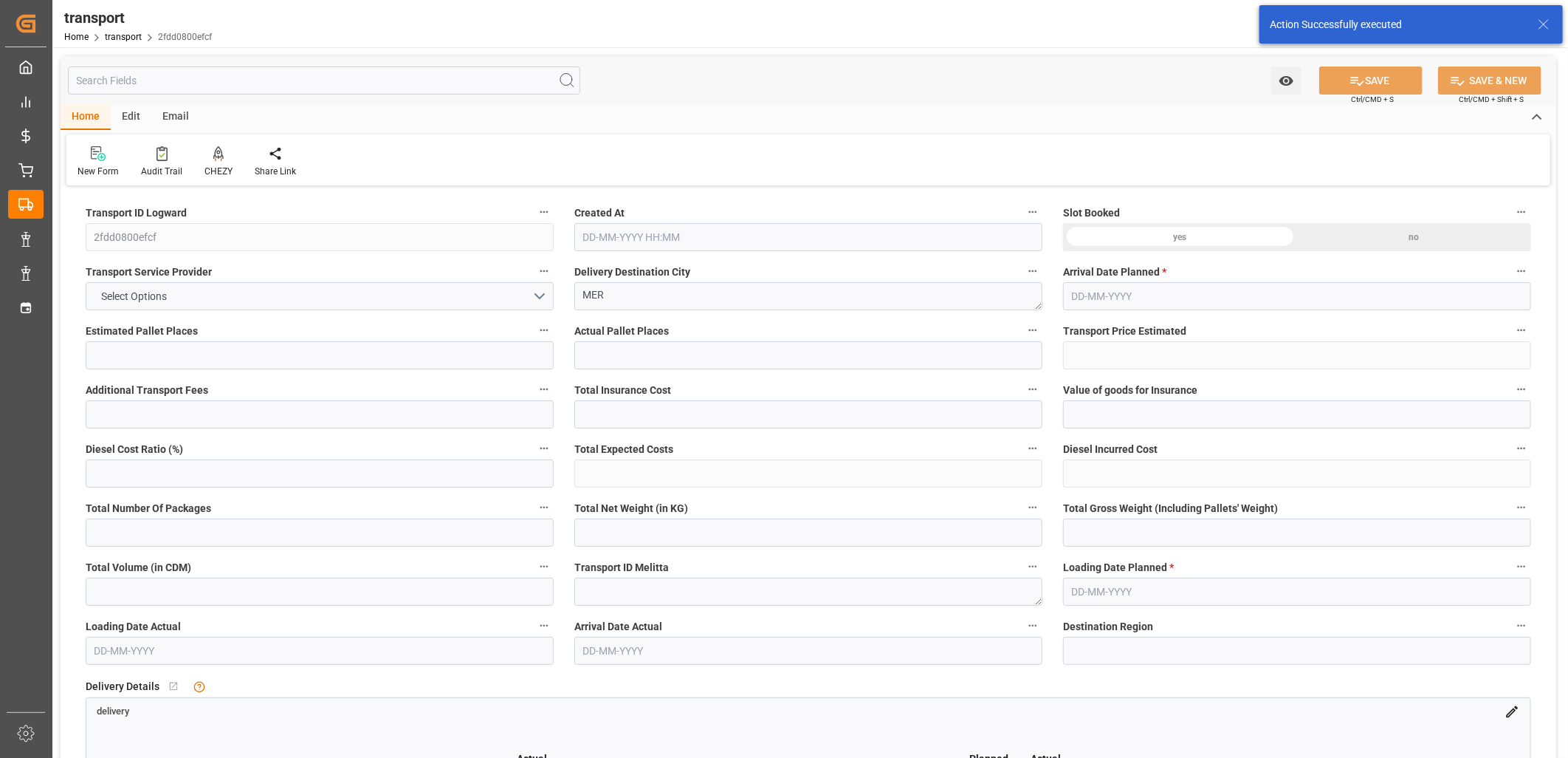
type input "0"
type input "21"
type input "35"
type input "13-10-2025 11:29"
type input "20-10-2025"
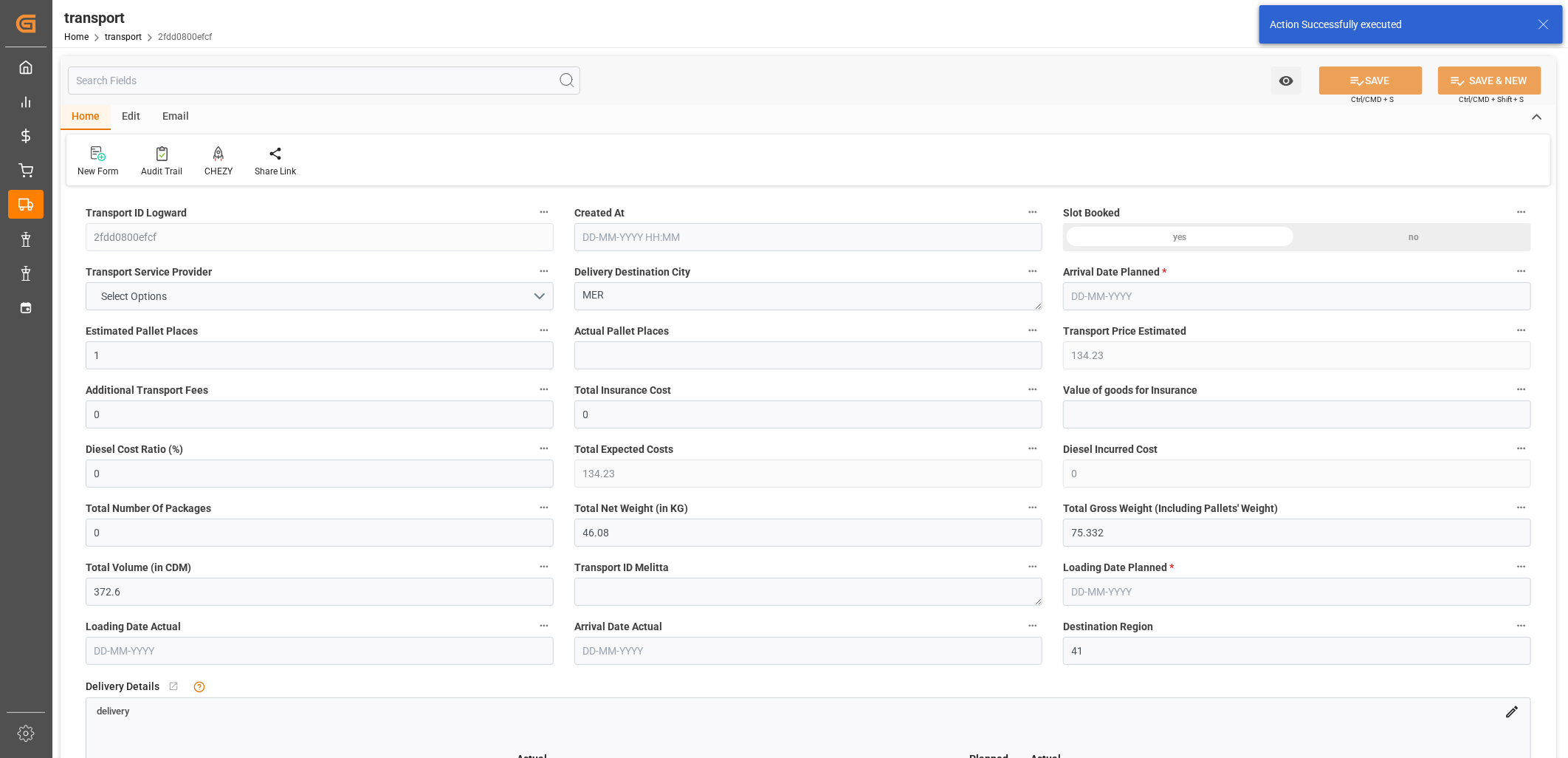
type input "[DATE]"
click at [186, 289] on button "KUEHNE LOTS" at bounding box center [319, 296] width 468 height 28
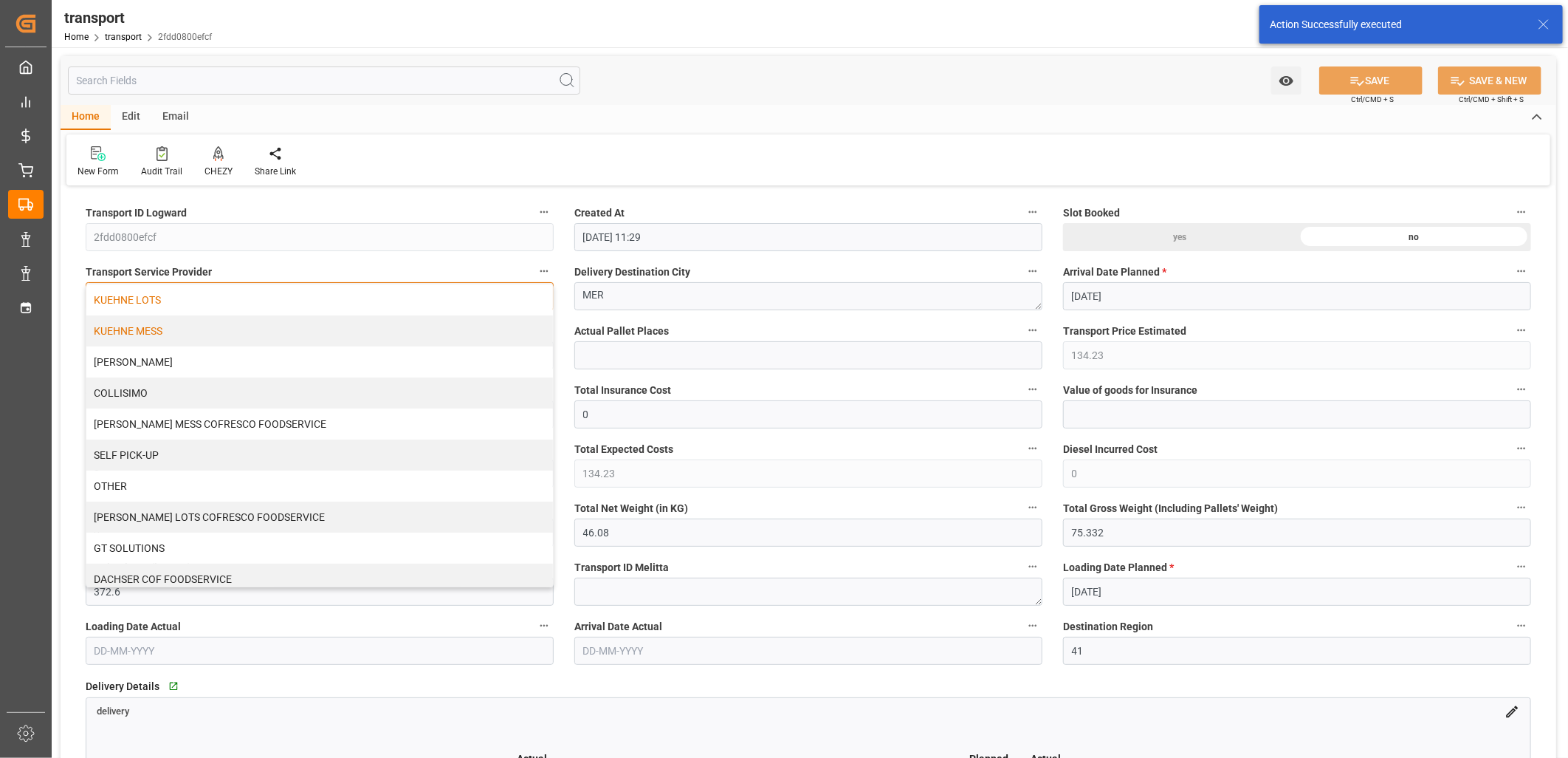
click at [184, 324] on div "KUEHNE MESS" at bounding box center [319, 331] width 466 height 31
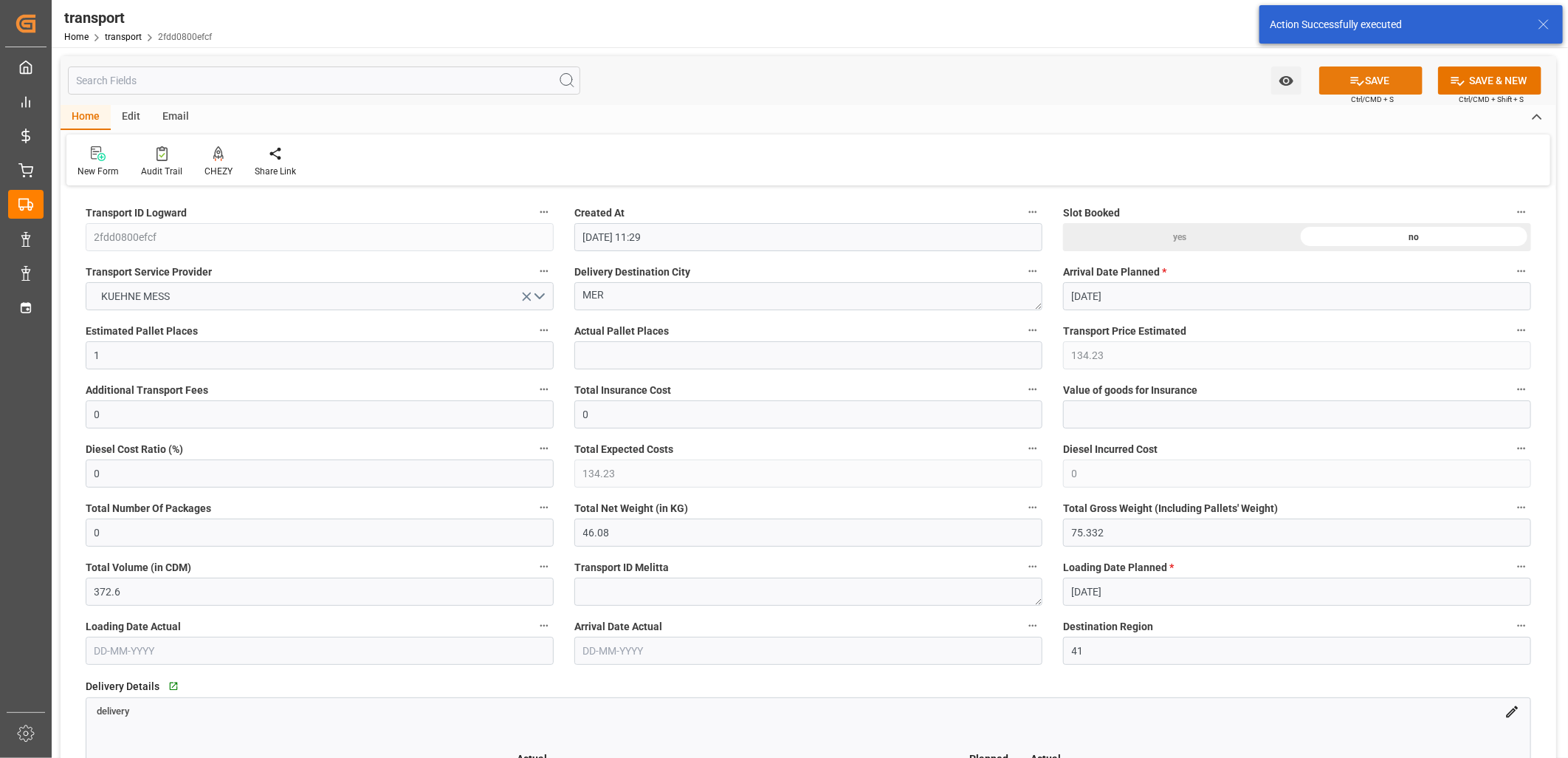
click at [1377, 74] on button "SAVE" at bounding box center [1371, 80] width 103 height 28
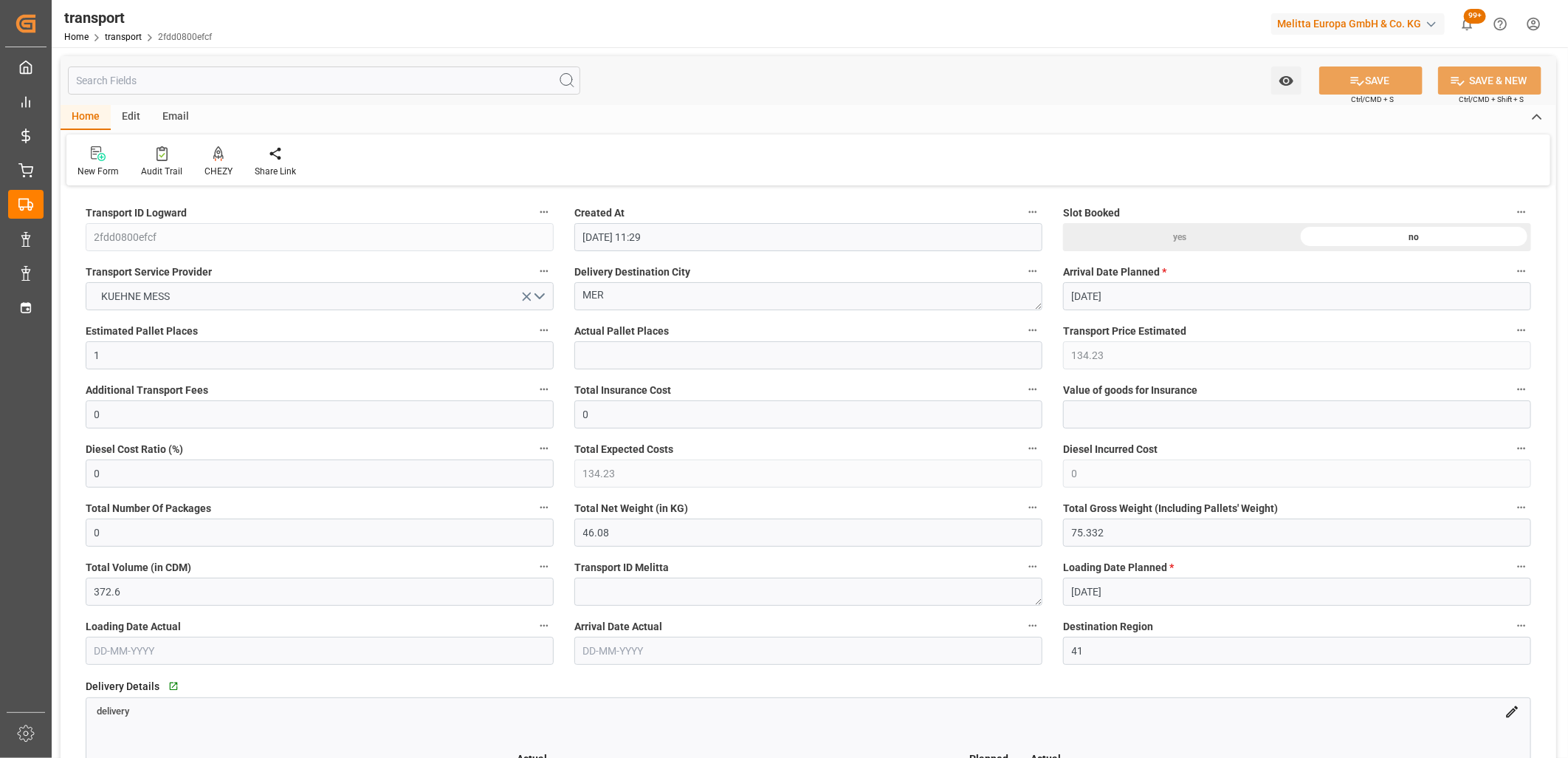
type input "44.09"
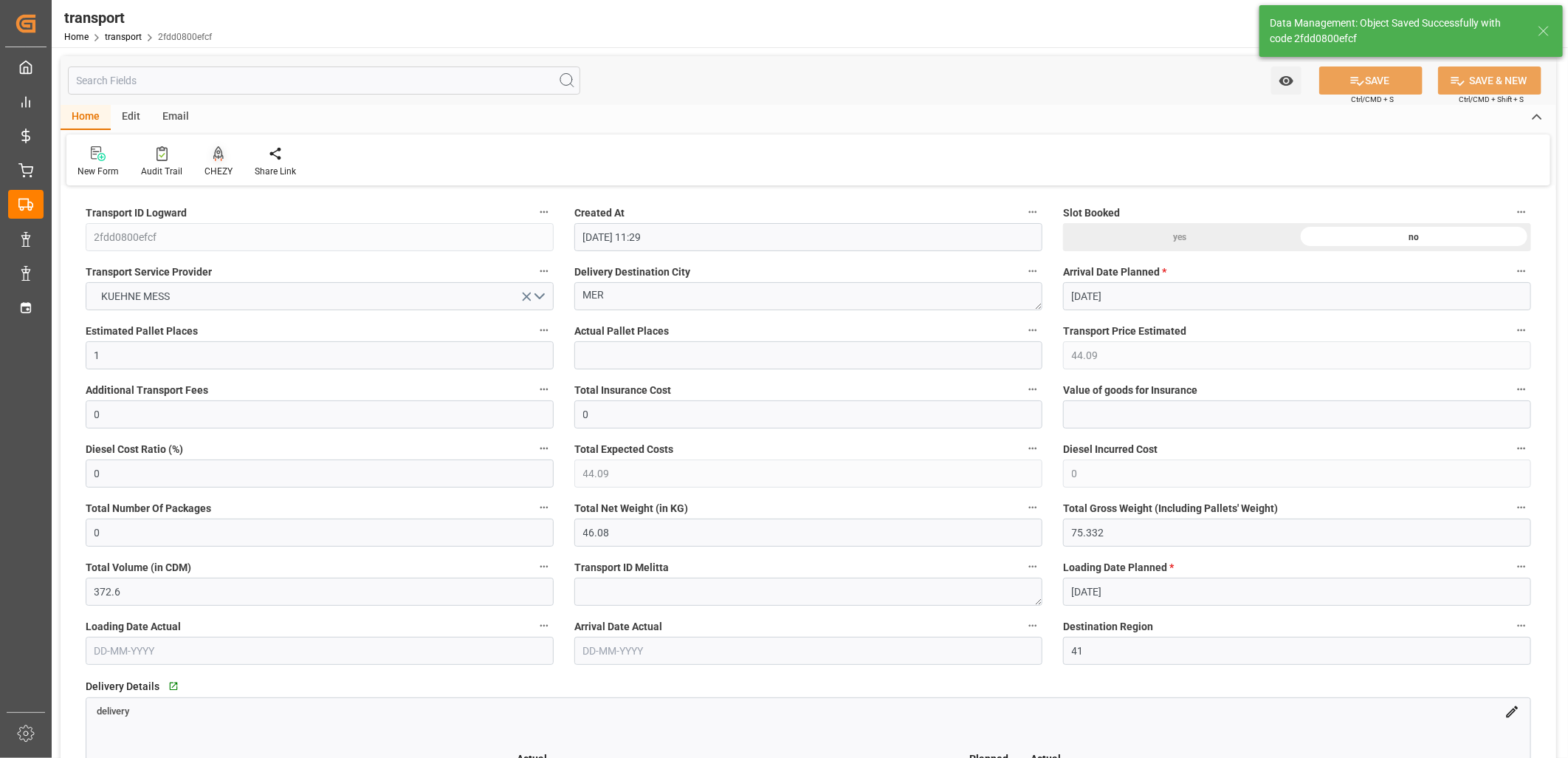
click at [214, 152] on icon at bounding box center [218, 153] width 10 height 15
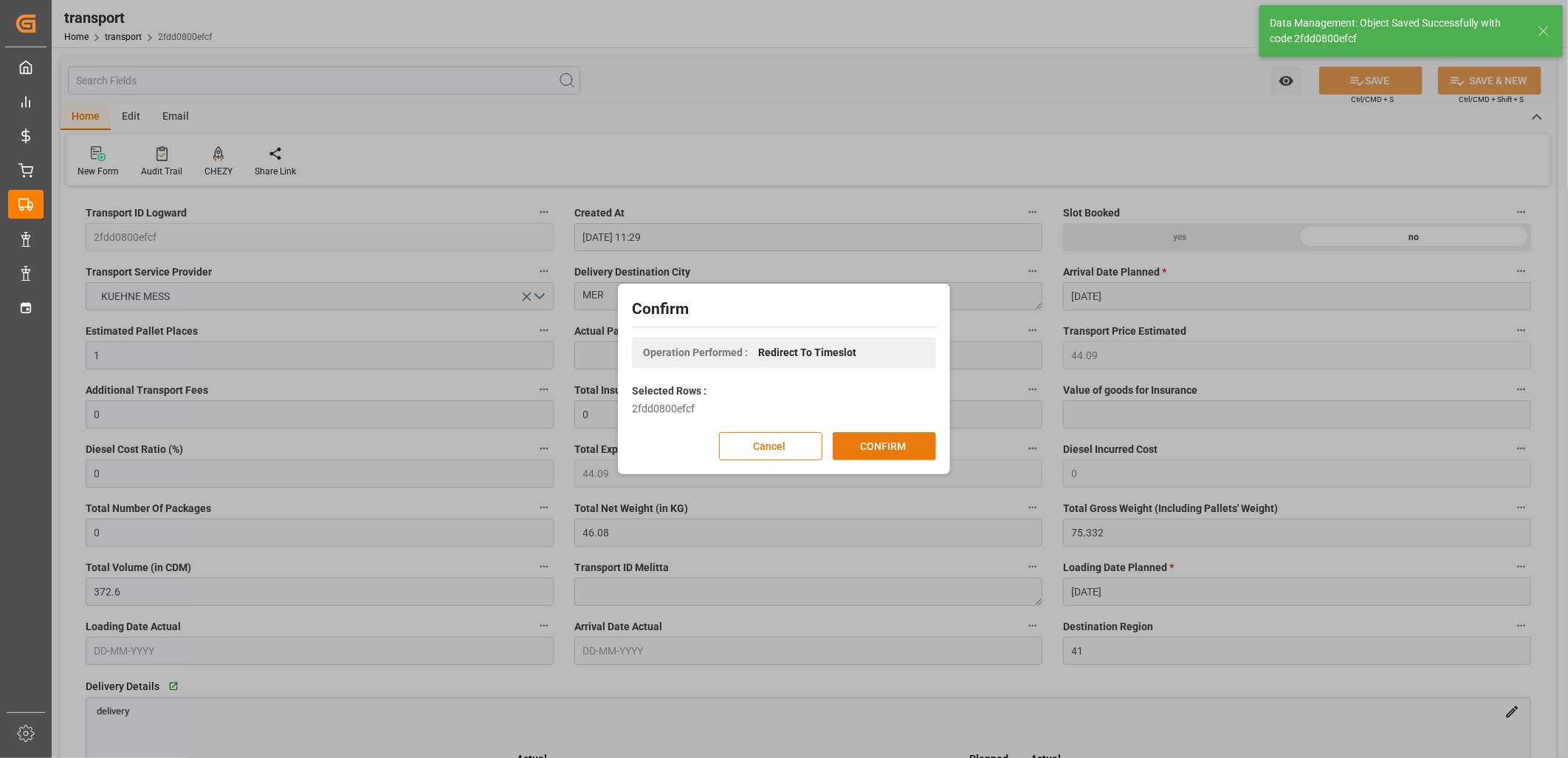
click at [866, 440] on button "CONFIRM" at bounding box center [884, 446] width 103 height 28
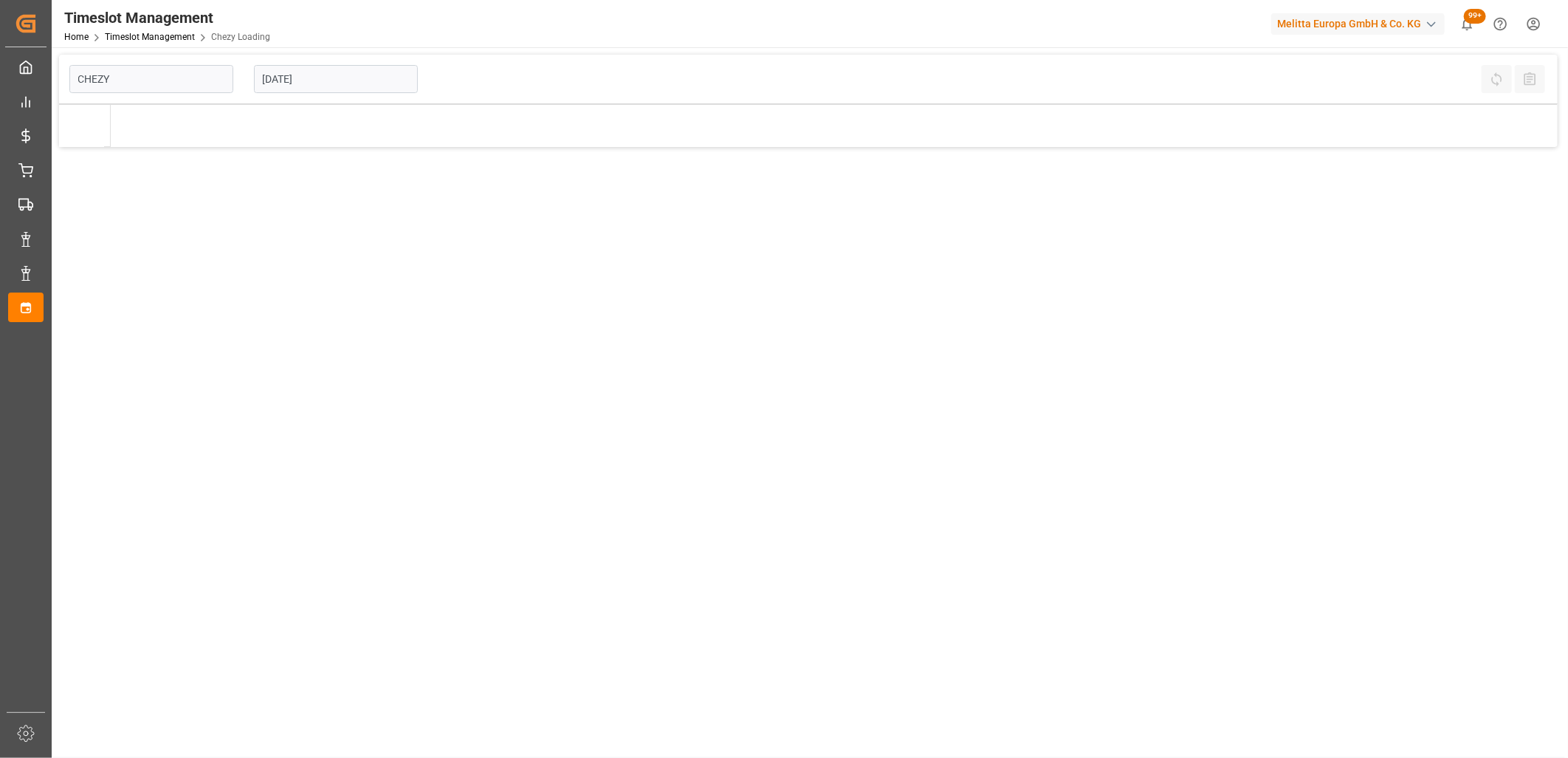
type input "Chezy Loading"
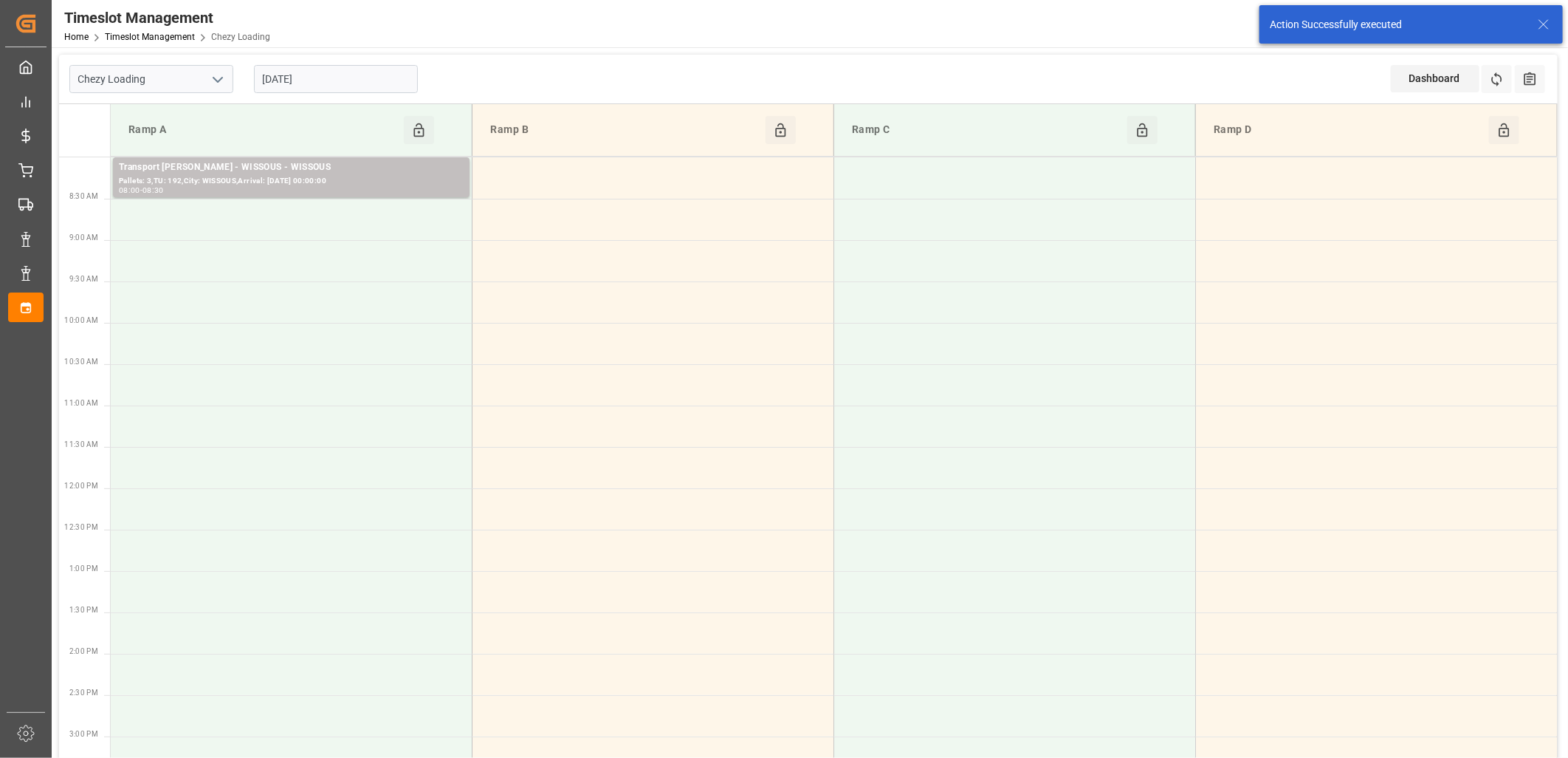
click at [355, 79] on input "[DATE]" at bounding box center [336, 79] width 164 height 28
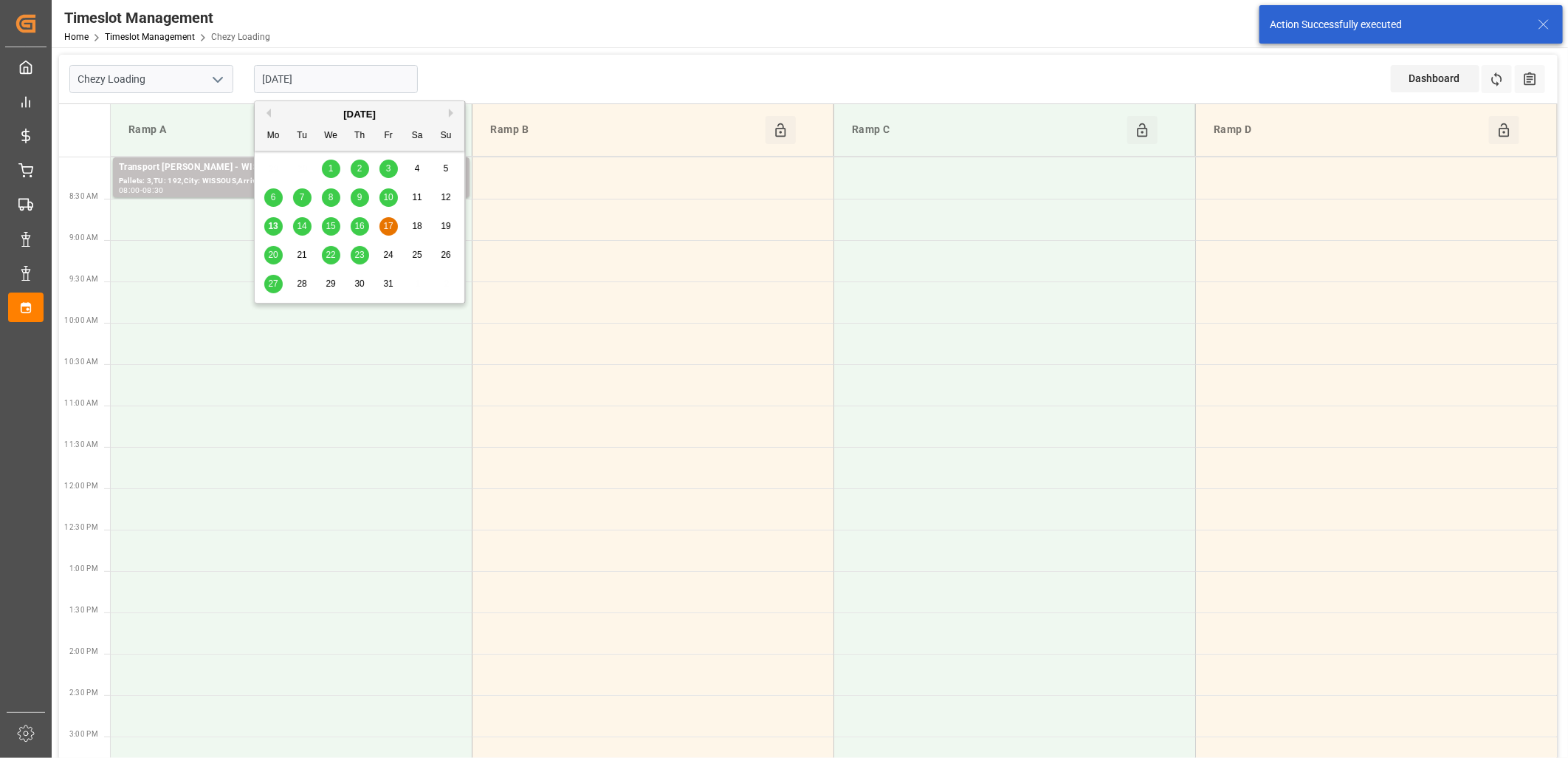
click at [305, 230] on span "14" at bounding box center [301, 225] width 9 height 10
type input "14-10-2025"
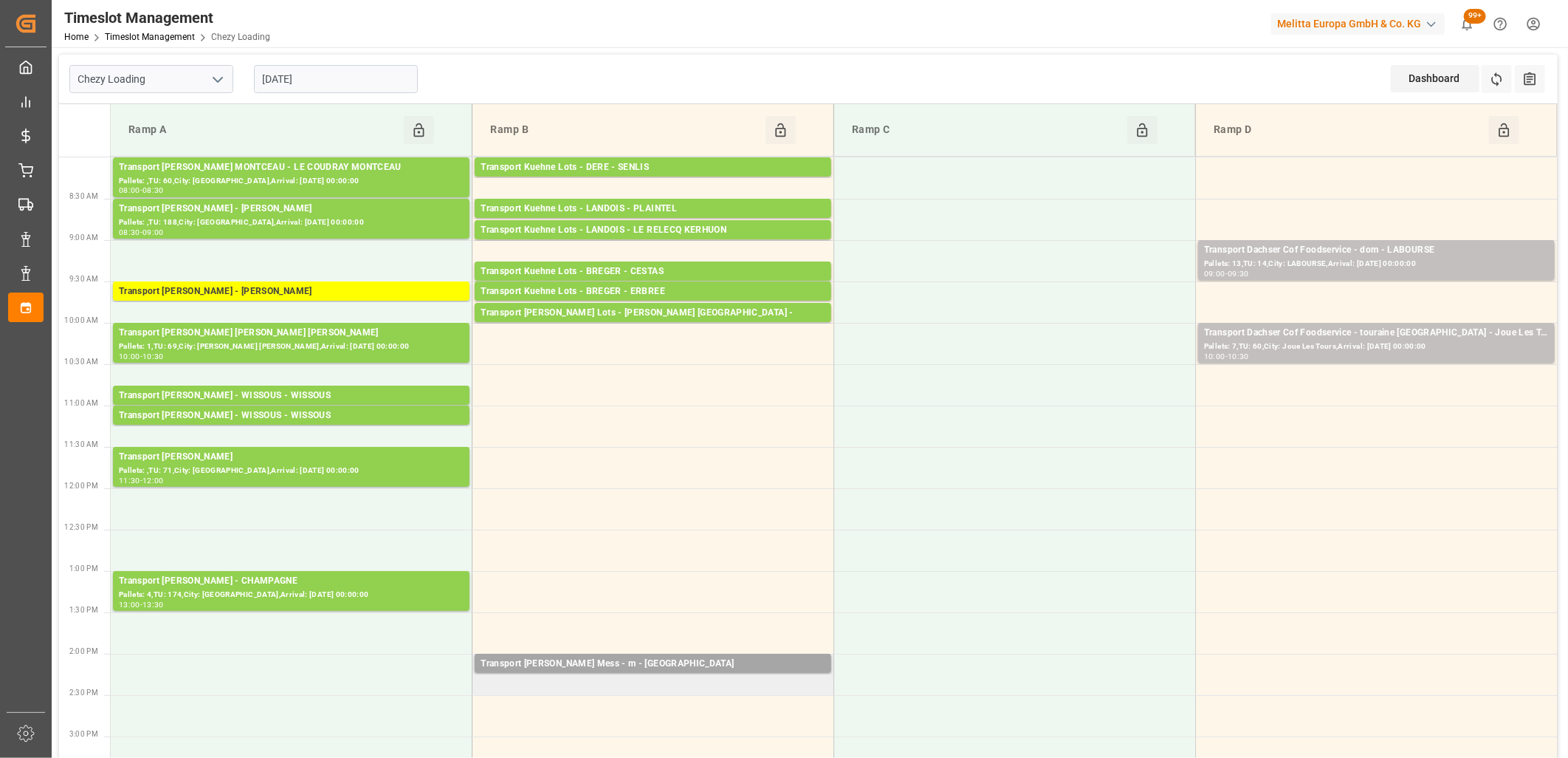
click at [642, 681] on td "Transport Kuehne Mess - m - Réau Pallets: ,TU: 35,City: Réau,Arrival: 2025-10-1…" at bounding box center [653, 675] width 362 height 42
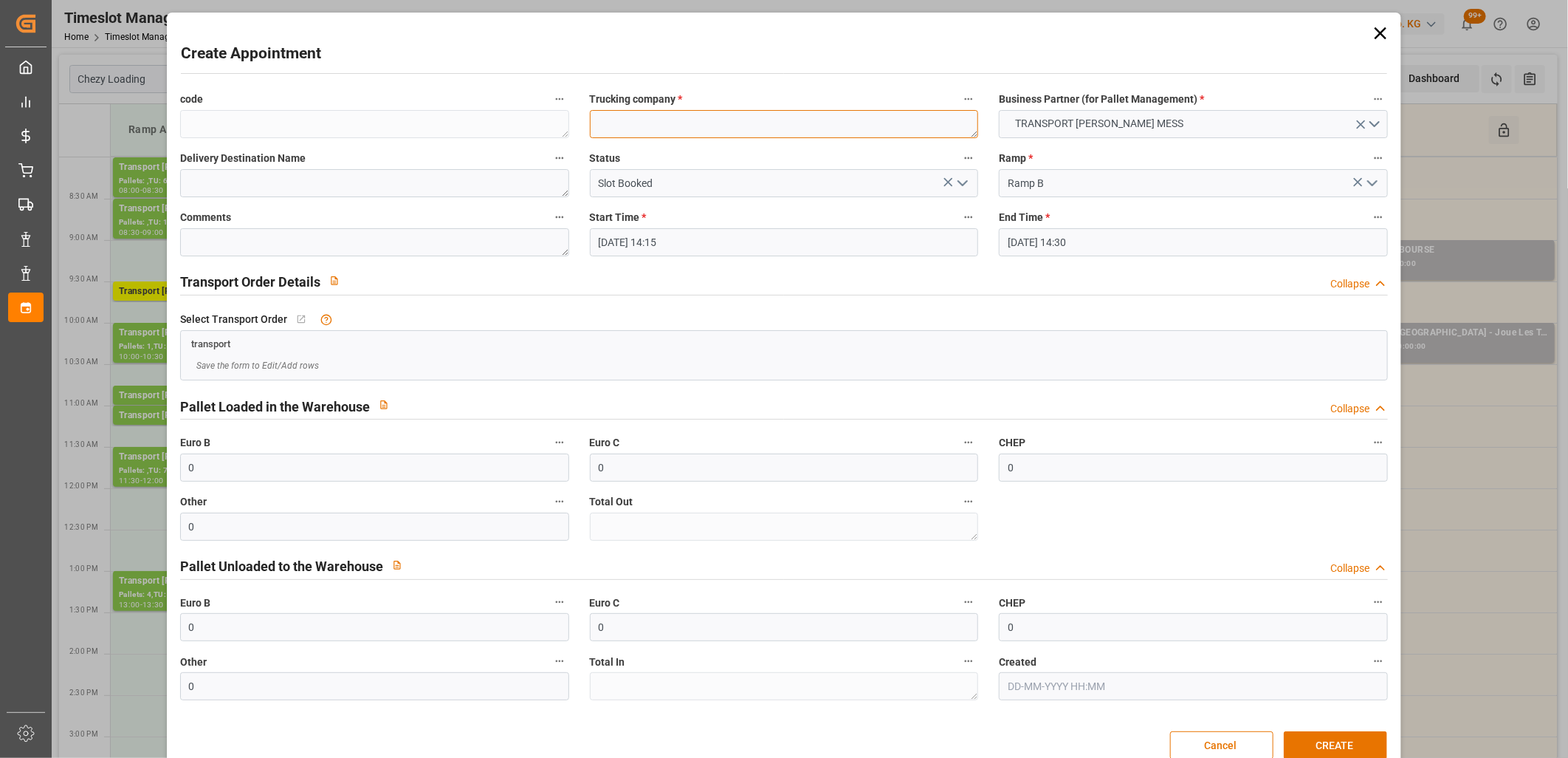
click at [634, 127] on textarea at bounding box center [784, 124] width 389 height 28
type textarea "m"
click at [1329, 746] on button "CREATE" at bounding box center [1336, 745] width 103 height 28
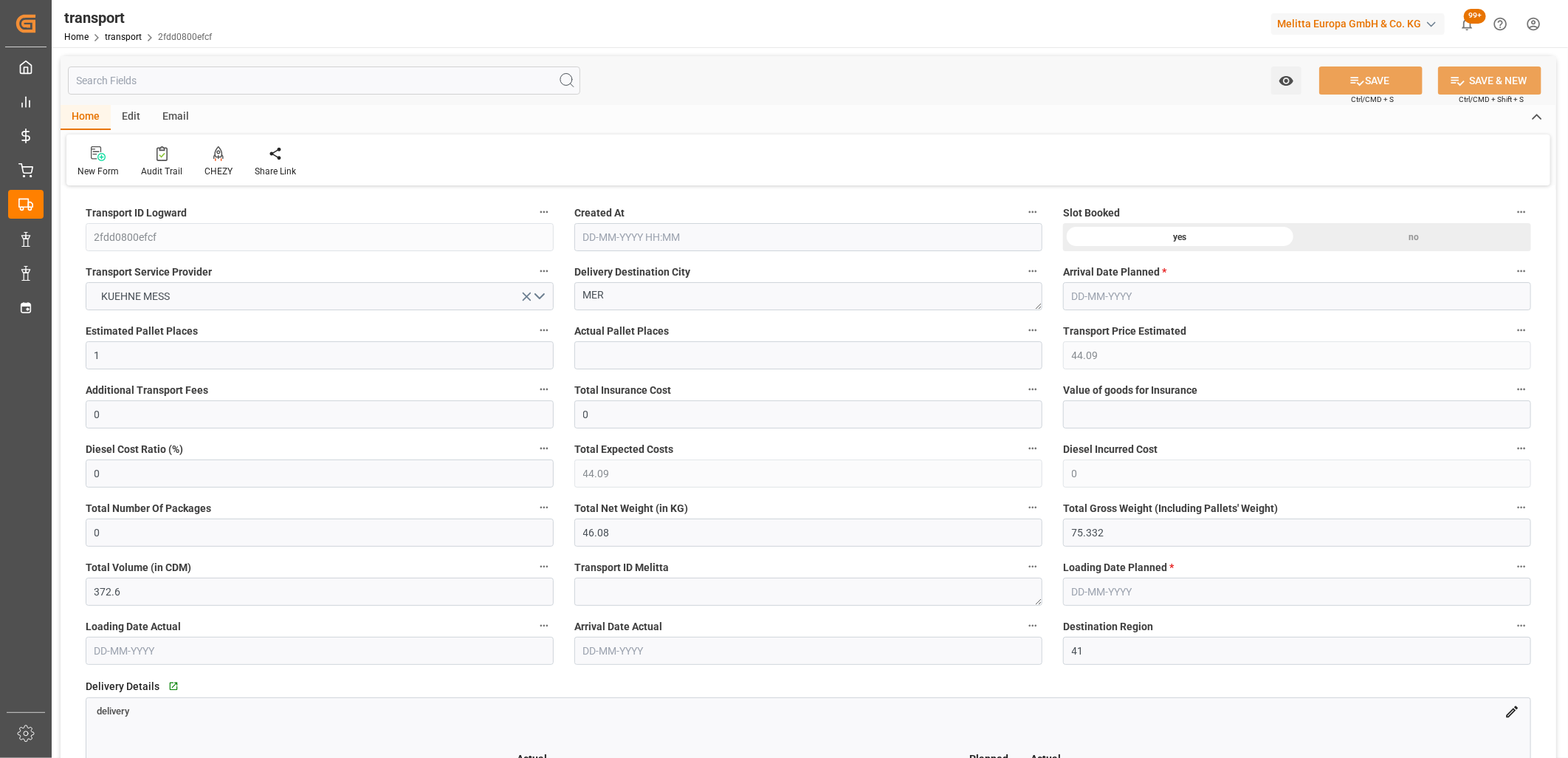
type input "[DATE] 11:29"
type input "[DATE]"
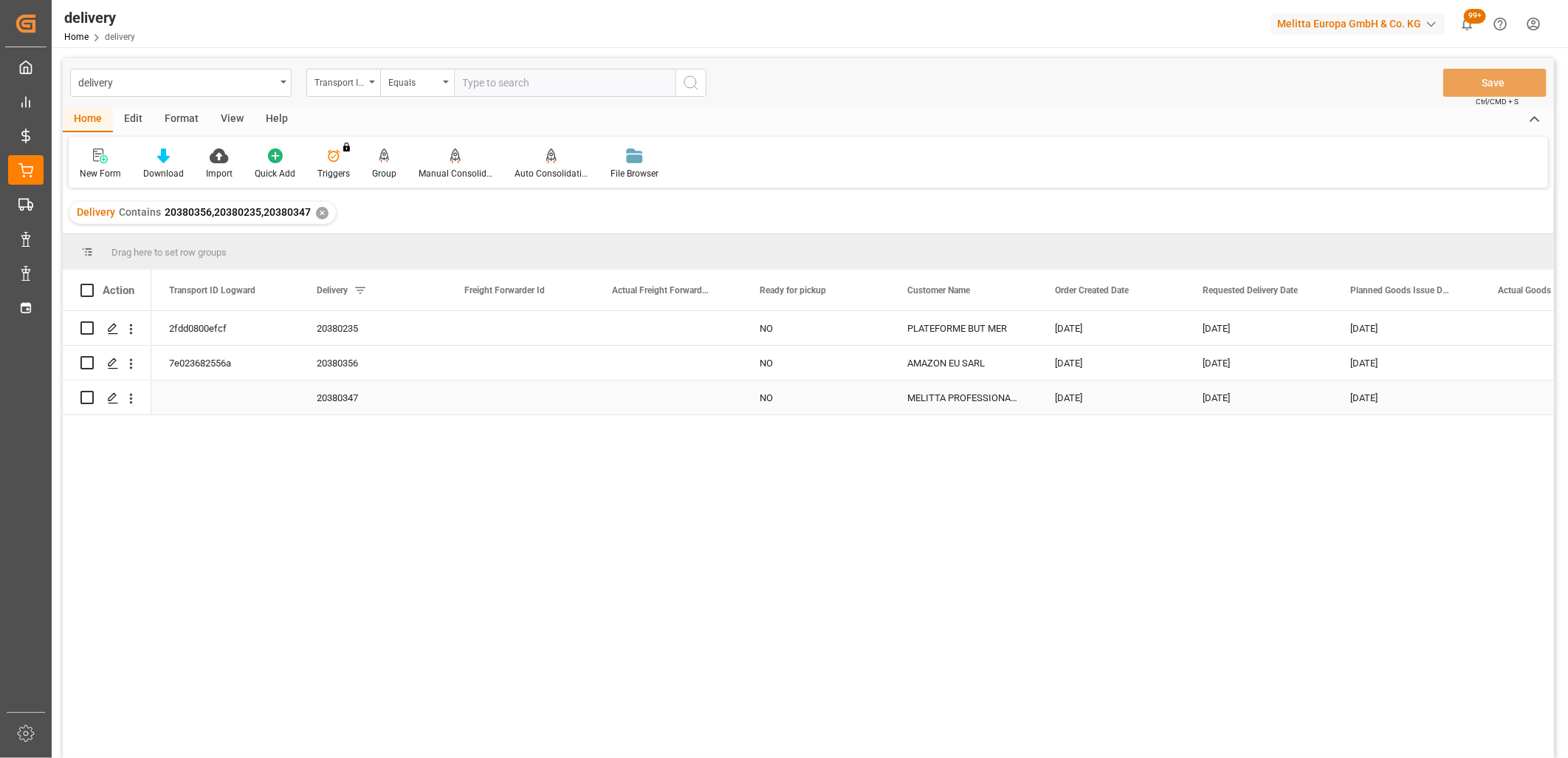
click at [86, 397] on input "Press Space to toggle row selection (unchecked)" at bounding box center [86, 397] width 13 height 13
checkbox input "true"
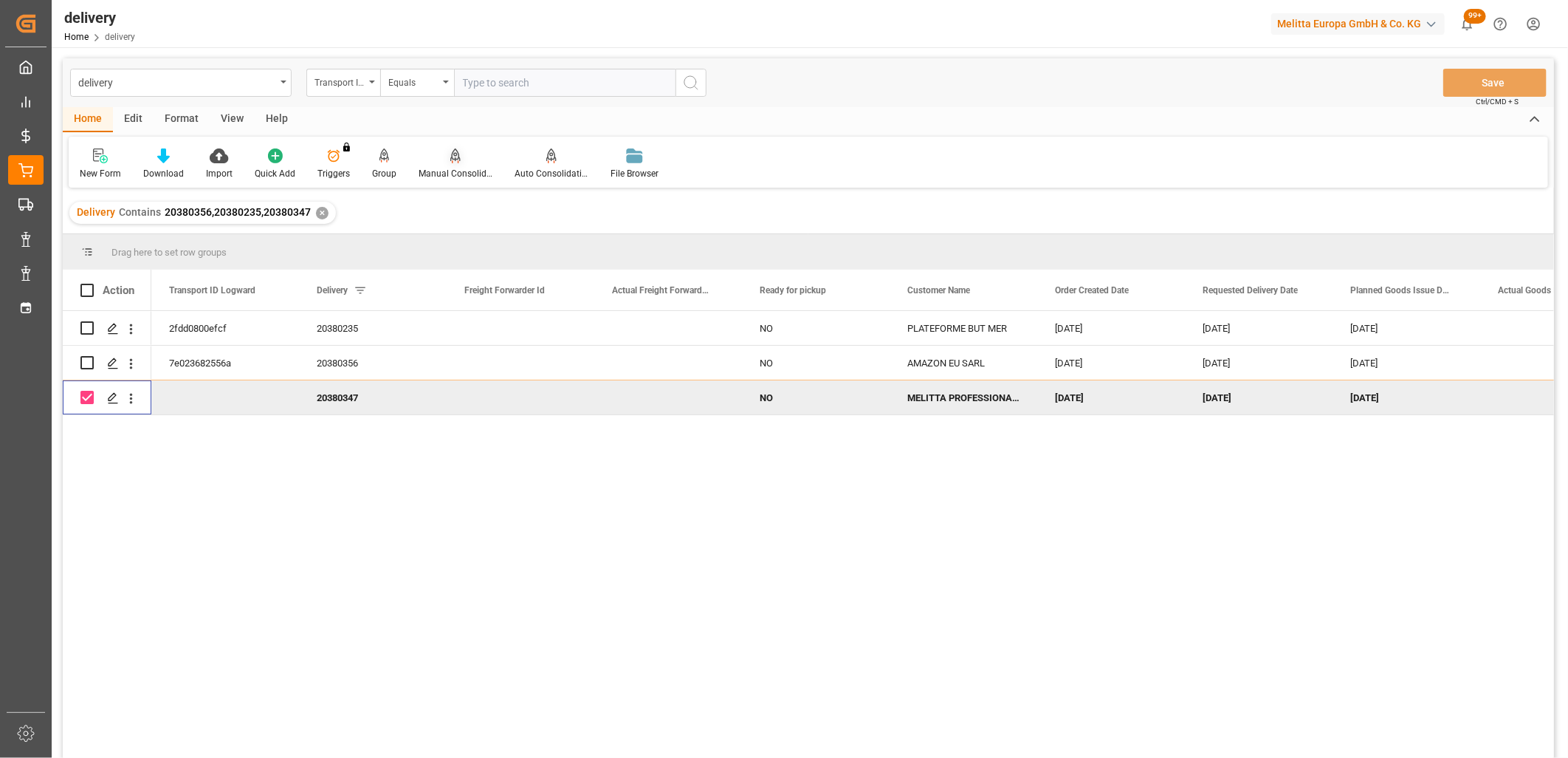
click at [450, 155] on icon at bounding box center [455, 156] width 10 height 15
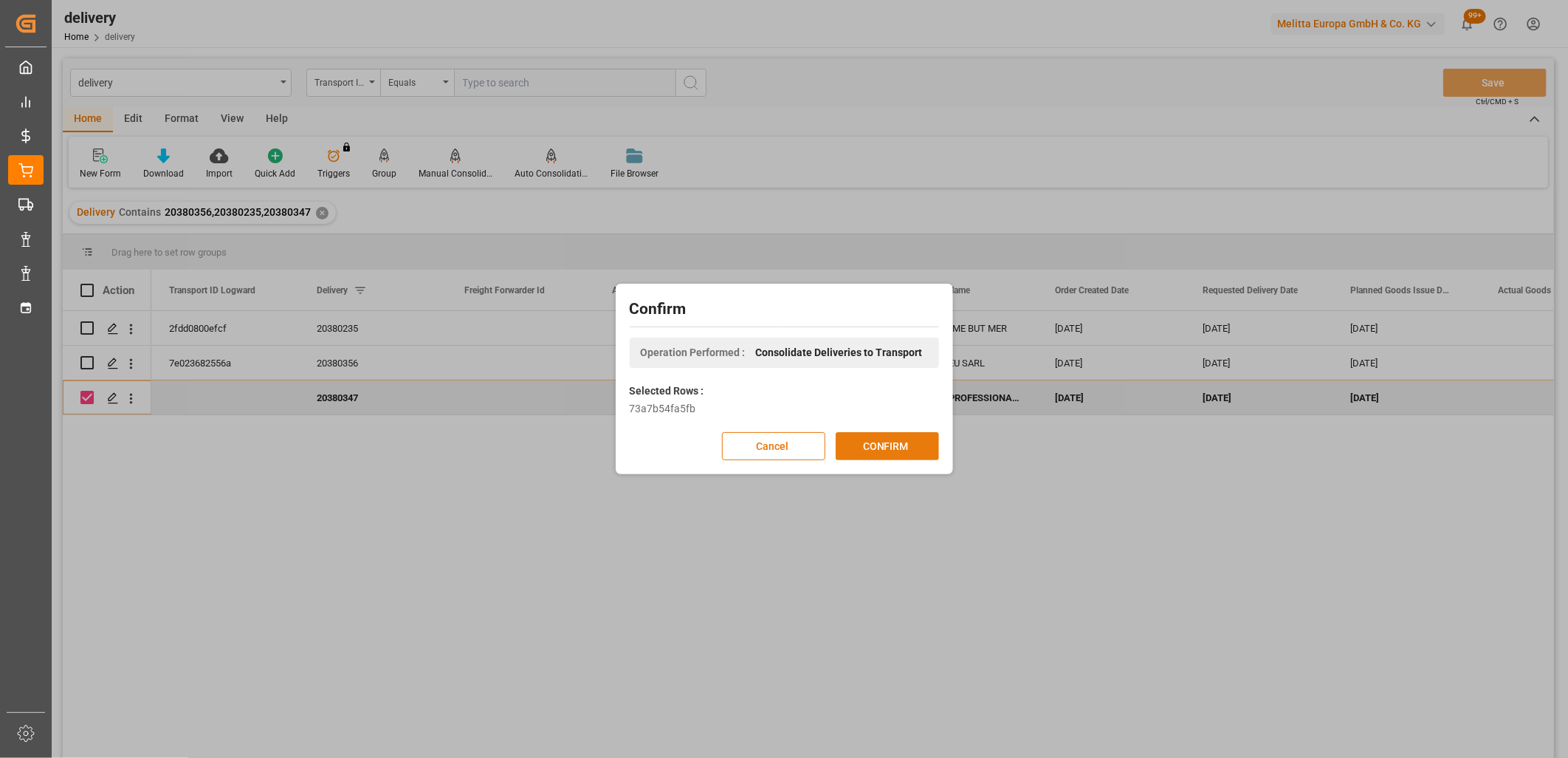
click at [874, 442] on button "CONFIRM" at bounding box center [887, 446] width 103 height 28
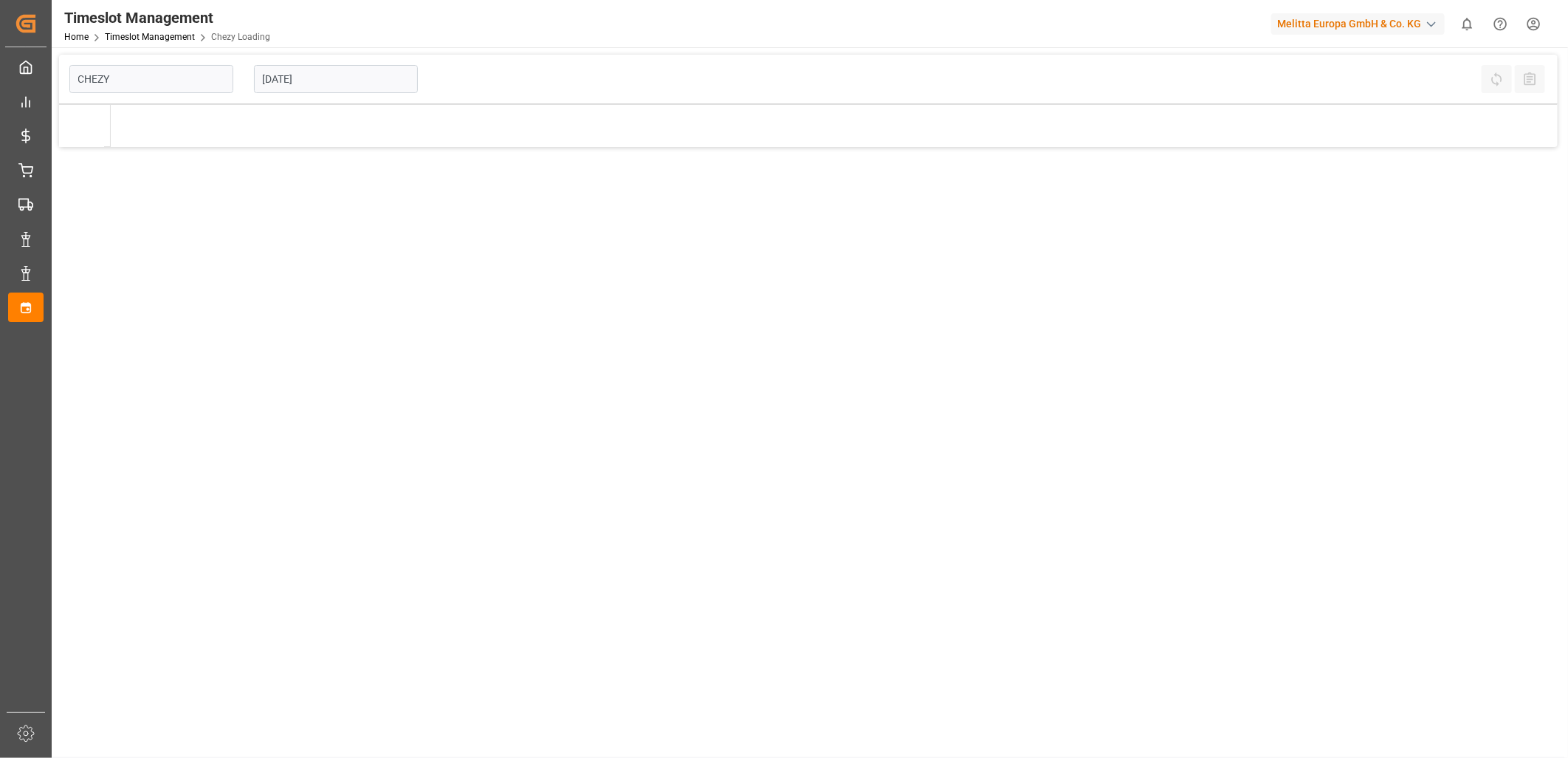
type input "Chezy Loading"
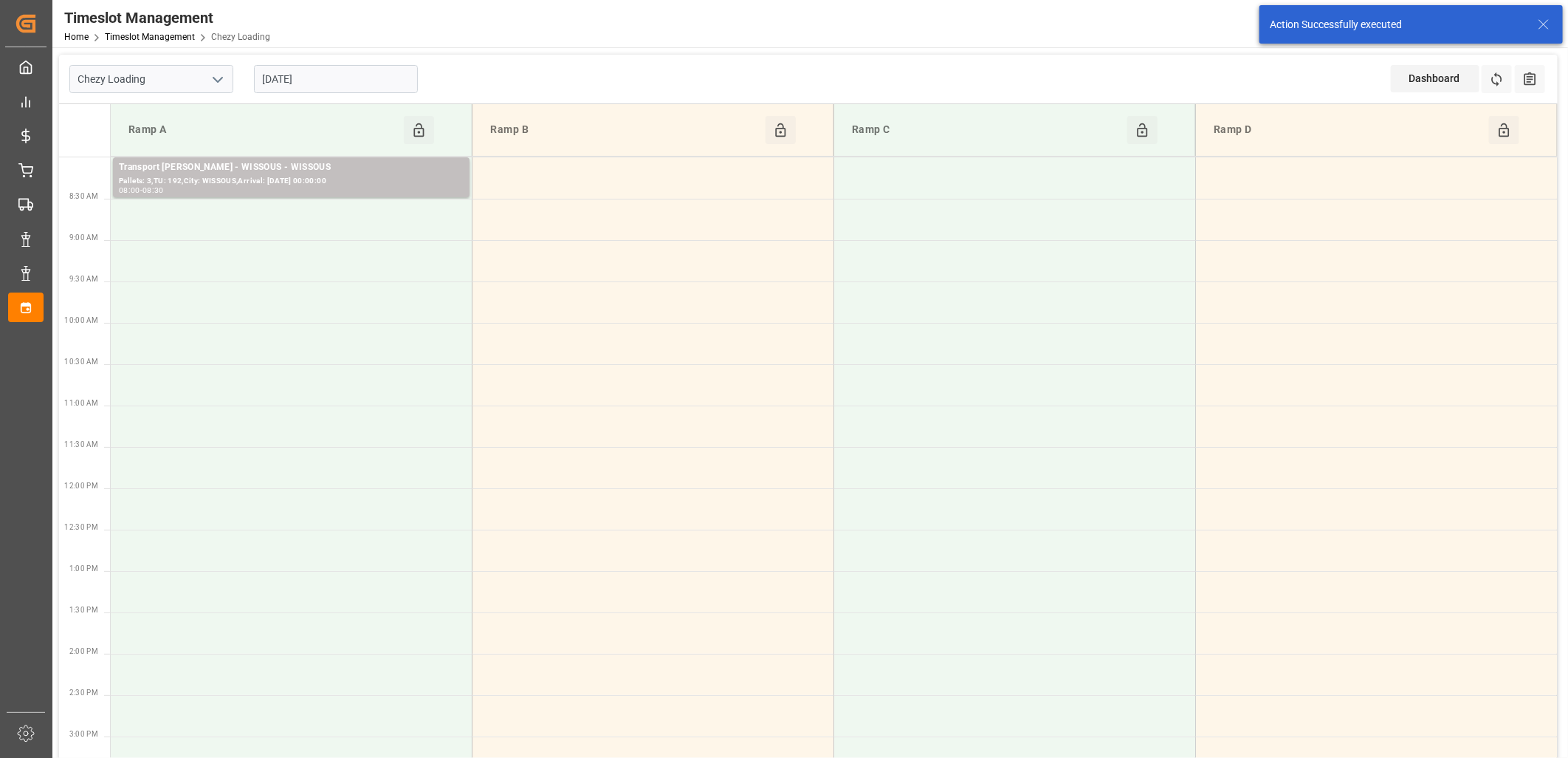
click at [385, 81] on input "[DATE]" at bounding box center [336, 79] width 164 height 28
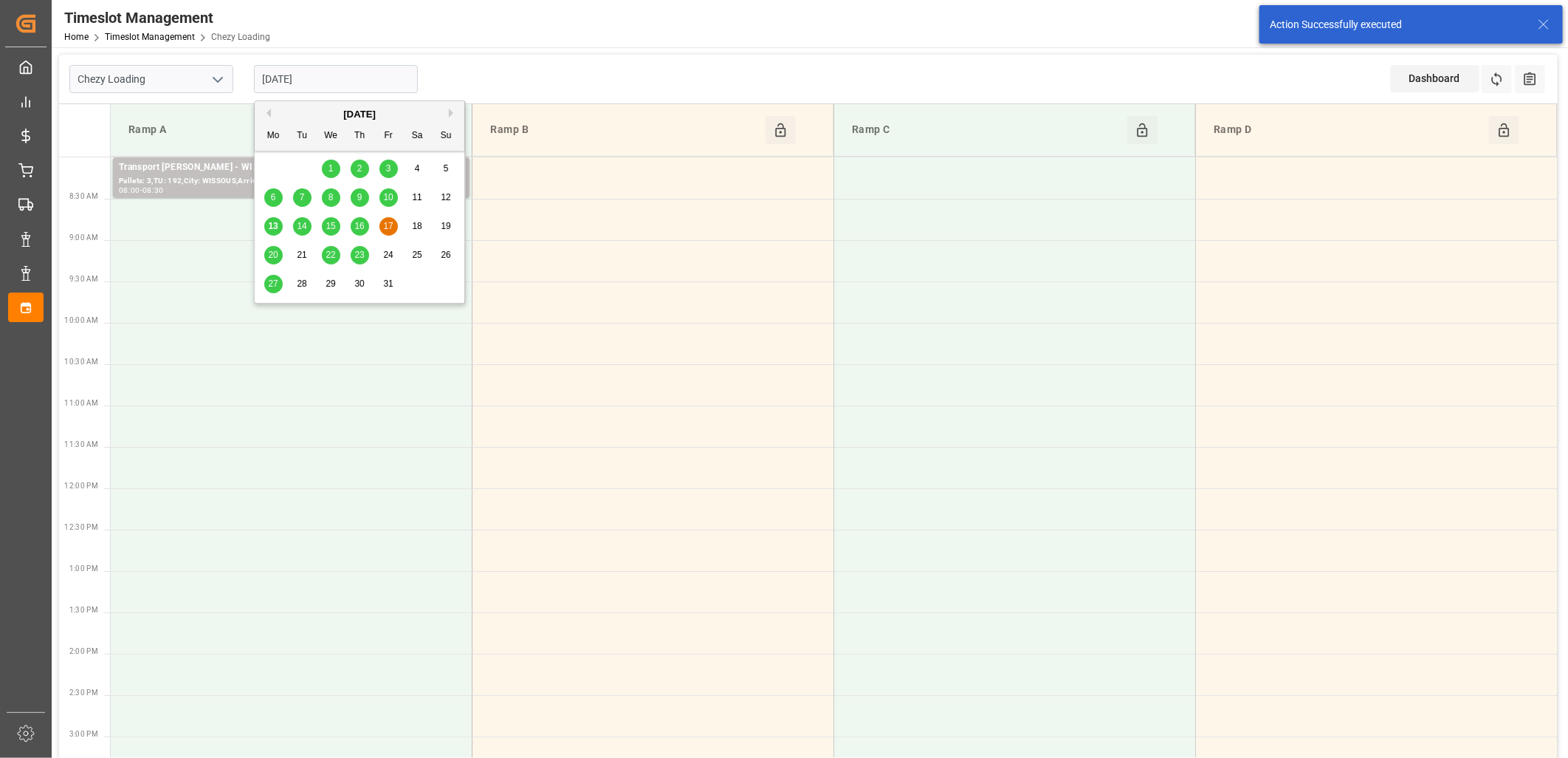
click at [301, 225] on span "14" at bounding box center [301, 225] width 9 height 10
type input "[DATE]"
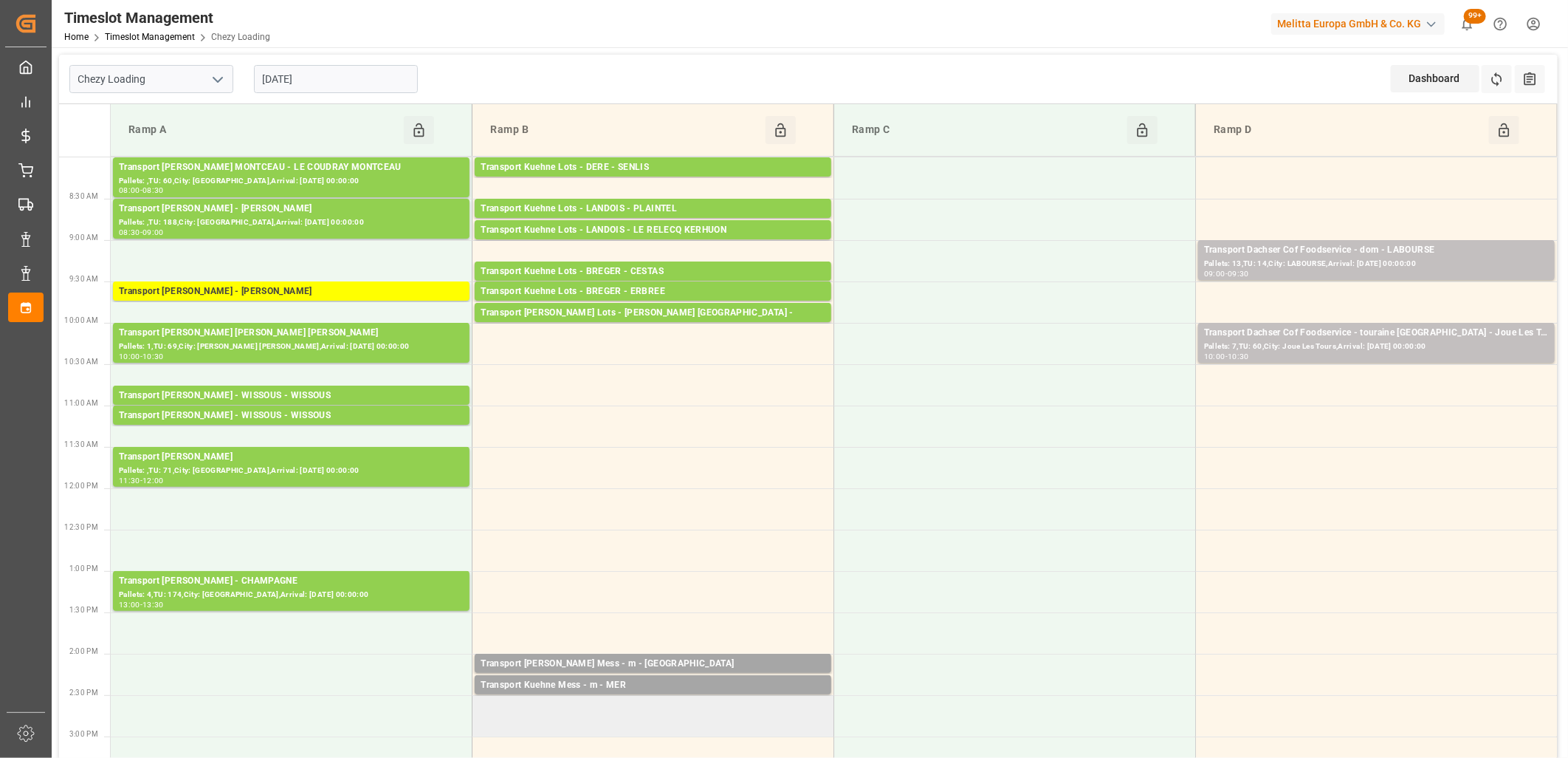
click at [622, 708] on td at bounding box center [653, 716] width 362 height 42
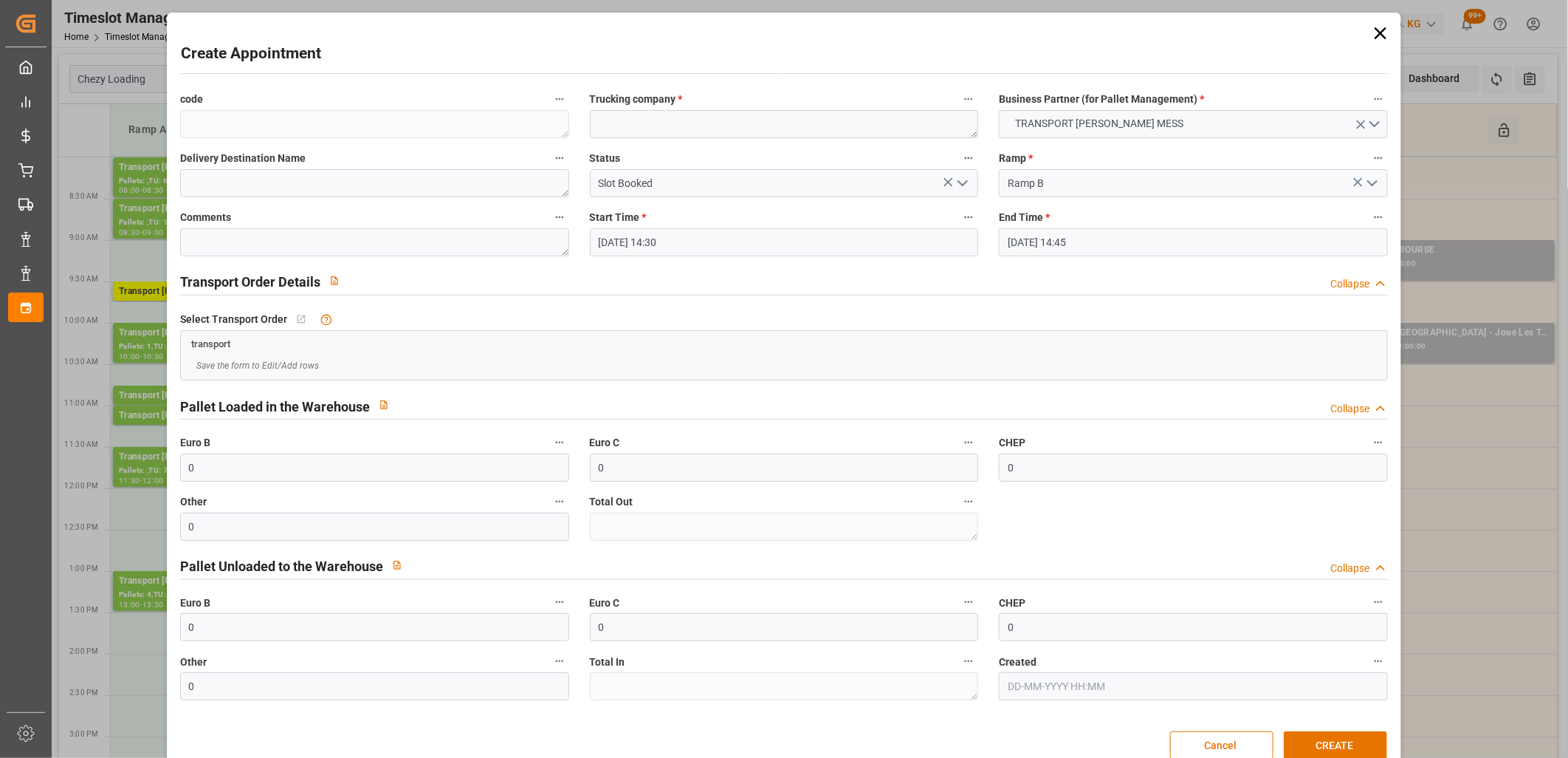
click at [606, 138] on div "Trucking company *" at bounding box center [785, 113] width 410 height 59
click at [606, 131] on textarea at bounding box center [784, 124] width 389 height 28
type textarea "m"
click at [1322, 746] on button "CREATE" at bounding box center [1336, 745] width 103 height 28
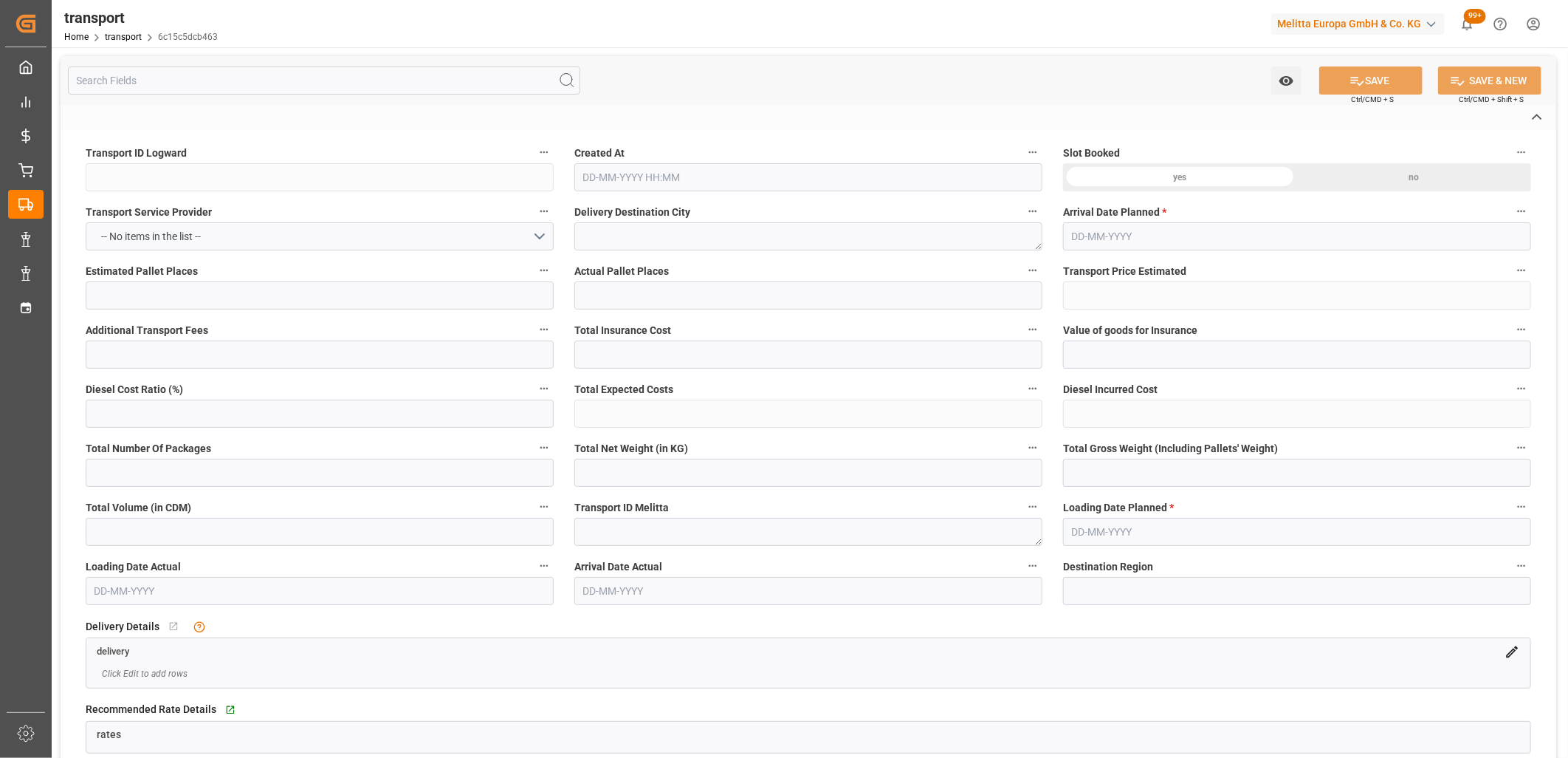
type input "6c15c5dcb463"
type textarea "WISSOUS CEDEX"
type textarea "0000750000"
type textarea "357923f165ab"
type textarea "FR-02570"
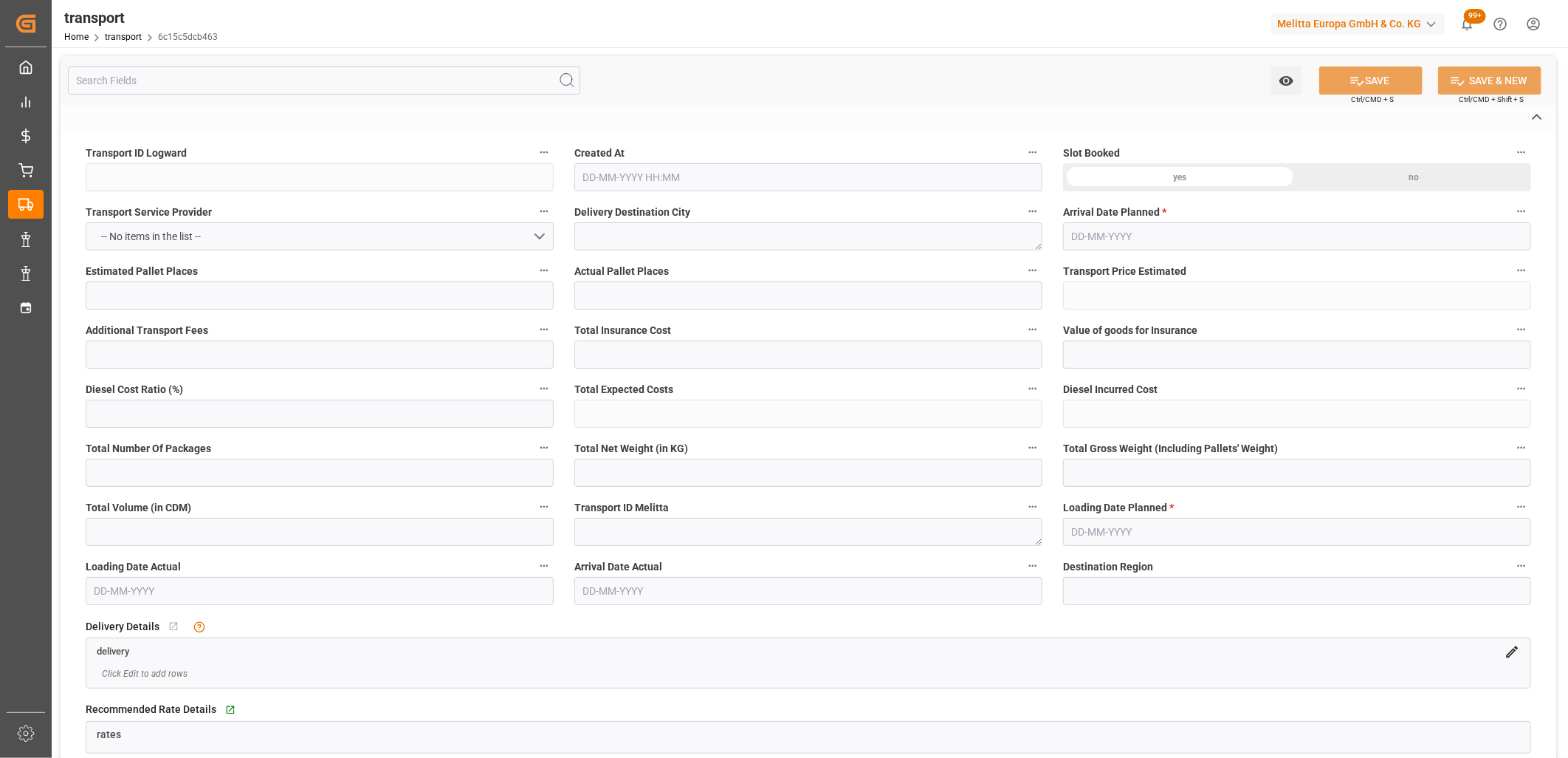
type textarea "FR"
type input "Road"
type input "FR"
type input "02570"
type input "FR"
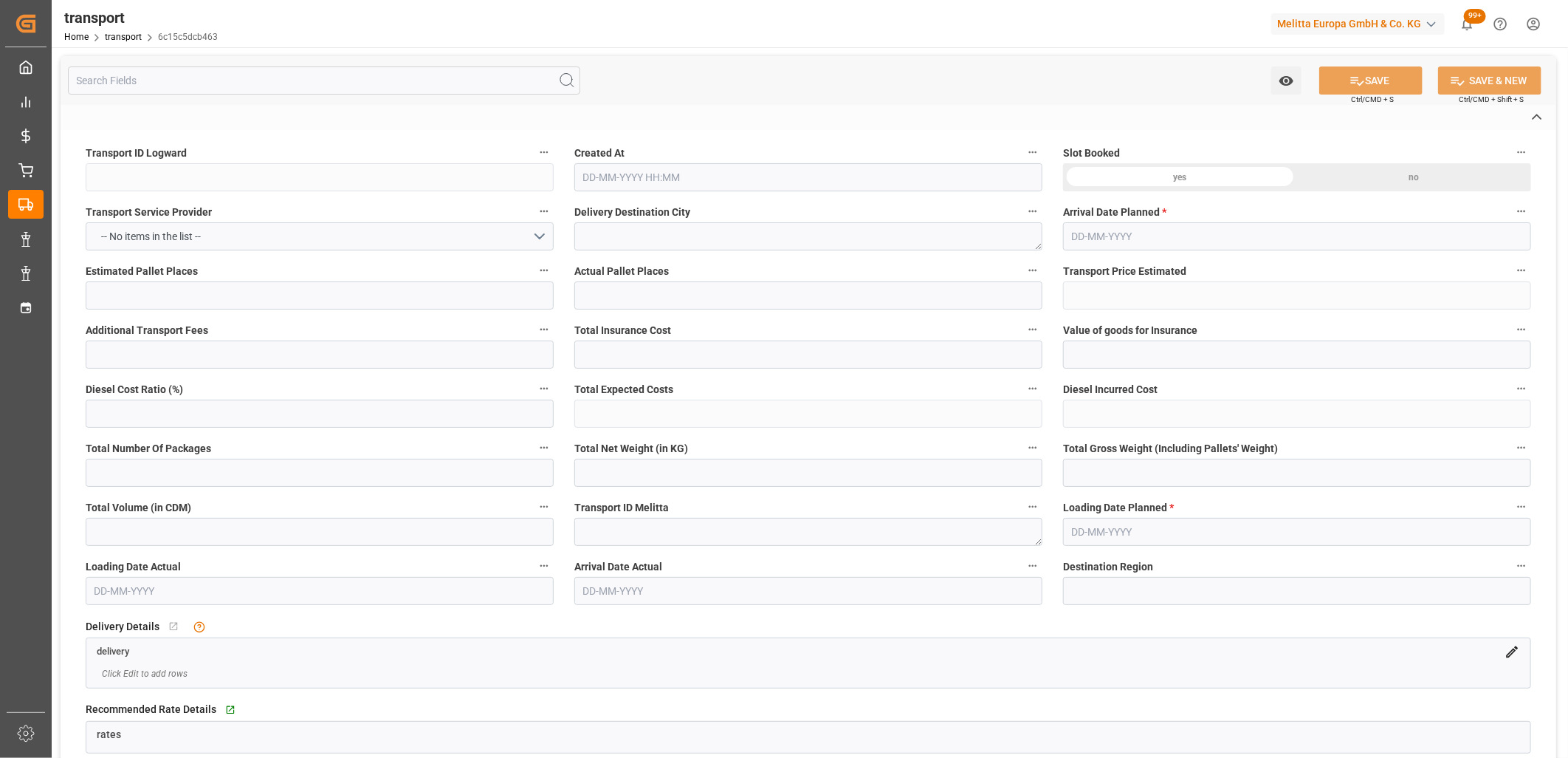
type input "91781"
type input "Small Shipment"
type input "3.5-7.5 t"
type input "EURO 6"
type input "Diesel"
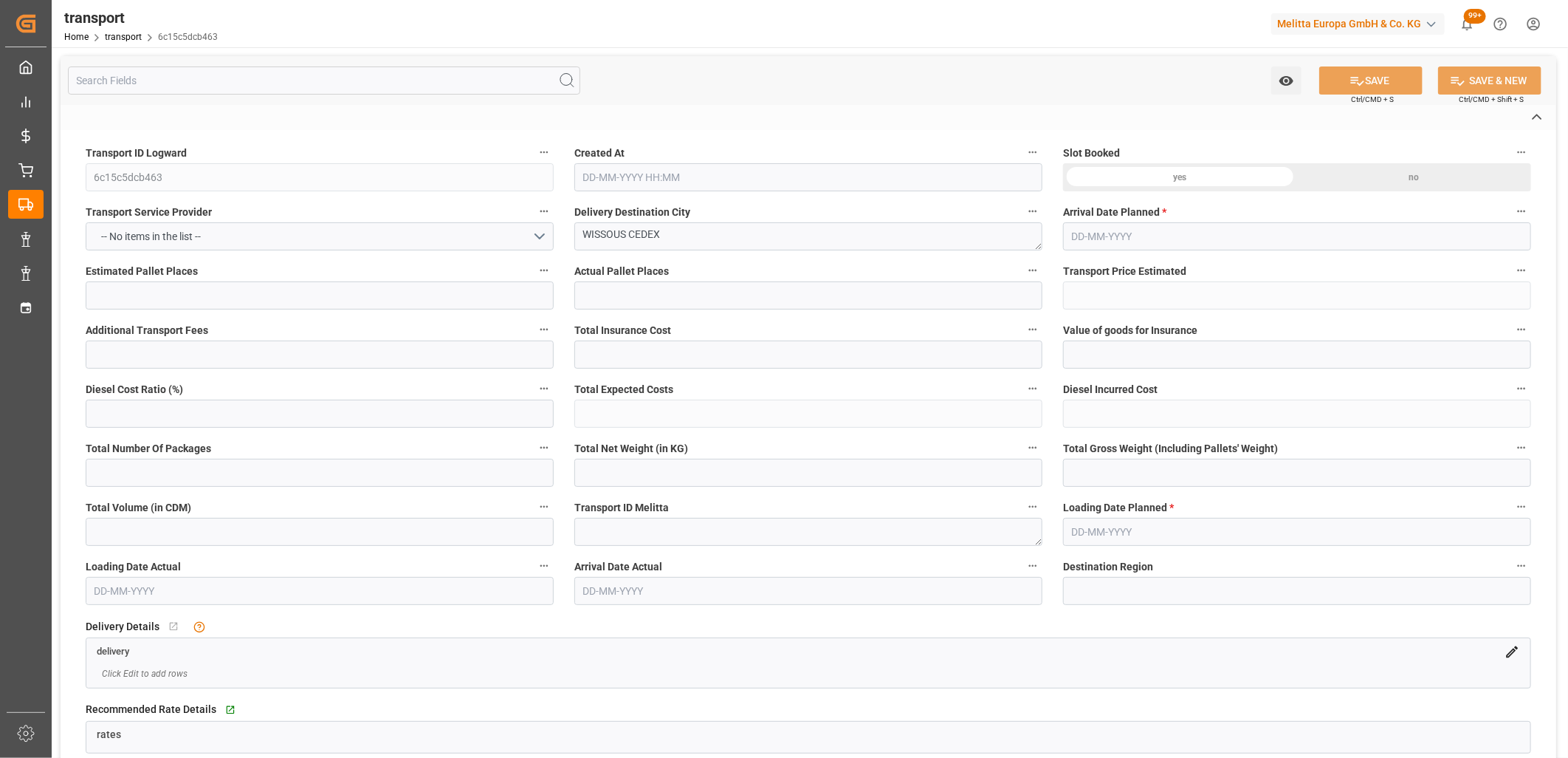
type input "2"
type input "49.0448"
type input "0"
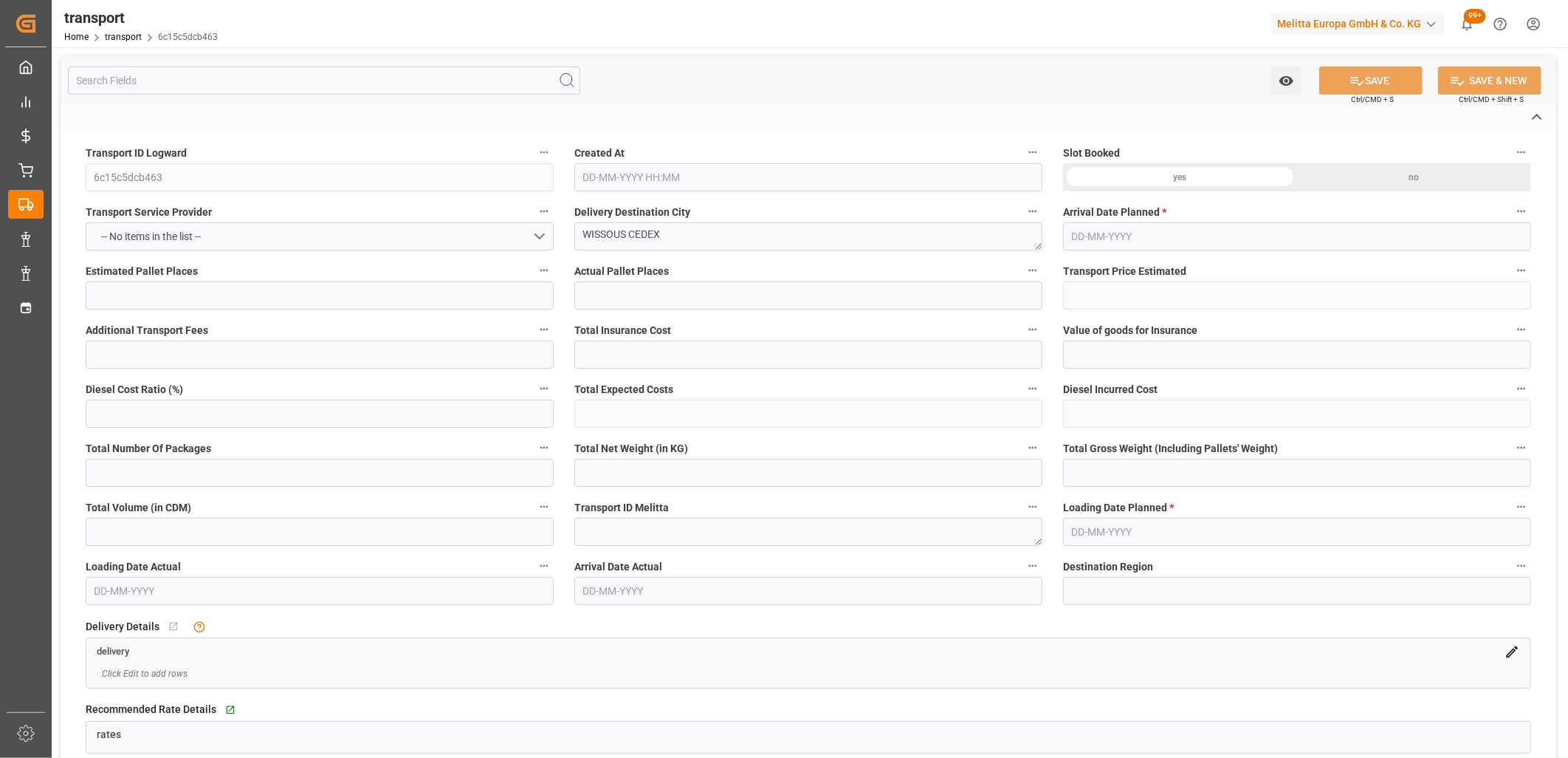
type input "49.0448"
type input "0"
type input "84.097"
type input "151"
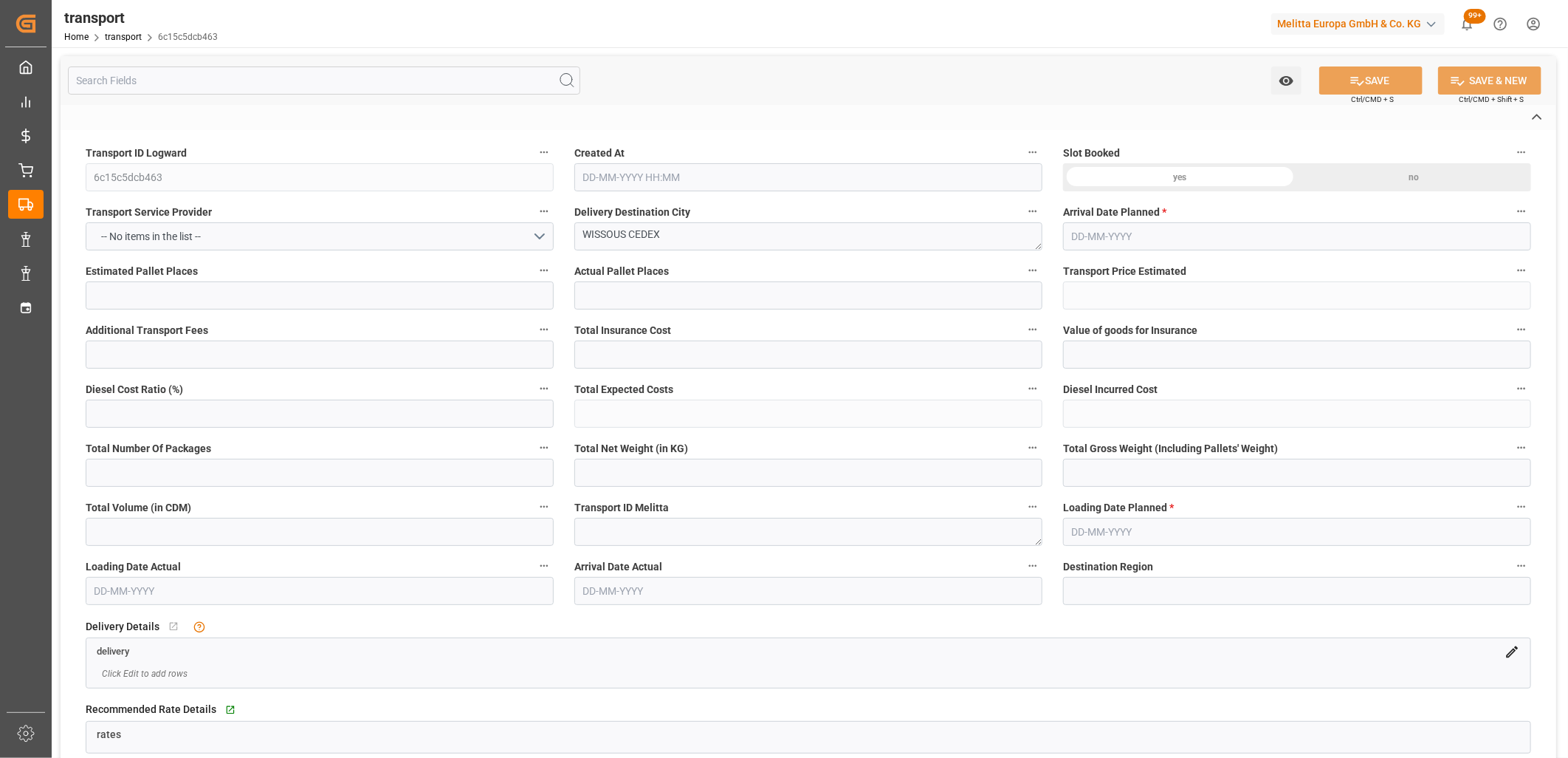
type input "624.384"
type input "91"
type input "2"
type input "0"
type input "2"
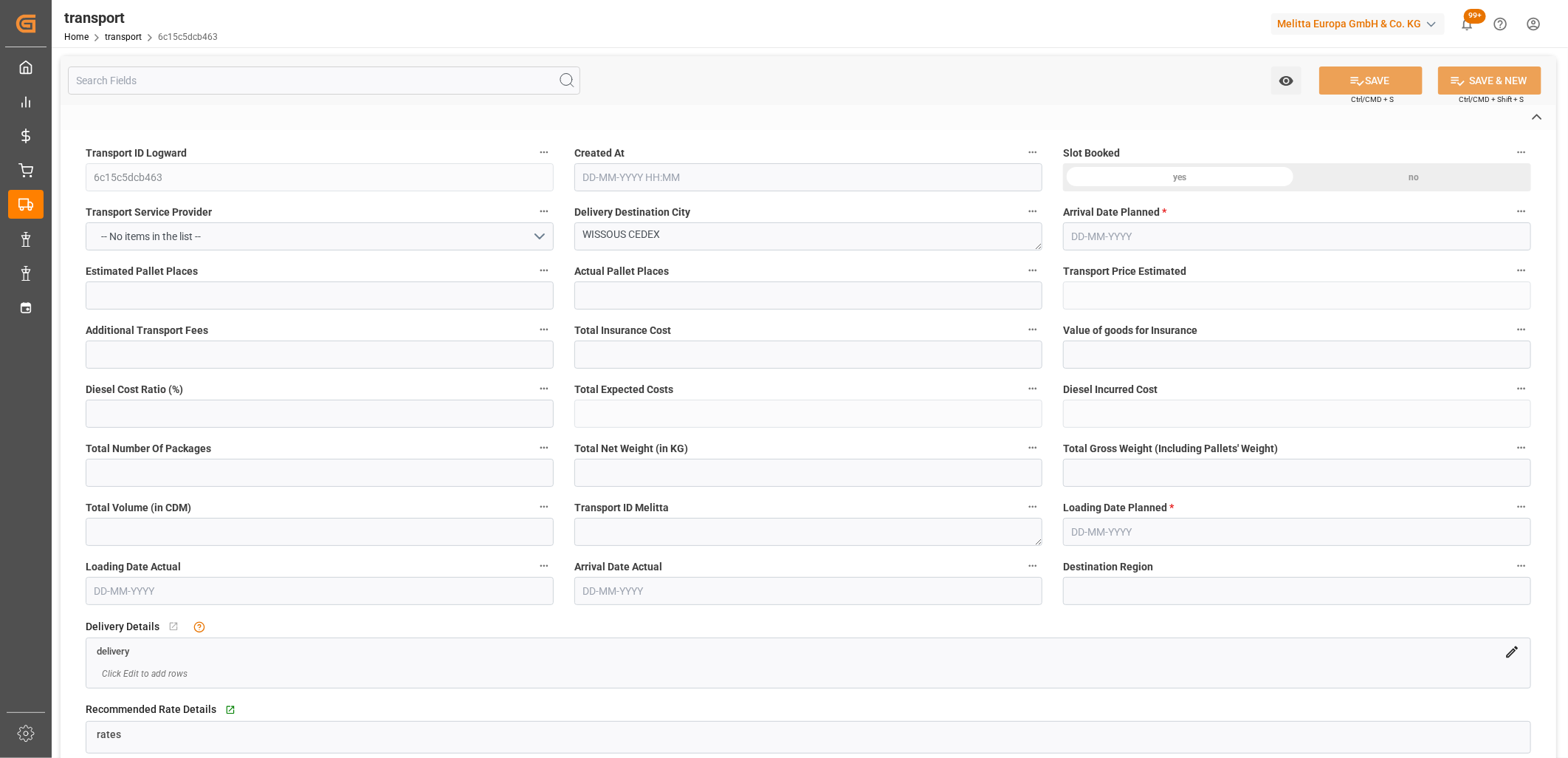
type input "101"
type input "122.113"
type input "0"
type input "4710.8598"
type input "0"
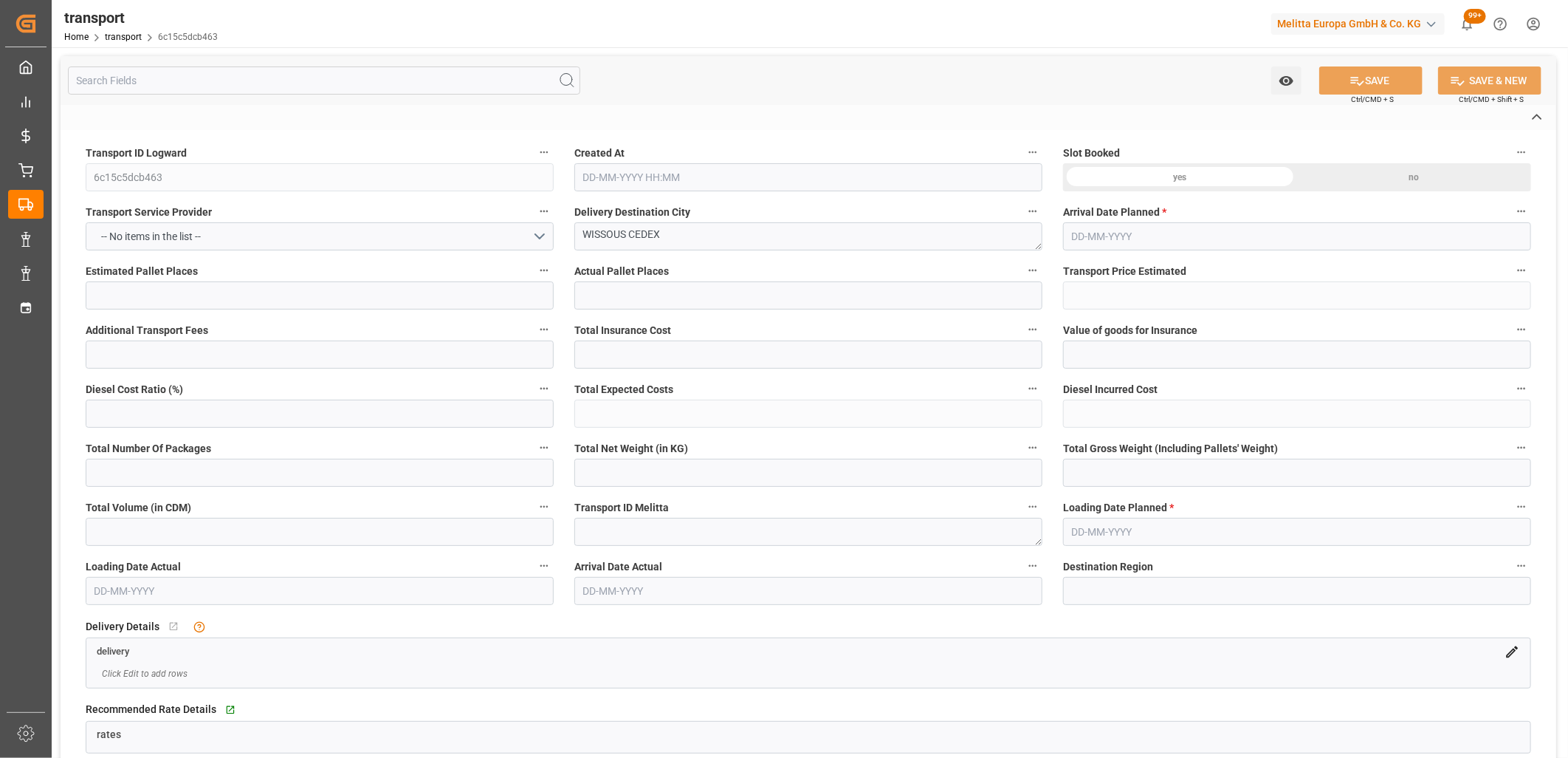
type input "0"
type input "21"
type input "35"
type input "13-10-2025 11:30"
type input "[DATE]"
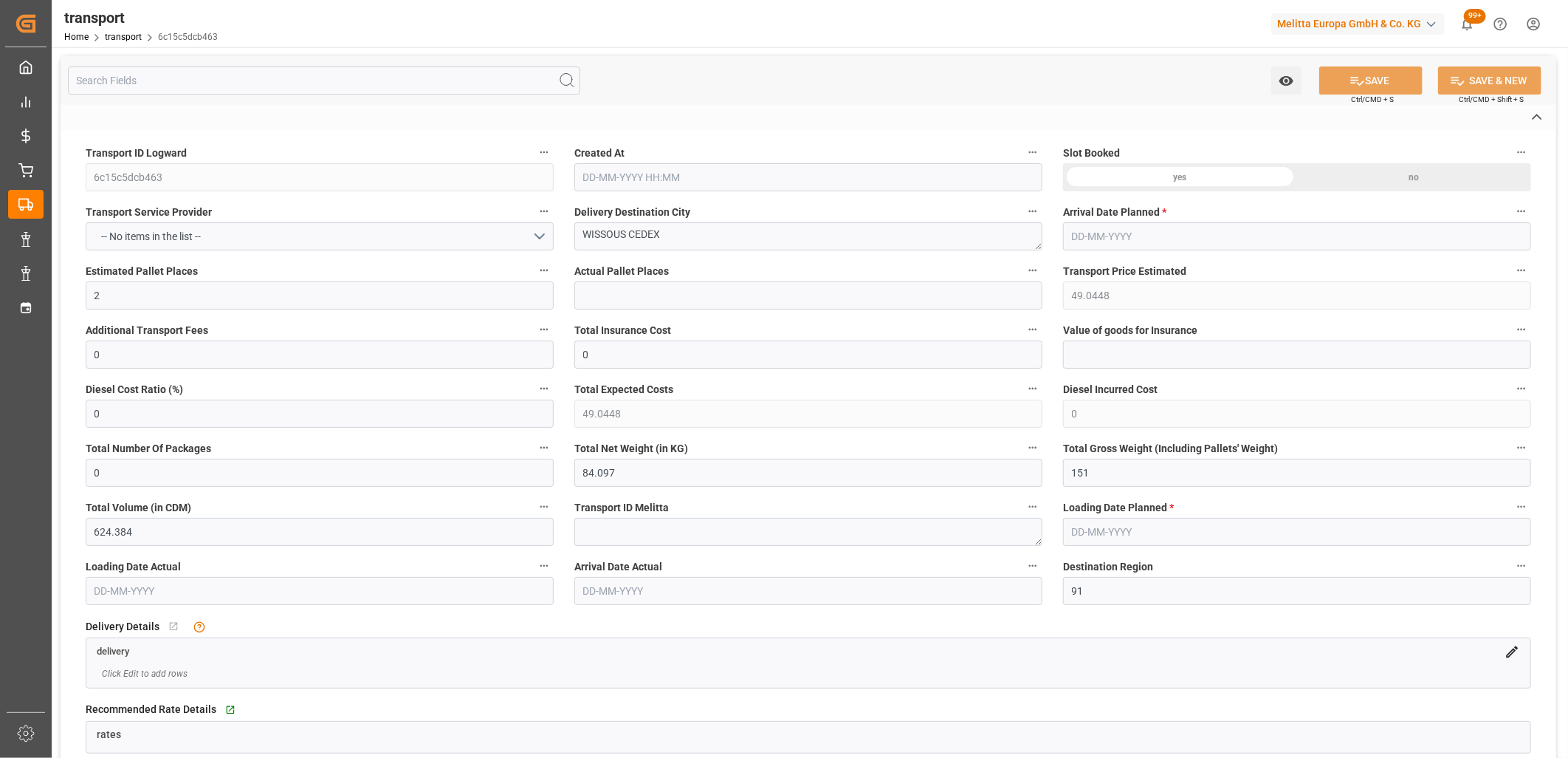
type input "[DATE]"
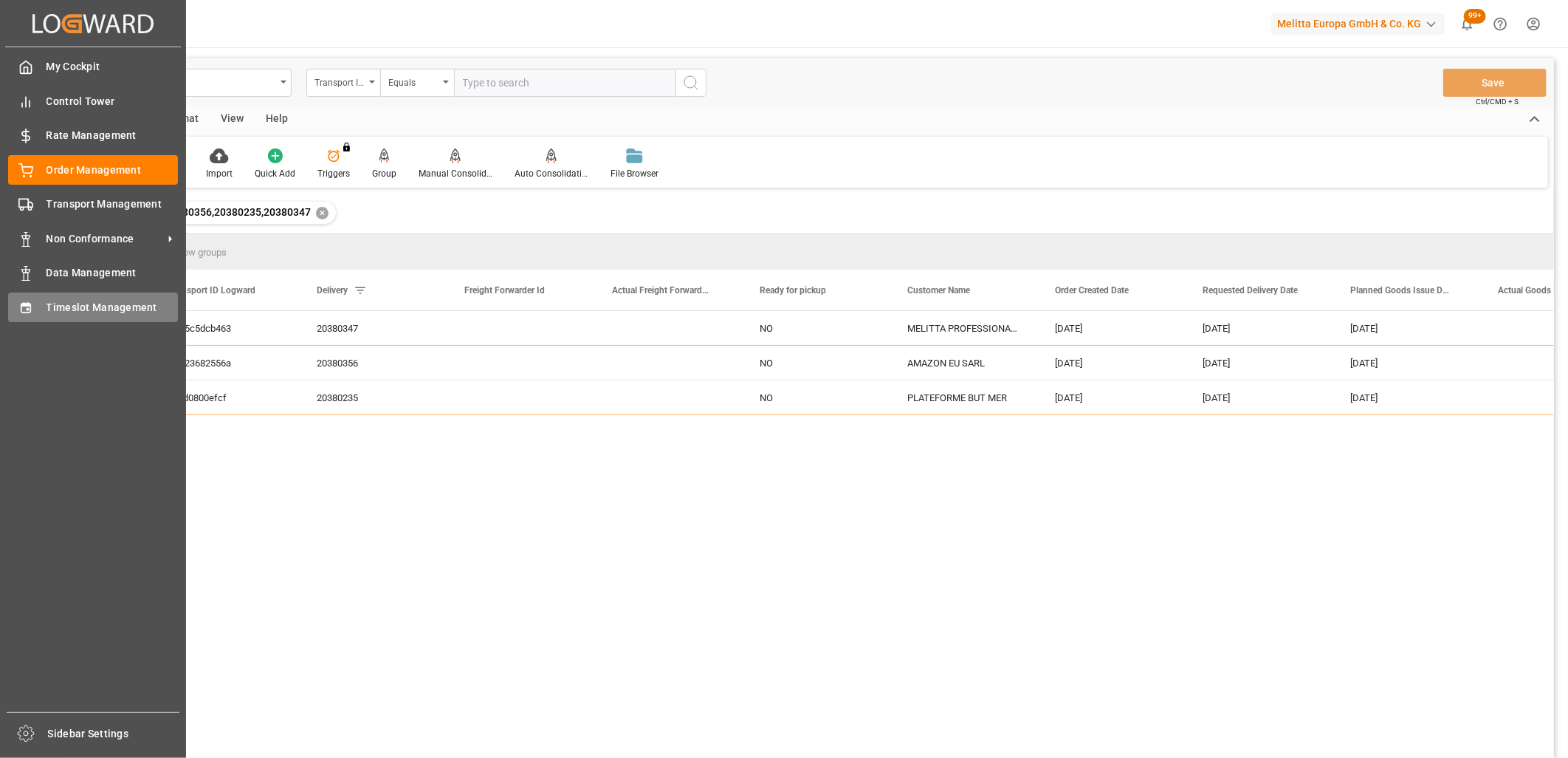
click at [39, 311] on div "Timeslot Management Timeslot Management" at bounding box center [93, 306] width 170 height 29
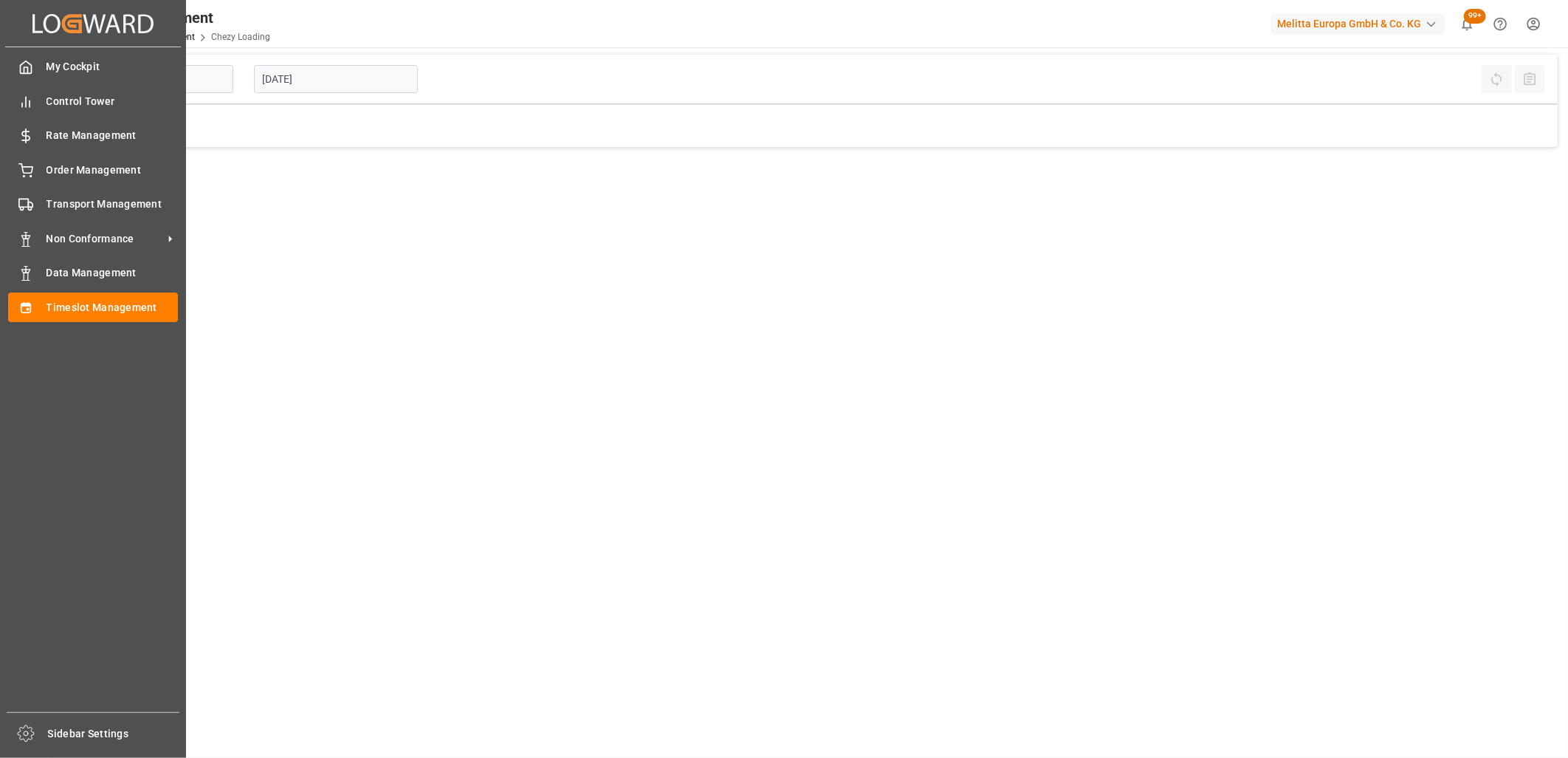
type input "Chezy Loading"
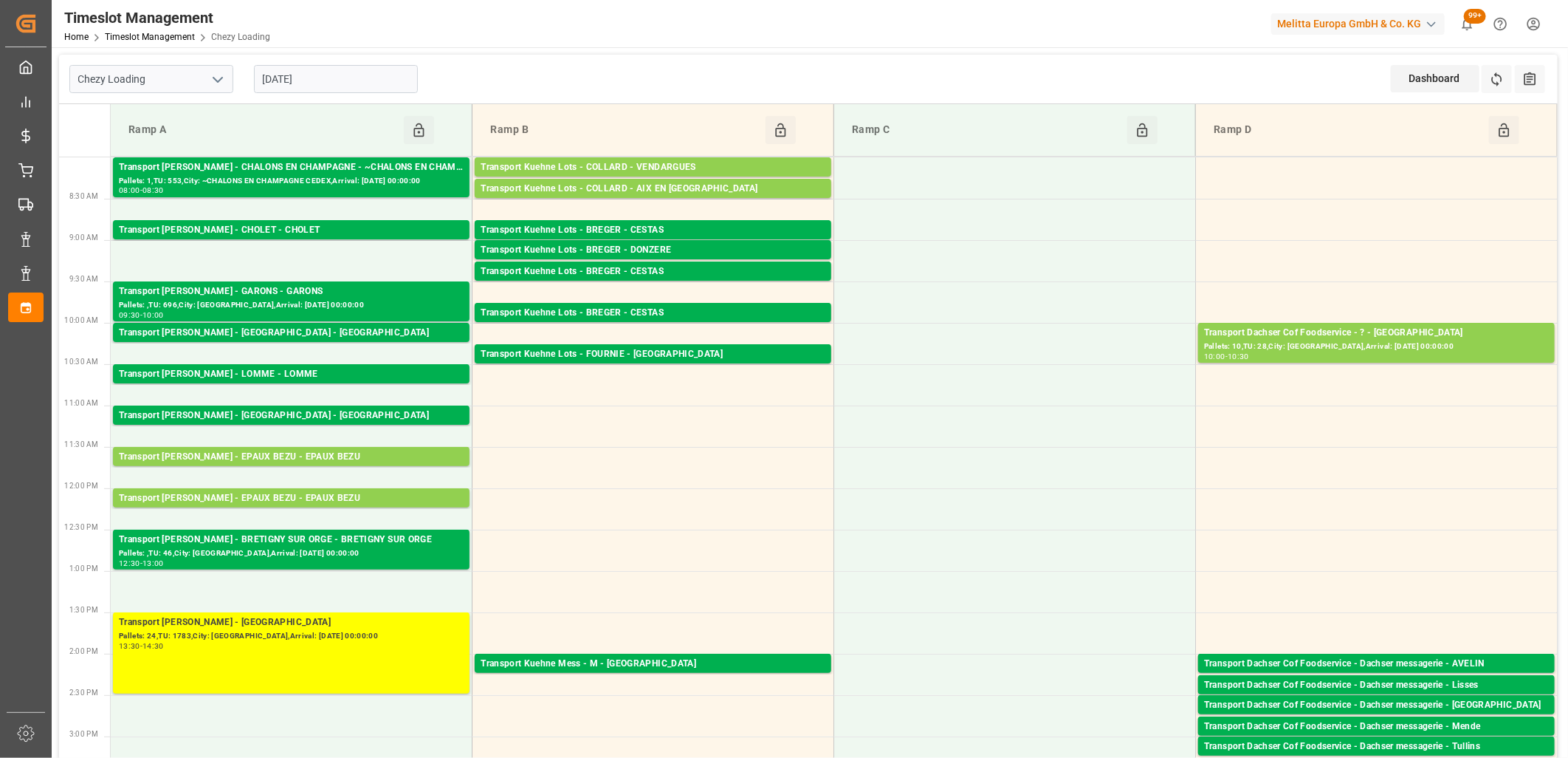
click at [330, 75] on input "[DATE]" at bounding box center [336, 79] width 164 height 28
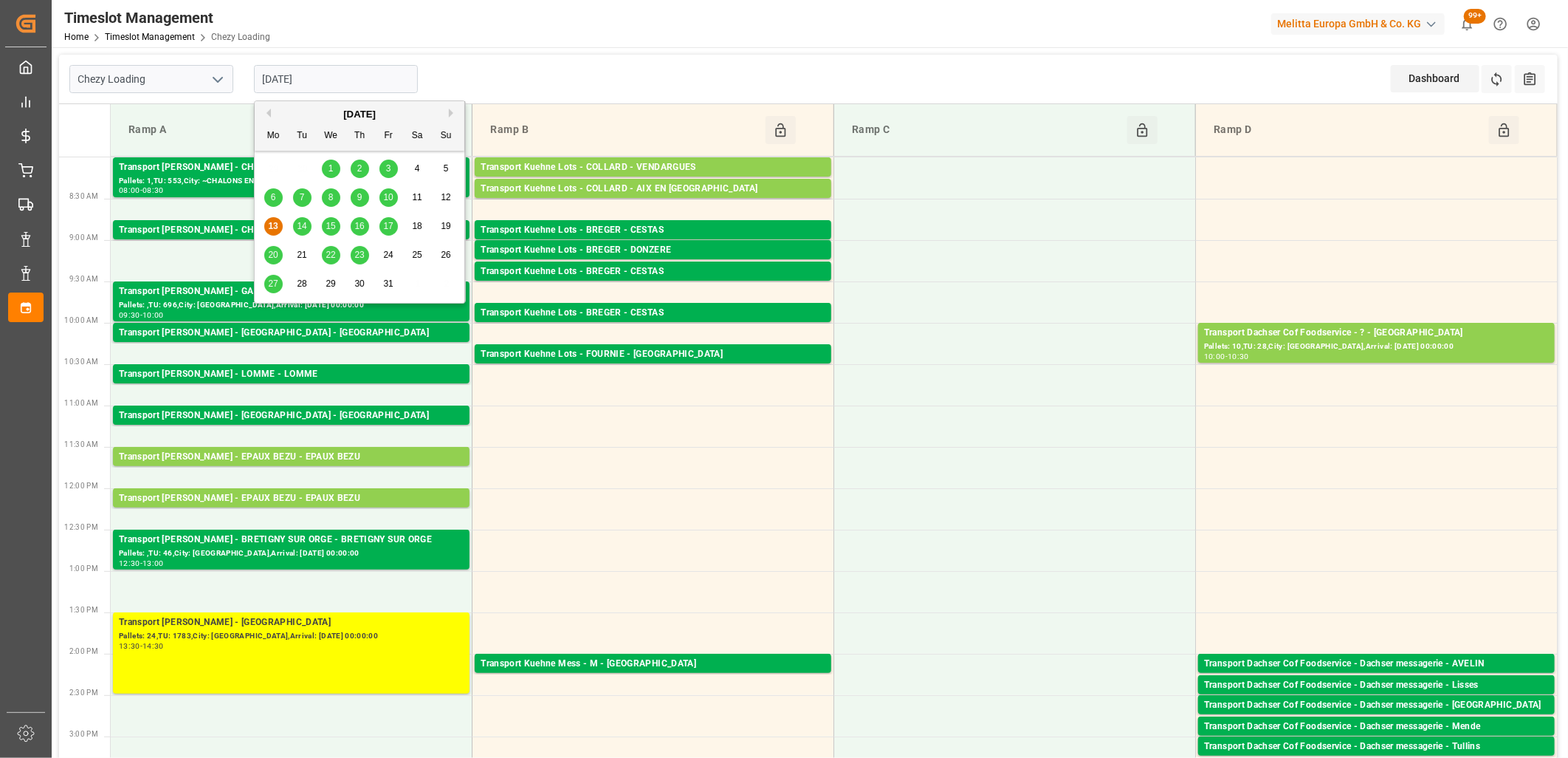
click at [291, 222] on div "13 14 15 16 17 18 19" at bounding box center [359, 226] width 201 height 29
click at [298, 227] on span "14" at bounding box center [301, 225] width 9 height 10
type input "[DATE]"
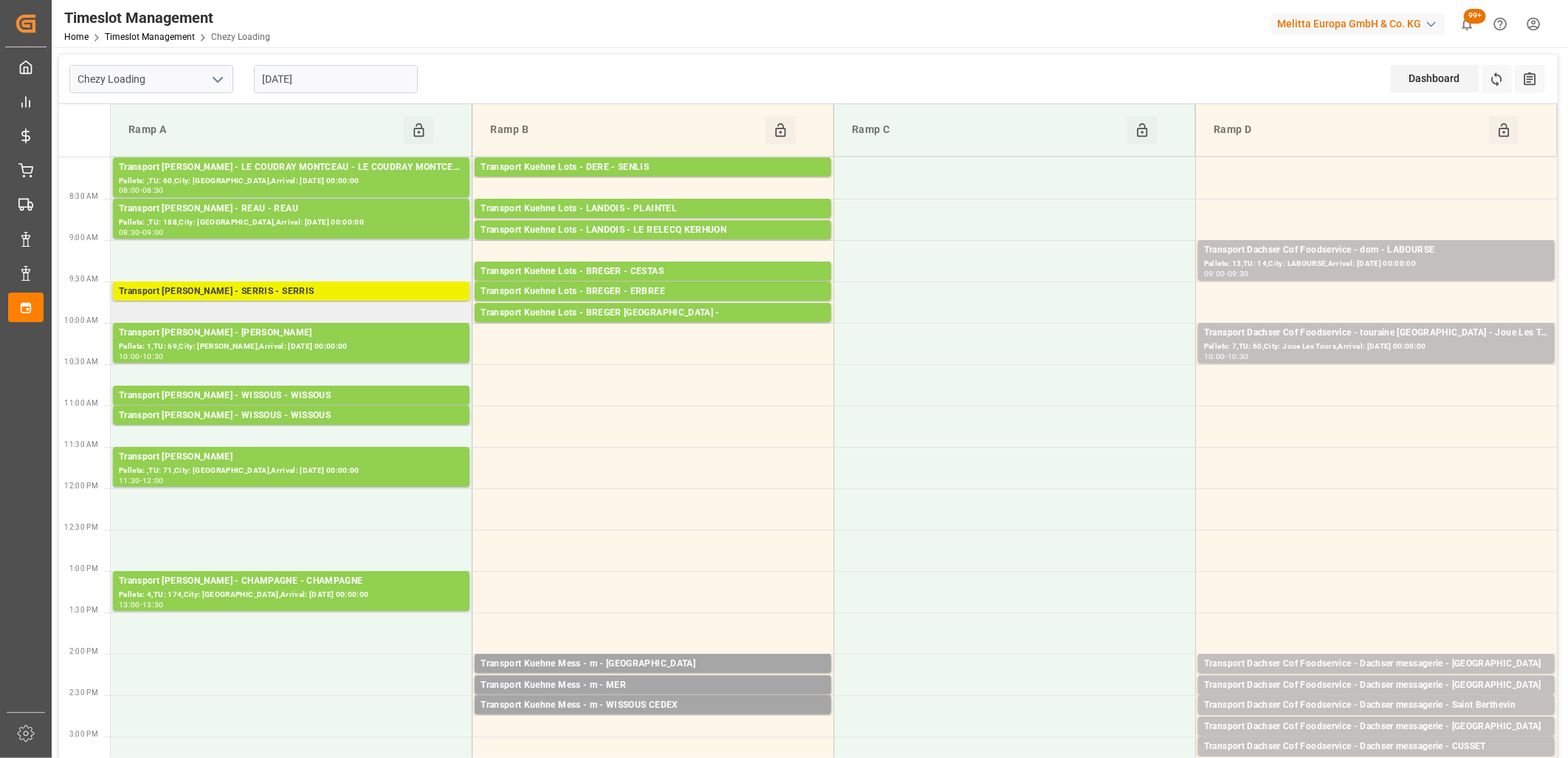
click at [264, 291] on div "Transport Delisle - SERRIS - SERRIS" at bounding box center [291, 291] width 345 height 15
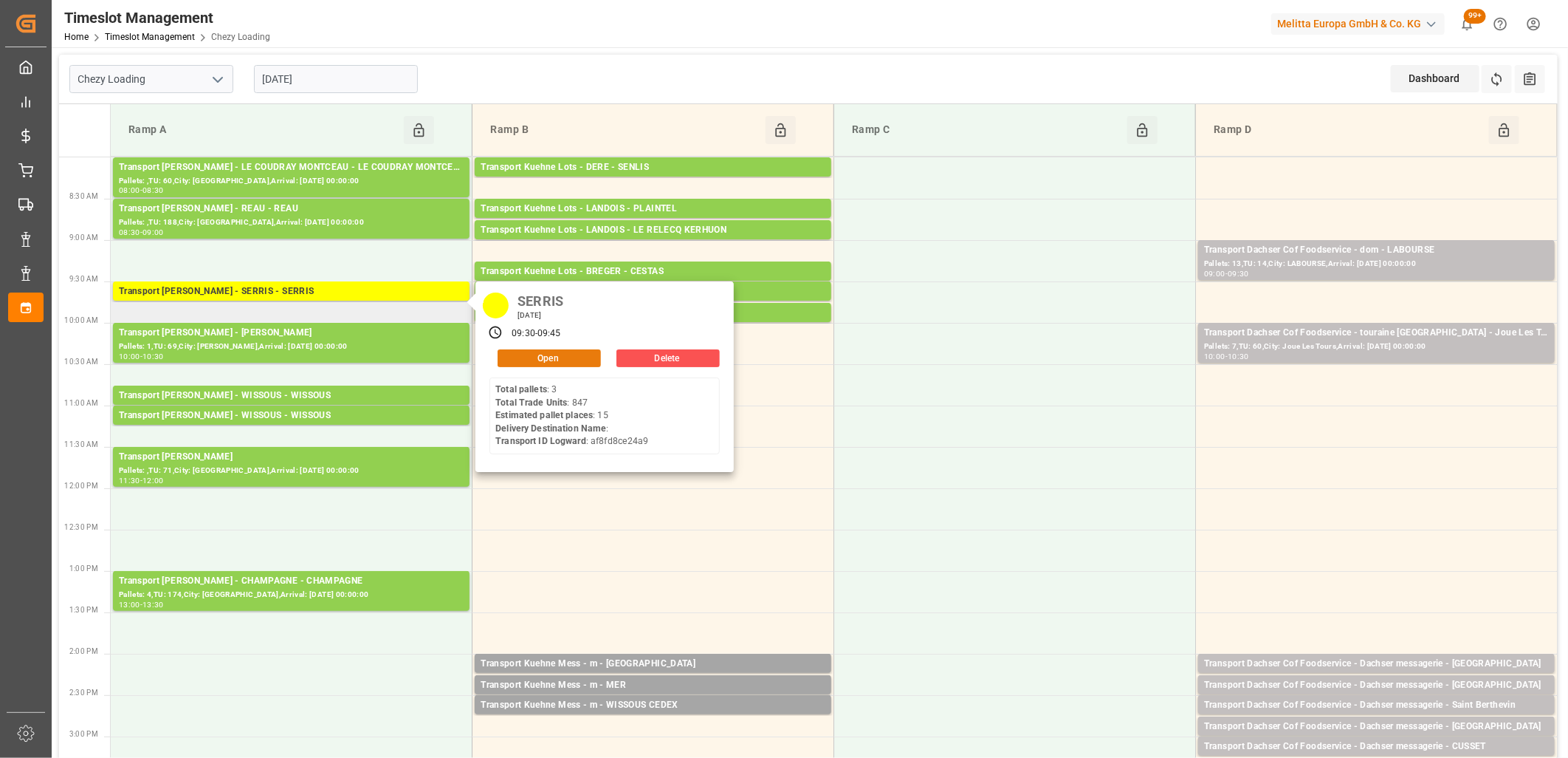
click at [511, 355] on button "Open" at bounding box center [550, 358] width 103 height 18
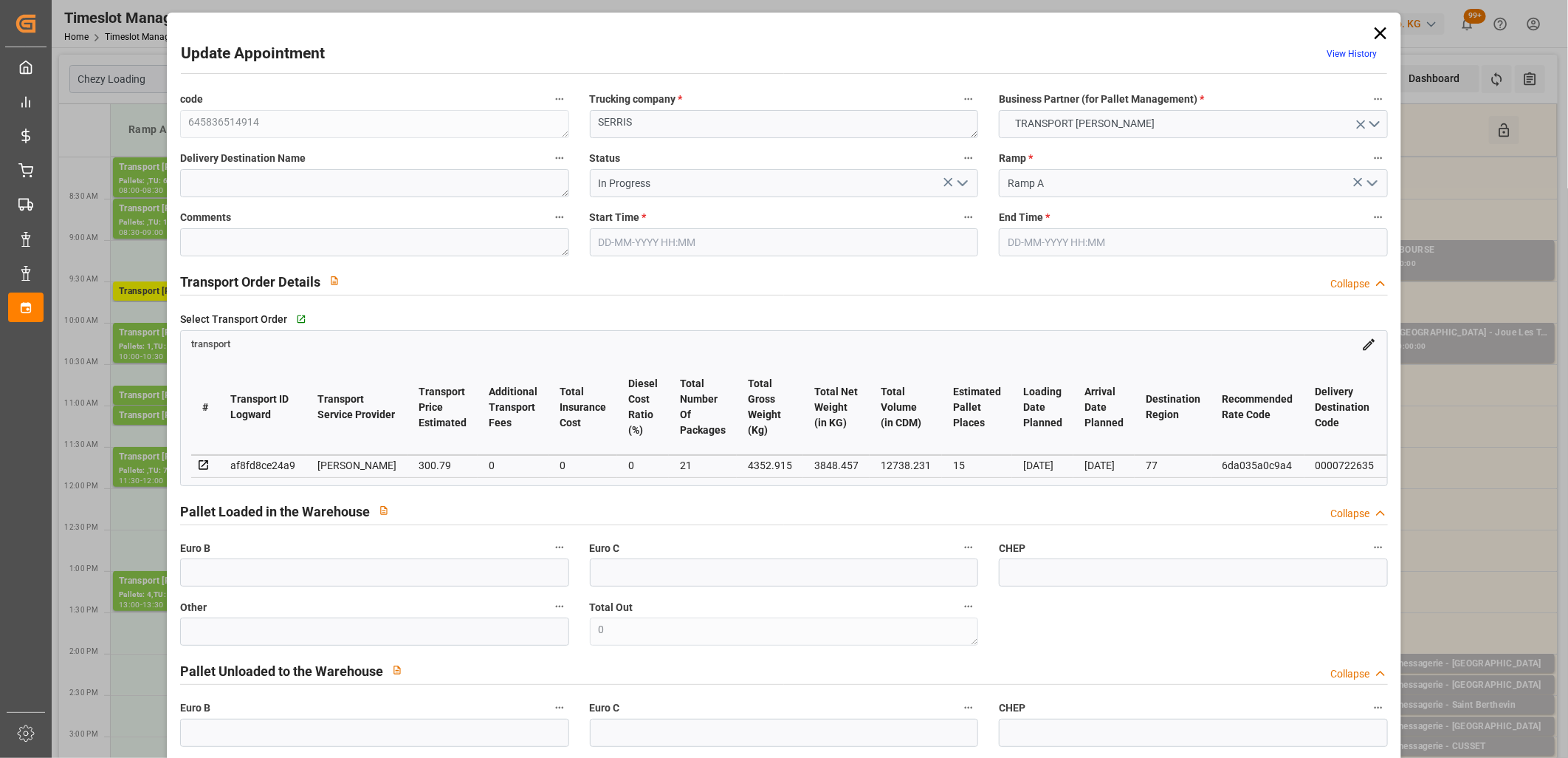
type input "14-10-2025 09:30"
type input "14-10-2025 09:45"
type input "10-10-2025 12:36"
type input "10-10-2025 11:24"
type input "[DATE]"
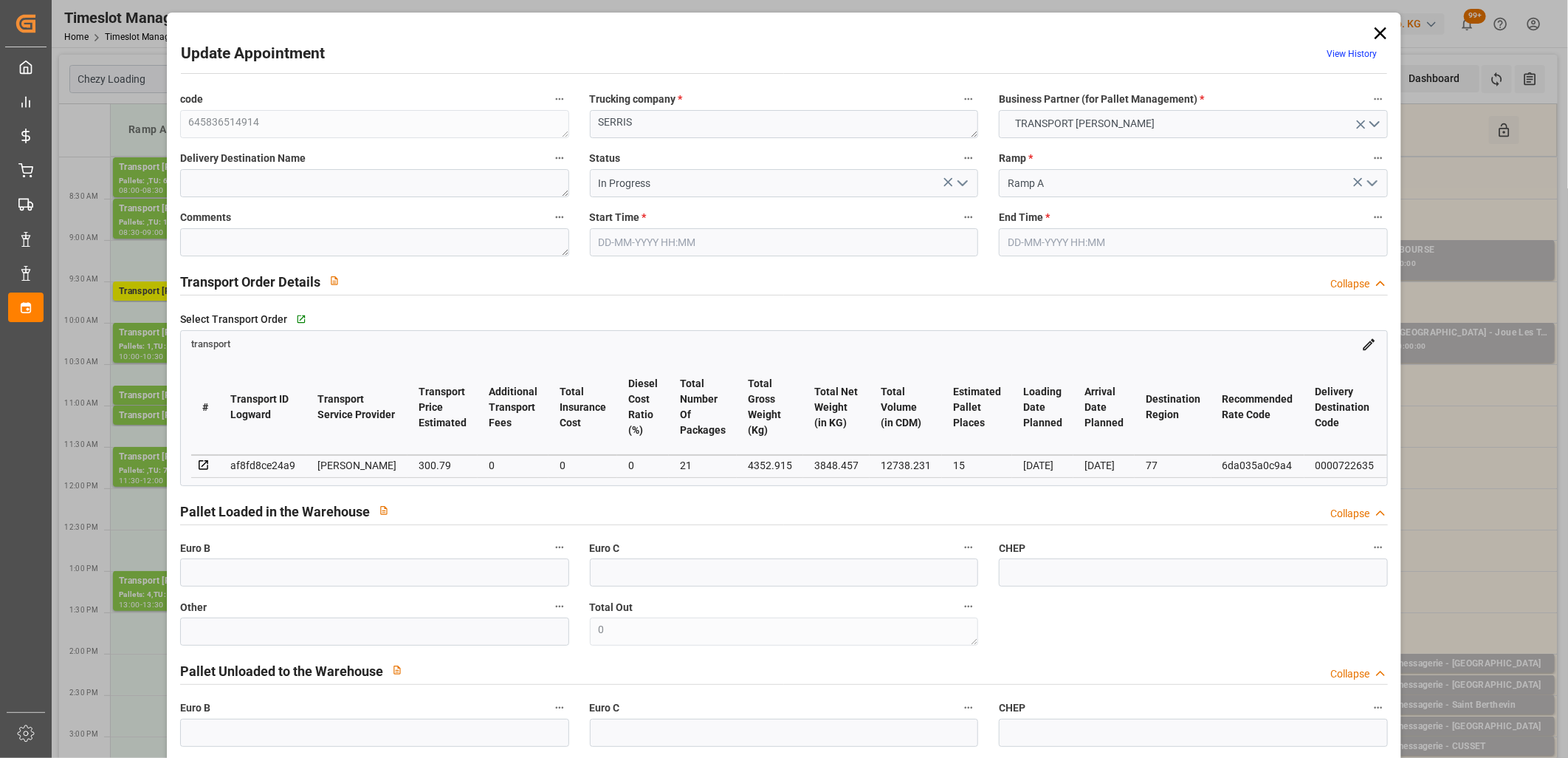
type input "[DATE]"
click at [965, 186] on icon "open menu" at bounding box center [963, 183] width 18 height 18
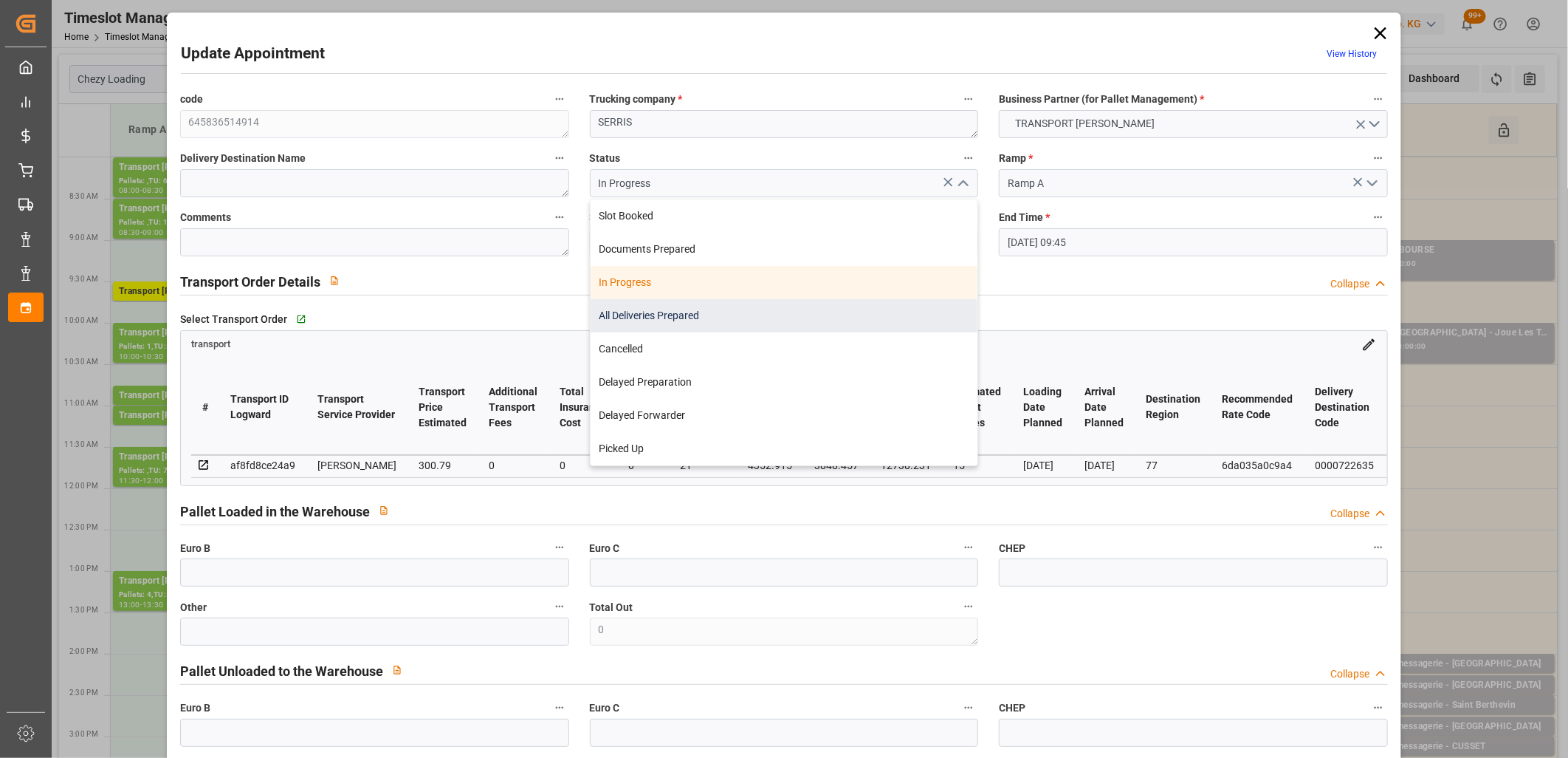
click at [820, 313] on div "All Deliveries Prepared" at bounding box center [784, 315] width 388 height 33
type input "All Deliveries Prepared"
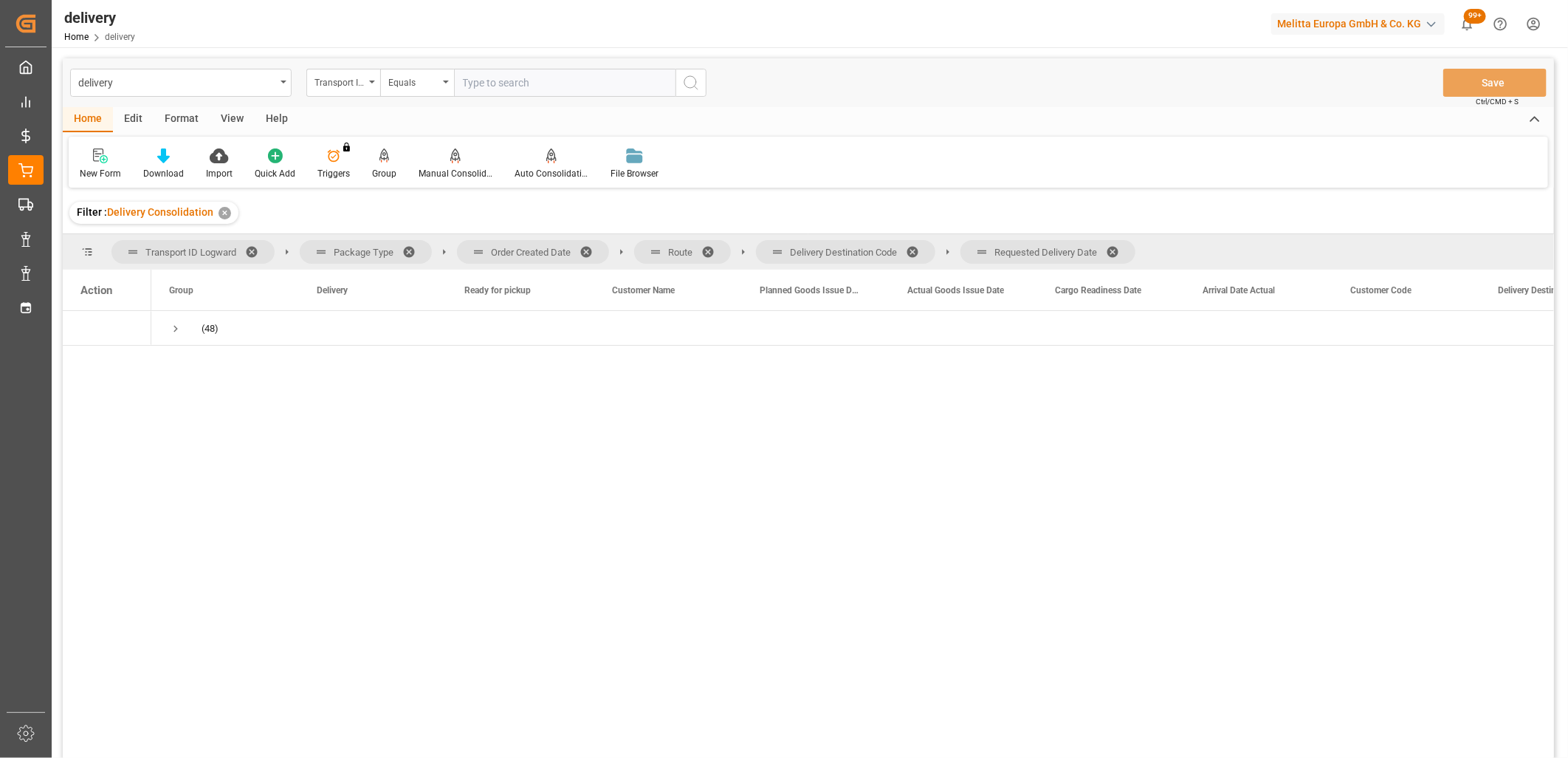
click at [1115, 253] on span at bounding box center [1118, 251] width 24 height 13
click at [920, 254] on span at bounding box center [917, 251] width 24 height 13
click at [713, 251] on span at bounding box center [713, 251] width 24 height 13
click at [588, 251] on span at bounding box center [591, 251] width 24 height 13
click at [176, 328] on span "Press SPACE to select this row." at bounding box center [175, 328] width 13 height 13
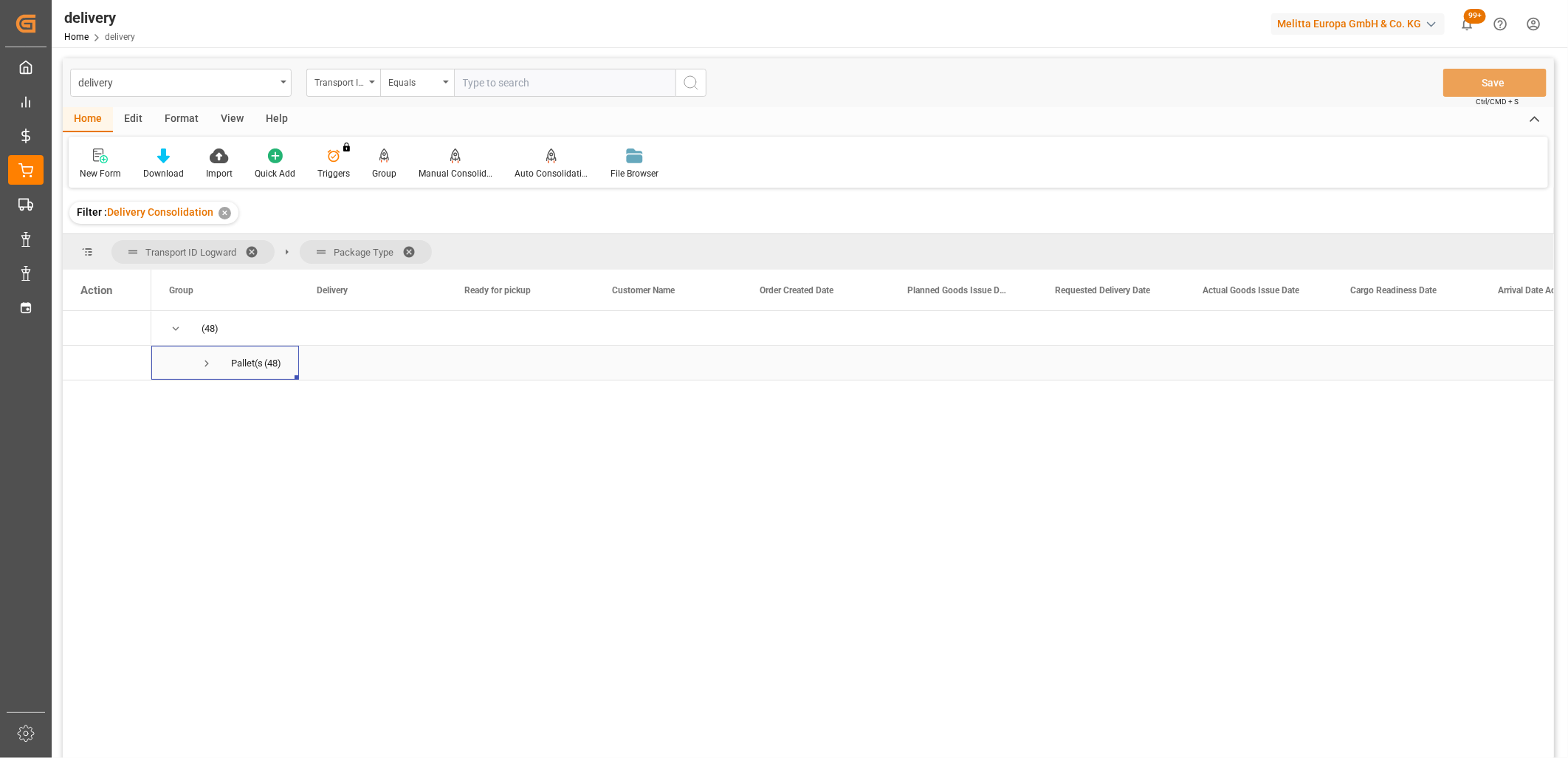
click at [202, 366] on span "Press SPACE to select this row." at bounding box center [207, 363] width 13 height 13
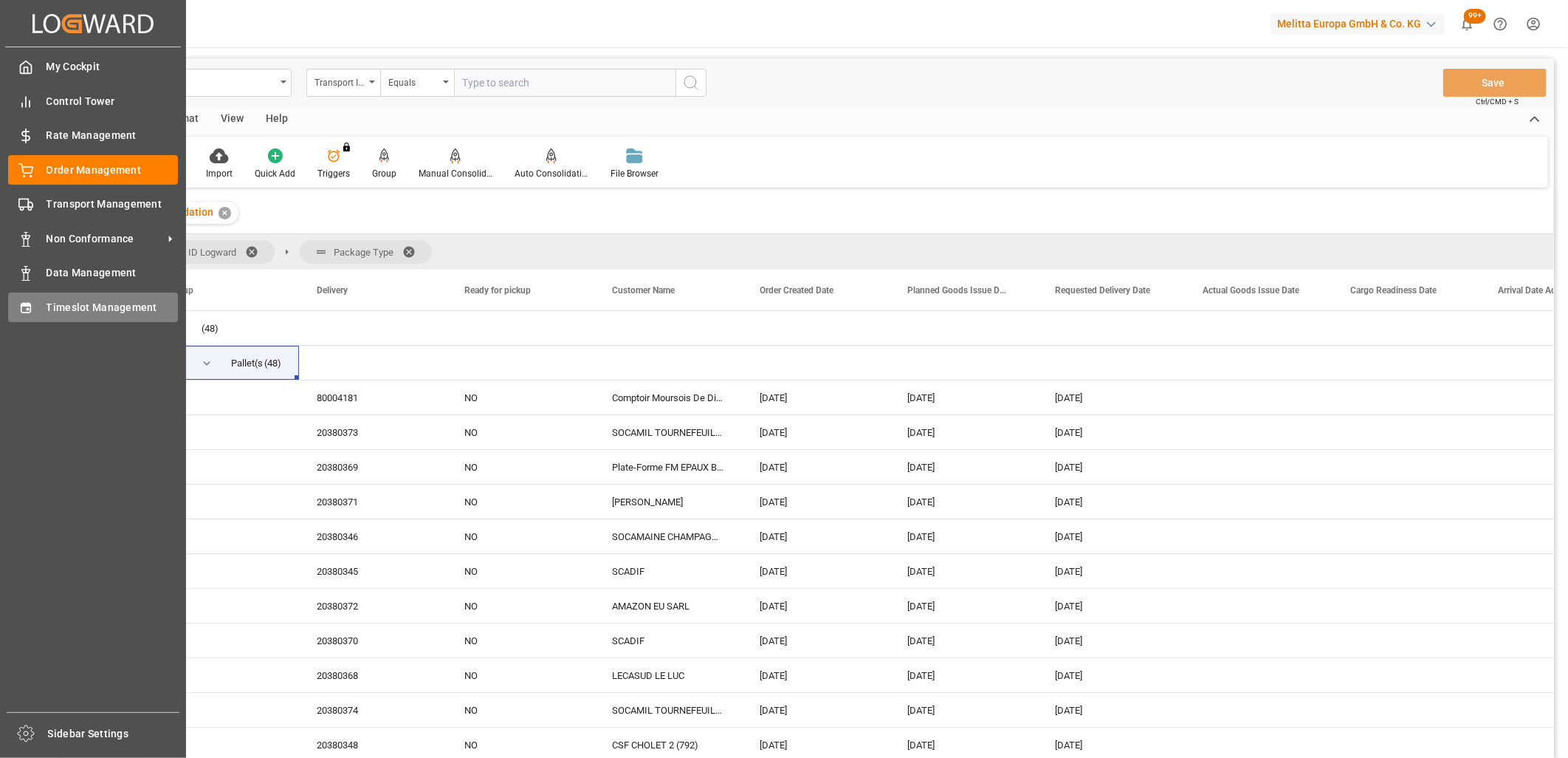
click at [26, 312] on icon at bounding box center [25, 308] width 15 height 15
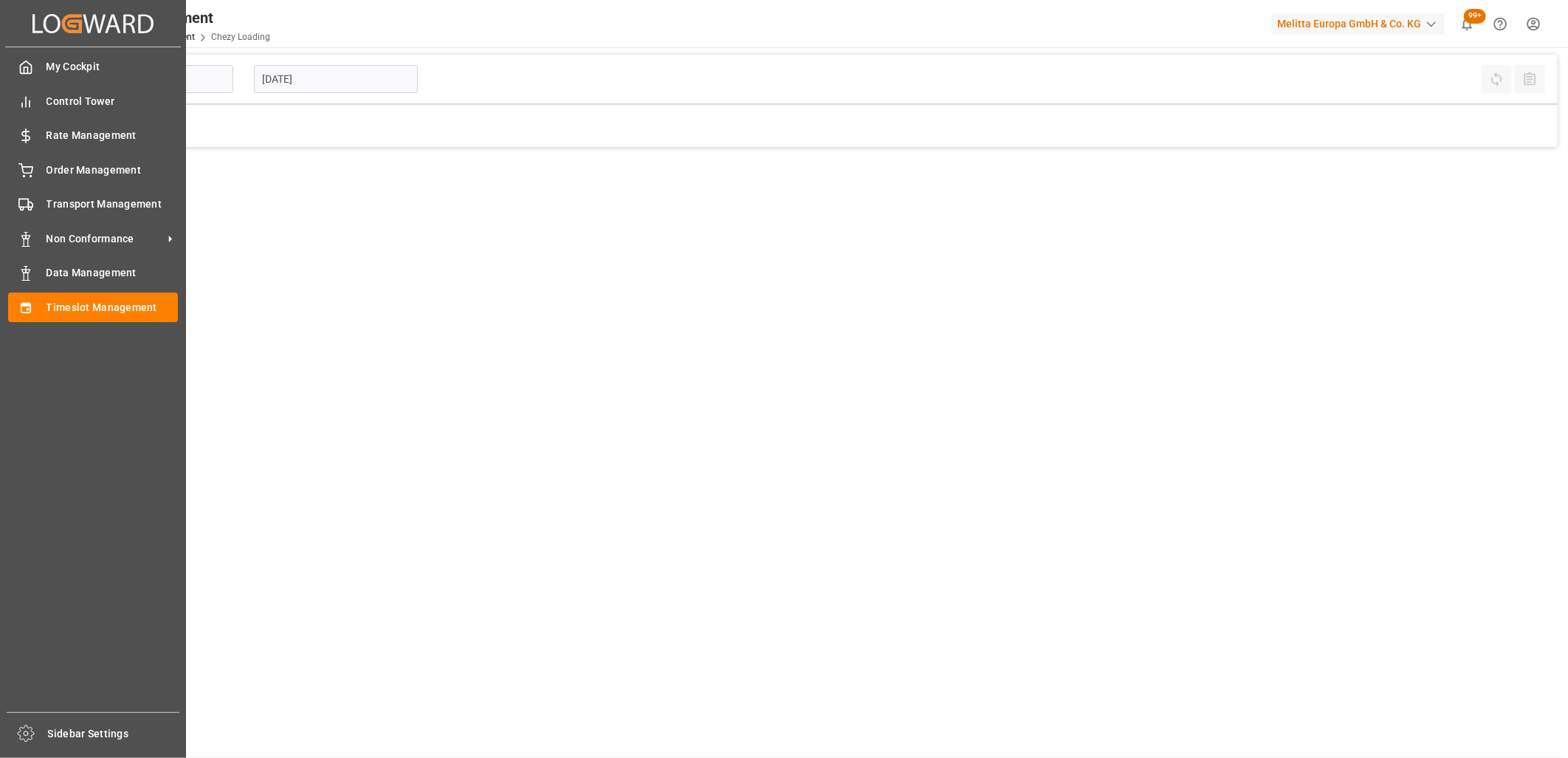
type input "Chezy Loading"
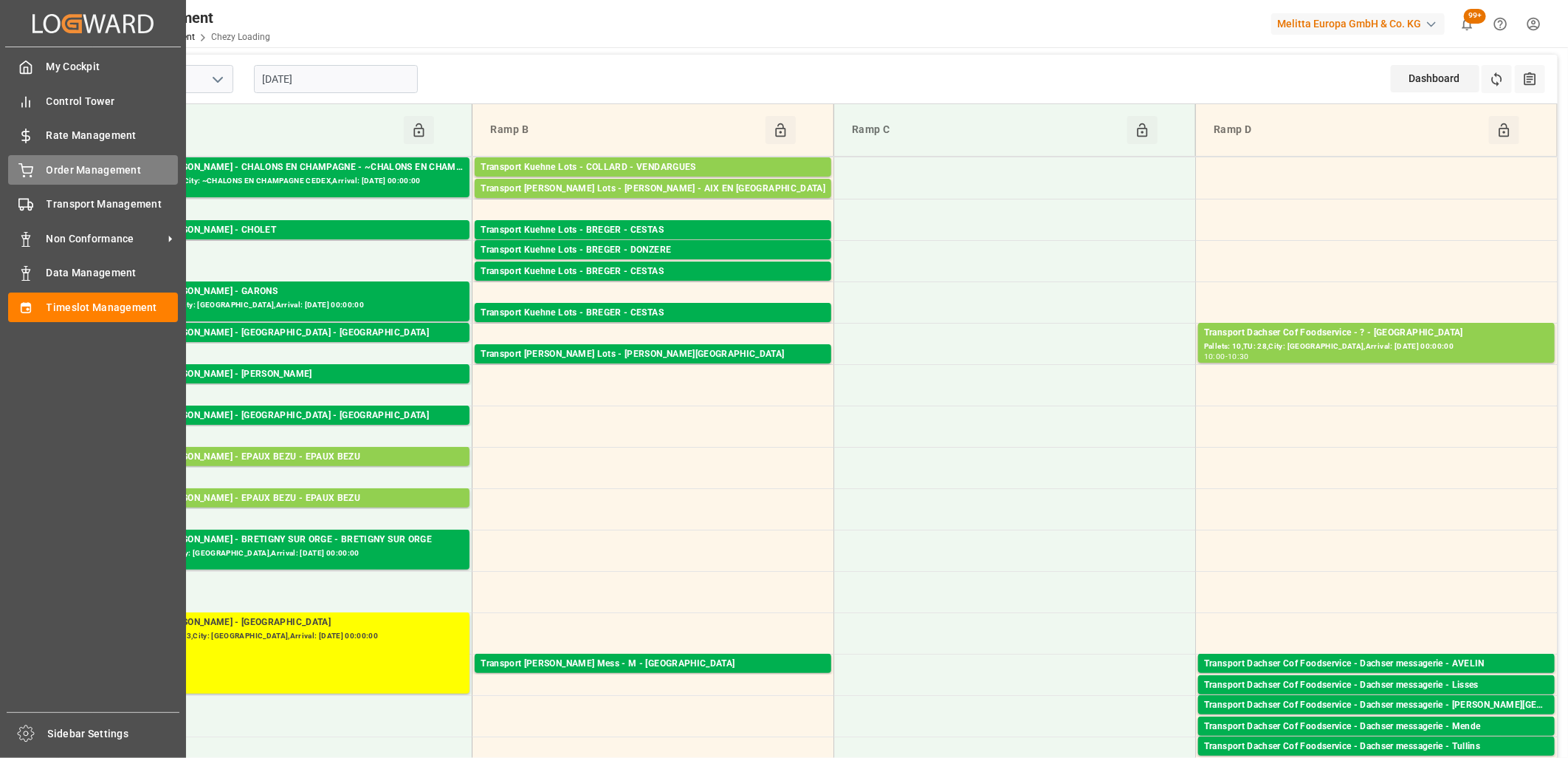
click at [30, 167] on icon at bounding box center [25, 170] width 15 height 15
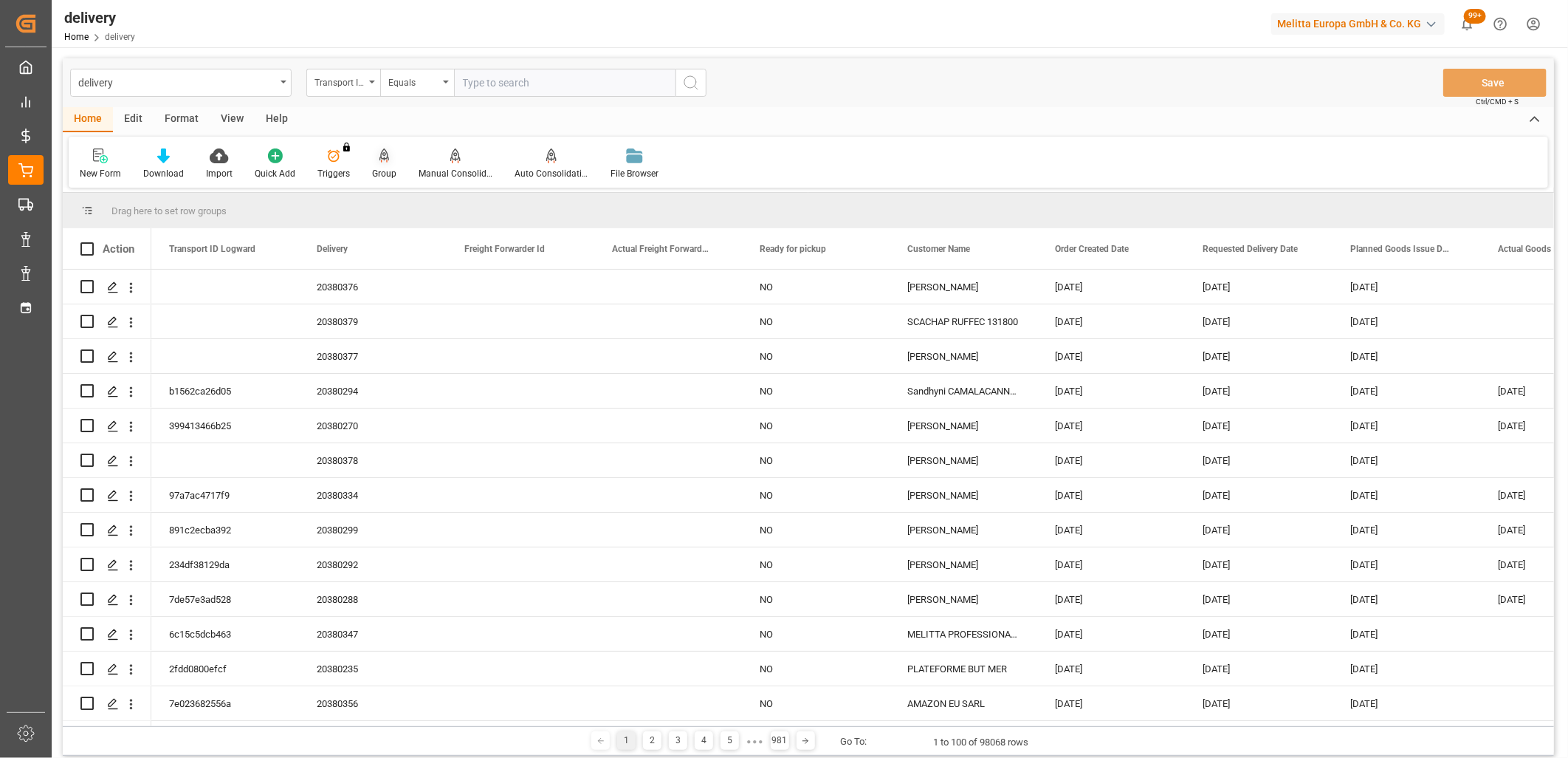
click at [374, 153] on div at bounding box center [385, 156] width 25 height 15
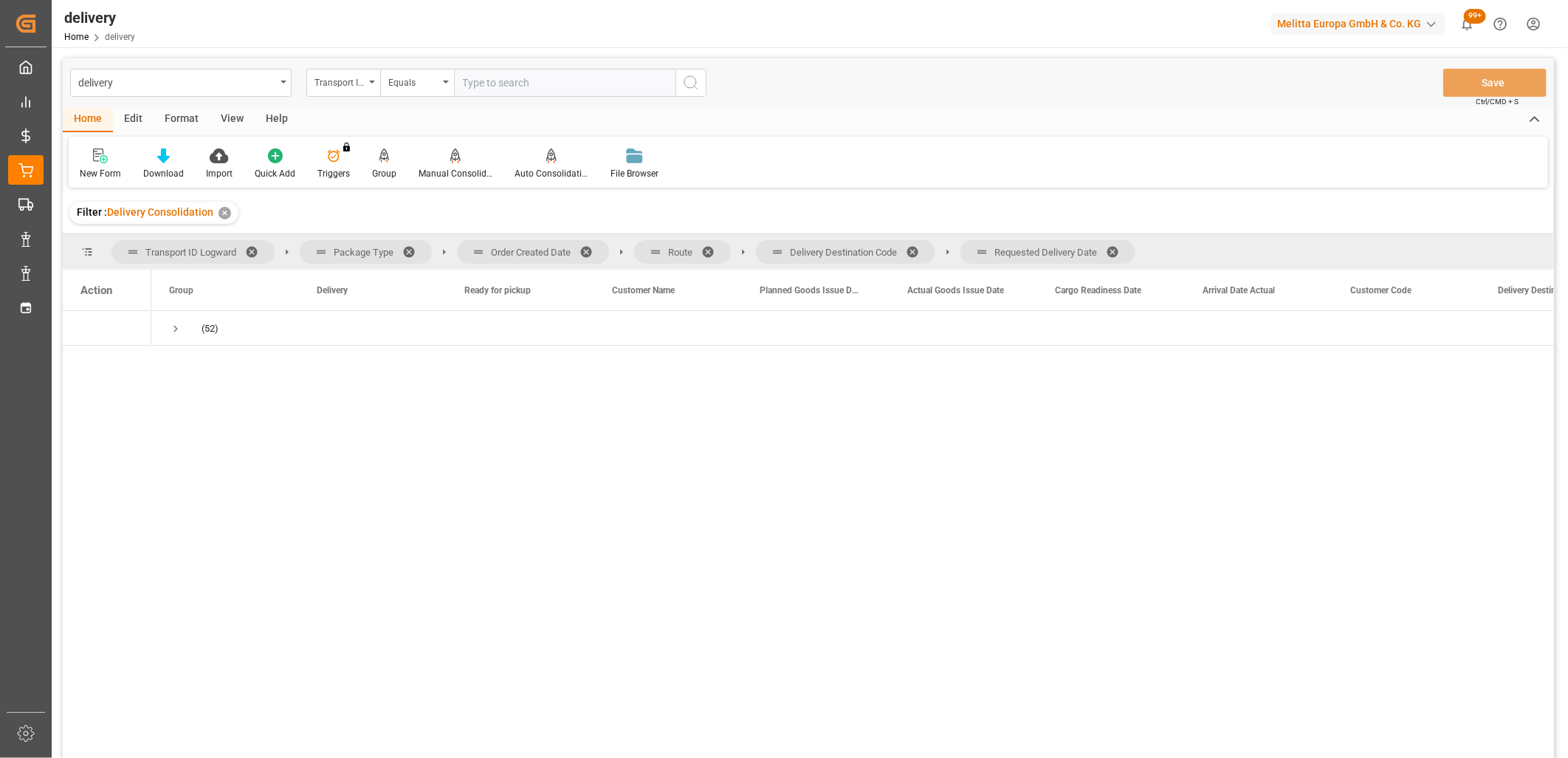
click at [1121, 248] on span at bounding box center [1118, 251] width 24 height 13
click at [918, 250] on span at bounding box center [917, 251] width 24 height 13
click at [709, 252] on span at bounding box center [713, 251] width 24 height 13
click at [589, 247] on span at bounding box center [591, 251] width 24 height 13
click at [170, 327] on span "Press SPACE to select this row." at bounding box center [175, 328] width 13 height 13
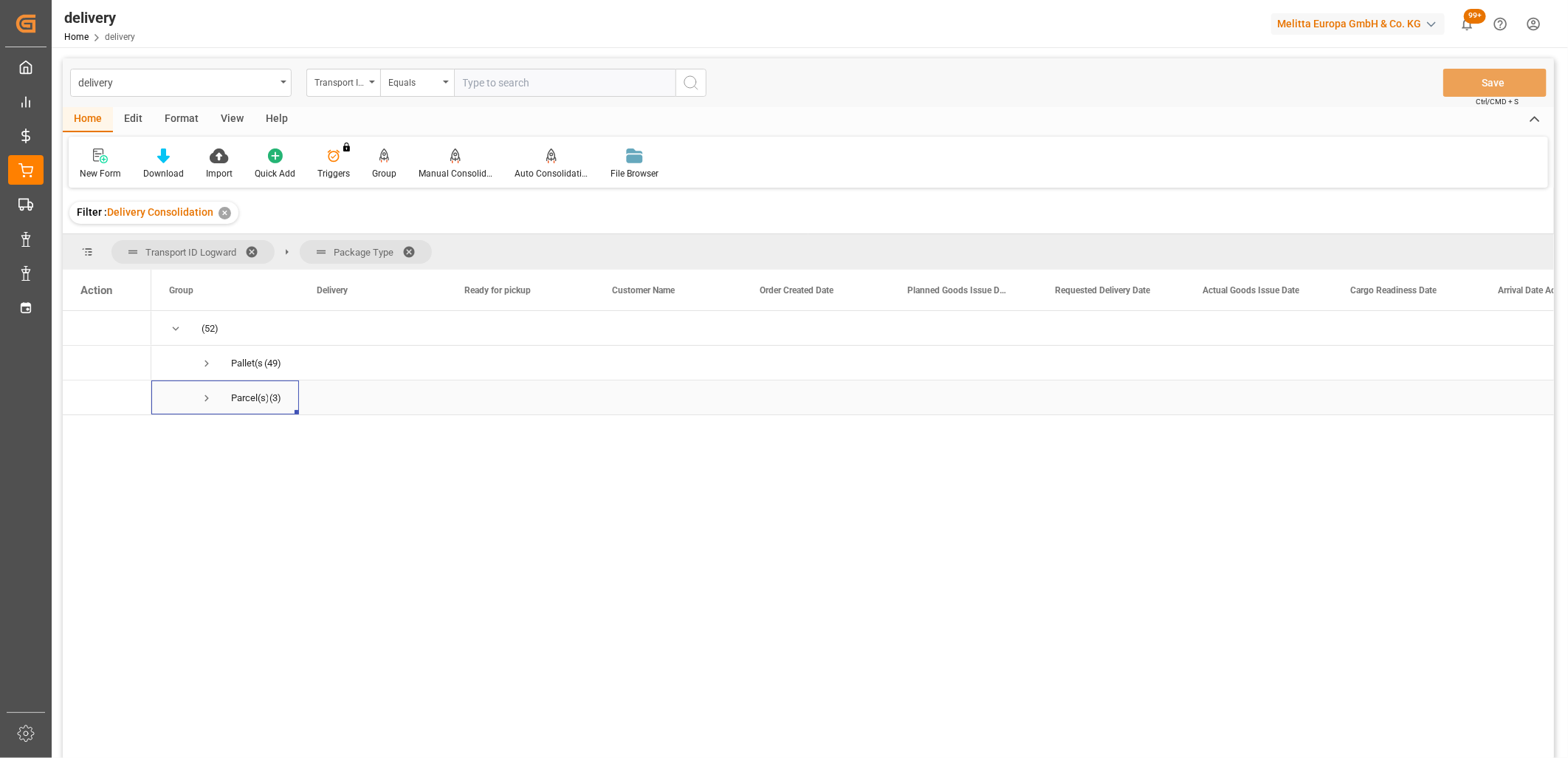
click at [203, 402] on span "Press SPACE to select this row." at bounding box center [207, 398] width 13 height 13
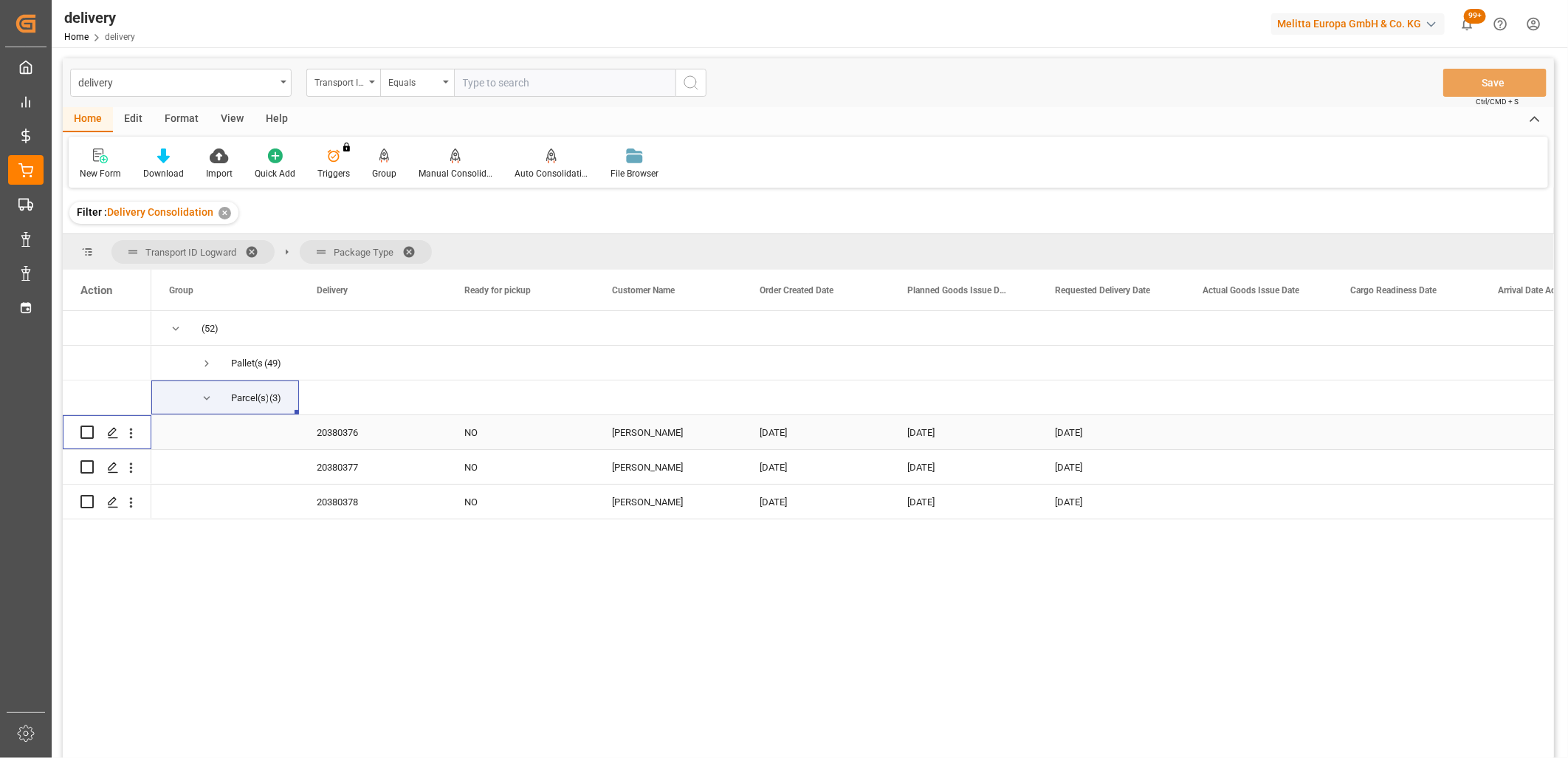
click at [89, 431] on input "Press Space to toggle row selection (unchecked)" at bounding box center [86, 432] width 13 height 13
checkbox input "true"
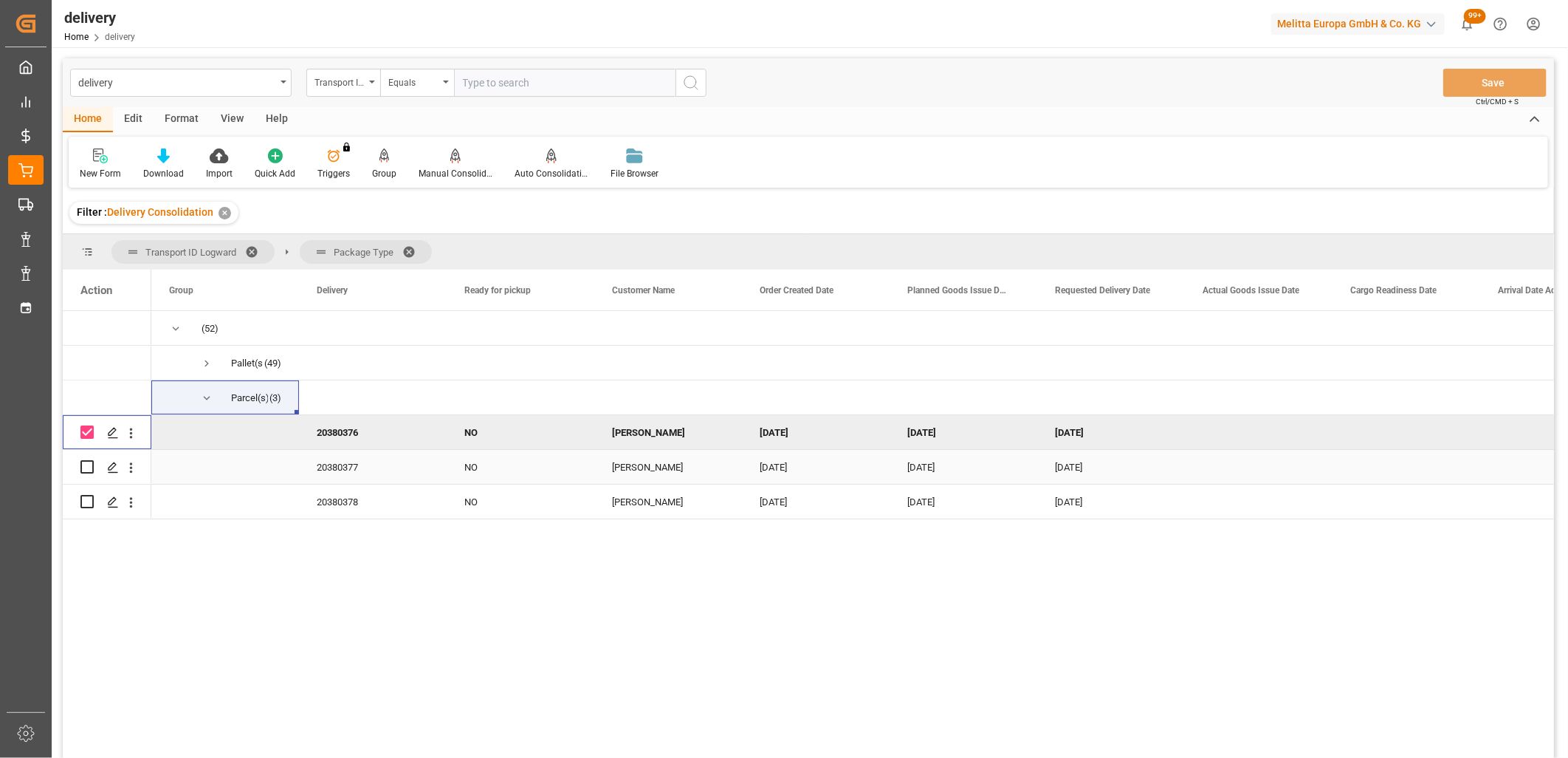
click at [89, 465] on input "Press Space to toggle row selection (unchecked)" at bounding box center [86, 467] width 13 height 13
checkbox input "true"
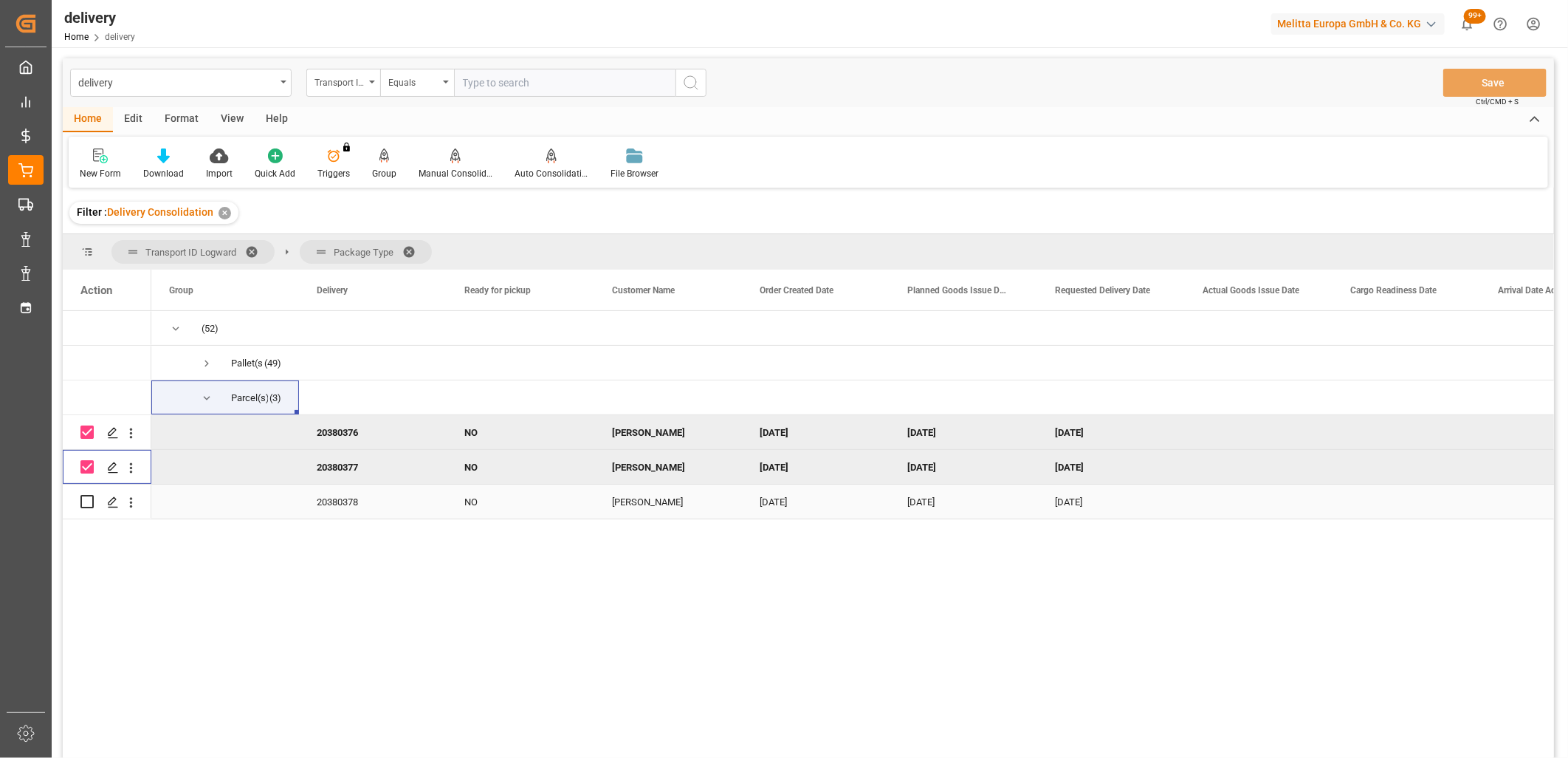
click at [89, 500] on input "Press Space to toggle row selection (unchecked)" at bounding box center [86, 501] width 13 height 13
checkbox input "true"
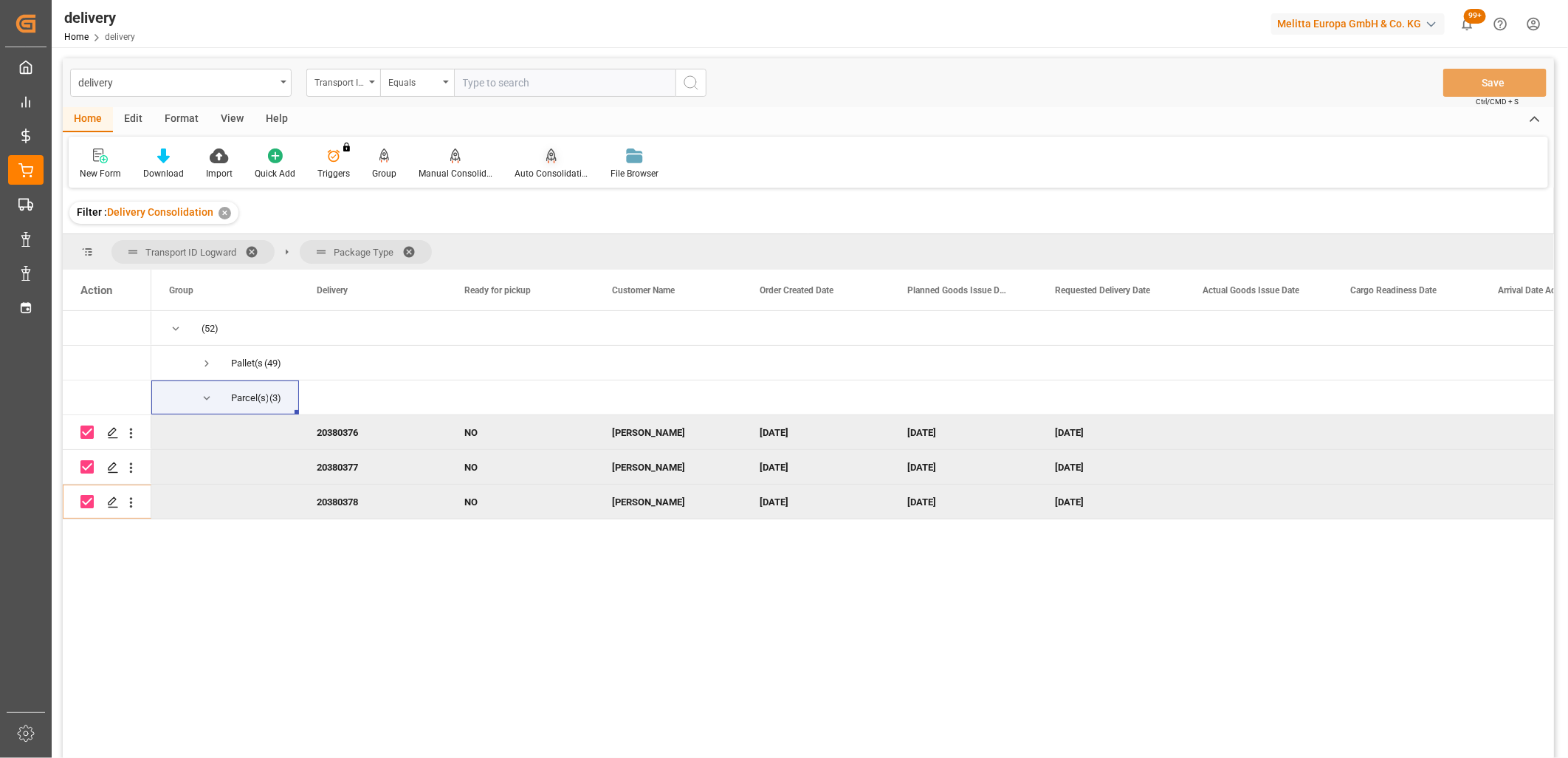
click at [545, 173] on div "Auto Consolidation" at bounding box center [552, 173] width 74 height 13
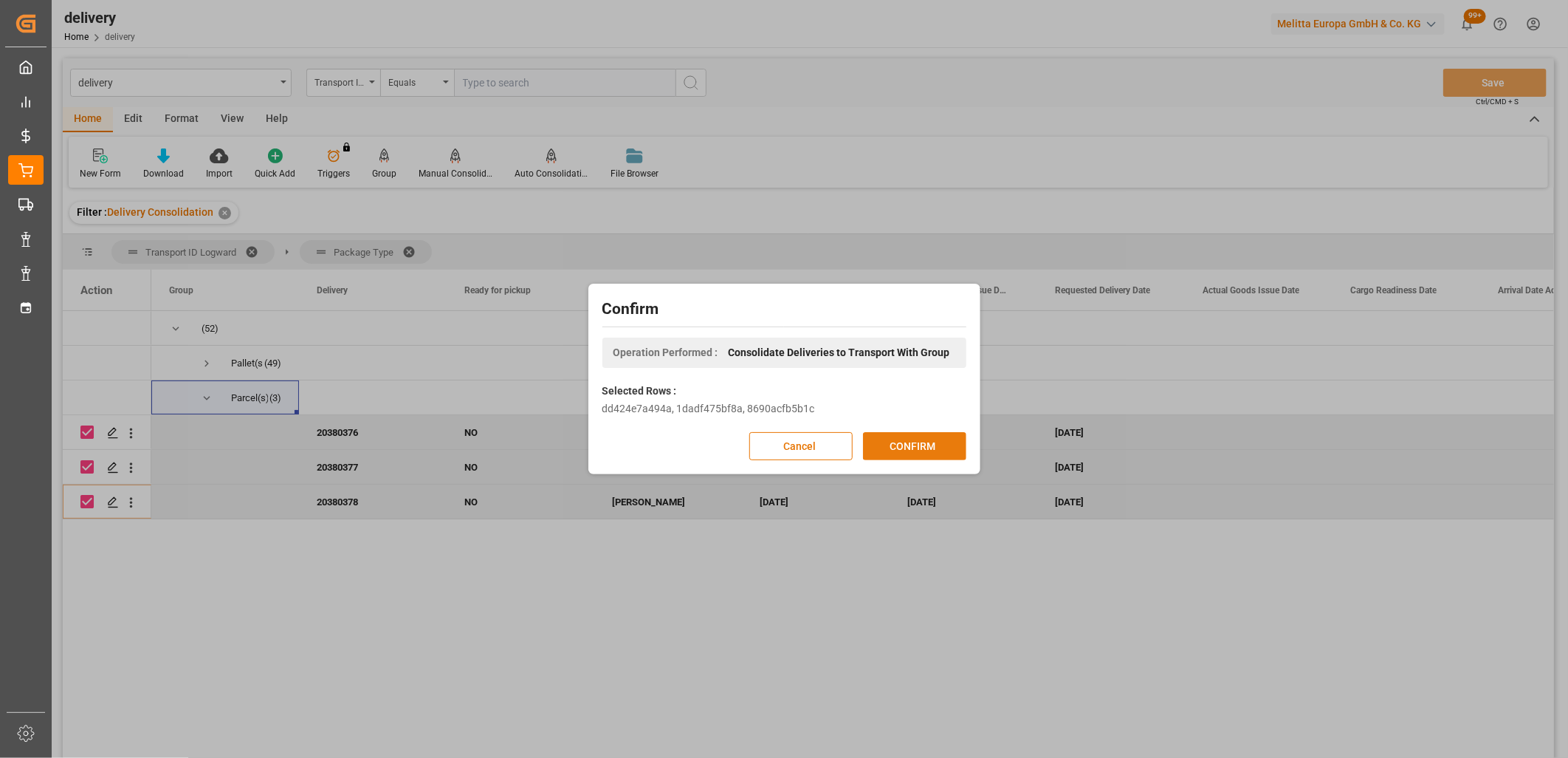
click at [880, 438] on button "CONFIRM" at bounding box center [915, 446] width 103 height 28
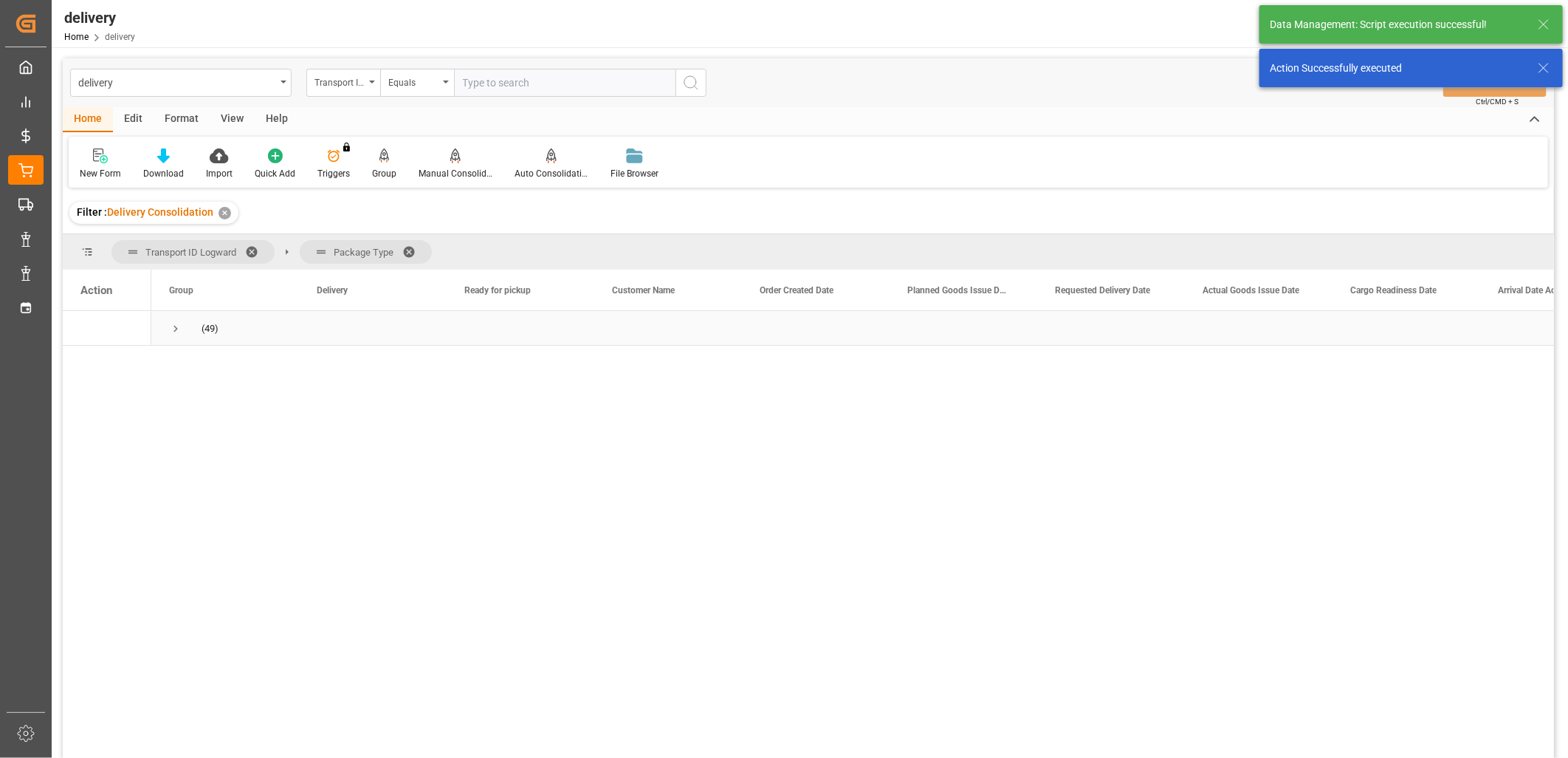
click at [176, 331] on span "Press SPACE to select this row." at bounding box center [175, 328] width 13 height 13
click at [204, 362] on span "Press SPACE to select this row." at bounding box center [207, 363] width 13 height 13
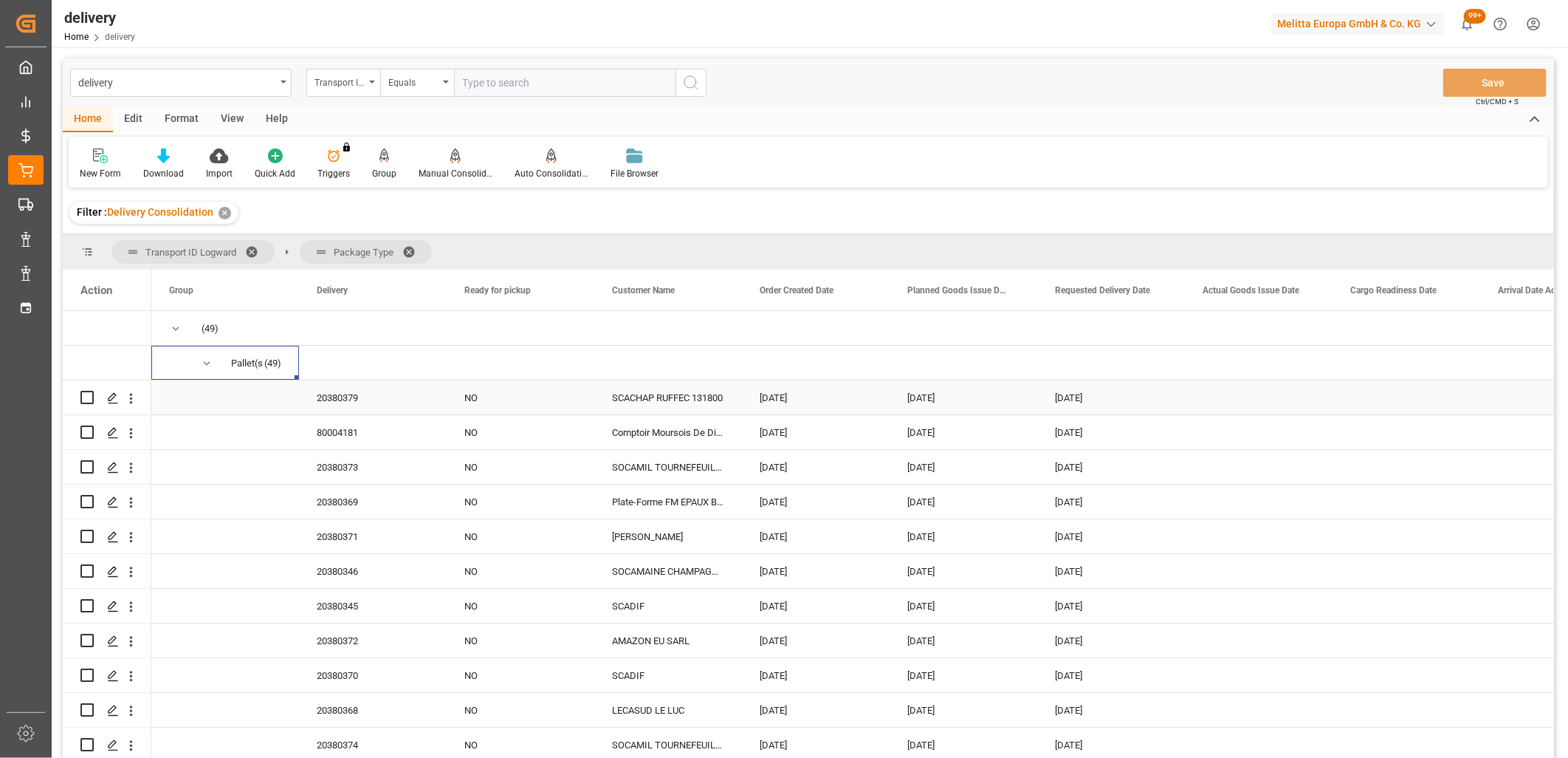
click at [327, 396] on div "20380379" at bounding box center [373, 397] width 148 height 34
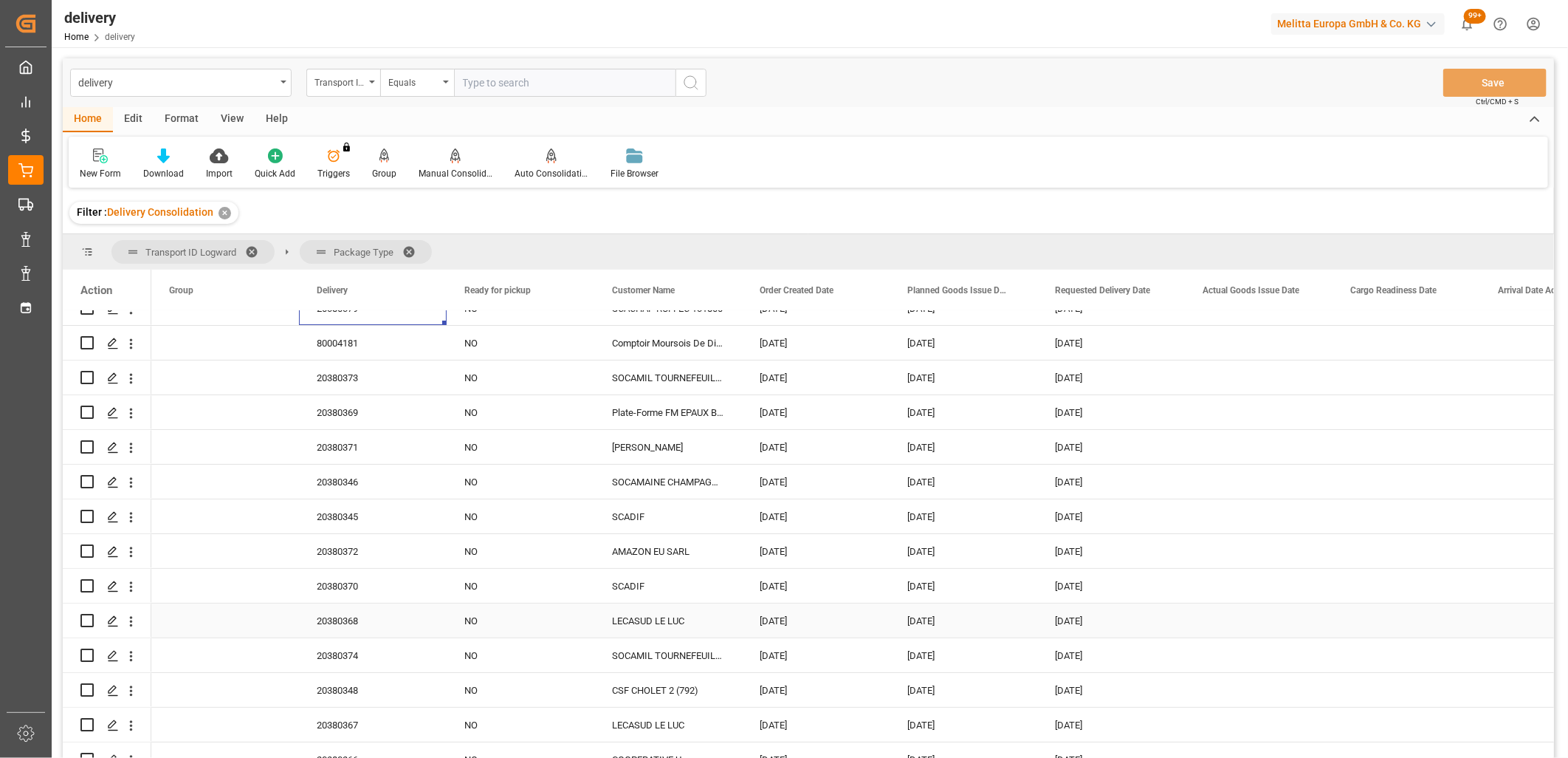
scroll to position [164, 0]
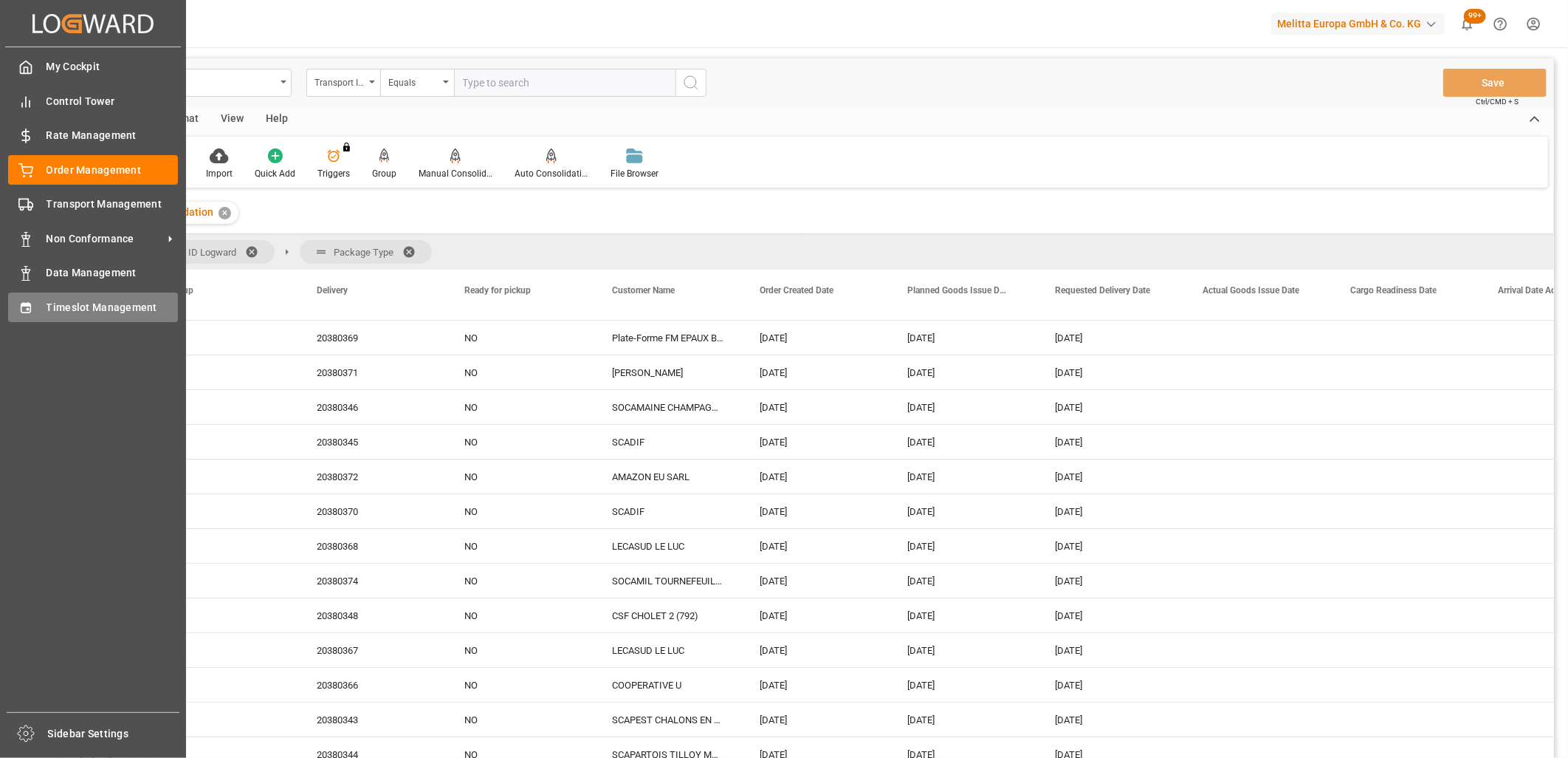
click at [45, 315] on div "Timeslot Management Timeslot Management" at bounding box center [93, 306] width 170 height 29
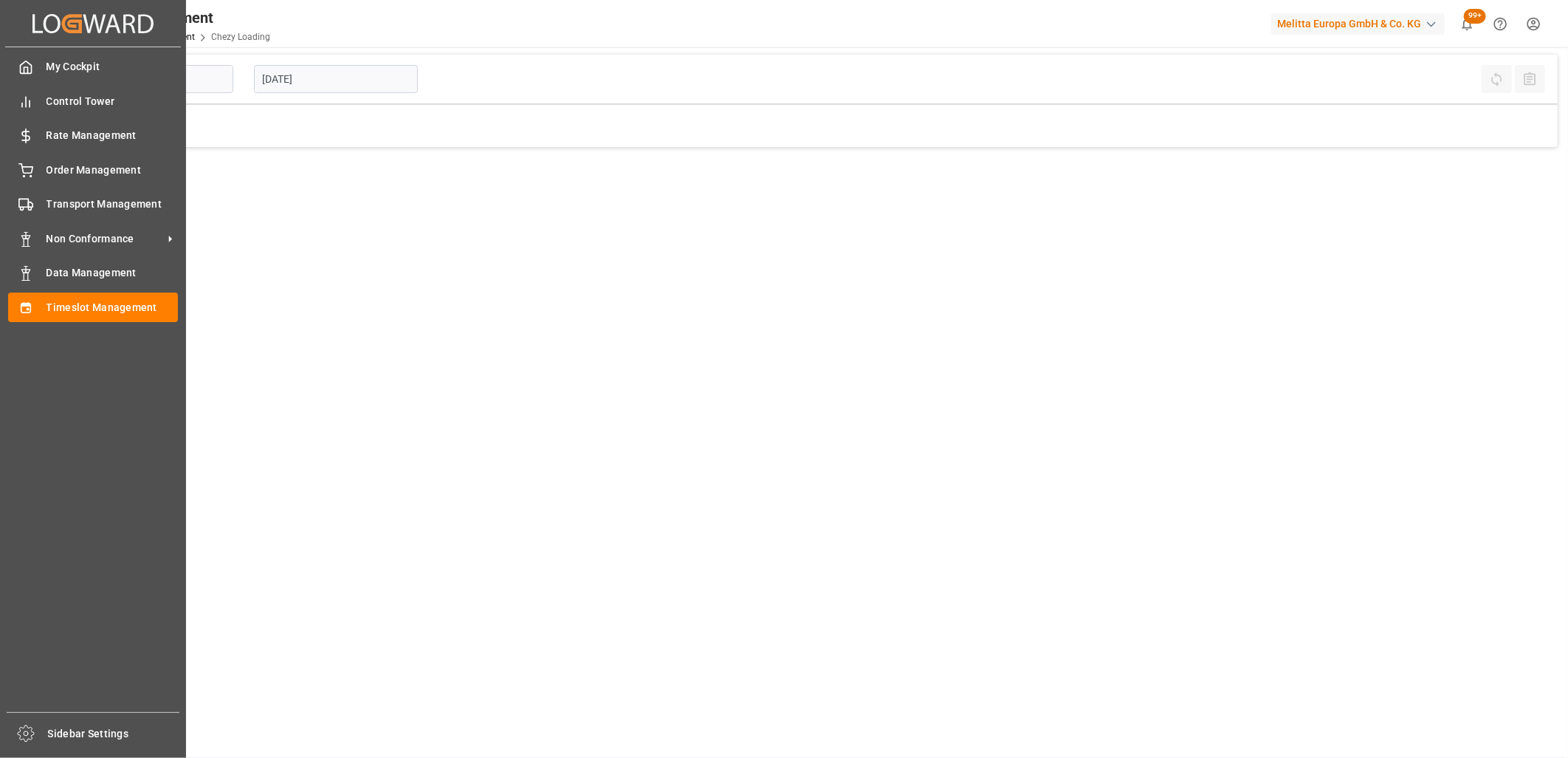
type input "Chezy Loading"
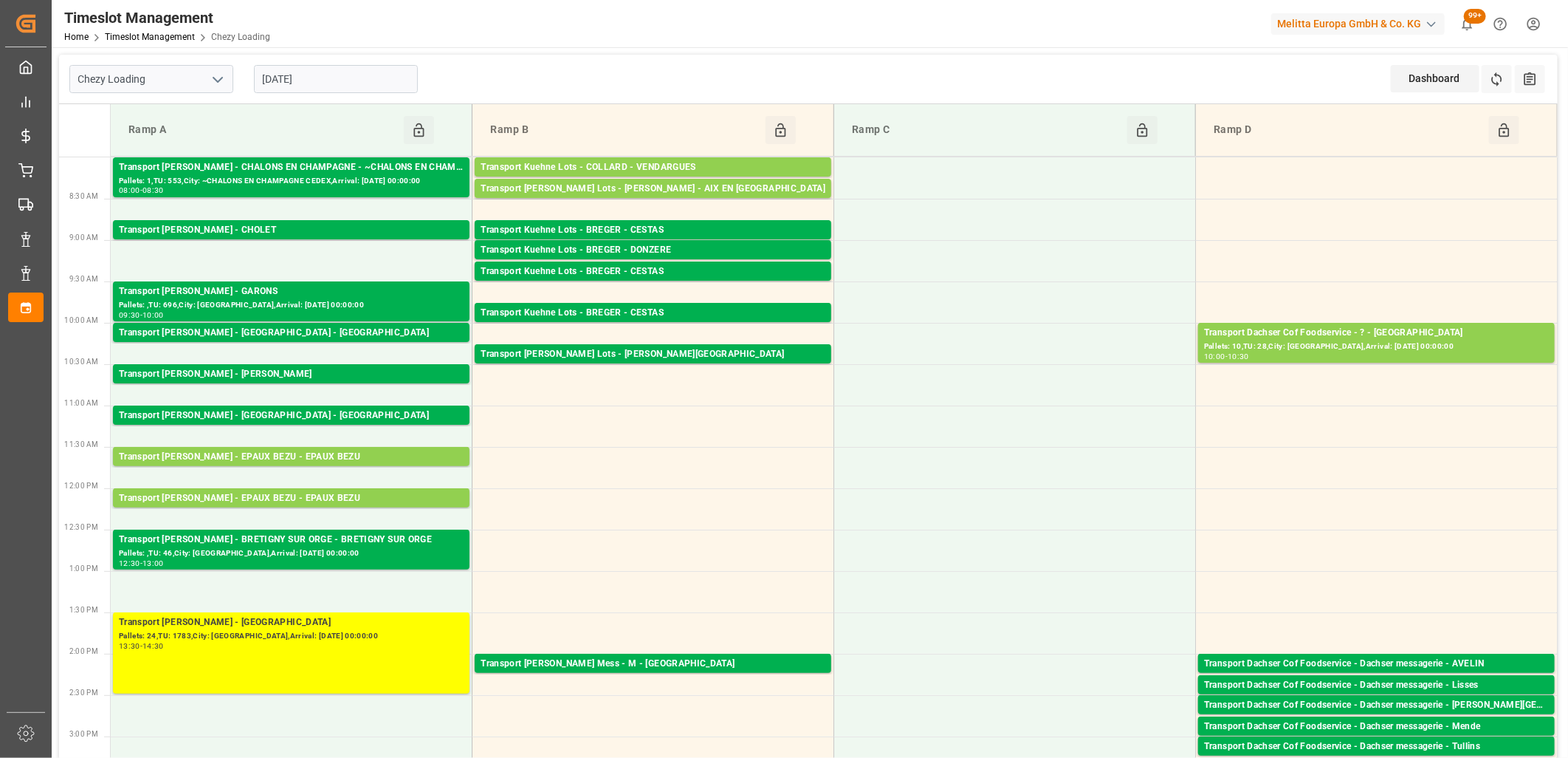
click at [335, 84] on input "[DATE]" at bounding box center [336, 79] width 164 height 28
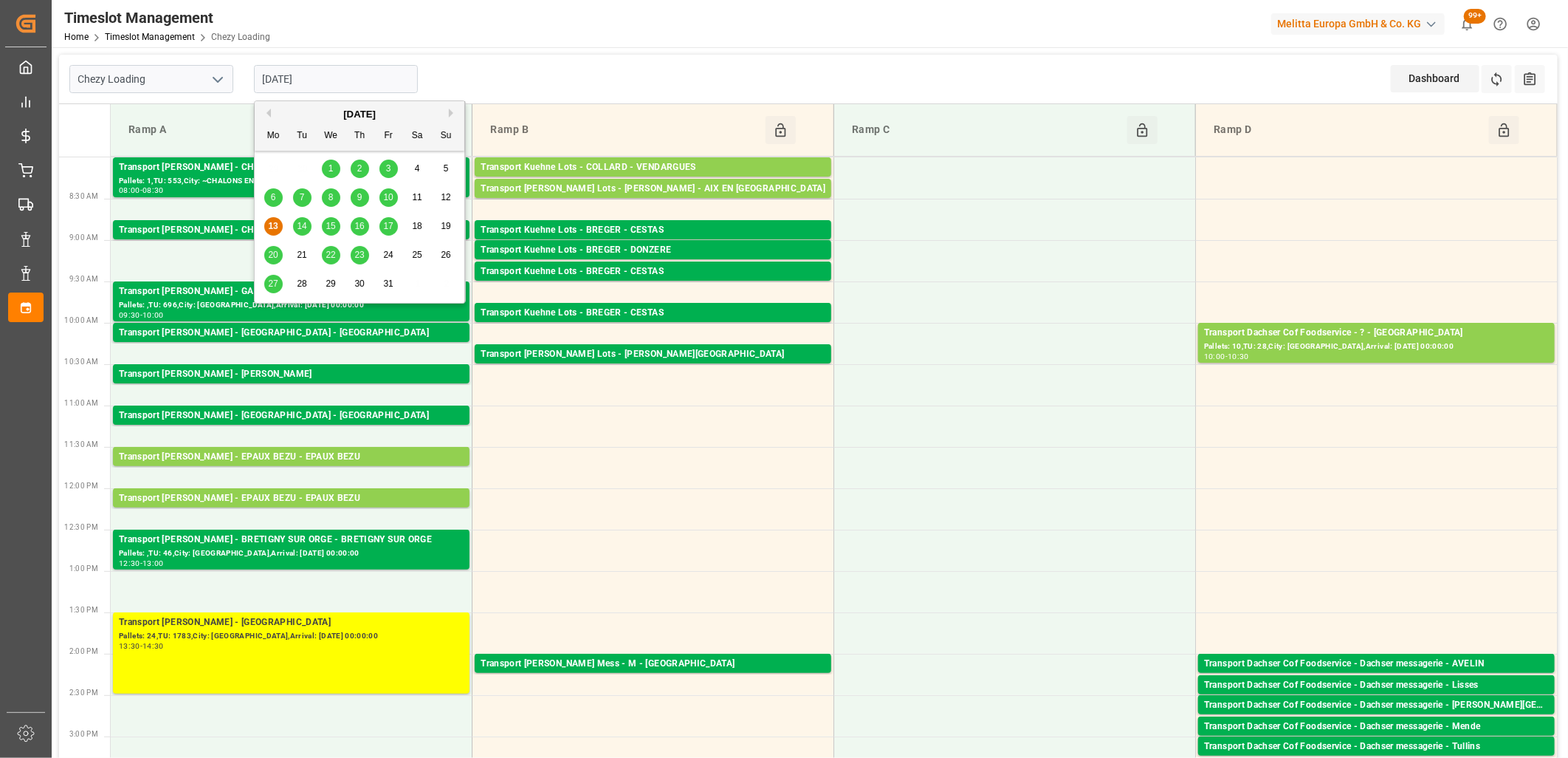
click at [305, 230] on span "14" at bounding box center [301, 225] width 9 height 10
type input "[DATE]"
